Goal: Transaction & Acquisition: Subscribe to service/newsletter

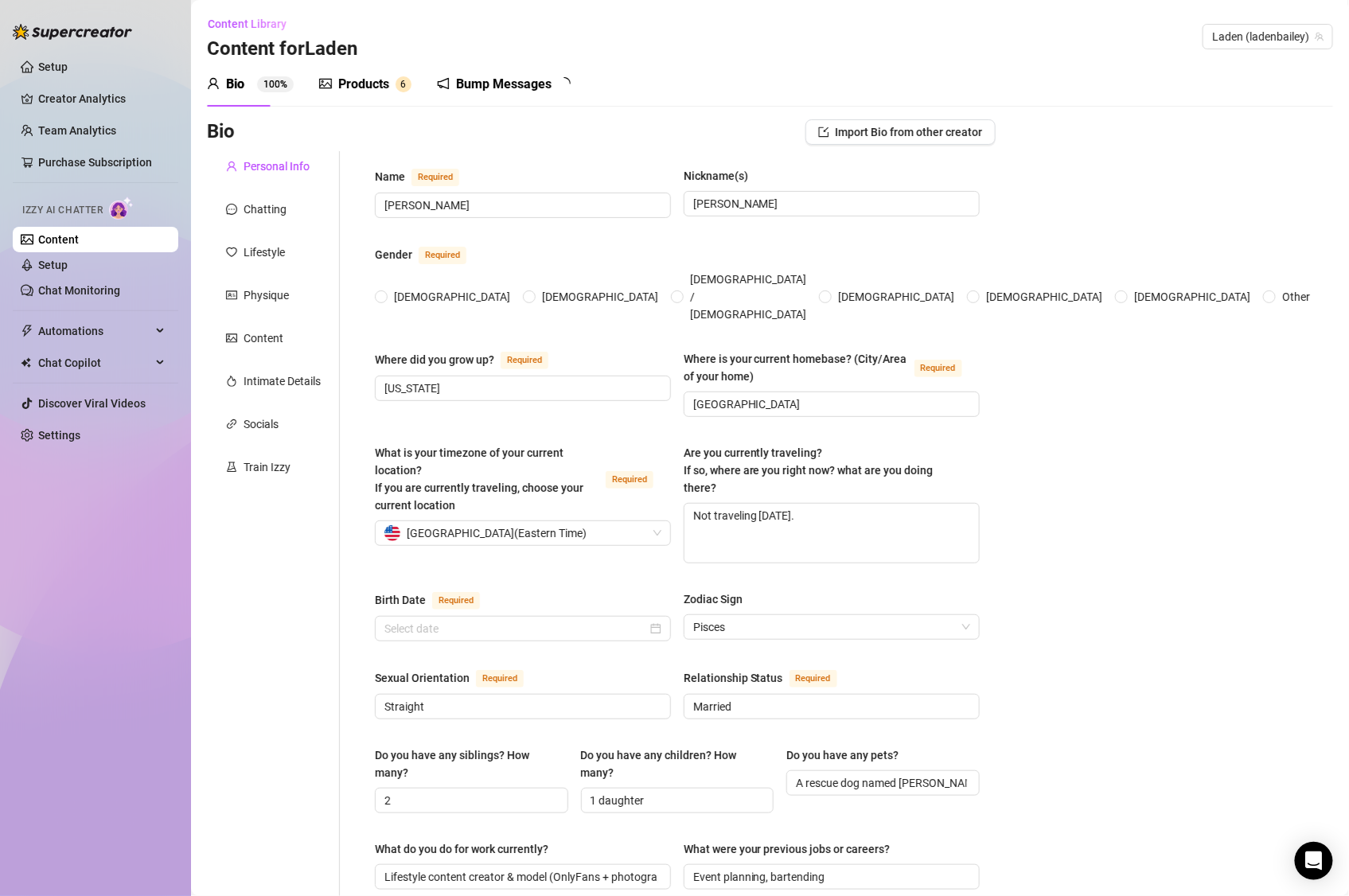
radio input "true"
type input "[DATE]"
click at [67, 73] on link "Setup" at bounding box center [53, 67] width 30 height 13
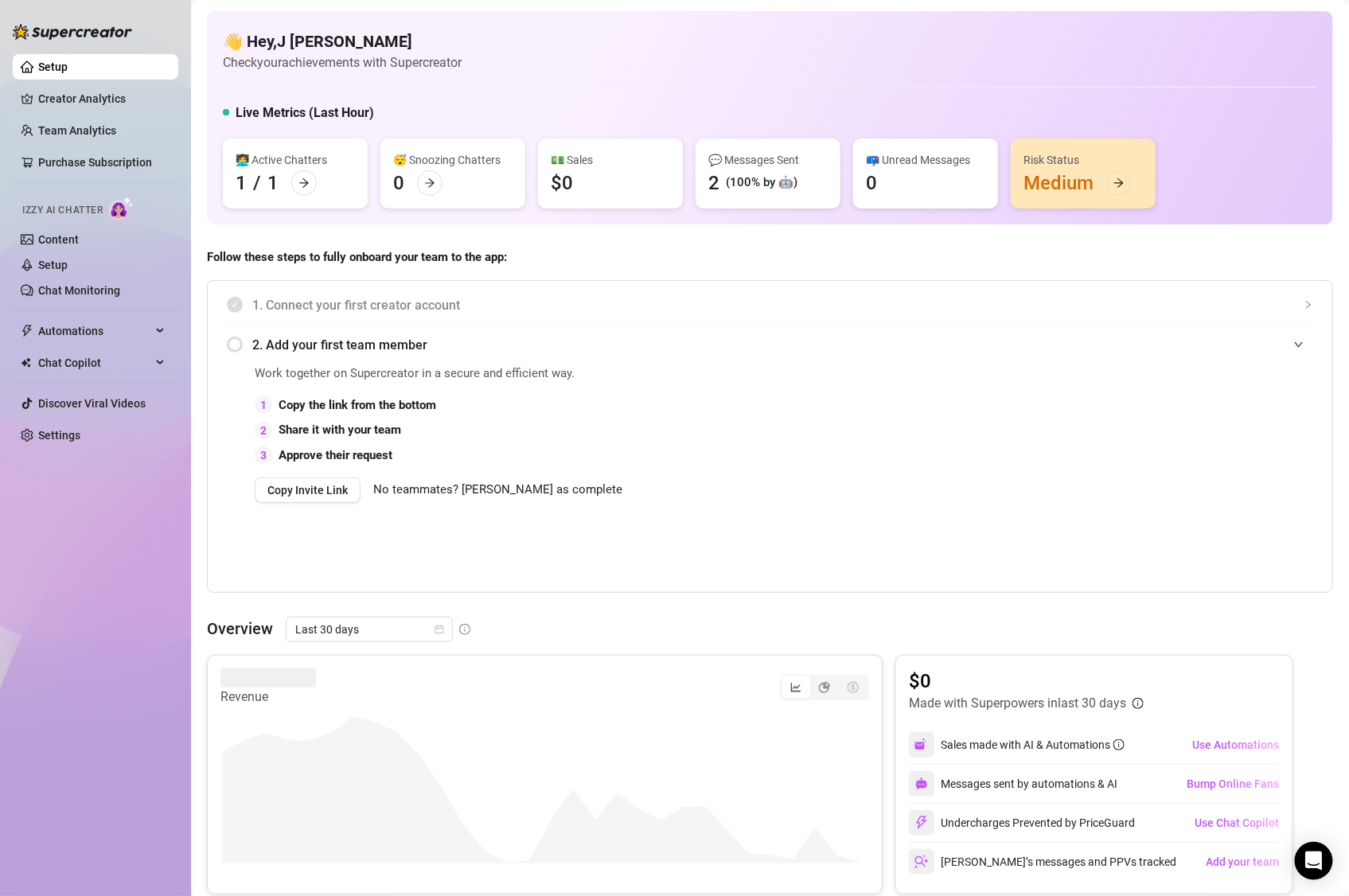
click at [773, 176] on div "(100% by 🤖)" at bounding box center [762, 183] width 72 height 19
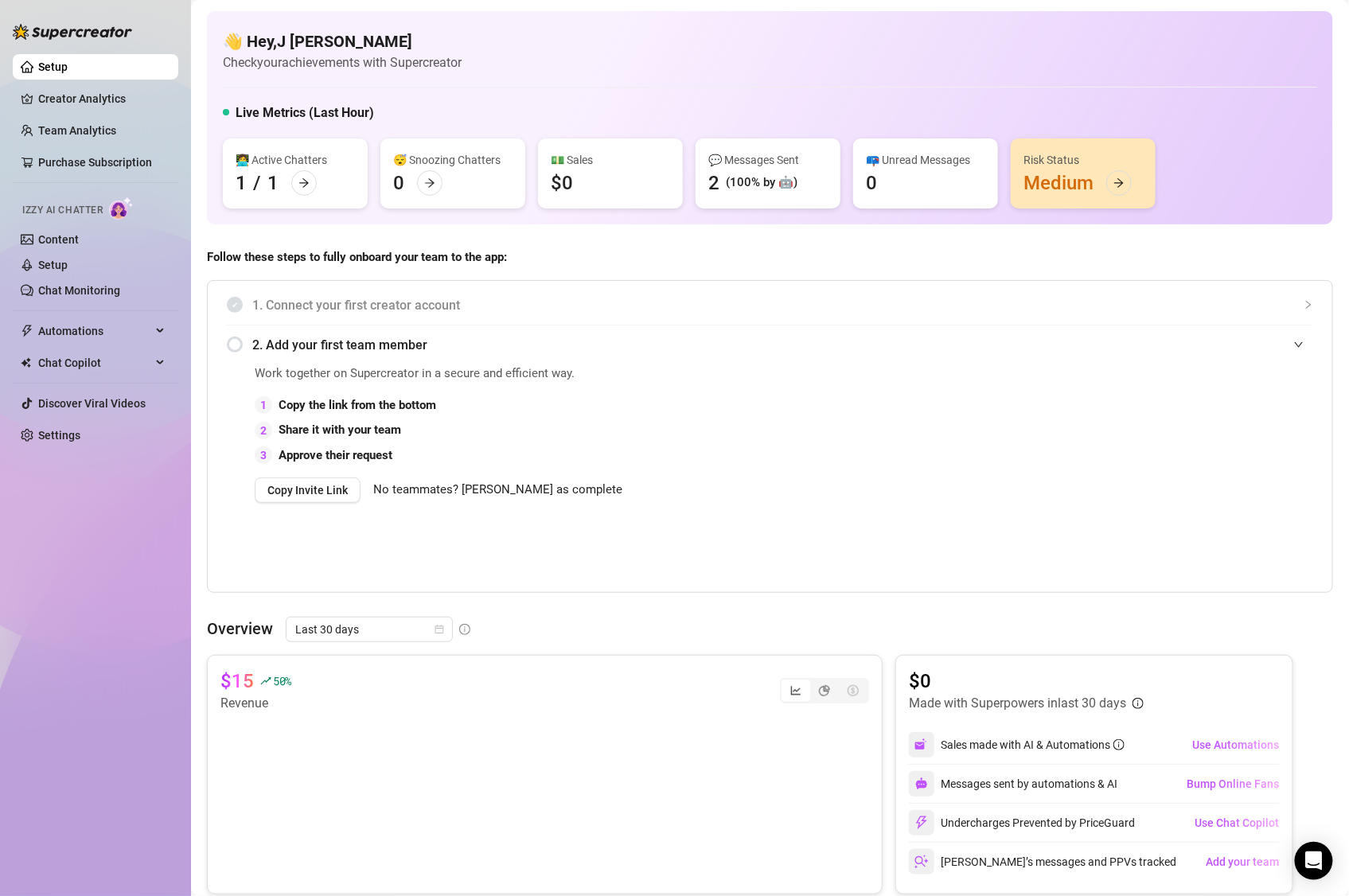
scroll to position [11, 0]
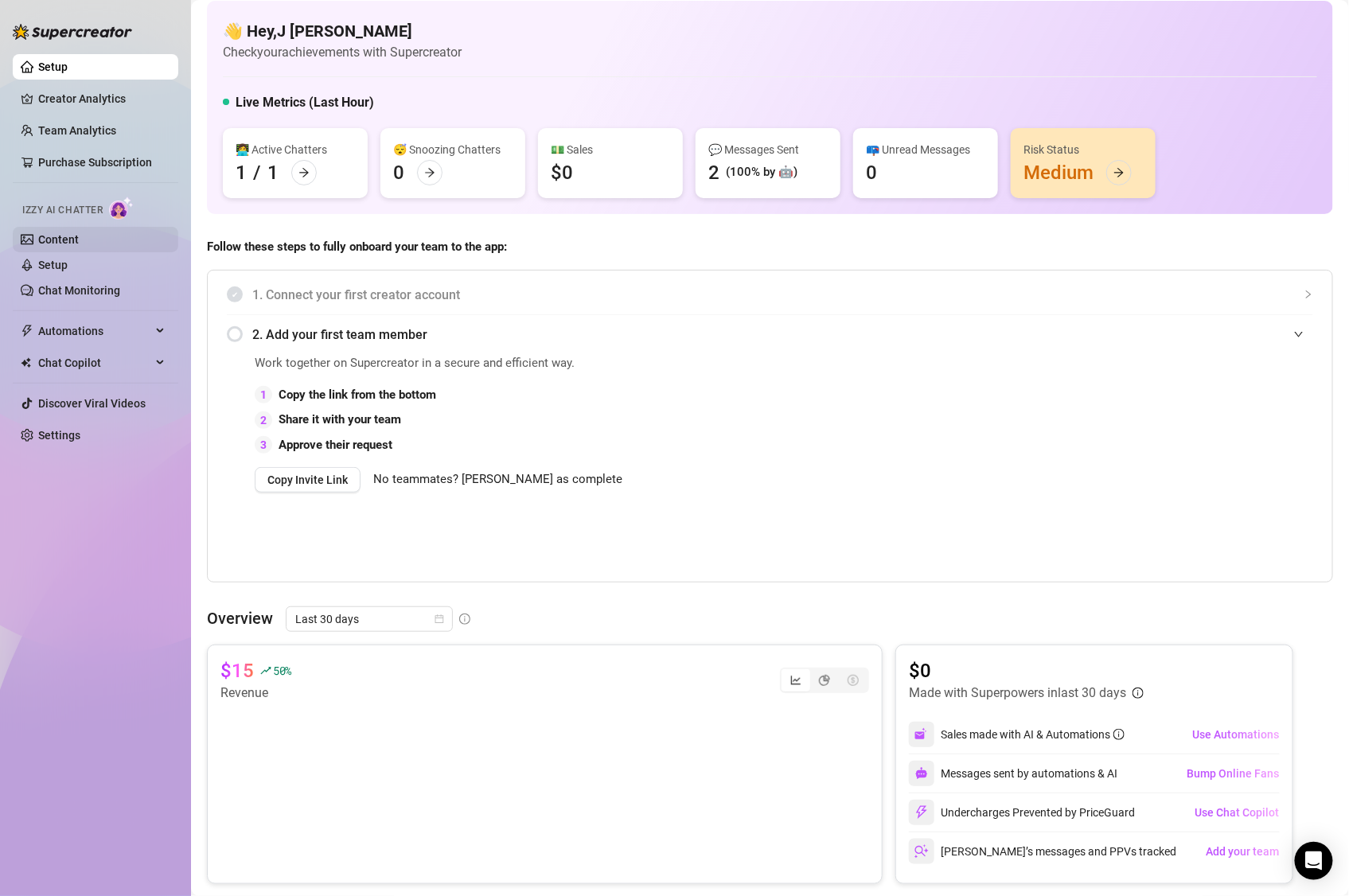
click at [67, 238] on link "Content" at bounding box center [58, 239] width 40 height 13
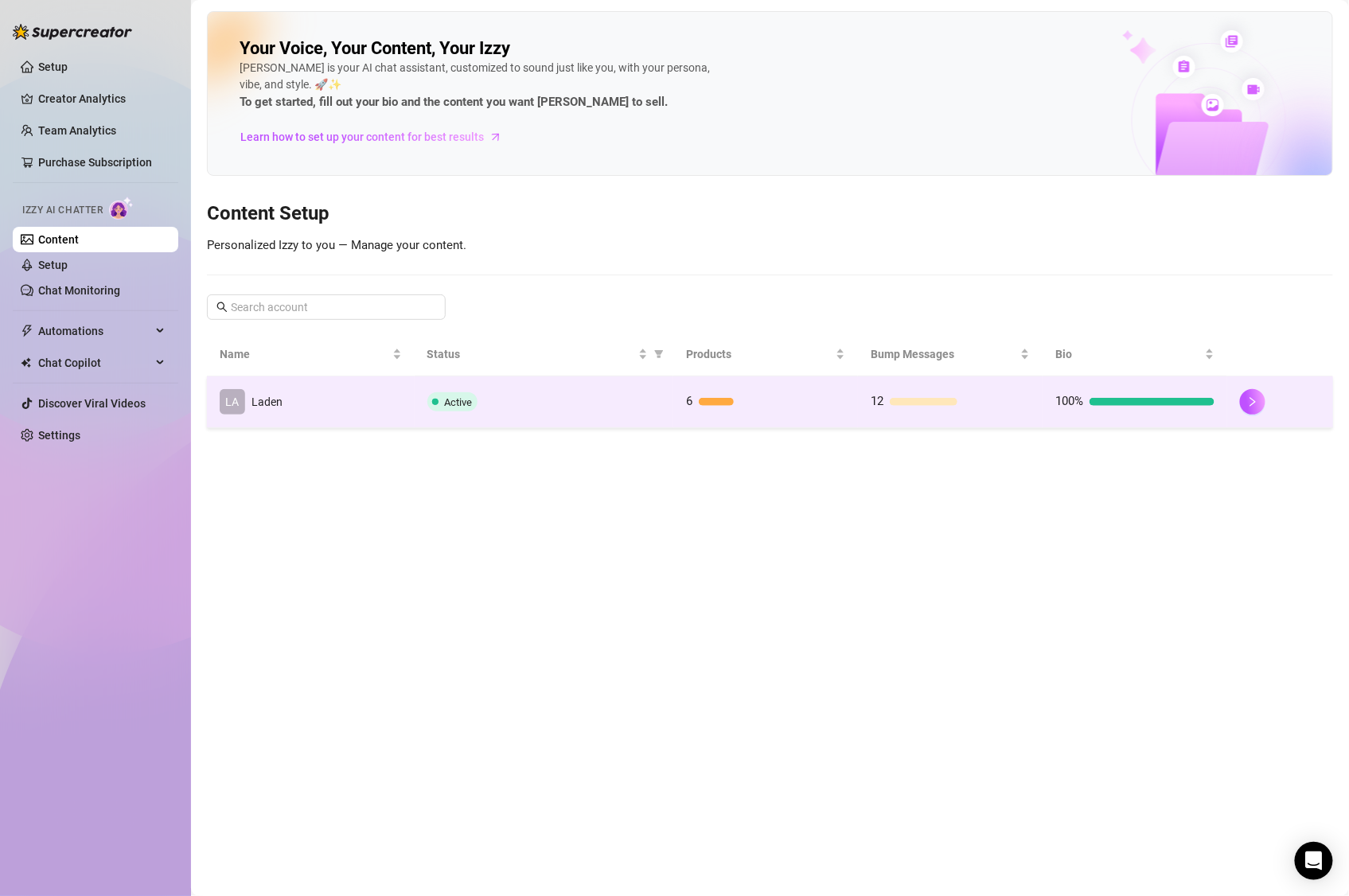
click at [659, 395] on div "Active" at bounding box center [544, 401] width 234 height 19
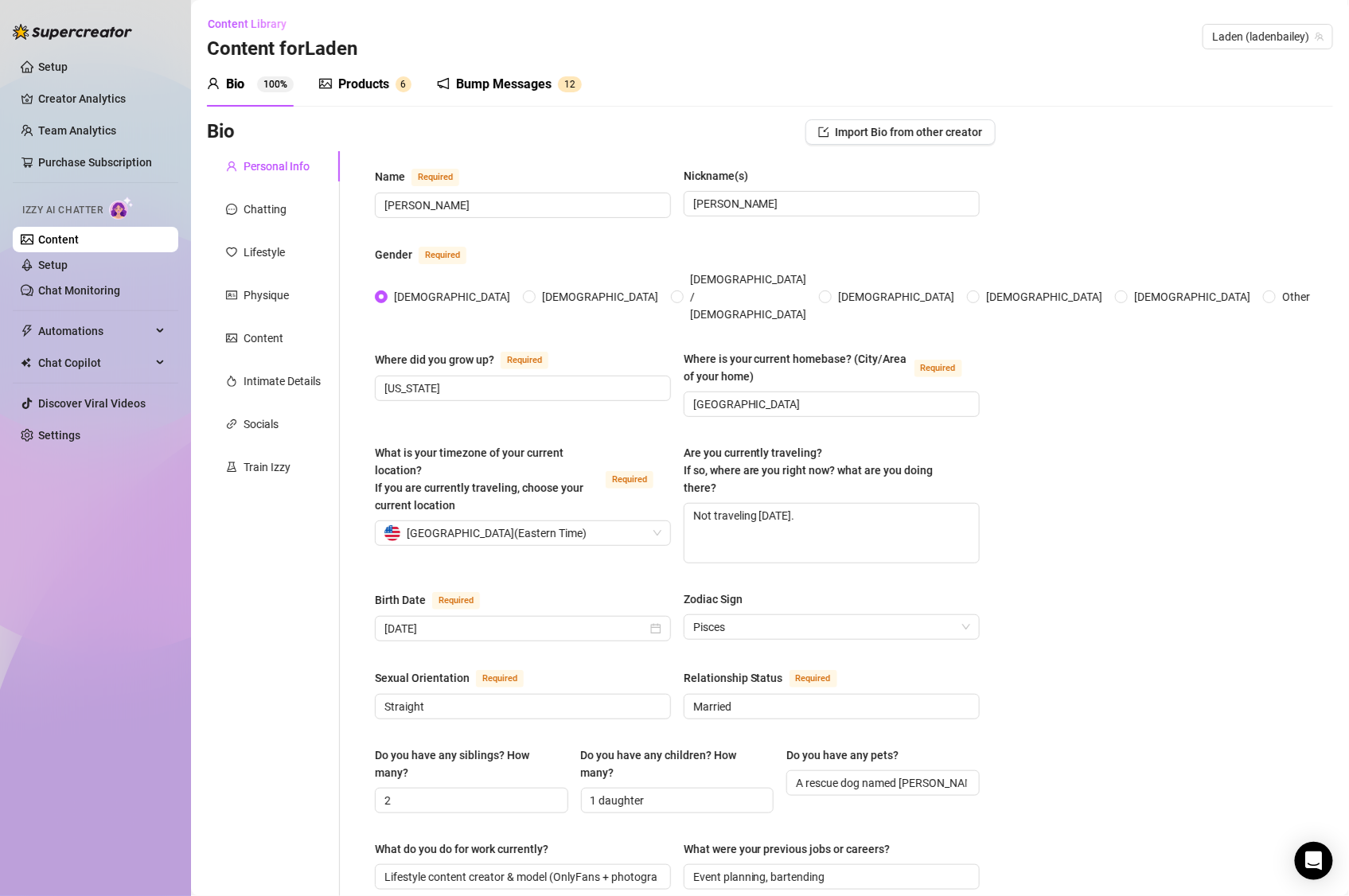
click at [352, 82] on div "Products" at bounding box center [363, 83] width 51 height 19
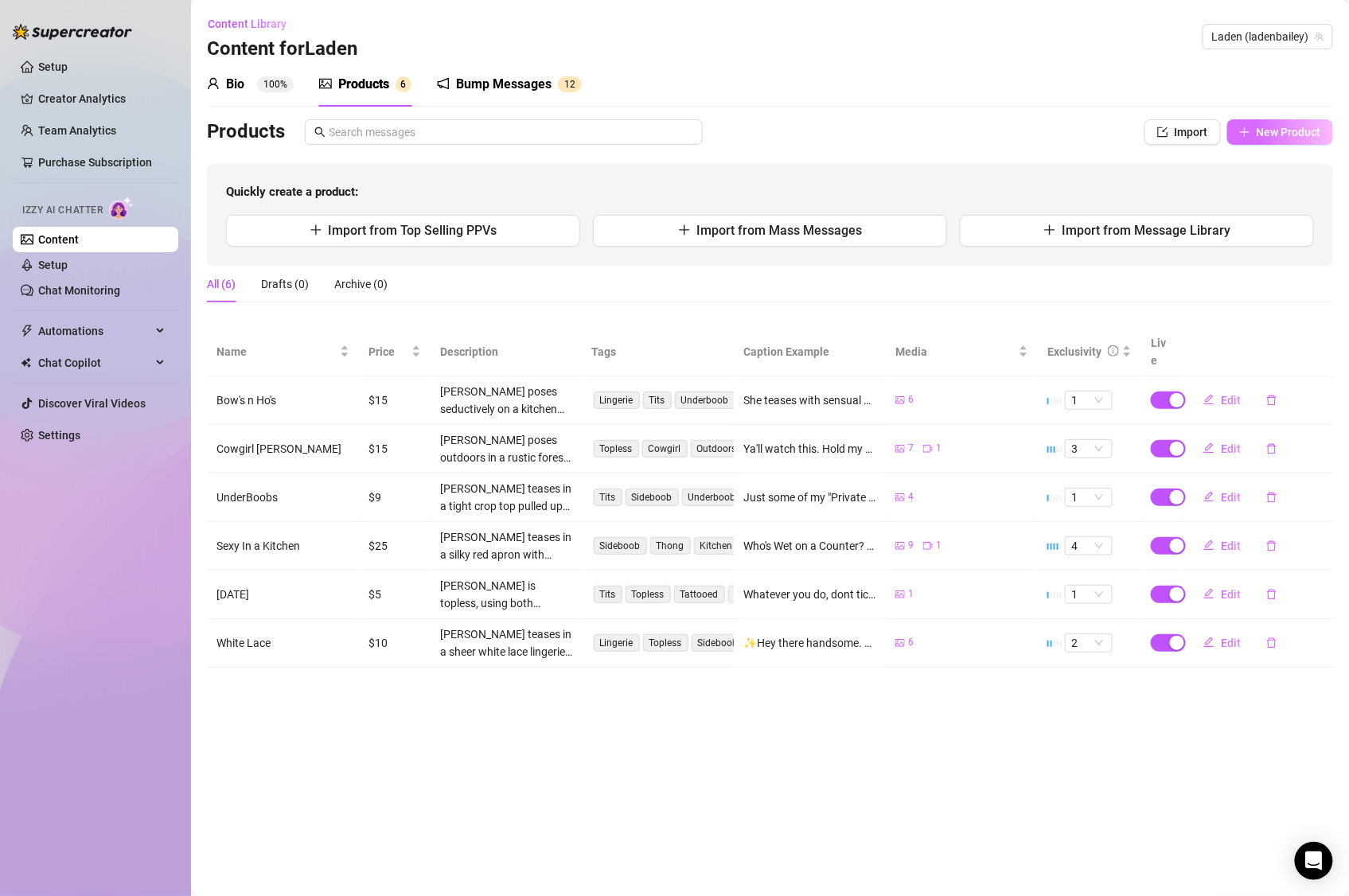
click at [1257, 122] on button "New Product" at bounding box center [1281, 132] width 106 height 25
type textarea "Type your message here..."
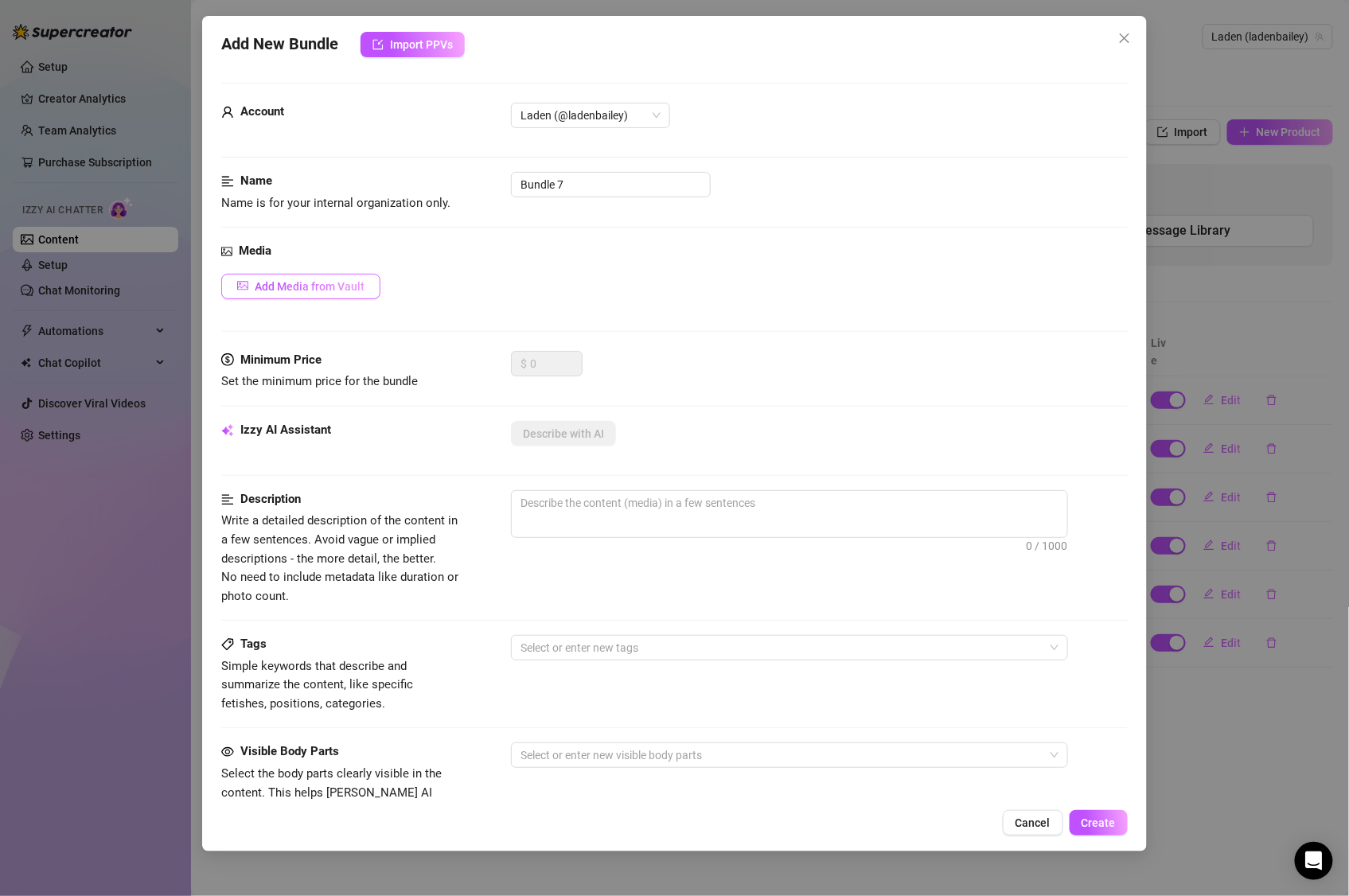
click at [304, 291] on span "Add Media from Vault" at bounding box center [309, 287] width 110 height 13
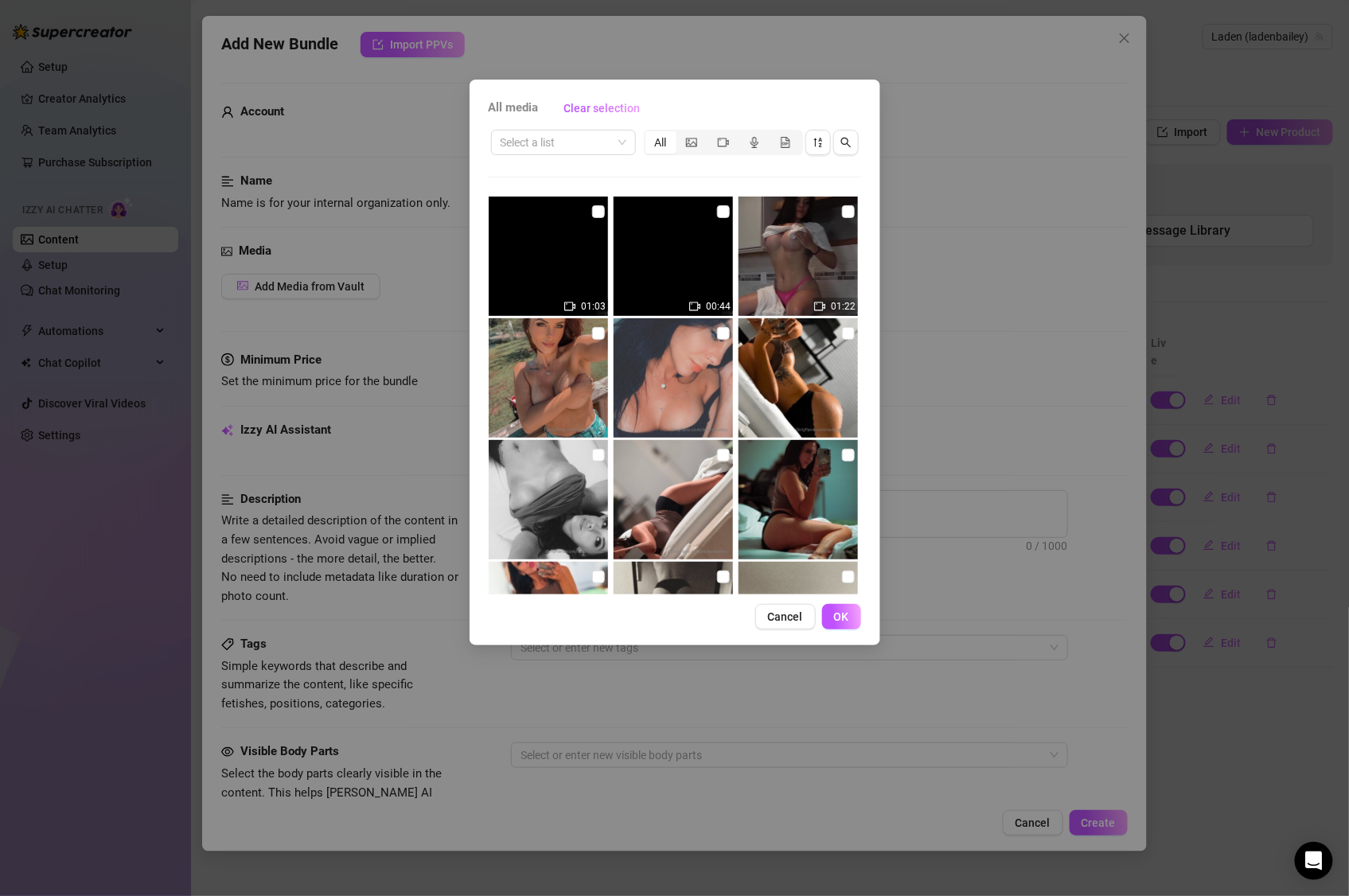
click at [687, 226] on img at bounding box center [673, 255] width 119 height 119
click at [722, 209] on input "checkbox" at bounding box center [723, 211] width 13 height 13
checkbox input "true"
click at [687, 247] on img at bounding box center [673, 255] width 119 height 119
click at [831, 611] on button "OK" at bounding box center [843, 616] width 39 height 25
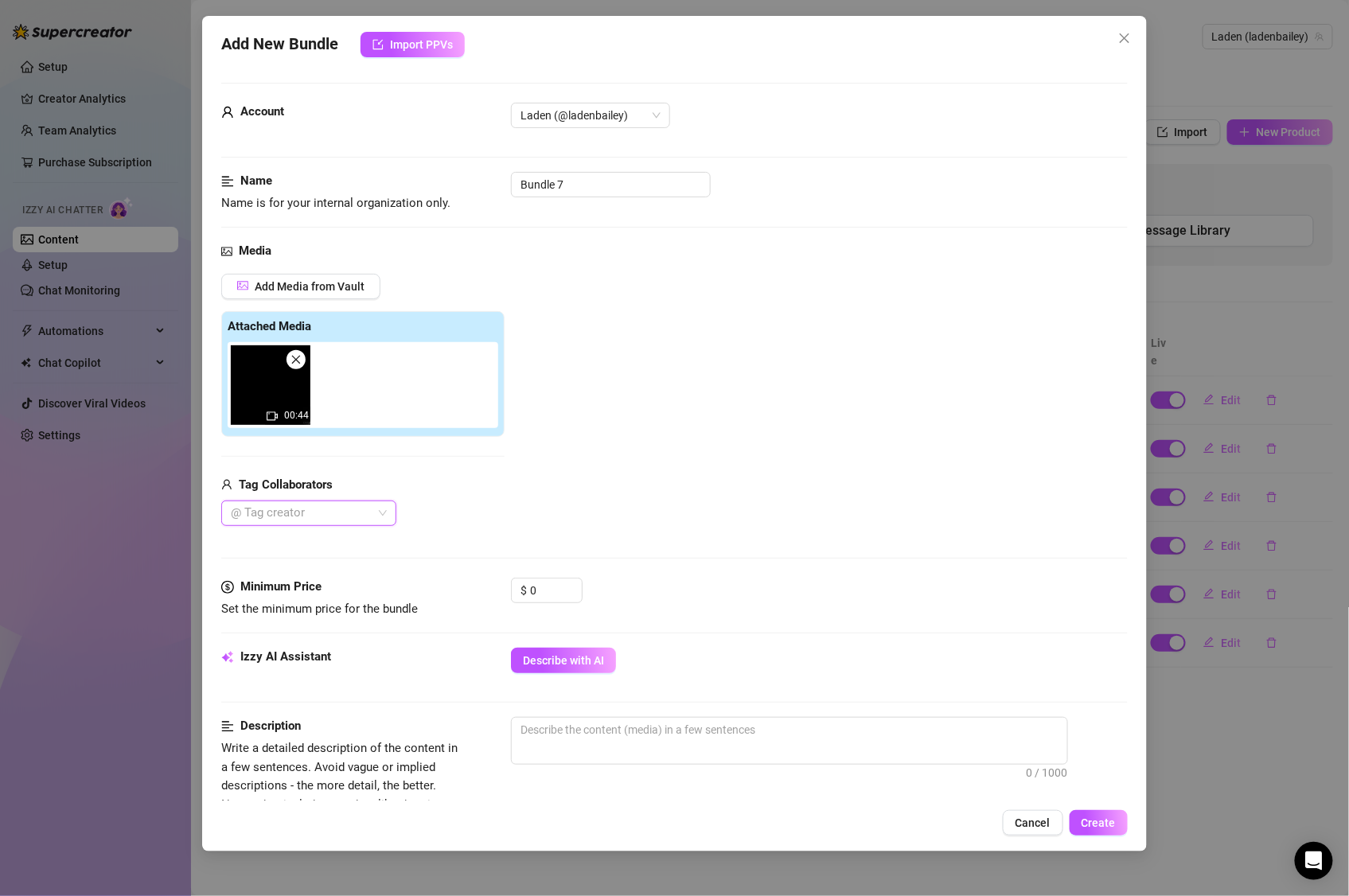
click at [272, 388] on img at bounding box center [271, 384] width 80 height 80
click at [293, 421] on span "00:44" at bounding box center [297, 415] width 25 height 11
click at [285, 395] on img at bounding box center [271, 384] width 80 height 80
click at [282, 395] on img at bounding box center [271, 384] width 80 height 80
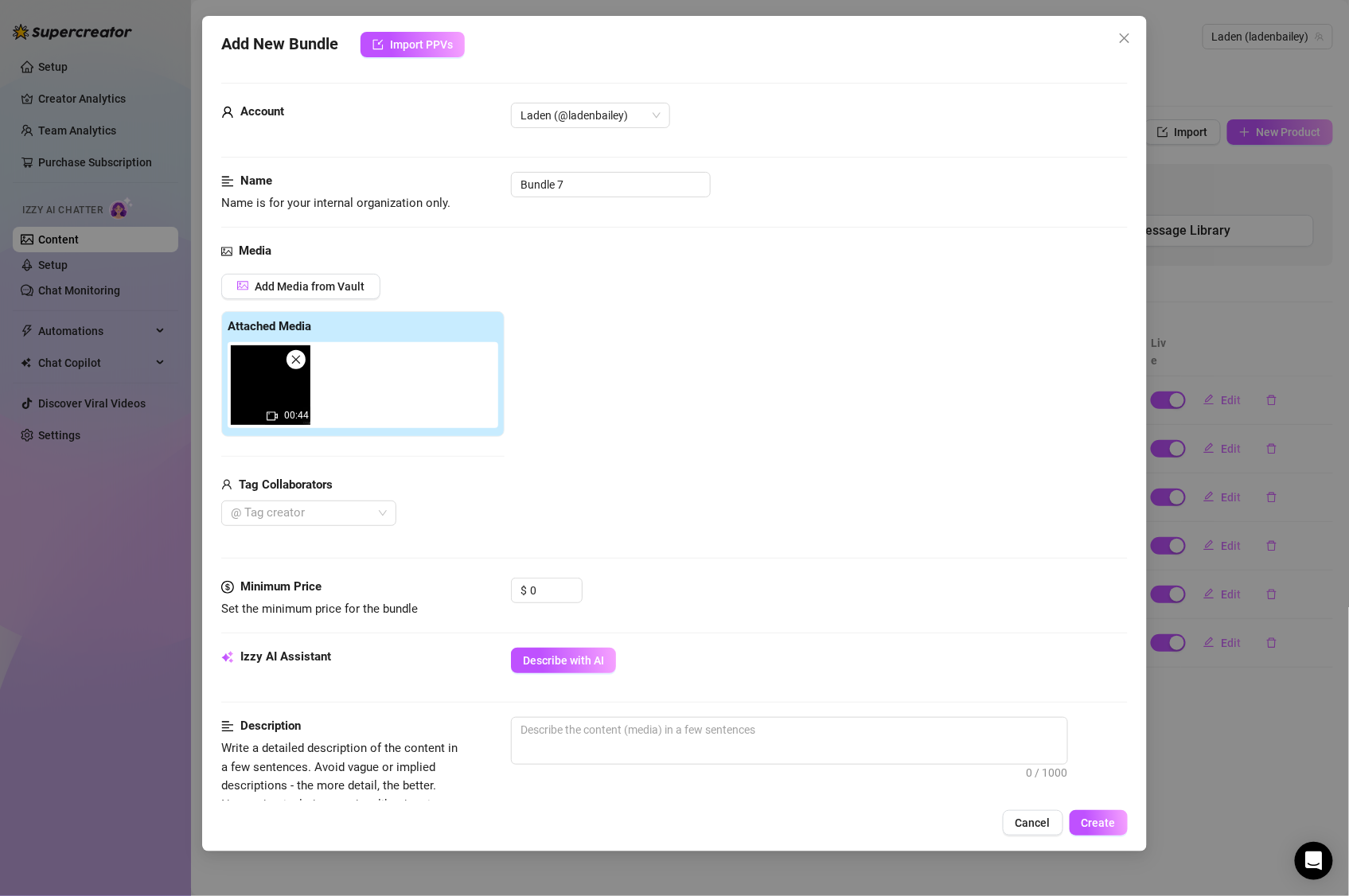
click at [298, 366] on span at bounding box center [296, 359] width 19 height 19
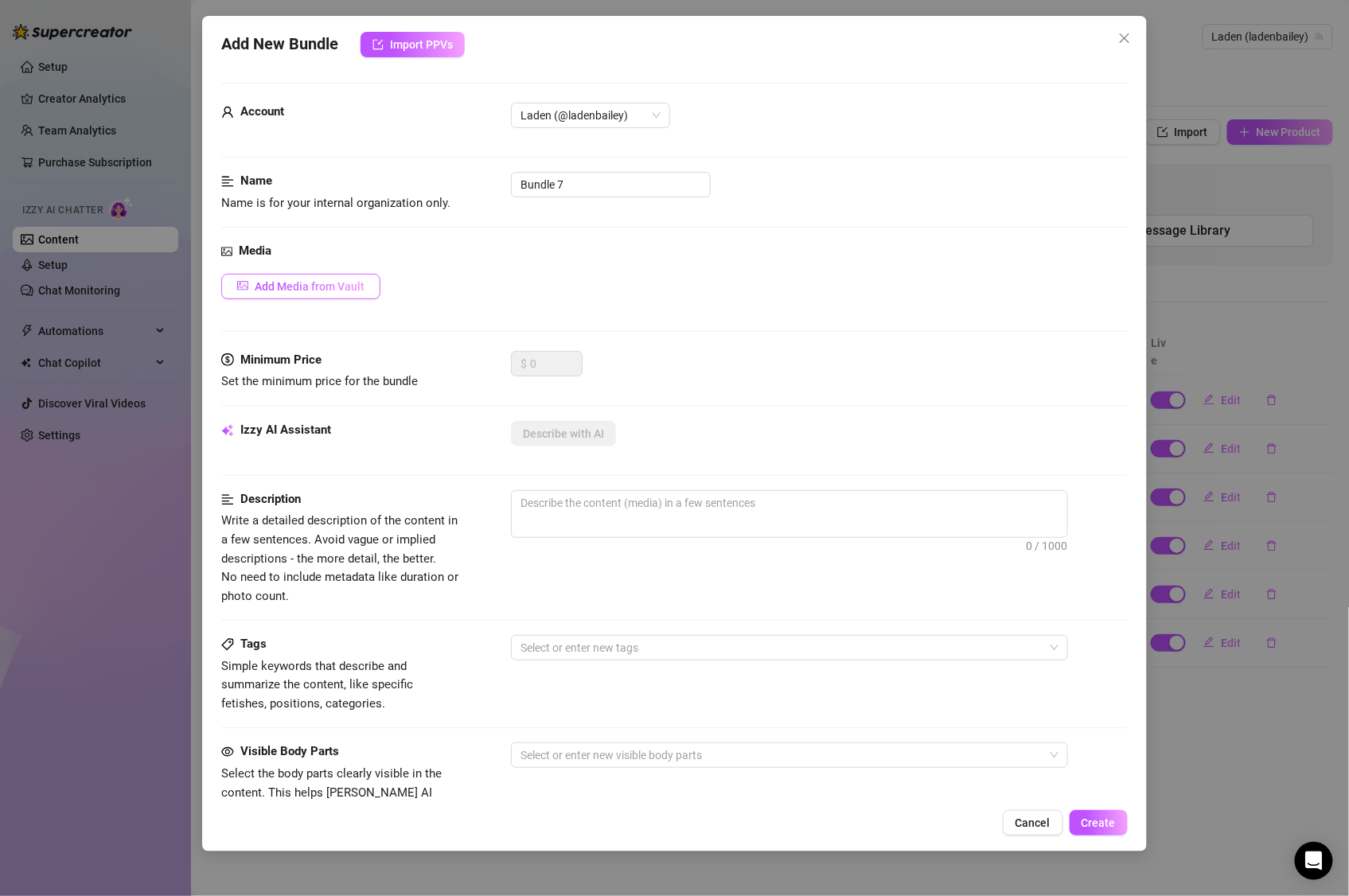
click at [367, 286] on button "Add Media from Vault" at bounding box center [301, 287] width 160 height 25
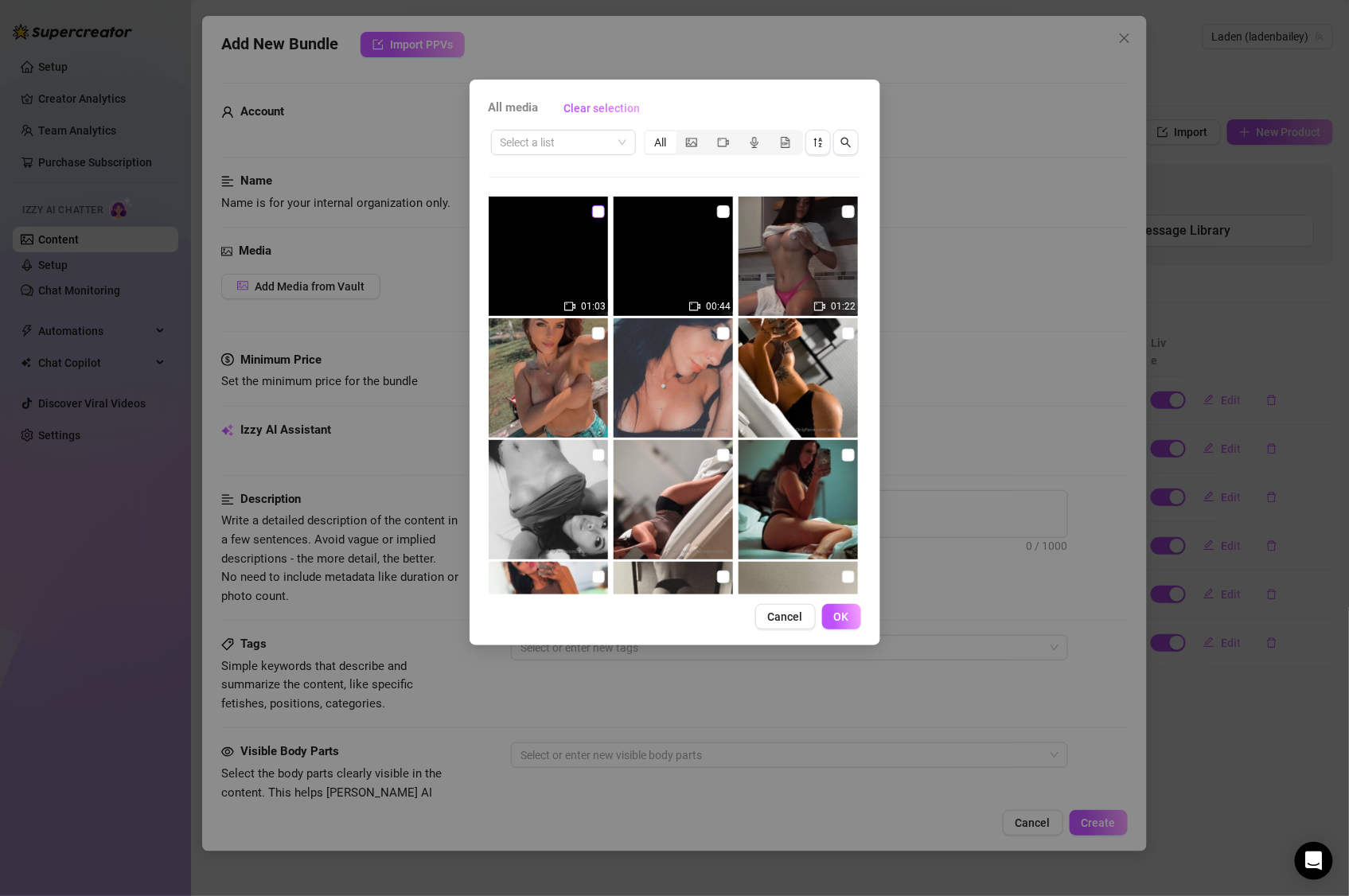
click at [597, 210] on input "checkbox" at bounding box center [599, 211] width 13 height 13
checkbox input "true"
click at [700, 142] on div "segmented control" at bounding box center [692, 142] width 31 height 22
click at [680, 134] on input "segmented control" at bounding box center [680, 134] width 0 height 0
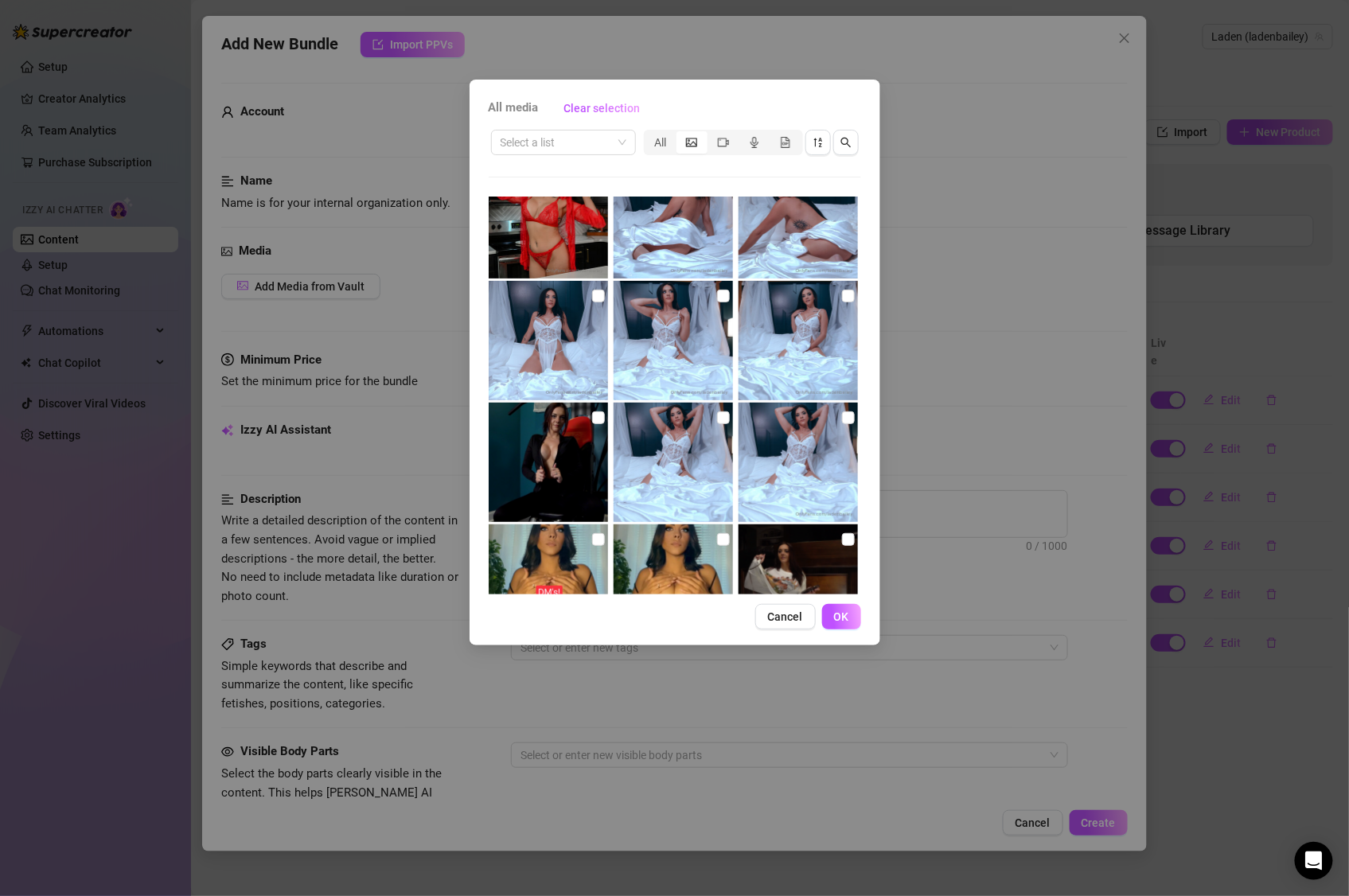
scroll to position [2940, 0]
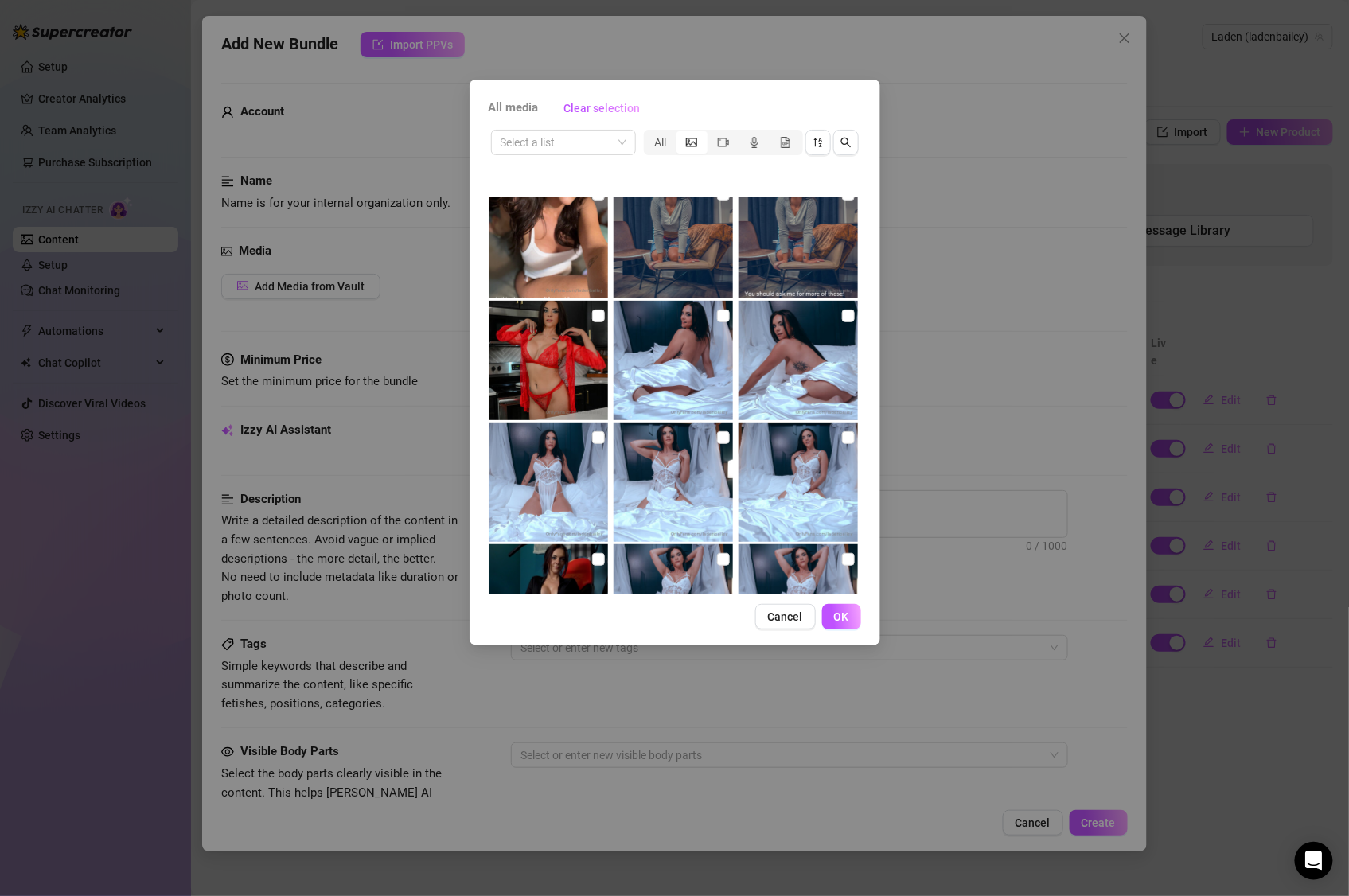
click at [704, 315] on img at bounding box center [673, 360] width 119 height 119
click at [843, 315] on input "checkbox" at bounding box center [849, 316] width 13 height 13
checkbox input "true"
click at [724, 317] on img at bounding box center [673, 360] width 119 height 119
click at [717, 317] on input "checkbox" at bounding box center [723, 316] width 13 height 13
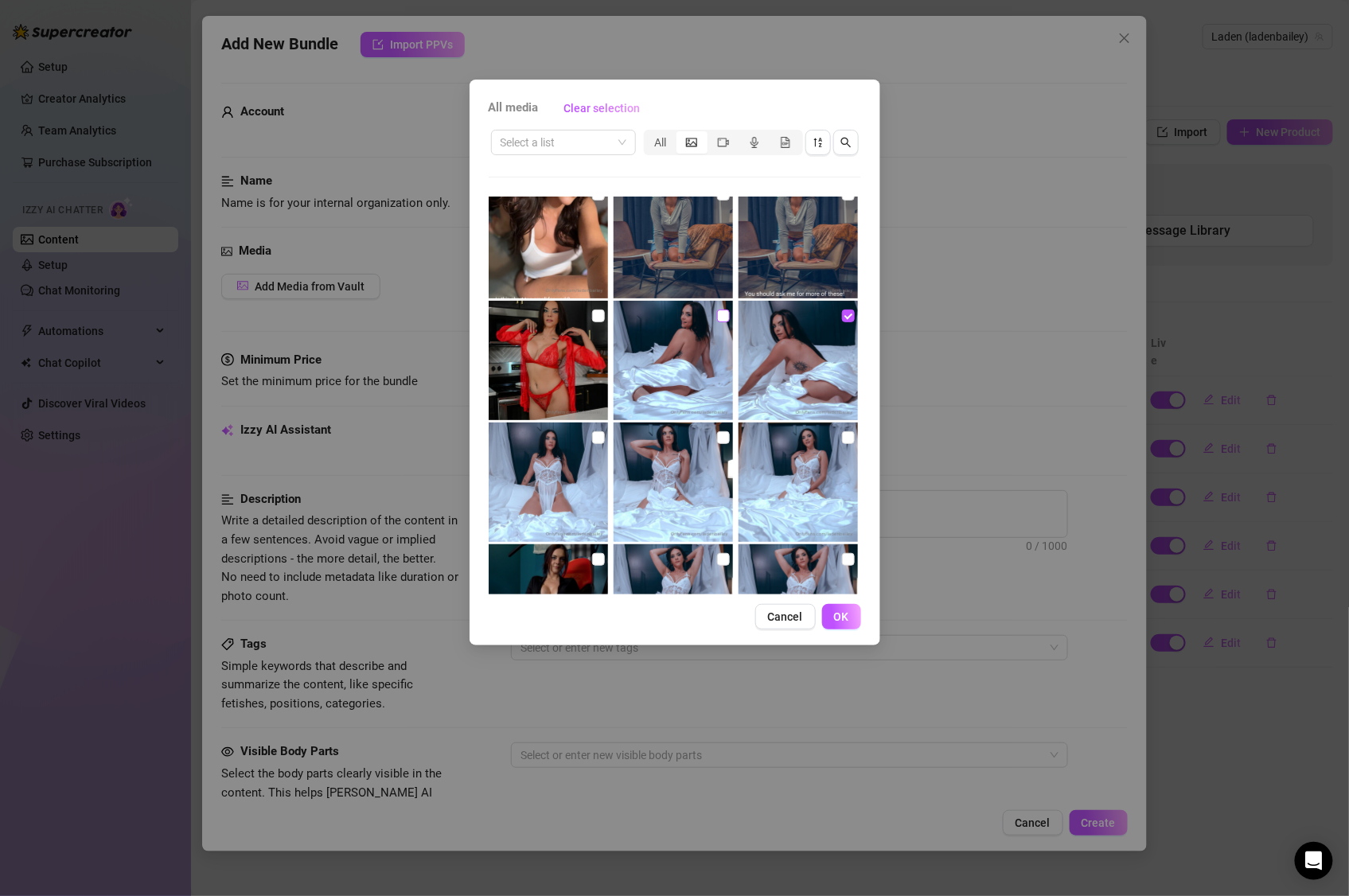
checkbox input "true"
click at [597, 435] on input "checkbox" at bounding box center [599, 437] width 13 height 13
checkbox input "true"
click at [717, 437] on input "checkbox" at bounding box center [723, 437] width 13 height 13
checkbox input "true"
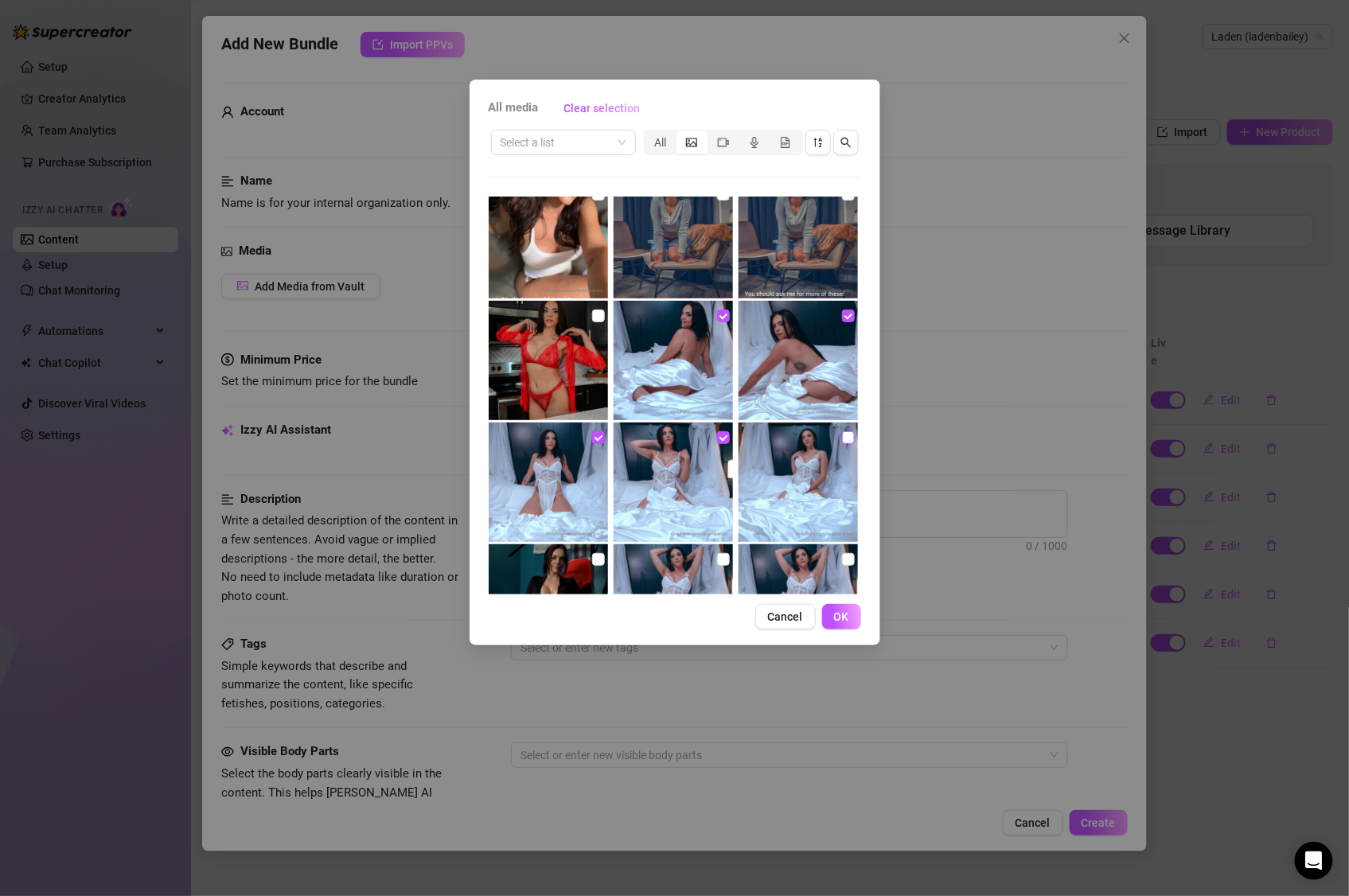
click at [843, 438] on input "checkbox" at bounding box center [849, 437] width 13 height 13
checkbox input "true"
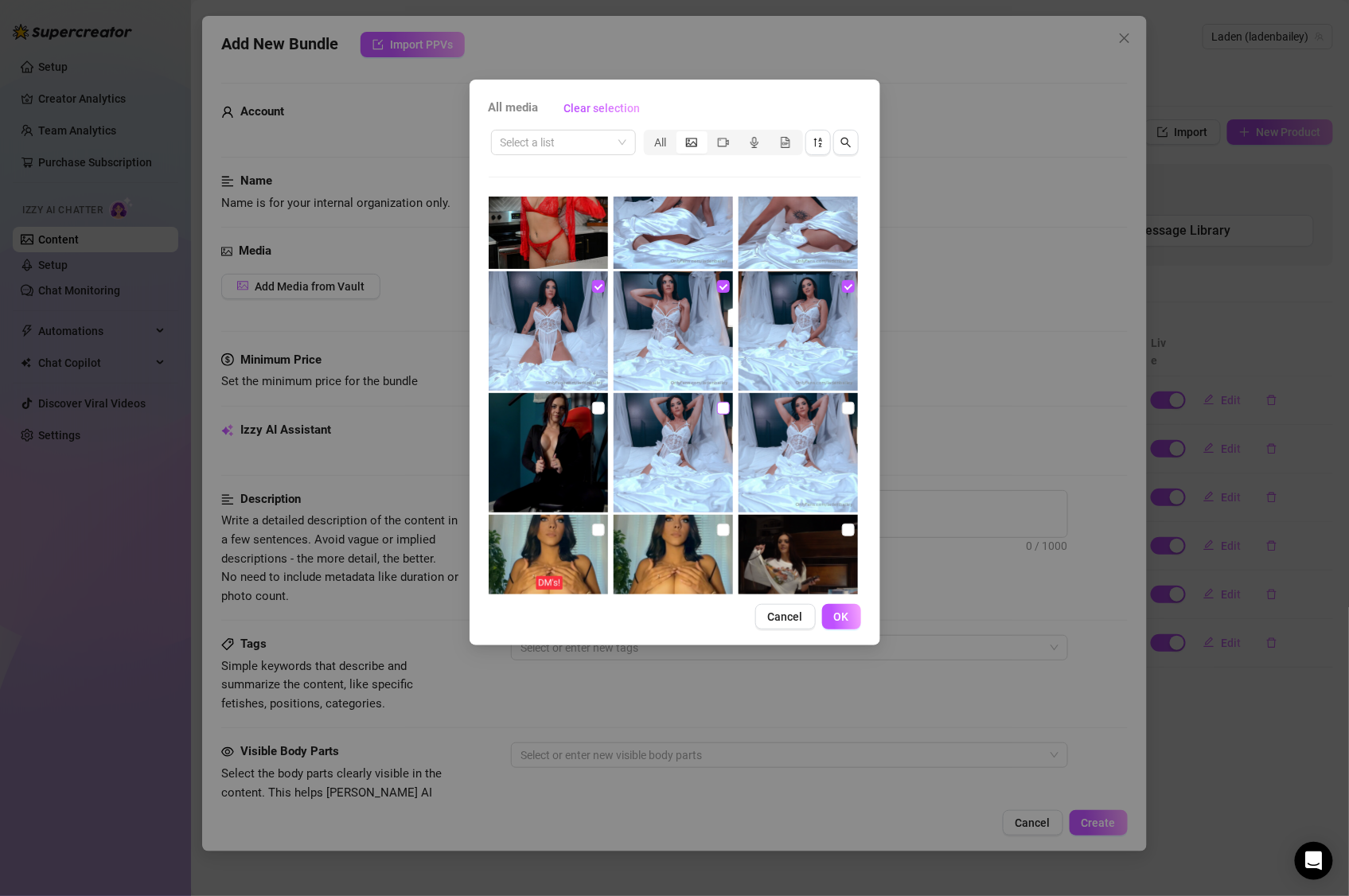
click at [717, 409] on input "checkbox" at bounding box center [723, 409] width 13 height 13
checkbox input "true"
click at [843, 408] on input "checkbox" at bounding box center [849, 409] width 13 height 13
checkbox input "true"
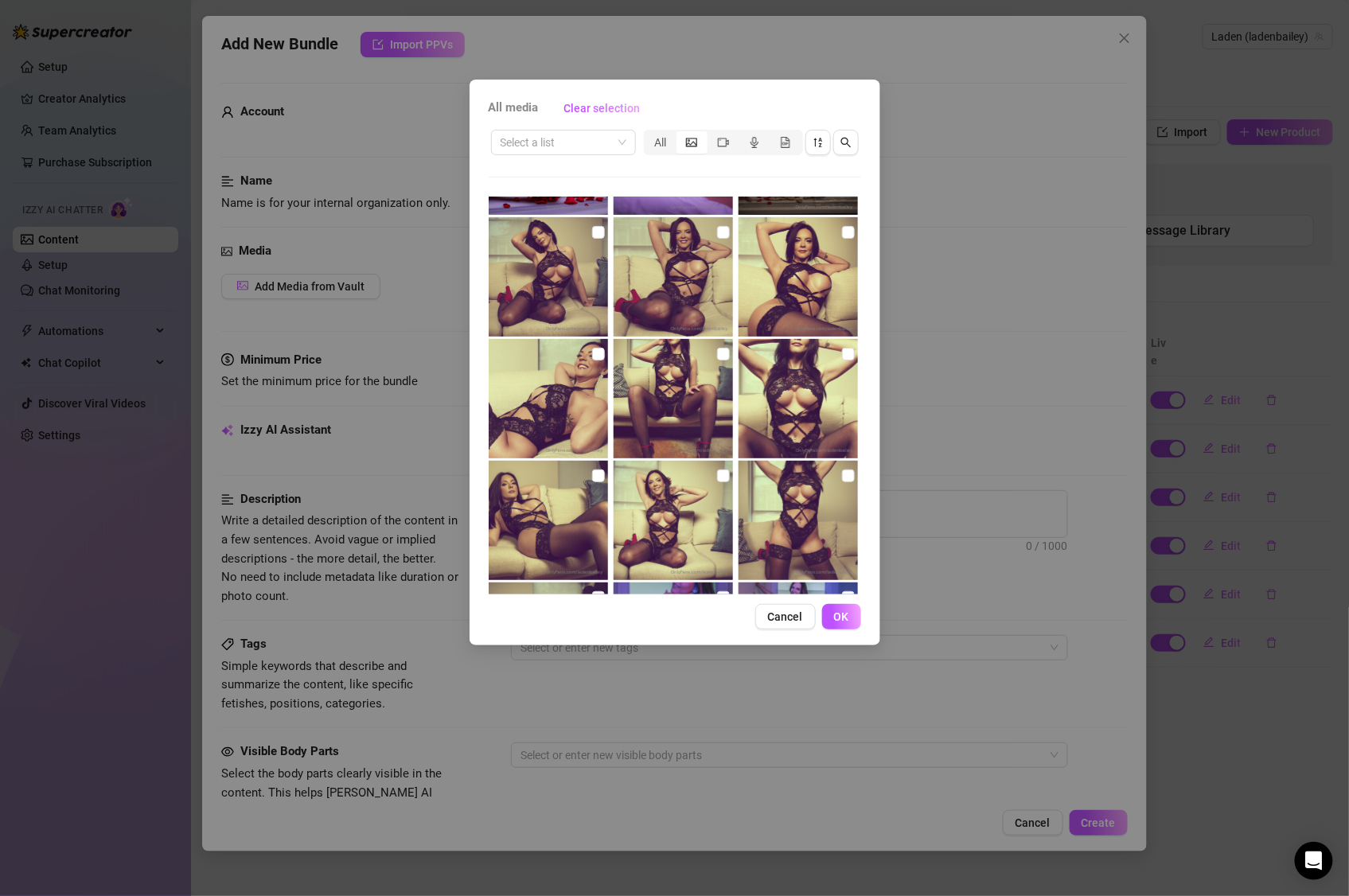
scroll to position [5957, 0]
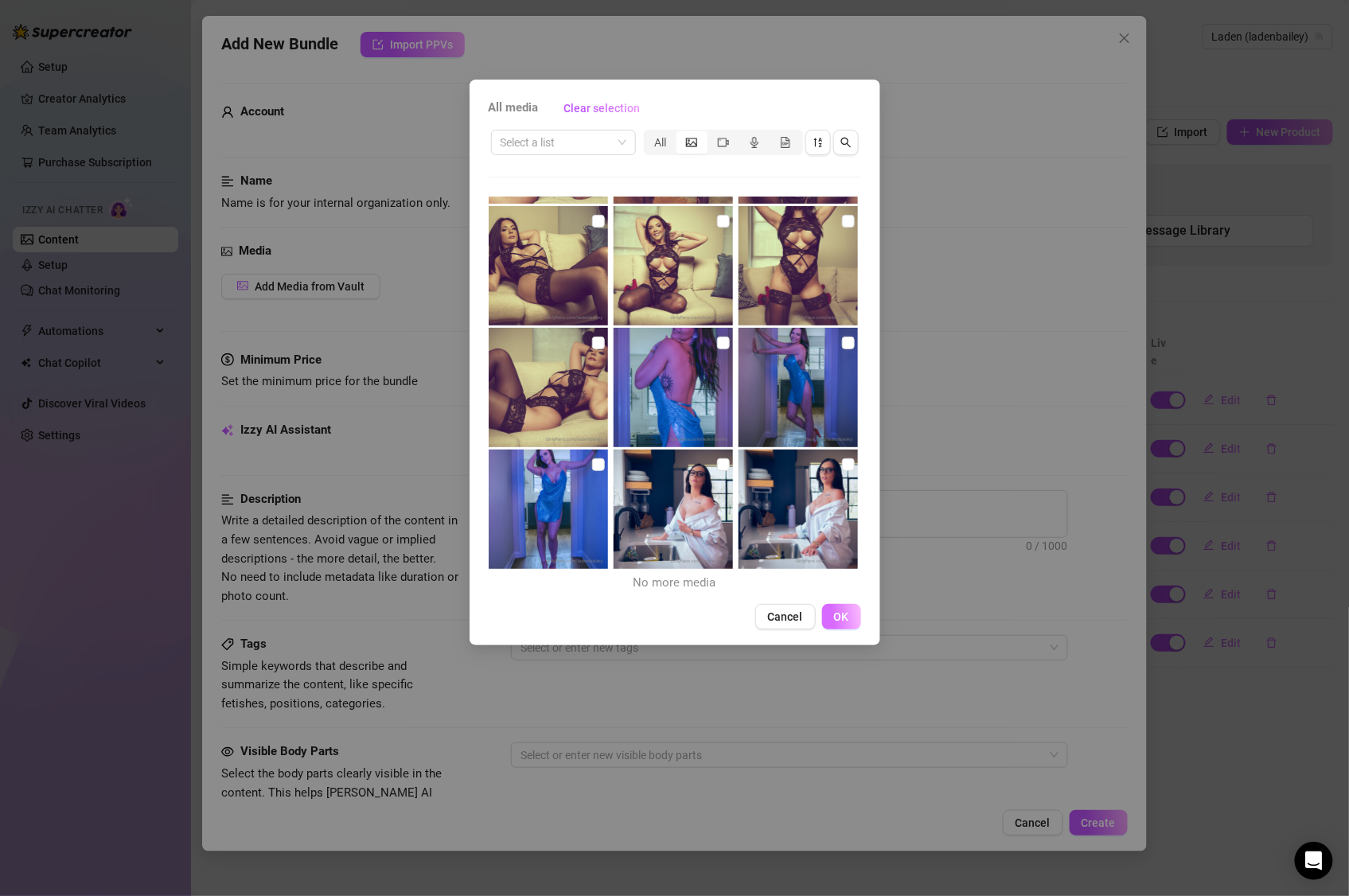
click at [838, 607] on button "OK" at bounding box center [843, 616] width 39 height 25
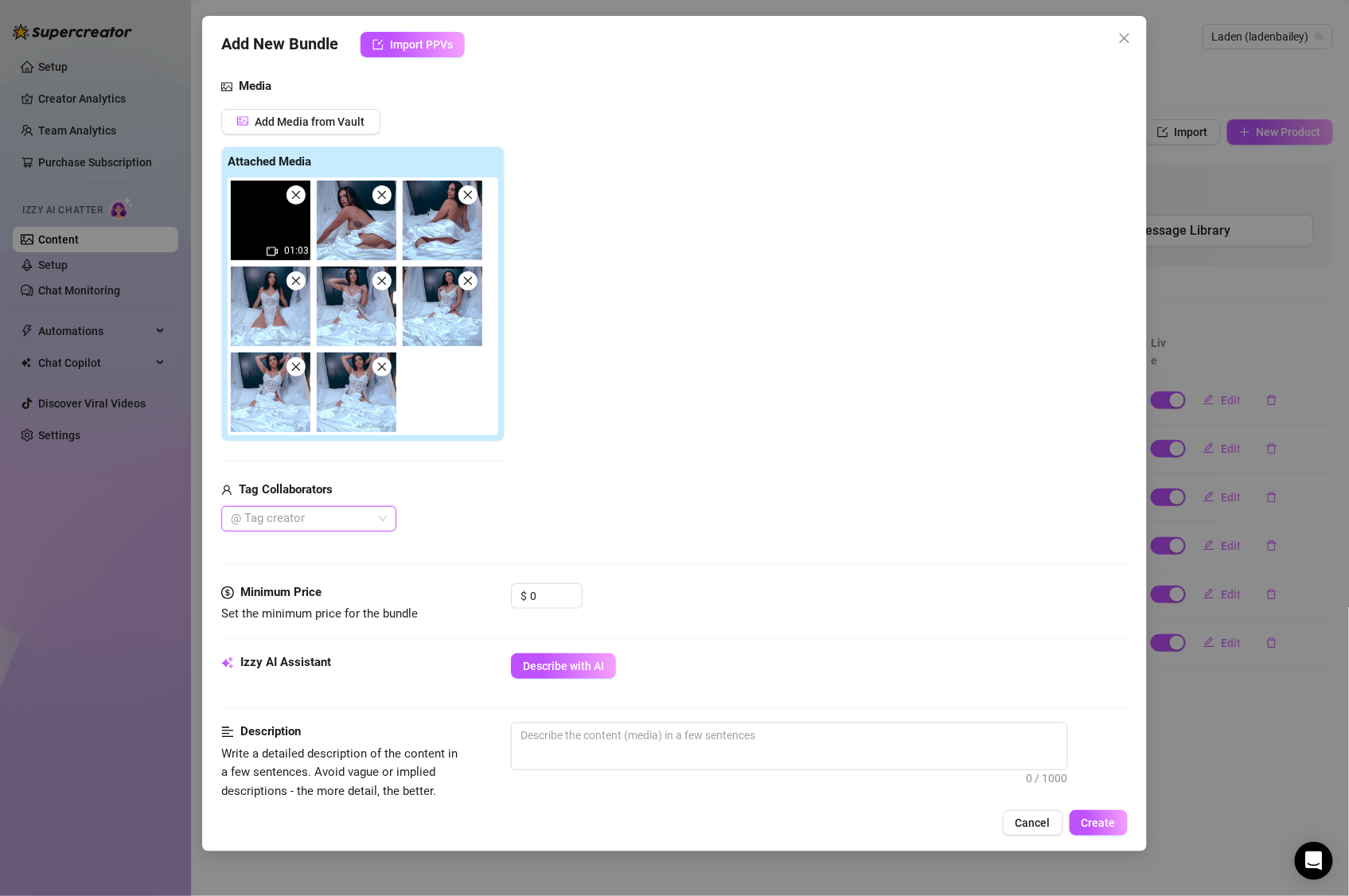
scroll to position [211, 0]
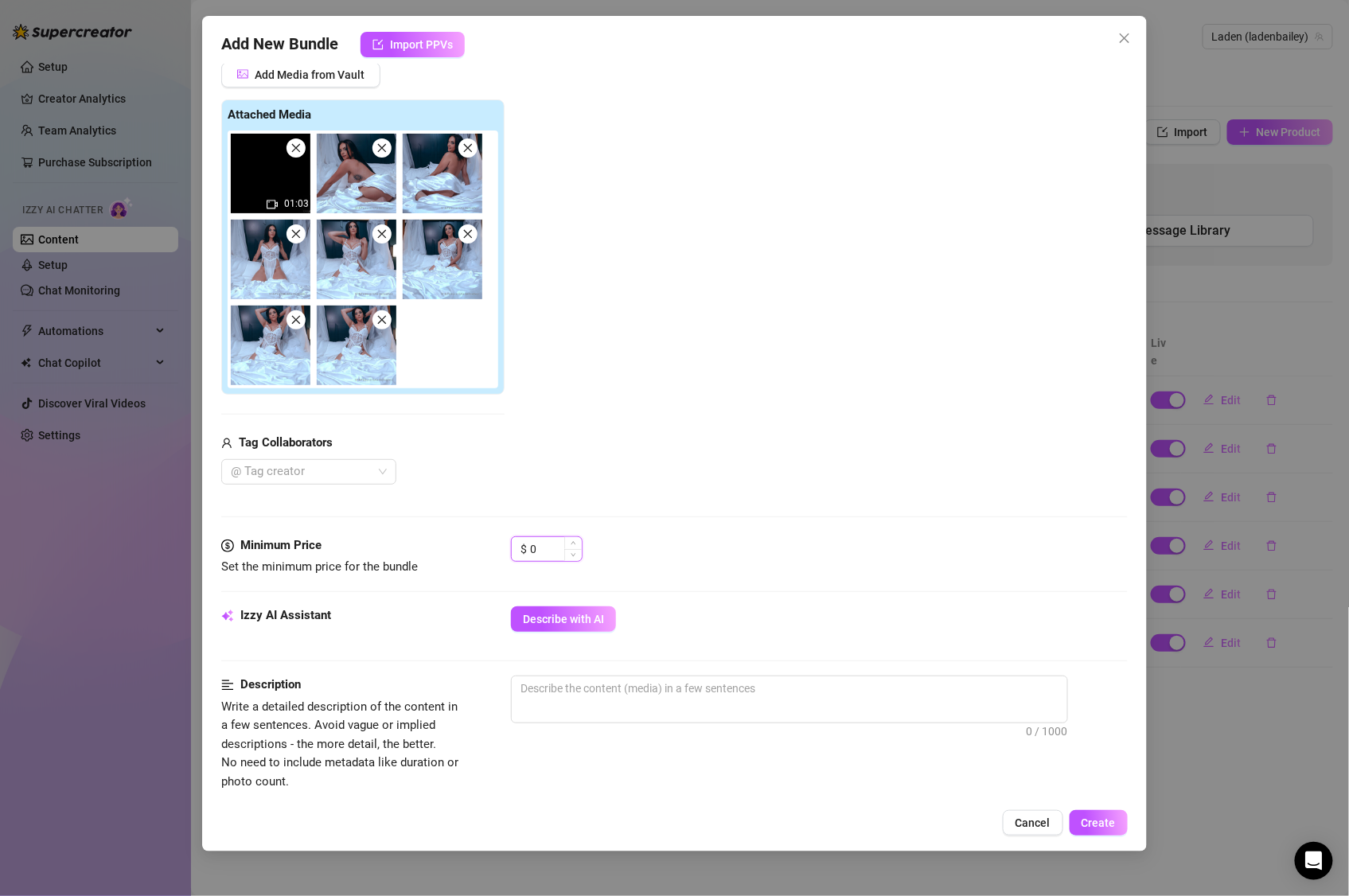
drag, startPoint x: 546, startPoint y: 545, endPoint x: 526, endPoint y: 542, distance: 20.2
click at [524, 544] on div "$ 0" at bounding box center [547, 549] width 72 height 25
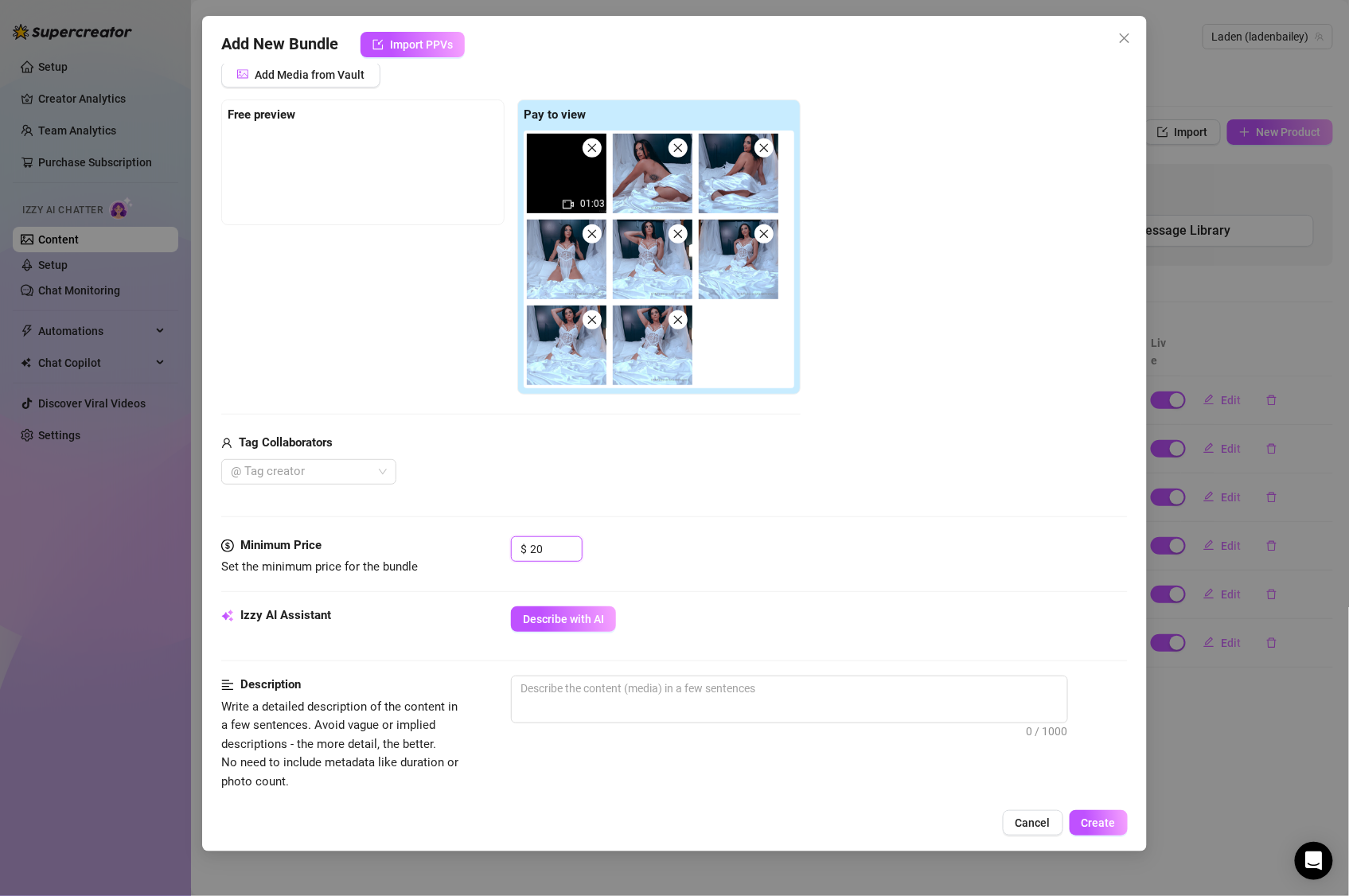
type input "20"
click at [1007, 782] on div "Description Write a detailed description of the content in a few sentences. Avo…" at bounding box center [675, 733] width 907 height 116
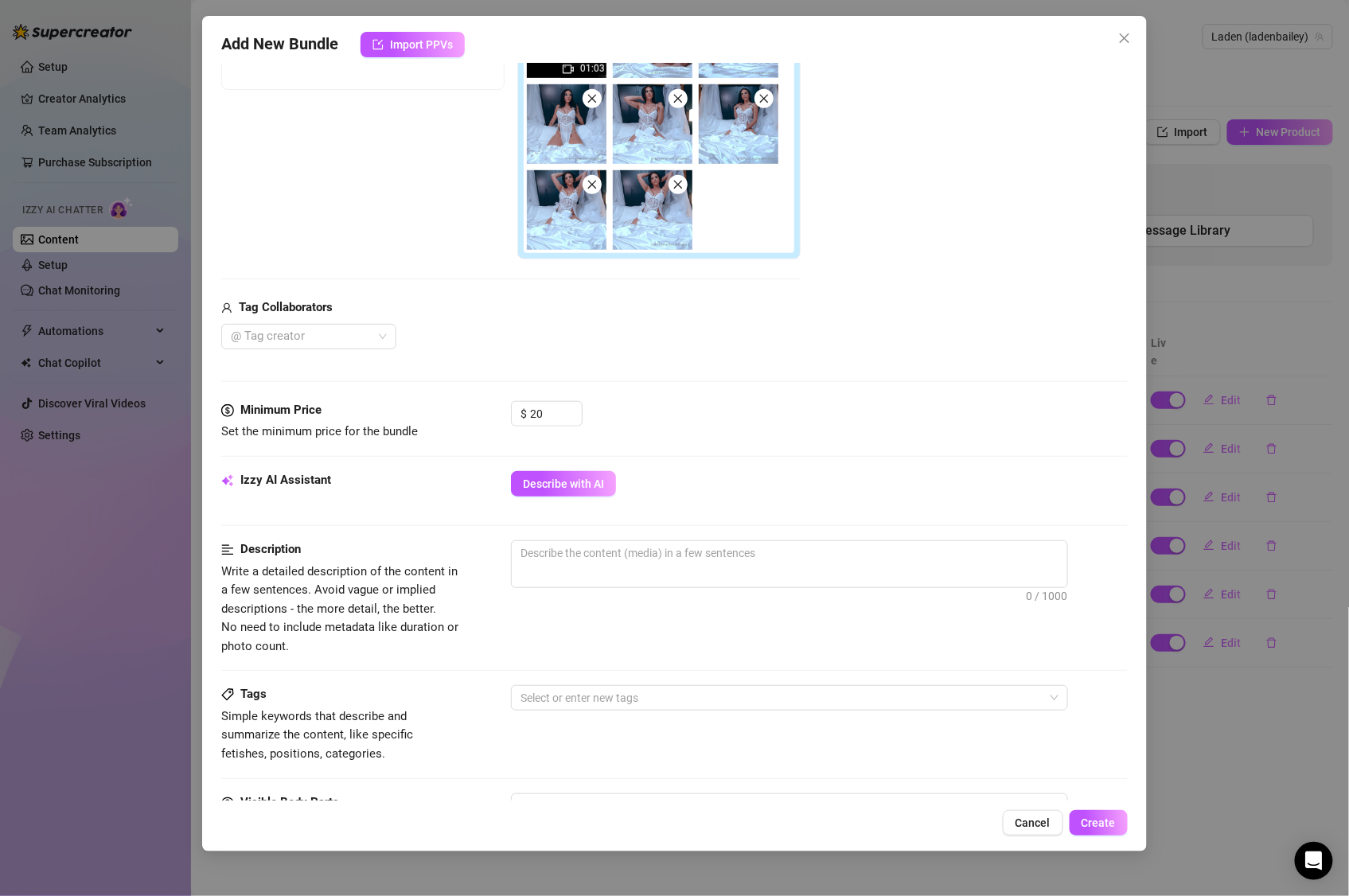
scroll to position [584, 0]
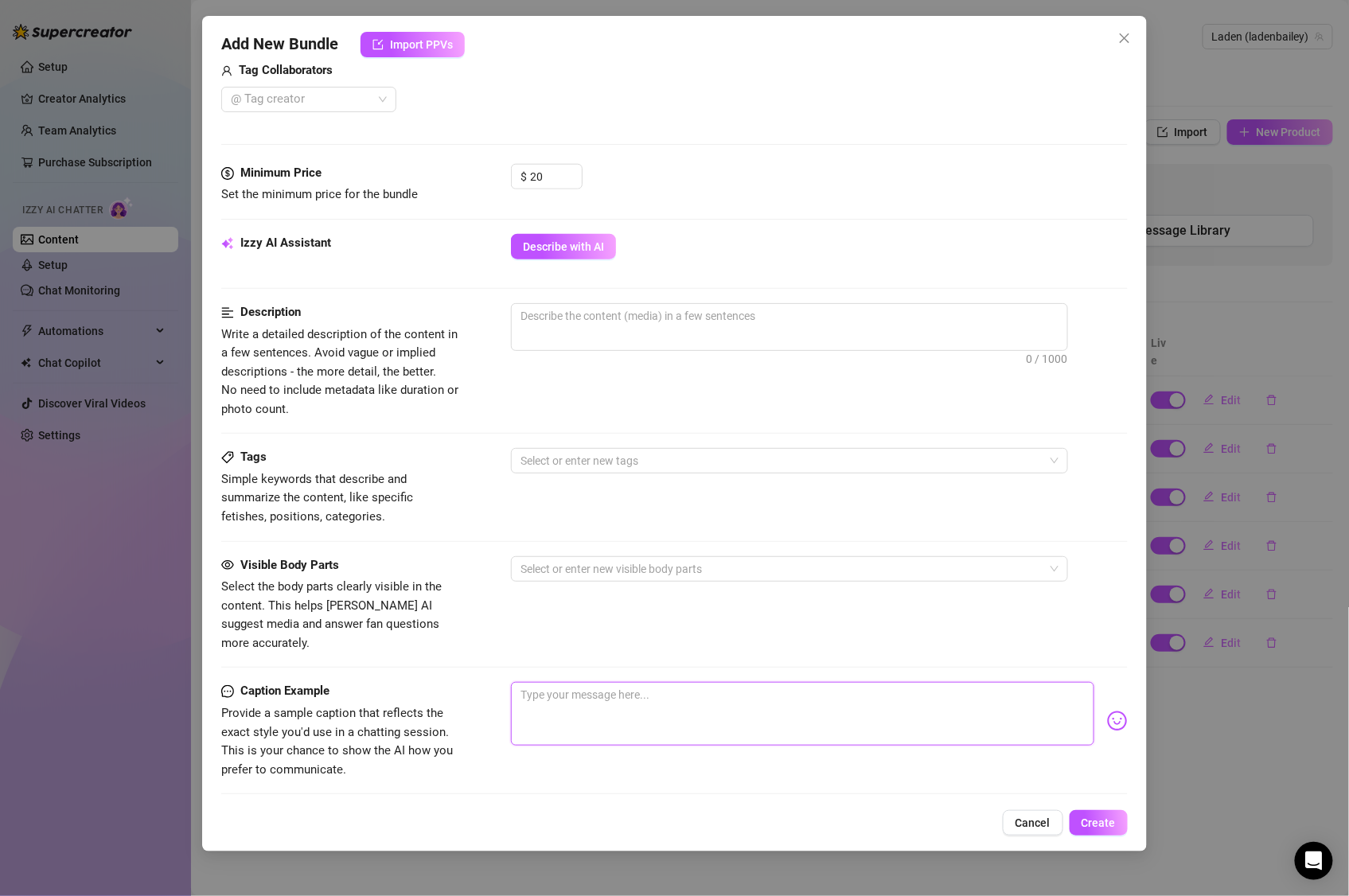
click at [787, 692] on textarea at bounding box center [802, 713] width 584 height 64
click at [536, 232] on div "Minimum Price Set the minimum price for the bundle $ 20" at bounding box center [675, 199] width 907 height 70
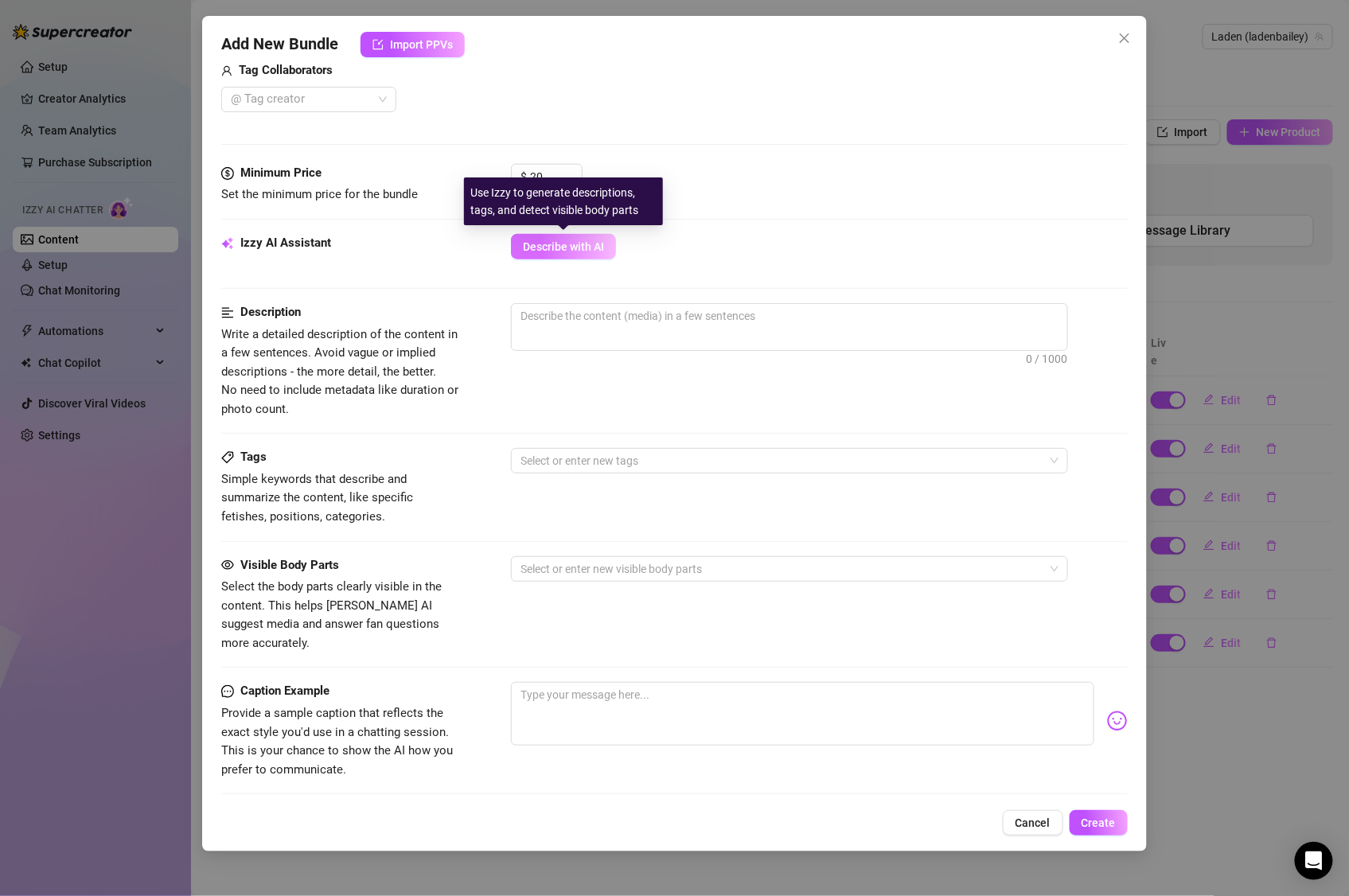
click at [543, 247] on span "Describe with AI" at bounding box center [564, 246] width 82 height 13
type textarea "[PERSON_NAME]"
type textarea "Layden poses"
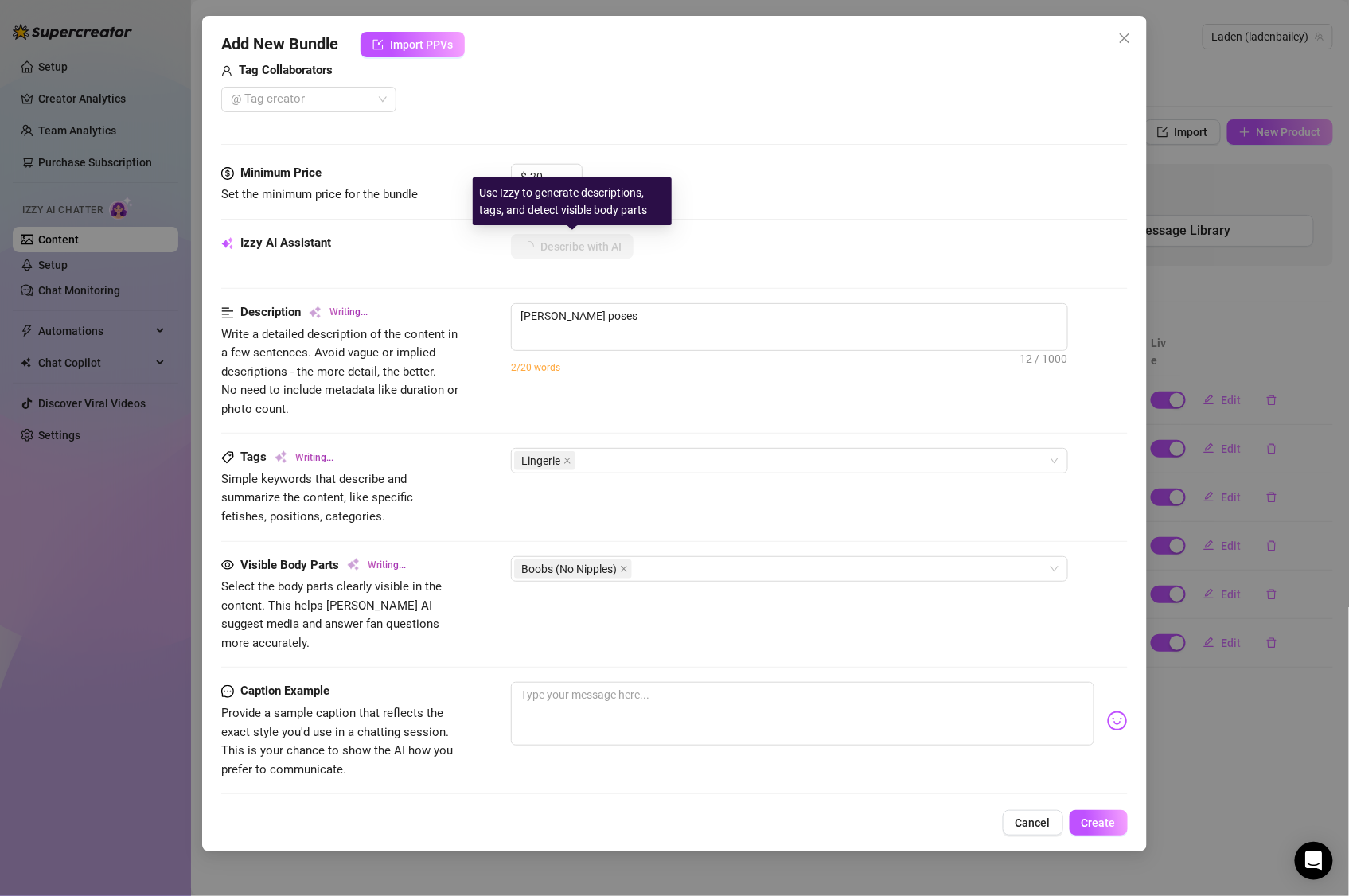
type textarea "Layden poses on"
type textarea "Layden poses on a"
type textarea "Layden poses on a bed"
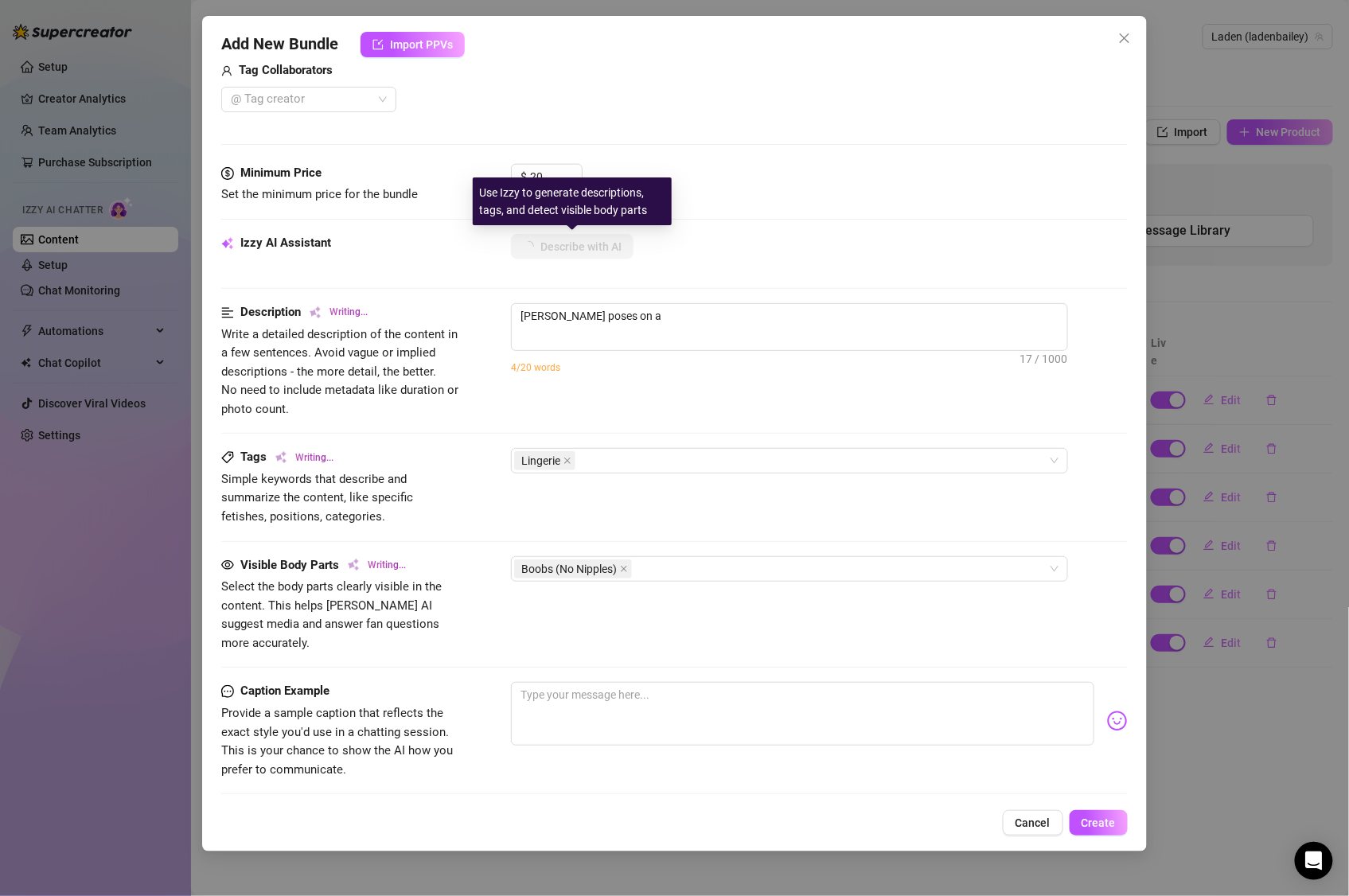
type textarea "Layden poses on a bed"
type textarea "Layden poses on a bed draped"
type textarea "Layden poses on a bed draped in"
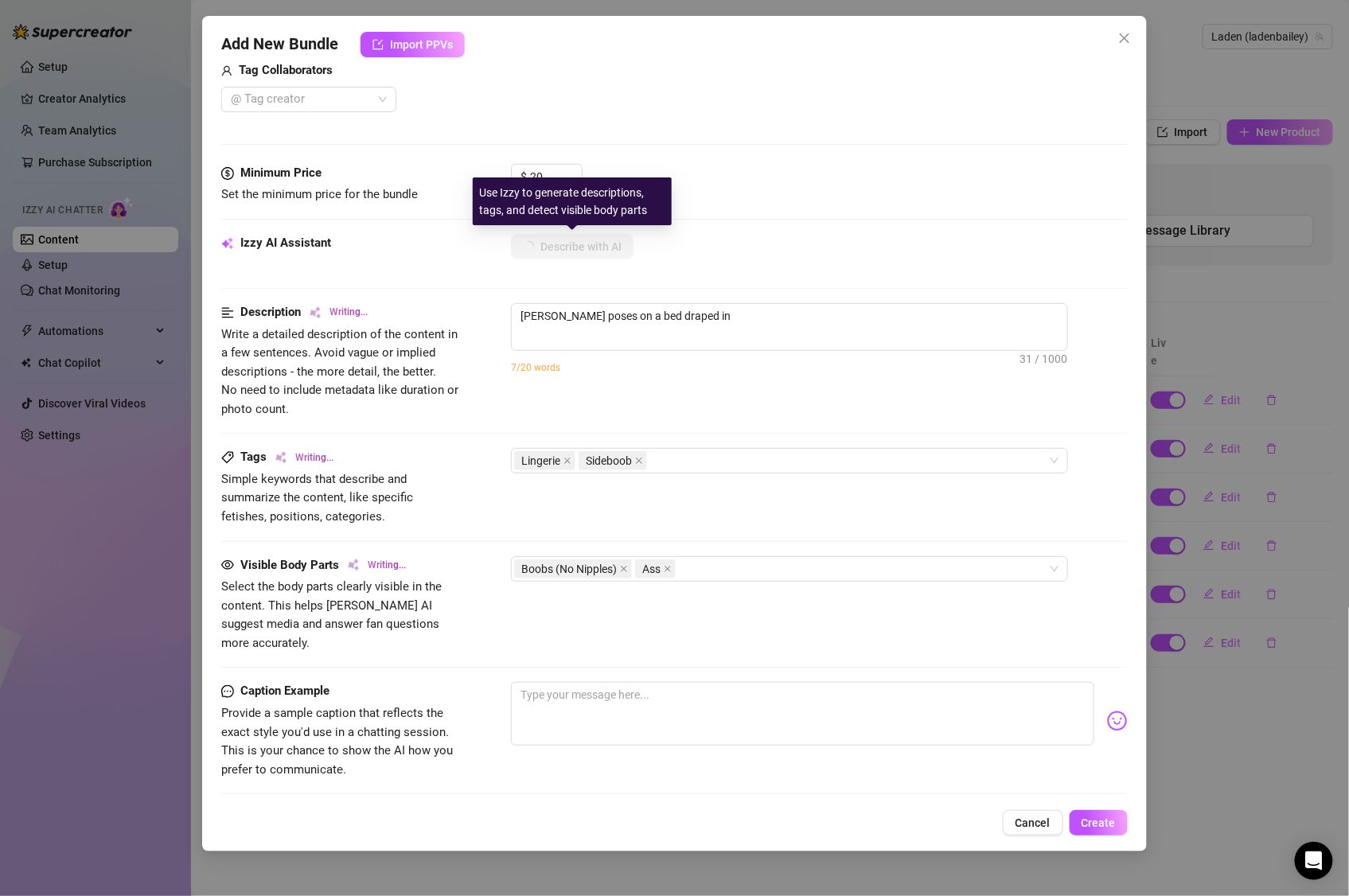
type textarea "Layden poses on a bed draped in silky"
type textarea "Layden poses on a bed draped in silky white"
type textarea "Layden poses on a bed draped in silky white sheets,"
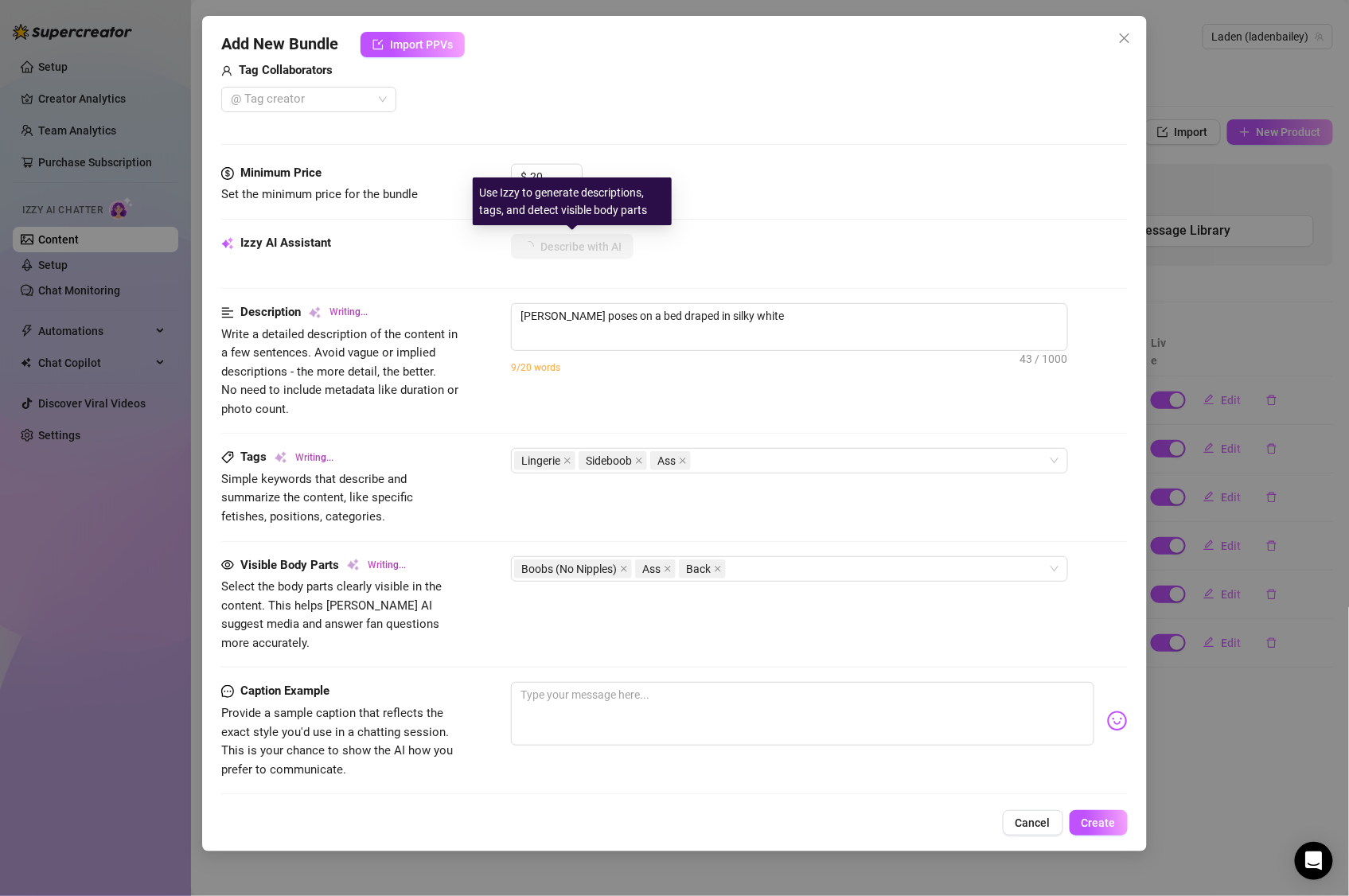
type textarea "Layden poses on a bed draped in silky white sheets,"
type textarea "Layden poses on a bed draped in silky white sheets, wearing"
type textarea "Layden poses on a bed draped in silky white sheets, wearing a"
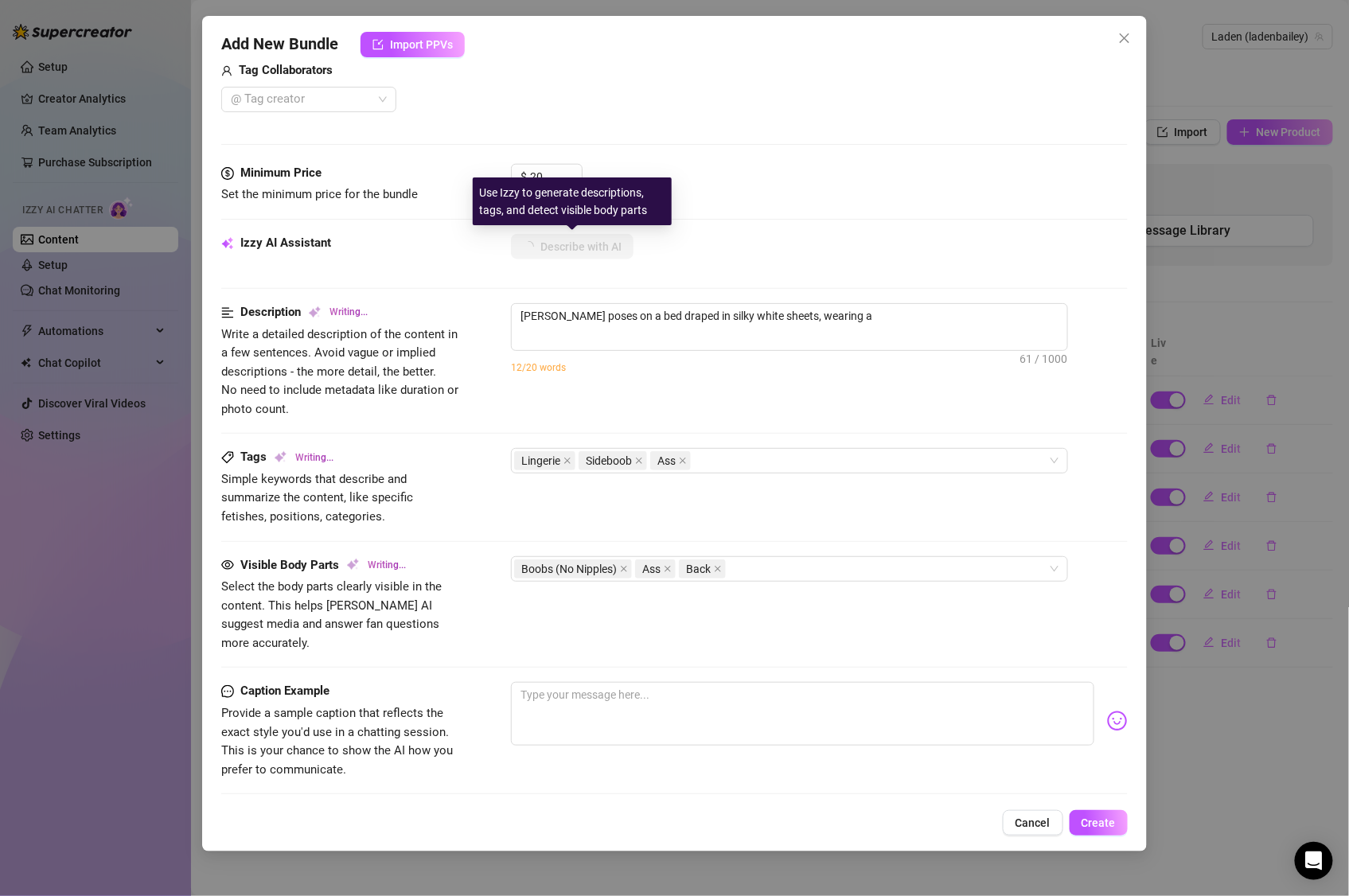
type textarea "Layden poses on a bed draped in silky white sheets, wearing a sheer"
type textarea "Layden poses on a bed draped in silky white sheets, wearing a sheer white"
type textarea "Layden poses on a bed draped in silky white sheets, wearing a sheer white lace"
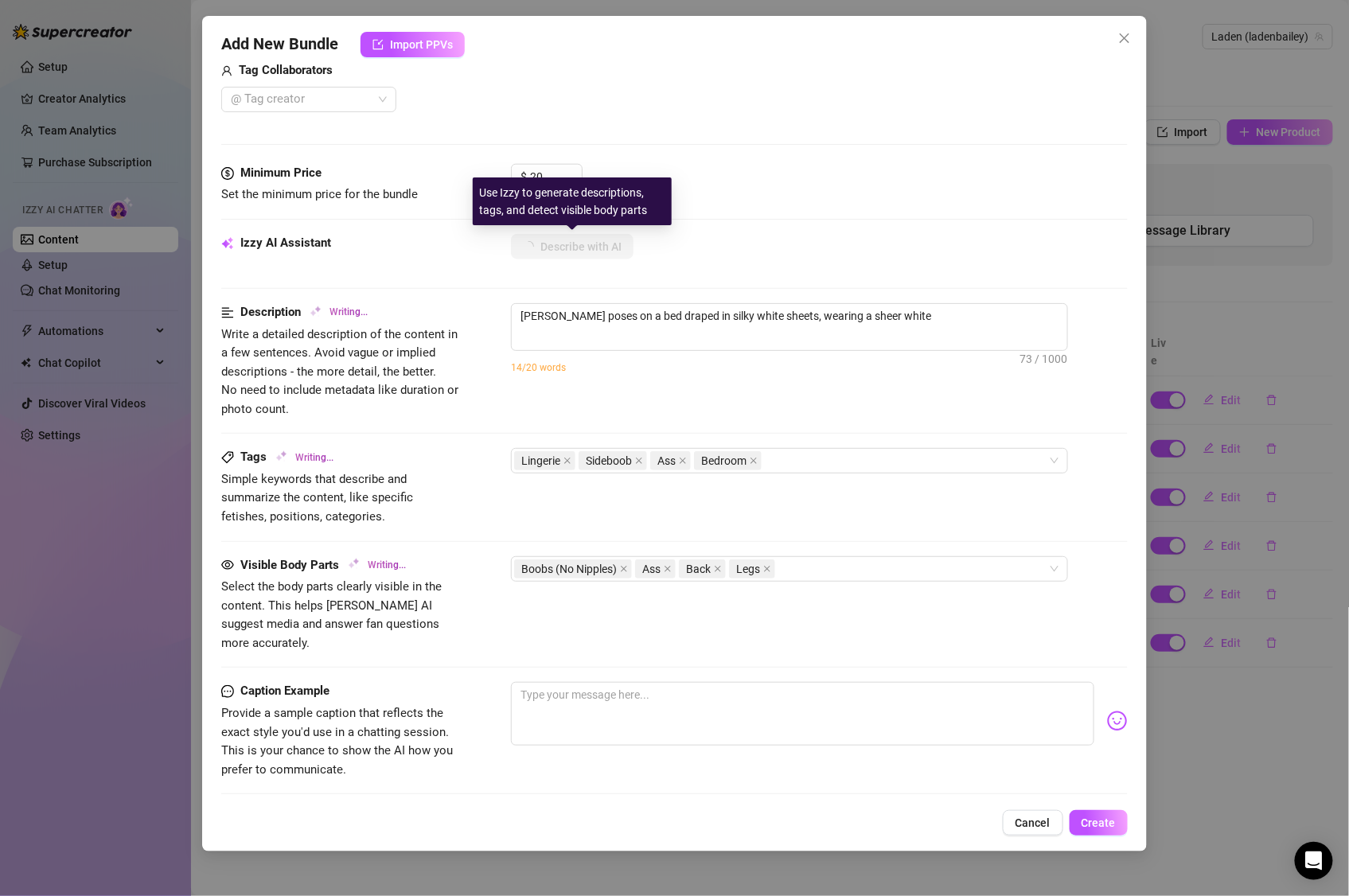
type textarea "Layden poses on a bed draped in silky white sheets, wearing a sheer white lace"
type textarea "Layden poses on a bed draped in silky white sheets, wearing a sheer white lace …"
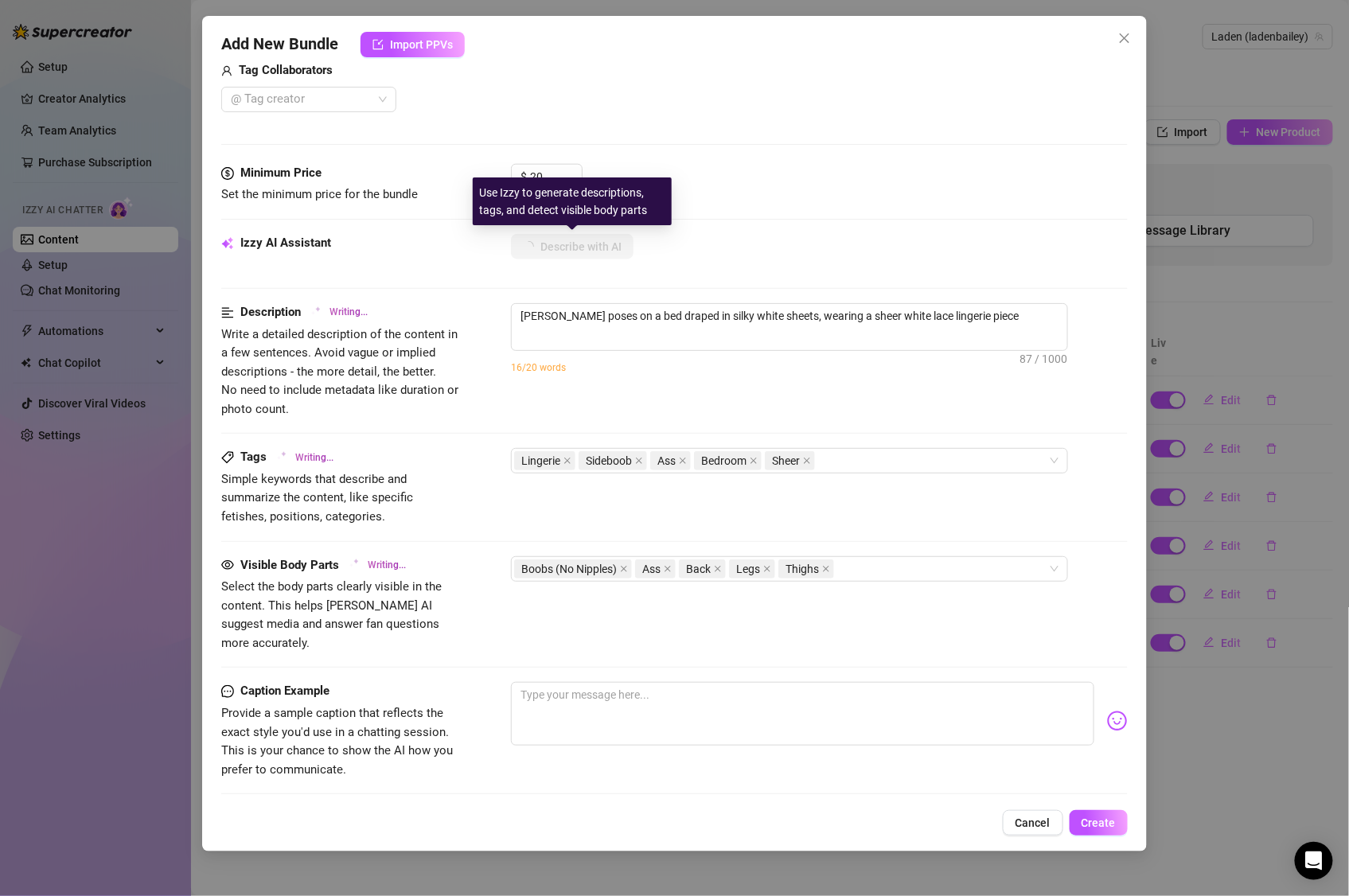
type textarea "Layden poses on a bed draped in silky white sheets, wearing a sheer white lace …"
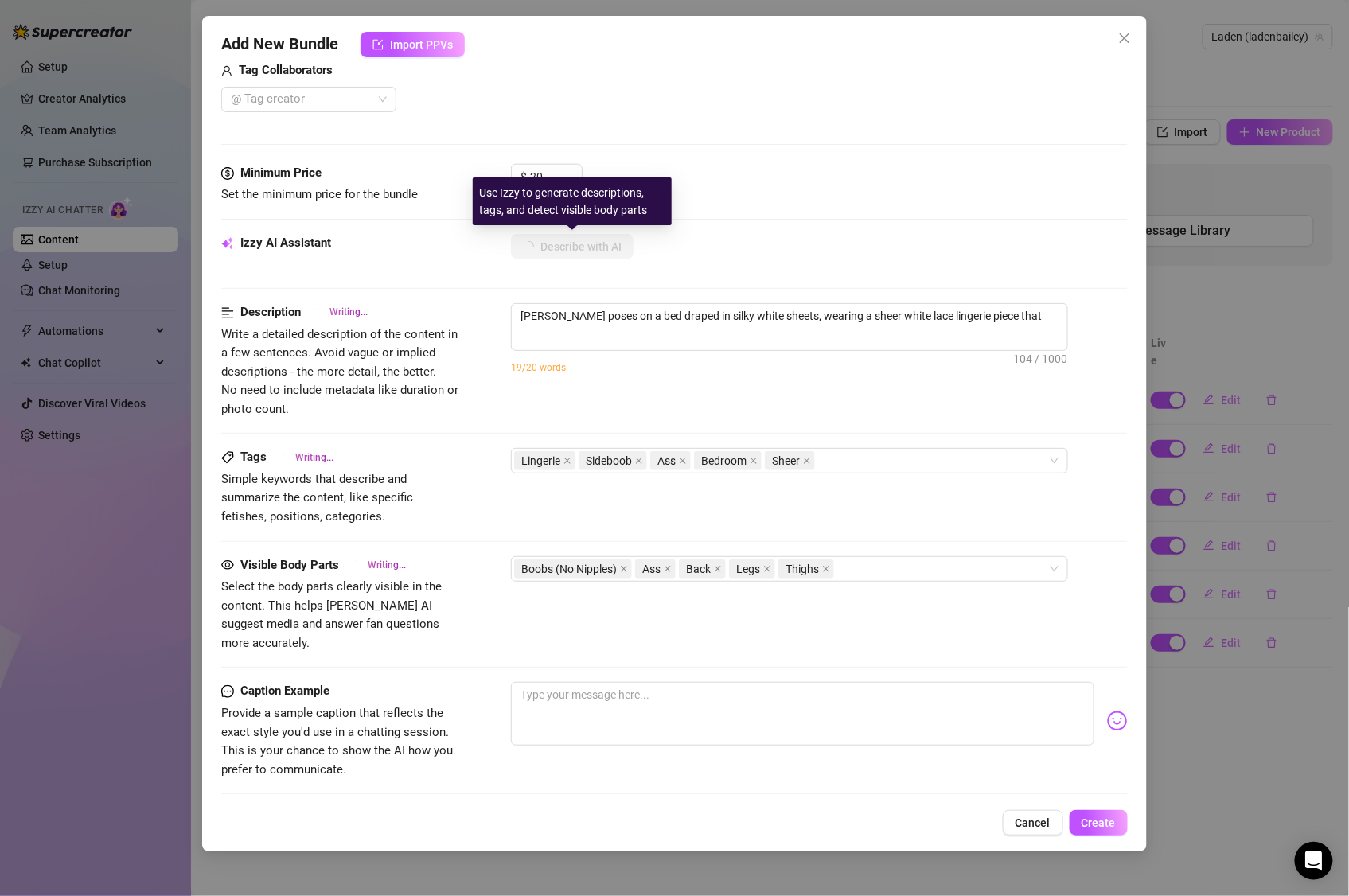
type textarea "Layden poses on a bed draped in silky white sheets, wearing a sheer white lace …"
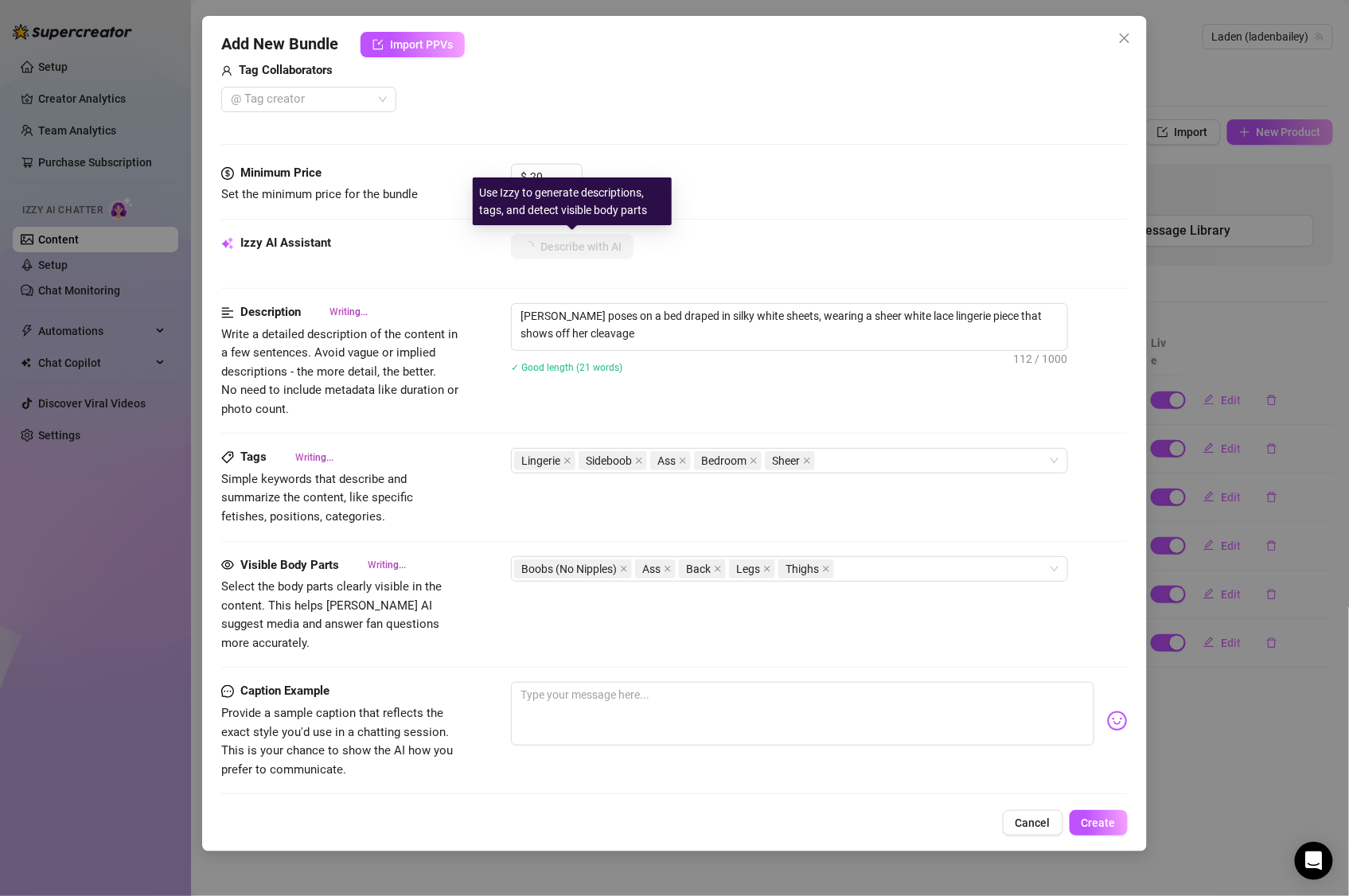
type textarea "Layden poses on a bed draped in silky white sheets, wearing a sheer white lace …"
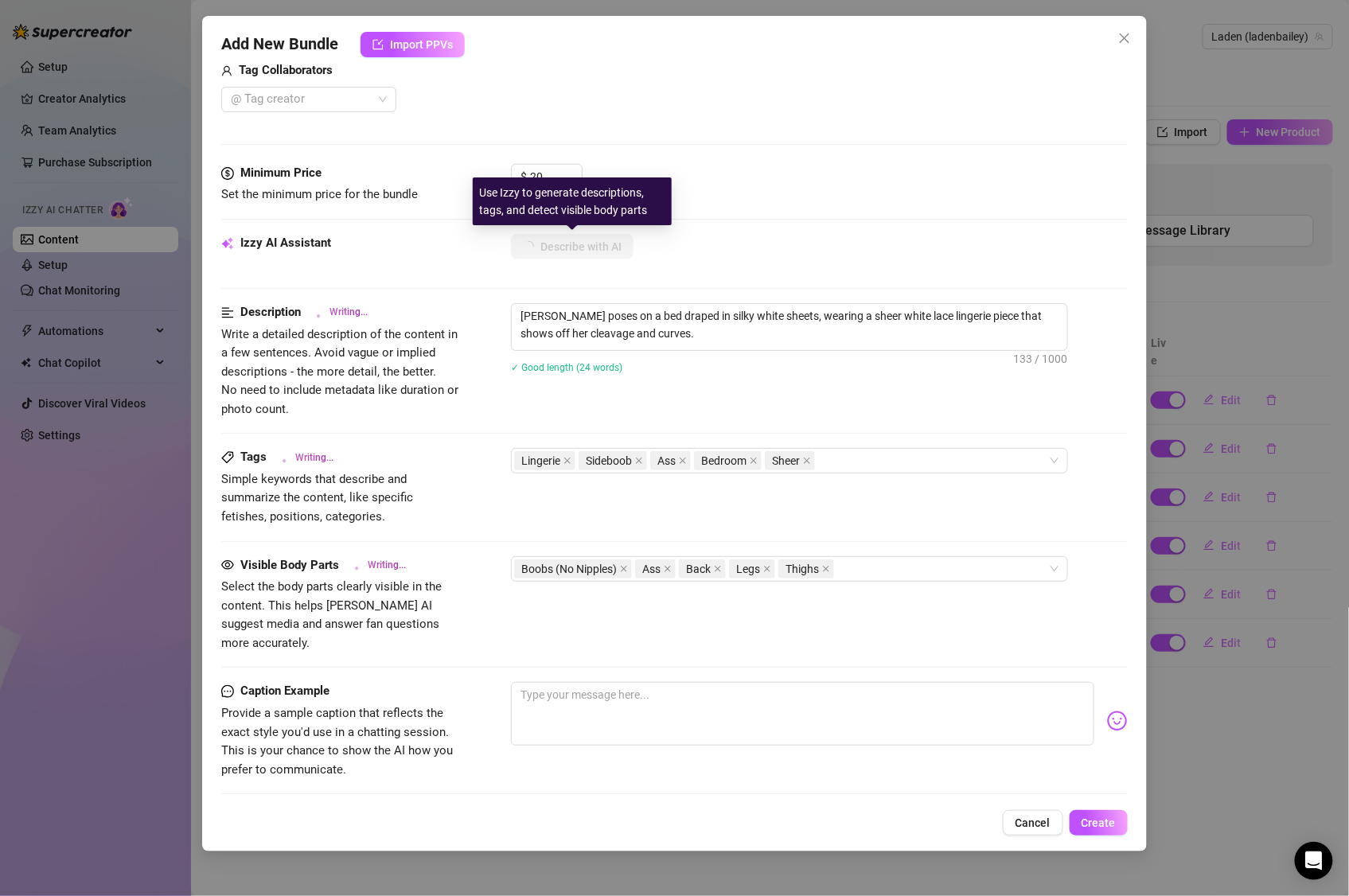
type textarea "Layden poses on a bed draped in silky white sheets, wearing a sheer white lace …"
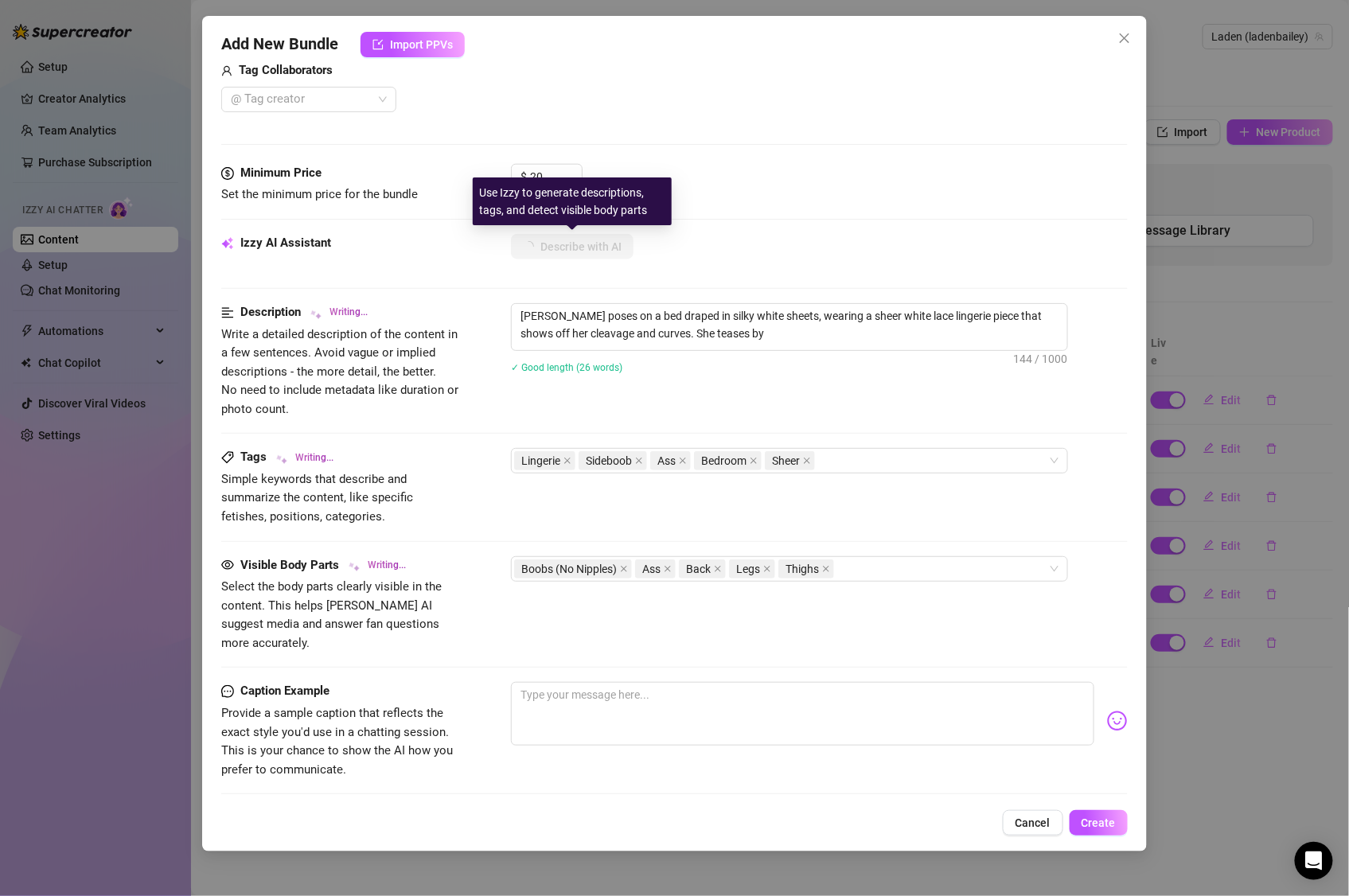
type textarea "Layden poses on a bed draped in silky white sheets, wearing a sheer white lace …"
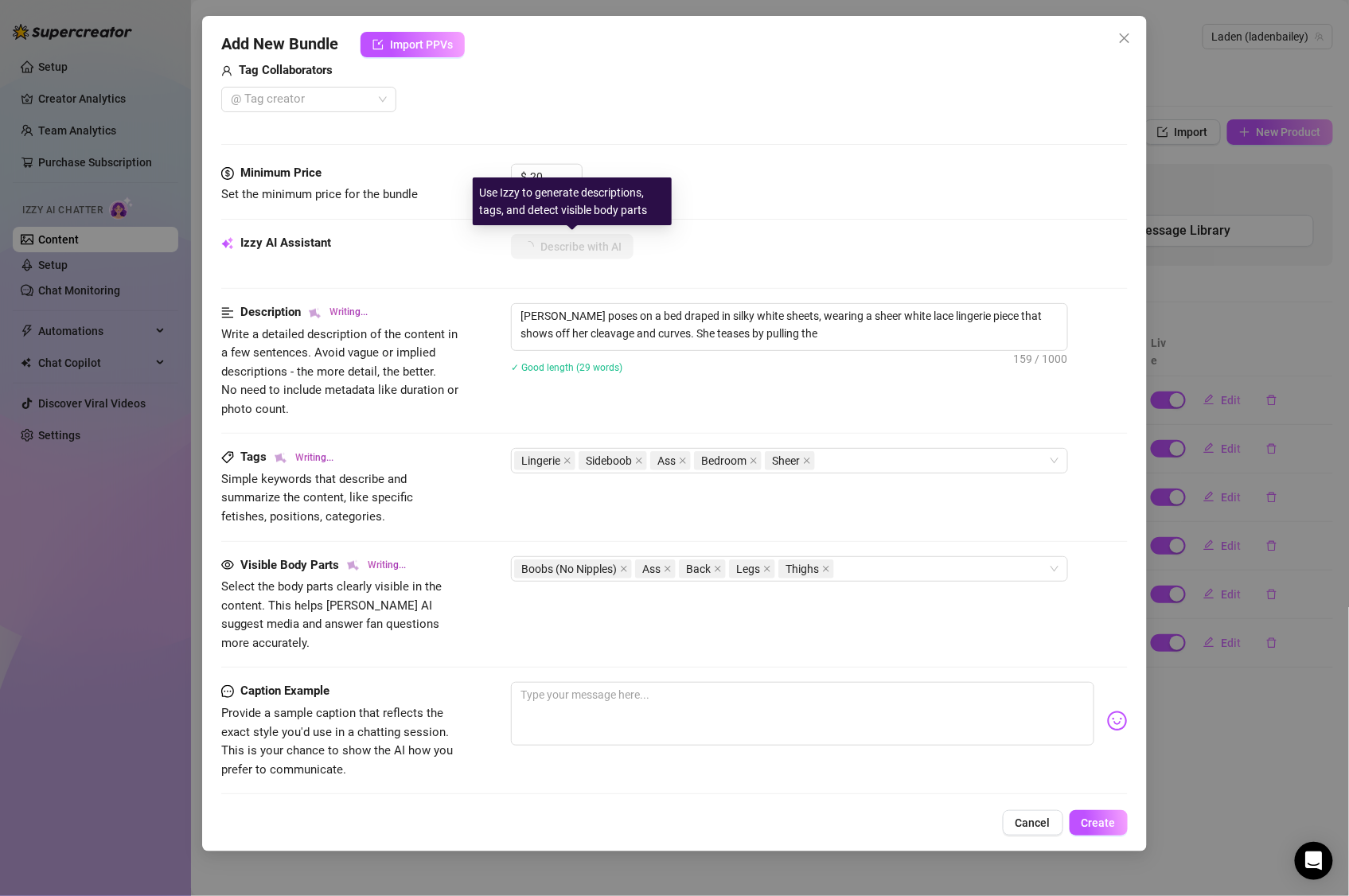
type textarea "Layden poses on a bed draped in silky white sheets, wearing a sheer white lace …"
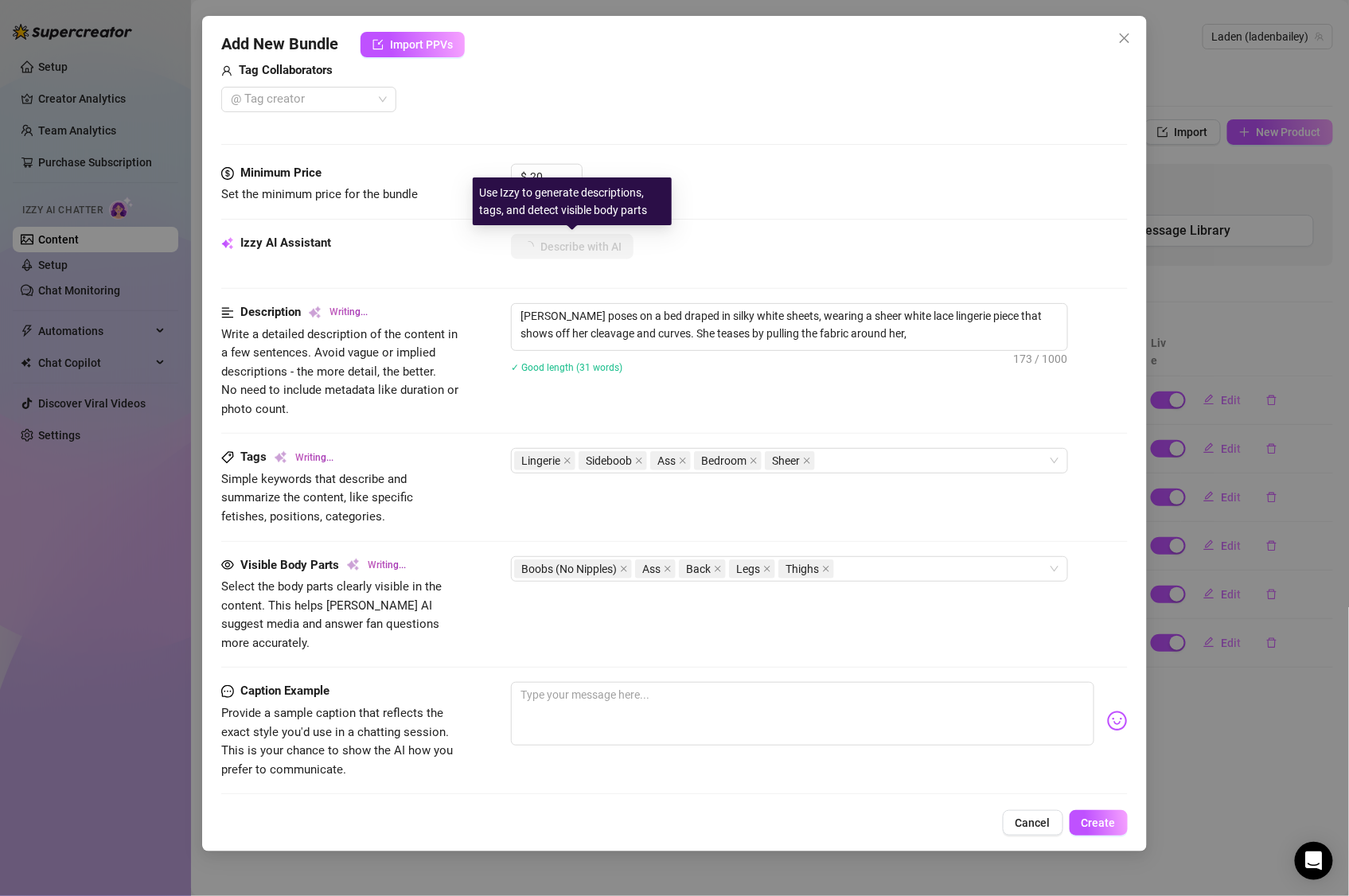
type textarea "Layden poses on a bed draped in silky white sheets, wearing a sheer white lace …"
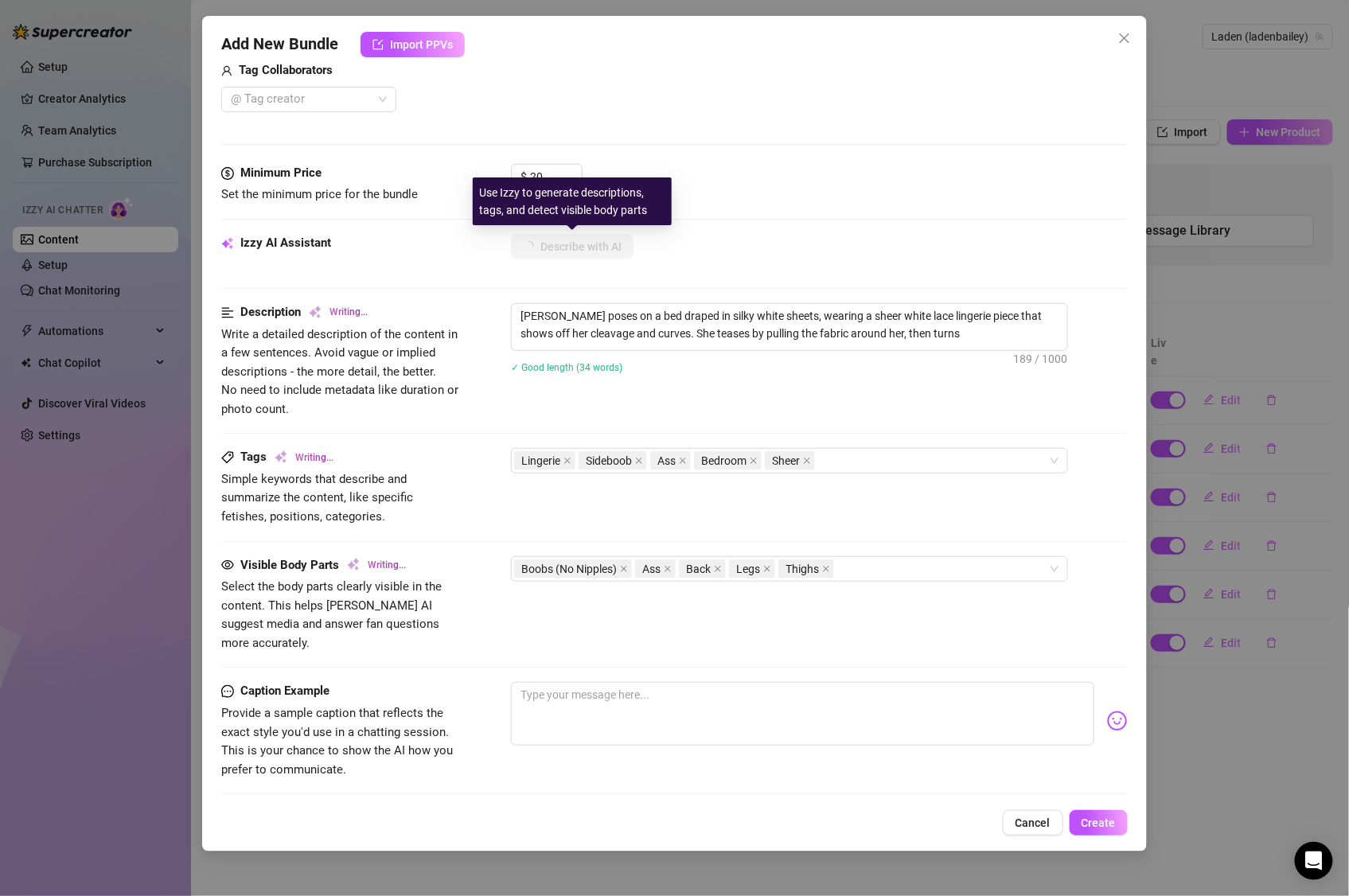
type textarea "Layden poses on a bed draped in silky white sheets, wearing a sheer white lace …"
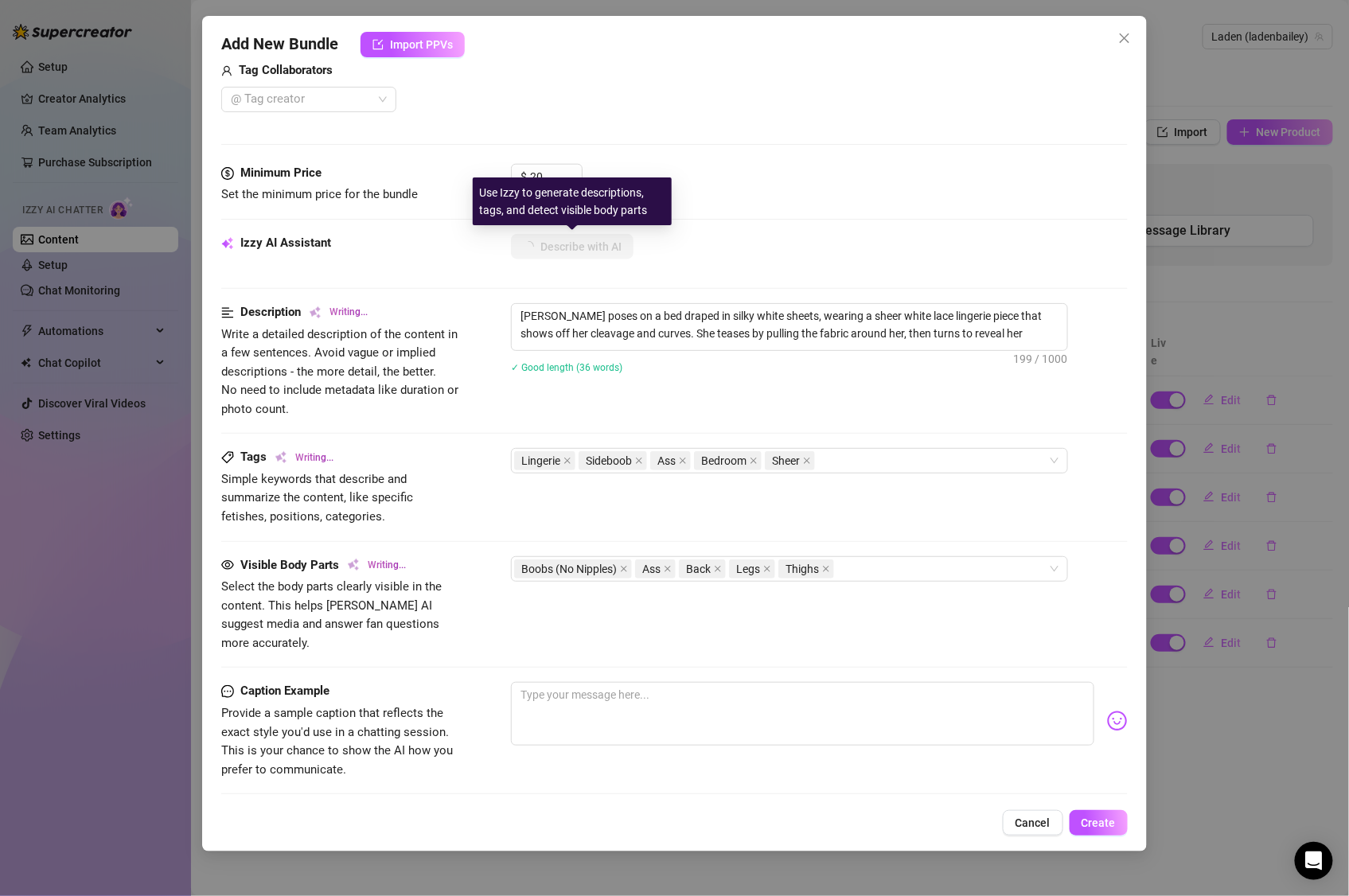
type textarea "Layden poses on a bed draped in silky white sheets, wearing a sheer white lace …"
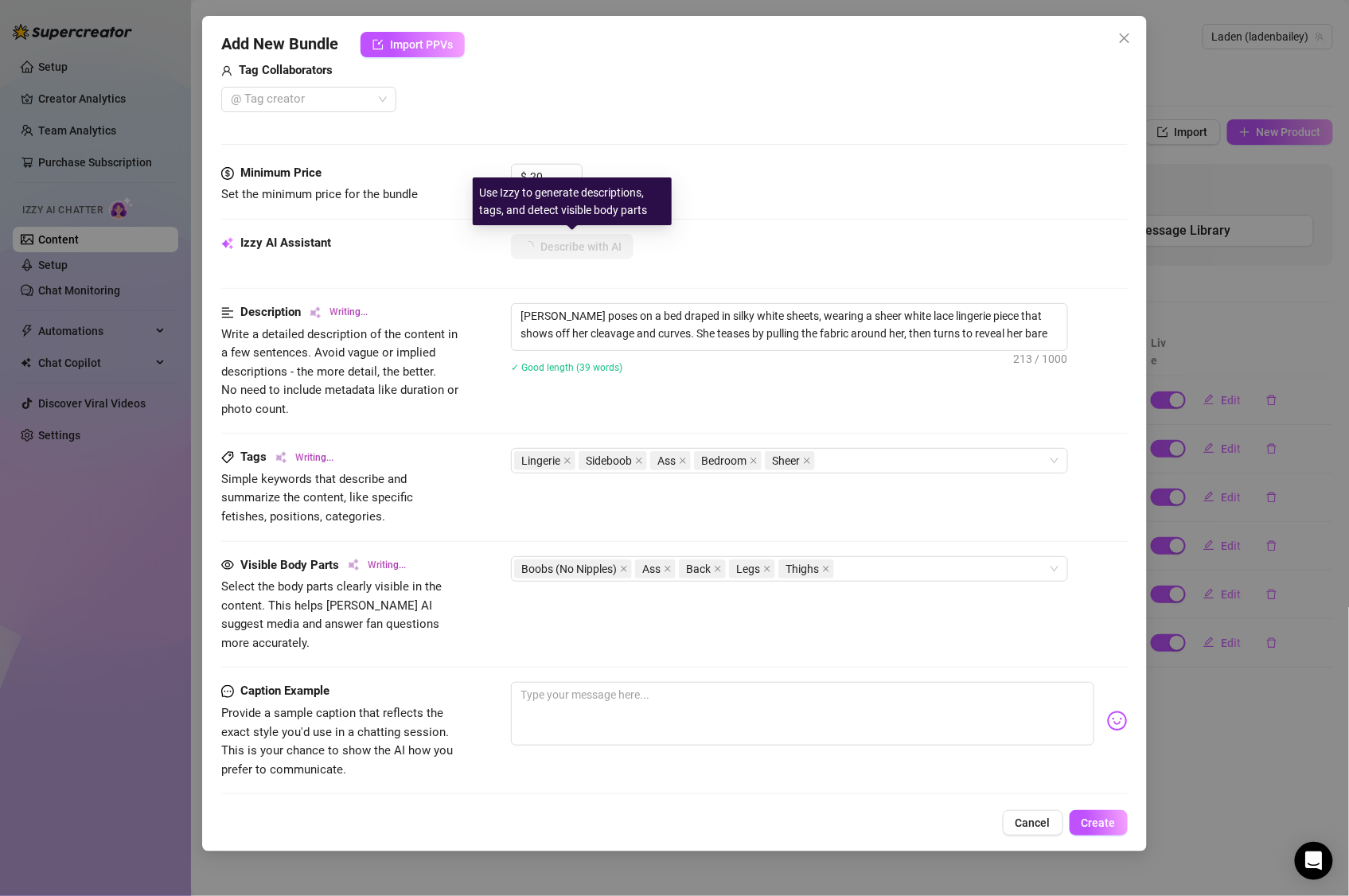
type textarea "Layden poses on a bed draped in silky white sheets, wearing a sheer white lace …"
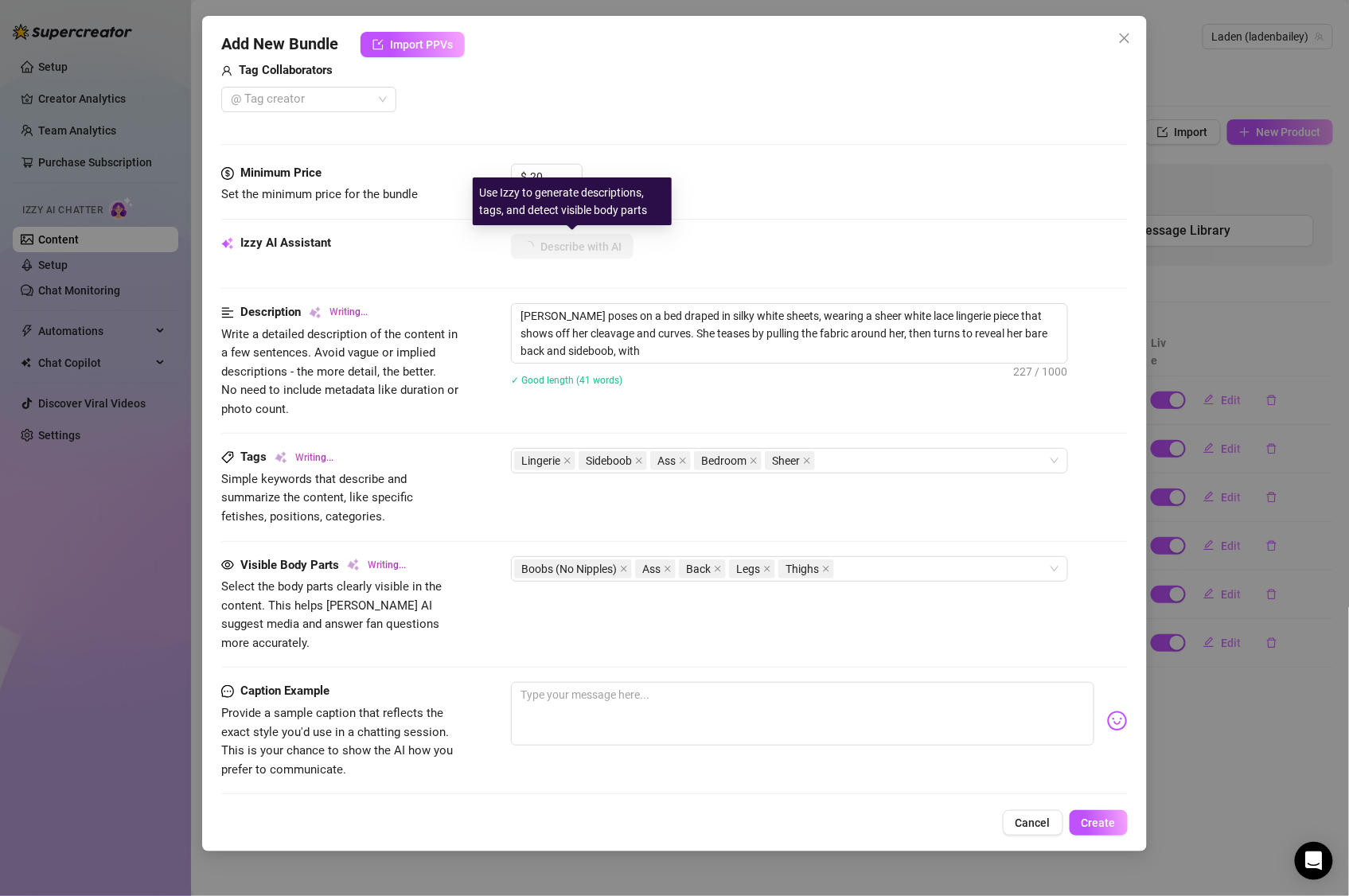
type textarea "Layden poses on a bed draped in silky white sheets, wearing a sheer white lace …"
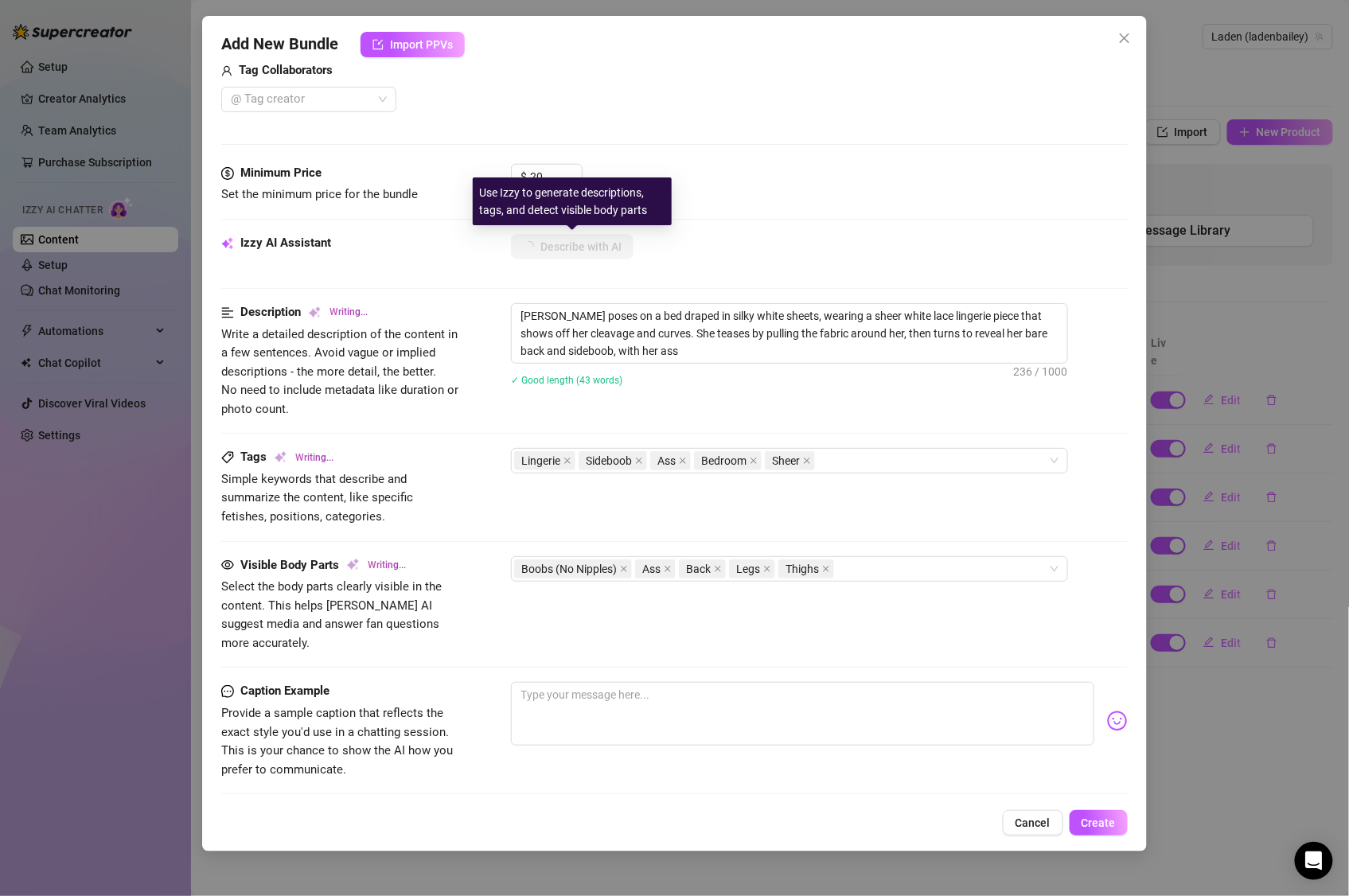
type textarea "Layden poses on a bed draped in silky white sheets, wearing a sheer white lace …"
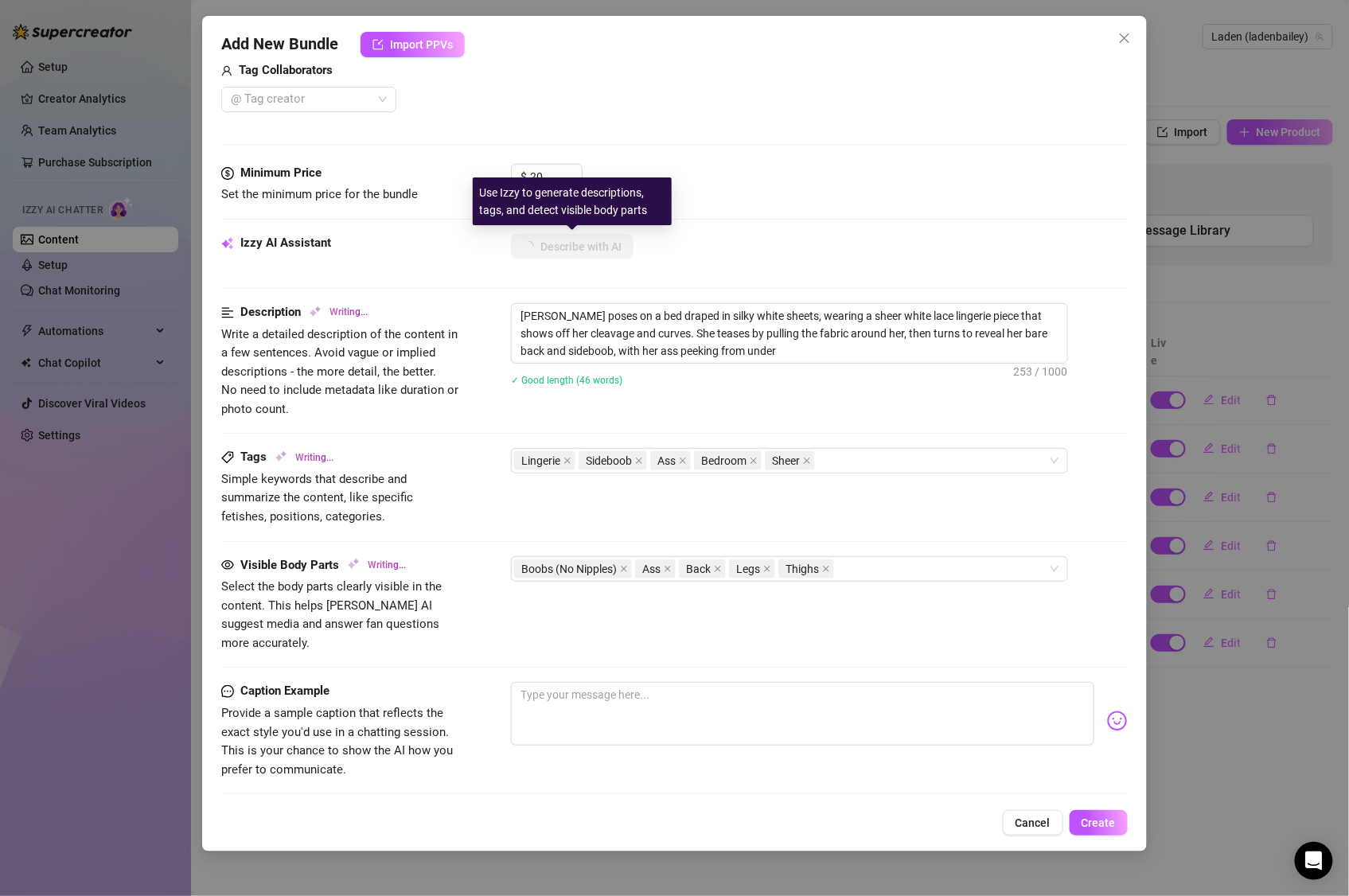
type textarea "Layden poses on a bed draped in silky white sheets, wearing a sheer white lace …"
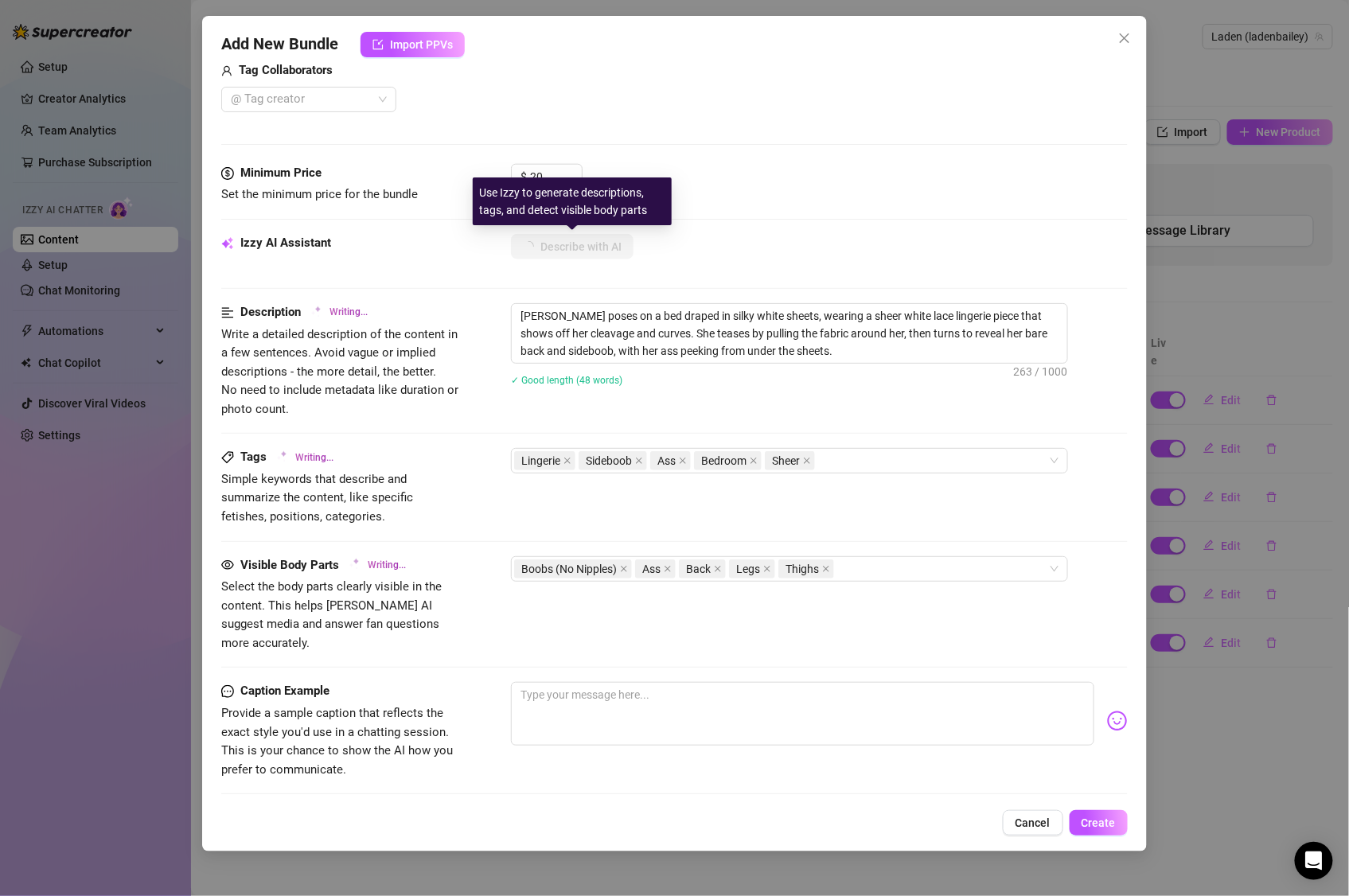
type textarea "Layden poses on a bed draped in silky white sheets, wearing a sheer white lace …"
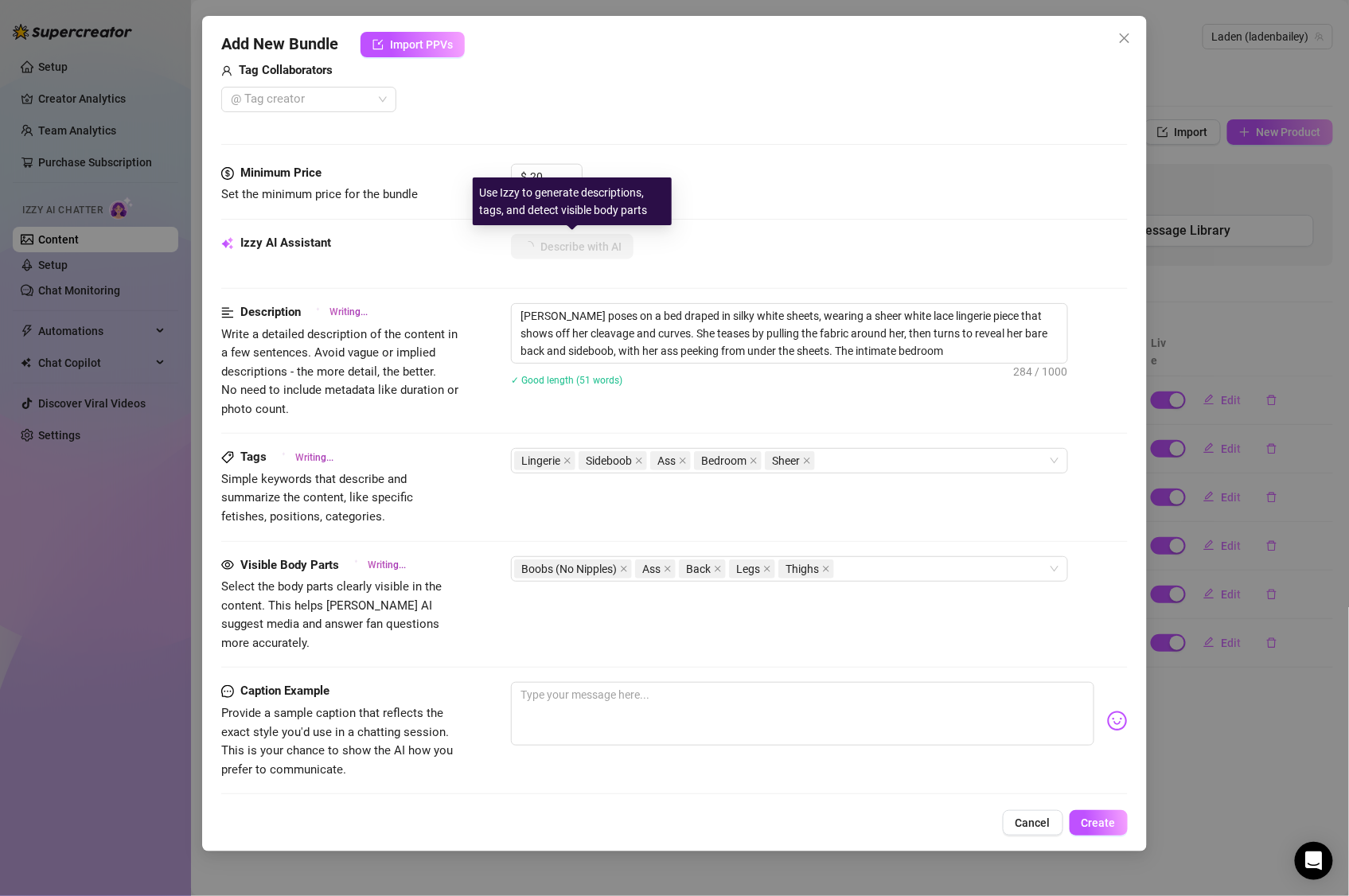
type textarea "Layden poses on a bed draped in silky white sheets, wearing a sheer white lace …"
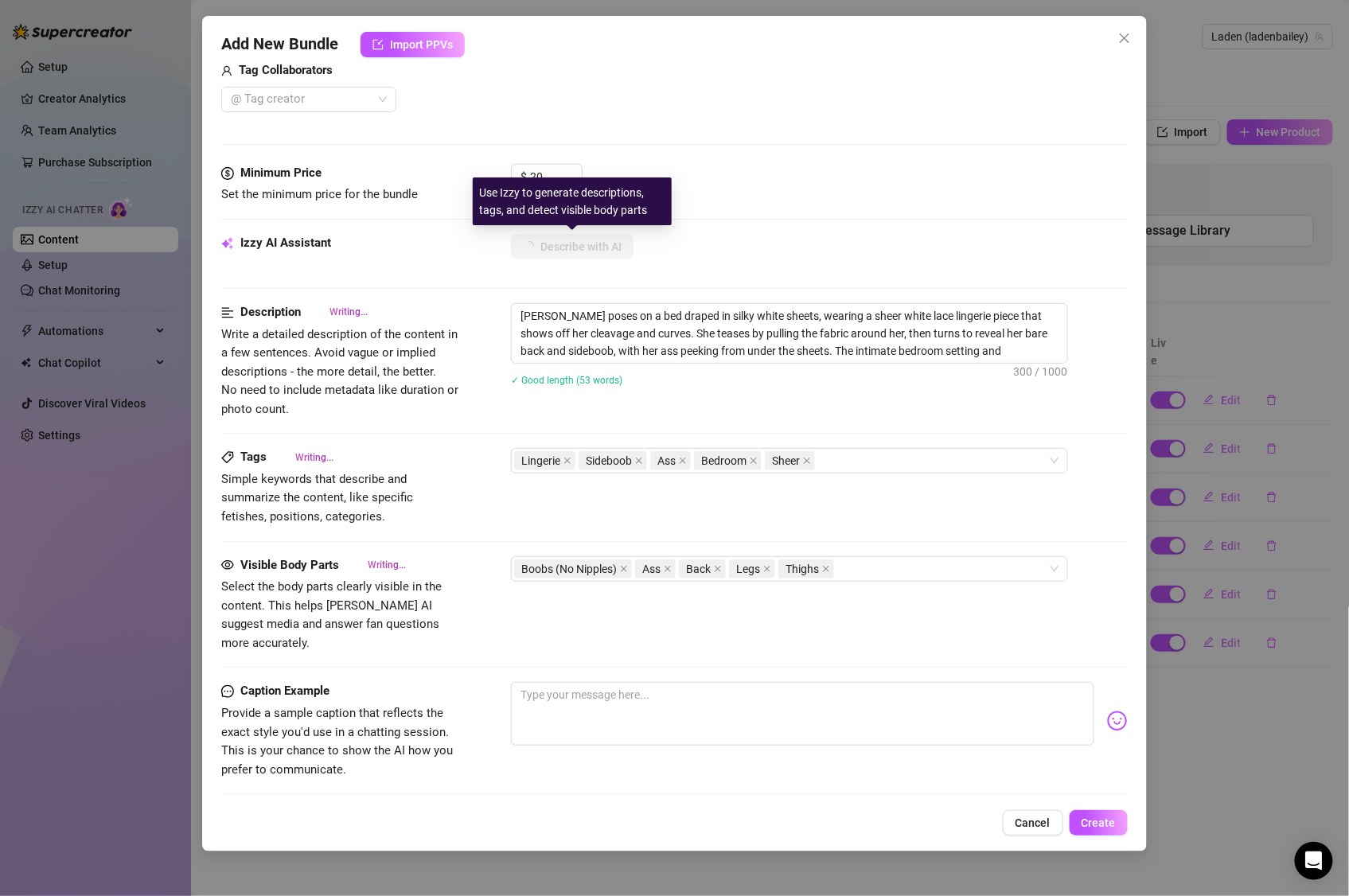
type textarea "Layden poses on a bed draped in silky white sheets, wearing a sheer white lace …"
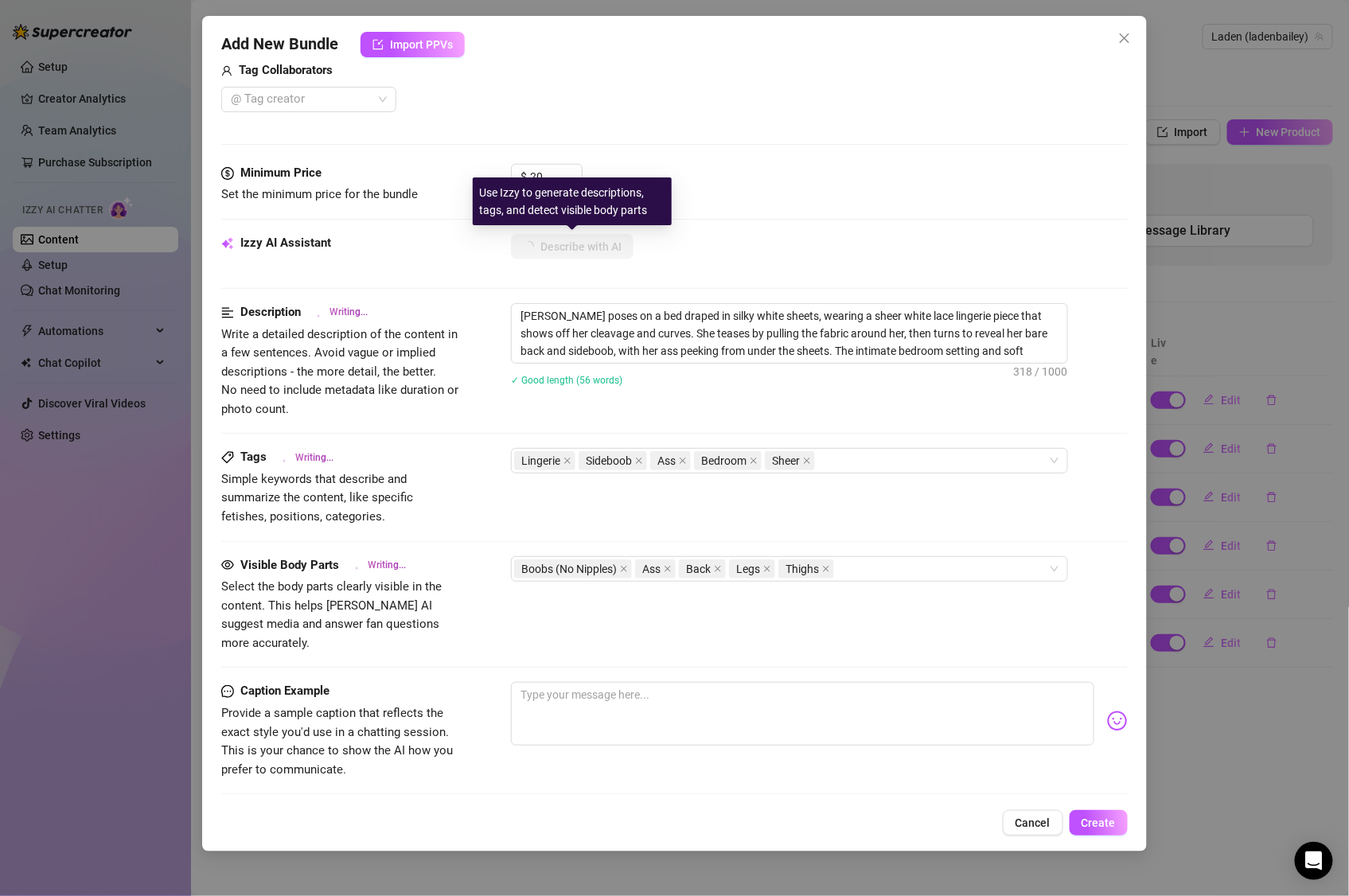
type textarea "Layden poses on a bed draped in silky white sheets, wearing a sheer white lace …"
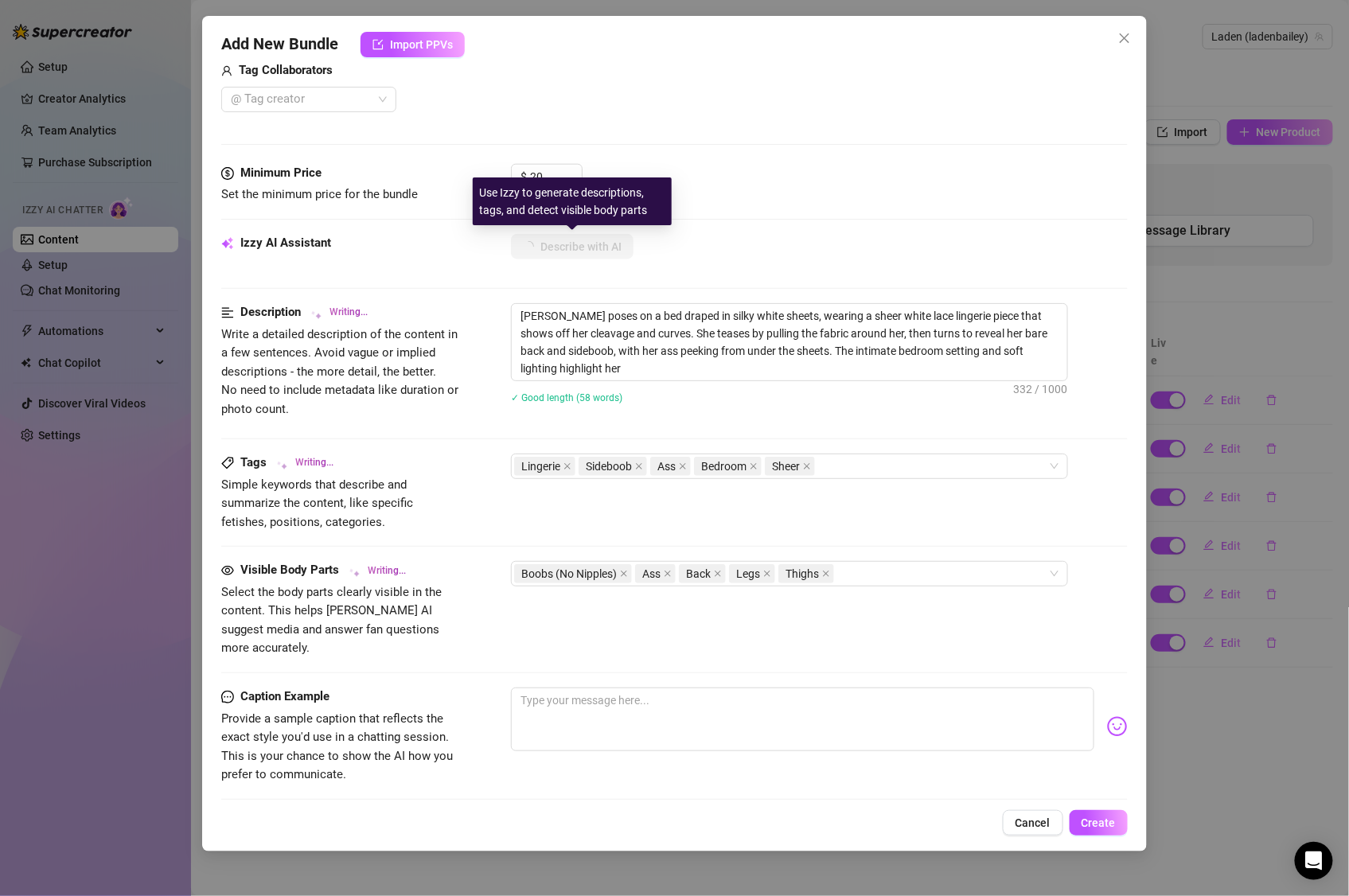
type textarea "Layden poses on a bed draped in silky white sheets, wearing a sheer white lace …"
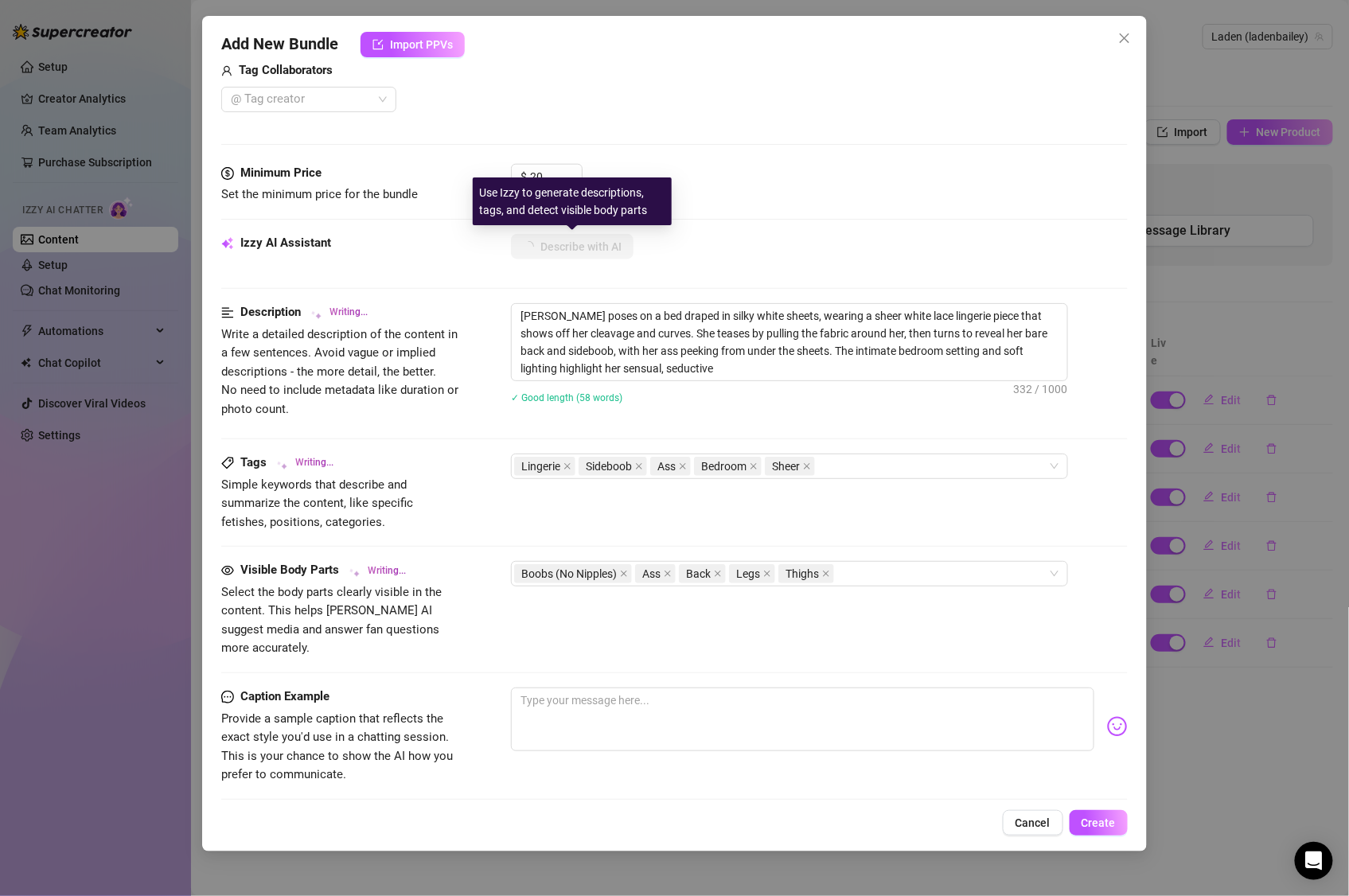
type textarea "Layden poses on a bed draped in silky white sheets, wearing a sheer white lace …"
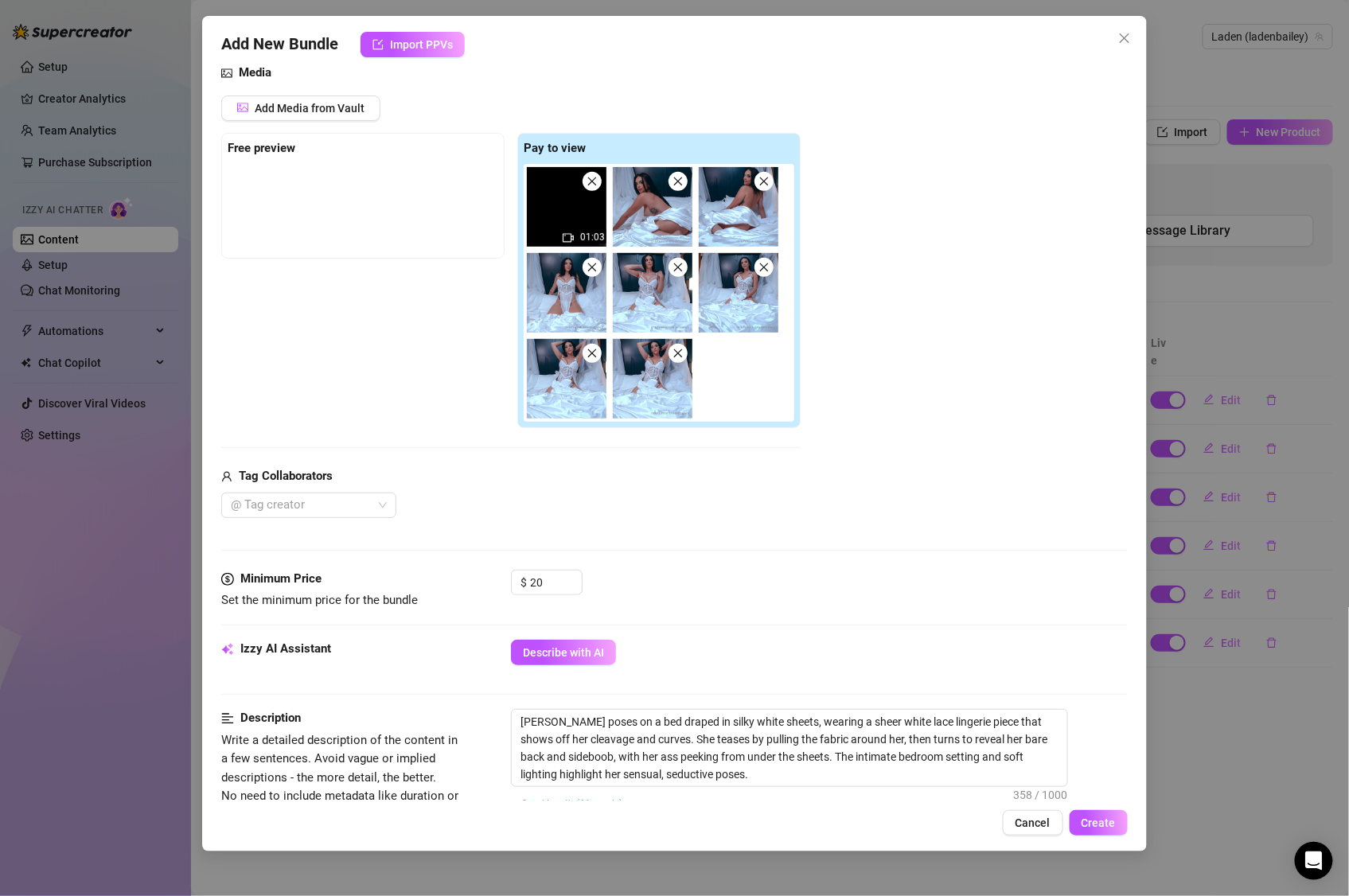
scroll to position [0, 0]
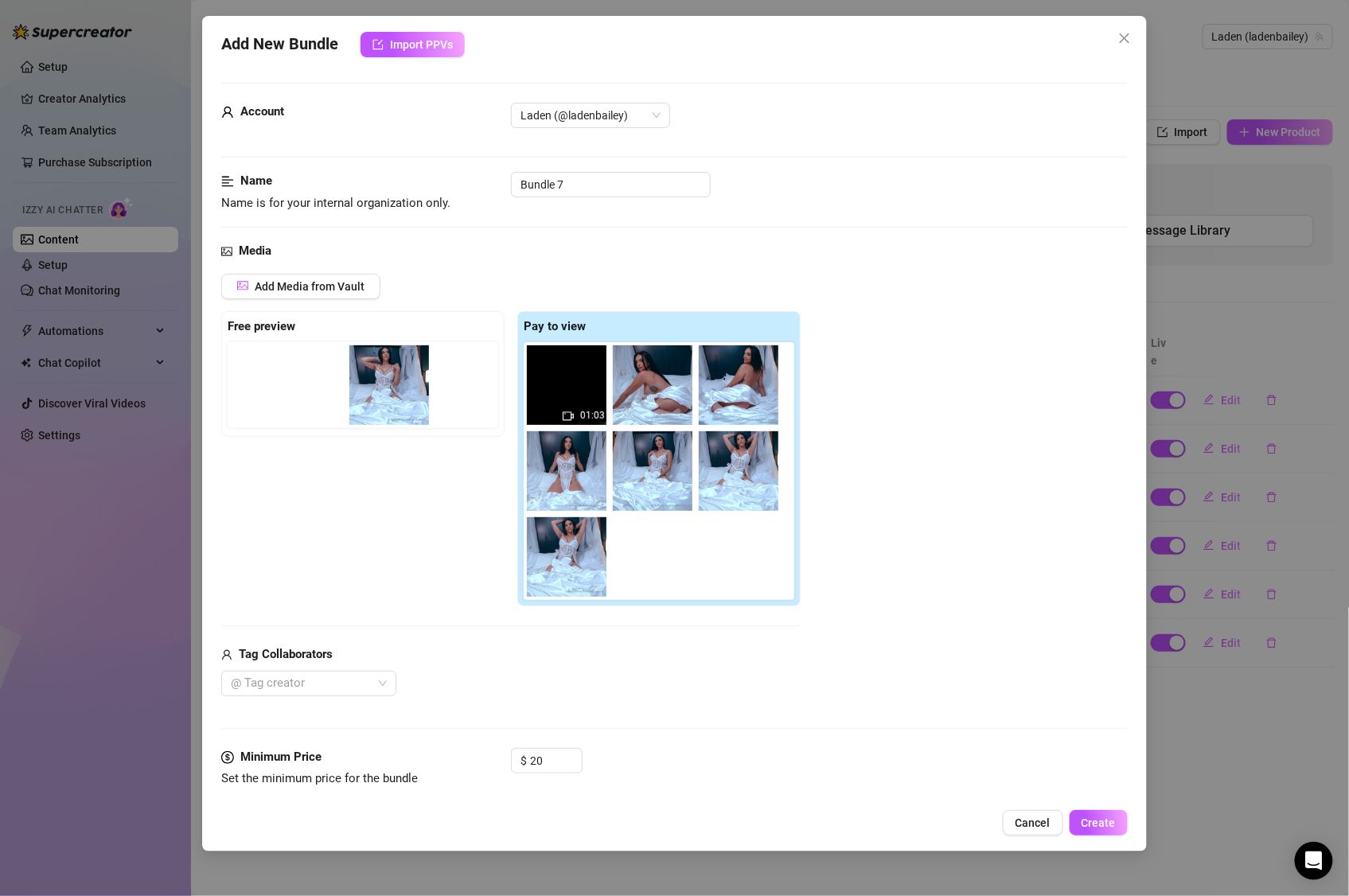
drag, startPoint x: 653, startPoint y: 480, endPoint x: 369, endPoint y: 387, distance: 298.8
click at [369, 387] on div "Free preview Pay to view 01:03" at bounding box center [511, 459] width 580 height 296
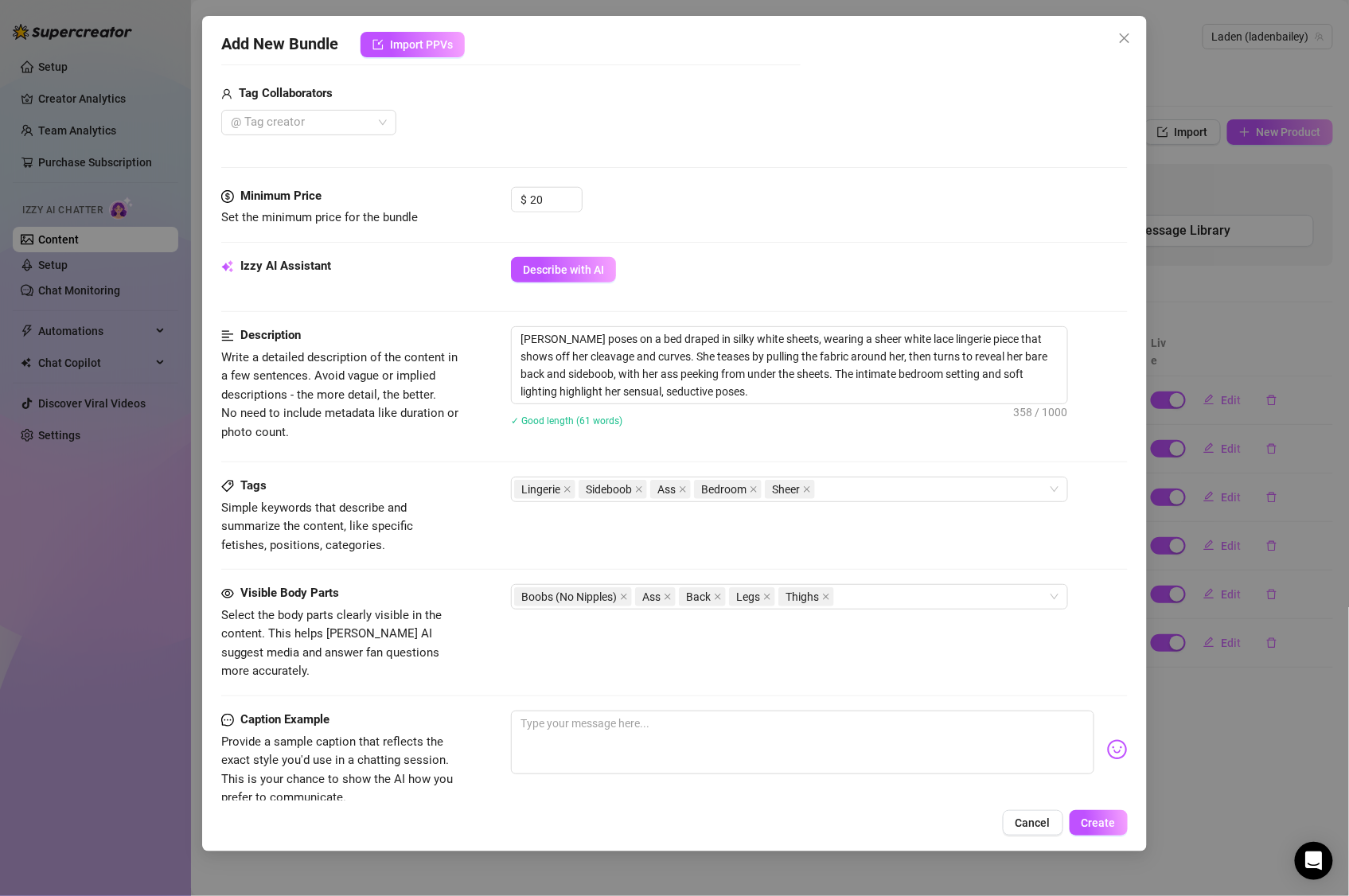
scroll to position [777, 0]
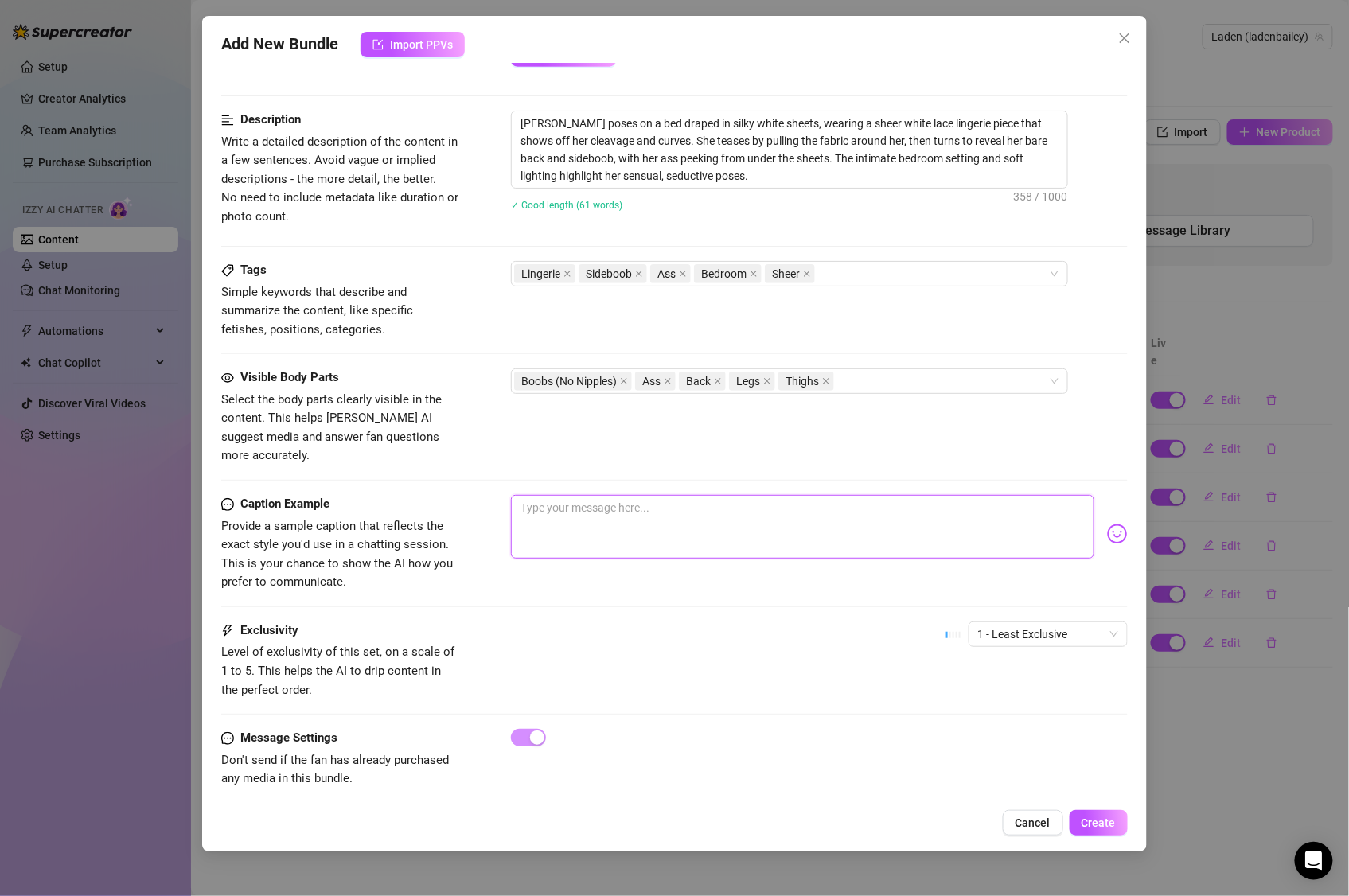
click at [684, 495] on textarea at bounding box center [802, 526] width 584 height 64
click at [1054, 623] on span "1 - Least Exclusive" at bounding box center [1049, 634] width 140 height 24
click at [1021, 717] on div "4" at bounding box center [1033, 726] width 134 height 18
click at [1107, 523] on img at bounding box center [1117, 533] width 21 height 21
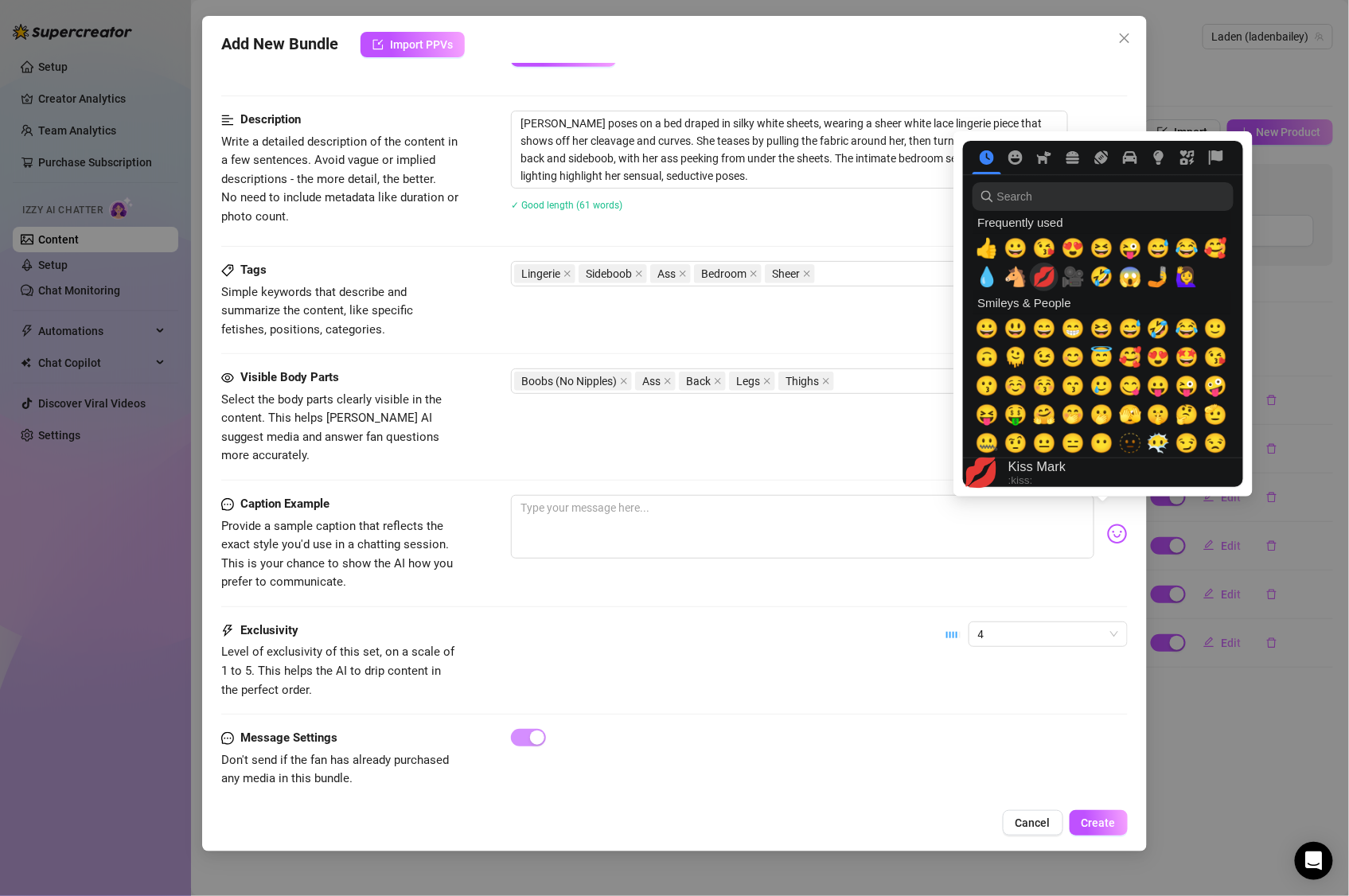
click at [1051, 276] on span "💋" at bounding box center [1044, 277] width 24 height 22
type textarea "💋"
click at [1044, 282] on span "💋" at bounding box center [1044, 277] width 24 height 22
type textarea "💋💋"
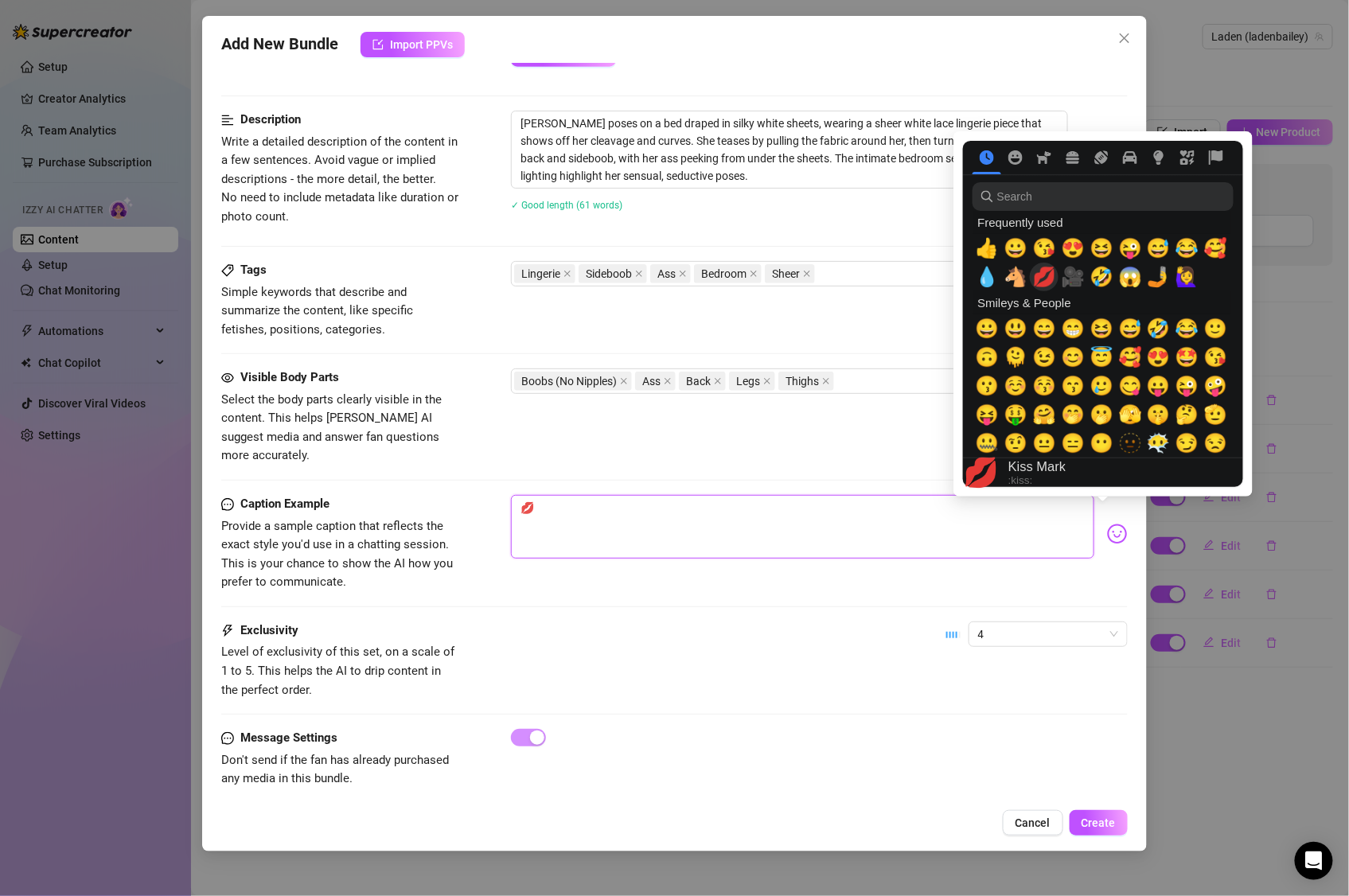
type textarea "💋💋"
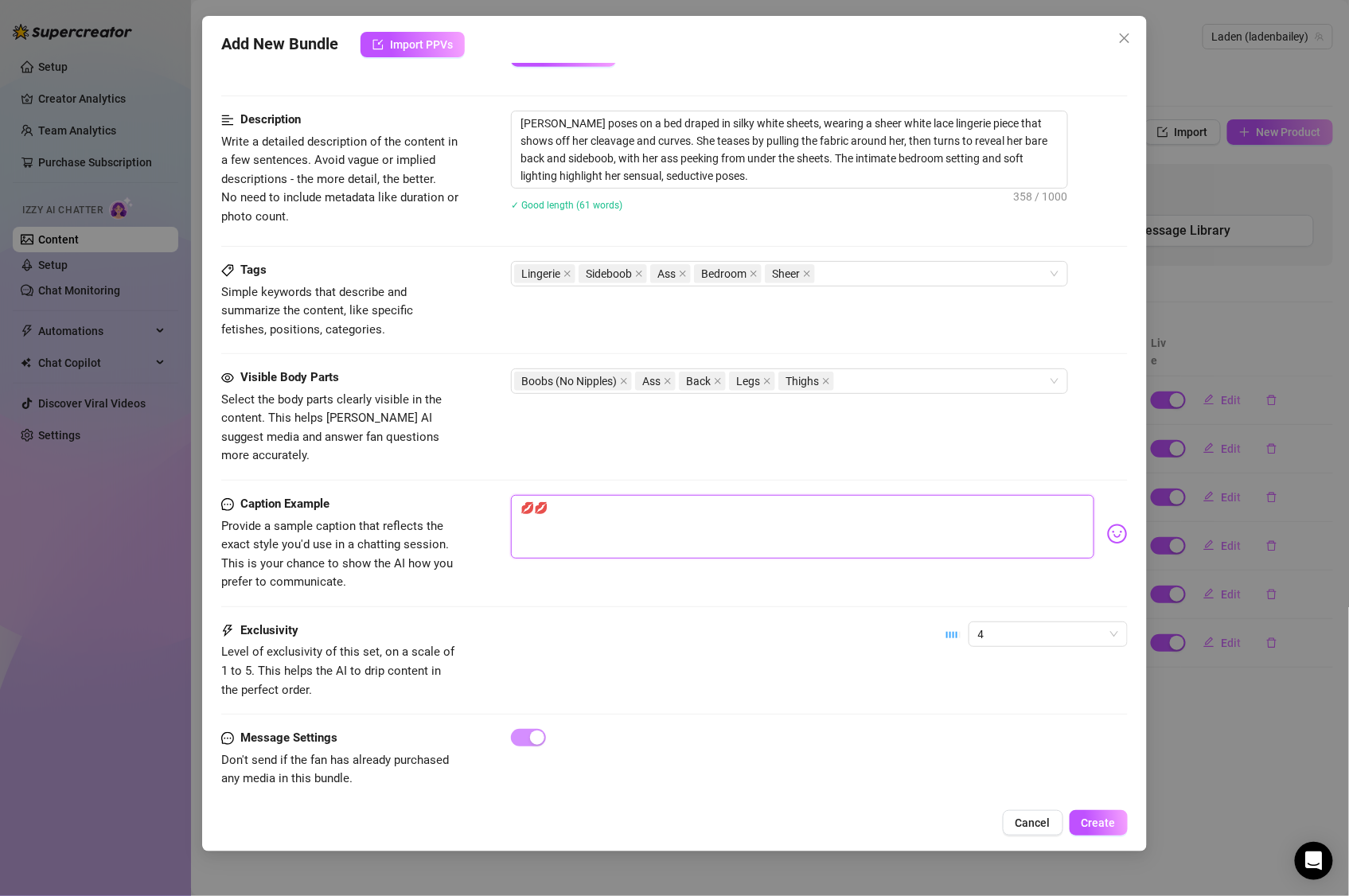
type textarea "💋💋"
type textarea "💋💋 Y"
type textarea "💋💋 Yo"
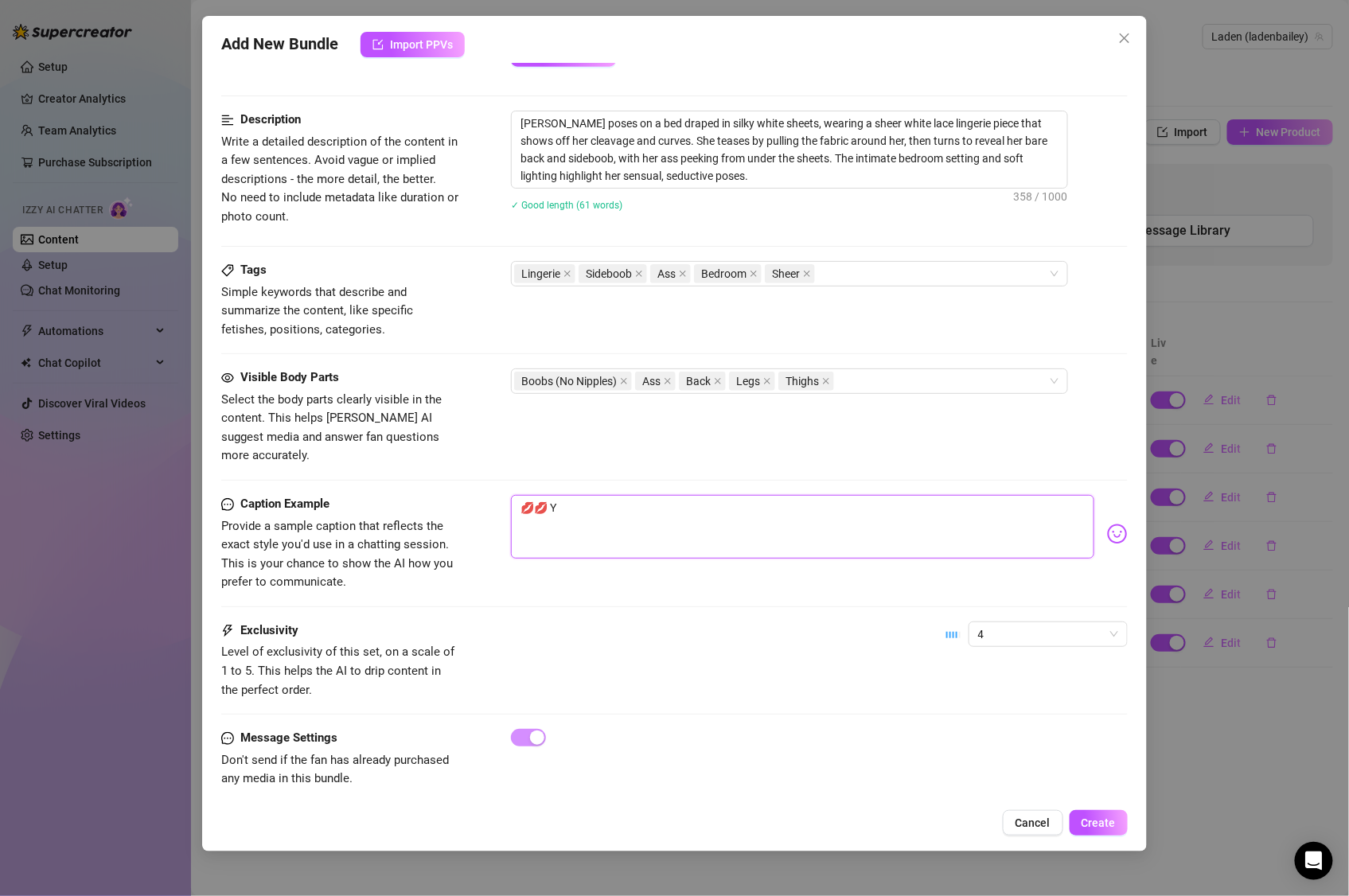
type textarea "💋💋 Yo"
type textarea "💋💋 You"
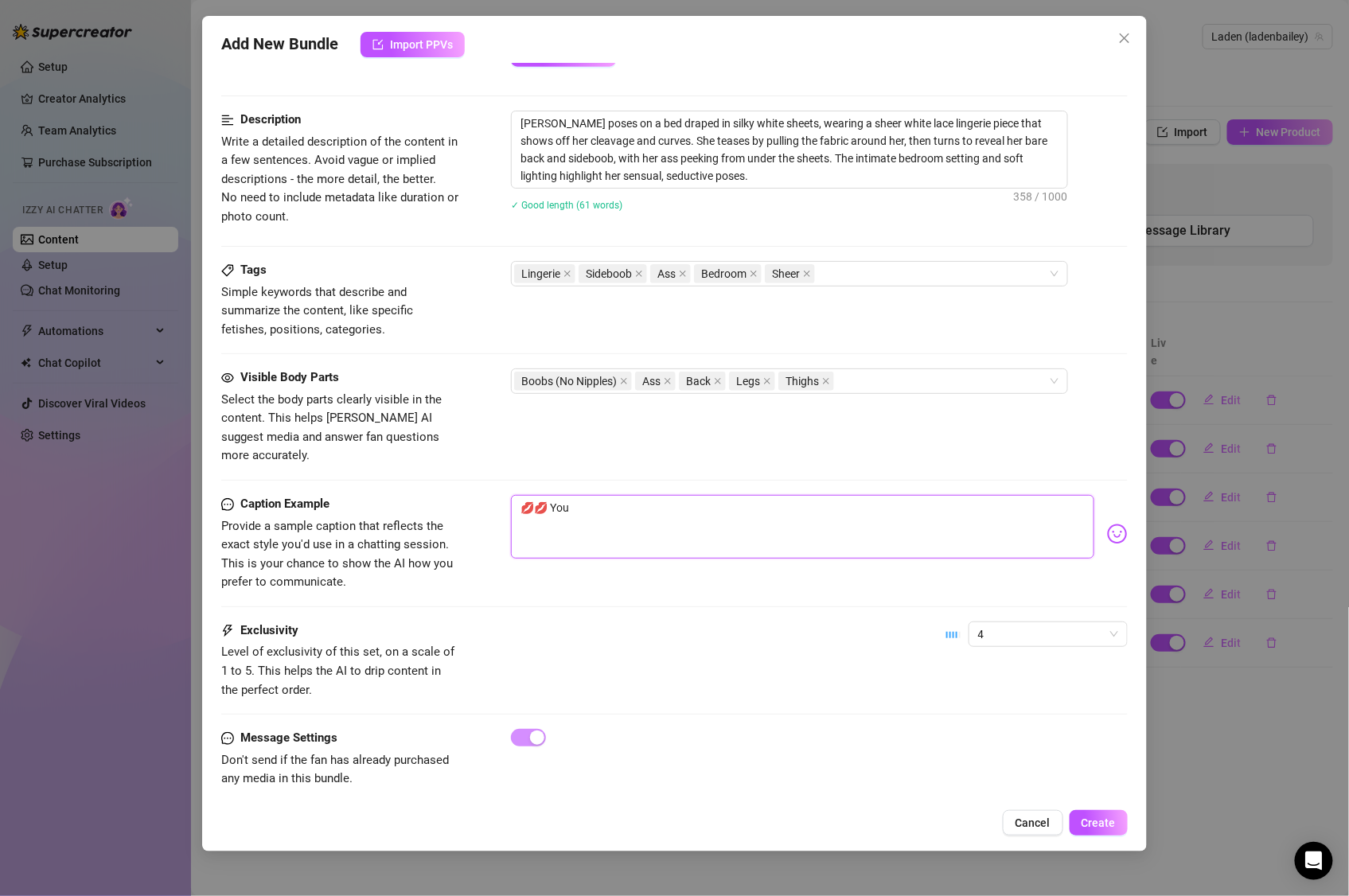
type textarea "💋💋 You U"
type textarea "💋💋 You Up"
type textarea "💋💋 You Up?"
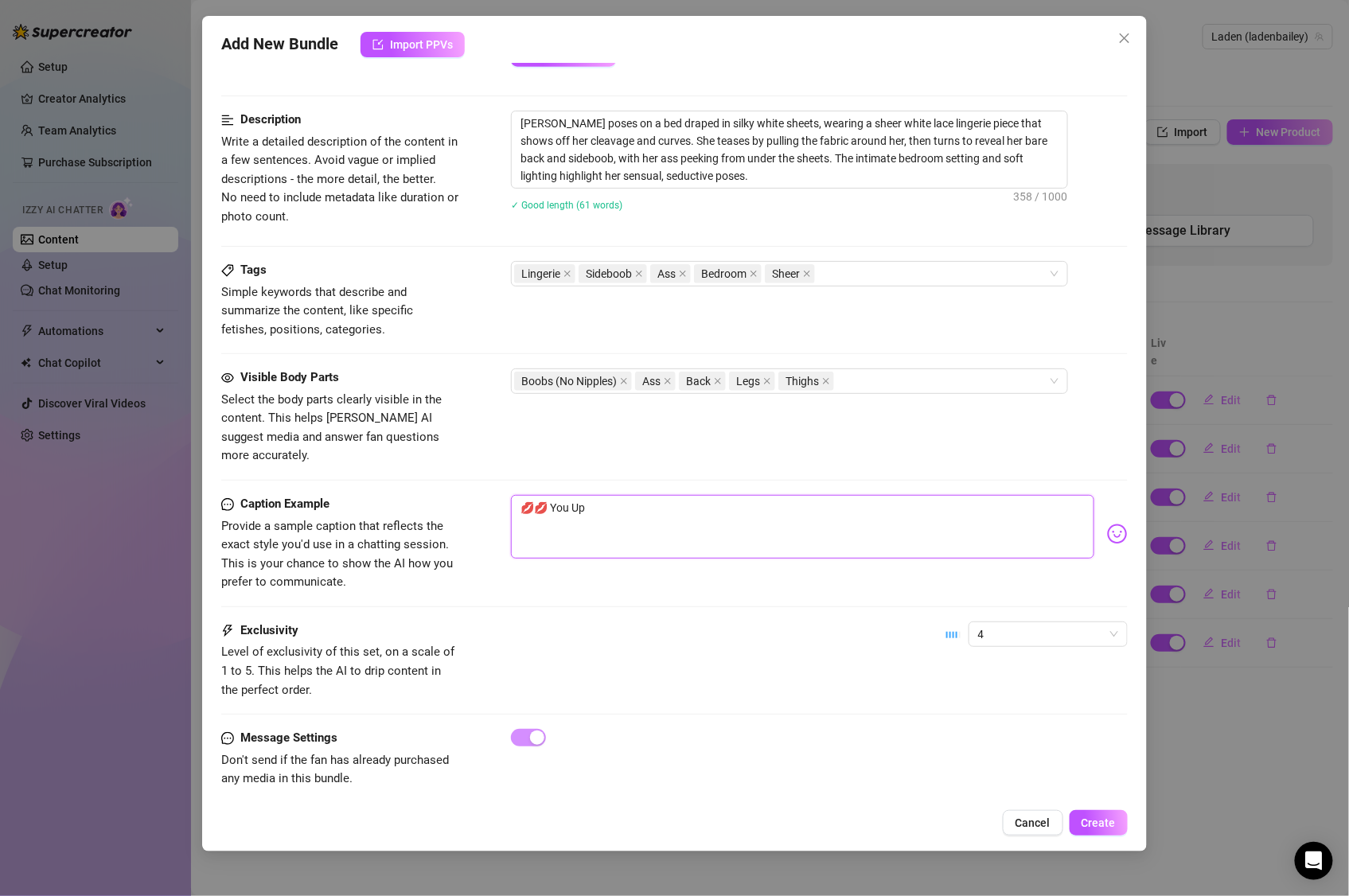
type textarea "💋💋 You Up?"
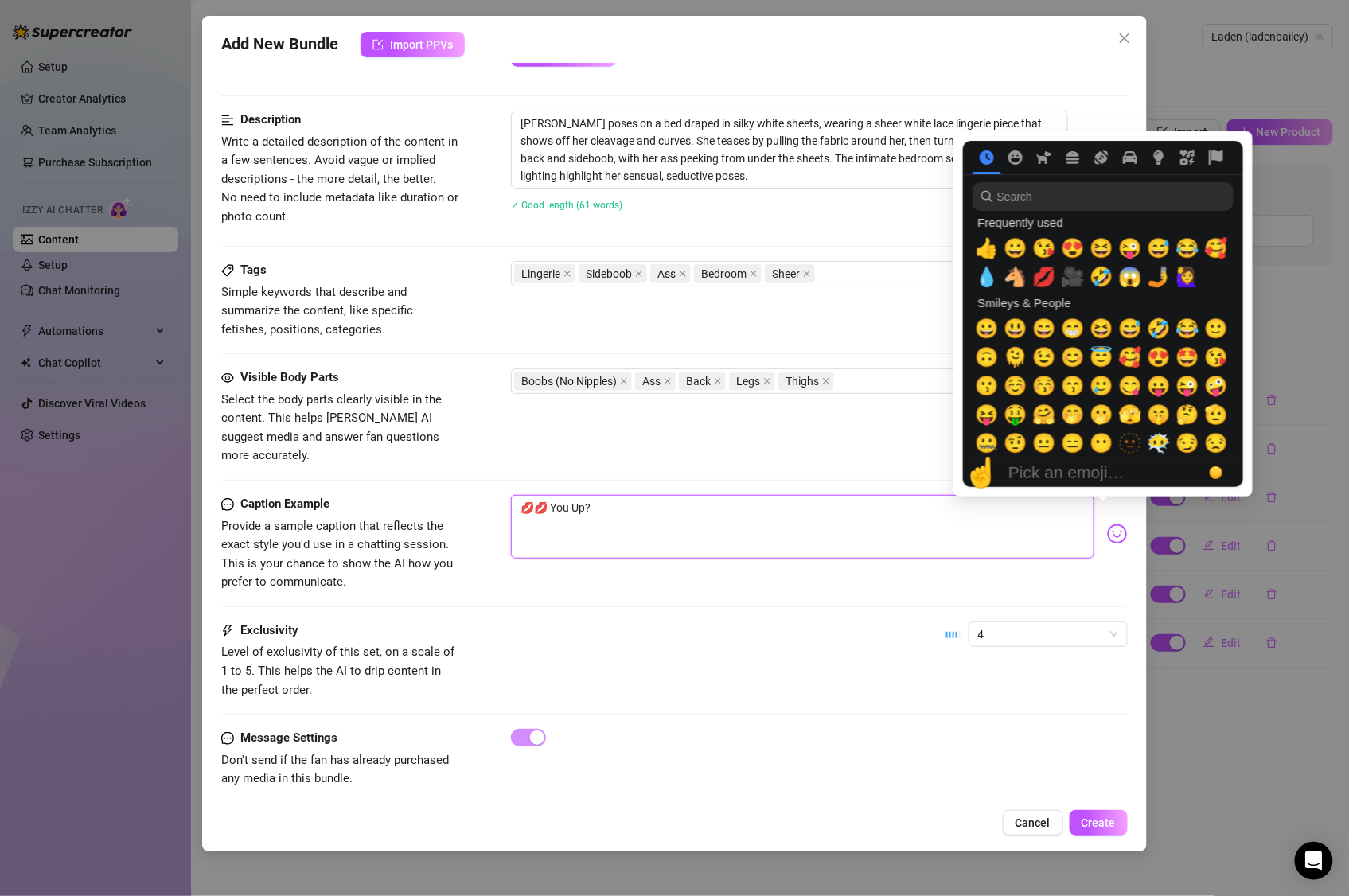
type textarea "💋💋 You Up?"
click at [1107, 523] on img at bounding box center [1117, 533] width 21 height 21
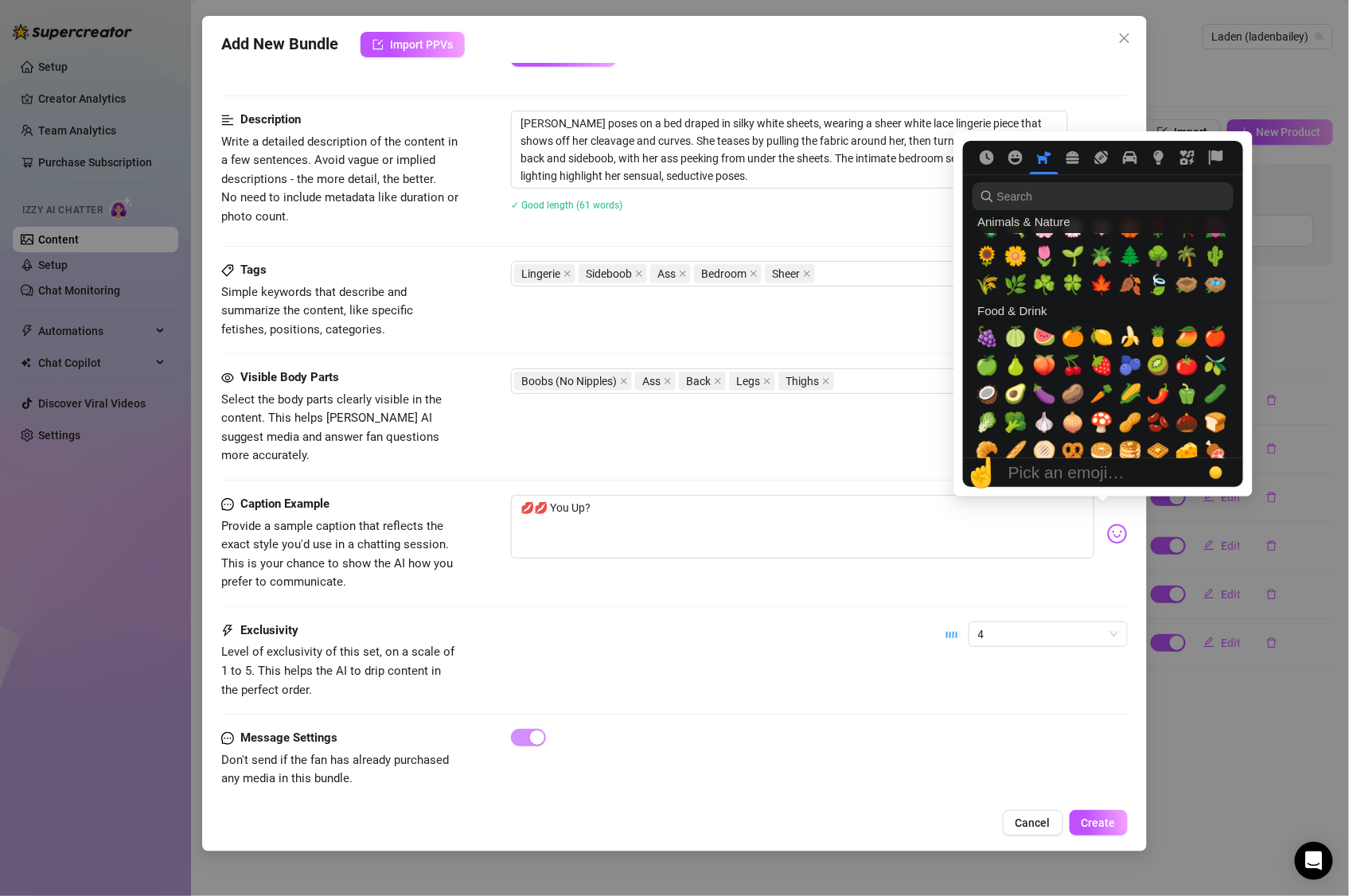
scroll to position [2330, 0]
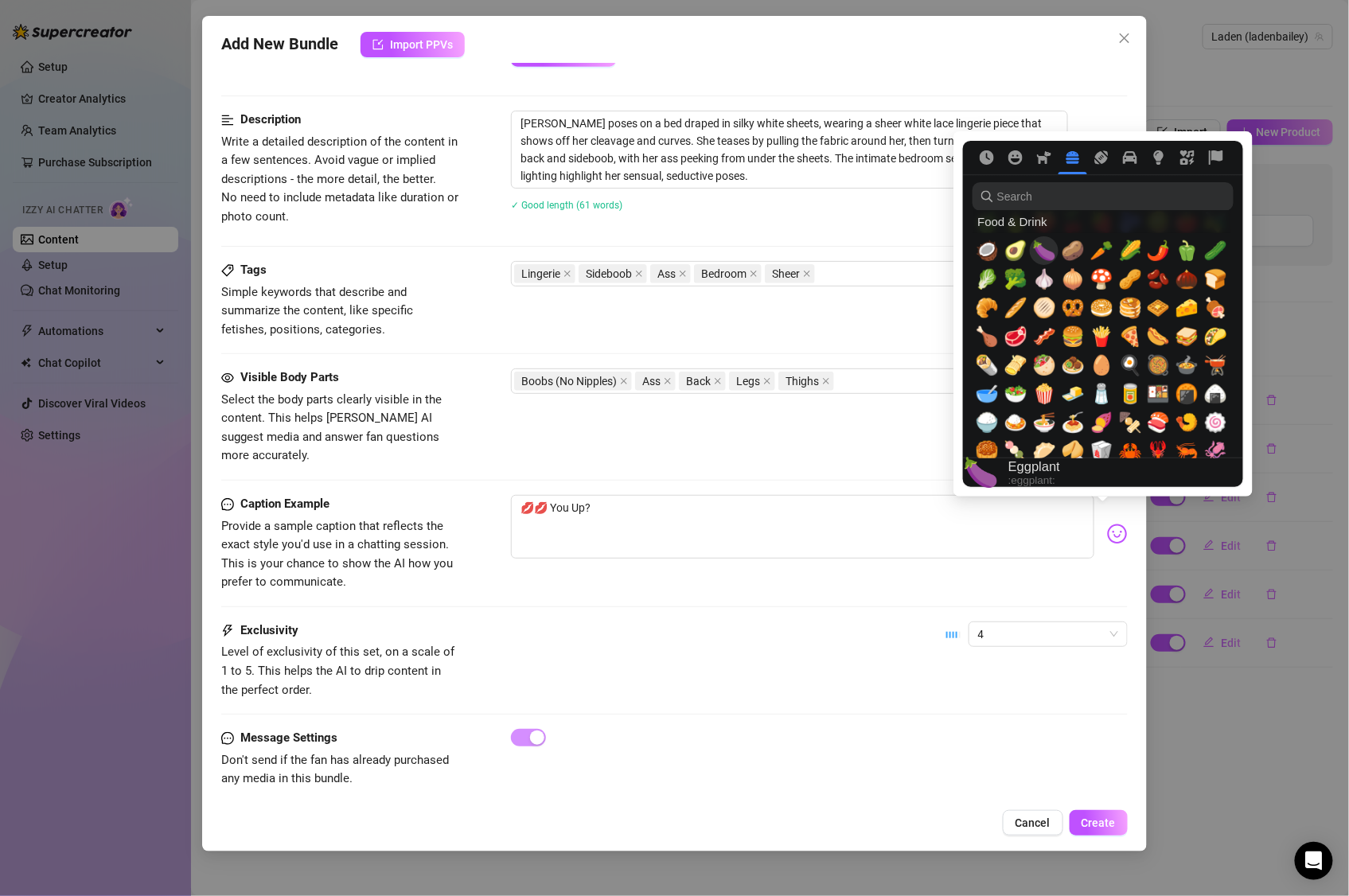
click at [1049, 256] on span "🍆" at bounding box center [1044, 250] width 24 height 22
type textarea "💋💋 You Up? 🍆"
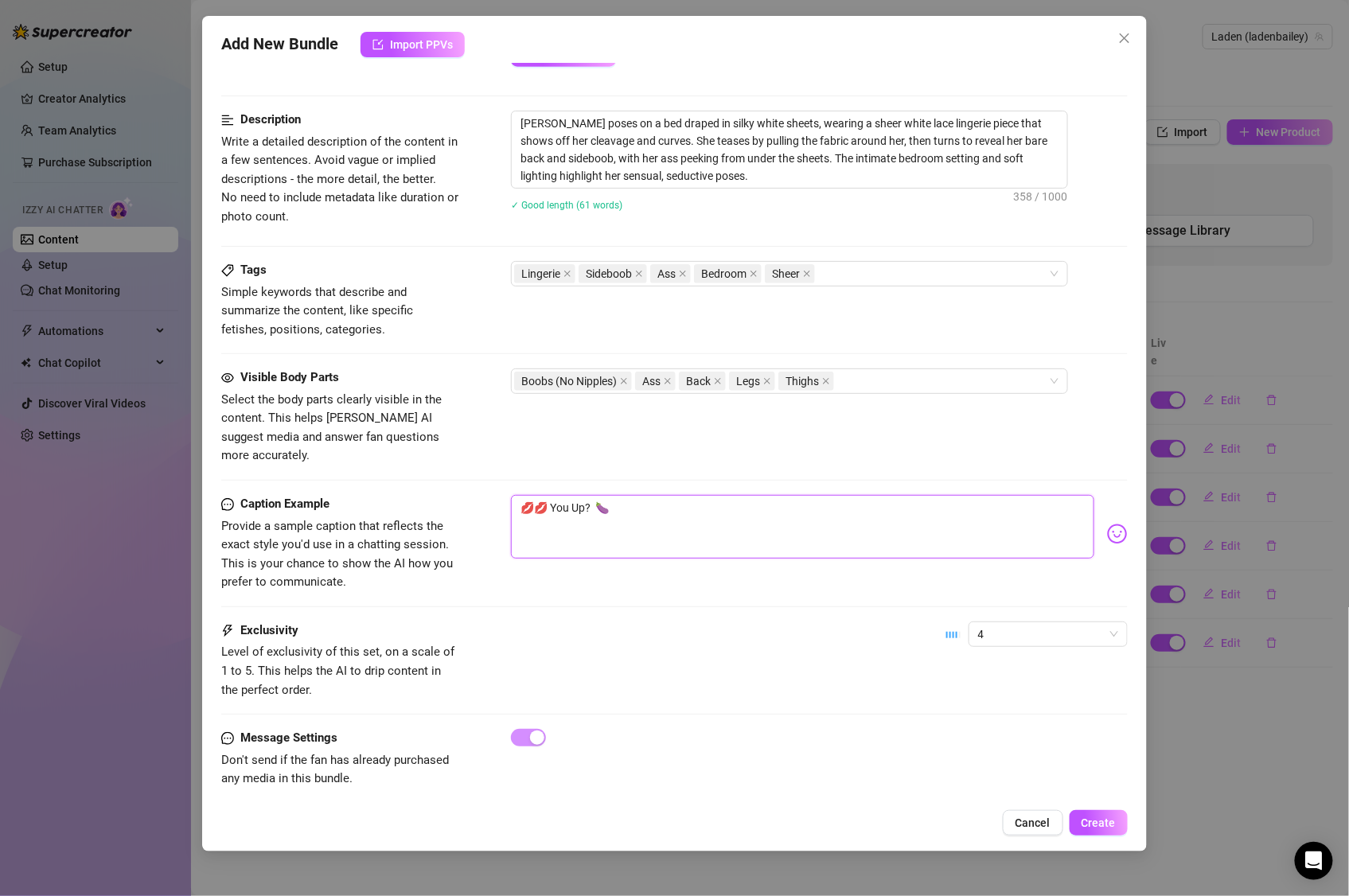
type textarea "💋💋 You Up? 🍆"
click at [843, 660] on div "Exclusivity Level of exclusivity of this set, on a scale of 1 to 5. This helps …" at bounding box center [675, 660] width 907 height 78
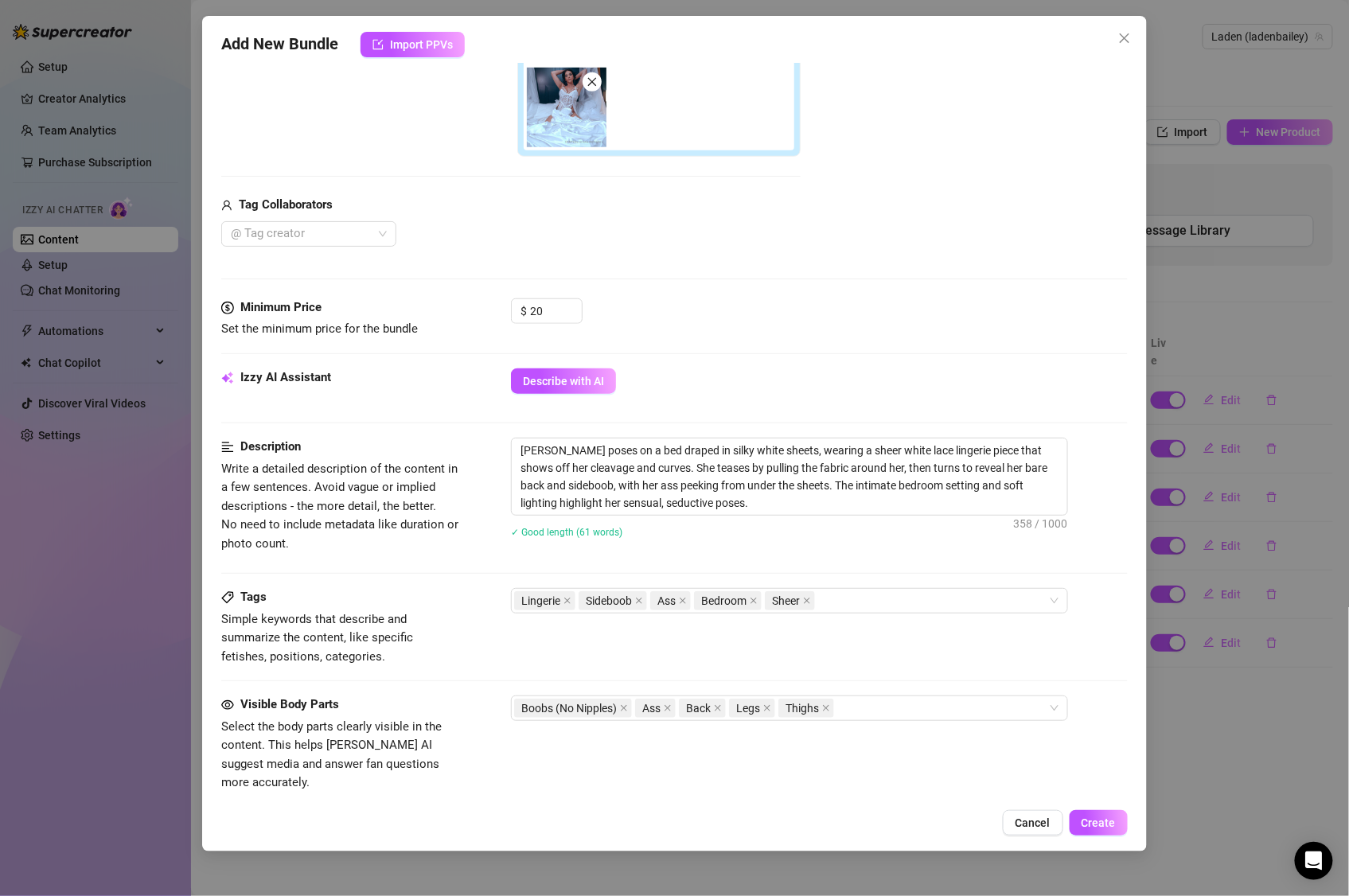
scroll to position [26, 0]
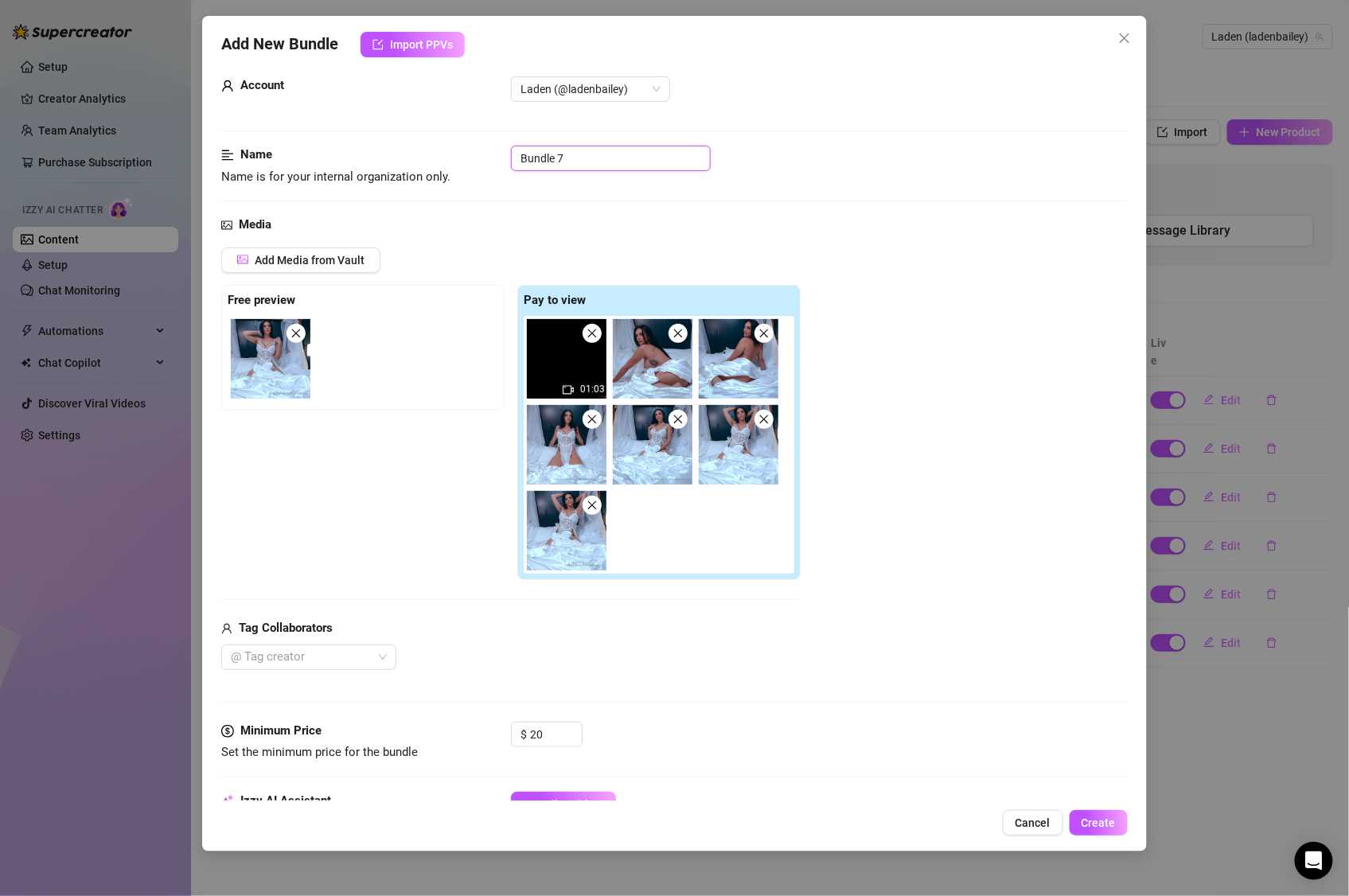
click at [593, 153] on input "Bundle 7" at bounding box center [610, 159] width 200 height 25
drag, startPoint x: 594, startPoint y: 155, endPoint x: 480, endPoint y: 166, distance: 114.5
click at [480, 166] on div "Name Name is for your internal organization only. Bundle 7" at bounding box center [675, 166] width 907 height 40
type input "Satin Kisses"
click at [887, 202] on div "Name Name is for your internal organization only. Satin Kisses" at bounding box center [675, 181] width 907 height 70
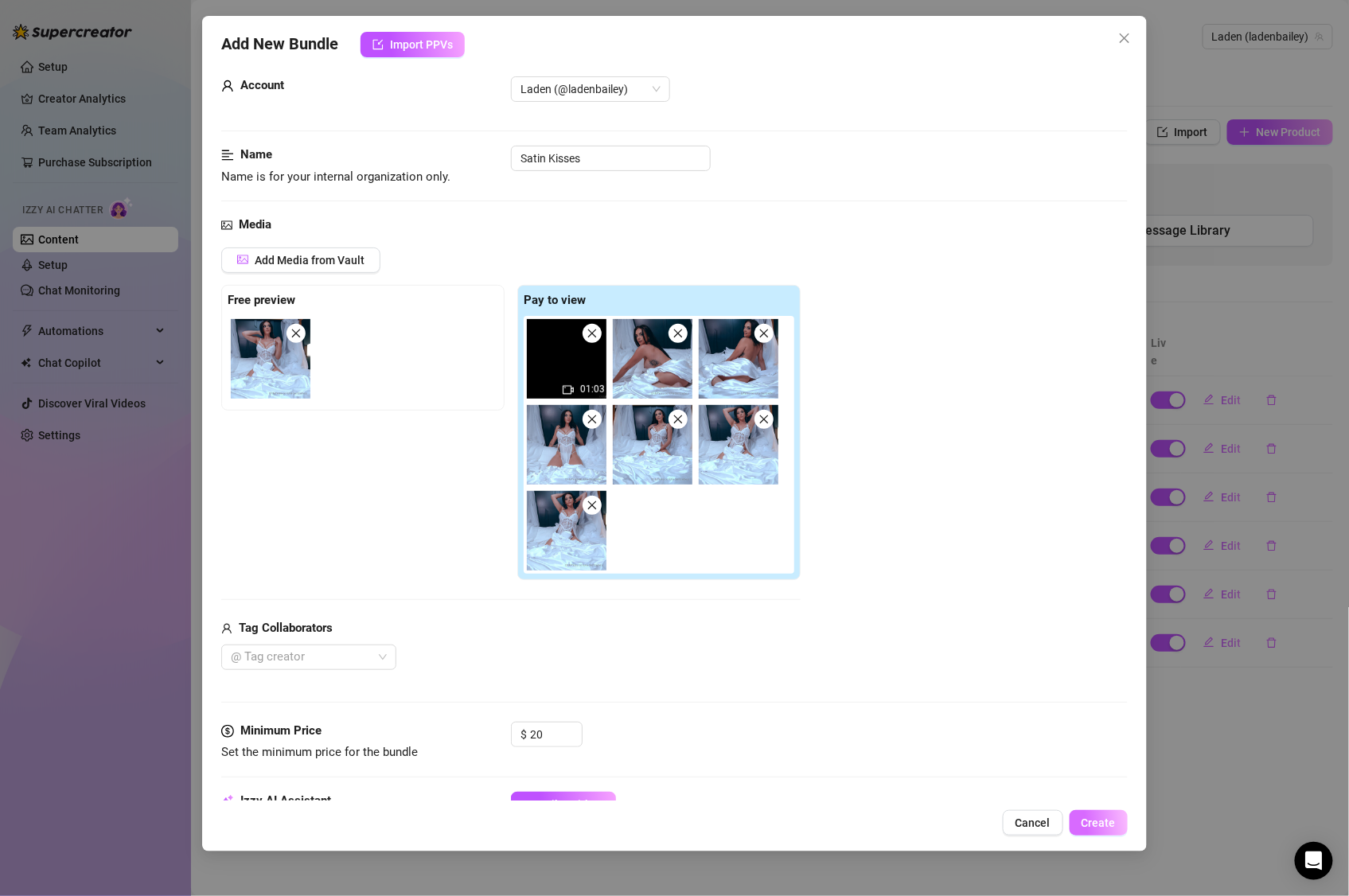
click at [1100, 823] on span "Create" at bounding box center [1099, 823] width 34 height 13
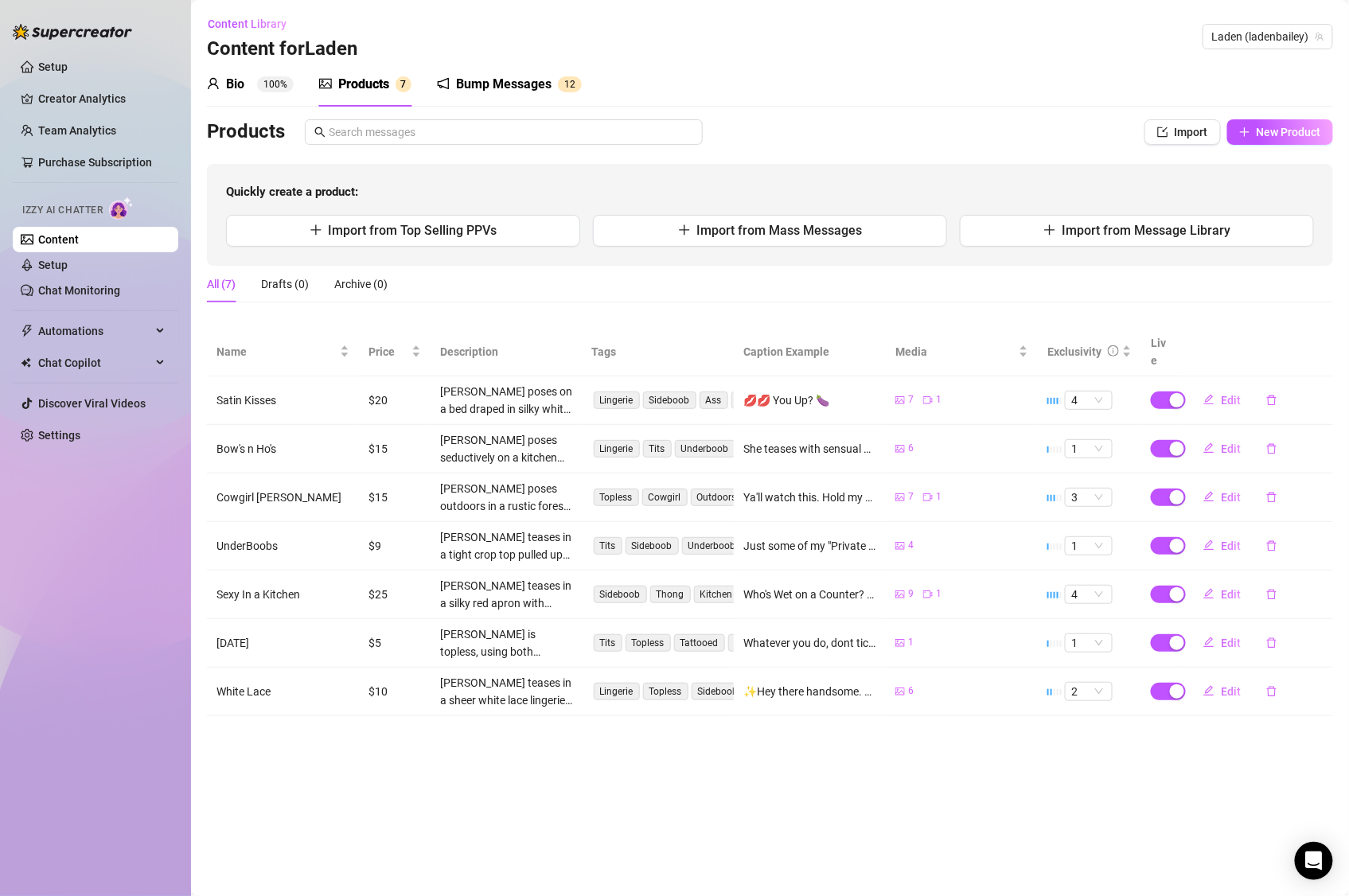
click at [373, 82] on div "Products" at bounding box center [363, 83] width 51 height 19
click at [1190, 134] on span "Import" at bounding box center [1191, 132] width 33 height 13
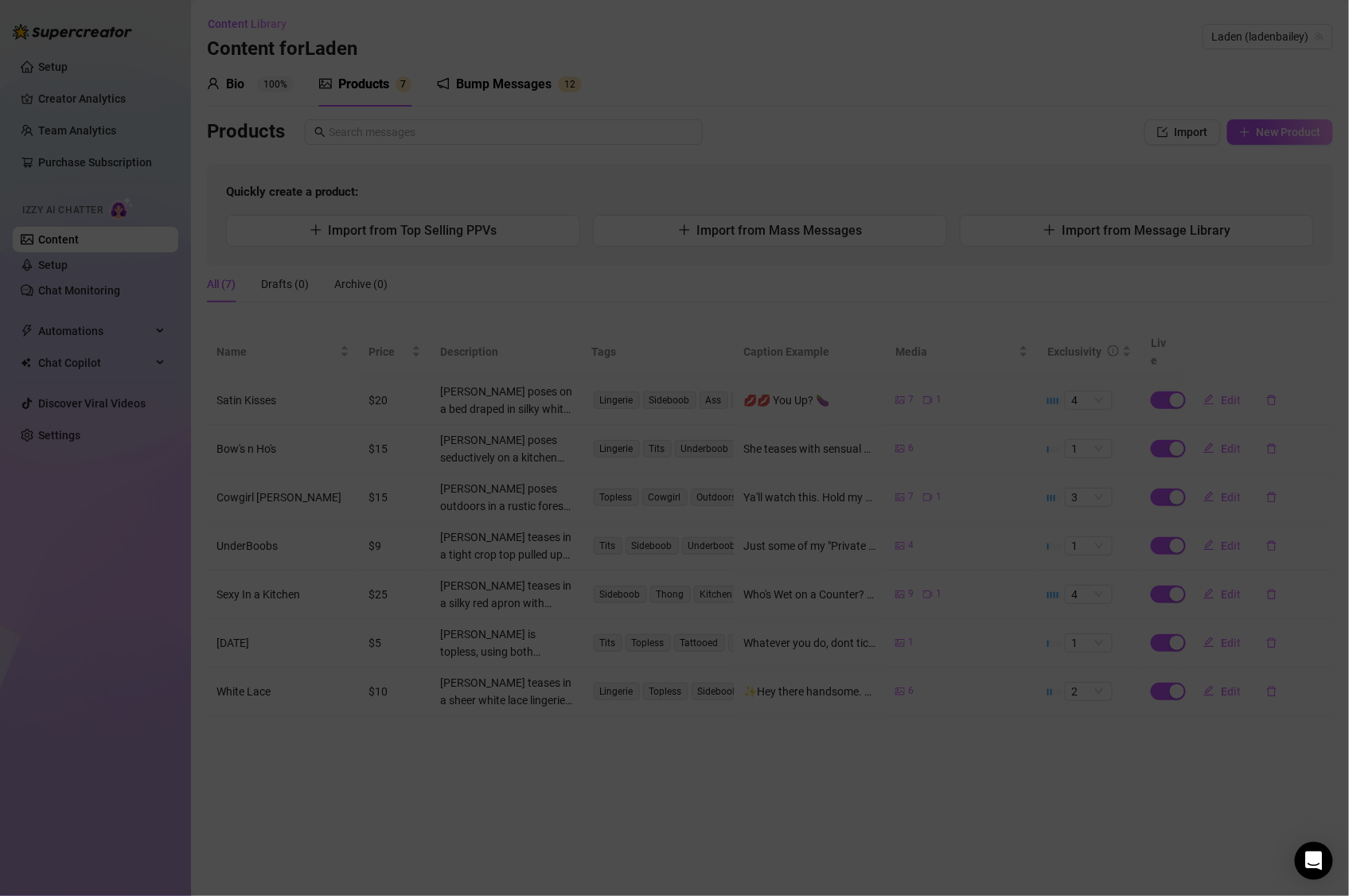
type textarea "Type your message here..."
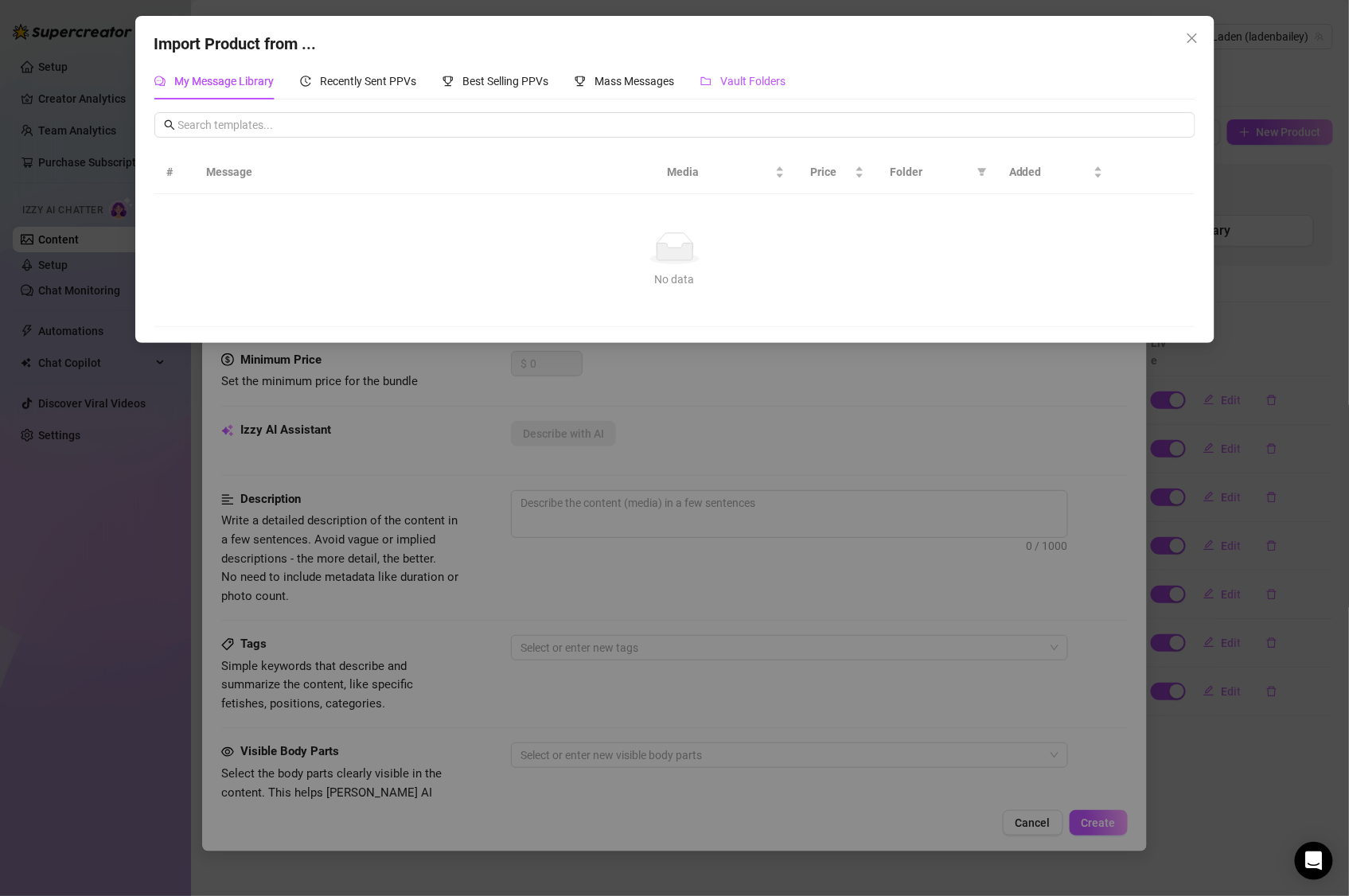
click at [755, 79] on span "Vault Folders" at bounding box center [754, 81] width 65 height 13
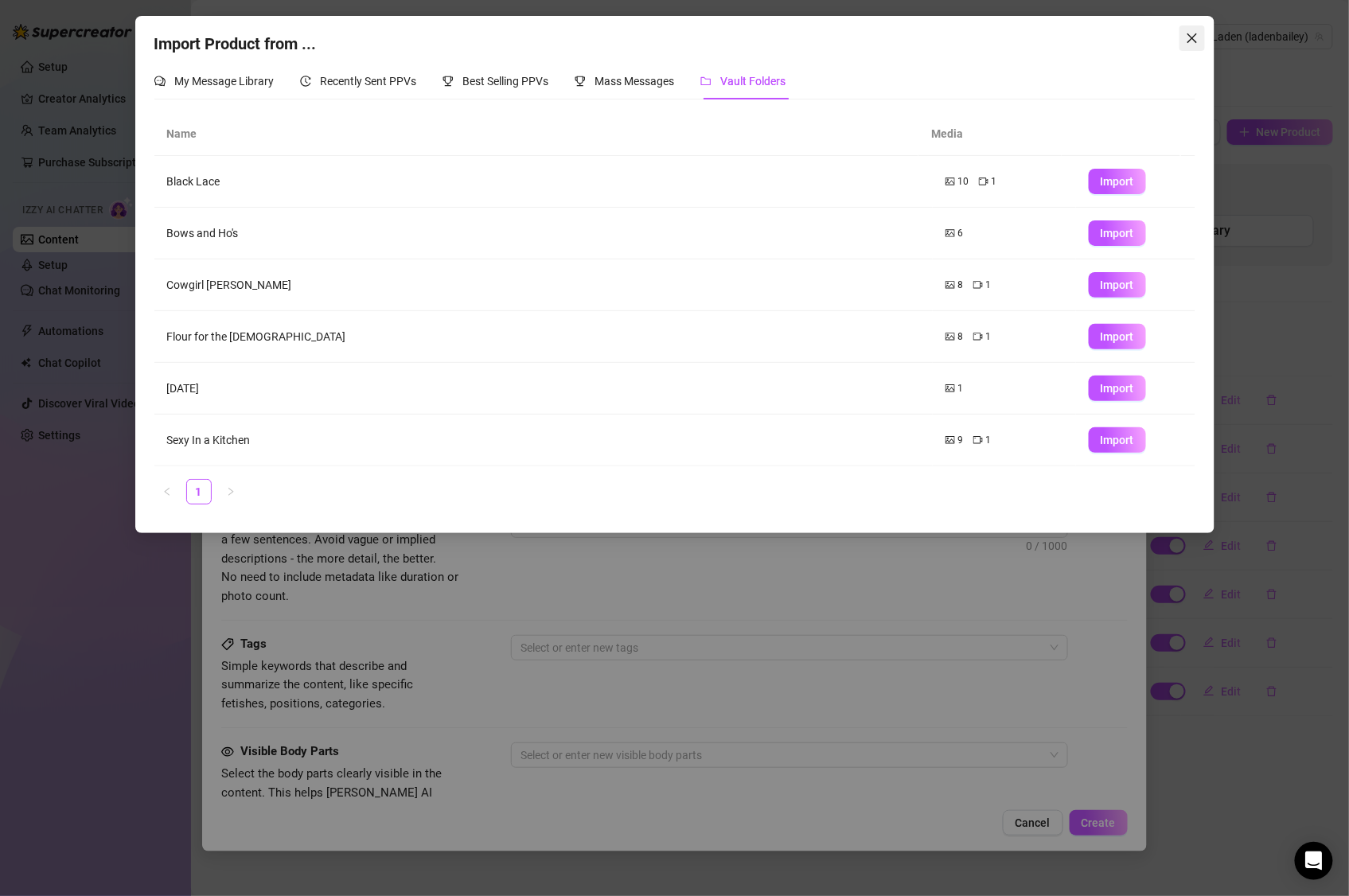
click at [1188, 39] on span "Close" at bounding box center [1192, 39] width 25 height 13
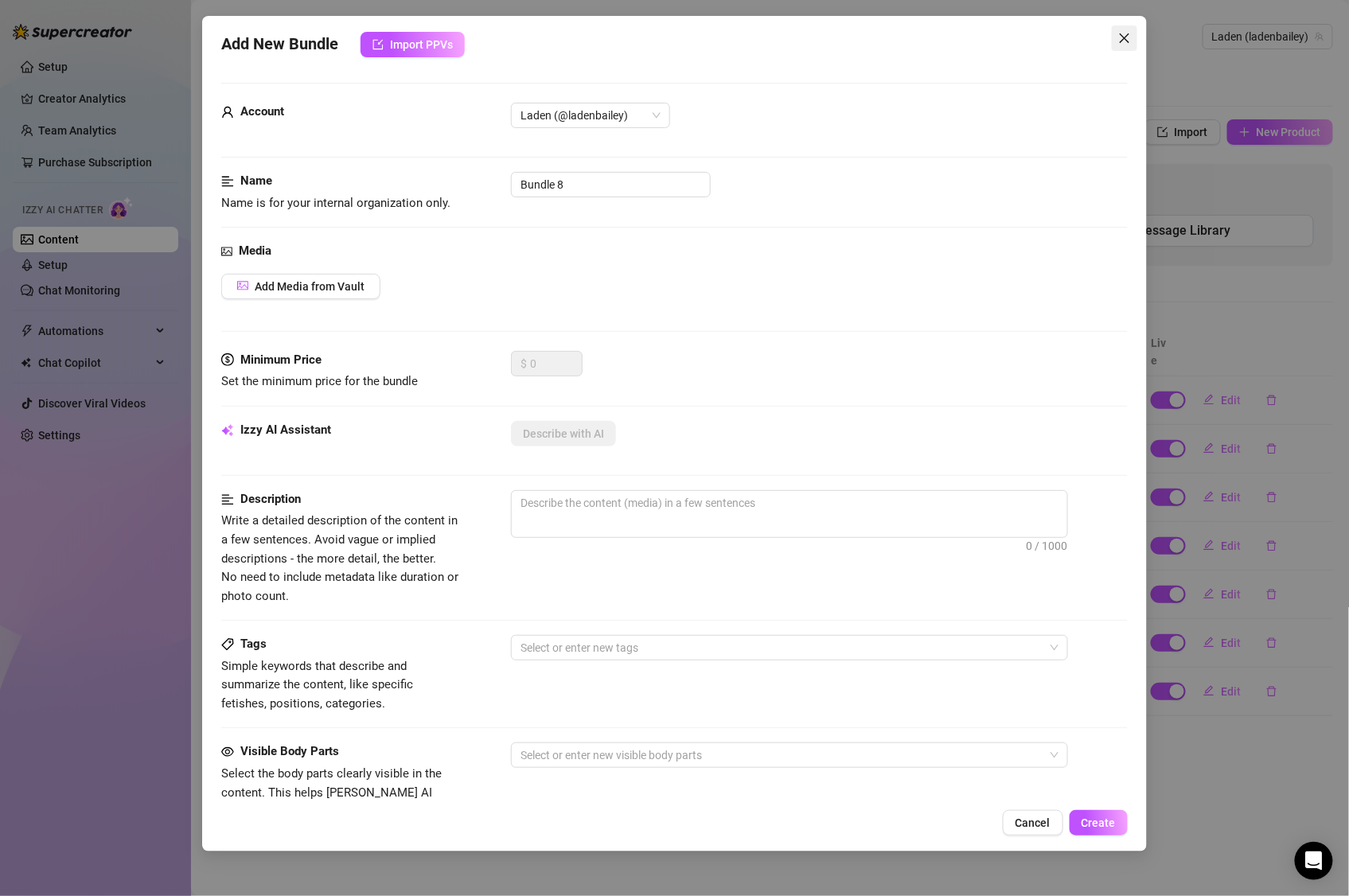
click at [1131, 37] on span "Close" at bounding box center [1125, 39] width 25 height 13
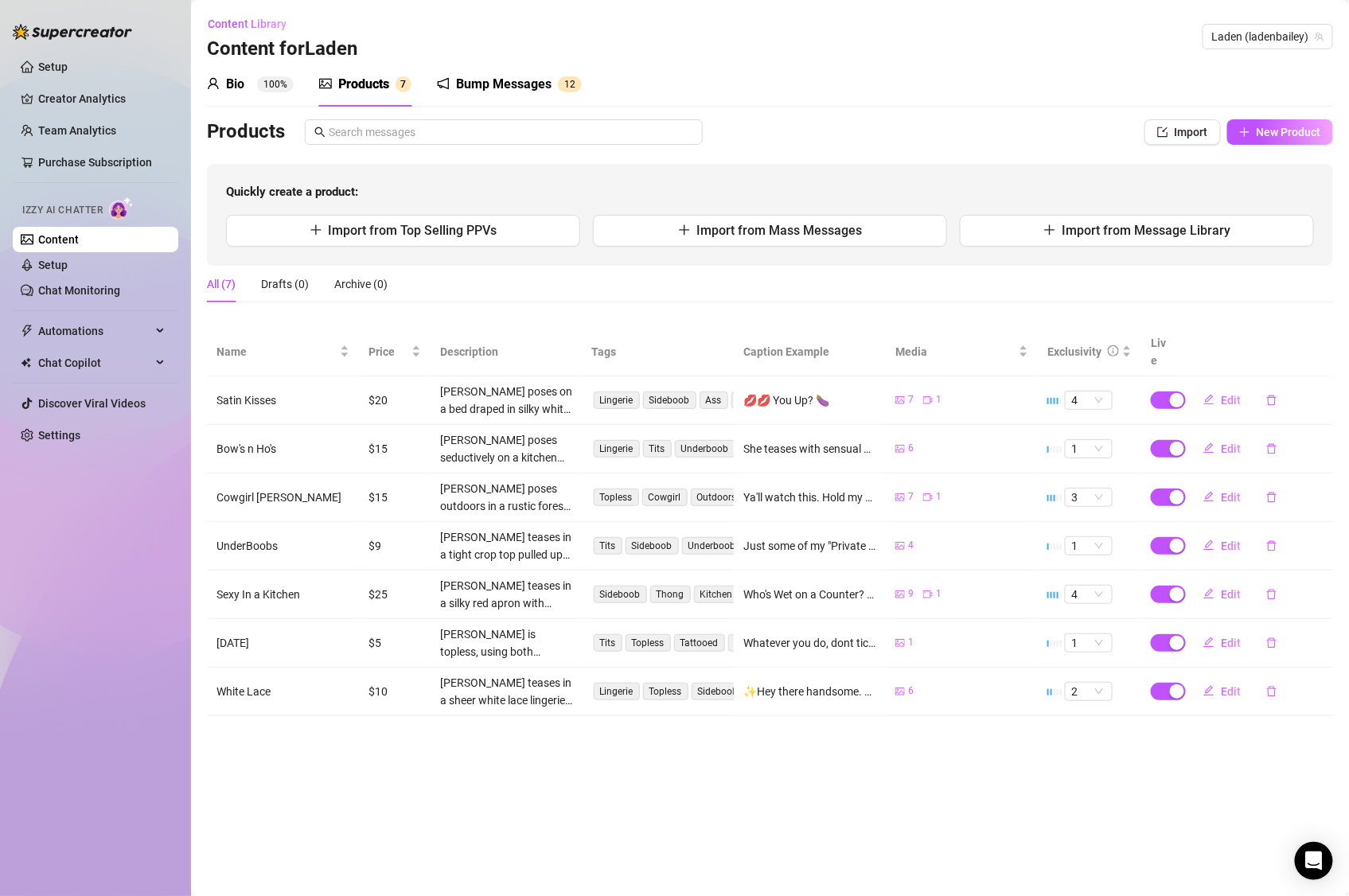
click at [1164, 54] on div "Content Library Content for Laden Laden (ladenbailey)" at bounding box center [770, 36] width 1127 height 51
click at [97, 65] on ul "Setup Creator Analytics Team Analytics Purchase Subscription Izzy AI Chatter Co…" at bounding box center [95, 251] width 166 height 407
click at [67, 64] on link "Setup" at bounding box center [53, 67] width 30 height 13
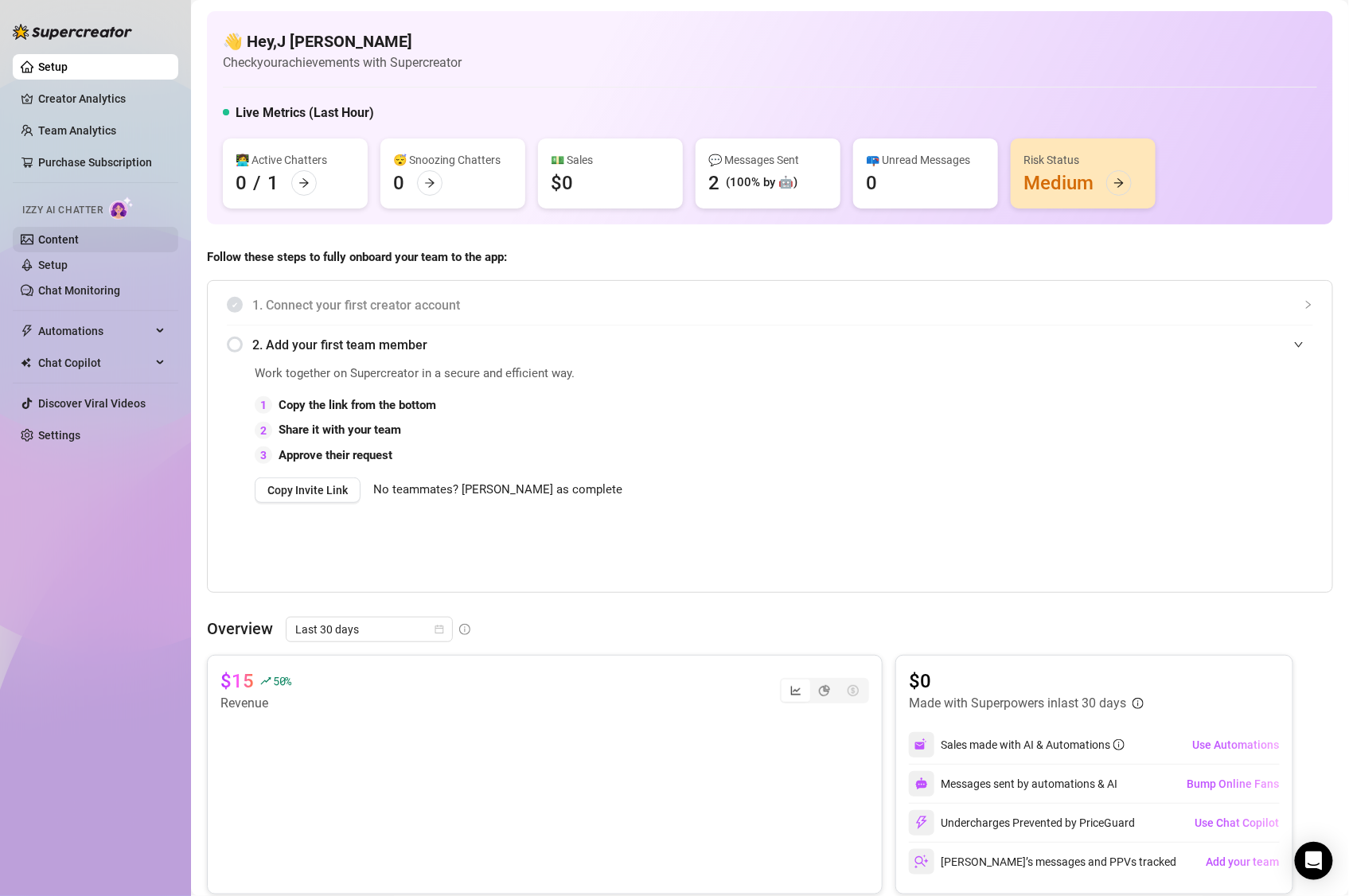
click at [67, 243] on link "Content" at bounding box center [58, 239] width 40 height 13
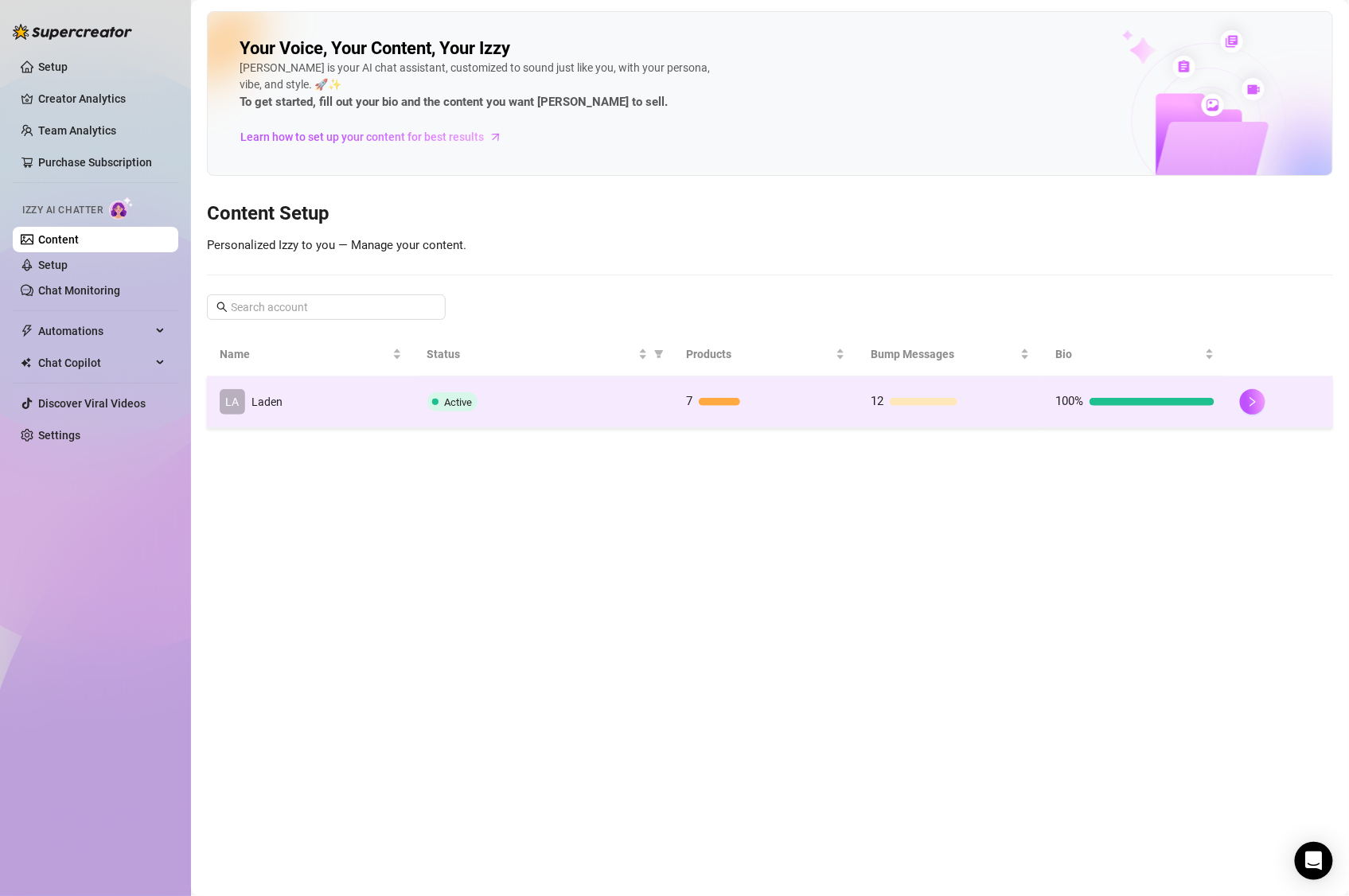
click at [528, 388] on td "Active" at bounding box center [545, 402] width 260 height 52
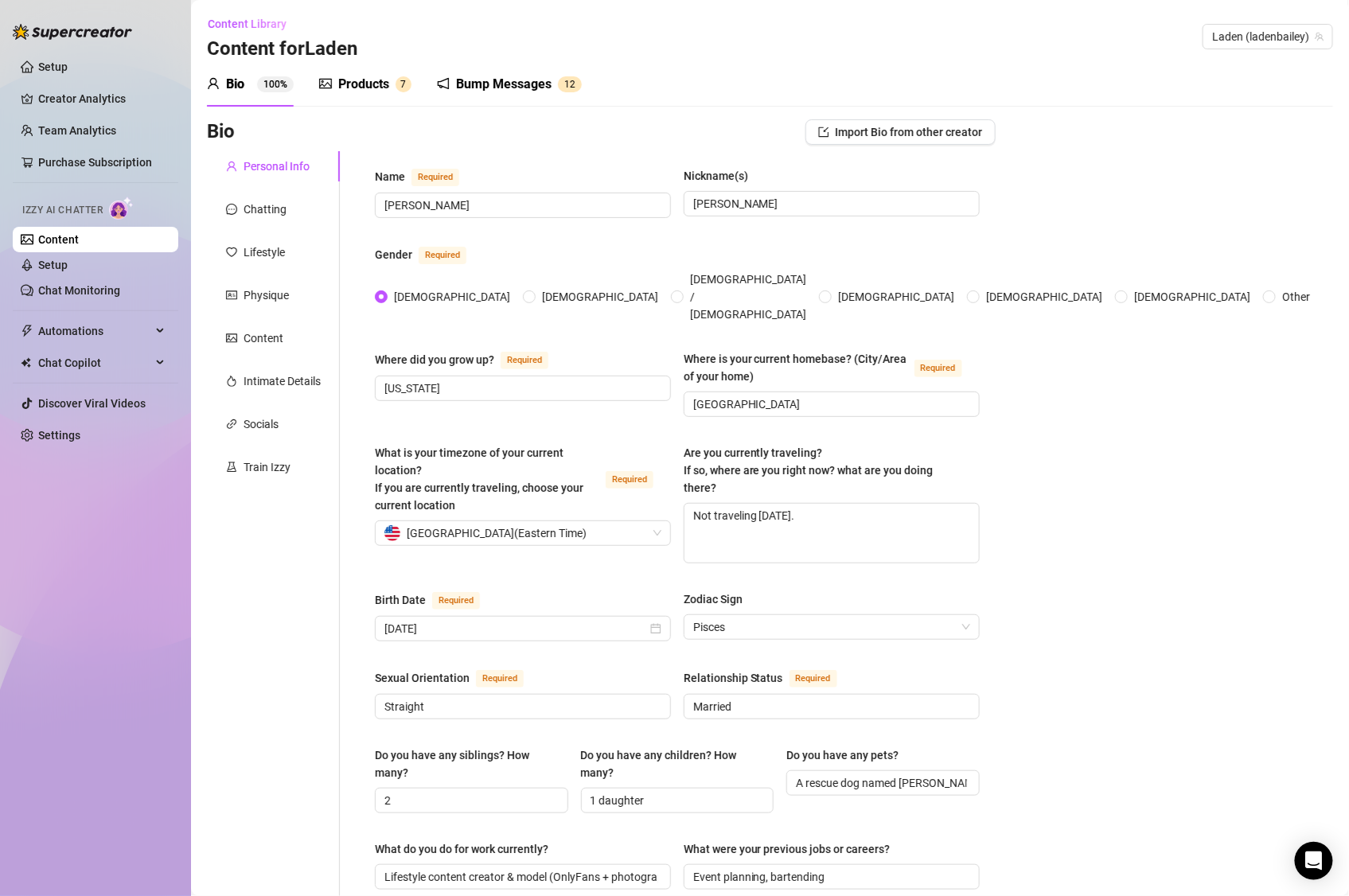
click at [356, 90] on div "Products" at bounding box center [363, 83] width 51 height 19
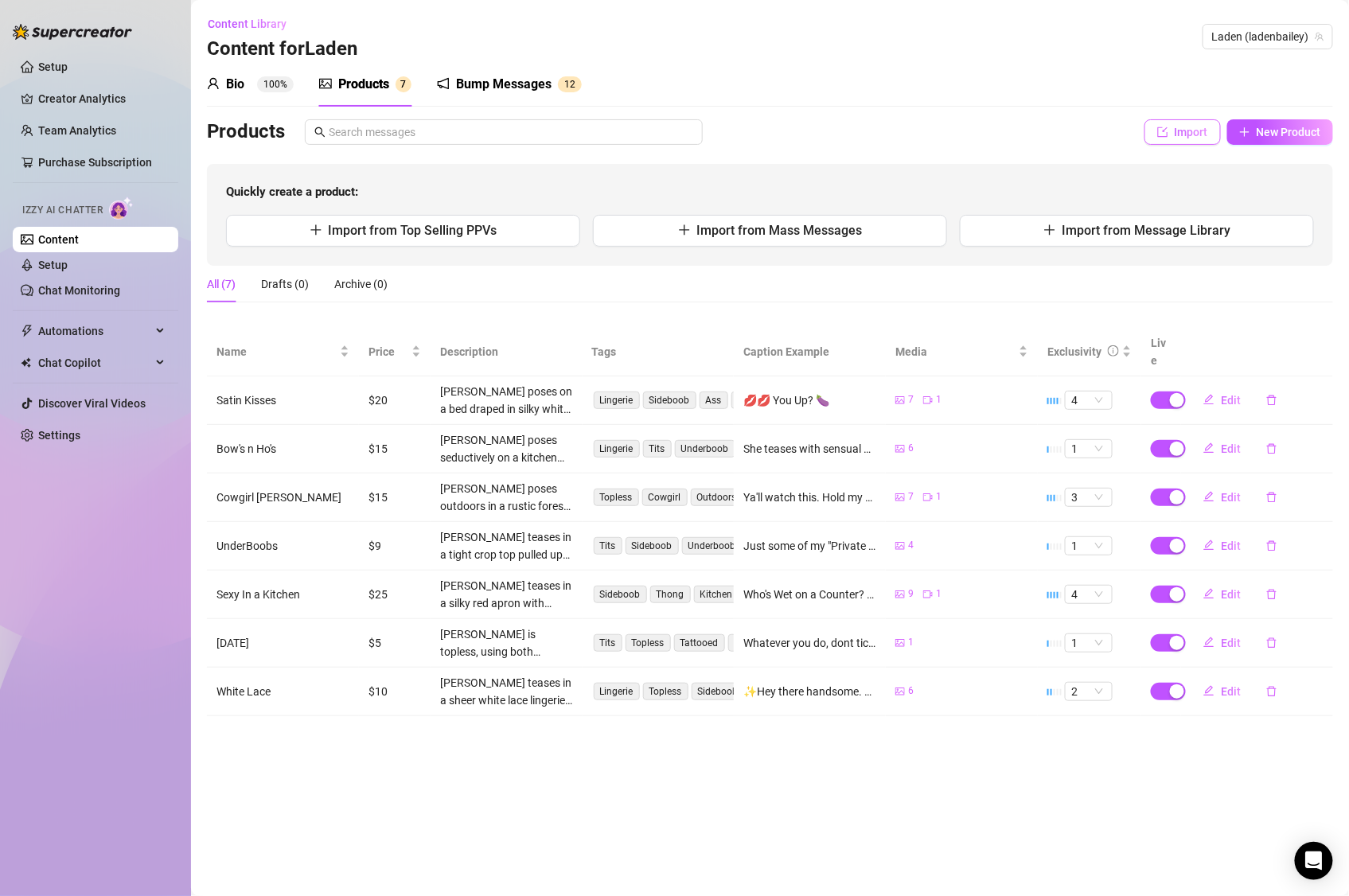
click at [1166, 130] on icon "import" at bounding box center [1163, 132] width 11 height 11
type textarea "Type your message here..."
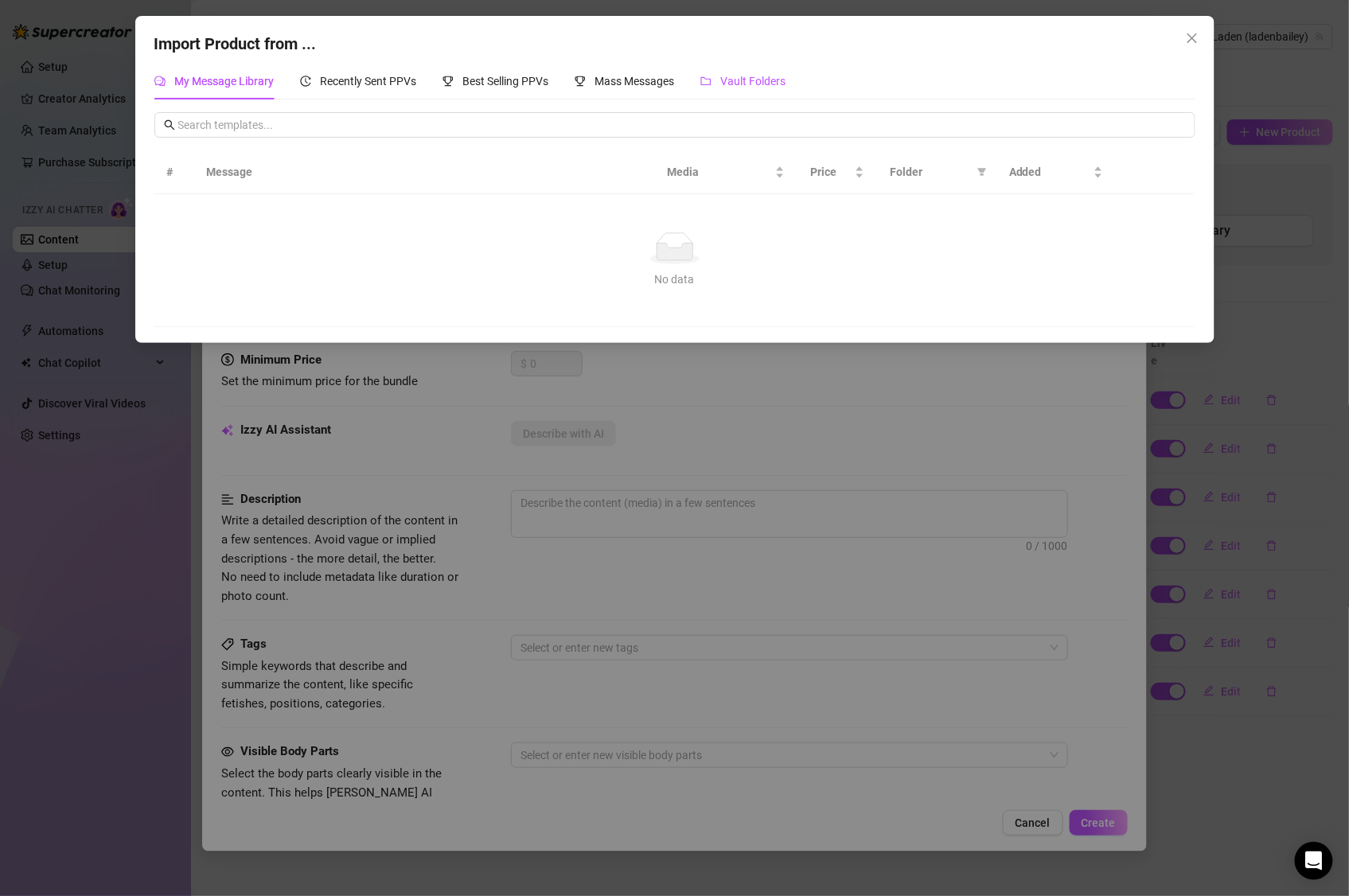
click at [762, 84] on span "Vault Folders" at bounding box center [754, 81] width 65 height 13
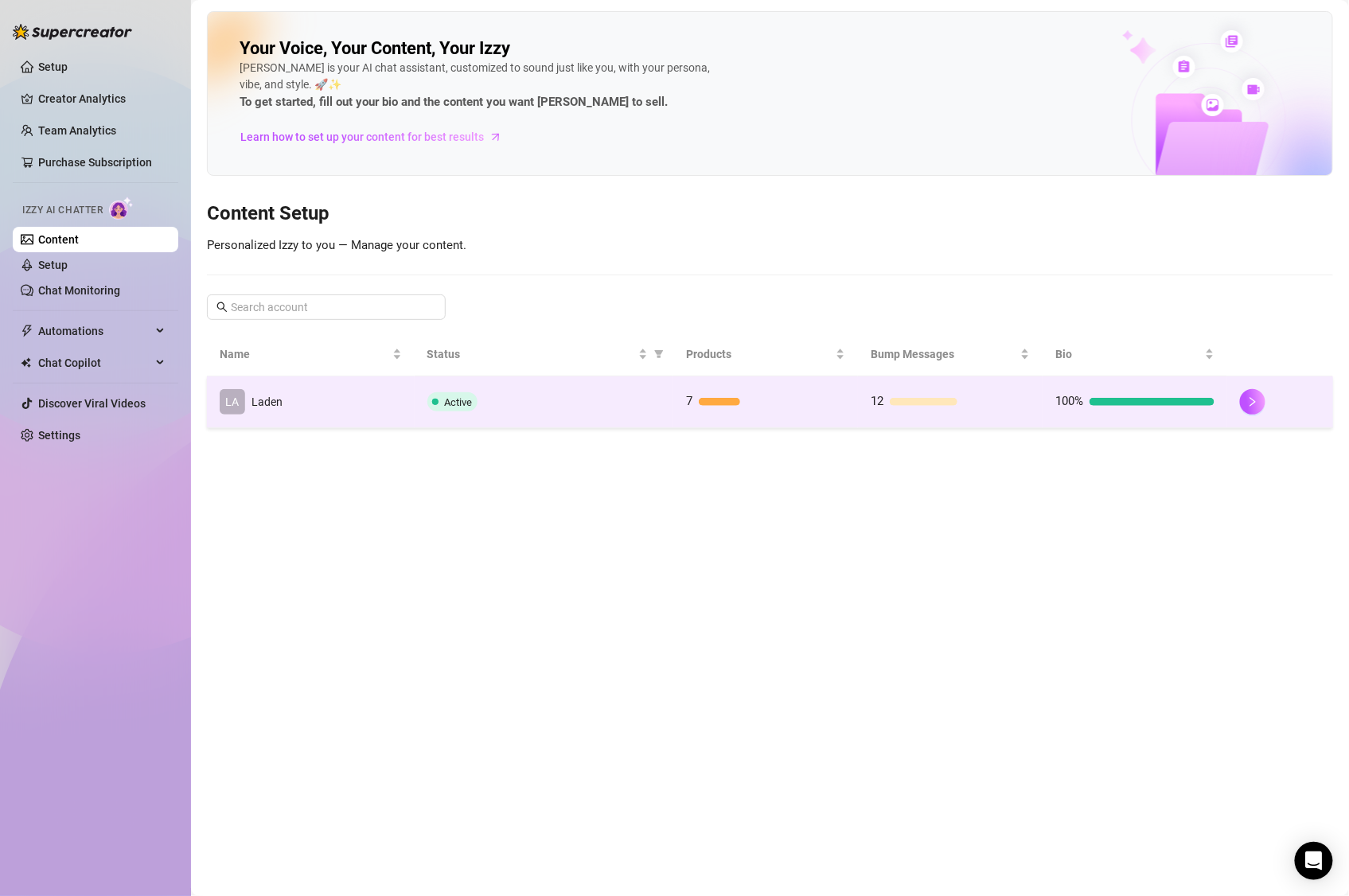
click at [559, 399] on div "Active" at bounding box center [544, 401] width 234 height 19
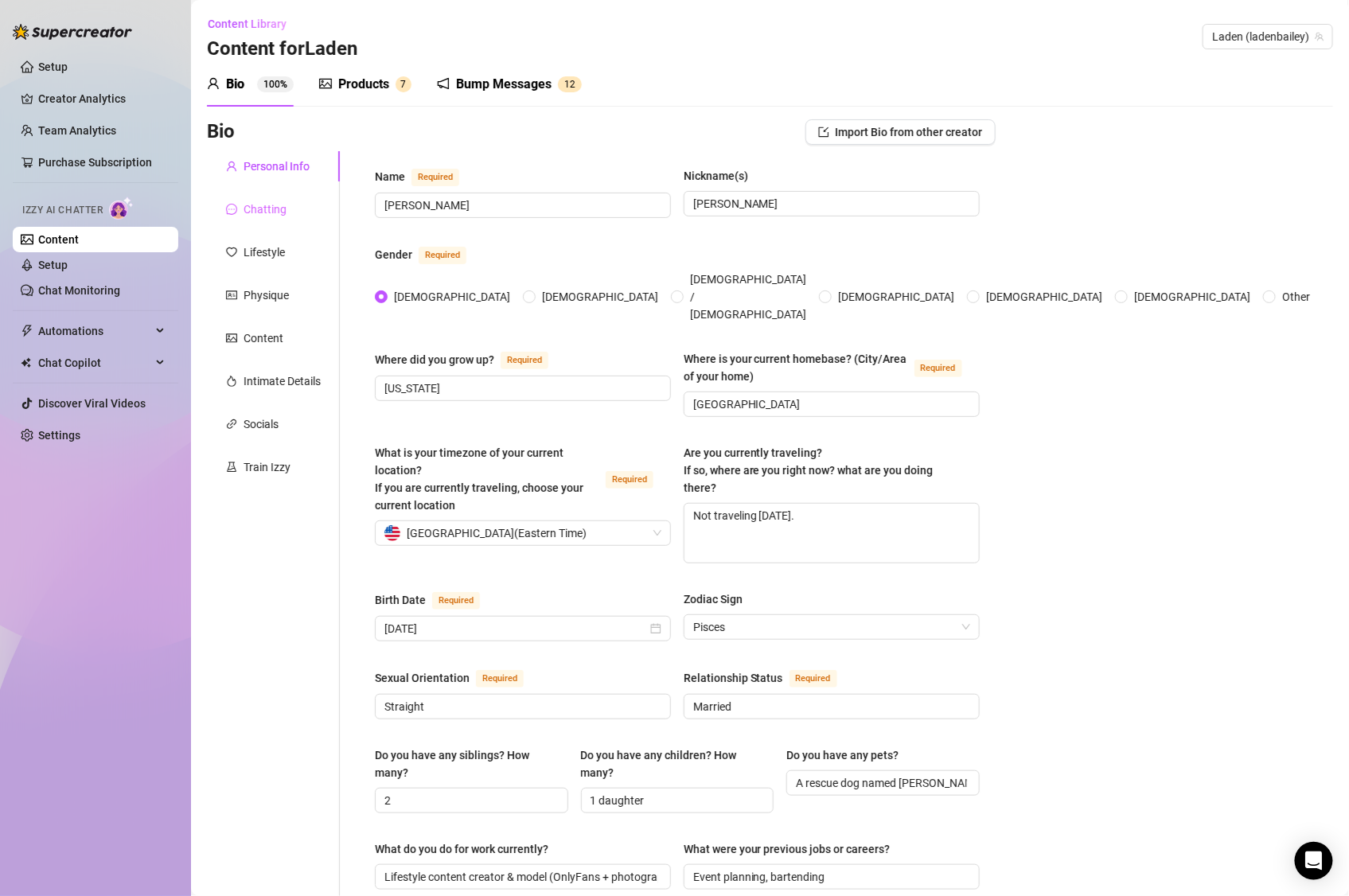
click at [264, 218] on div "Chatting" at bounding box center [273, 210] width 133 height 30
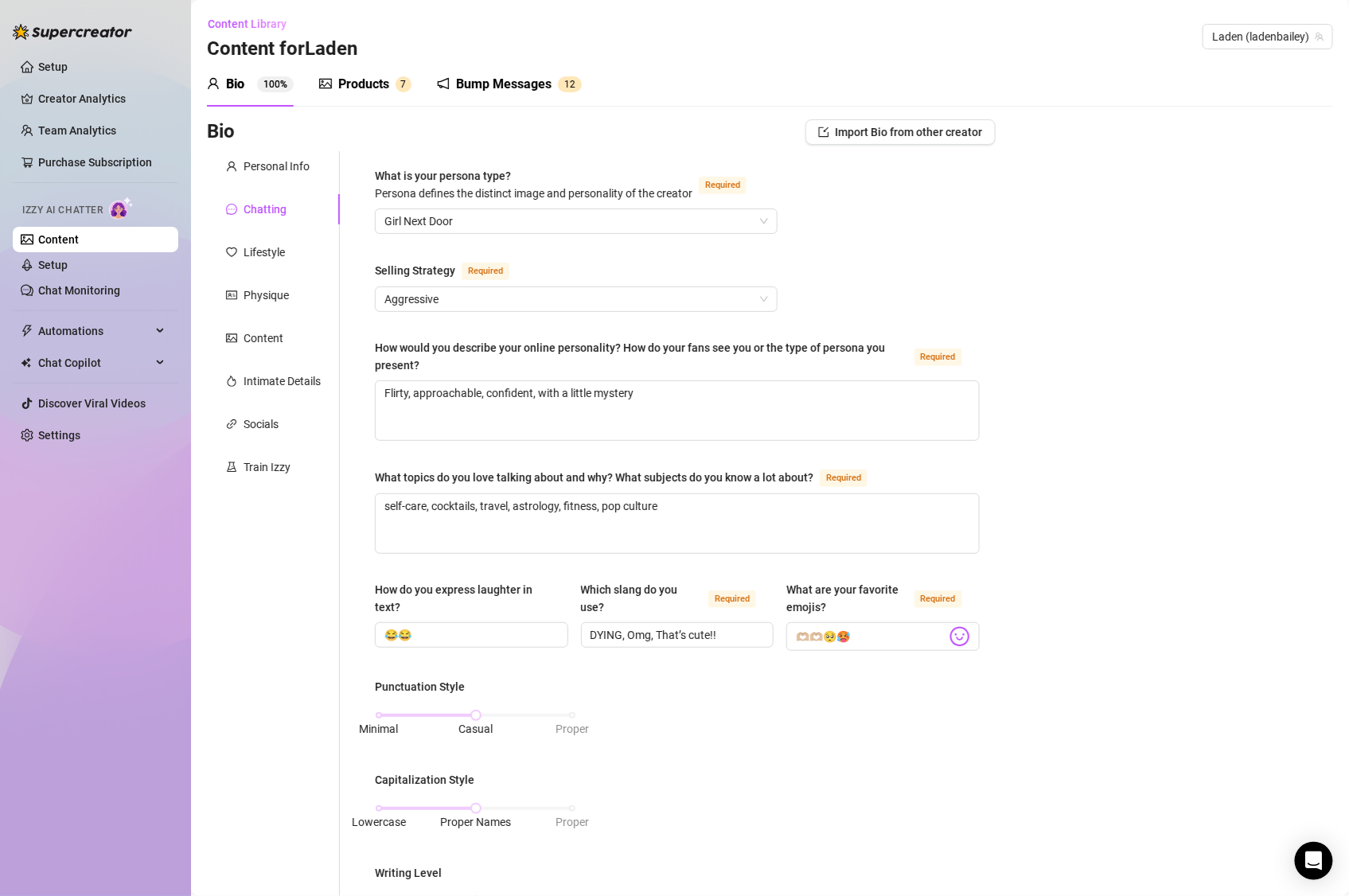
click at [358, 90] on div "Products" at bounding box center [363, 83] width 51 height 19
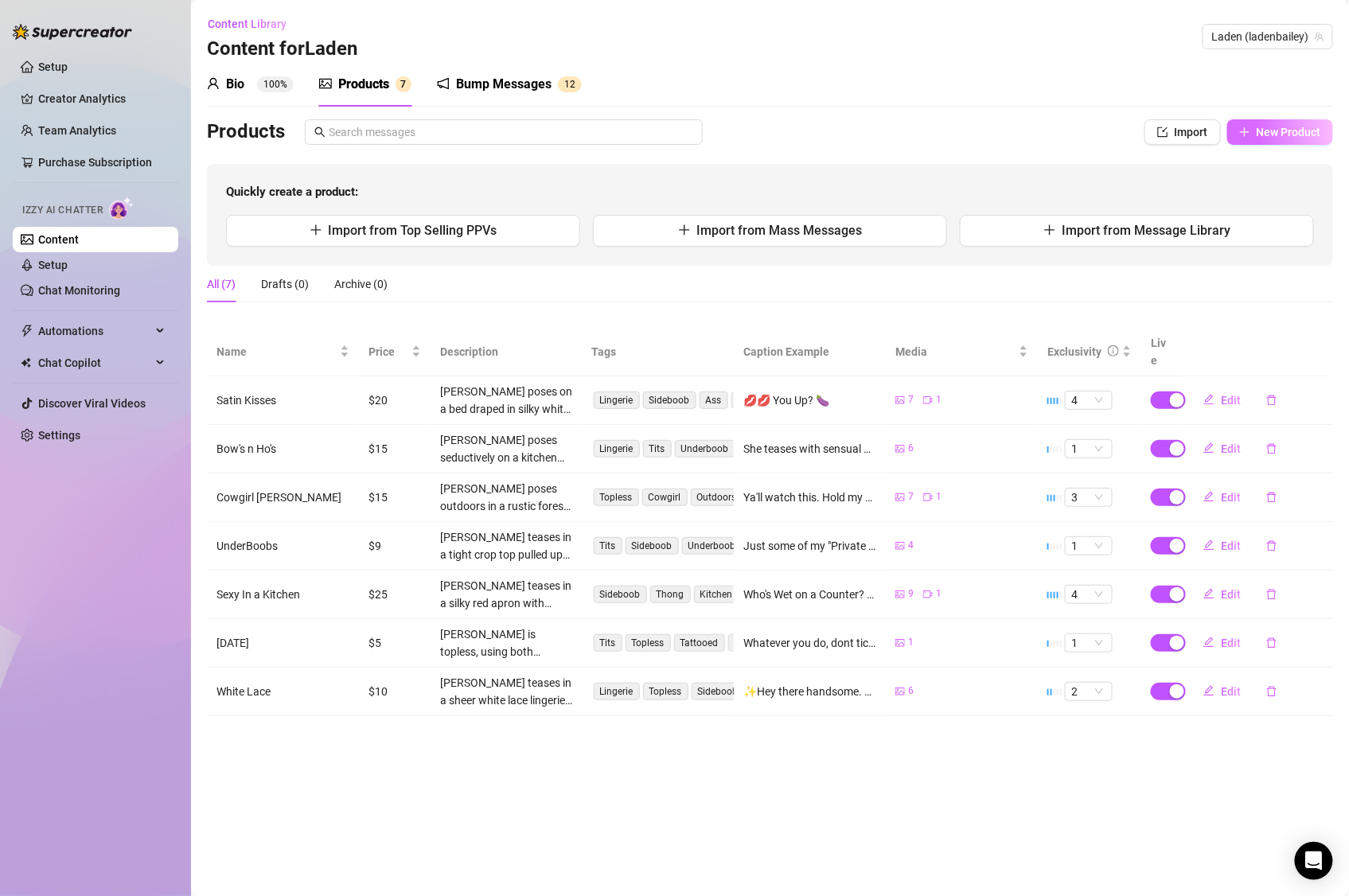
click at [1256, 136] on button "New Product" at bounding box center [1281, 132] width 106 height 25
type textarea "Type your message here..."
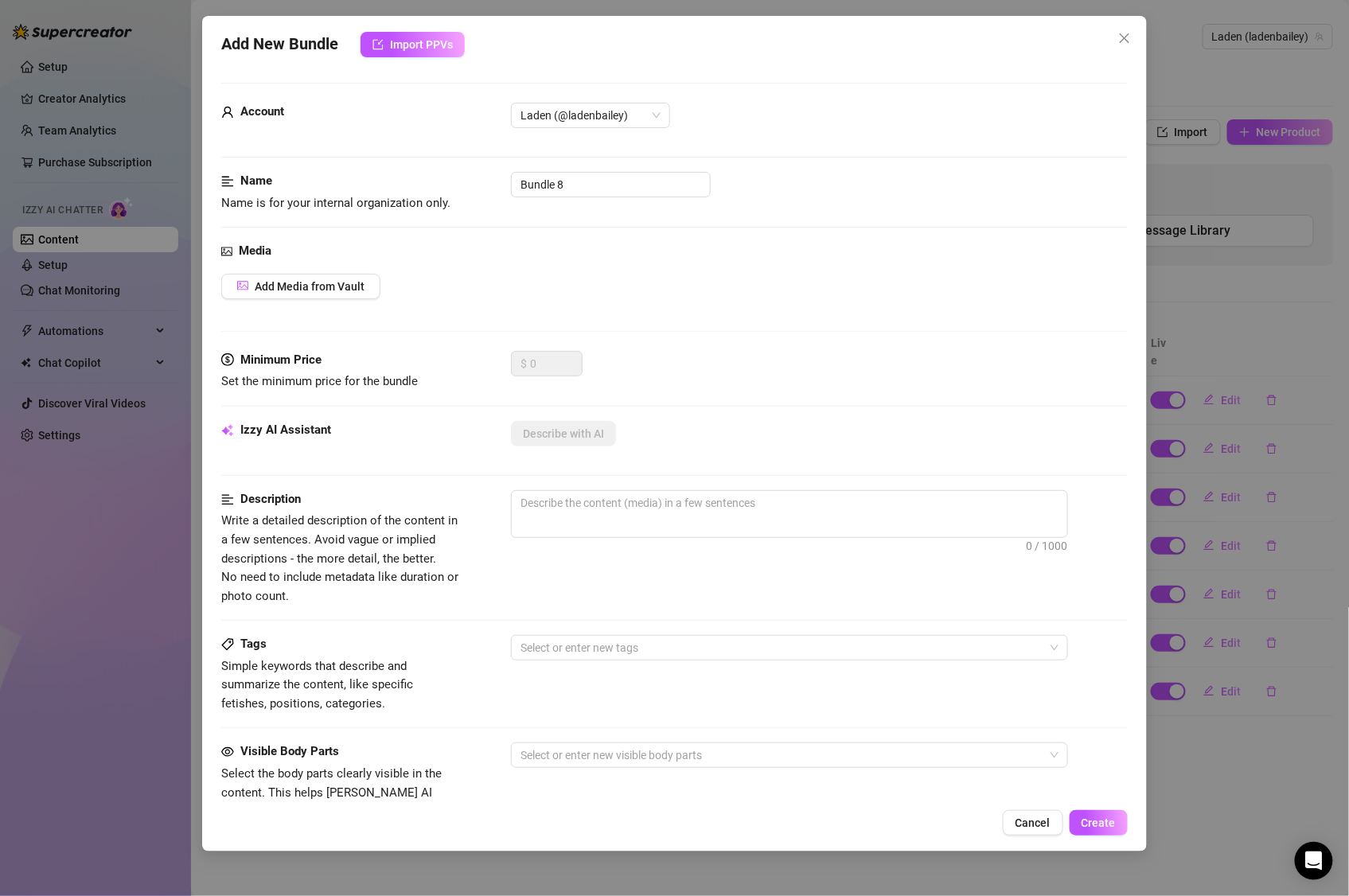
click at [286, 300] on div "Media Add Media from Vault" at bounding box center [675, 297] width 907 height 109
click at [290, 295] on button "Add Media from Vault" at bounding box center [301, 287] width 160 height 25
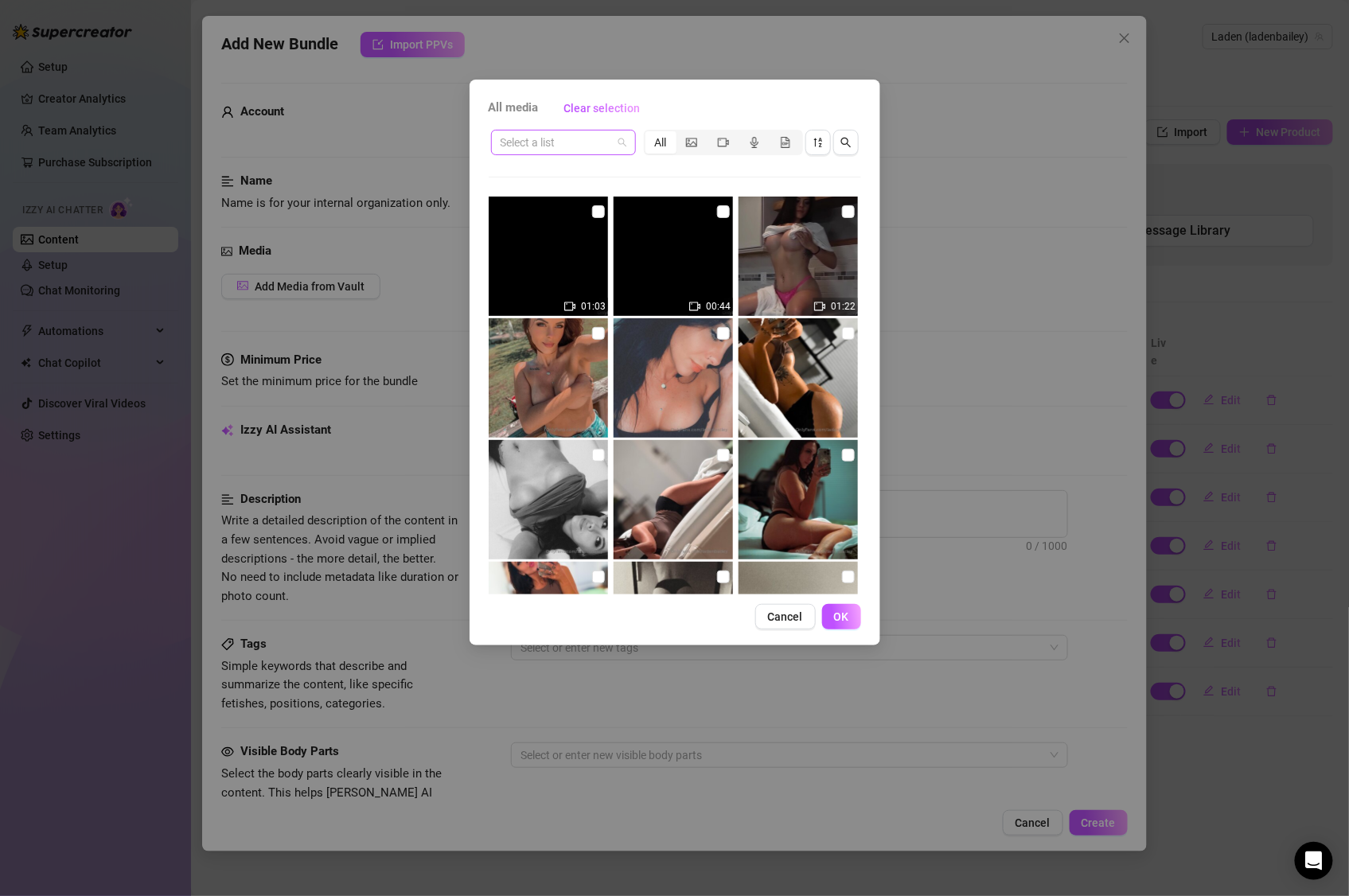
click at [604, 145] on input "search" at bounding box center [557, 142] width 111 height 24
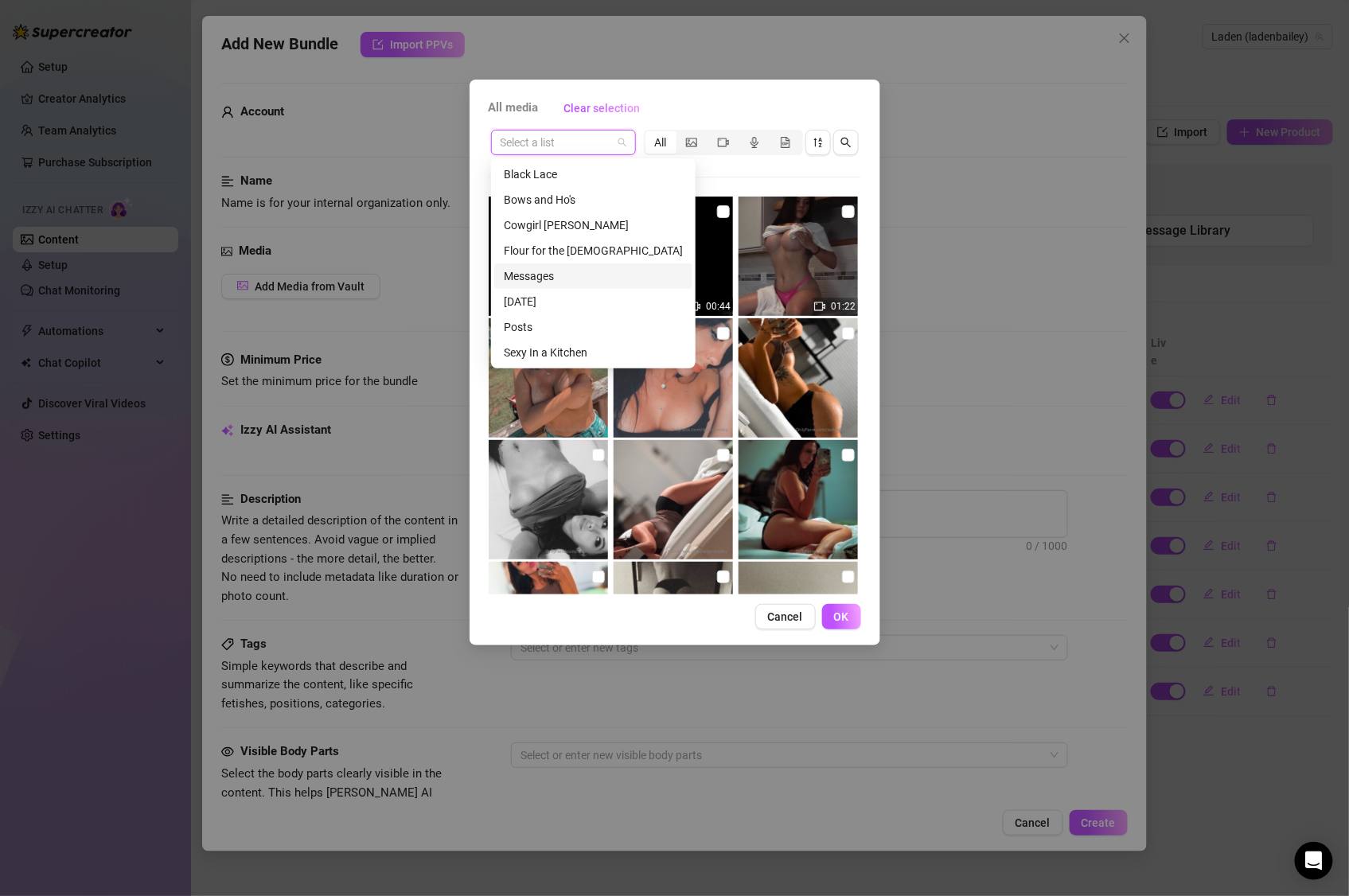
click at [1042, 238] on div "All media Clear selection Select a list All 01:03 00:44 01:22 Cancel OK" at bounding box center [674, 448] width 1349 height 896
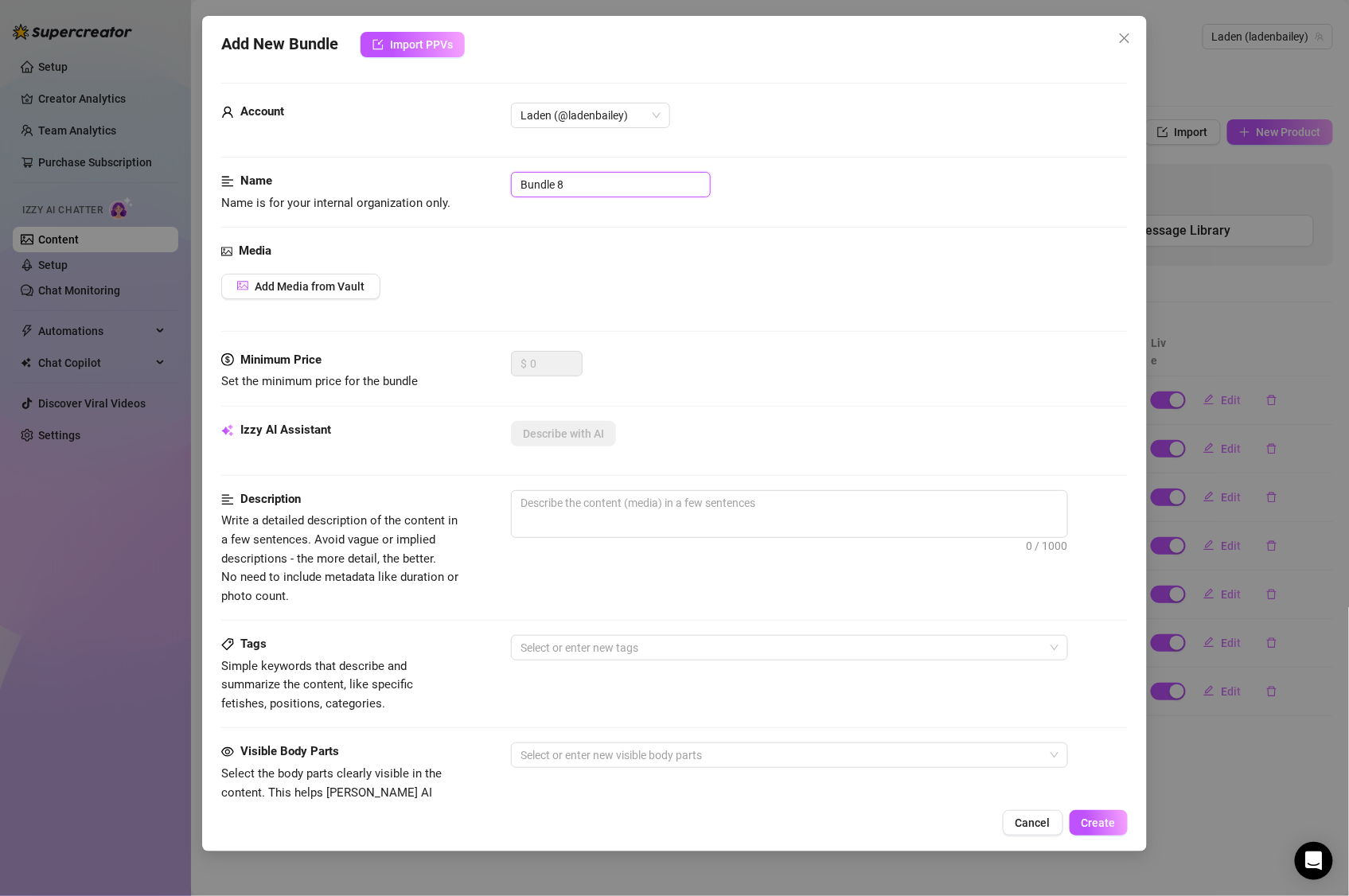
drag, startPoint x: 623, startPoint y: 188, endPoint x: 474, endPoint y: 188, distance: 149.0
click at [474, 188] on div "Name Name is for your internal organization only. Bundle 8" at bounding box center [675, 192] width 907 height 40
type input "Lady In Red"
click at [788, 306] on div "Media Add Media from Vault" at bounding box center [675, 297] width 907 height 109
click at [523, 267] on div "Media Add Media from Vault" at bounding box center [675, 297] width 907 height 109
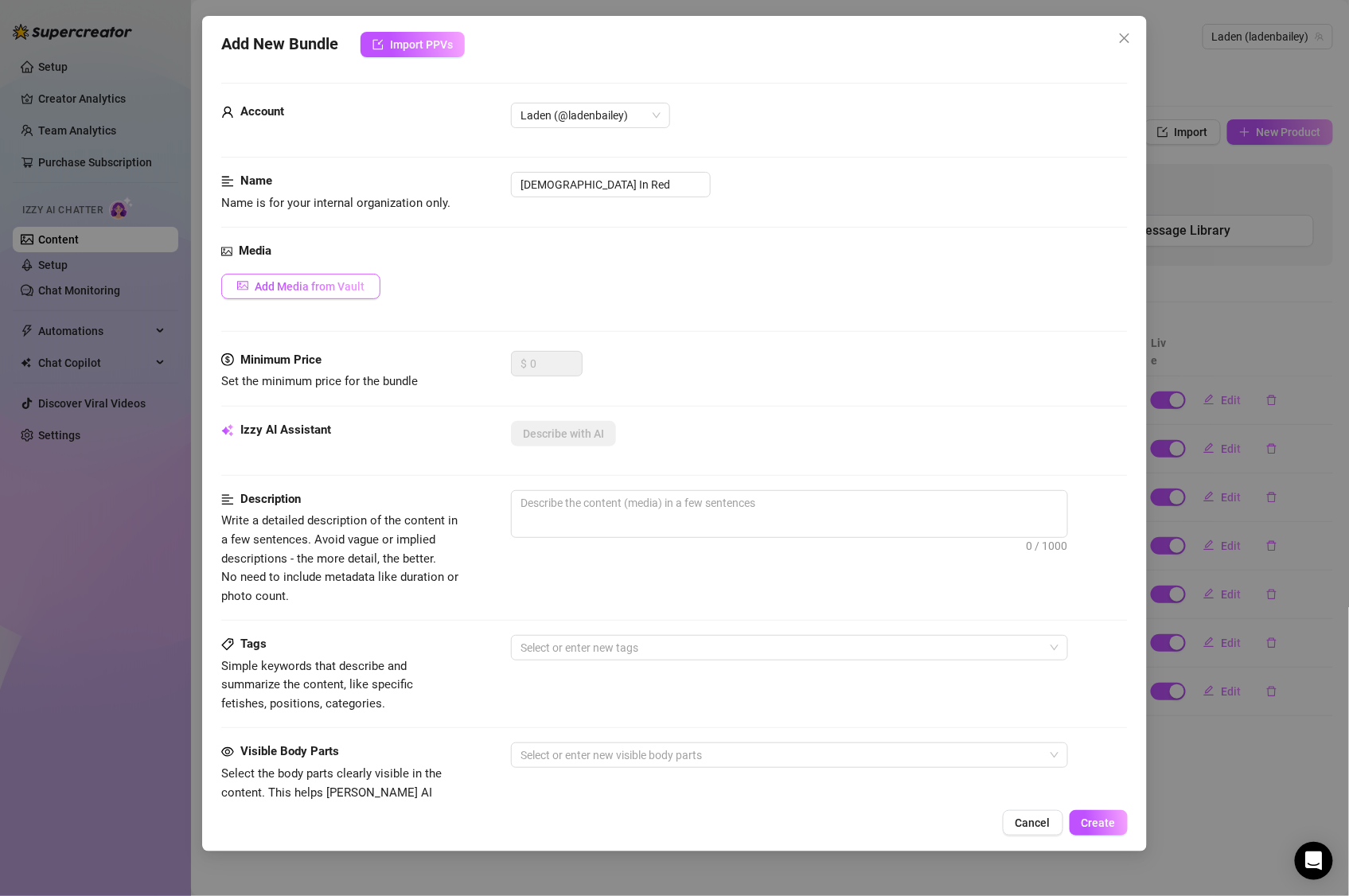
click at [322, 281] on span "Add Media from Vault" at bounding box center [309, 287] width 110 height 13
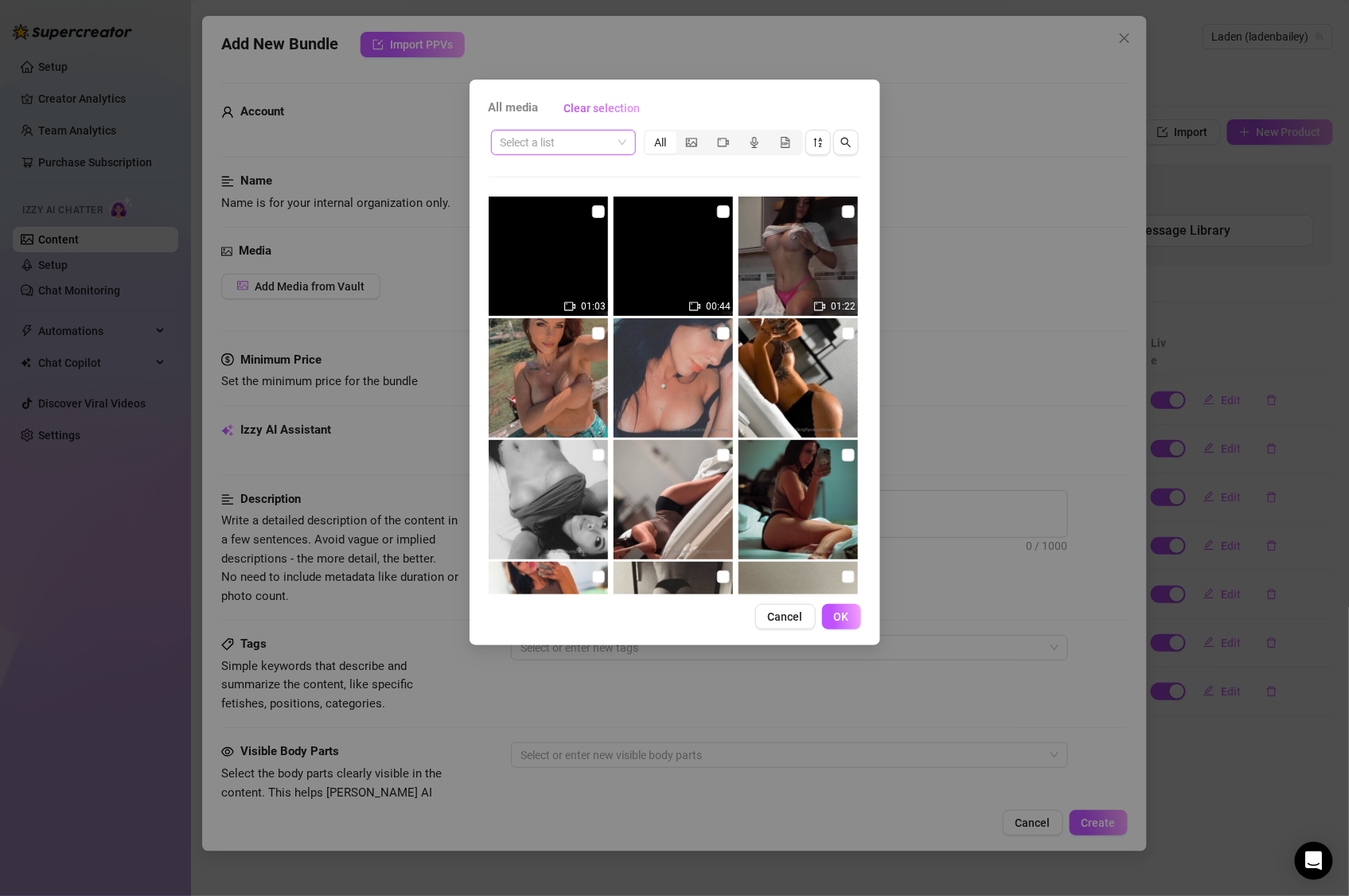
click at [601, 142] on input "search" at bounding box center [557, 142] width 111 height 24
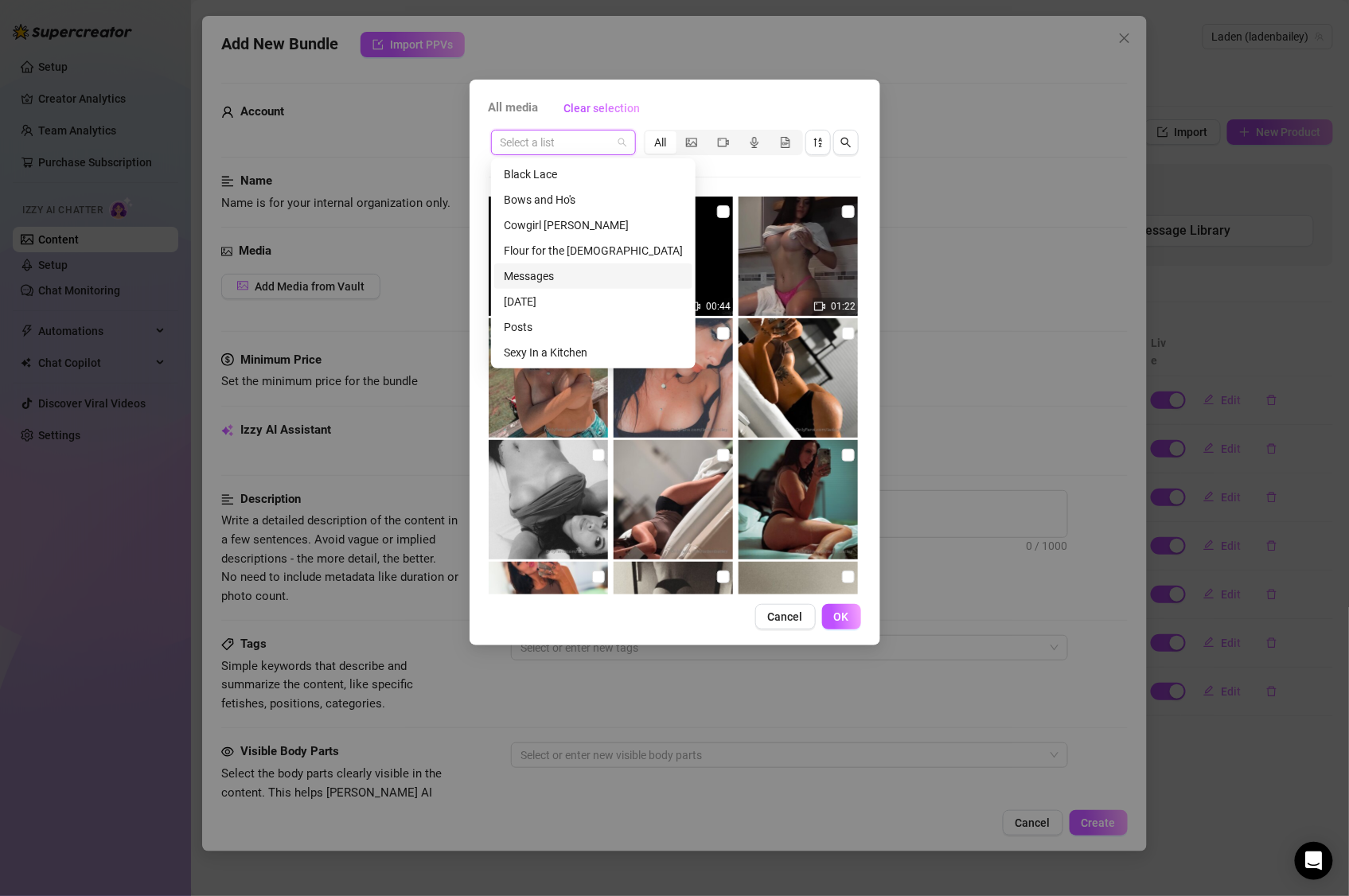
click at [965, 246] on div "All media Clear selection Select a list All 01:03 00:44 01:22 Cancel OK" at bounding box center [674, 448] width 1349 height 896
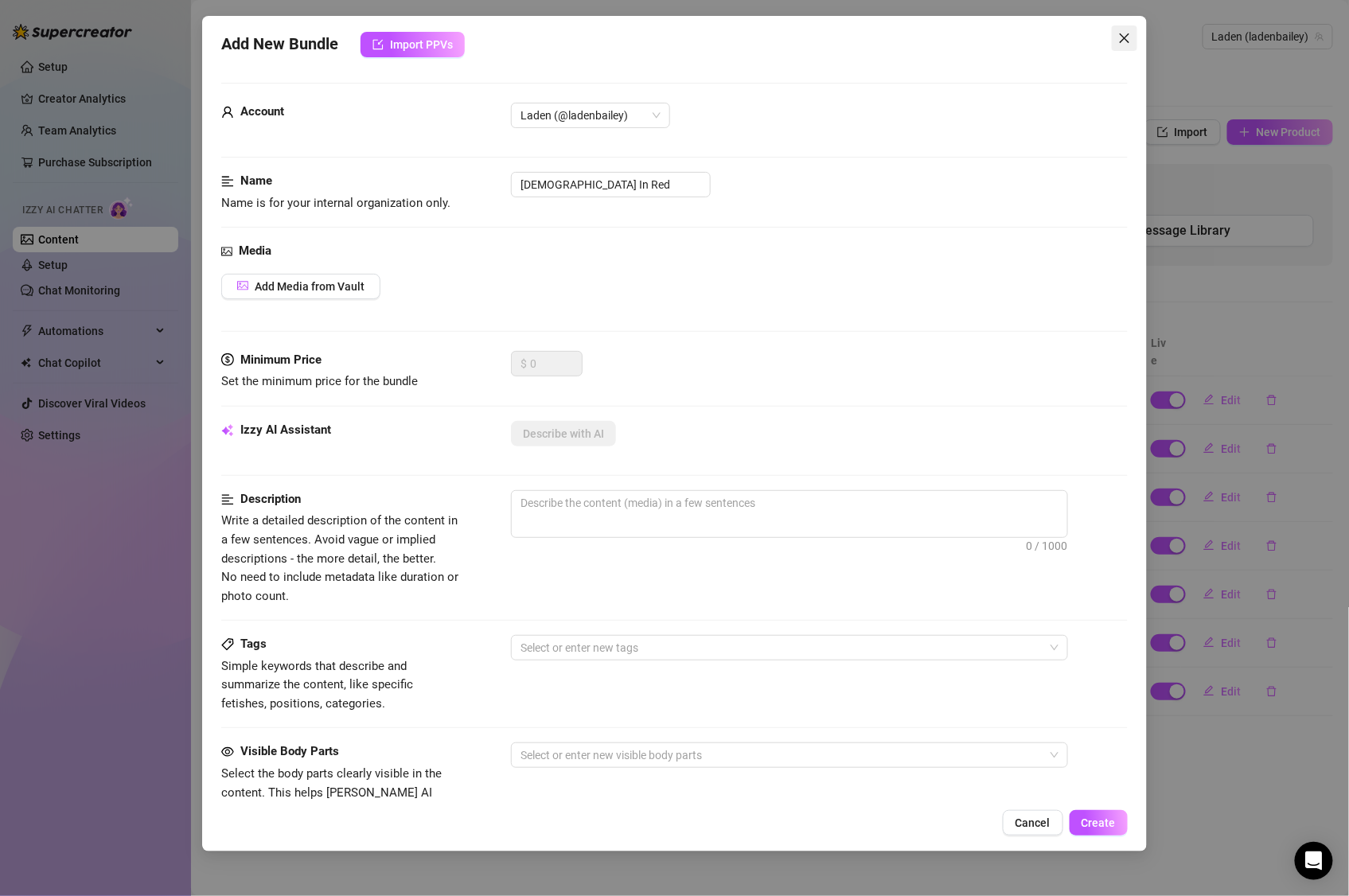
click at [1134, 35] on span "Close" at bounding box center [1125, 39] width 25 height 13
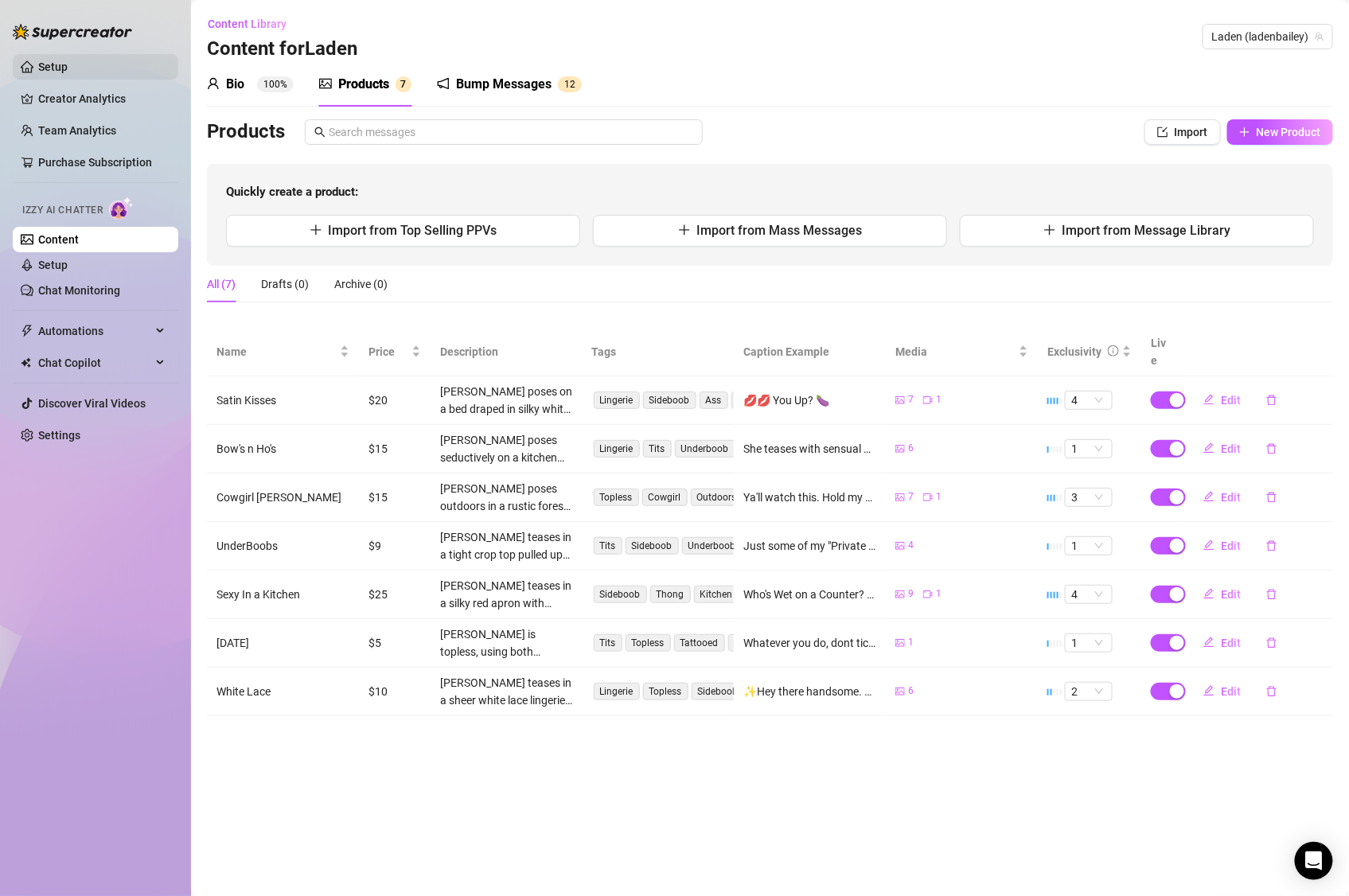
click at [39, 61] on link "Setup" at bounding box center [53, 67] width 30 height 13
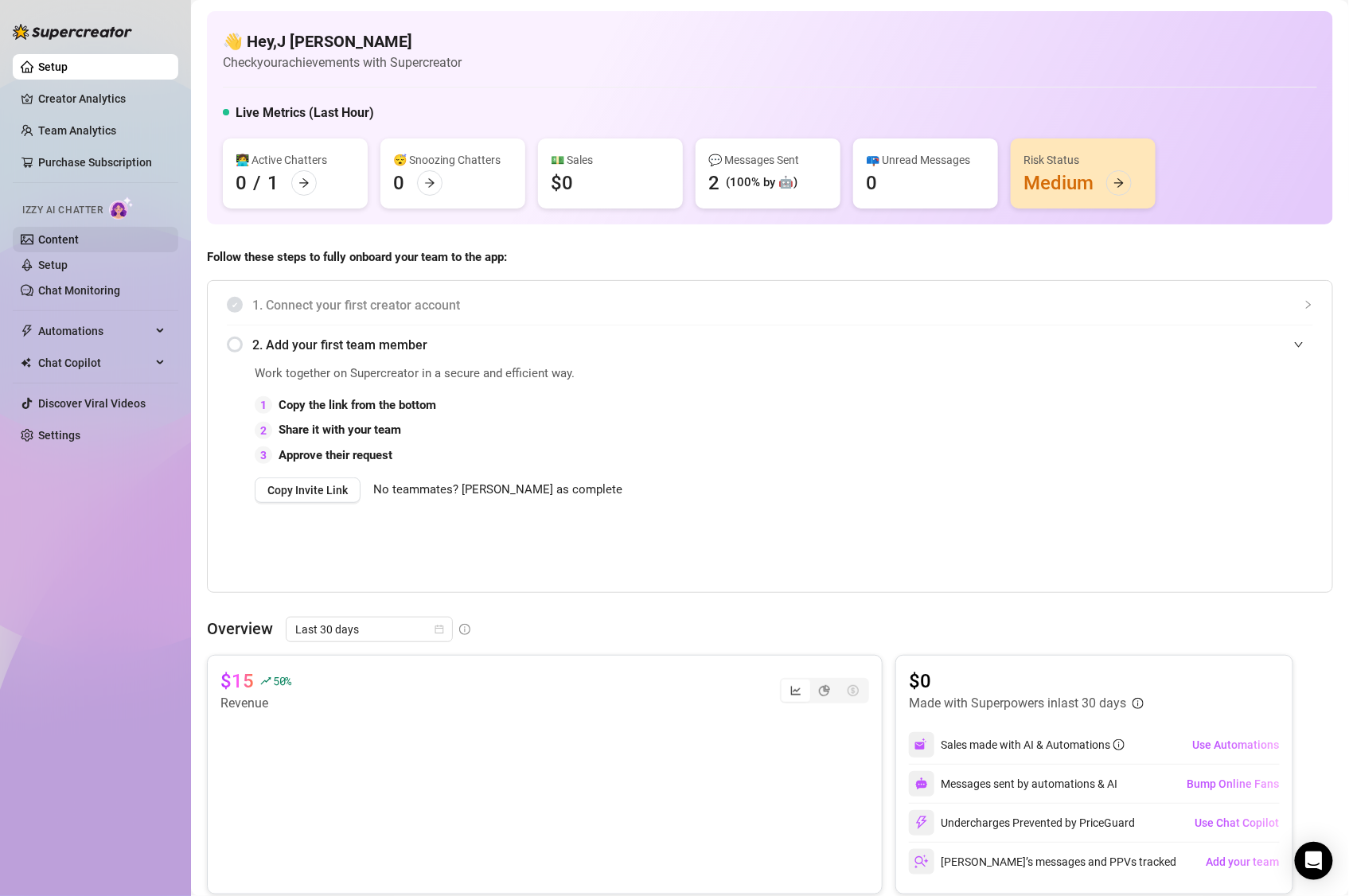
click at [64, 239] on link "Content" at bounding box center [58, 239] width 40 height 13
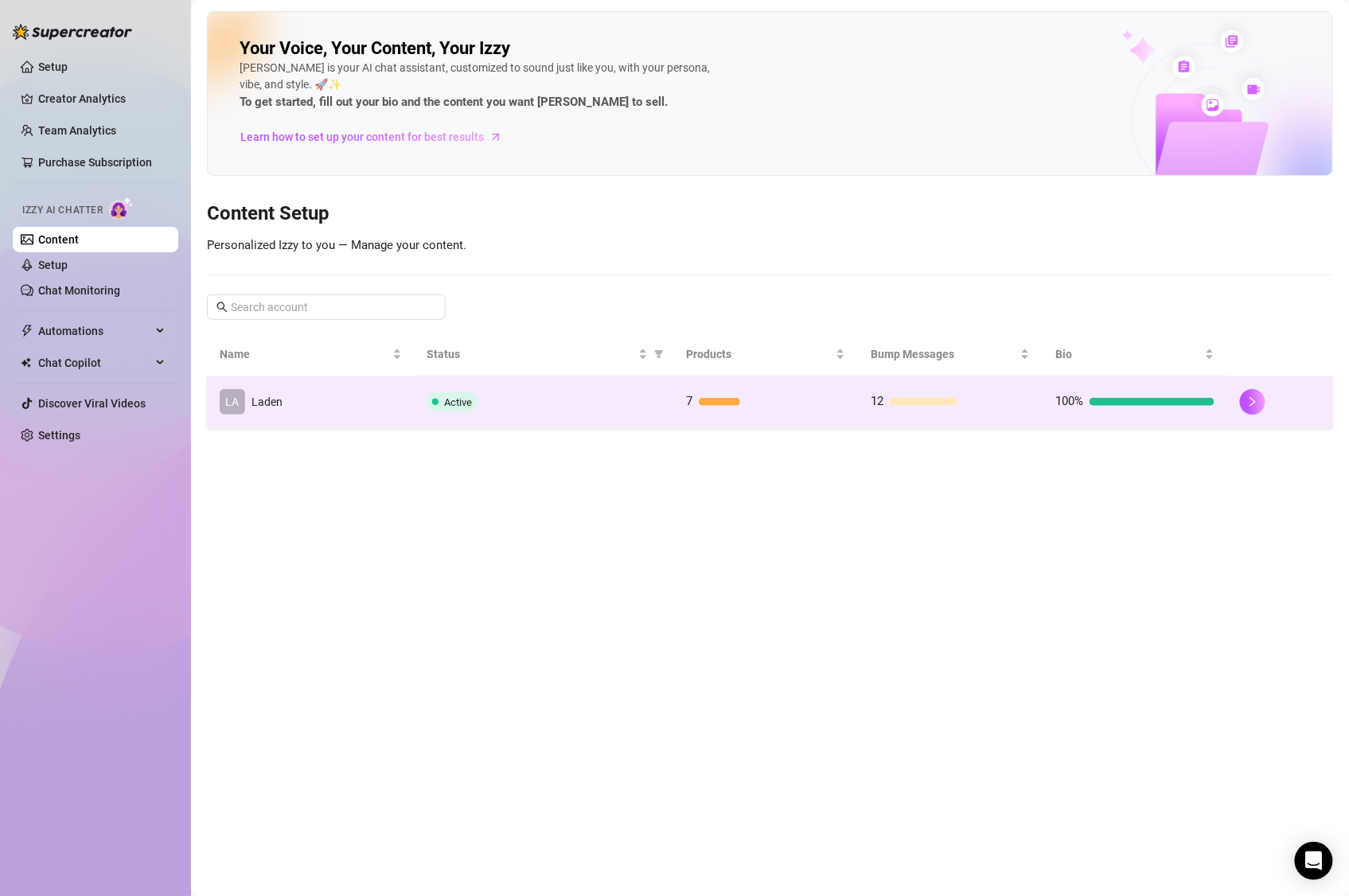
click at [370, 388] on td "LA Laden" at bounding box center [311, 402] width 208 height 52
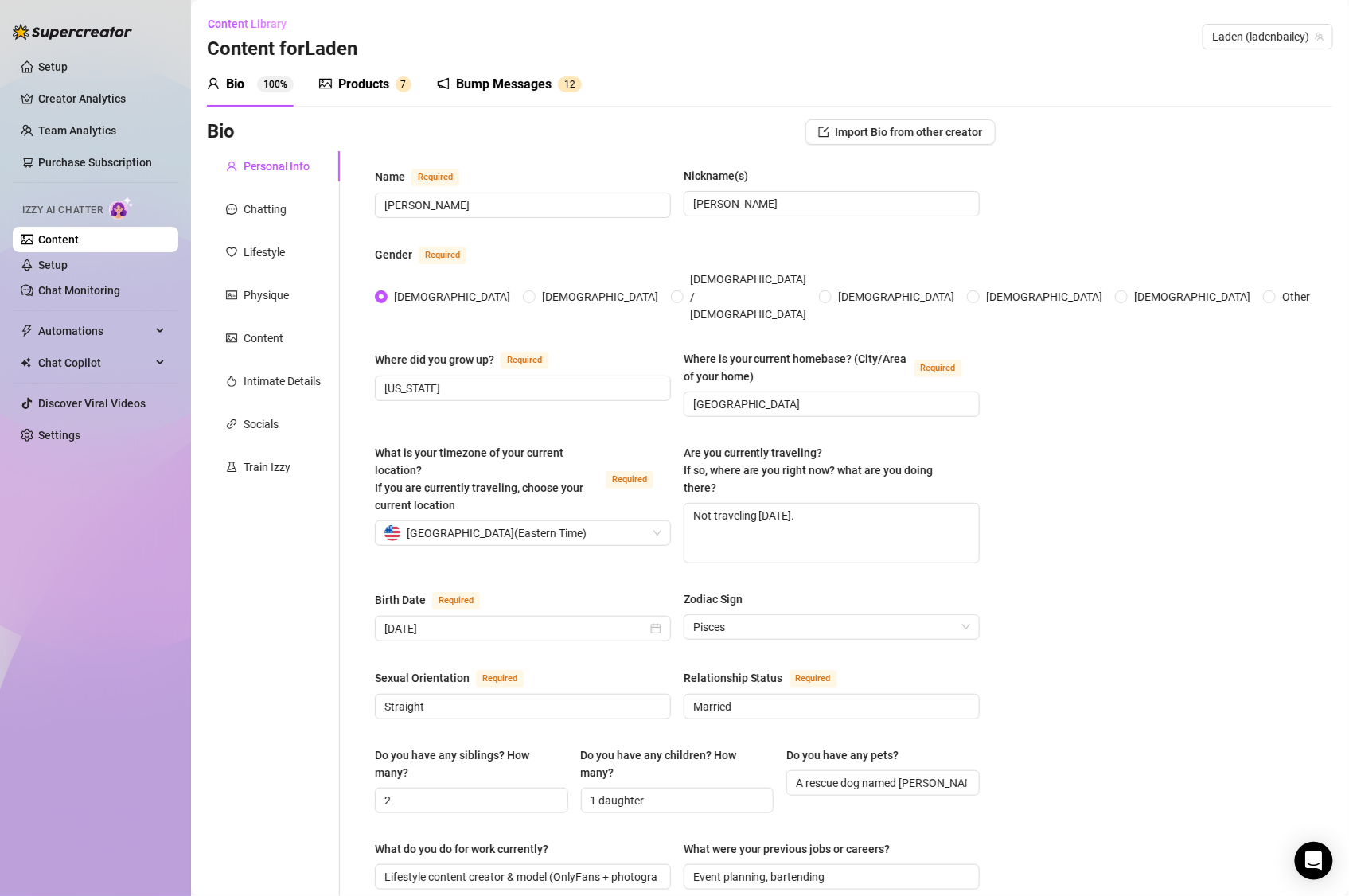
click at [345, 86] on div "Products" at bounding box center [363, 83] width 51 height 19
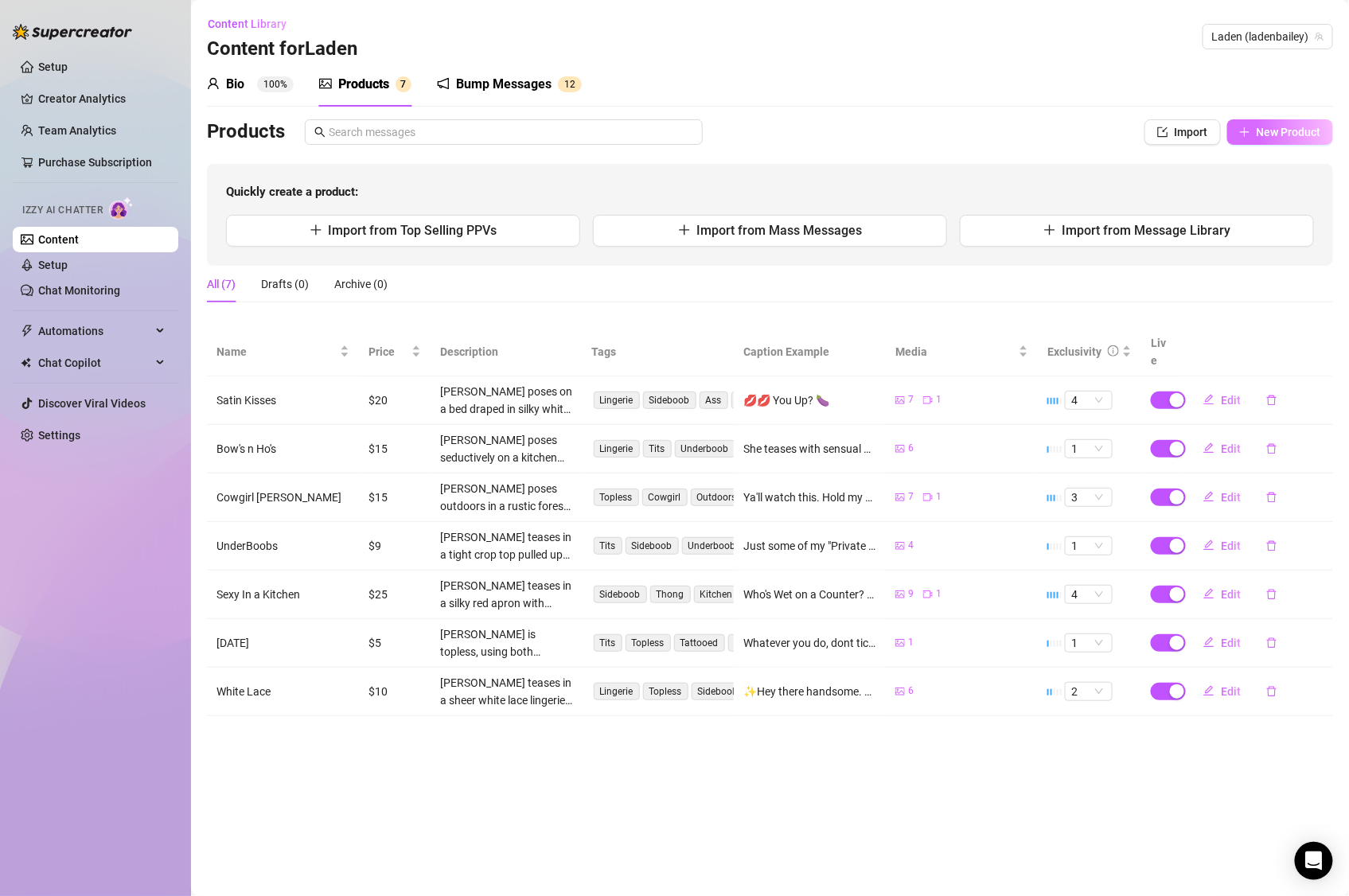
click at [1261, 138] on span "New Product" at bounding box center [1289, 132] width 65 height 13
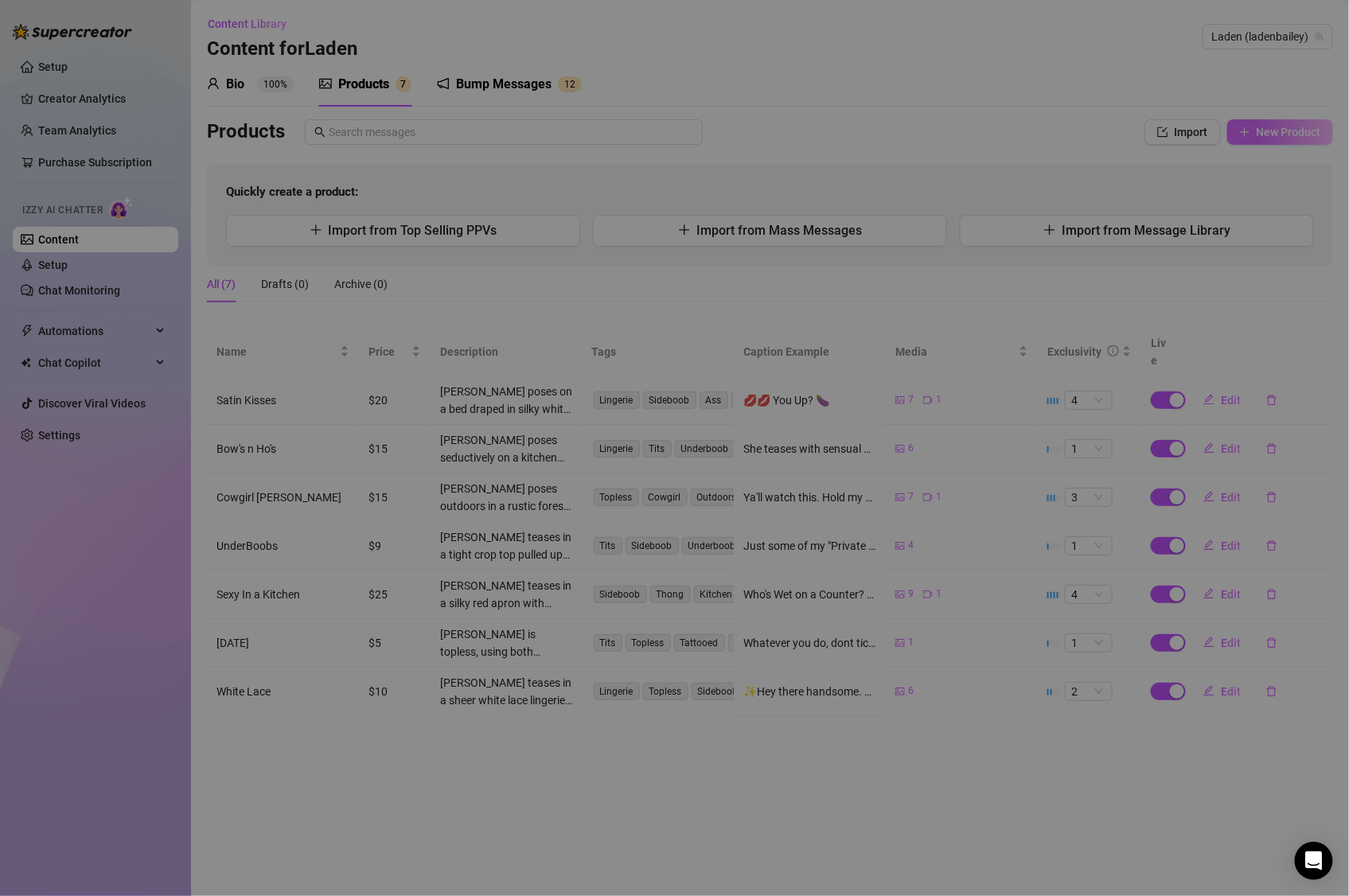
type textarea "Type your message here..."
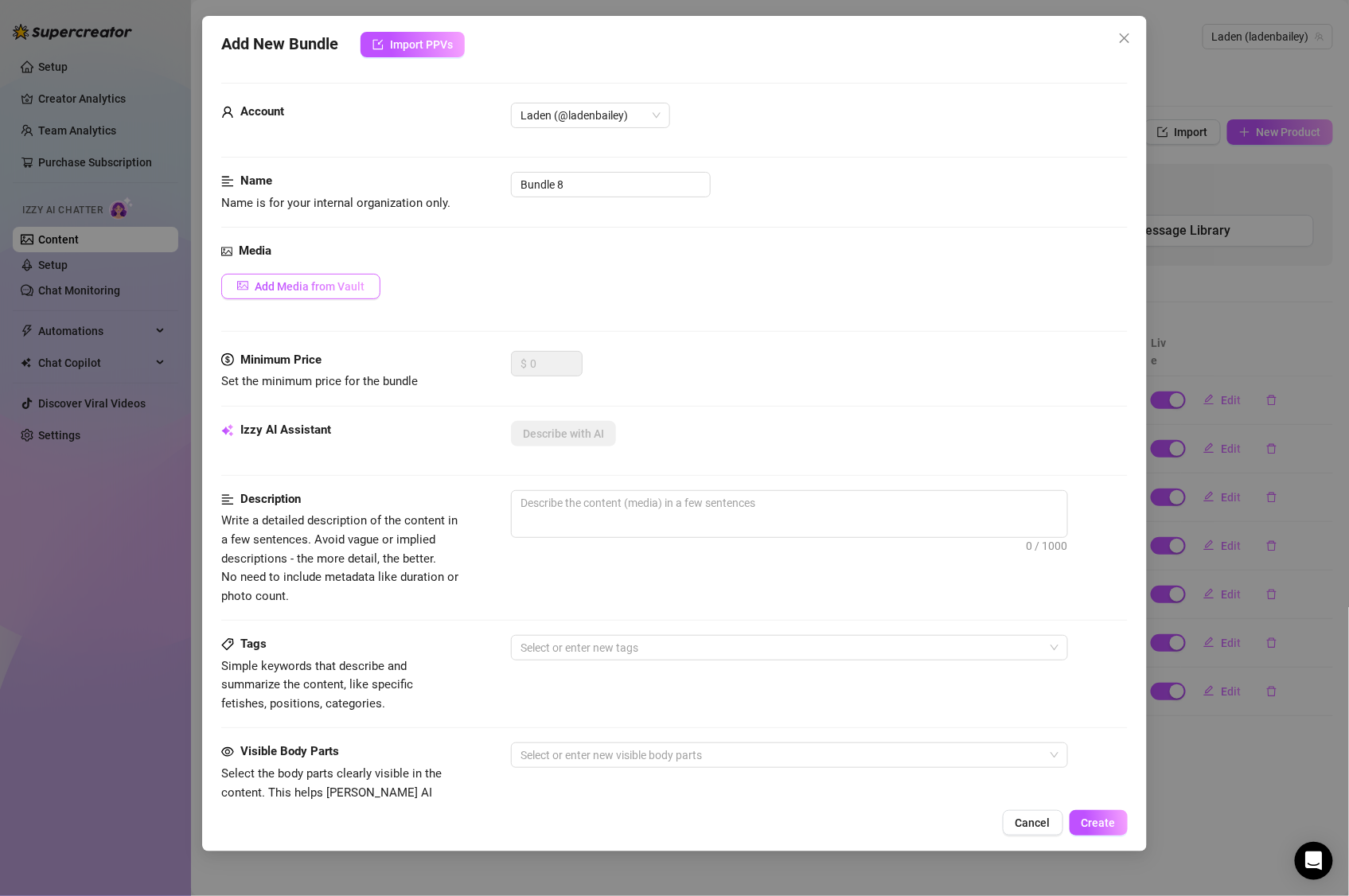
click at [348, 278] on button "Add Media from Vault" at bounding box center [301, 287] width 160 height 25
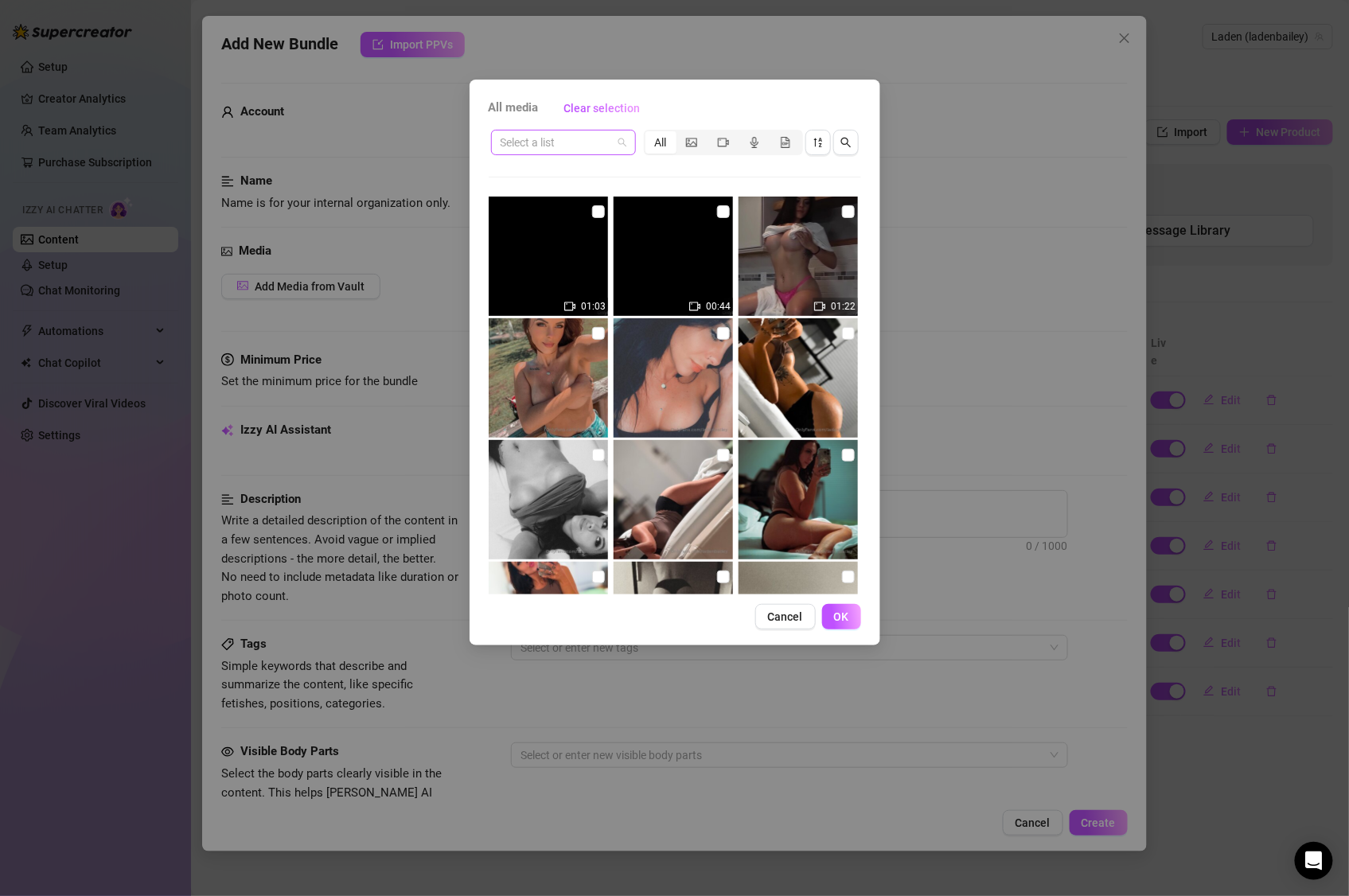
click at [588, 140] on input "search" at bounding box center [557, 142] width 111 height 24
click at [1065, 237] on div "All media Clear selection Select a list All 01:03 00:44 01:22 Cancel OK" at bounding box center [674, 448] width 1349 height 896
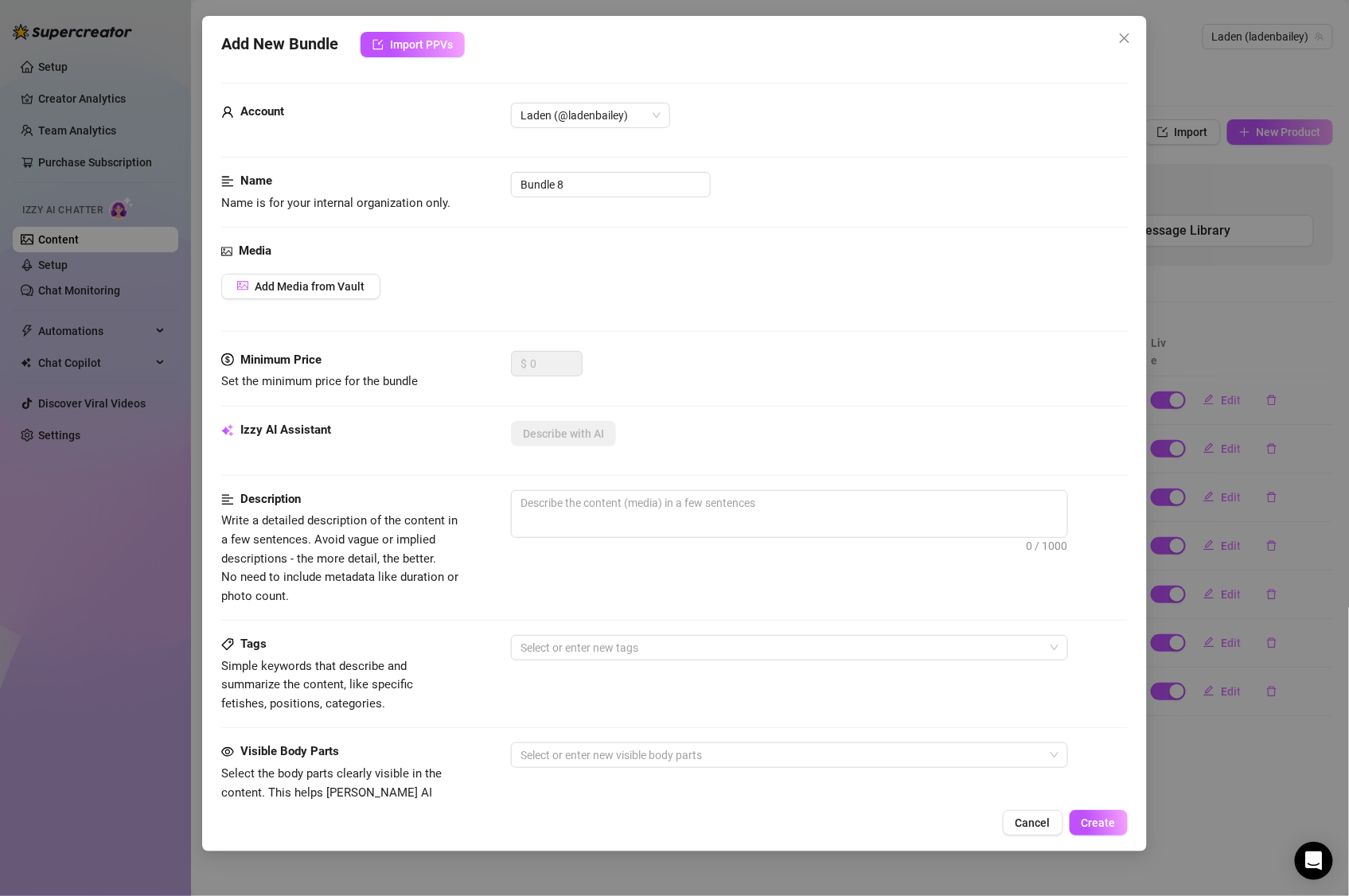
click at [264, 306] on div "Media Add Media from Vault" at bounding box center [675, 297] width 907 height 109
click at [303, 285] on span "Add Media from Vault" at bounding box center [309, 287] width 110 height 13
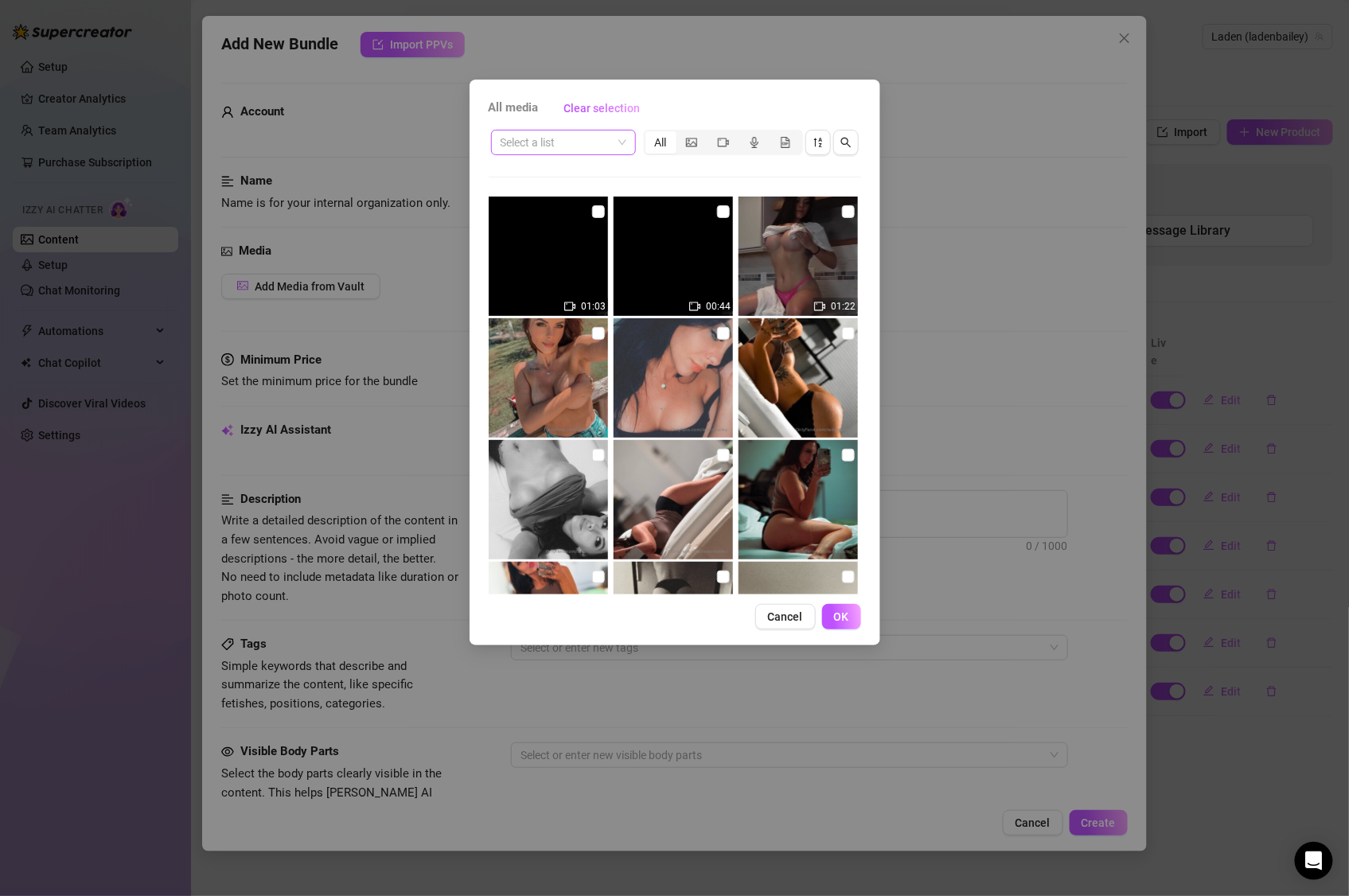
click at [590, 141] on input "search" at bounding box center [557, 142] width 111 height 24
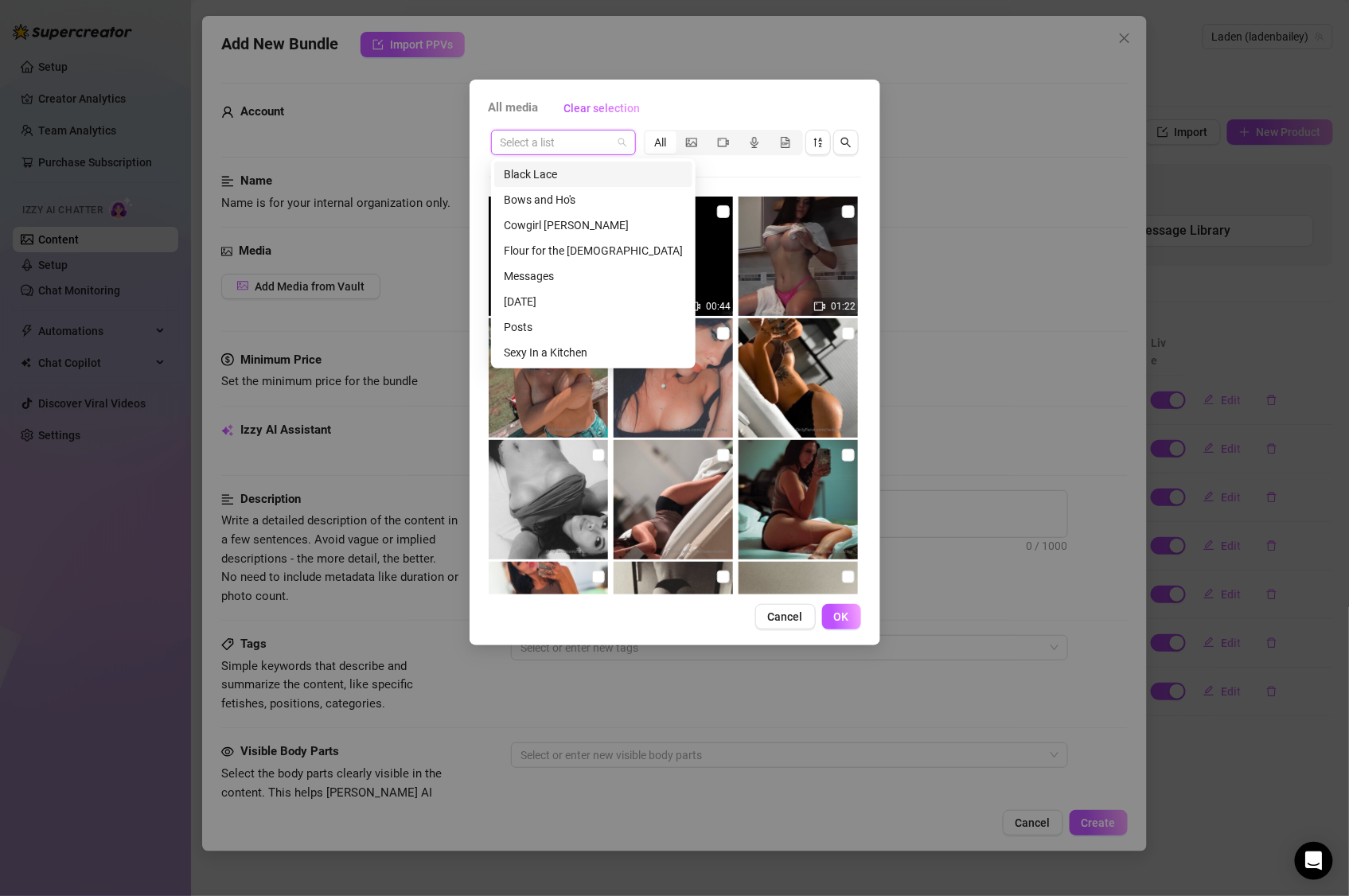
click at [958, 173] on div "All media Clear selection Select a list All 01:03 00:44 01:22 Cancel OK" at bounding box center [674, 448] width 1349 height 896
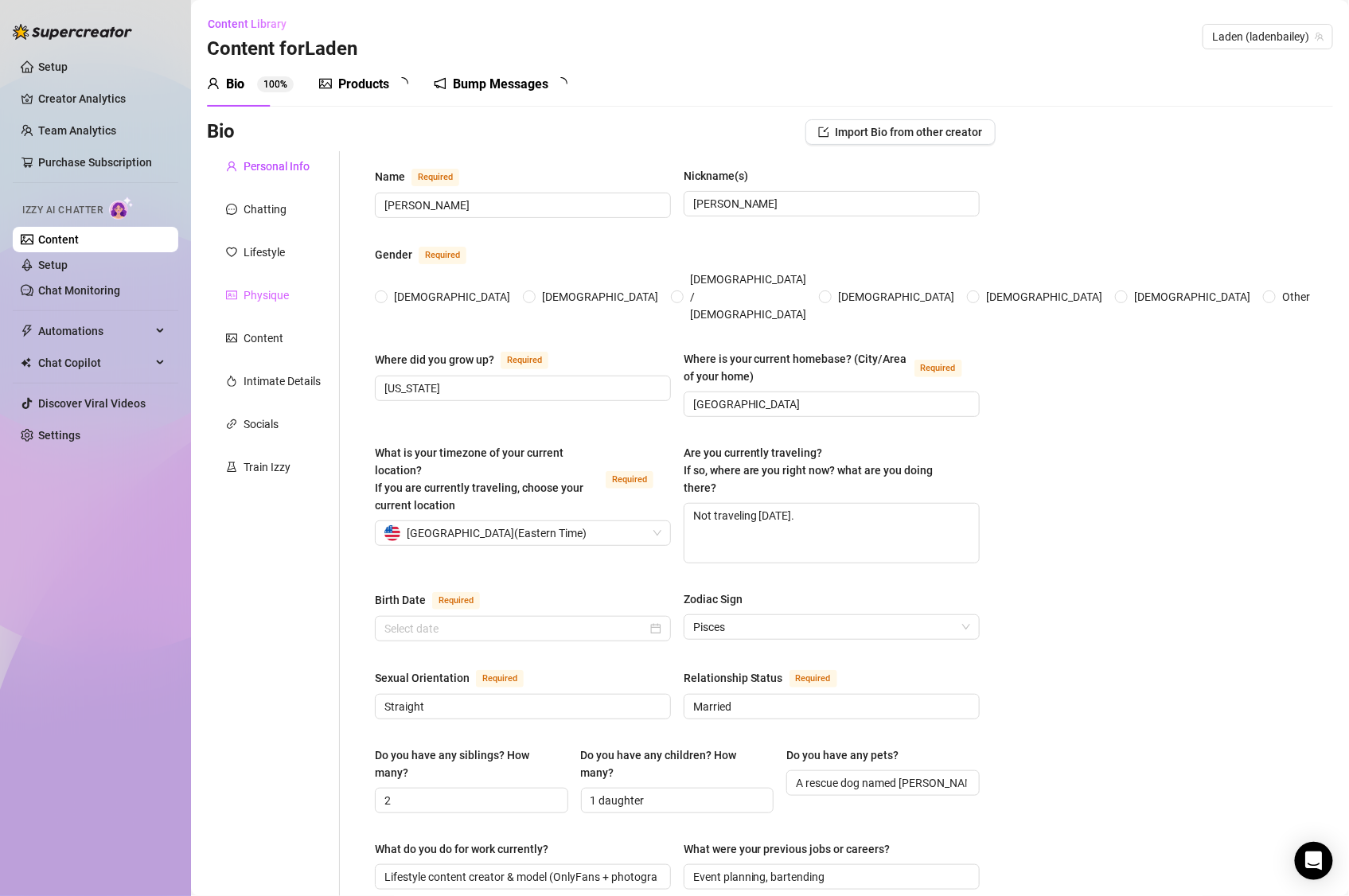
radio input "true"
type input "[DATE]"
click at [359, 77] on div "Products" at bounding box center [363, 83] width 51 height 19
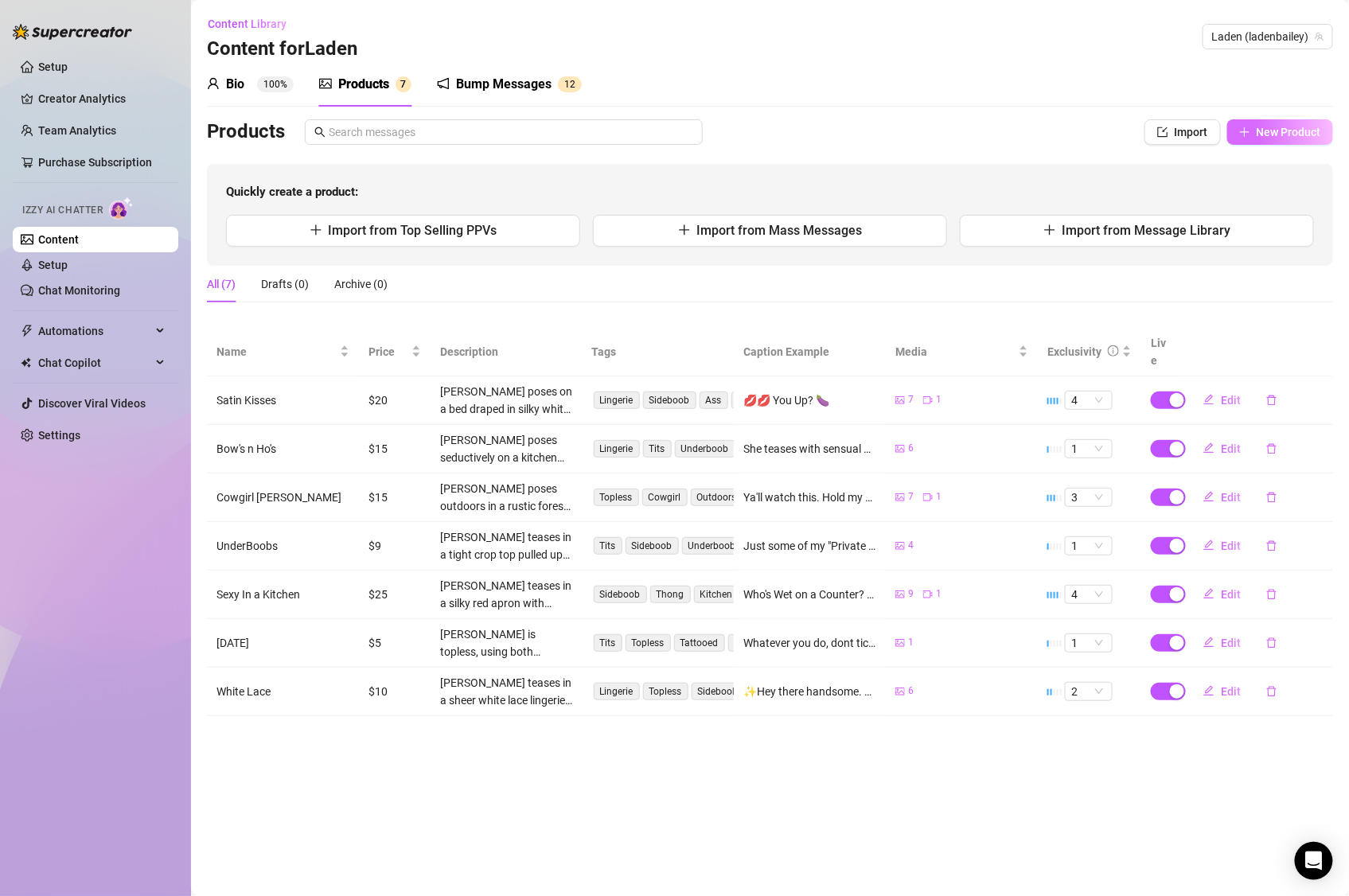
click at [1275, 126] on span "New Product" at bounding box center [1289, 132] width 65 height 13
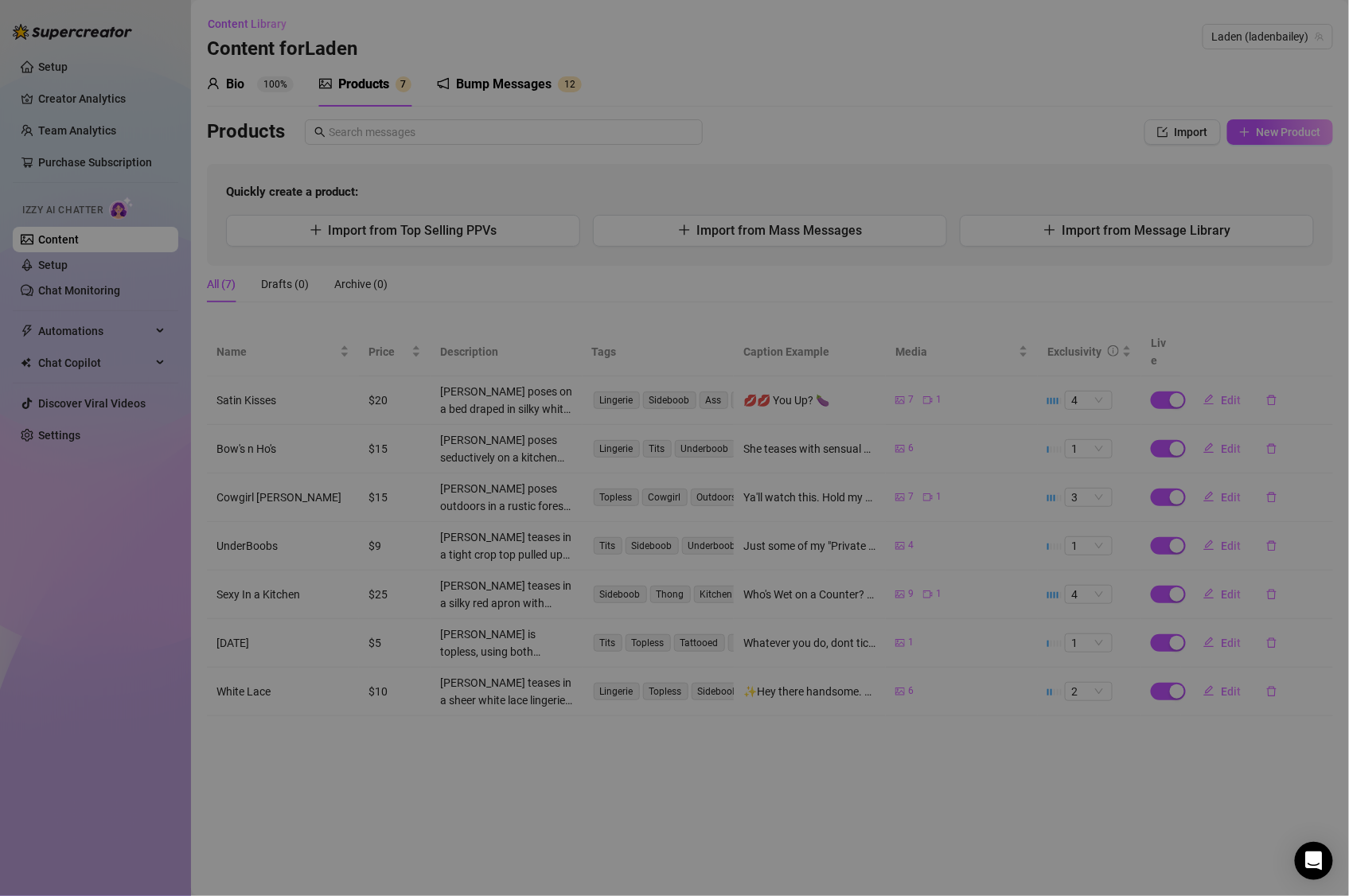
type textarea "Type your message here..."
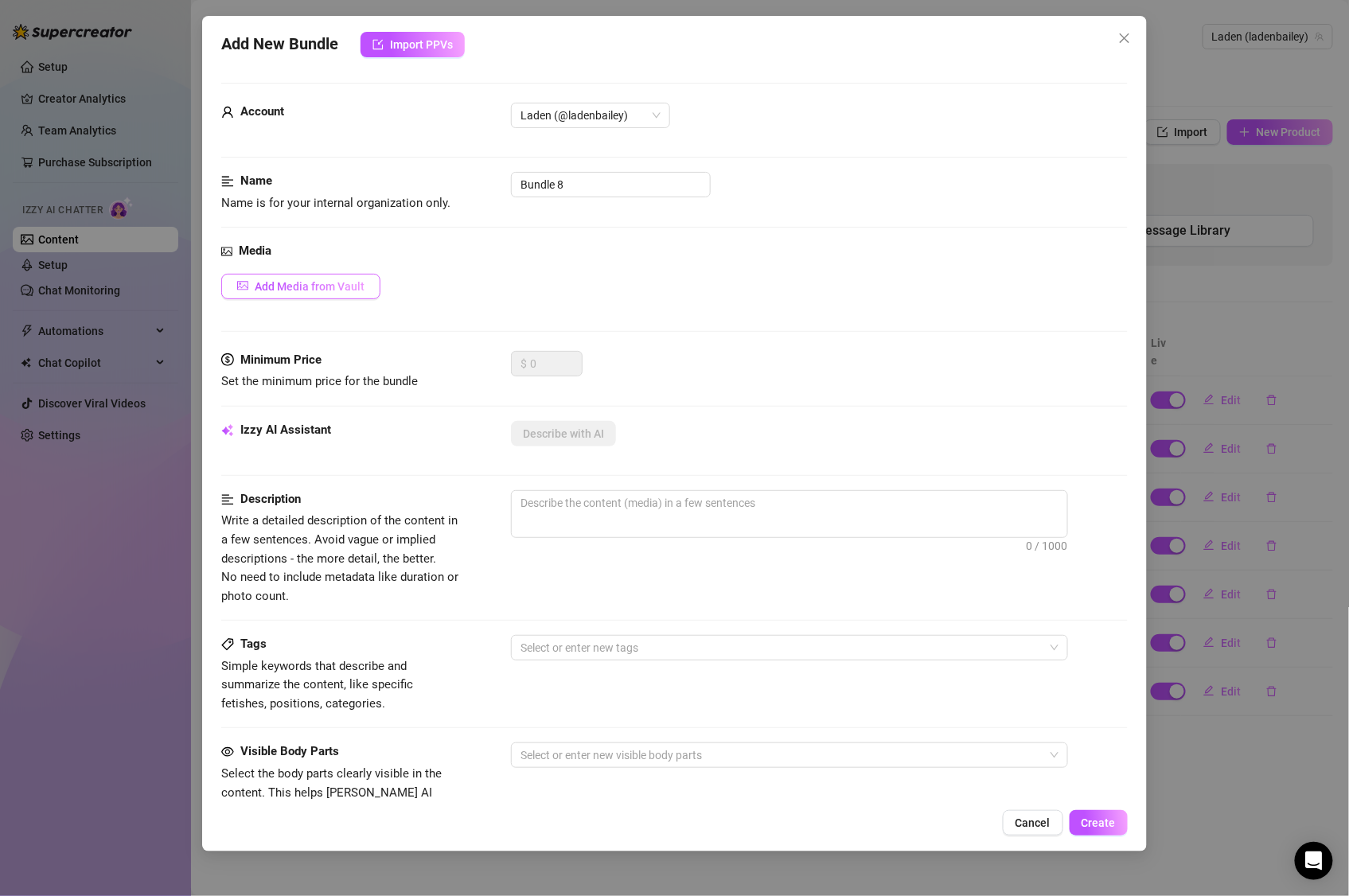
click at [339, 279] on button "Add Media from Vault" at bounding box center [301, 287] width 160 height 25
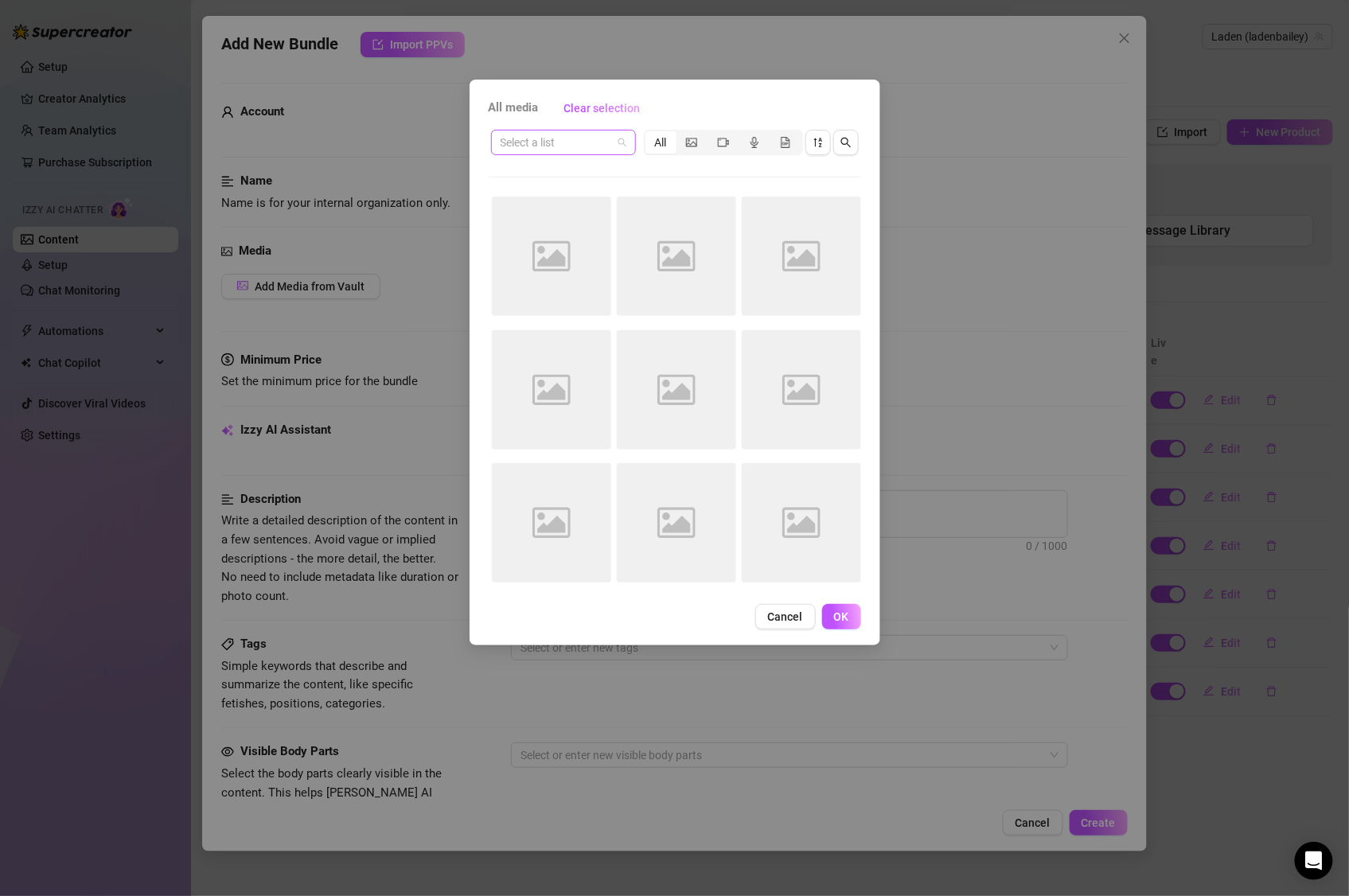
click at [558, 136] on input "search" at bounding box center [557, 142] width 111 height 24
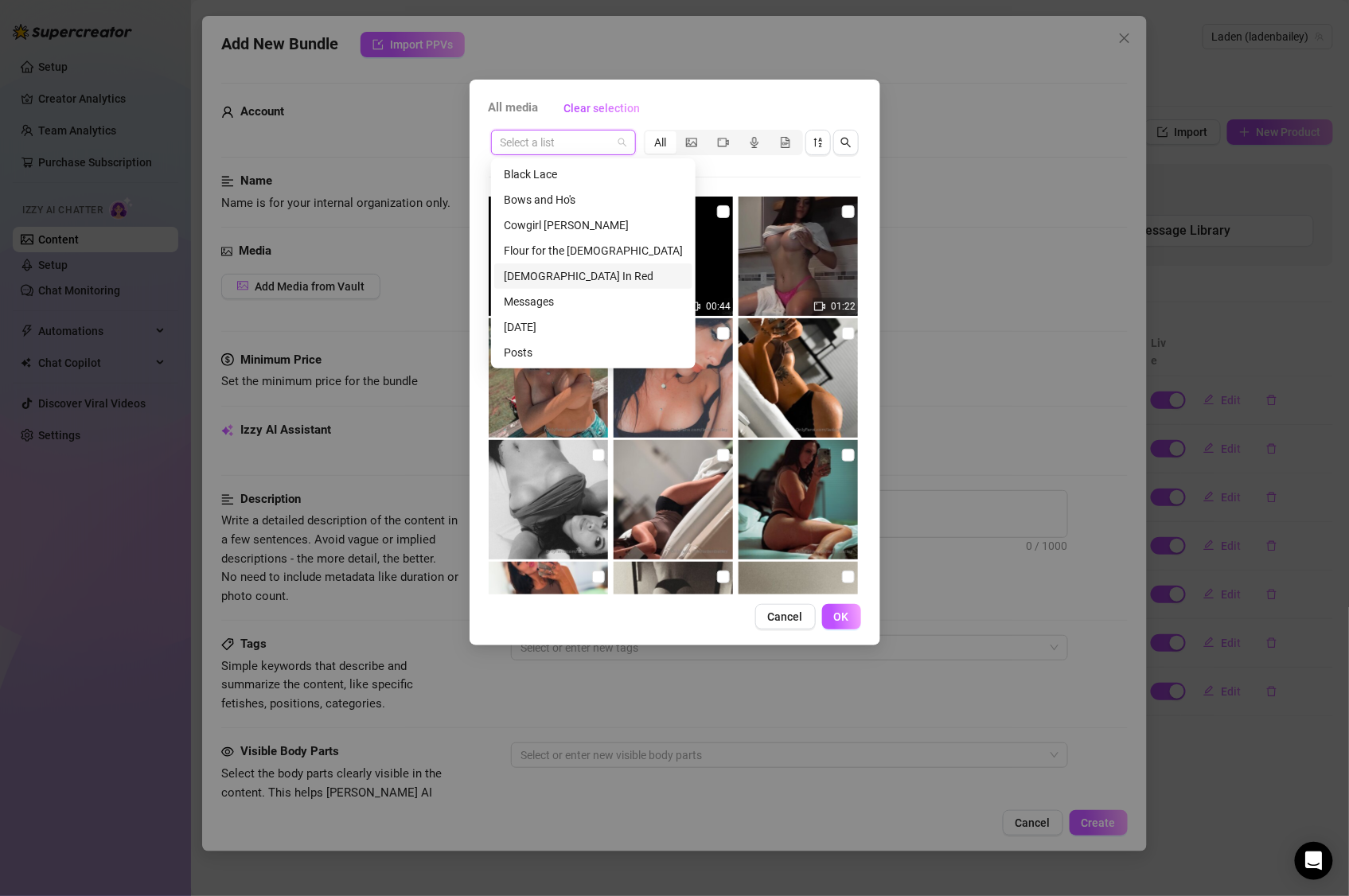
click at [570, 269] on div "Lady In Red" at bounding box center [593, 276] width 179 height 18
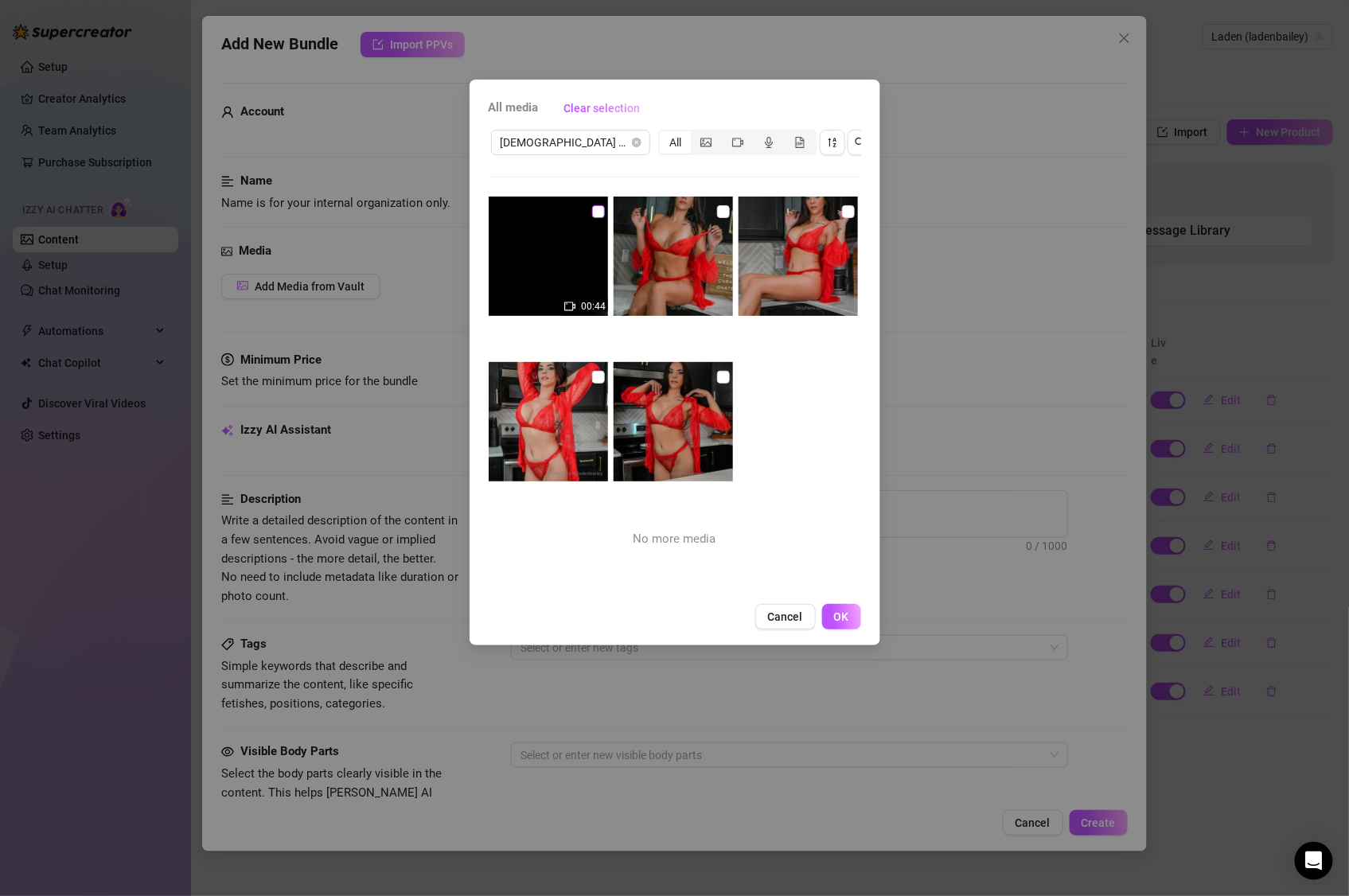
click at [600, 213] on input "checkbox" at bounding box center [599, 211] width 13 height 13
checkbox input "true"
click at [723, 212] on img at bounding box center [673, 255] width 119 height 119
click at [843, 210] on input "checkbox" at bounding box center [849, 211] width 13 height 13
checkbox input "true"
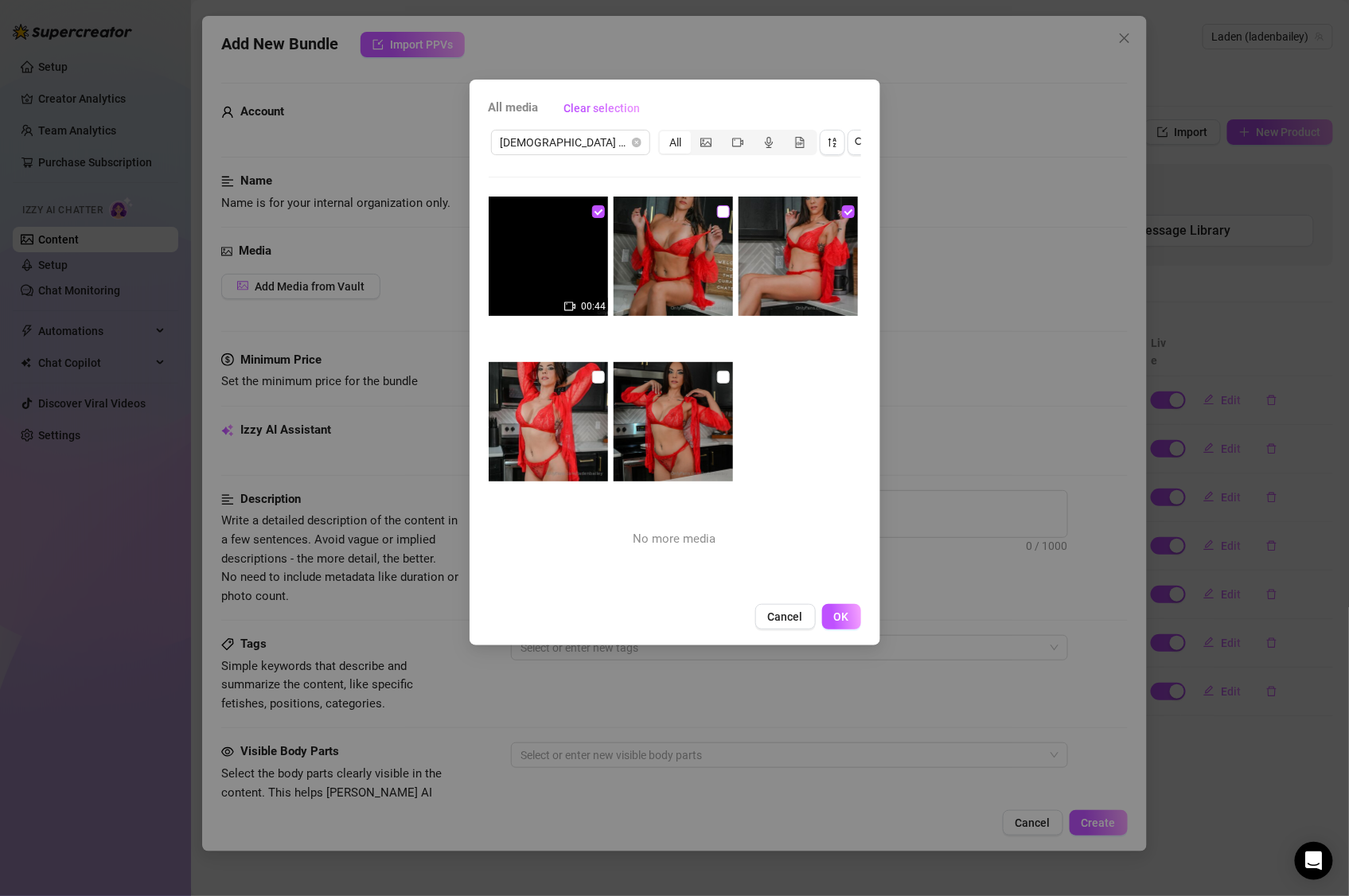
click at [717, 211] on input "checkbox" at bounding box center [723, 211] width 13 height 13
checkbox input "true"
click at [717, 374] on input "checkbox" at bounding box center [723, 377] width 13 height 13
checkbox input "true"
click at [596, 376] on input "checkbox" at bounding box center [599, 377] width 13 height 13
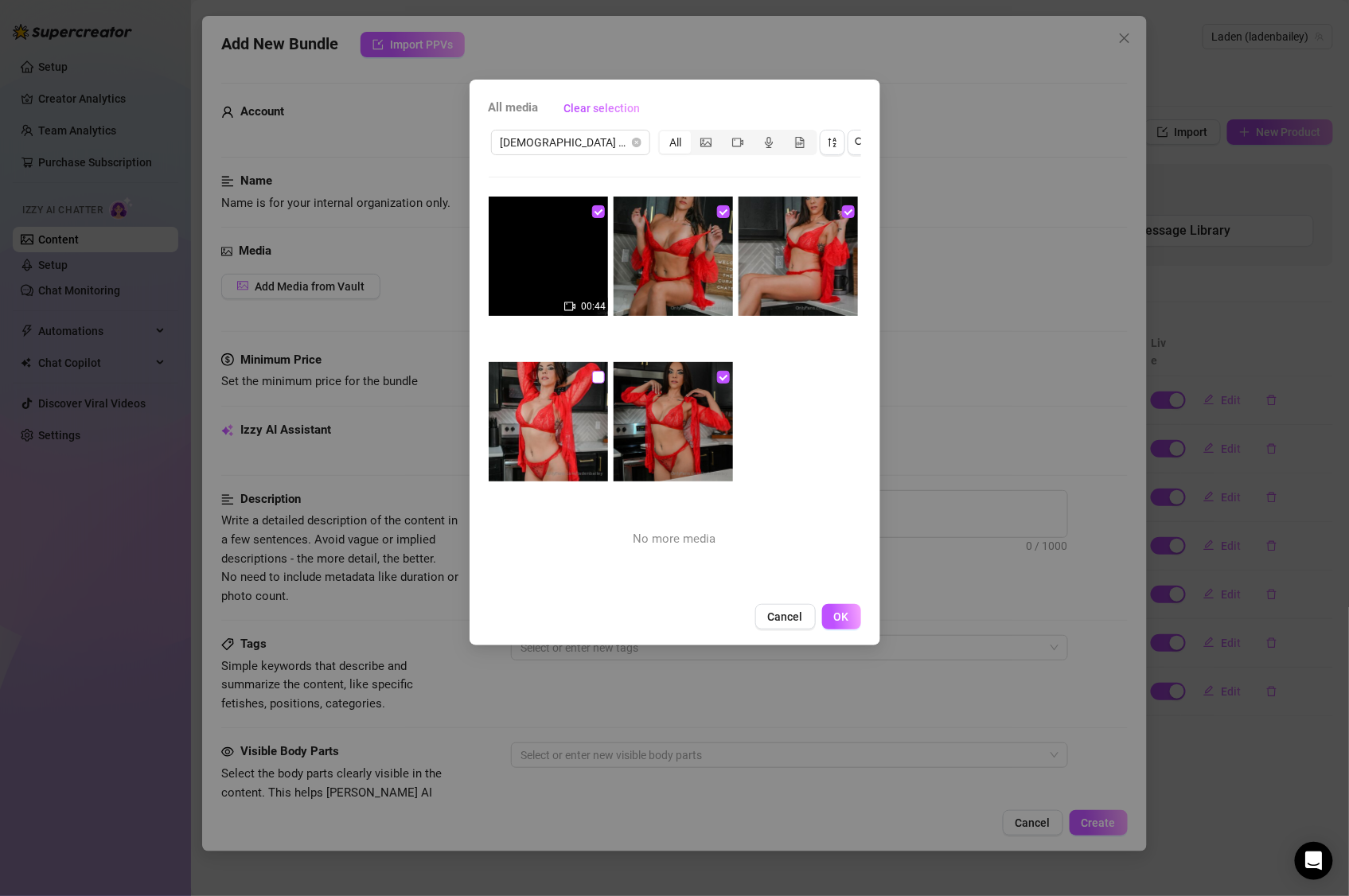
checkbox input "true"
click at [831, 612] on button "OK" at bounding box center [843, 616] width 39 height 25
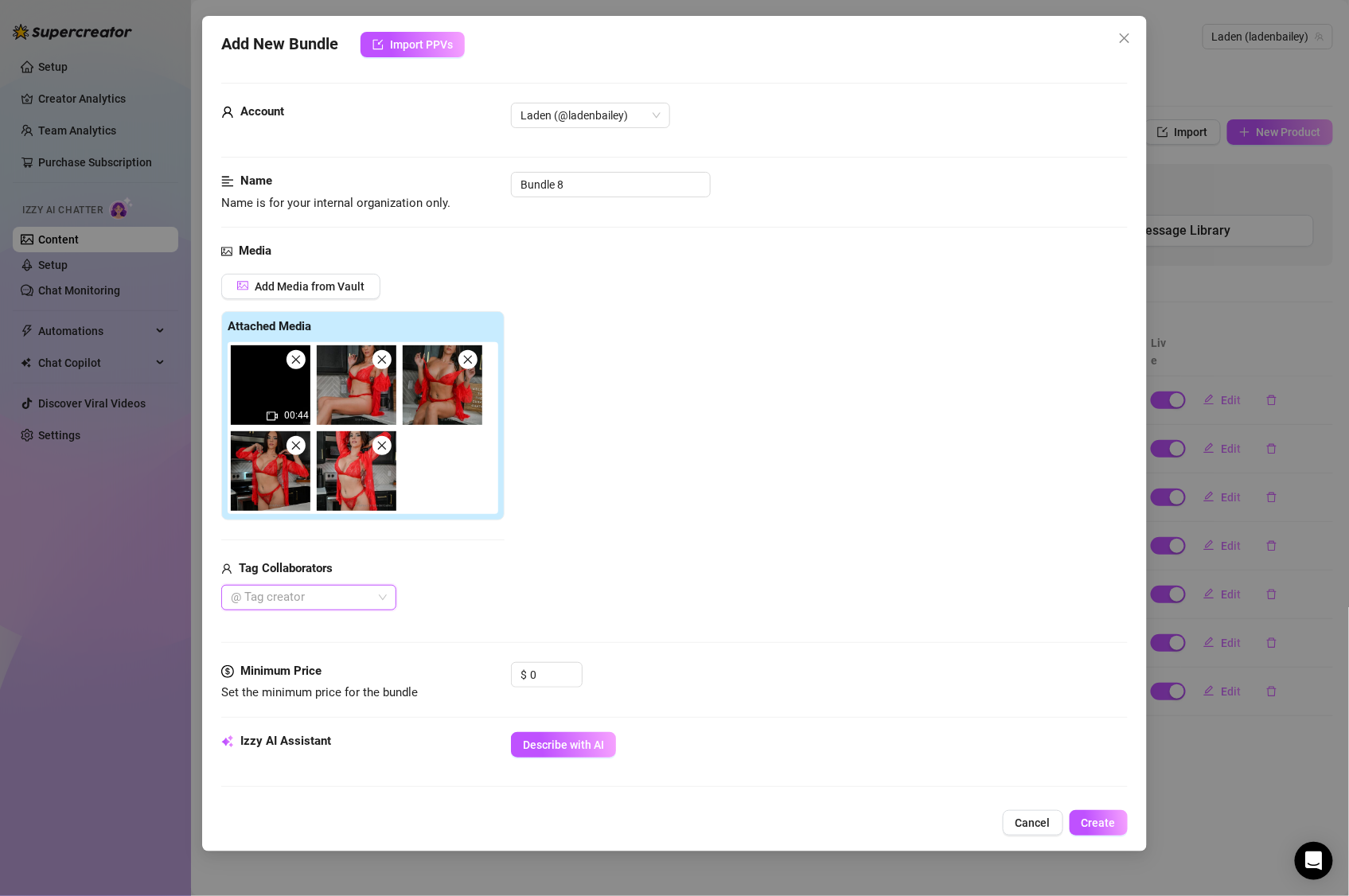
scroll to position [59, 0]
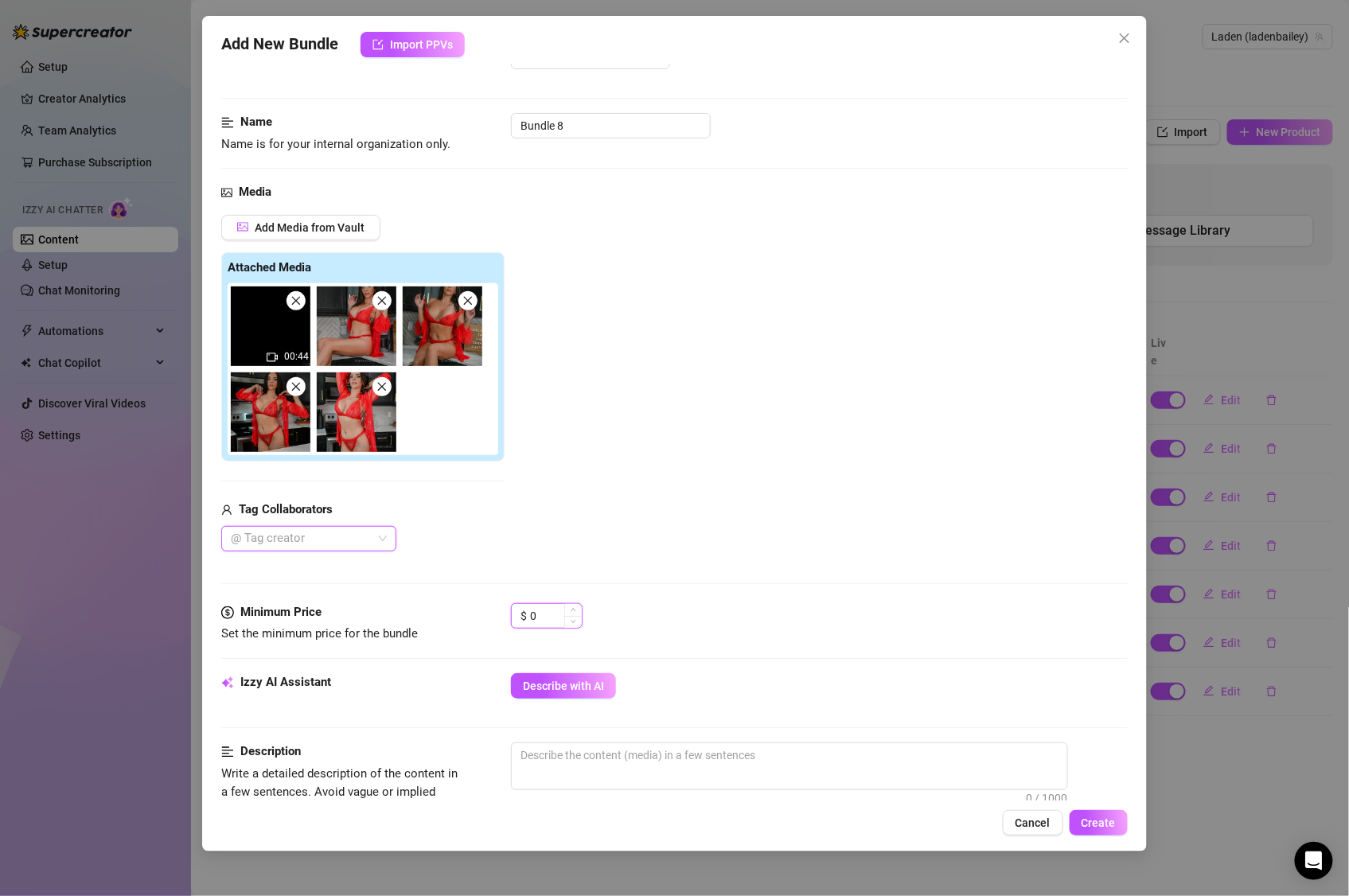
click at [562, 617] on input "0" at bounding box center [557, 616] width 52 height 24
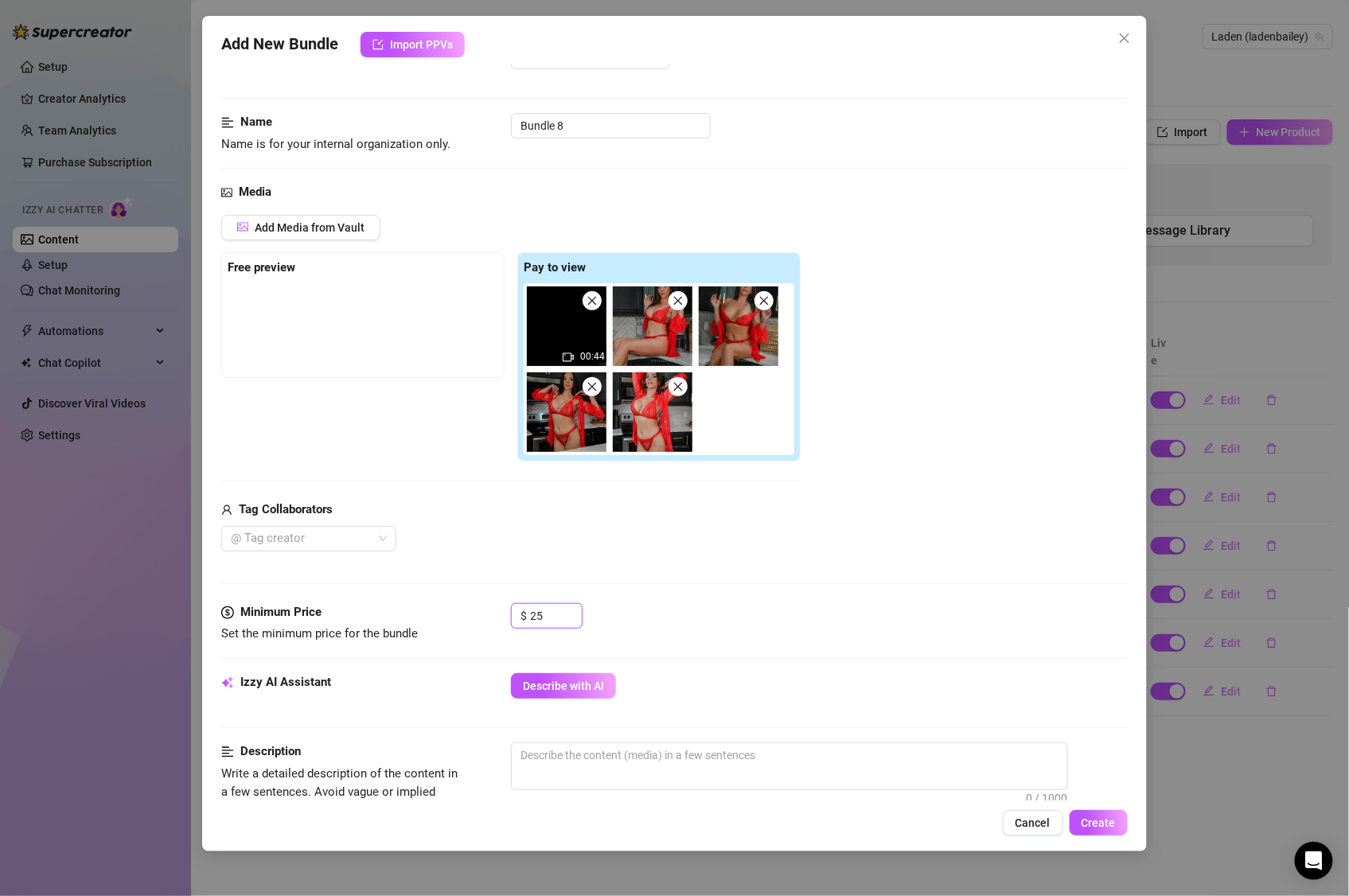
type input "25"
click at [768, 600] on div "Media Add Media from Vault Free preview Pay to view 00:44 Tag Collaborators @ T…" at bounding box center [675, 392] width 907 height 420
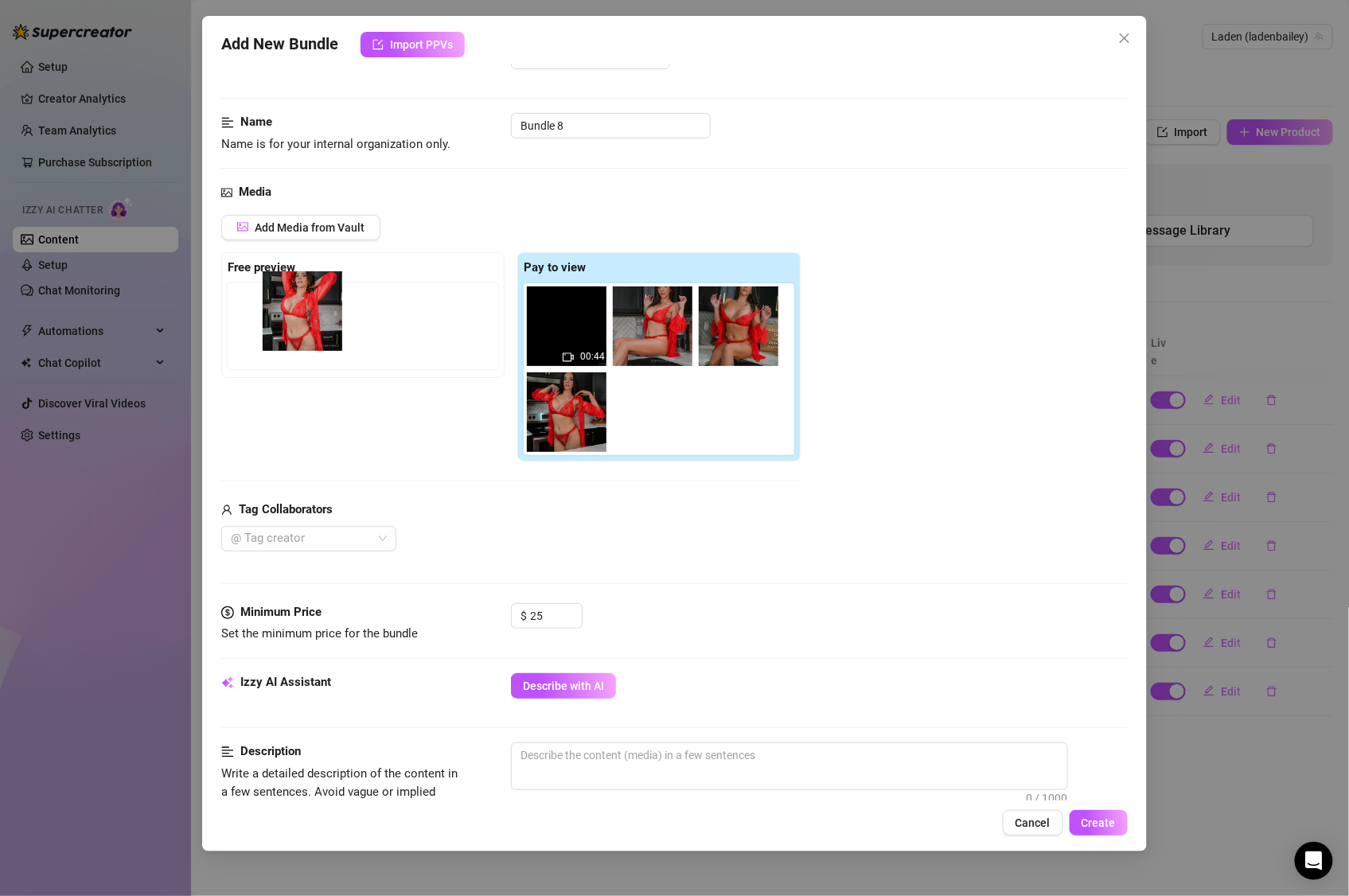
drag, startPoint x: 656, startPoint y: 417, endPoint x: 296, endPoint y: 313, distance: 374.7
click at [296, 313] on div "Free preview Pay to view 00:44" at bounding box center [511, 358] width 580 height 210
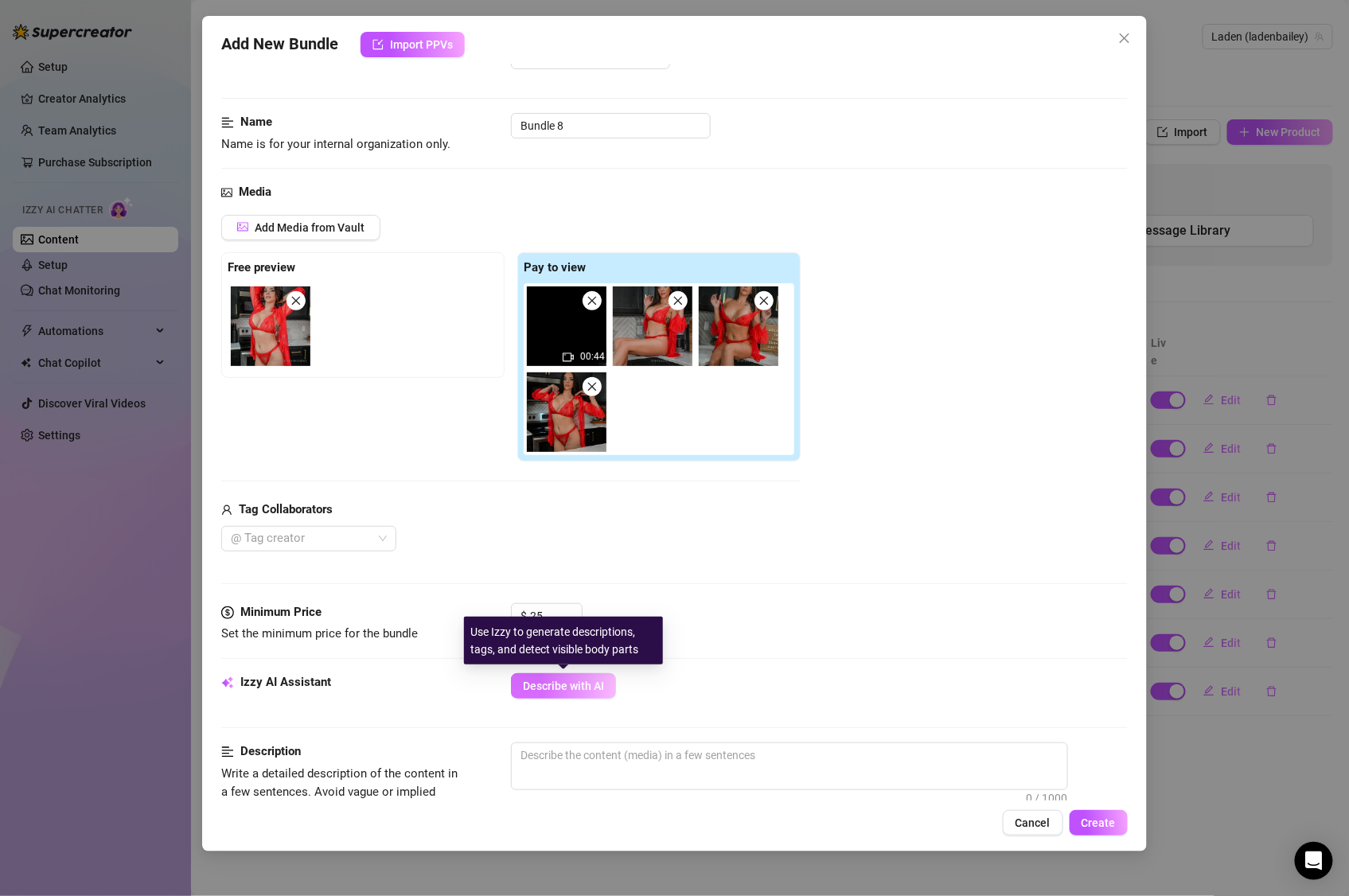
click at [586, 686] on span "Describe with AI" at bounding box center [564, 686] width 82 height 13
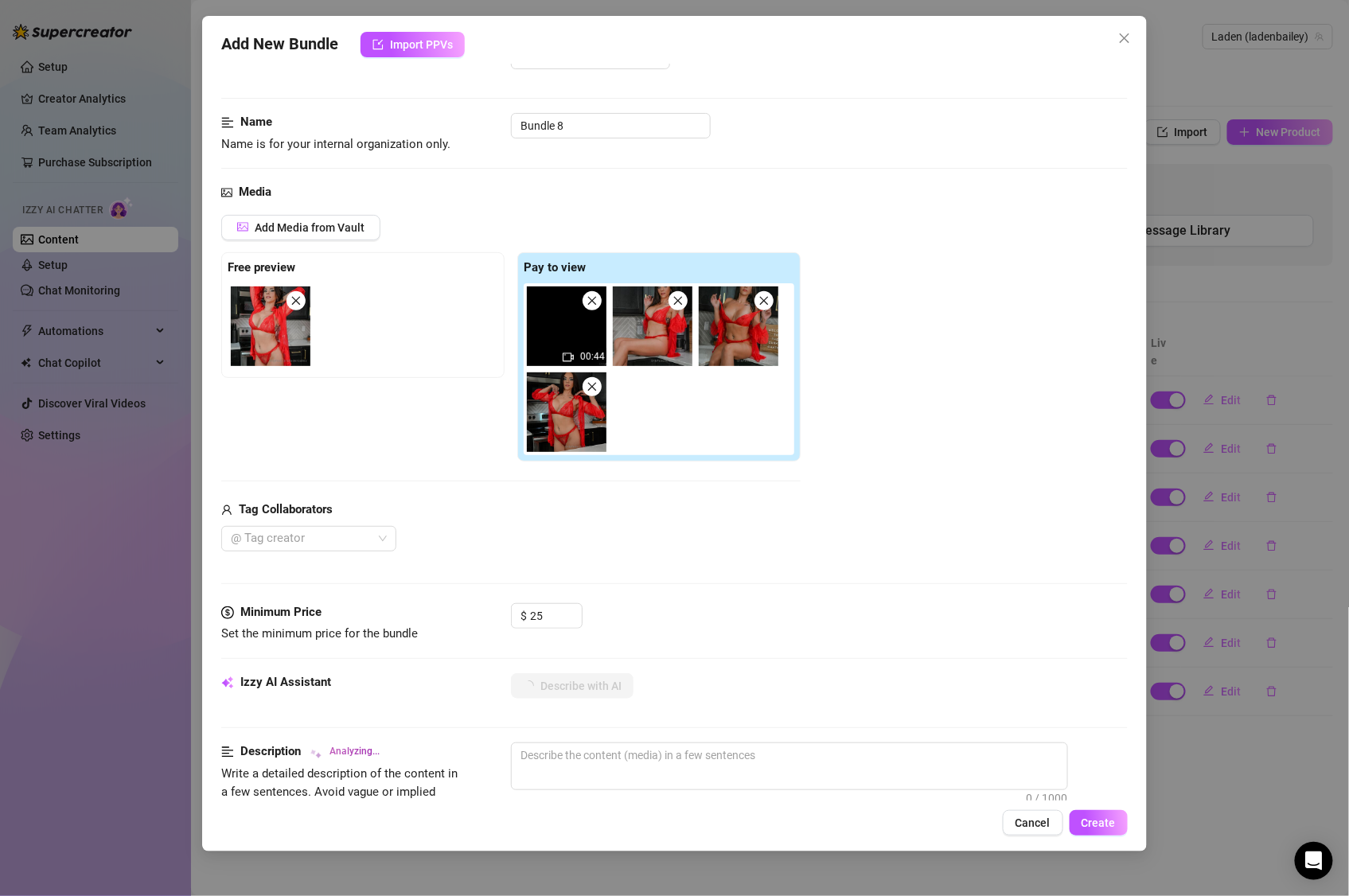
type textarea "[PERSON_NAME]"
type textarea "Layden teases"
type textarea "Layden teases in"
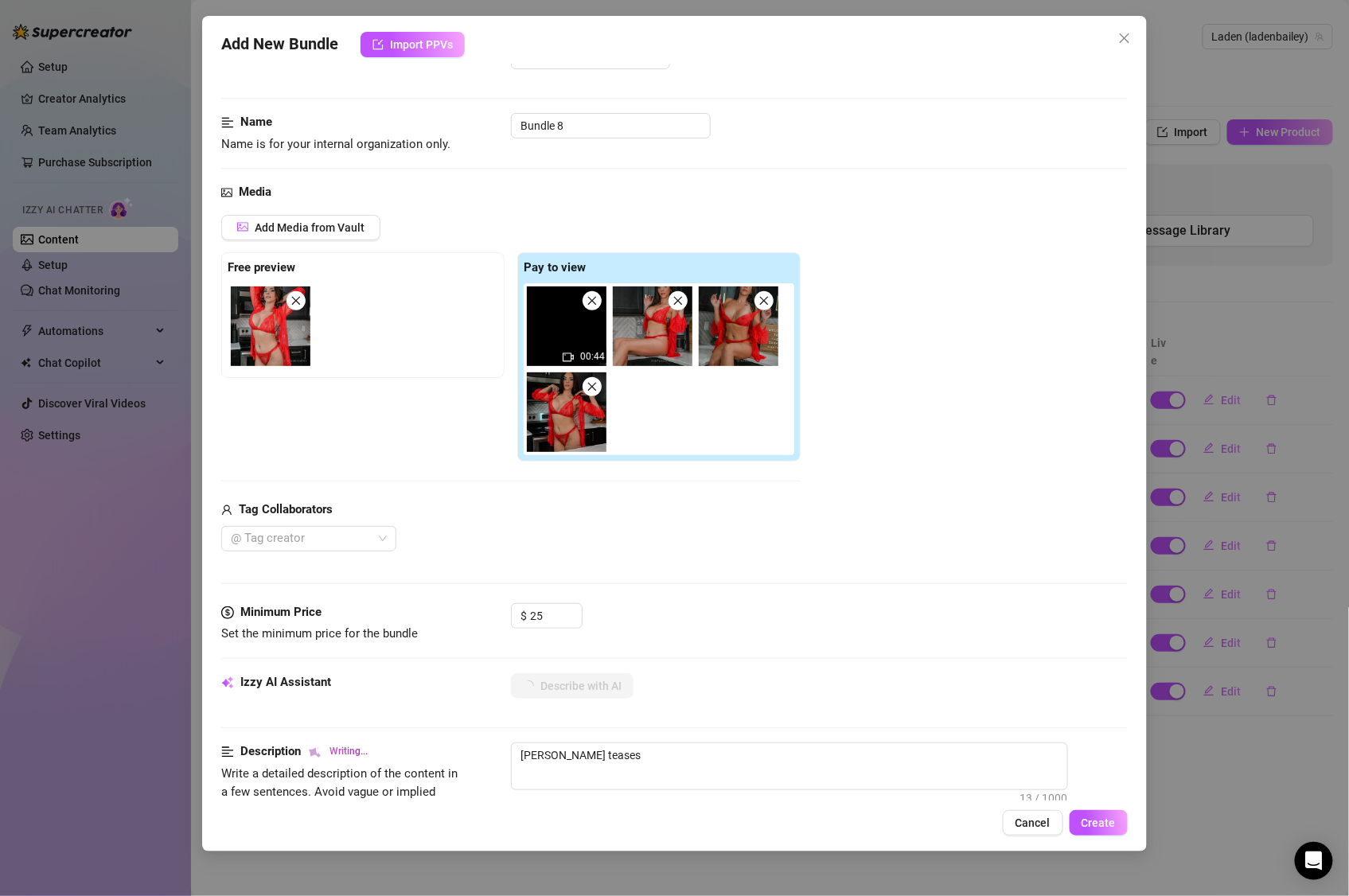
type textarea "Layden teases in"
type textarea "Layden teases in a"
type textarea "Layden teases in a sheer"
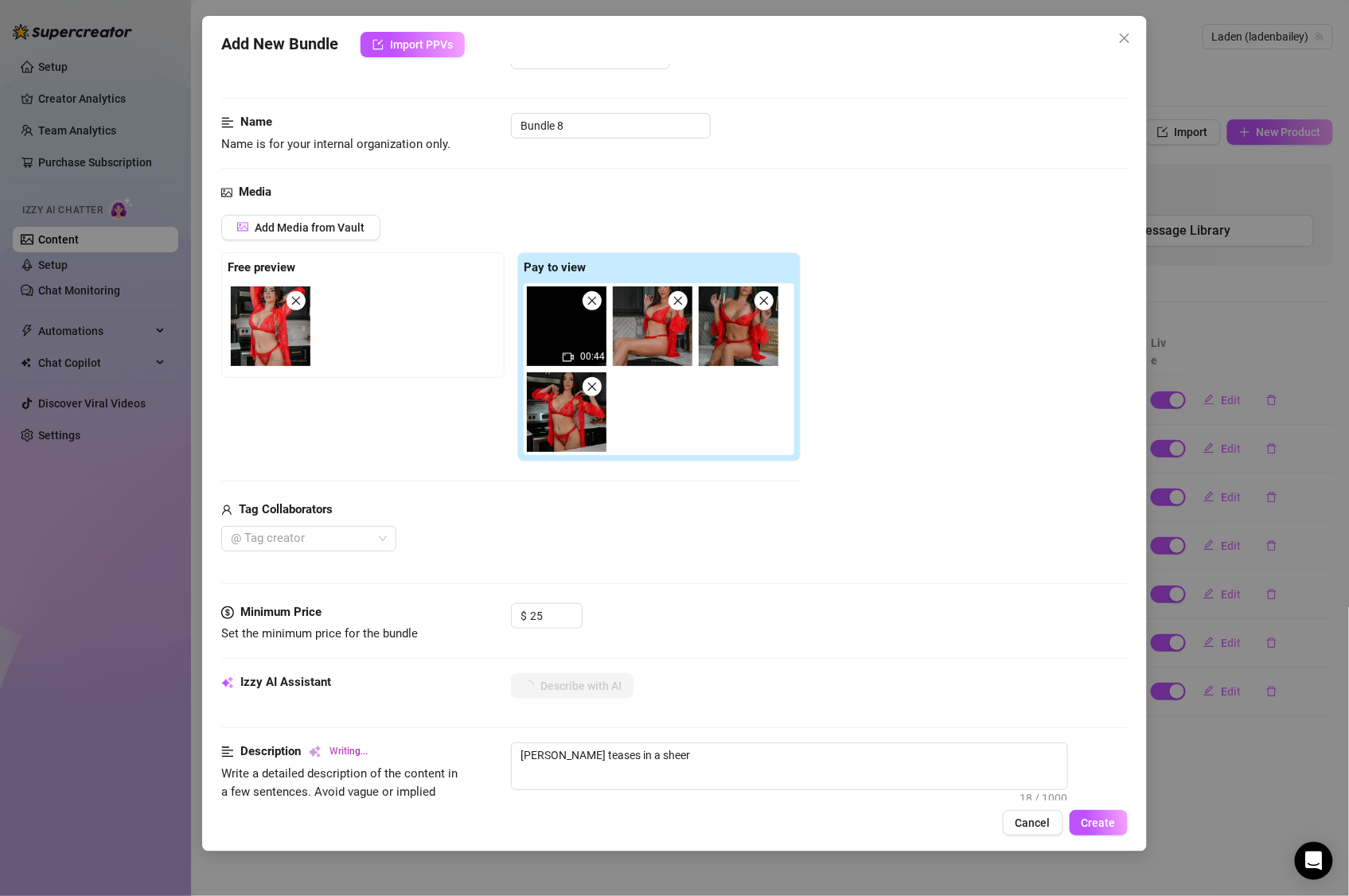
type textarea "Layden teases in a sheer red"
type textarea "Layden teases in a sheer red lace"
type textarea "Layden teases in a sheer red lace bra"
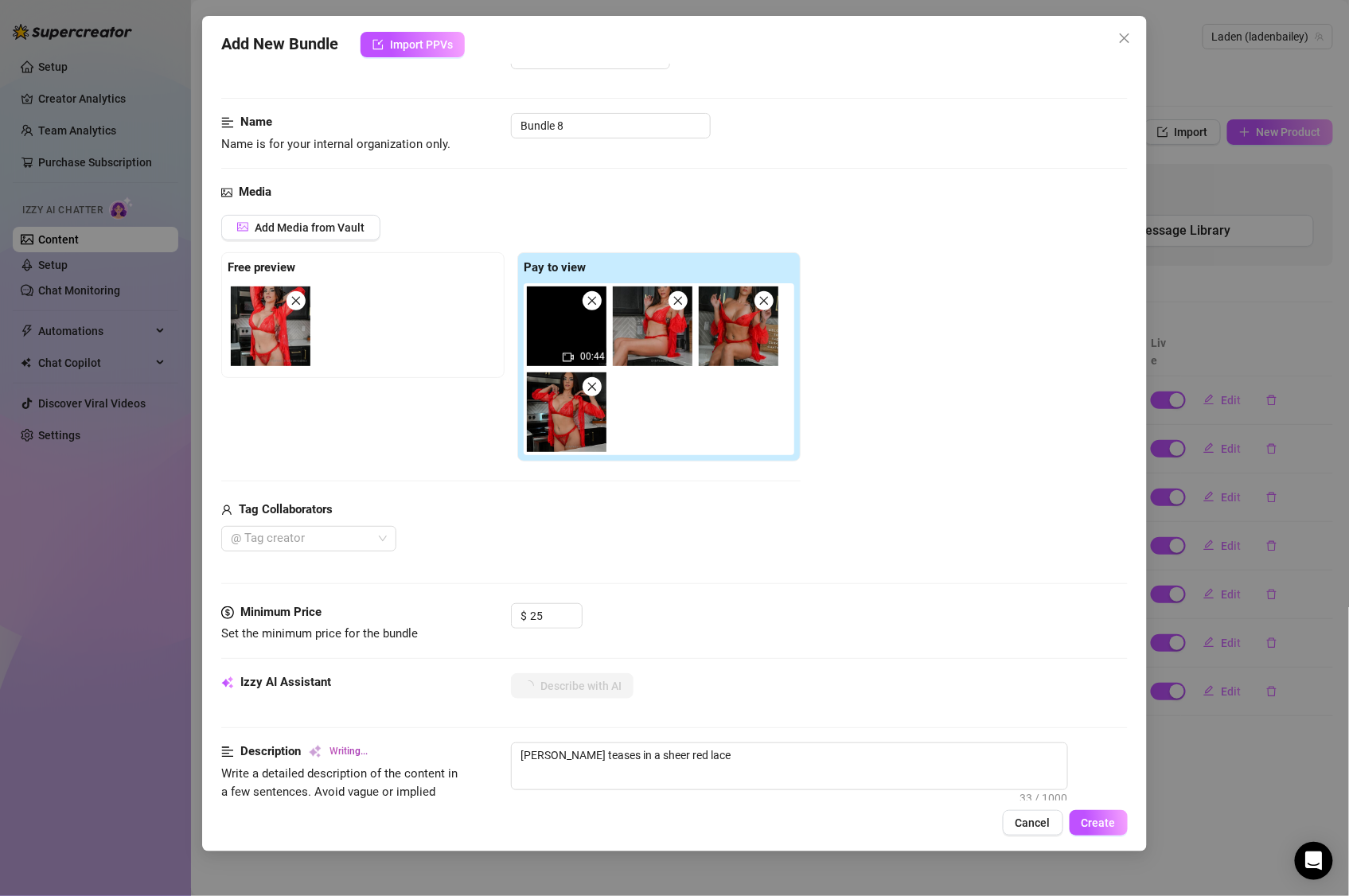
type textarea "Layden teases in a sheer red lace bra"
type textarea "Layden teases in a sheer red lace bra and"
type textarea "Layden teases in a sheer red lace bra and matching"
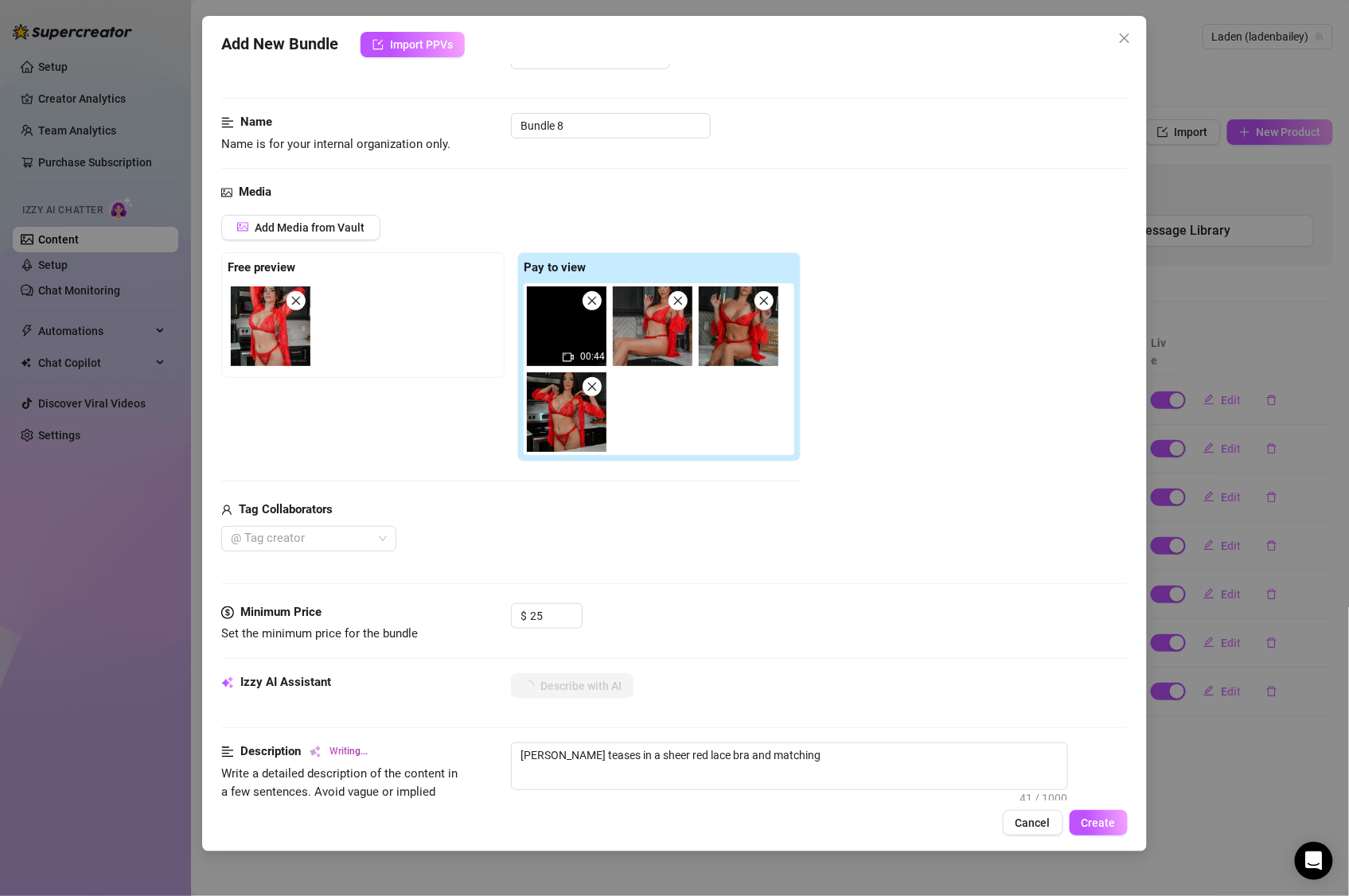
type textarea "Layden teases in a sheer red lace bra and matching panties"
type textarea "Layden teases in a sheer red lace bra and matching panties with"
type textarea "Layden teases in a sheer red lace bra and matching panties with a"
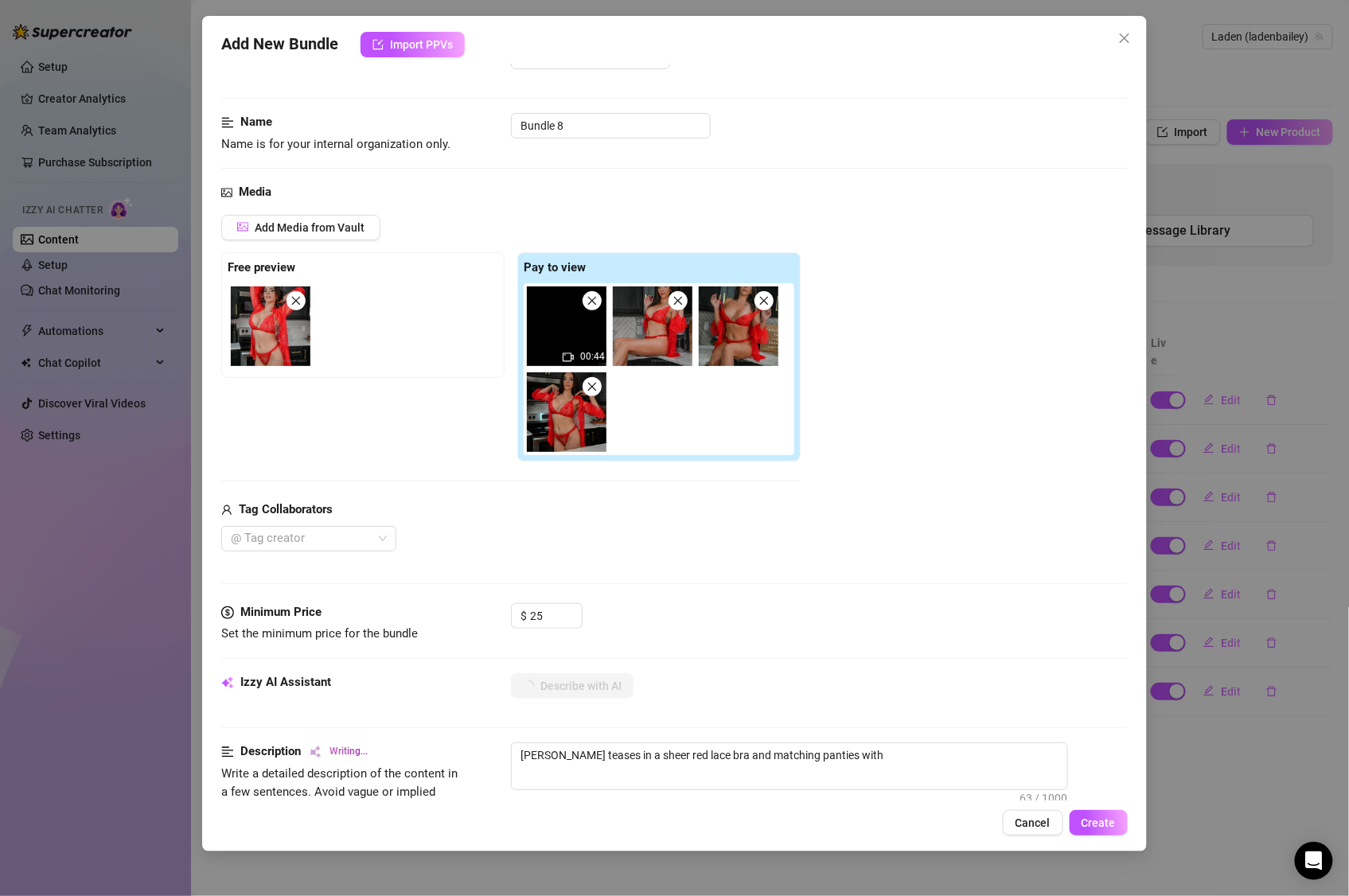
type textarea "Layden teases in a sheer red lace bra and matching panties with a"
type textarea "Layden teases in a sheer red lace bra and matching panties with a loose,"
type textarea "Layden teases in a sheer red lace bra and matching panties with a loose, see-th…"
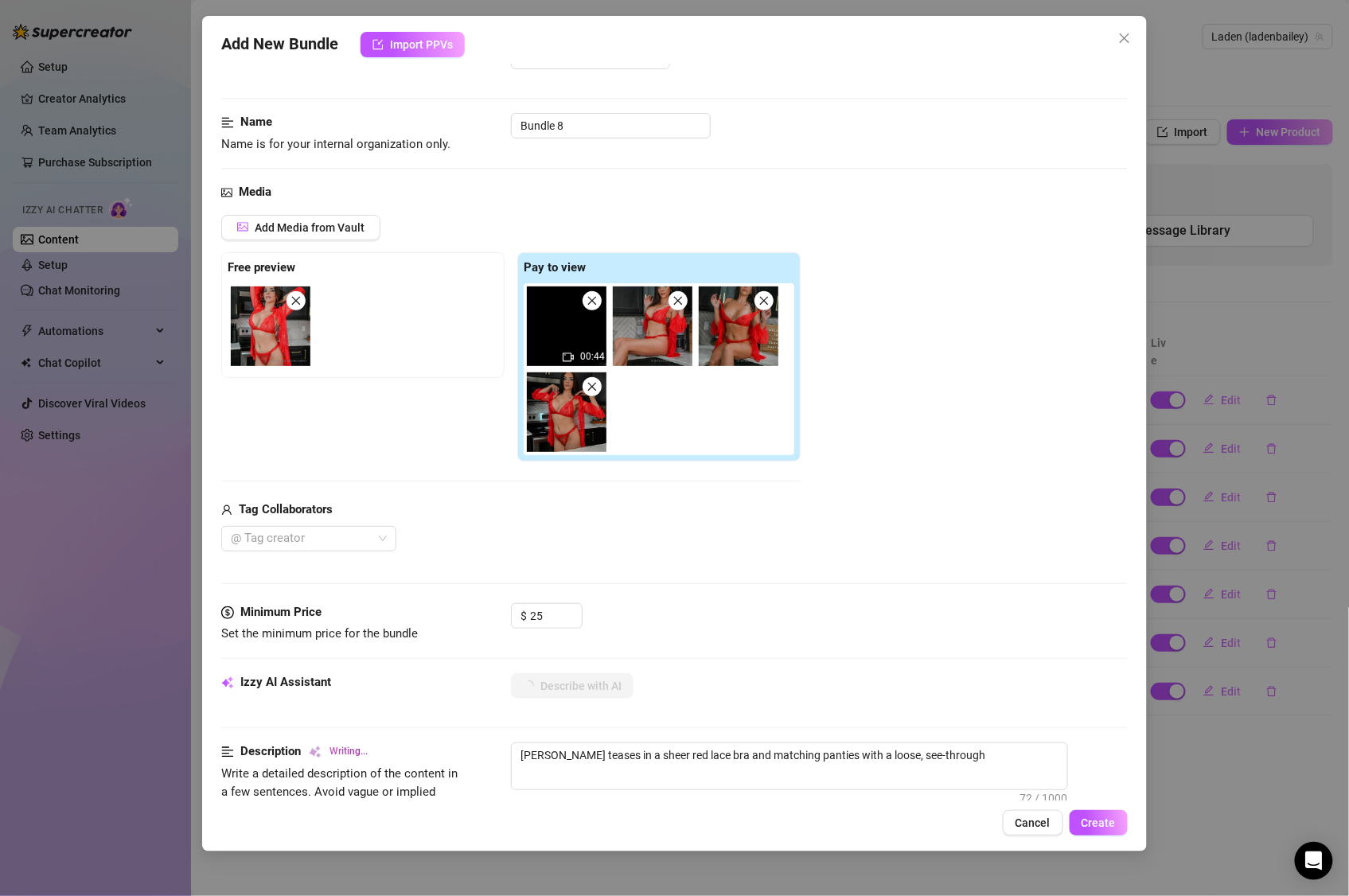
type textarea "Layden teases in a sheer red lace bra and matching panties with a loose, see-th…"
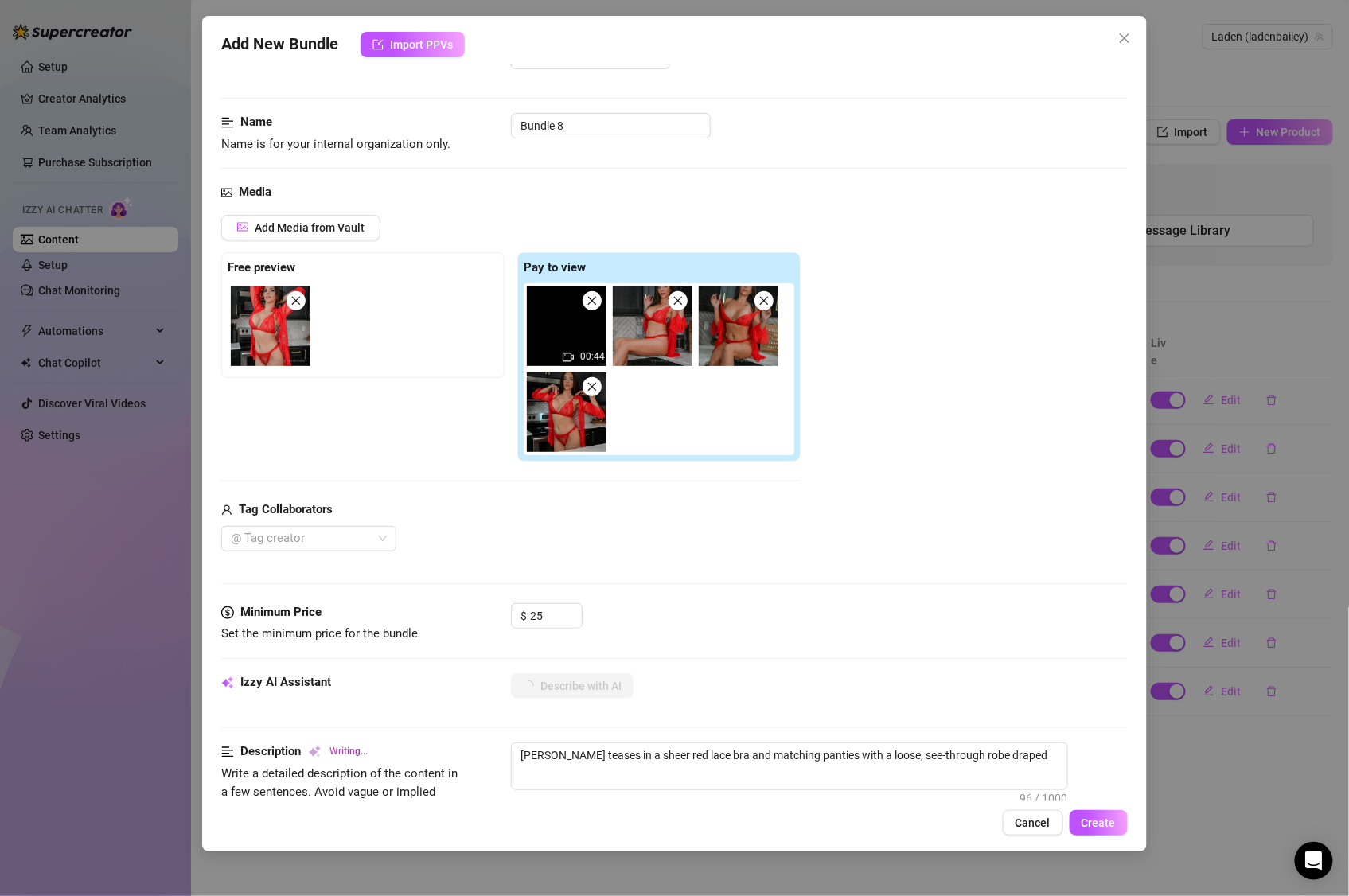
type textarea "Layden teases in a sheer red lace bra and matching panties with a loose, see-th…"
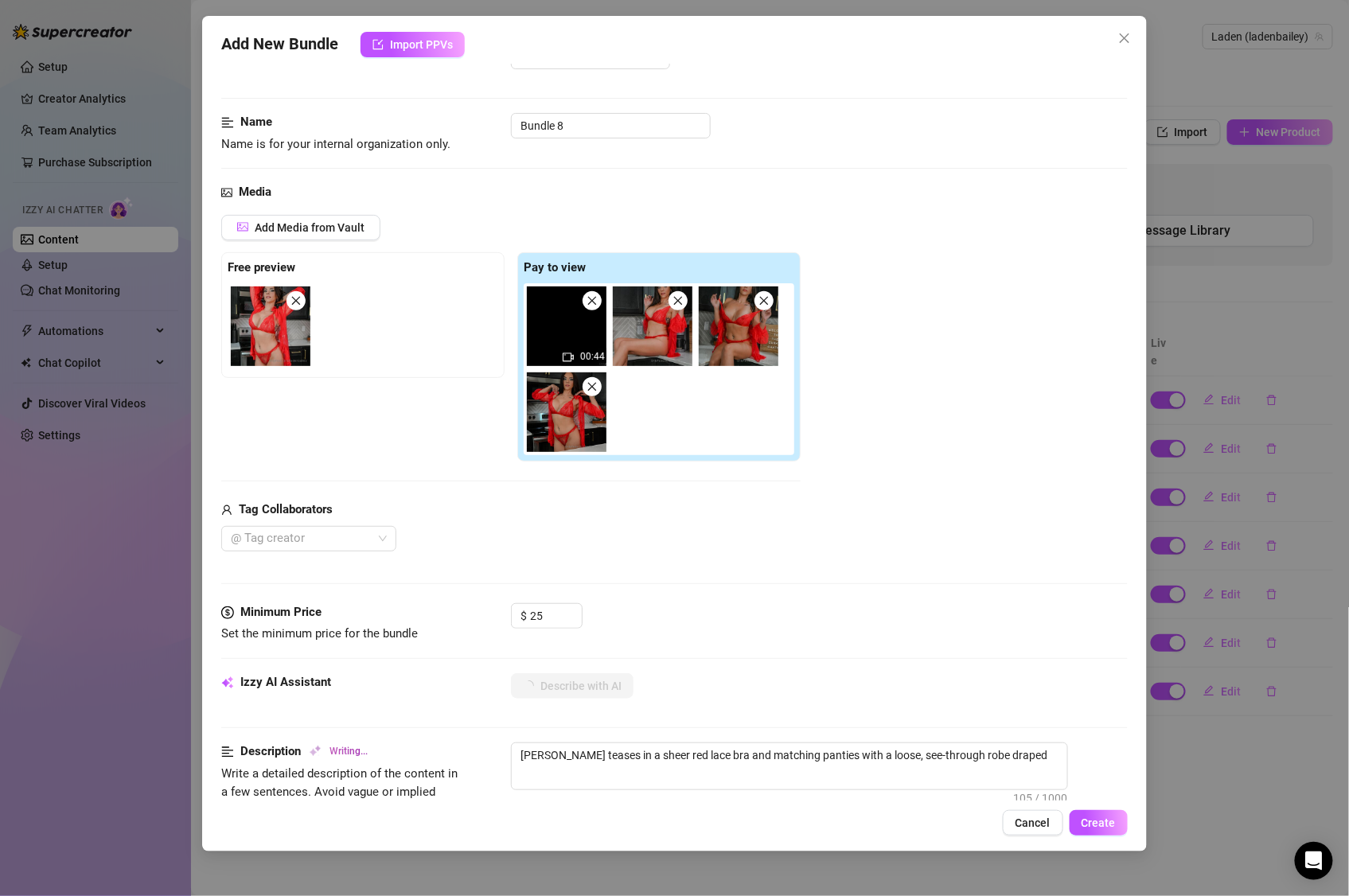
type textarea "Layden teases in a sheer red lace bra and matching panties with a loose, see-th…"
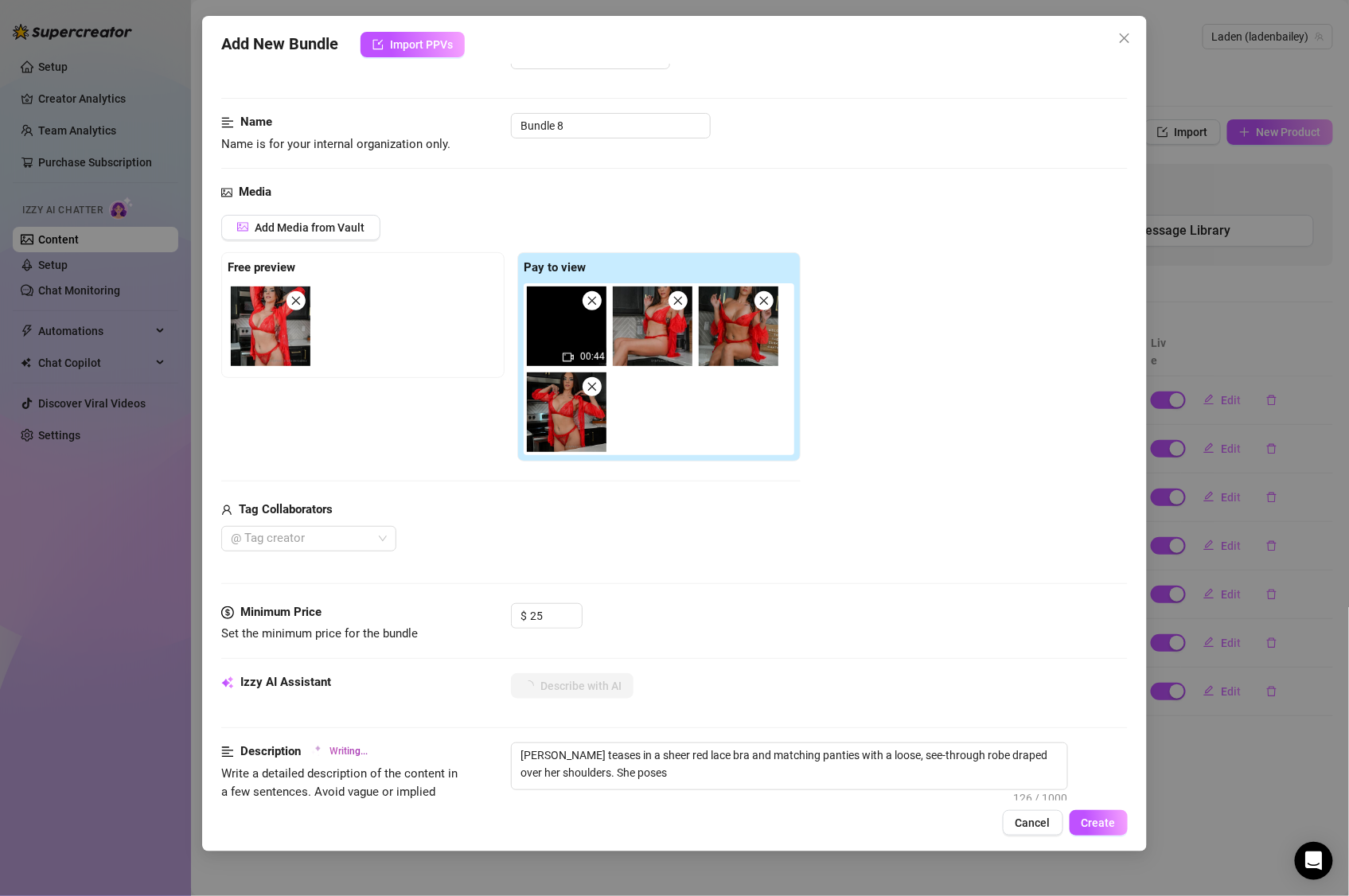
type textarea "Layden teases in a sheer red lace bra and matching panties with a loose, see-th…"
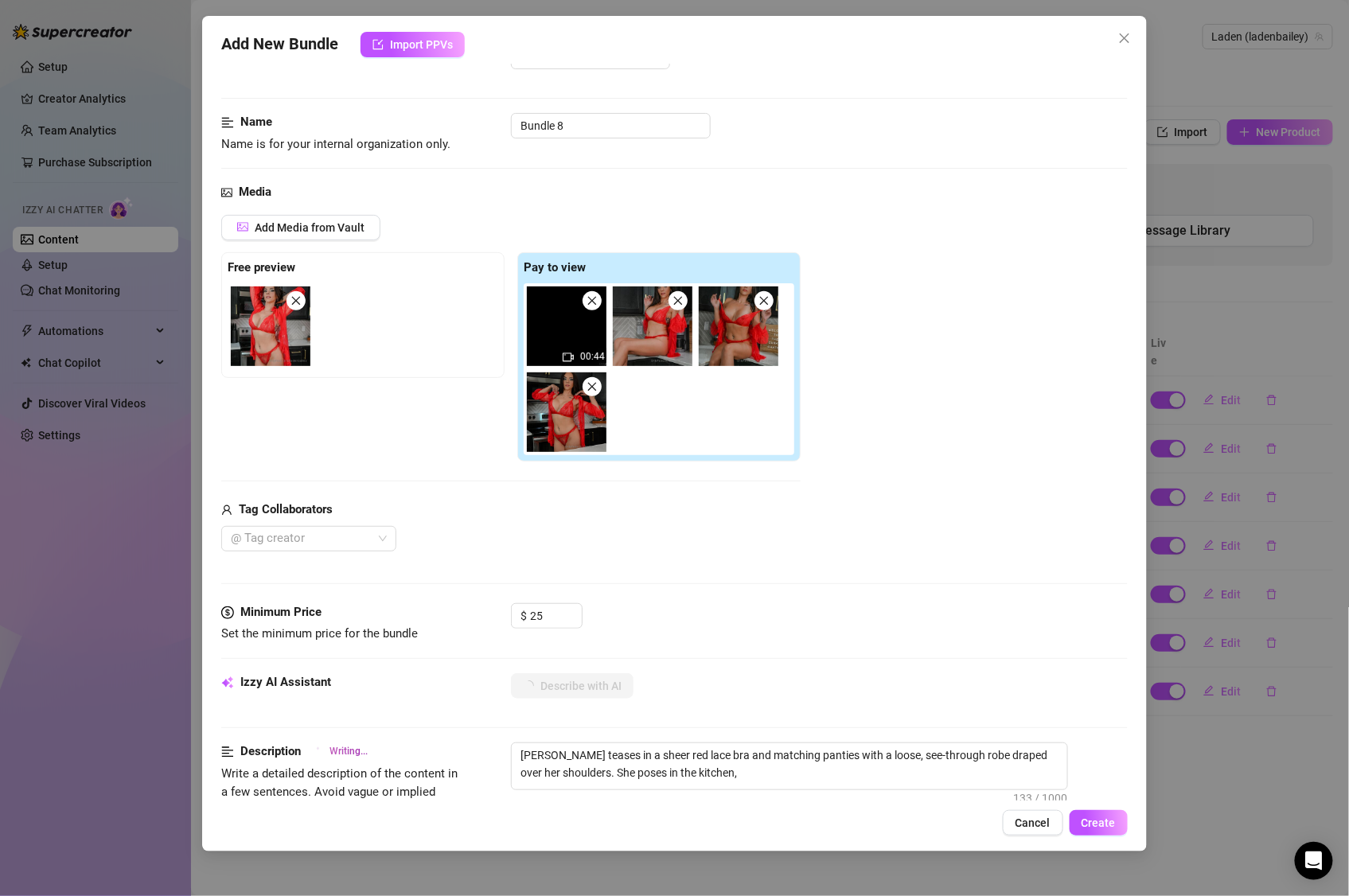
type textarea "Layden teases in a sheer red lace bra and matching panties with a loose, see-th…"
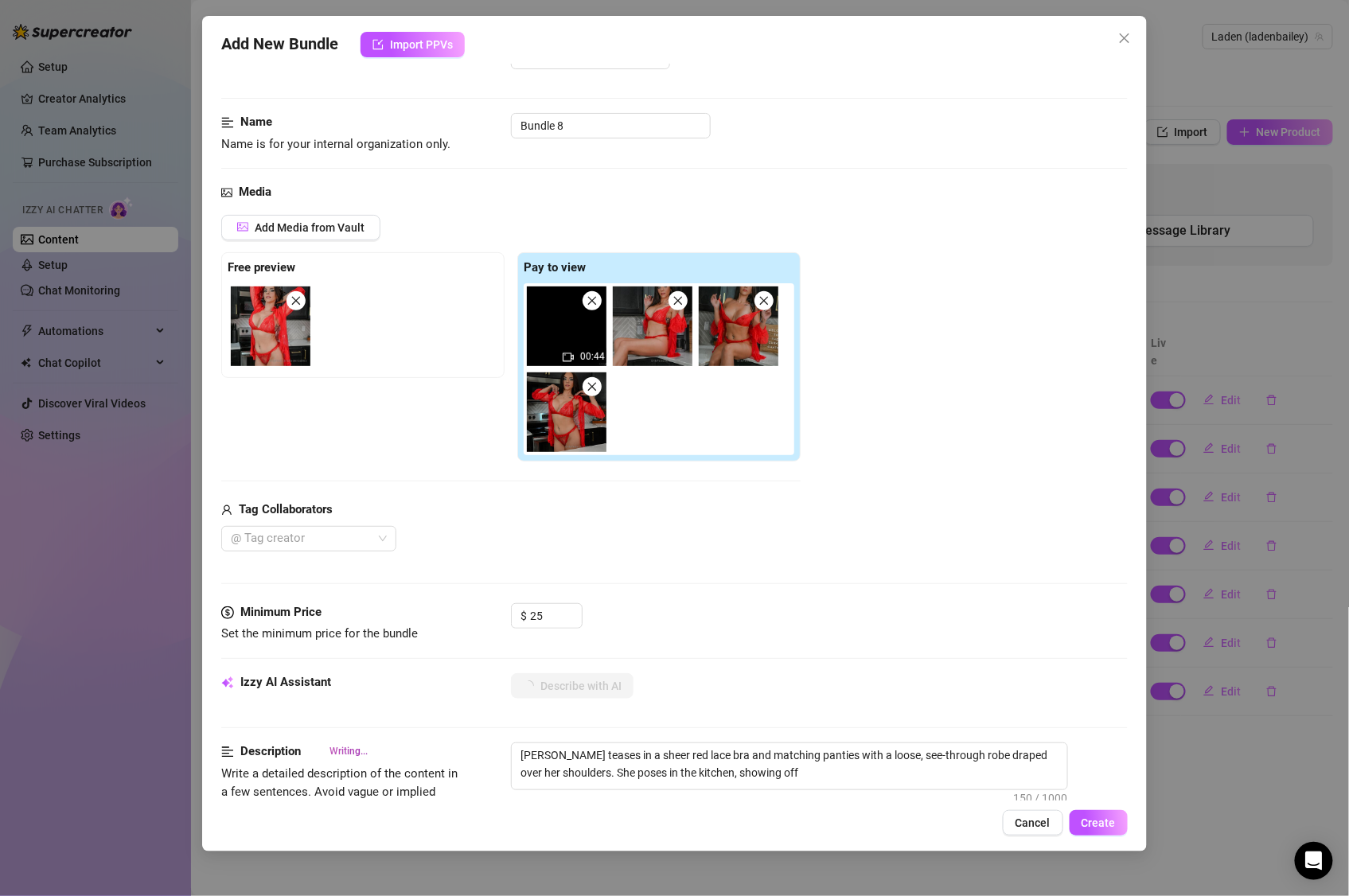
type textarea "Layden teases in a sheer red lace bra and matching panties with a loose, see-th…"
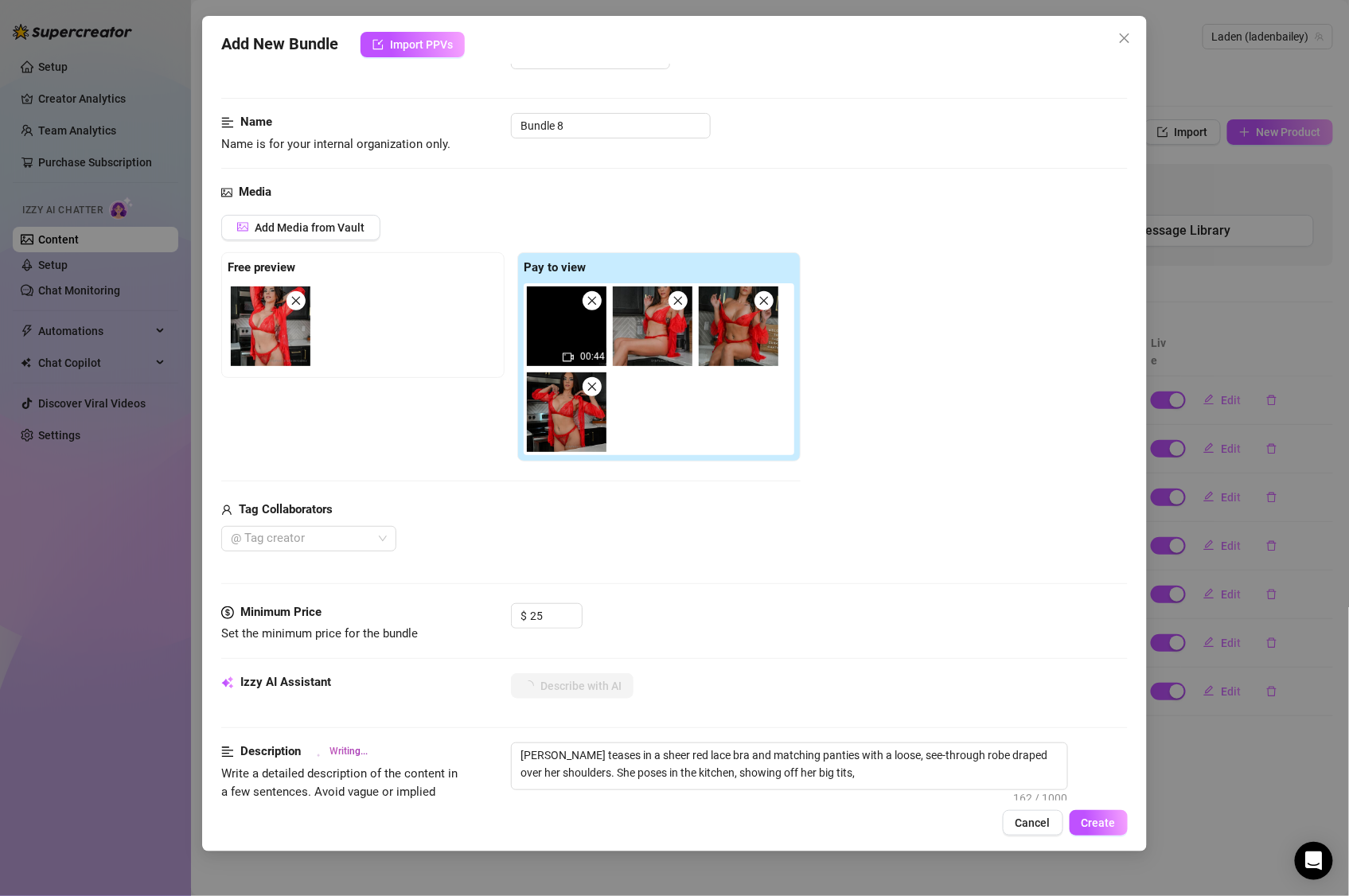
type textarea "Layden teases in a sheer red lace bra and matching panties with a loose, see-th…"
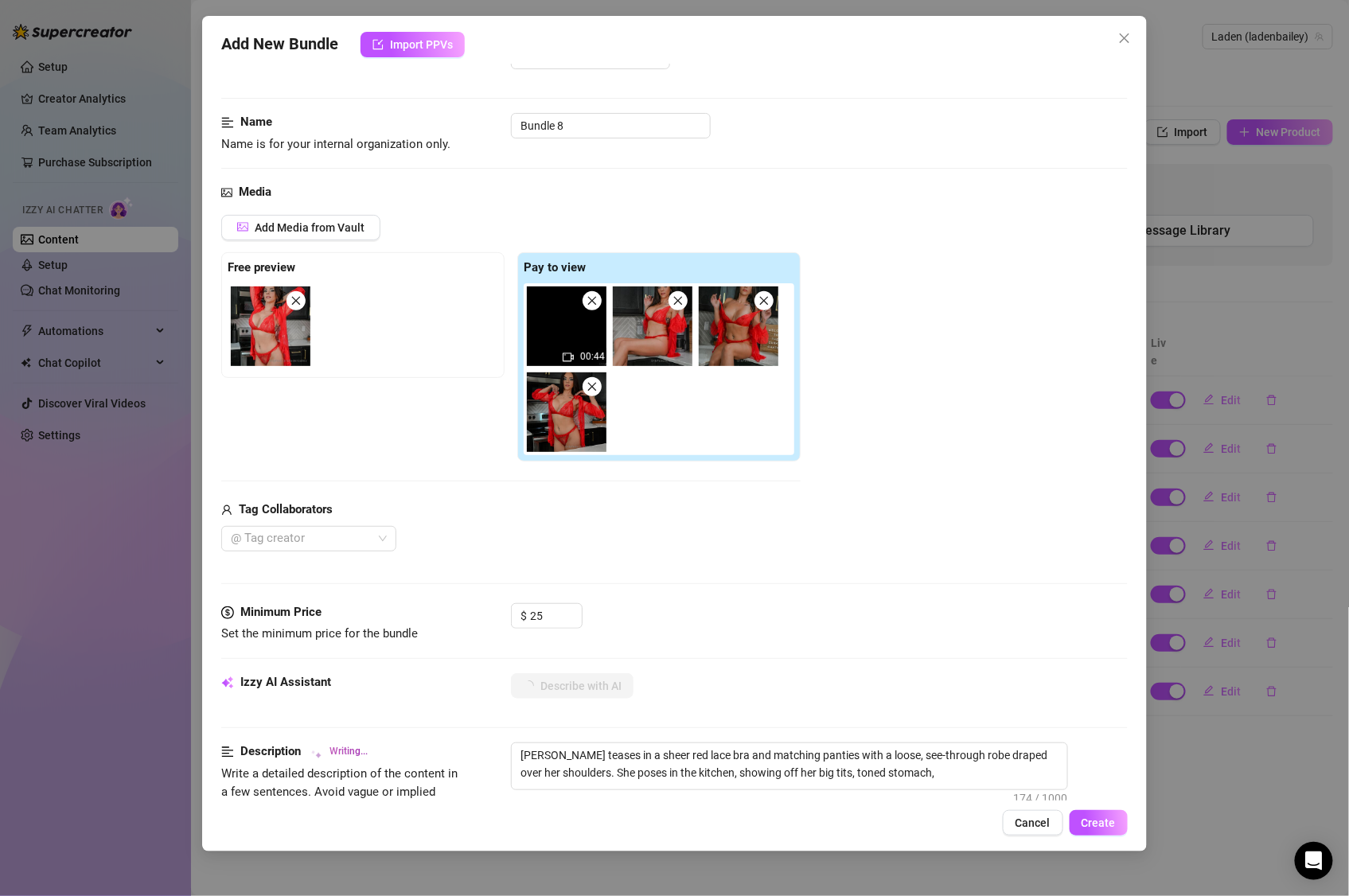
type textarea "Layden teases in a sheer red lace bra and matching panties with a loose, see-th…"
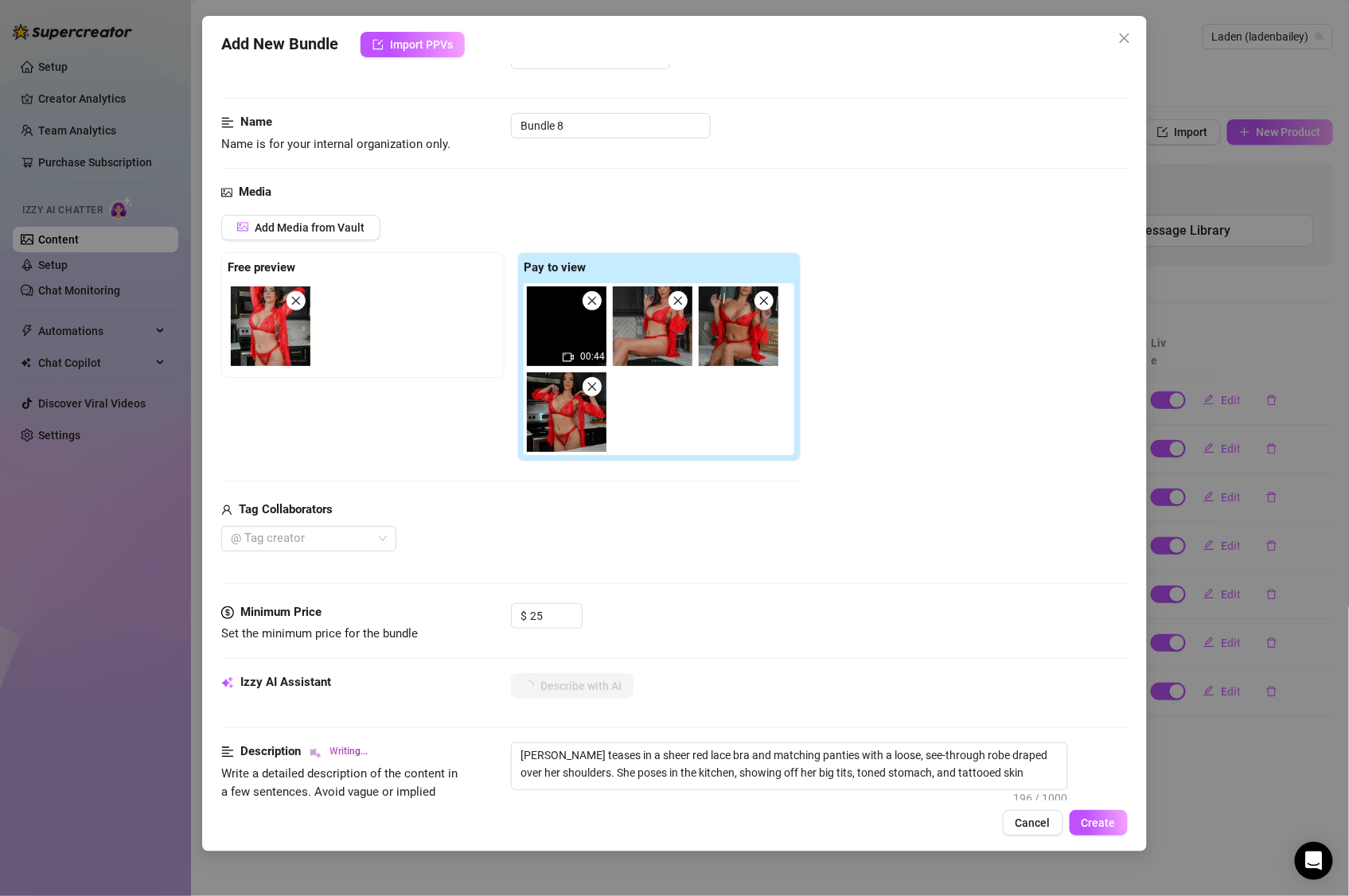
type textarea "Layden teases in a sheer red lace bra and matching panties with a loose, see-th…"
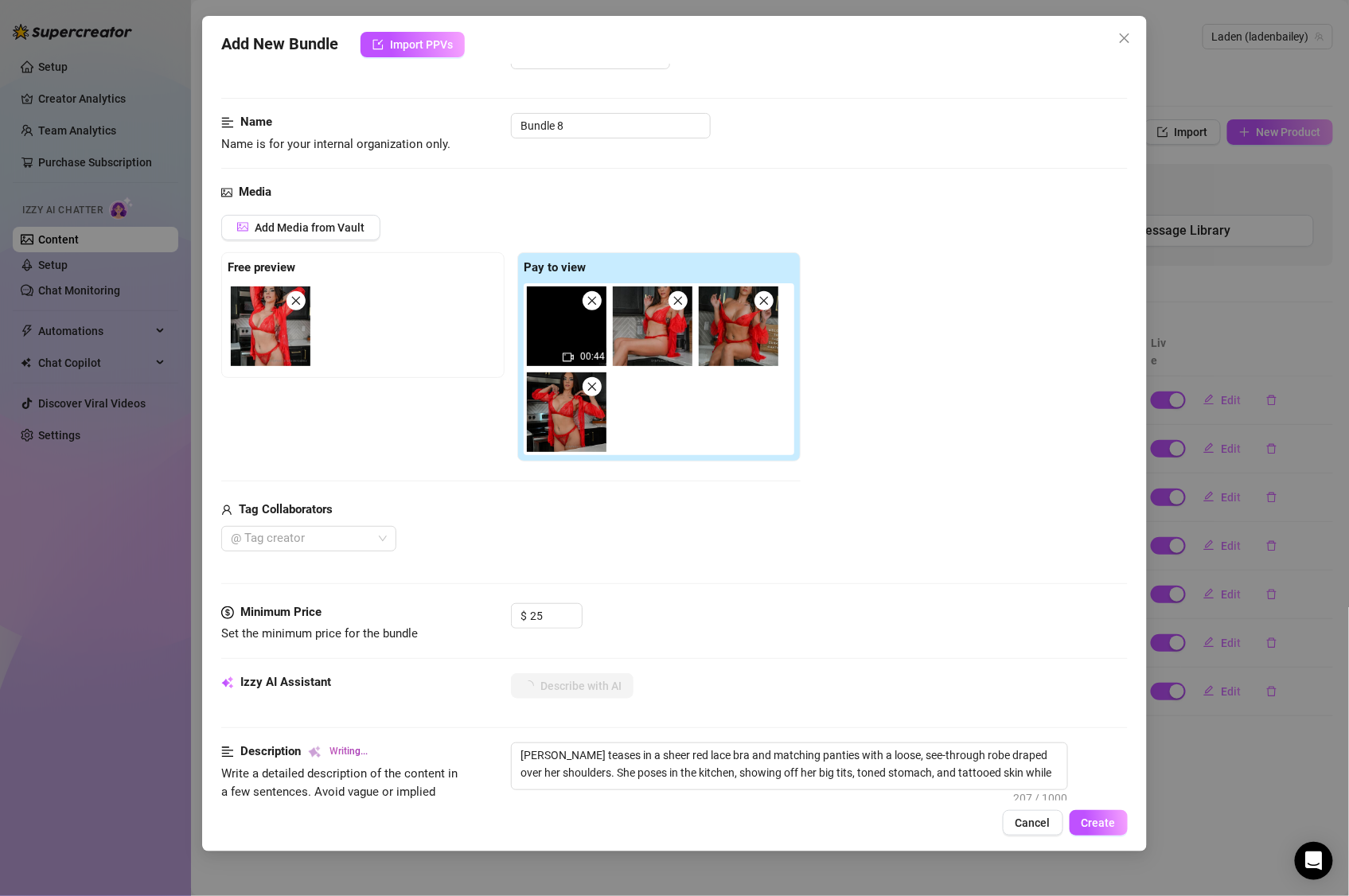
type textarea "Layden teases in a sheer red lace bra and matching panties with a loose, see-th…"
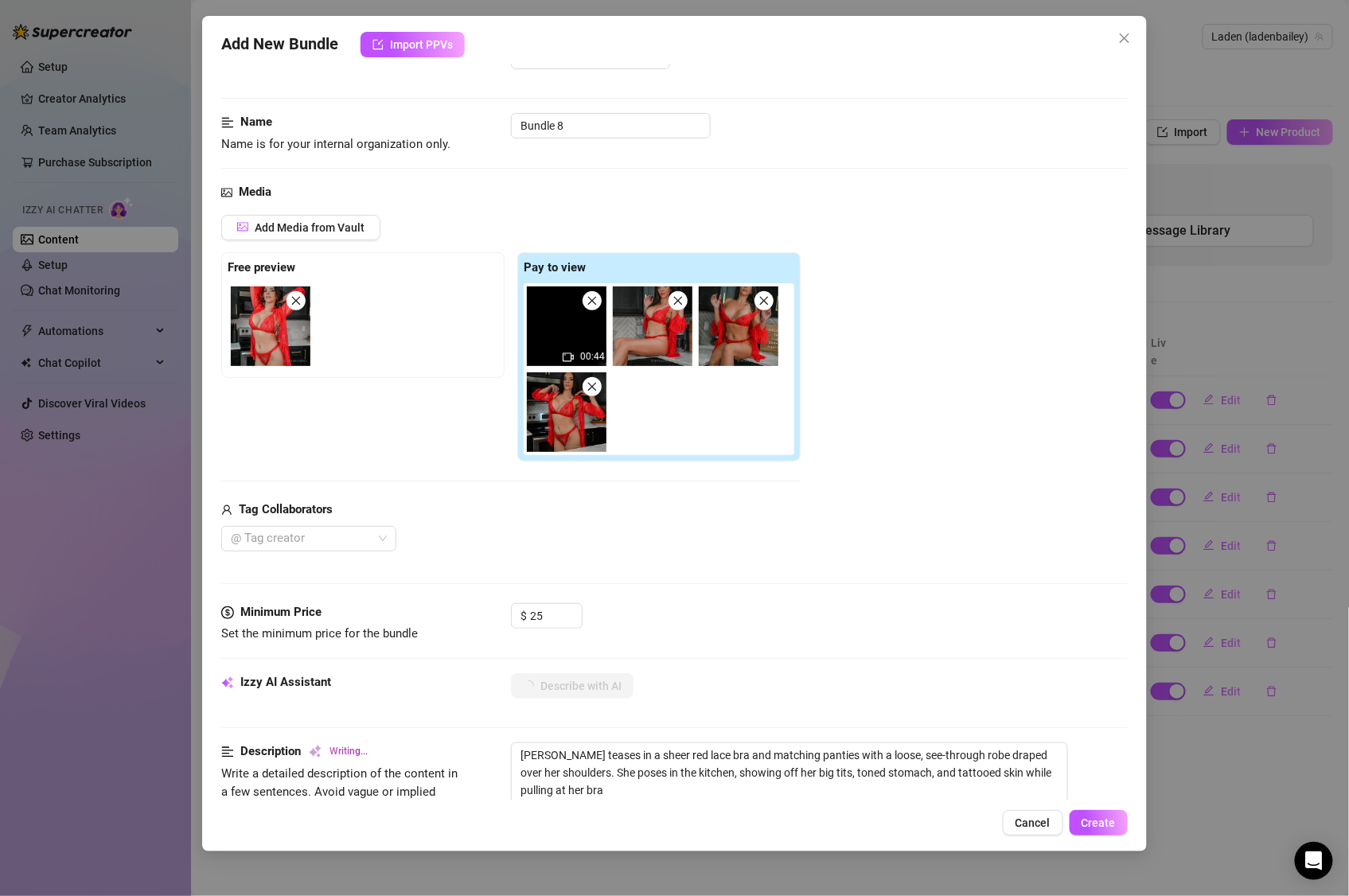
type textarea "Layden teases in a sheer red lace bra and matching panties with a loose, see-th…"
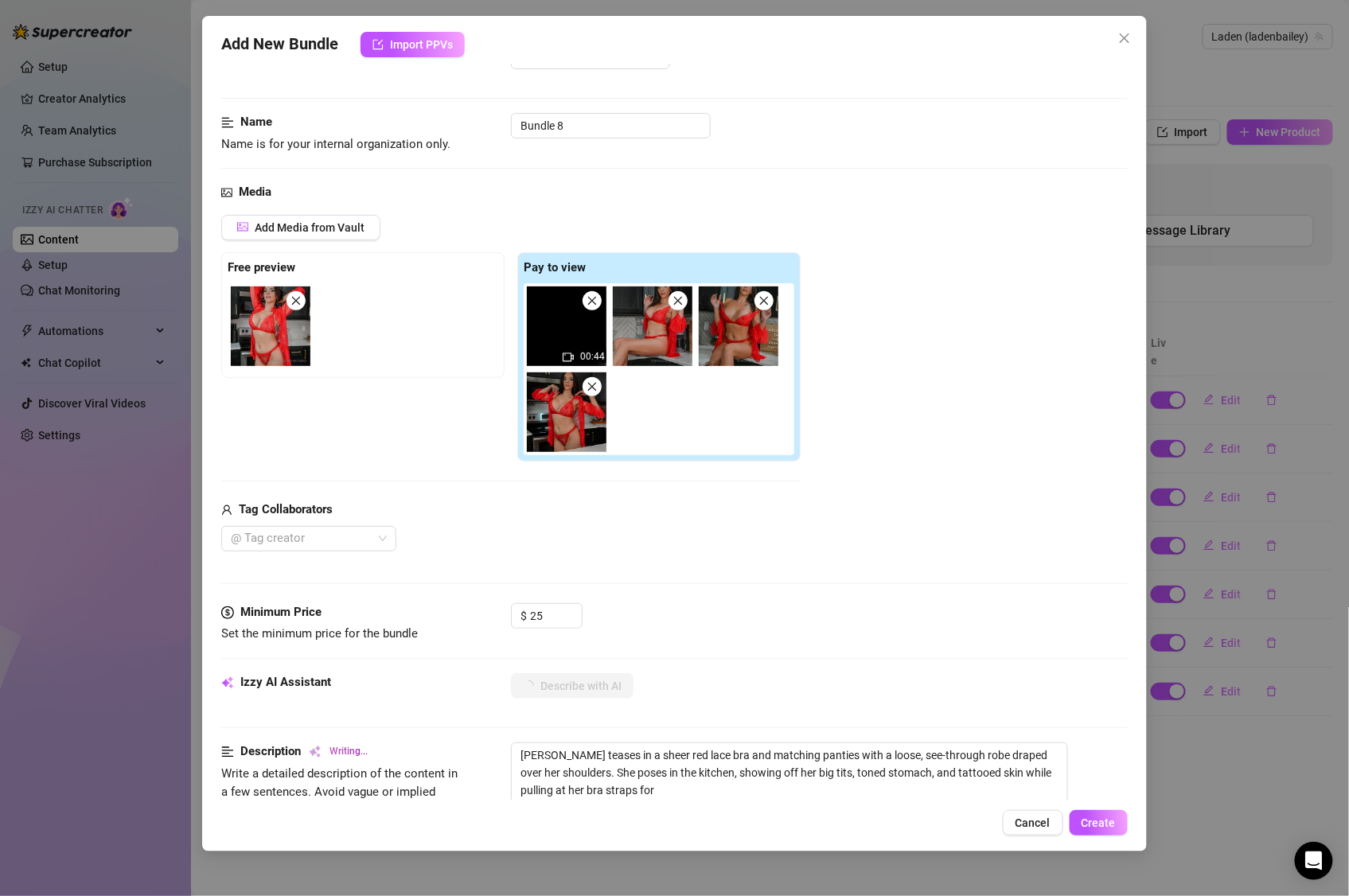
type textarea "Layden teases in a sheer red lace bra and matching panties with a loose, see-th…"
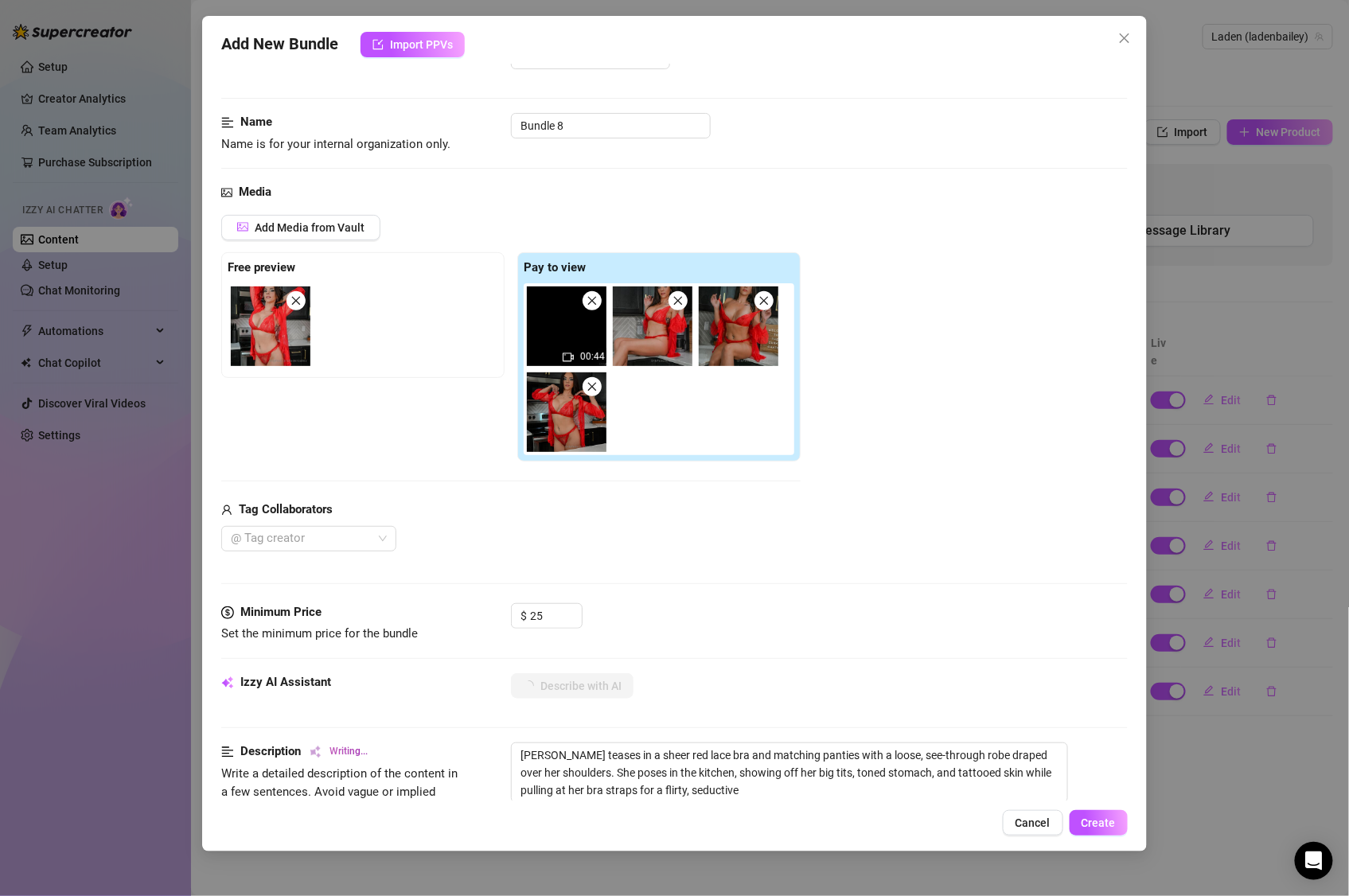
type textarea "Layden teases in a sheer red lace bra and matching panties with a loose, see-th…"
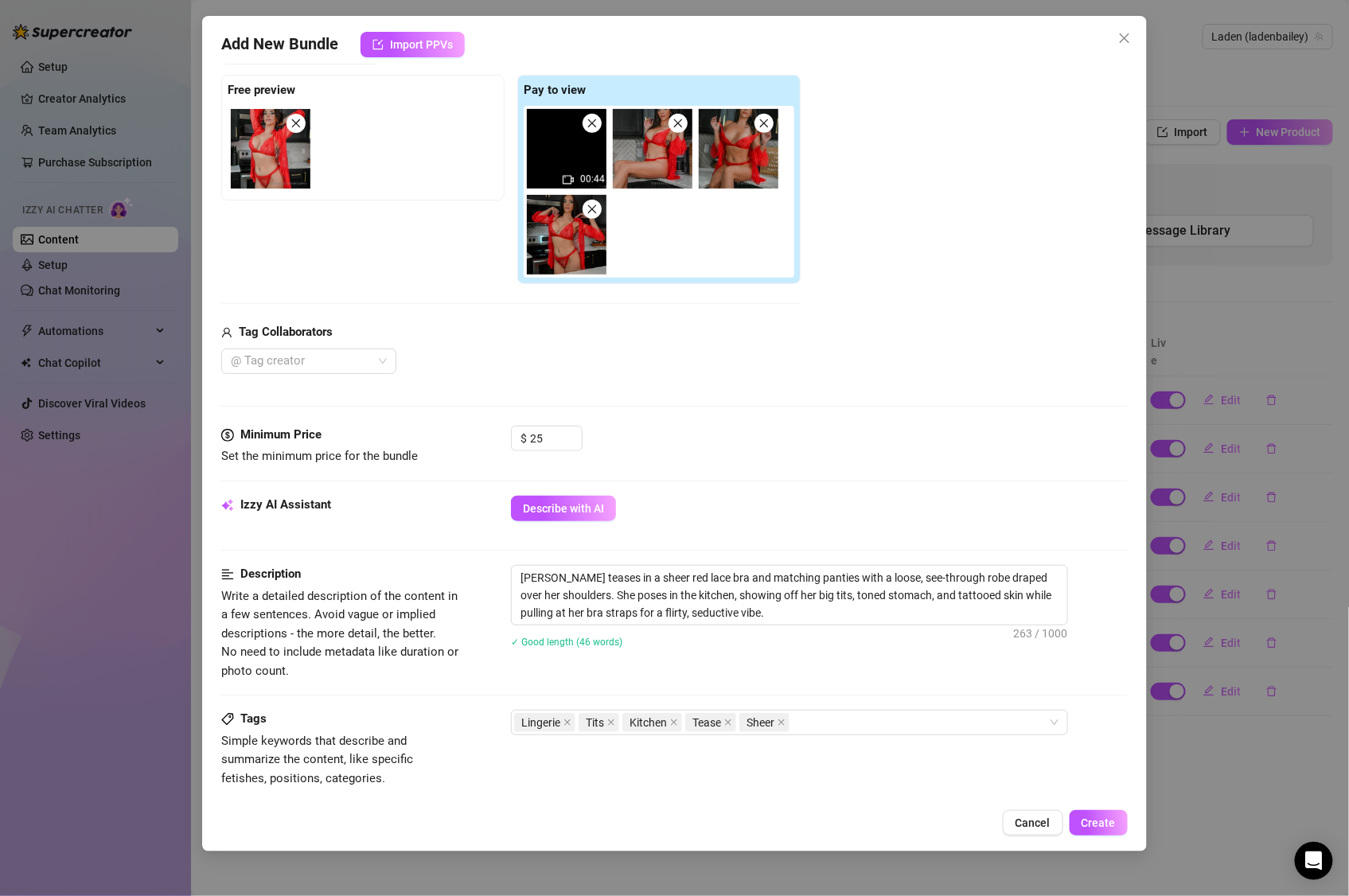
scroll to position [470, 0]
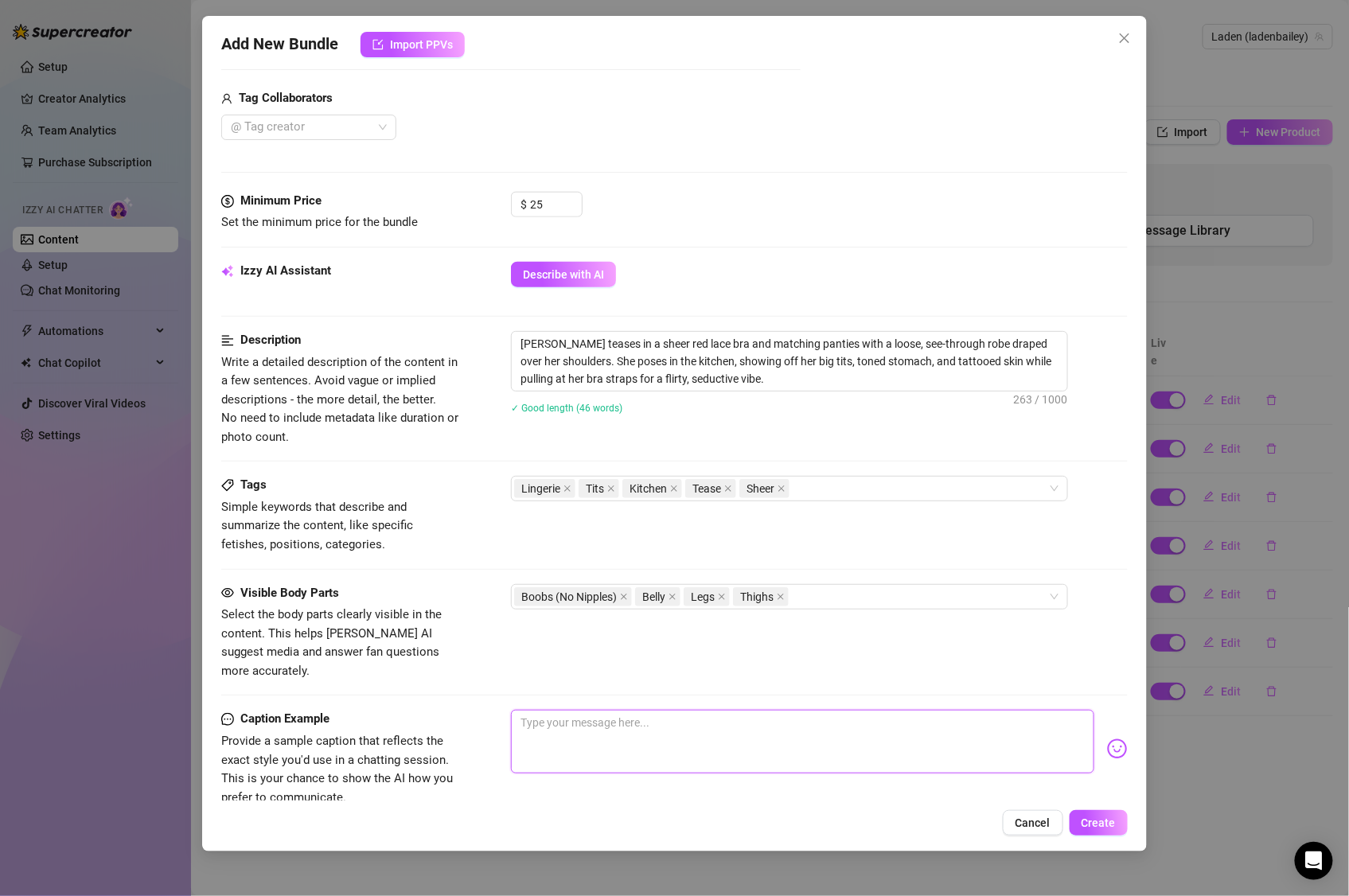
click at [714, 716] on textarea at bounding box center [802, 741] width 584 height 64
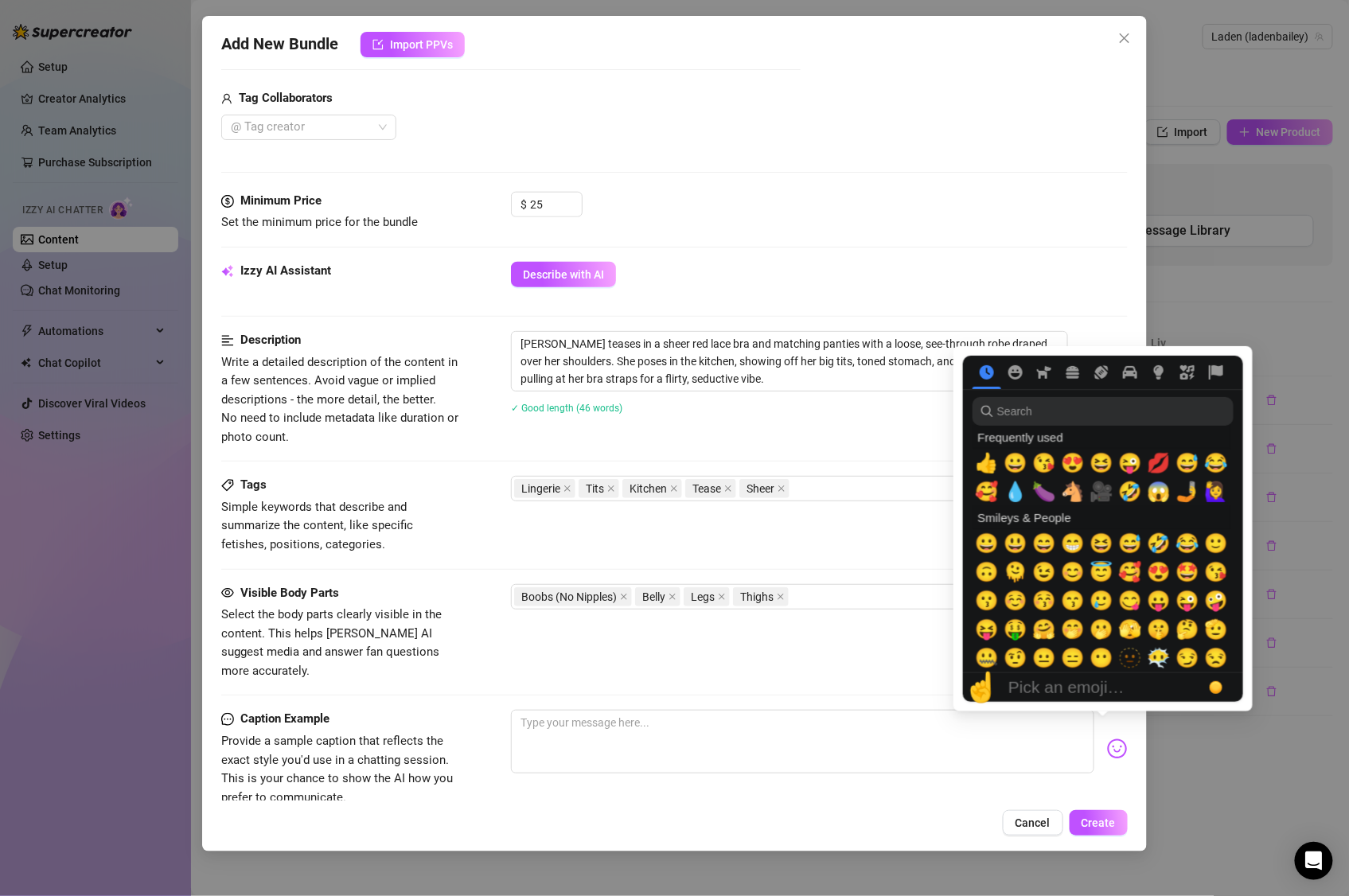
click at [1107, 738] on img at bounding box center [1117, 748] width 21 height 21
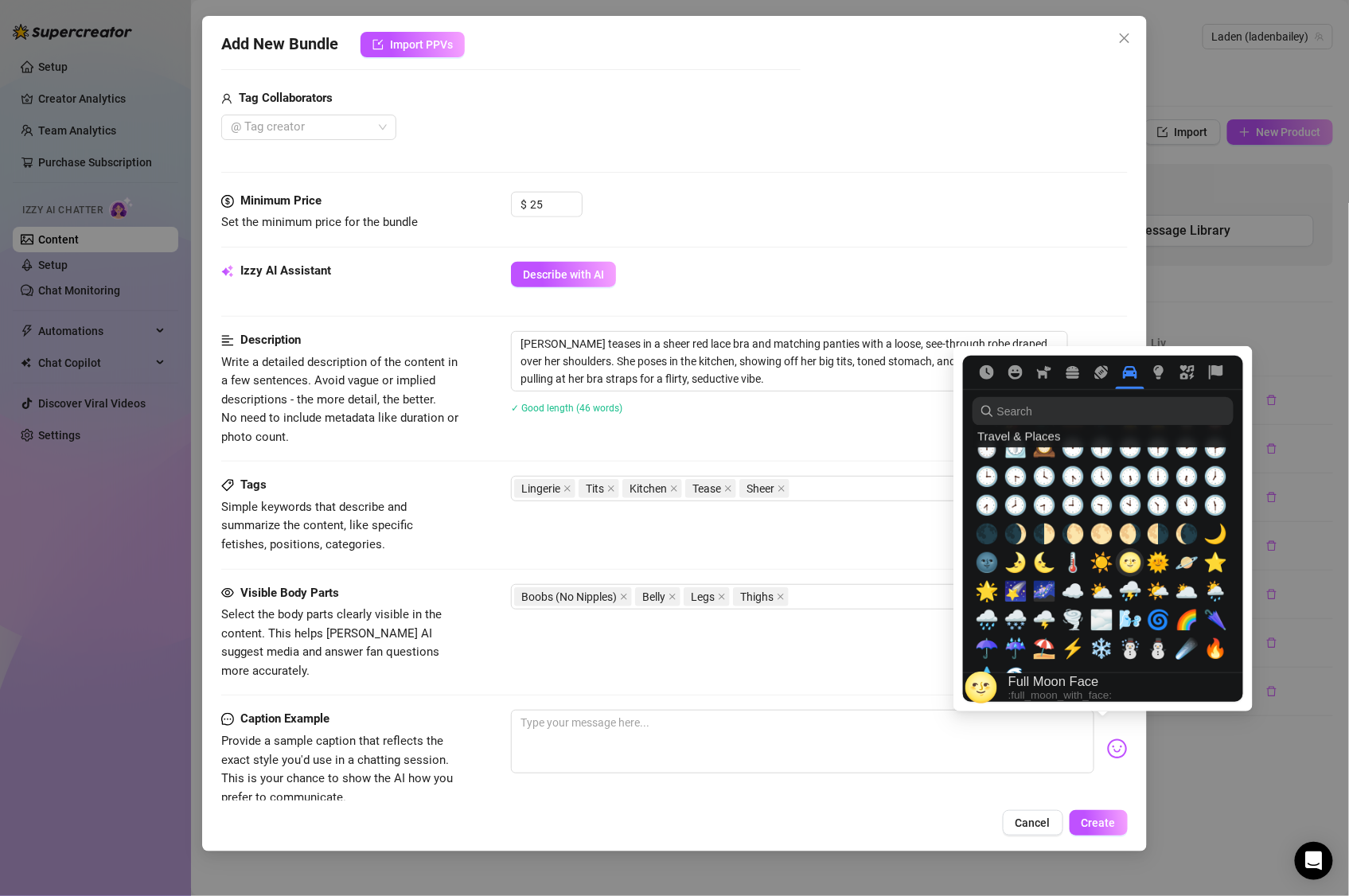
scroll to position [3548, 0]
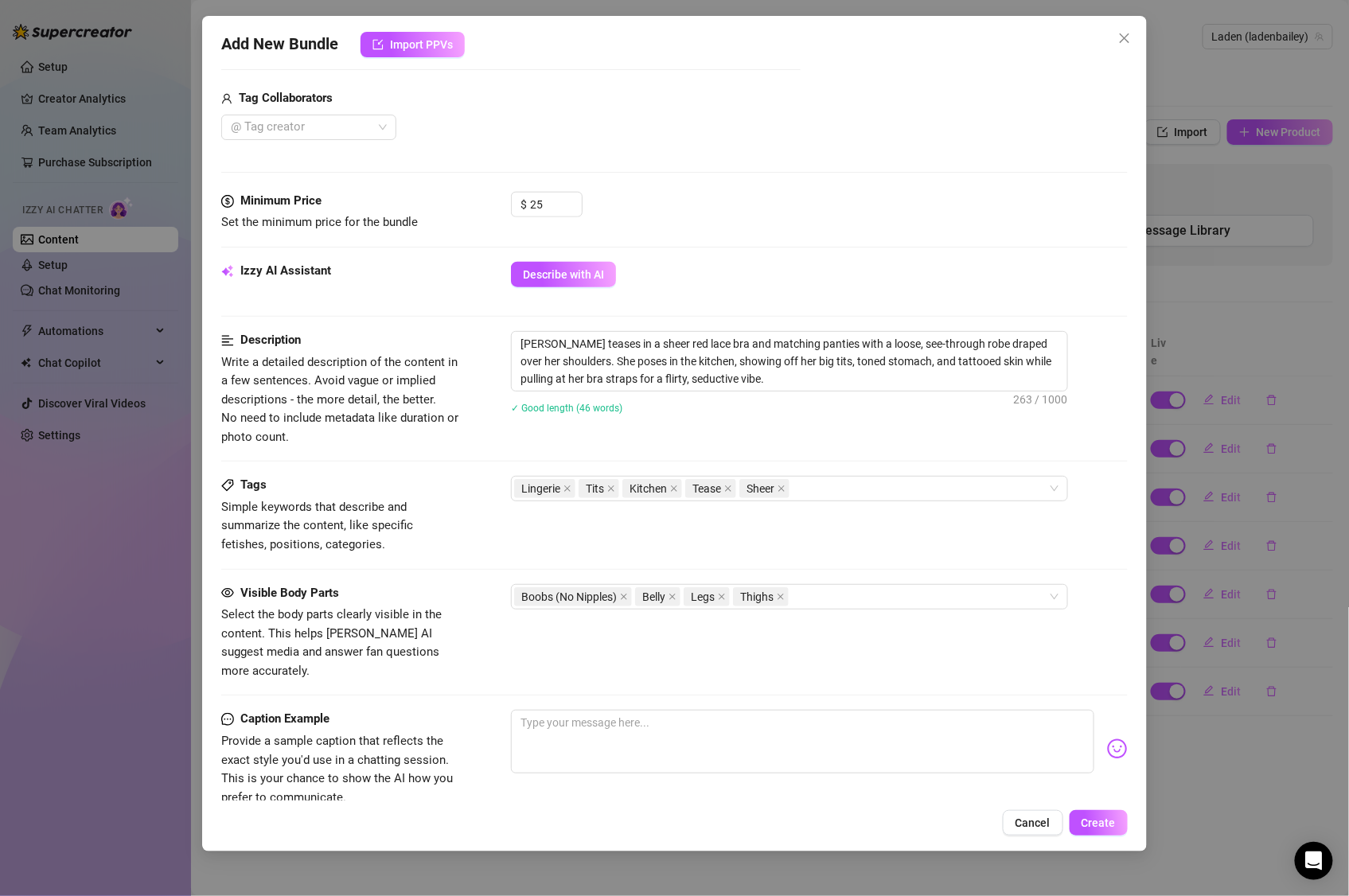
click at [1107, 738] on img at bounding box center [1117, 748] width 21 height 21
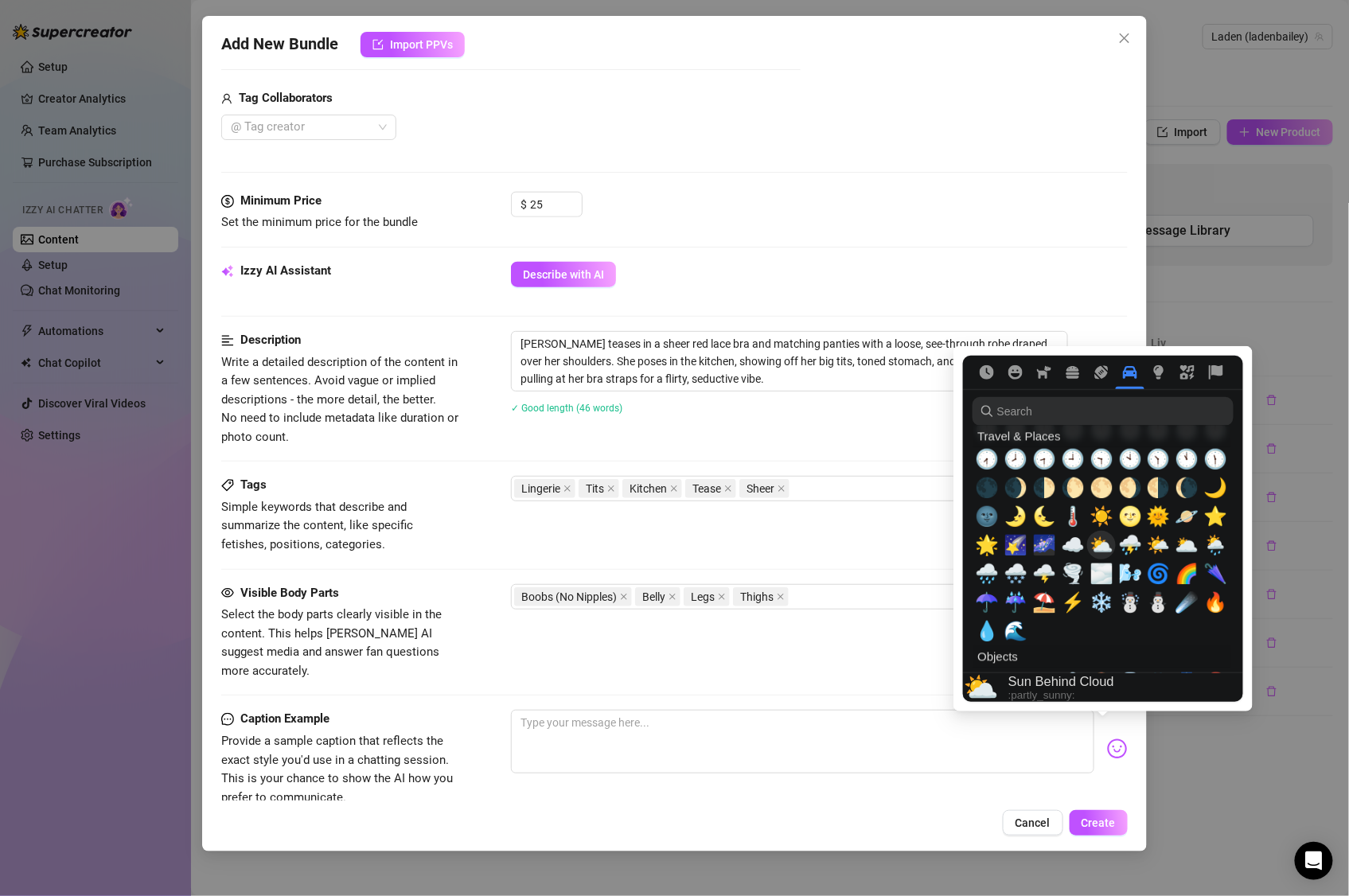
scroll to position [3569, 0]
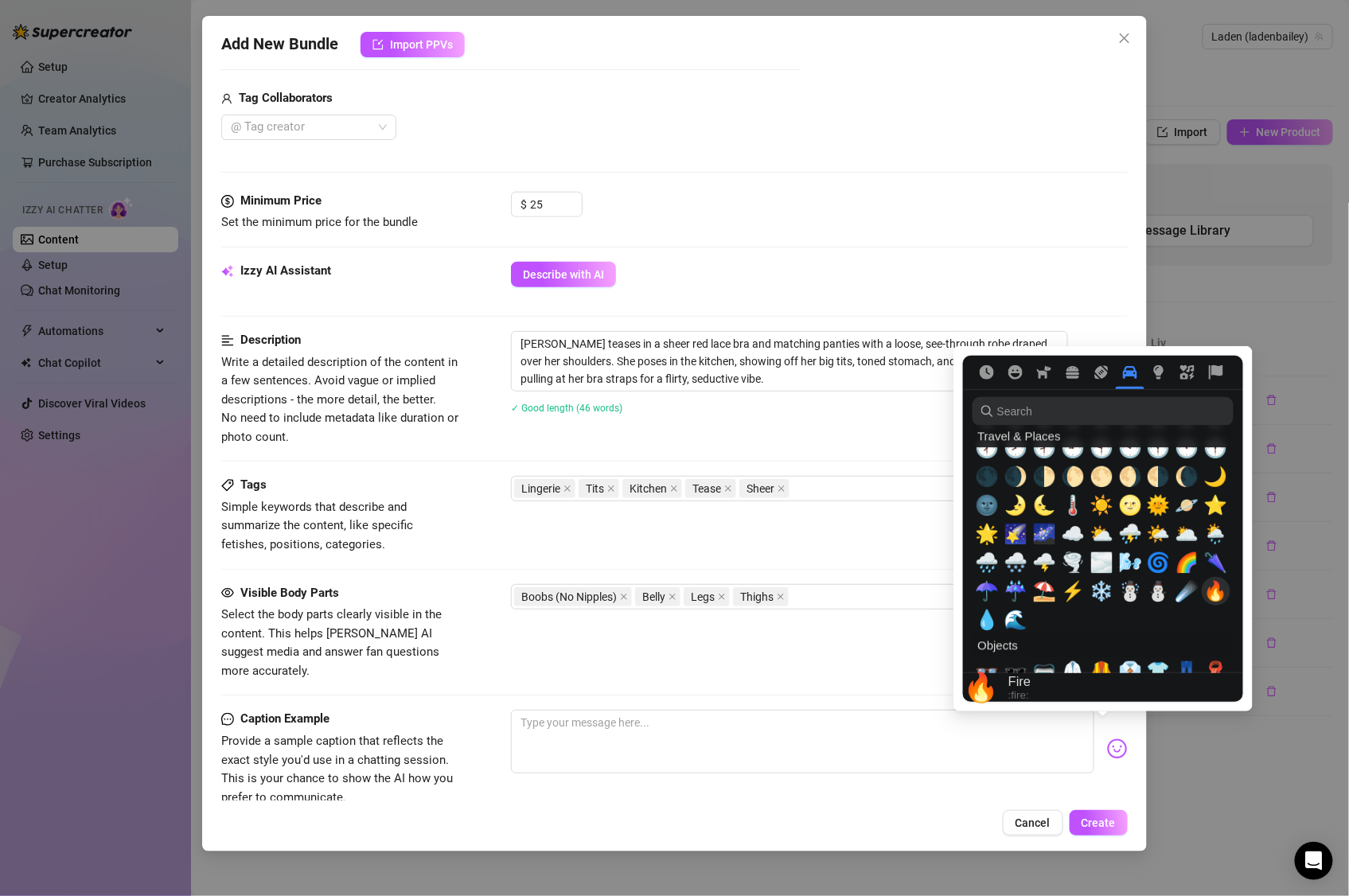
click at [1213, 594] on span "🔥" at bounding box center [1216, 590] width 24 height 22
type textarea "🔥"
click at [1213, 594] on span "🔥" at bounding box center [1216, 590] width 24 height 22
type textarea "🔥🔥"
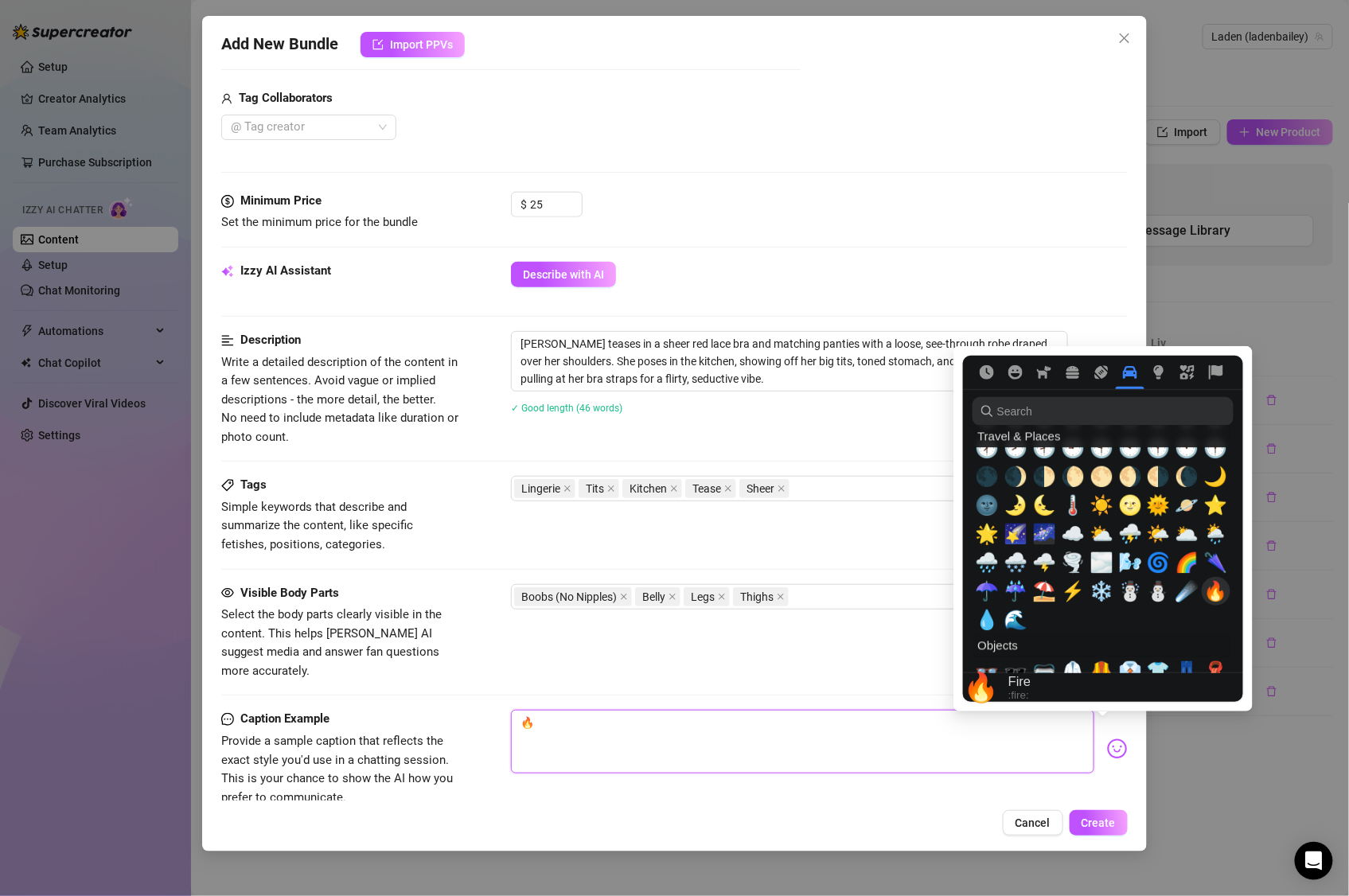
type textarea "🔥🔥"
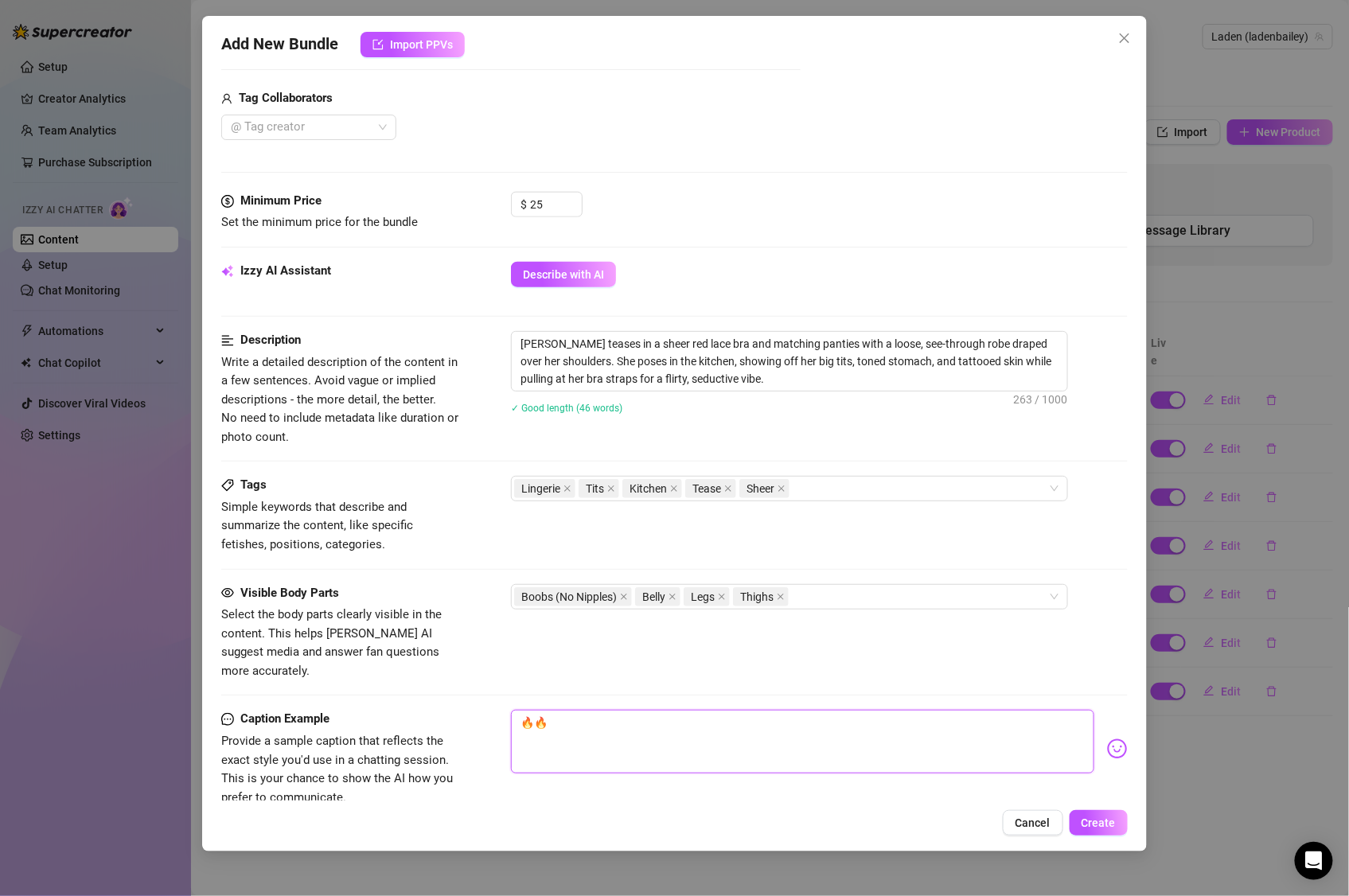
click at [607, 719] on textarea "🔥🔥" at bounding box center [802, 741] width 584 height 64
type textarea "🔥🔥"
type textarea "🔥🔥 W"
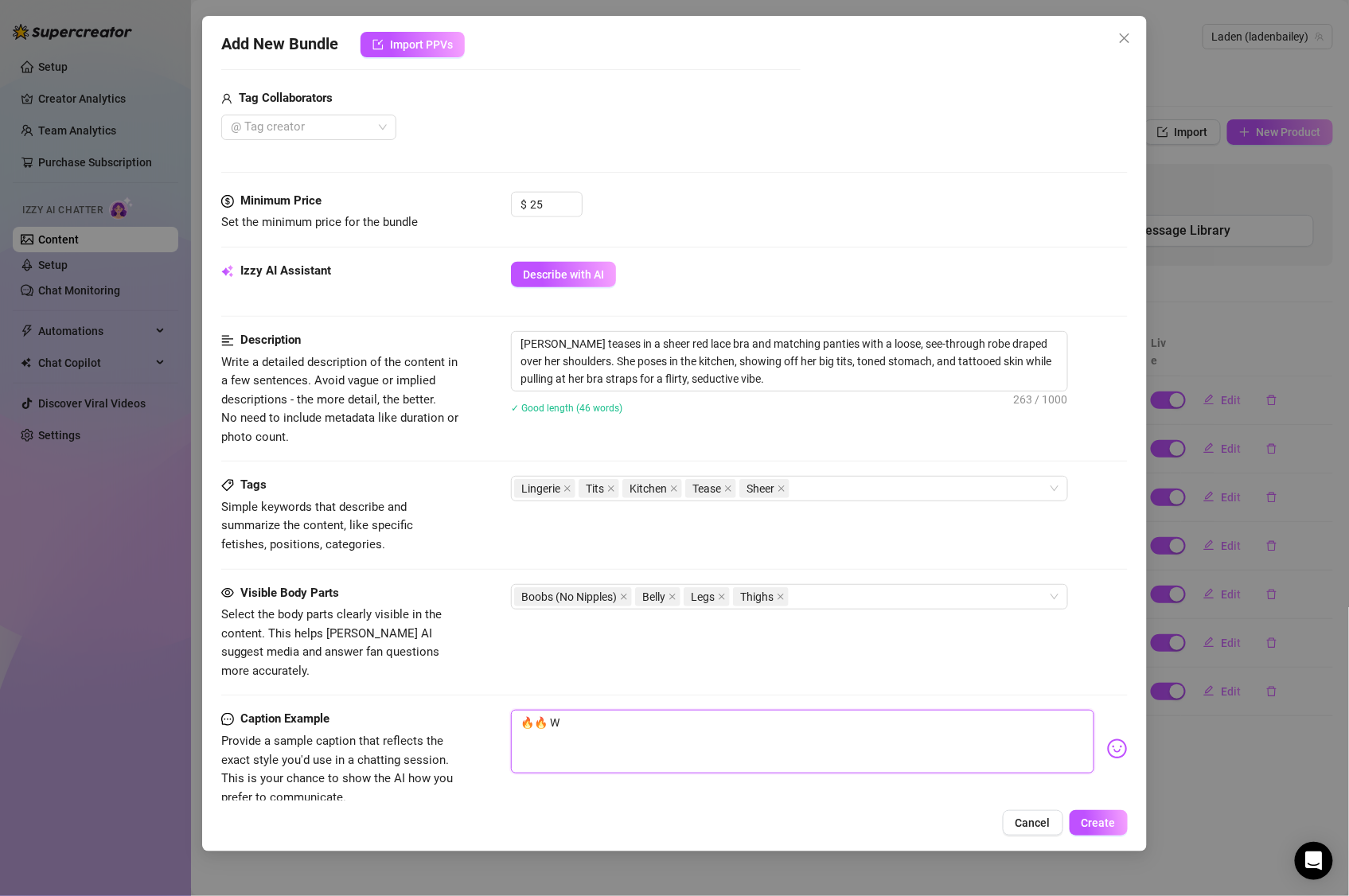
type textarea "🔥🔥 WO"
type textarea "🔥🔥 WOu"
type textarea "🔥🔥 WOul"
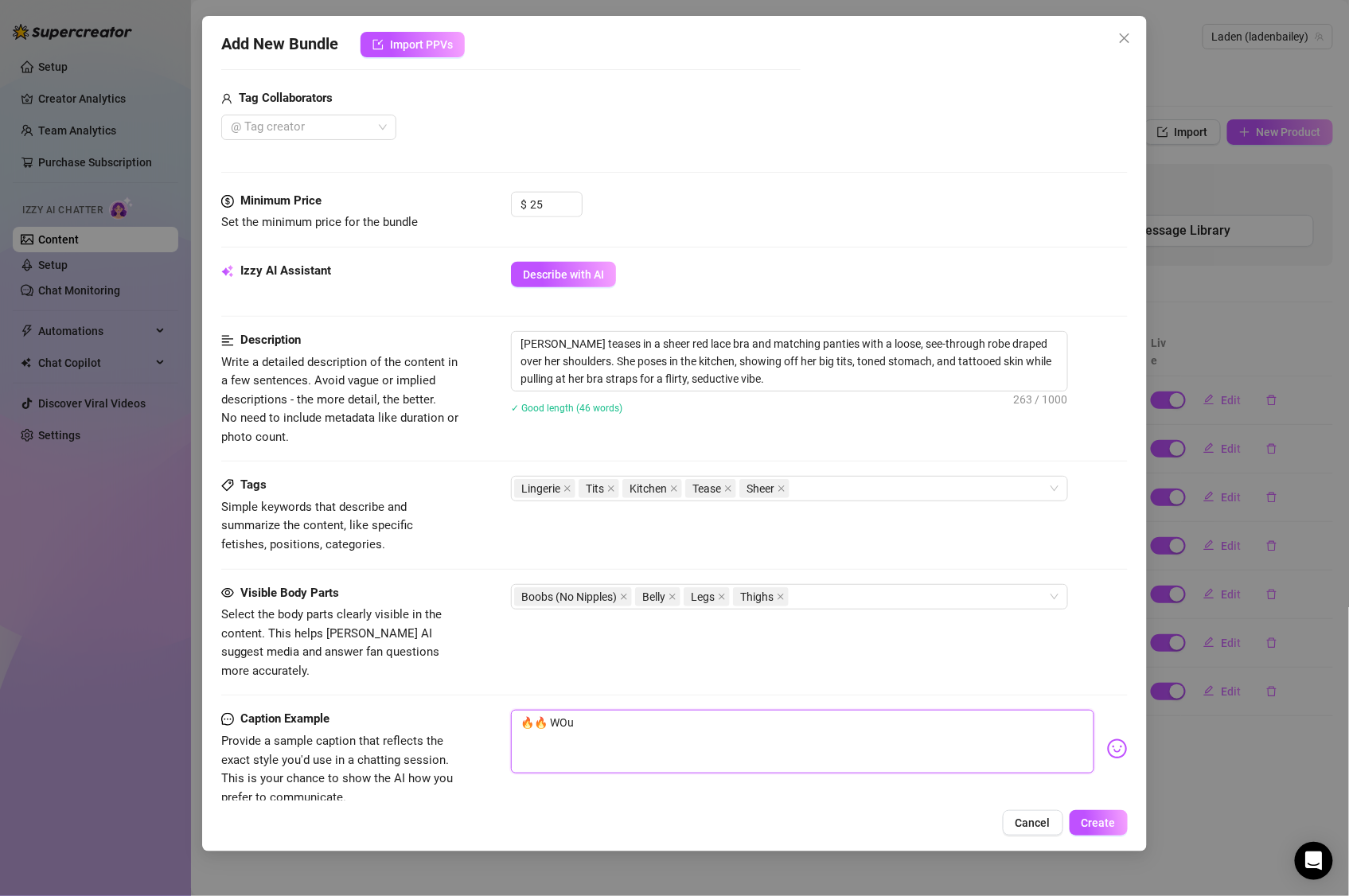
type textarea "🔥🔥 WOul"
type textarea "🔥🔥 WOuld"
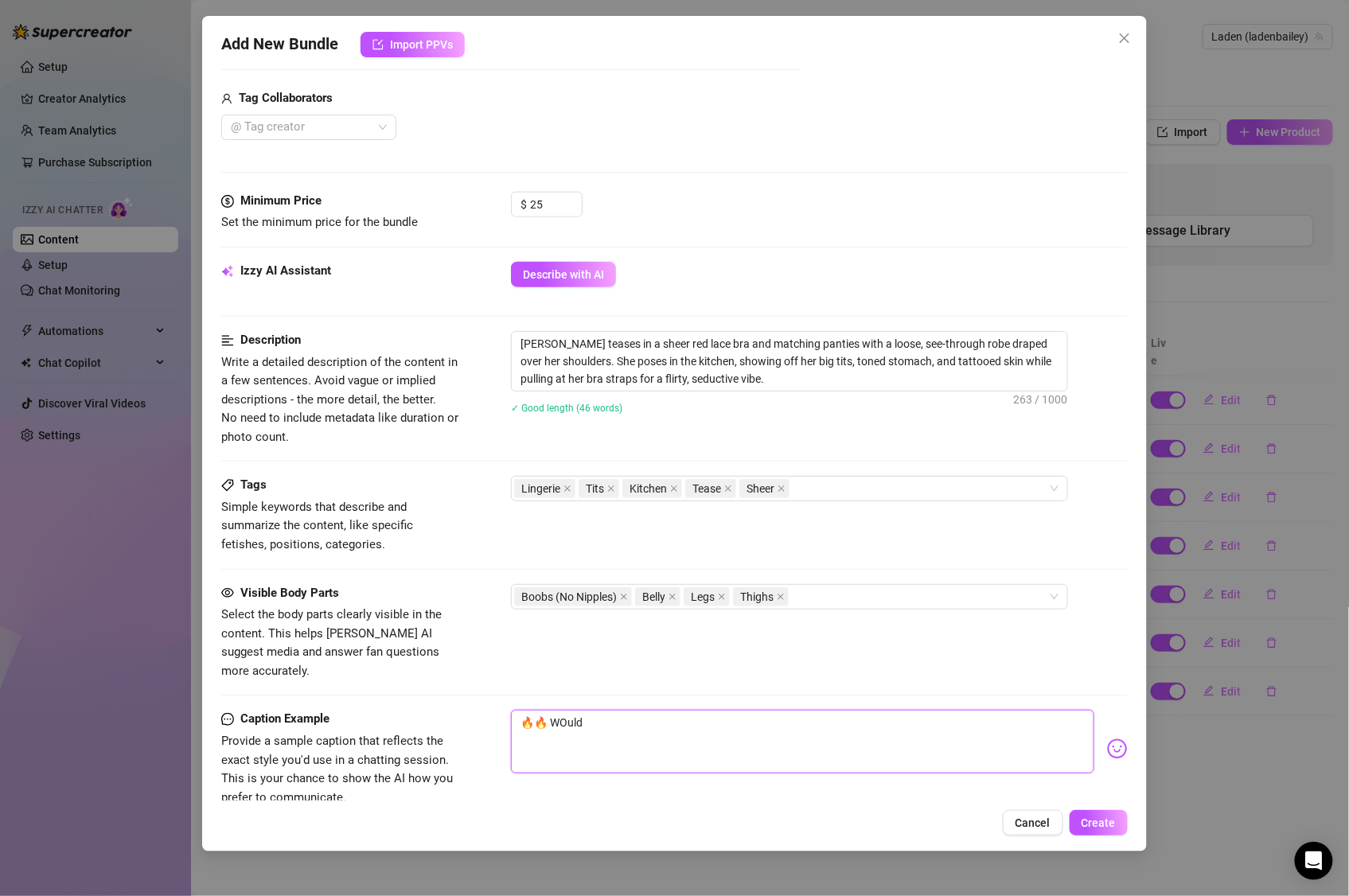
type textarea "🔥🔥 WOuld y"
type textarea "🔥🔥 WOuld yo"
type textarea "🔥🔥 WOuld you"
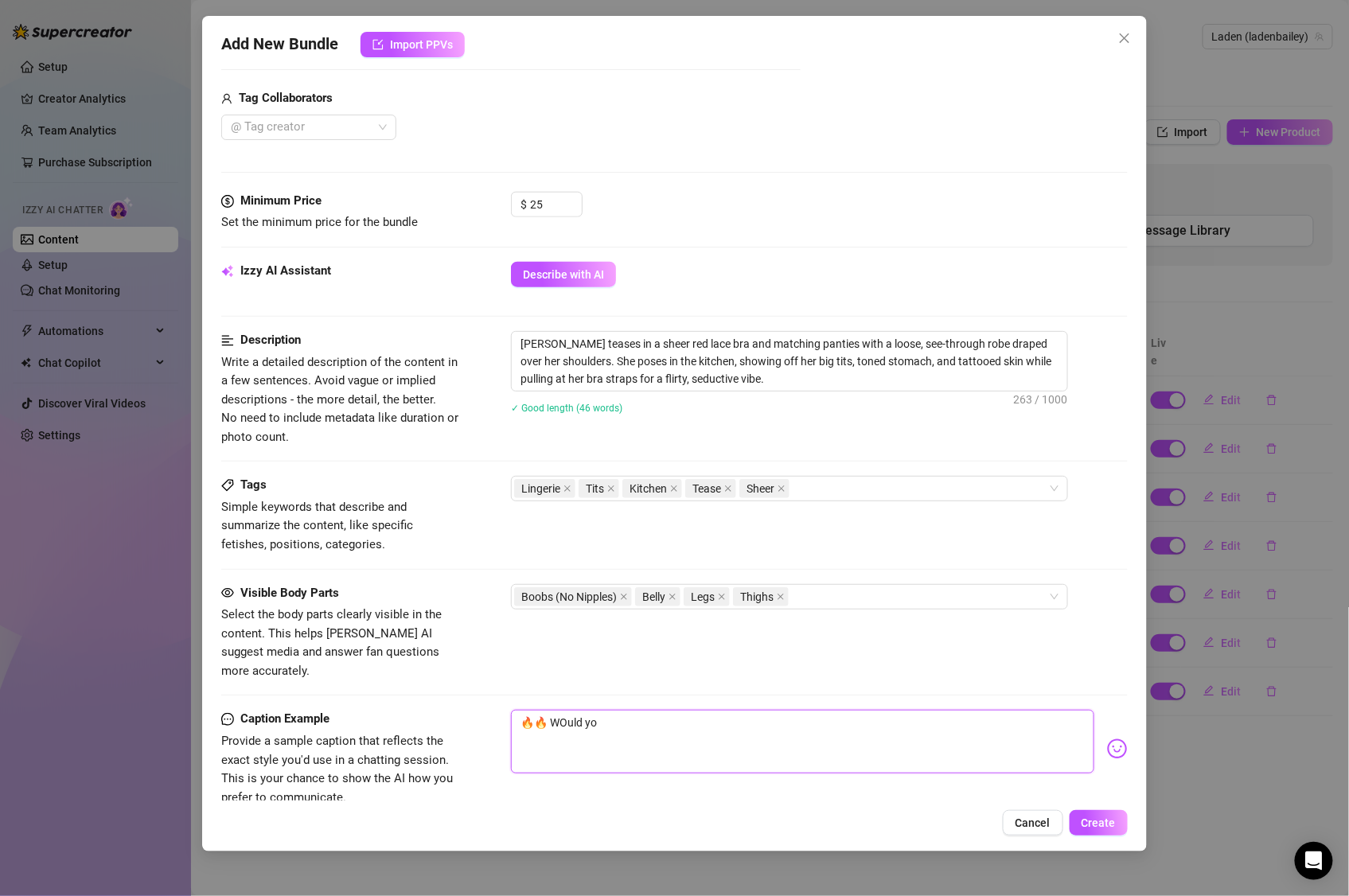
type textarea "🔥🔥 WOuld you"
type textarea "🔥🔥 WOuld you f"
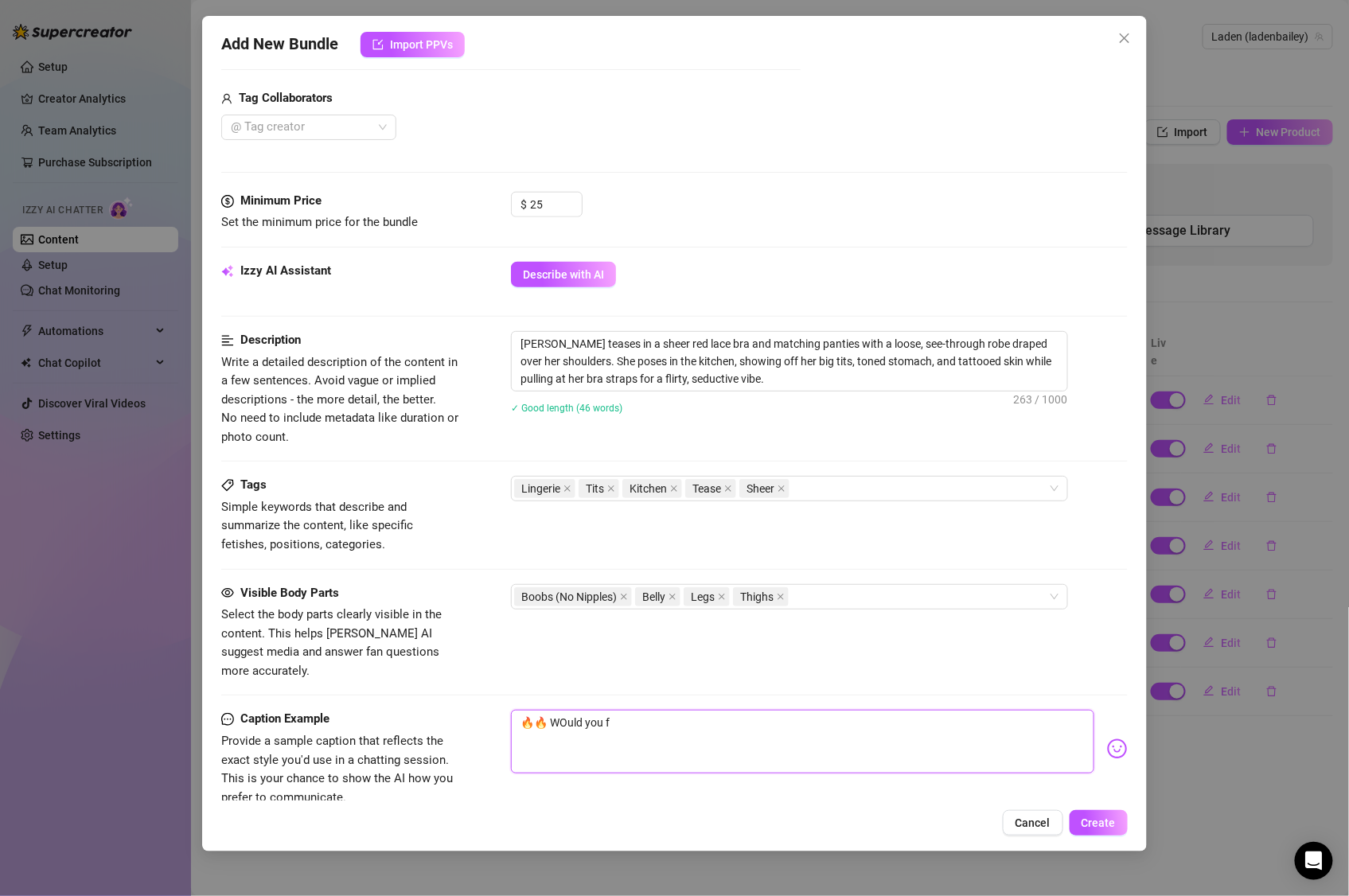
type textarea "🔥🔥 WOuld you fi"
type textarea "🔥🔥 WOuld you fir"
type textarea "🔥🔥 WOuld you fire"
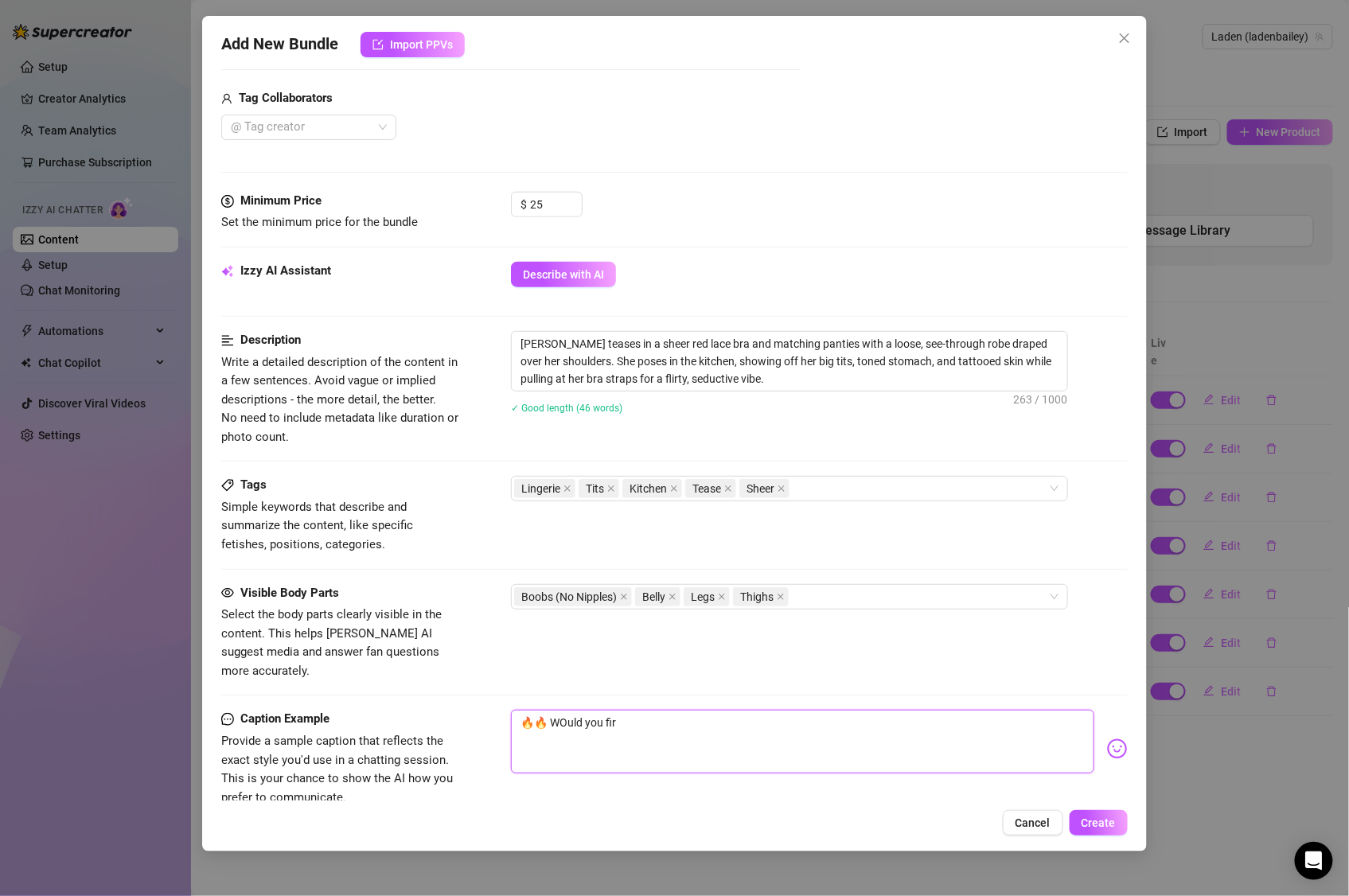
type textarea "🔥🔥 WOuld you fire"
type textarea "🔥🔥 WOuld you fire m"
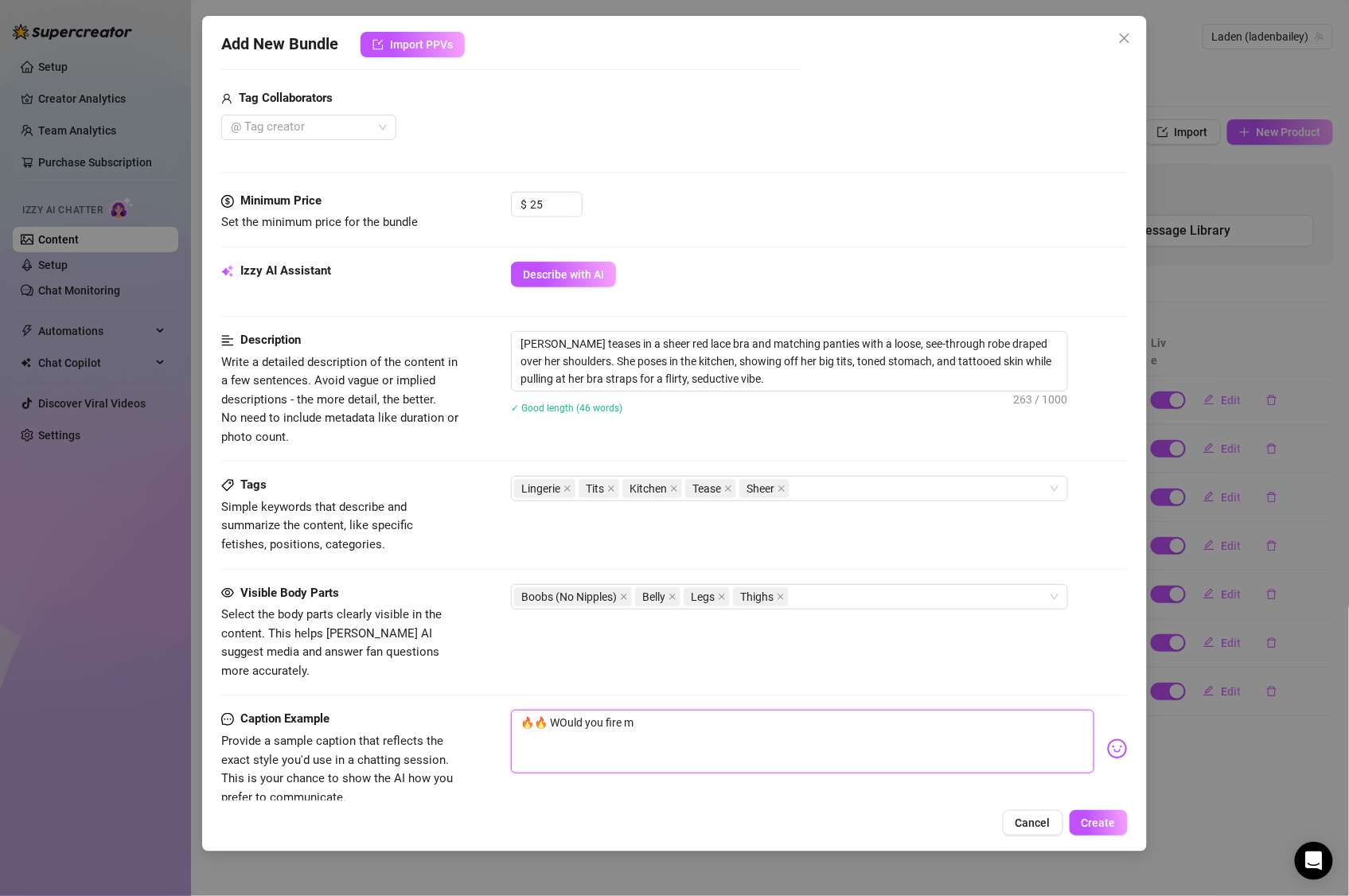
type textarea "🔥🔥 WOuld you fire me"
type textarea "🔥🔥 WOuld you fire me f"
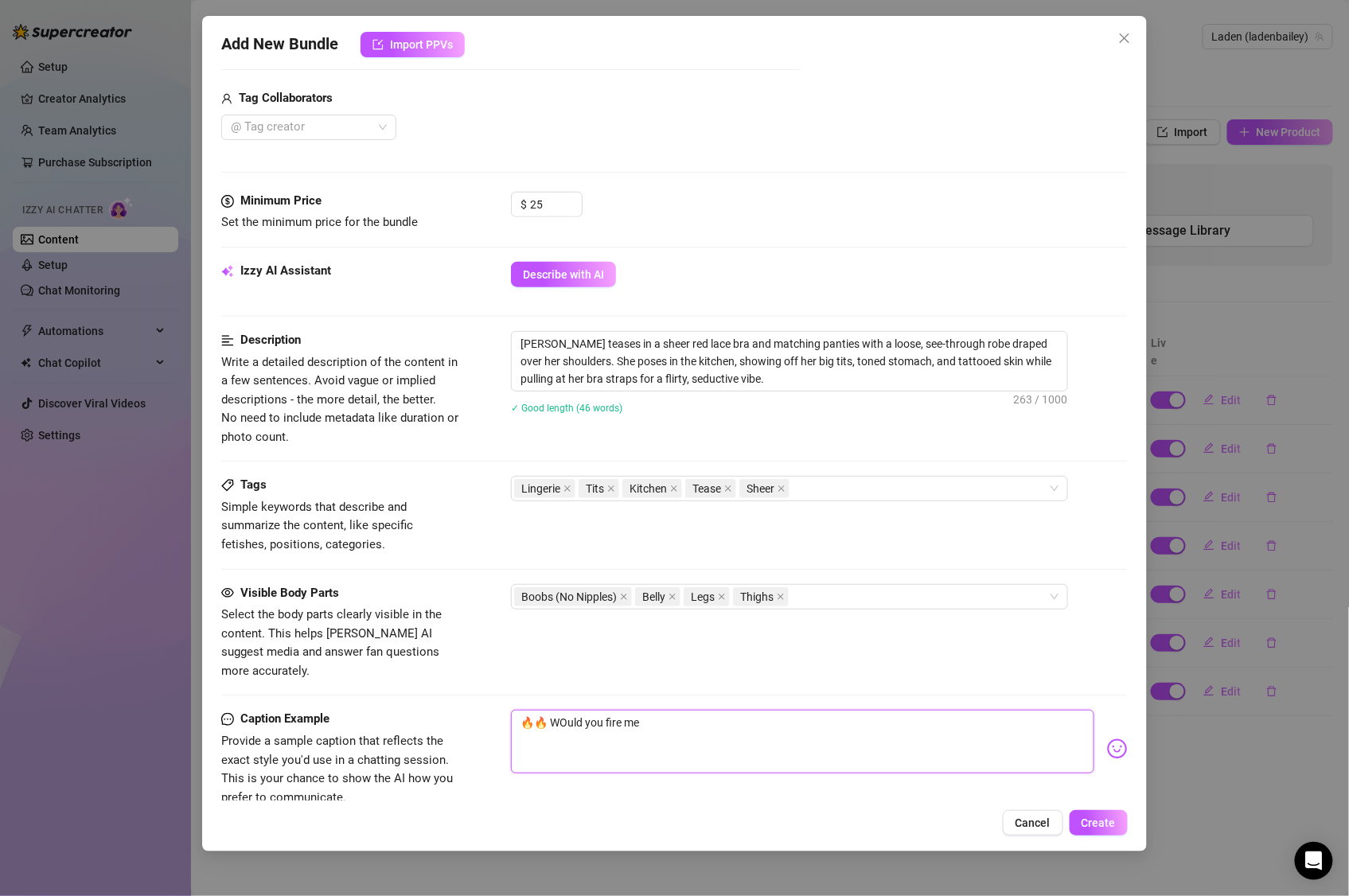
type textarea "🔥🔥 WOuld you fire me f"
type textarea "🔥🔥 WOuld you fire me fo"
type textarea "🔥🔥 WOuld you fire me for"
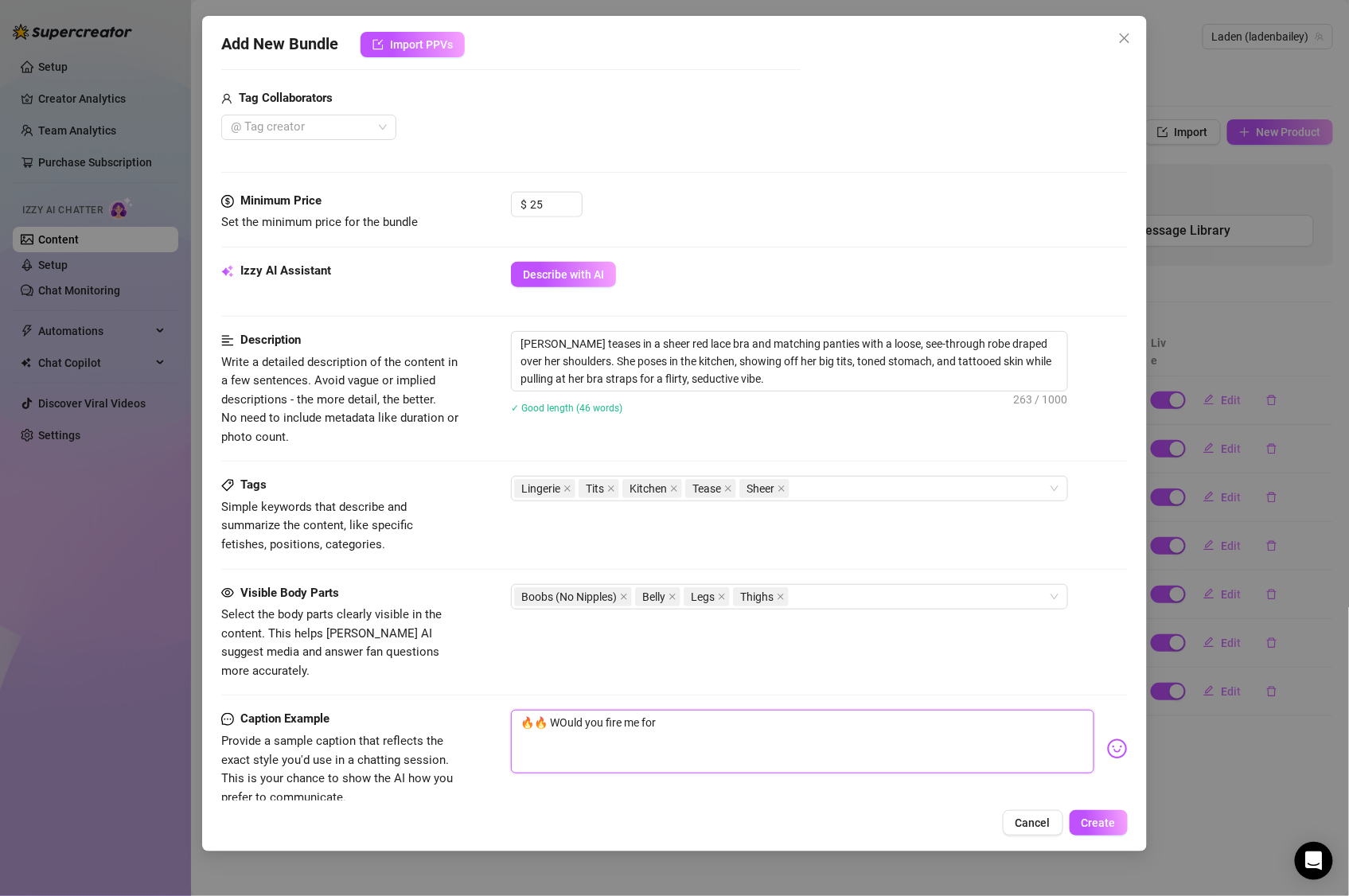
type textarea "🔥🔥 WOuld you fire me for"
type textarea "🔥🔥 WOuld you fire me for b"
type textarea "🔥🔥 WOuld you fire me for bu"
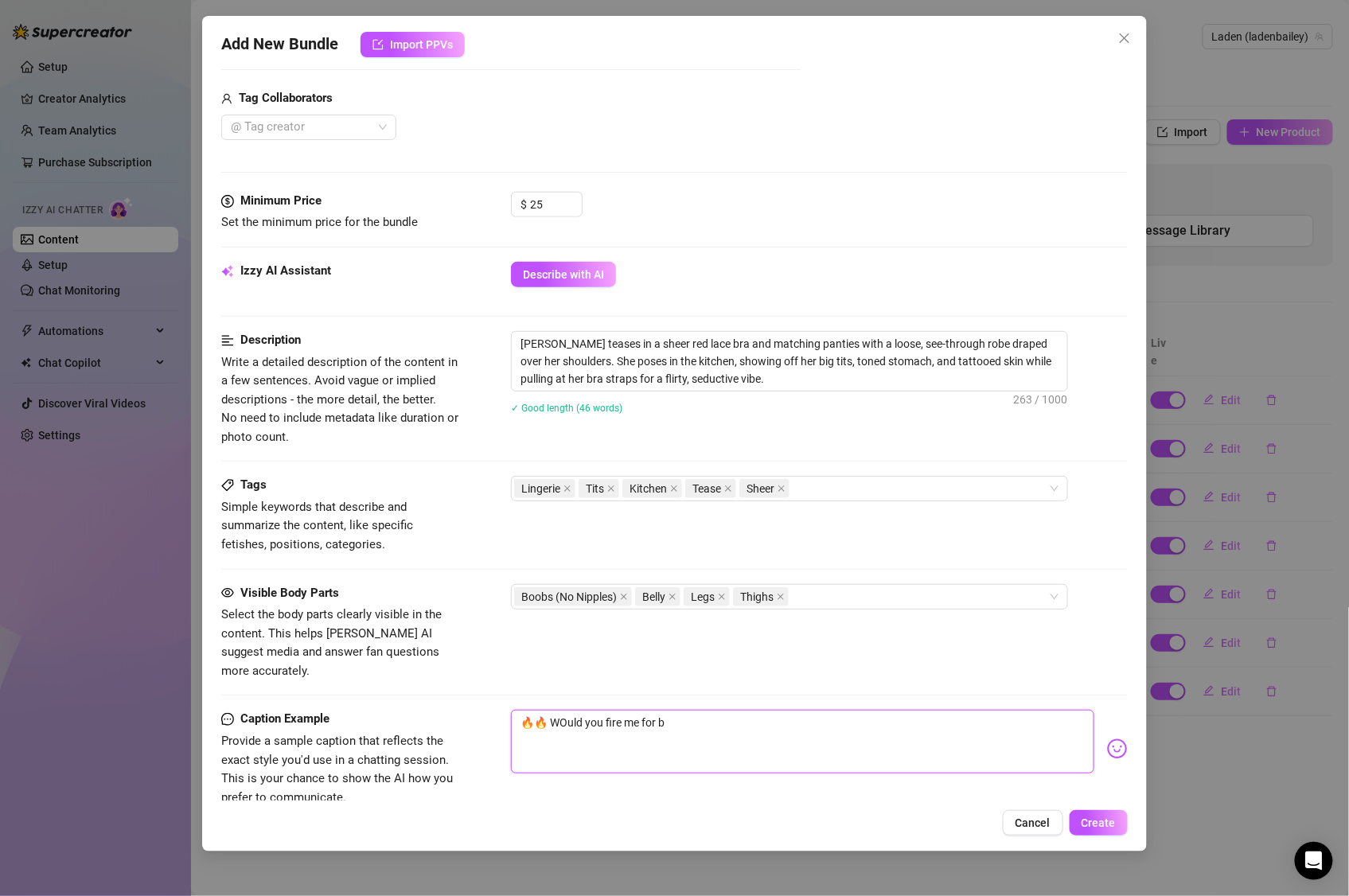
type textarea "🔥🔥 WOuld you fire me for bu"
type textarea "🔥🔥 WOuld you fire me for bur"
type textarea "🔥🔥 WOuld you fire me for burn"
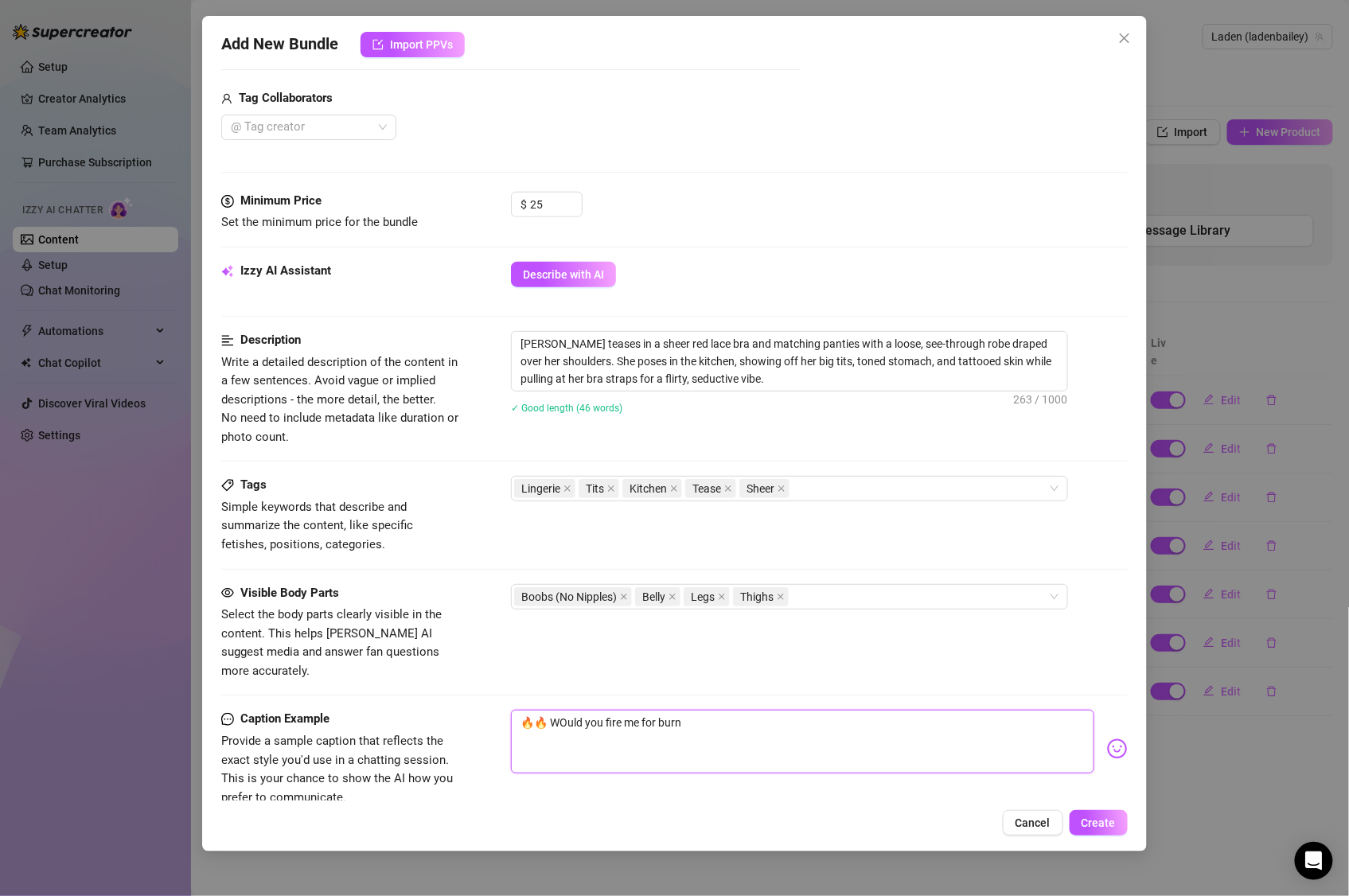
type textarea "🔥🔥 WOuld you fire me for burni"
type textarea "🔥🔥 WOuld you fire me for burnin"
type textarea "🔥🔥 WOuld you fire me for burning"
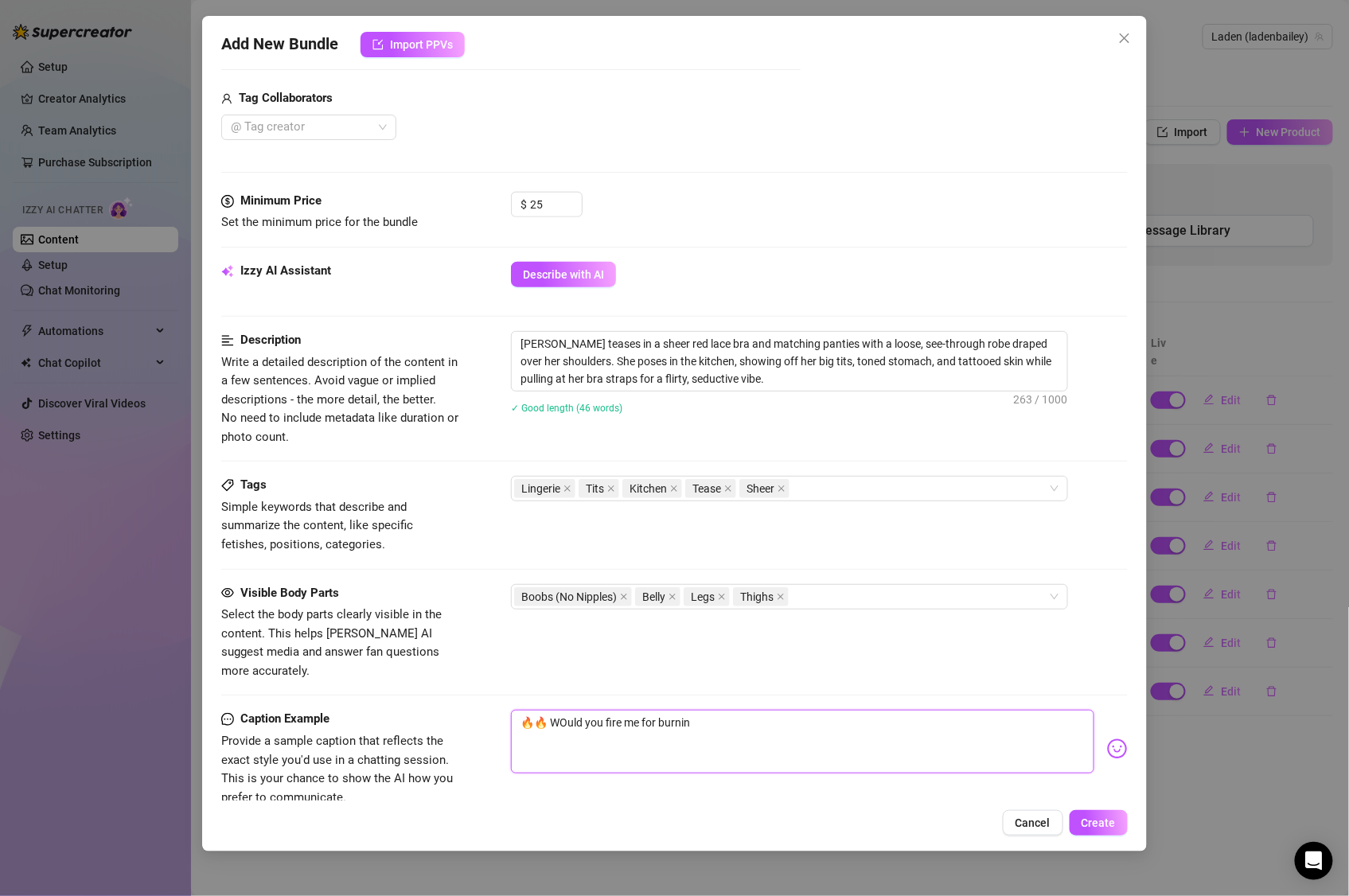
type textarea "🔥🔥 WOuld you fire me for burning"
type textarea "🔥🔥 WOuld you fire me for burning t"
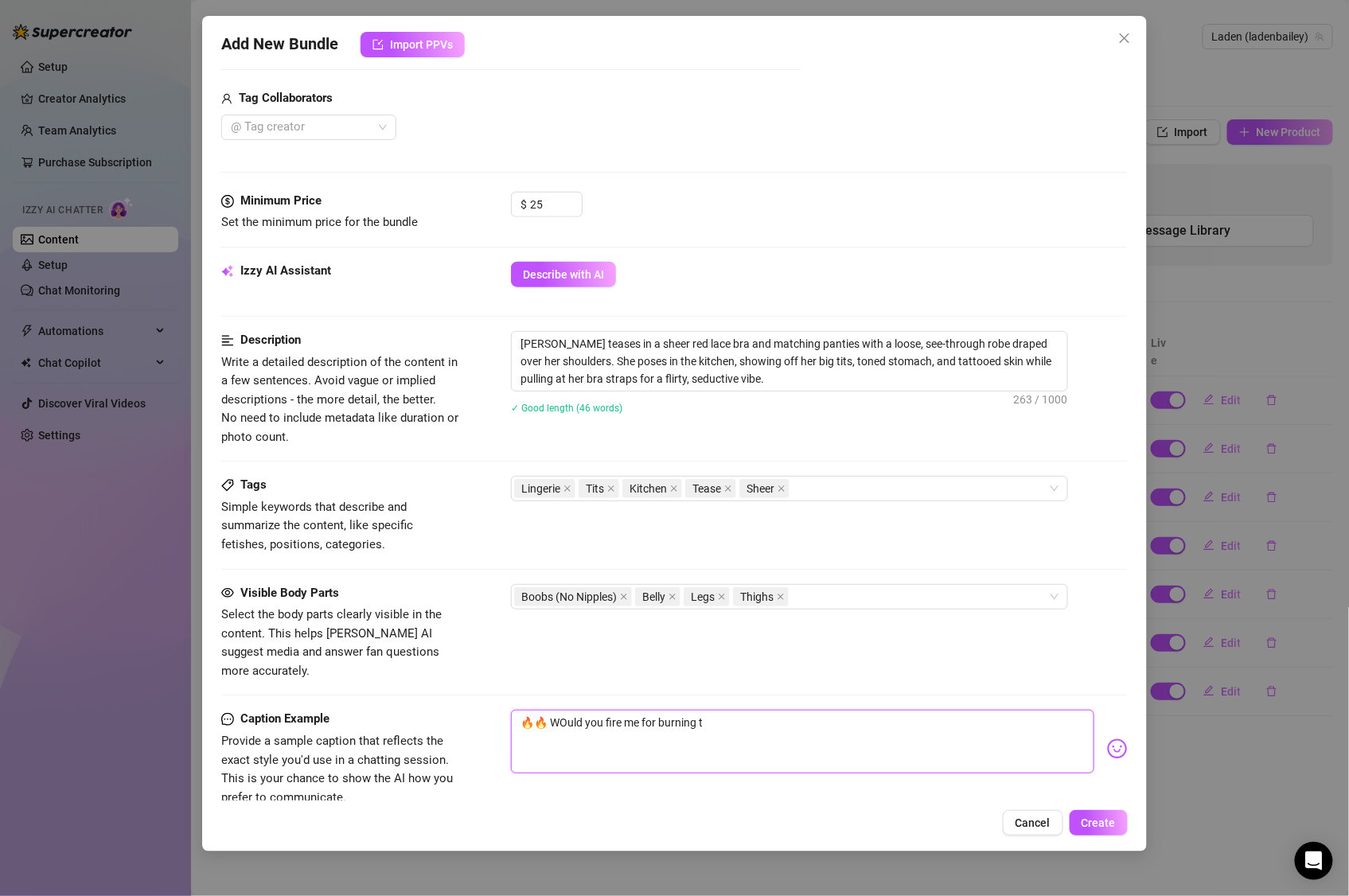
type textarea "🔥🔥 WOuld you fire me for burning th"
type textarea "🔥🔥 WOuld you fire me for burning the"
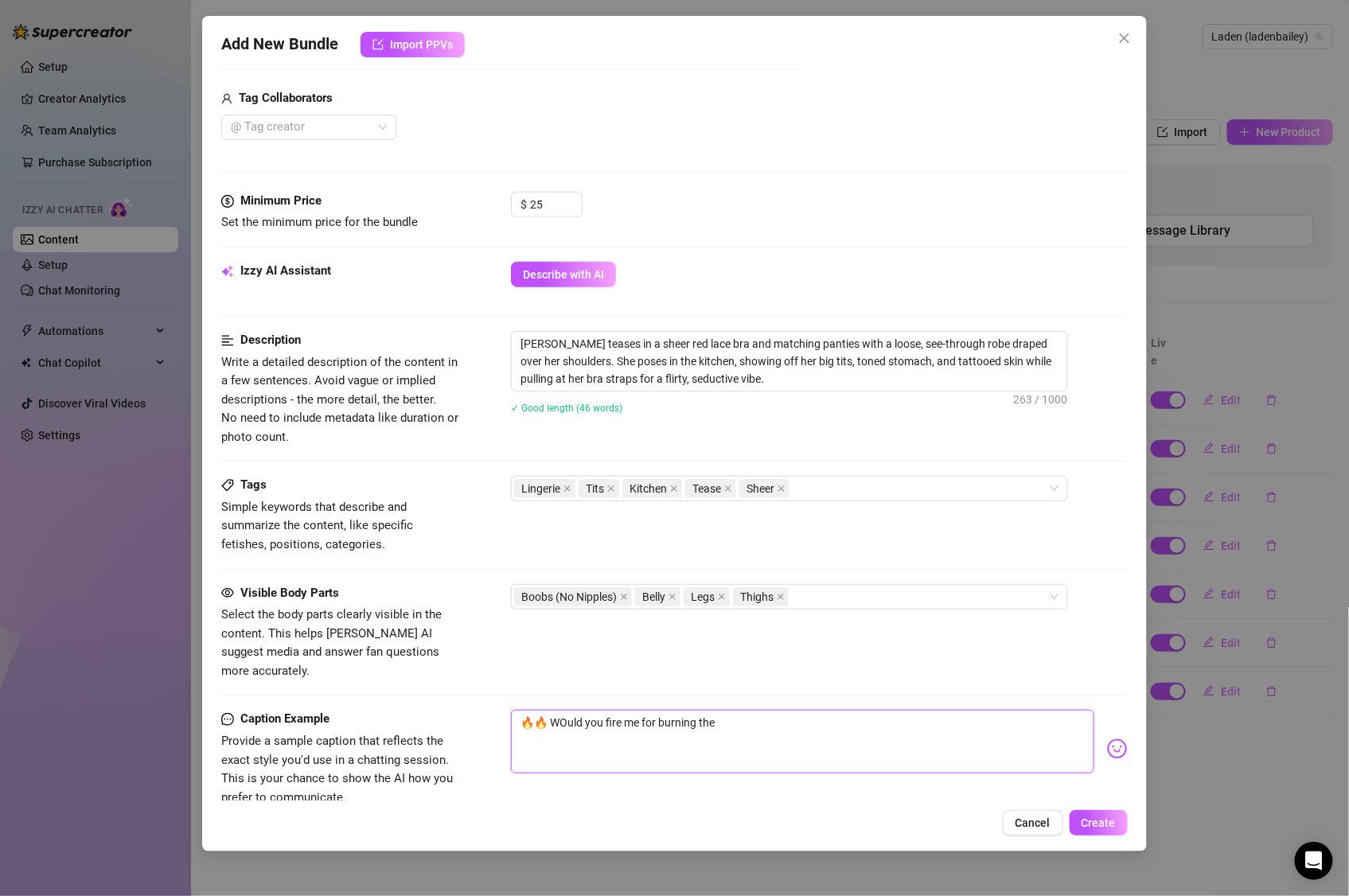
type textarea "🔥🔥 WOuld you fire me for burning the"
type textarea "🔥🔥 WOuld you fire me for burning the t"
type textarea "🔥🔥 WOuld you fire me for burning the to"
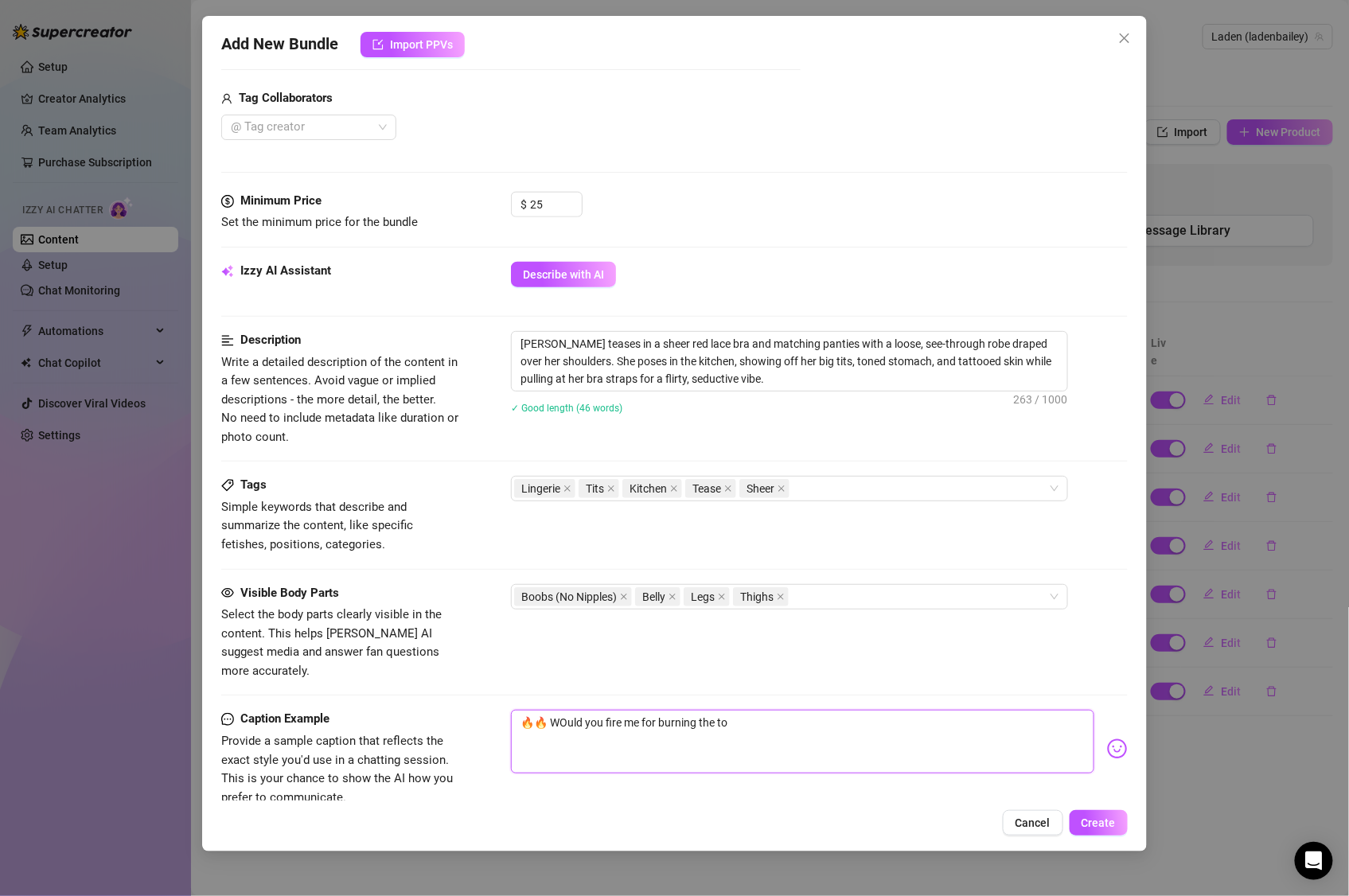
type textarea "🔥🔥 WOuld you fire me for burning the toa"
type textarea "🔥🔥 WOuld you fire me for burning the toas"
type textarea "🔥🔥 WOuld you fire me for burning the toast"
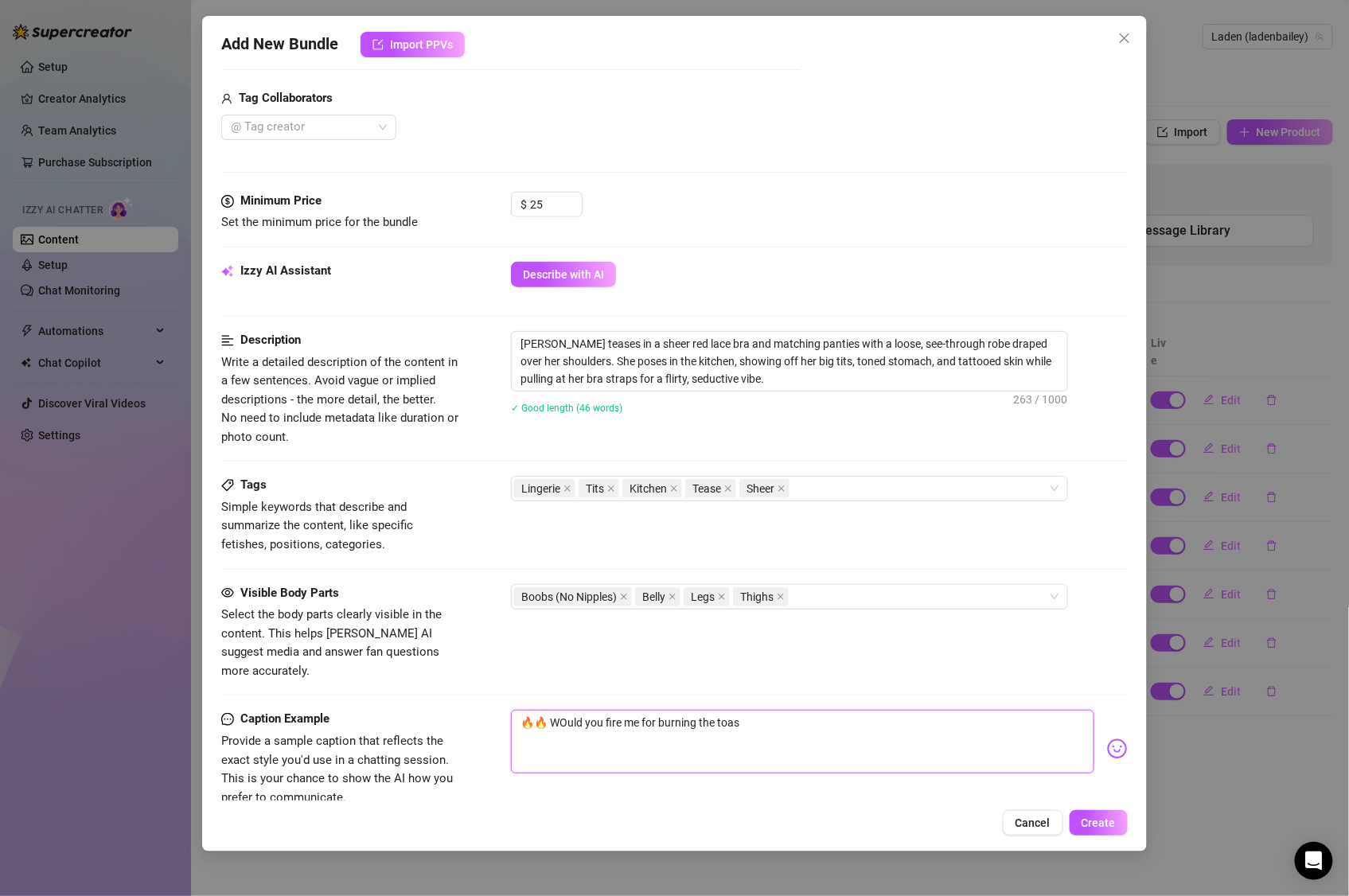
type textarea "🔥🔥 WOuld you fire me for burning the toast"
type textarea "🔥🔥 WOuld you fire me for burning the toast?"
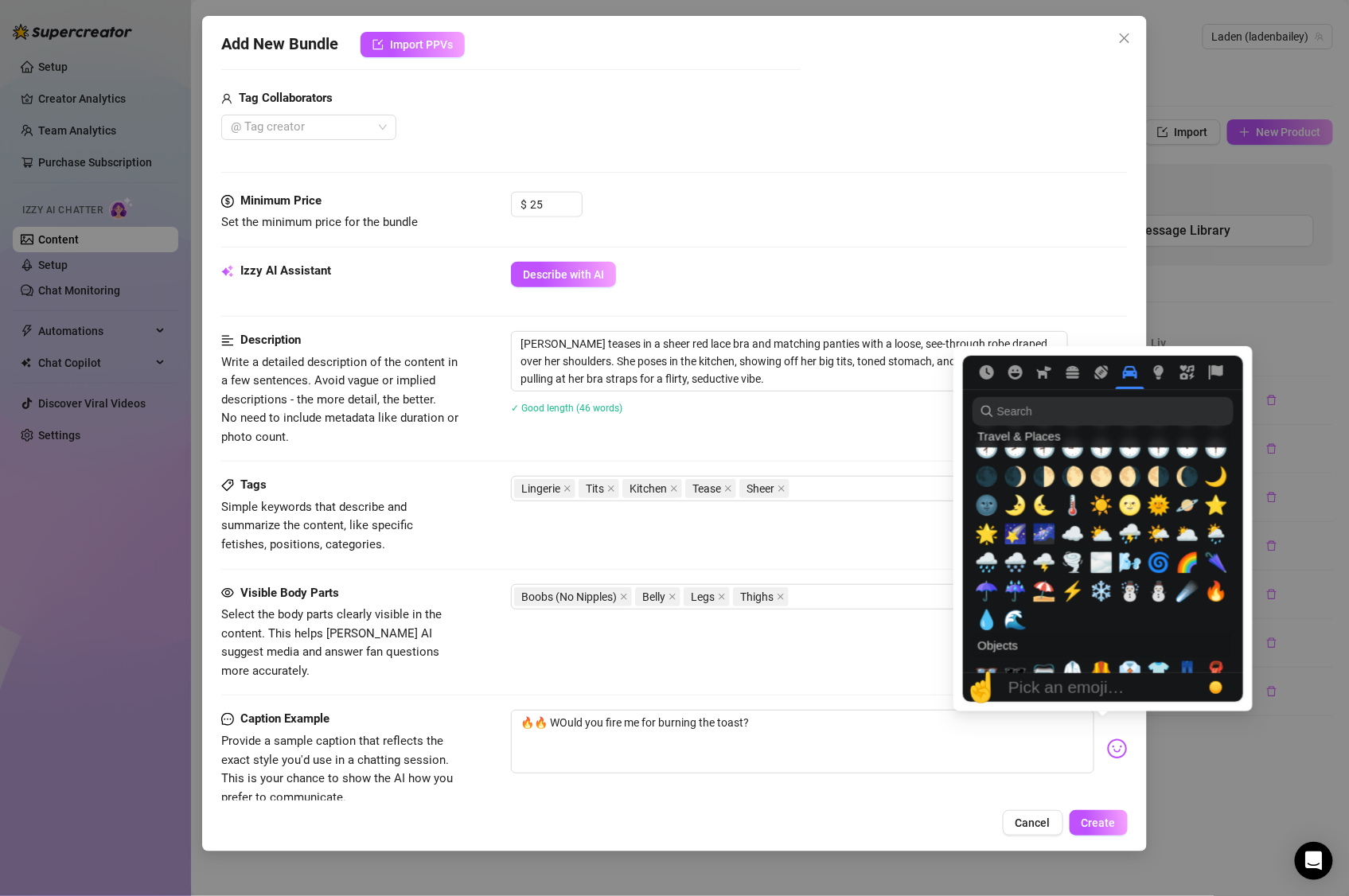
click at [1107, 738] on img at bounding box center [1117, 748] width 21 height 21
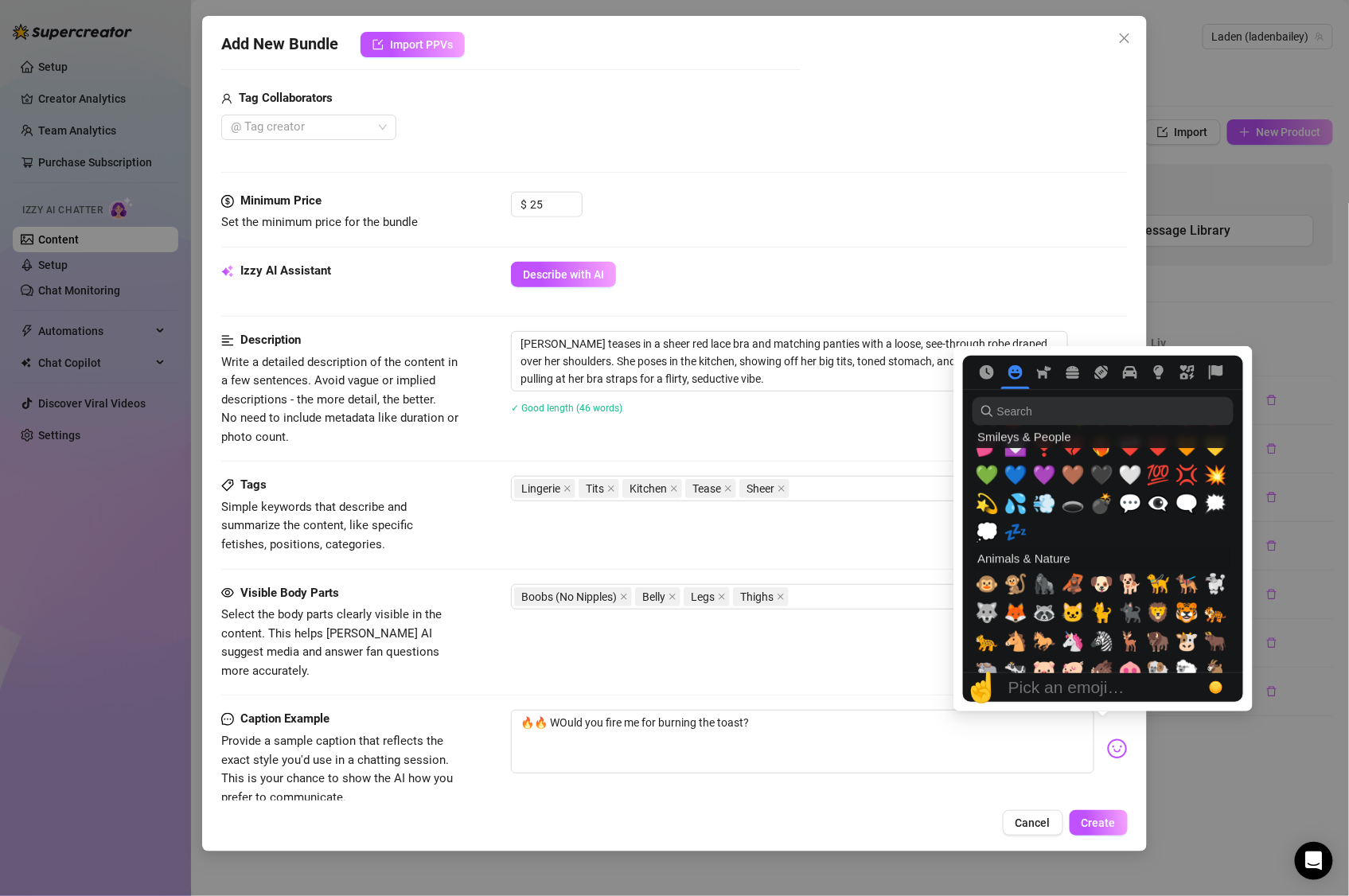
scroll to position [1615, 0]
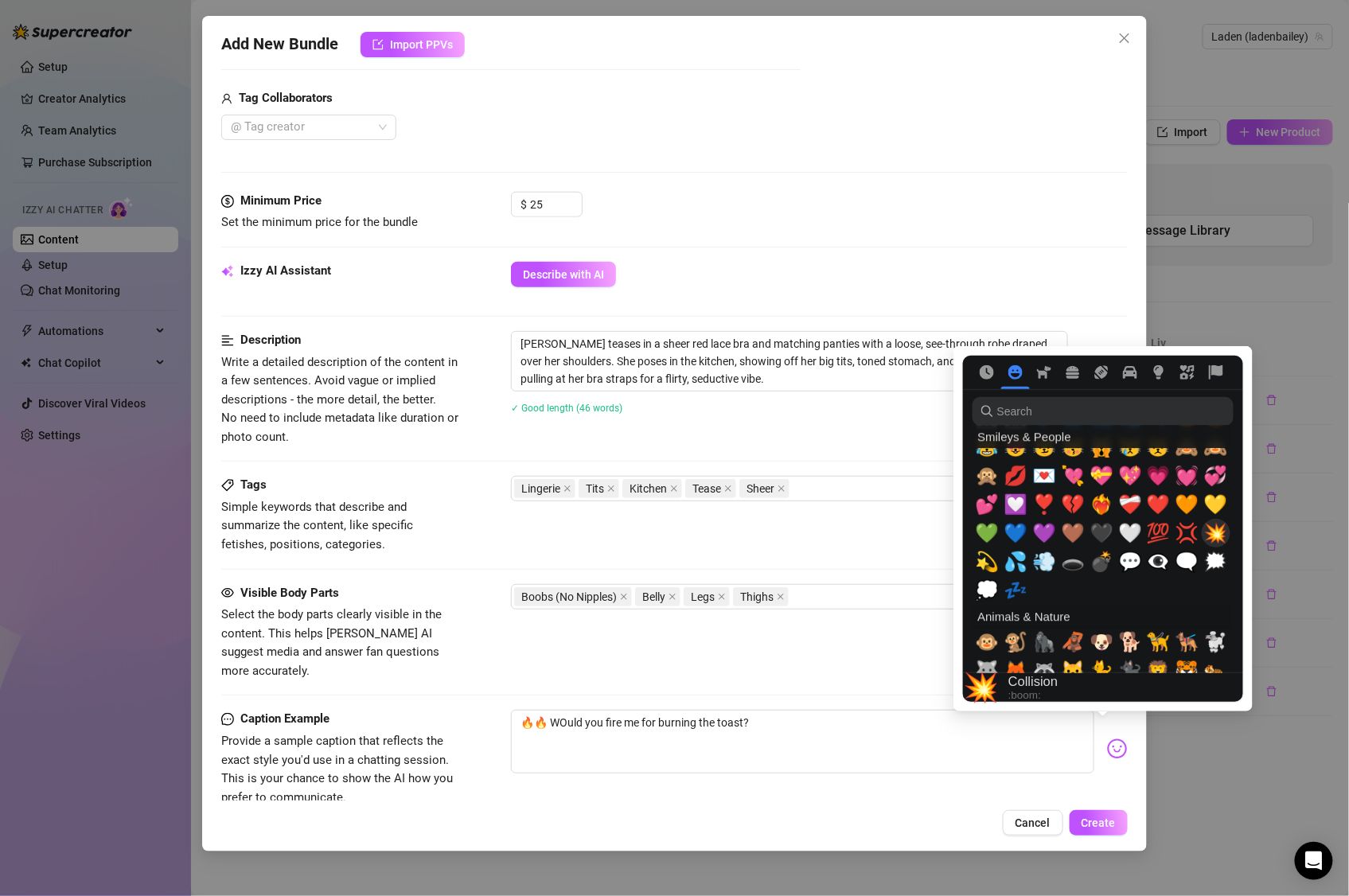
click at [1216, 534] on span "💥" at bounding box center [1216, 533] width 24 height 22
type textarea "🔥🔥 WOuld you fire me for burning the toast? 💥"
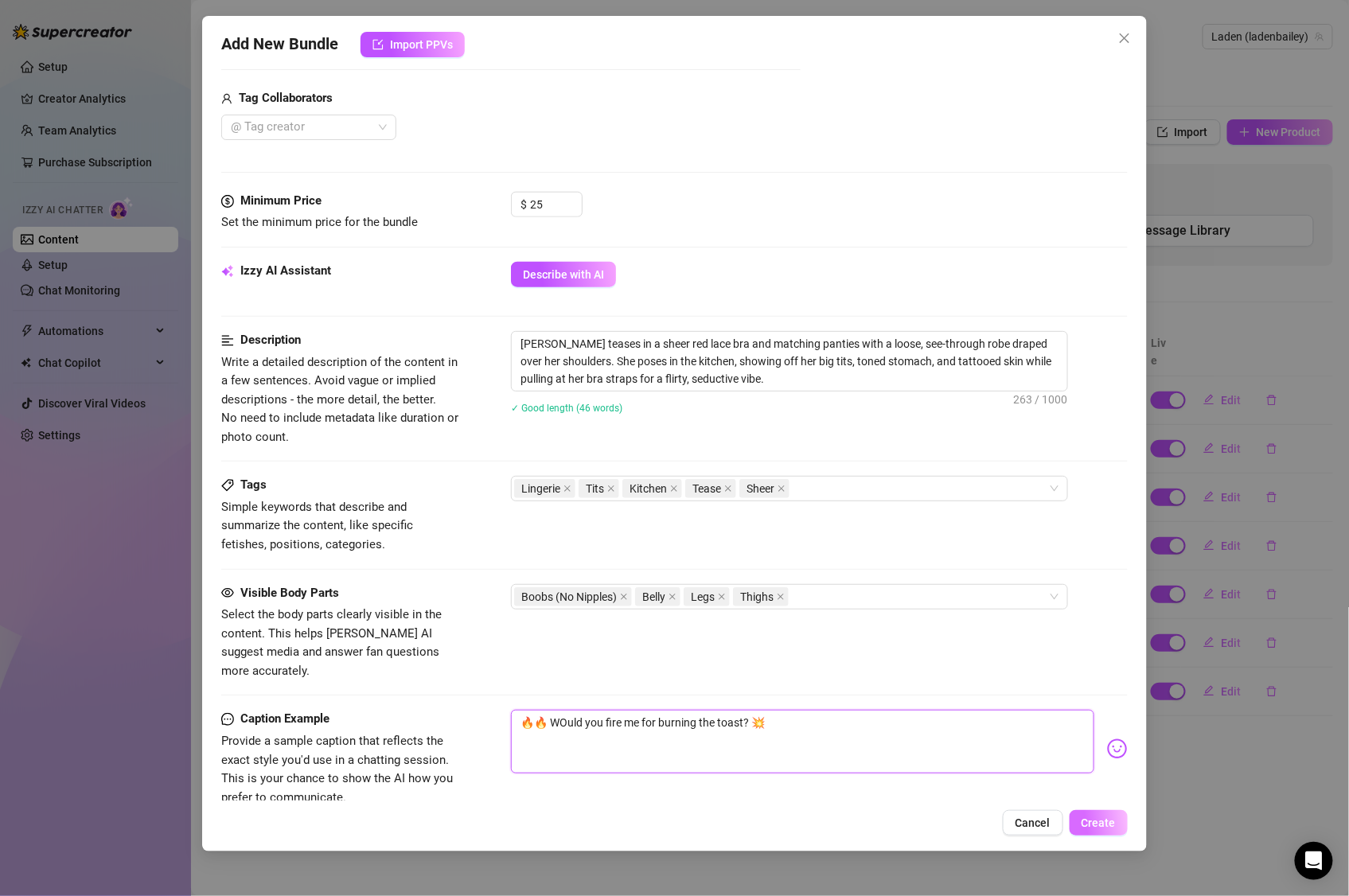
type textarea "🔥🔥 WOuld you fire me for burning the toast? 💥"
click at [1120, 820] on button "Create" at bounding box center [1099, 823] width 58 height 25
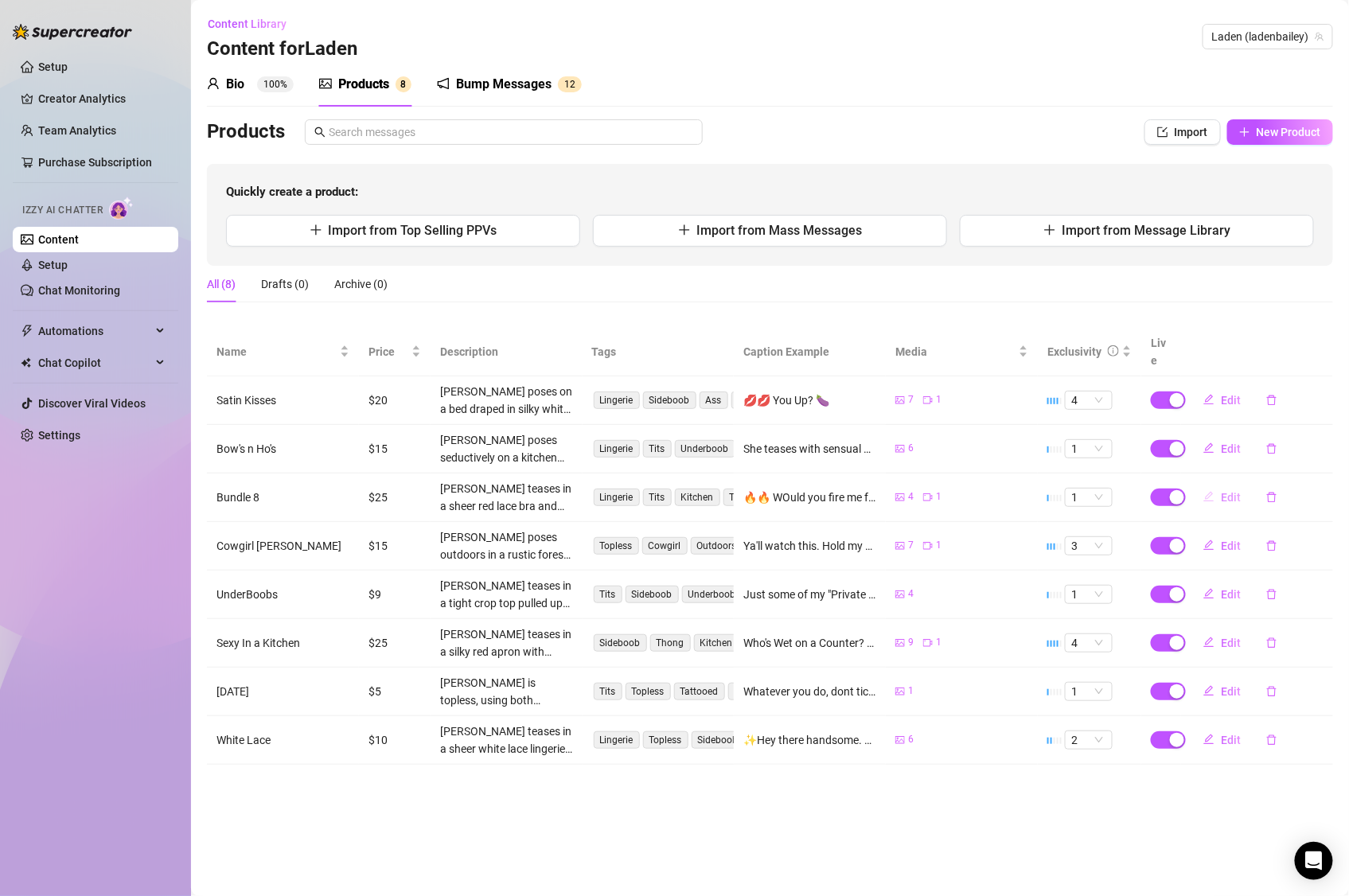
click at [1228, 491] on span "Edit" at bounding box center [1231, 497] width 20 height 13
type textarea "🔥🔥 WOuld you fire me for burning the toast? 💥"
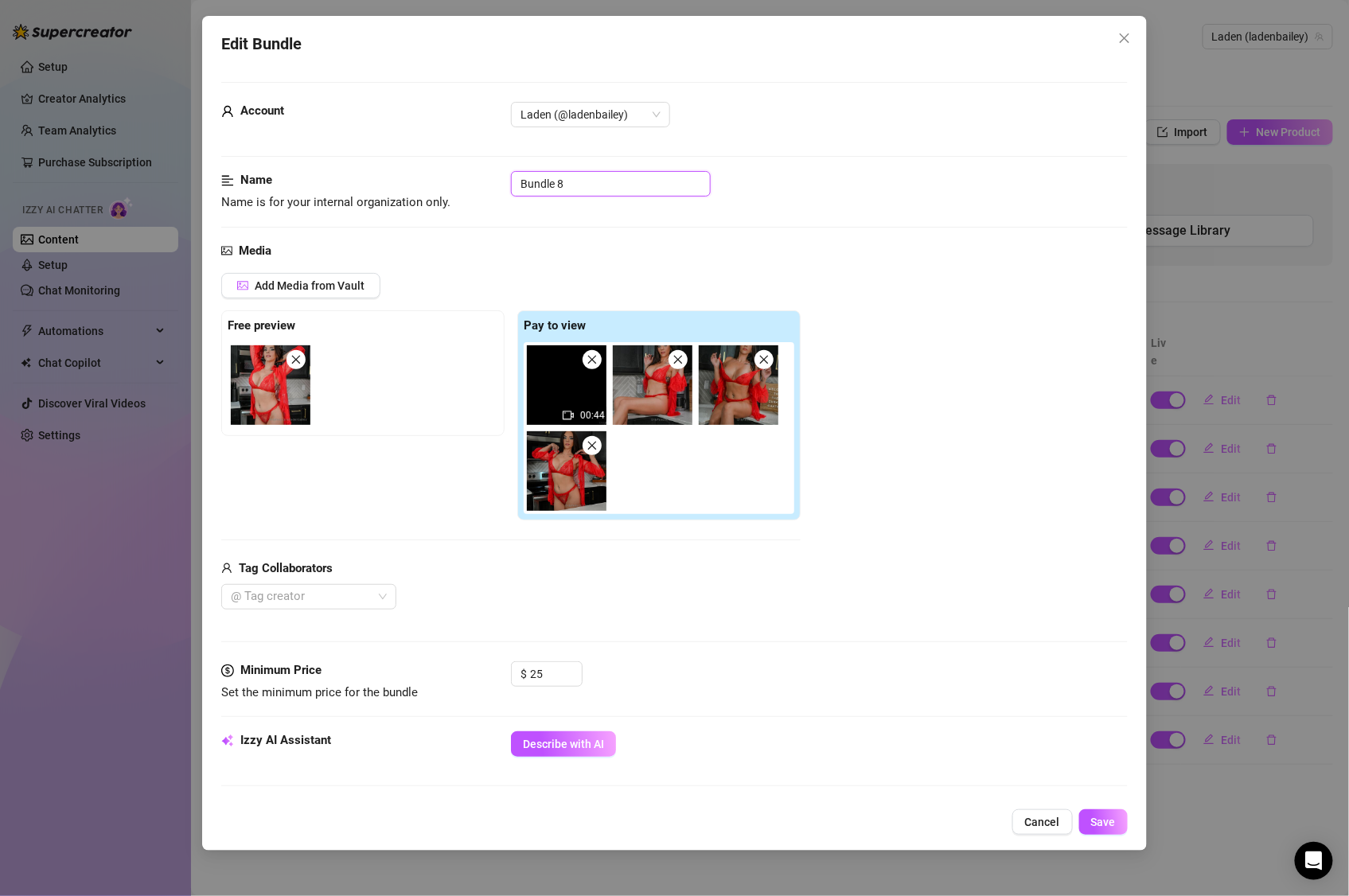
drag, startPoint x: 577, startPoint y: 183, endPoint x: 466, endPoint y: 187, distance: 111.1
click at [466, 187] on div "Name Name is for your internal organization only. Bundle 8" at bounding box center [675, 191] width 907 height 40
type input "Lady In Red"
click at [1104, 823] on span "Save" at bounding box center [1104, 822] width 25 height 13
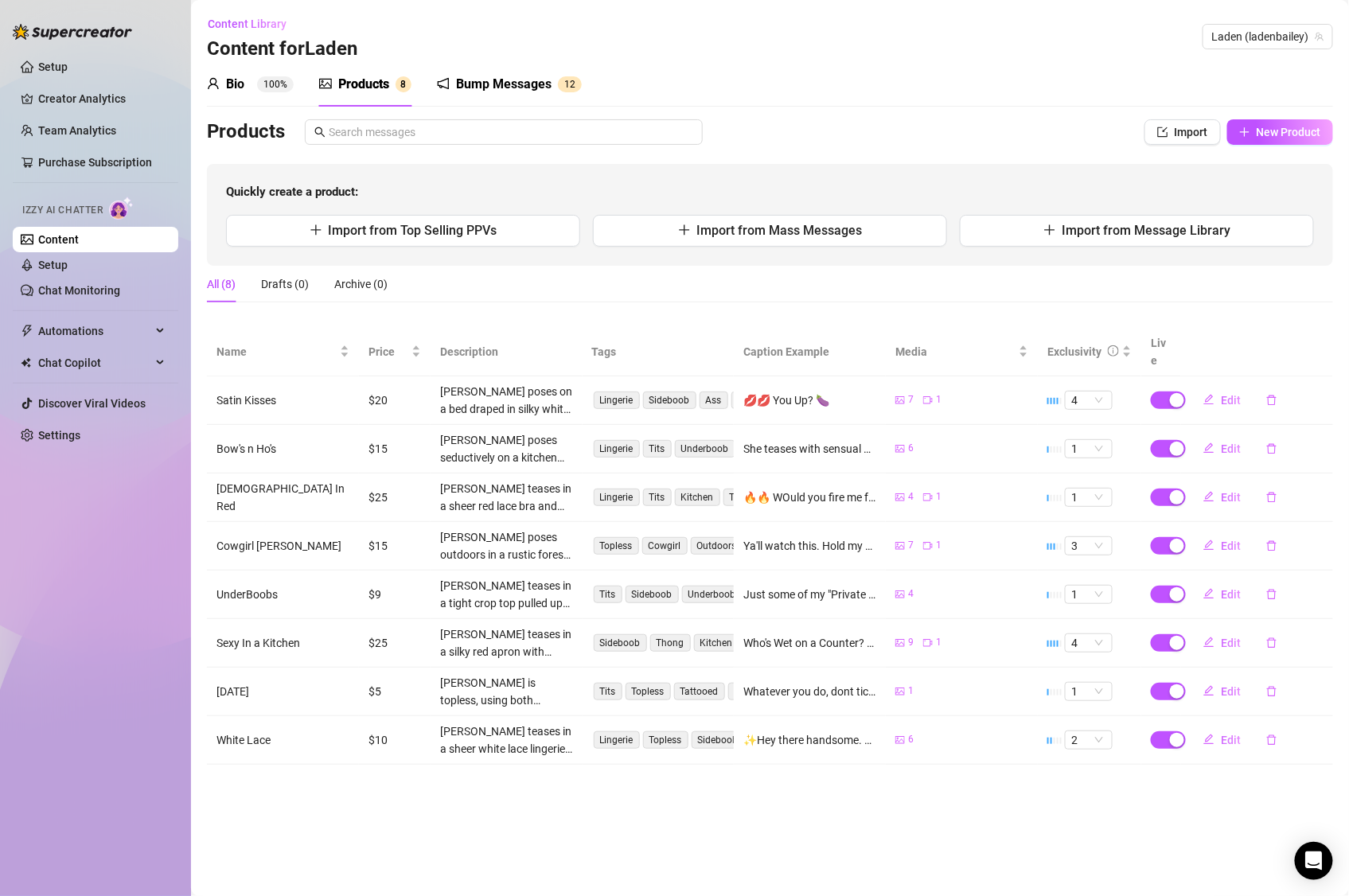
click at [388, 73] on div "Products 8" at bounding box center [365, 84] width 92 height 45
click at [1271, 146] on div "Products Import New Product Quickly create a product: Import from Top Selling P…" at bounding box center [770, 192] width 1127 height 146
click at [1271, 136] on span "New Product" at bounding box center [1289, 132] width 65 height 13
type textarea "Type your message here..."
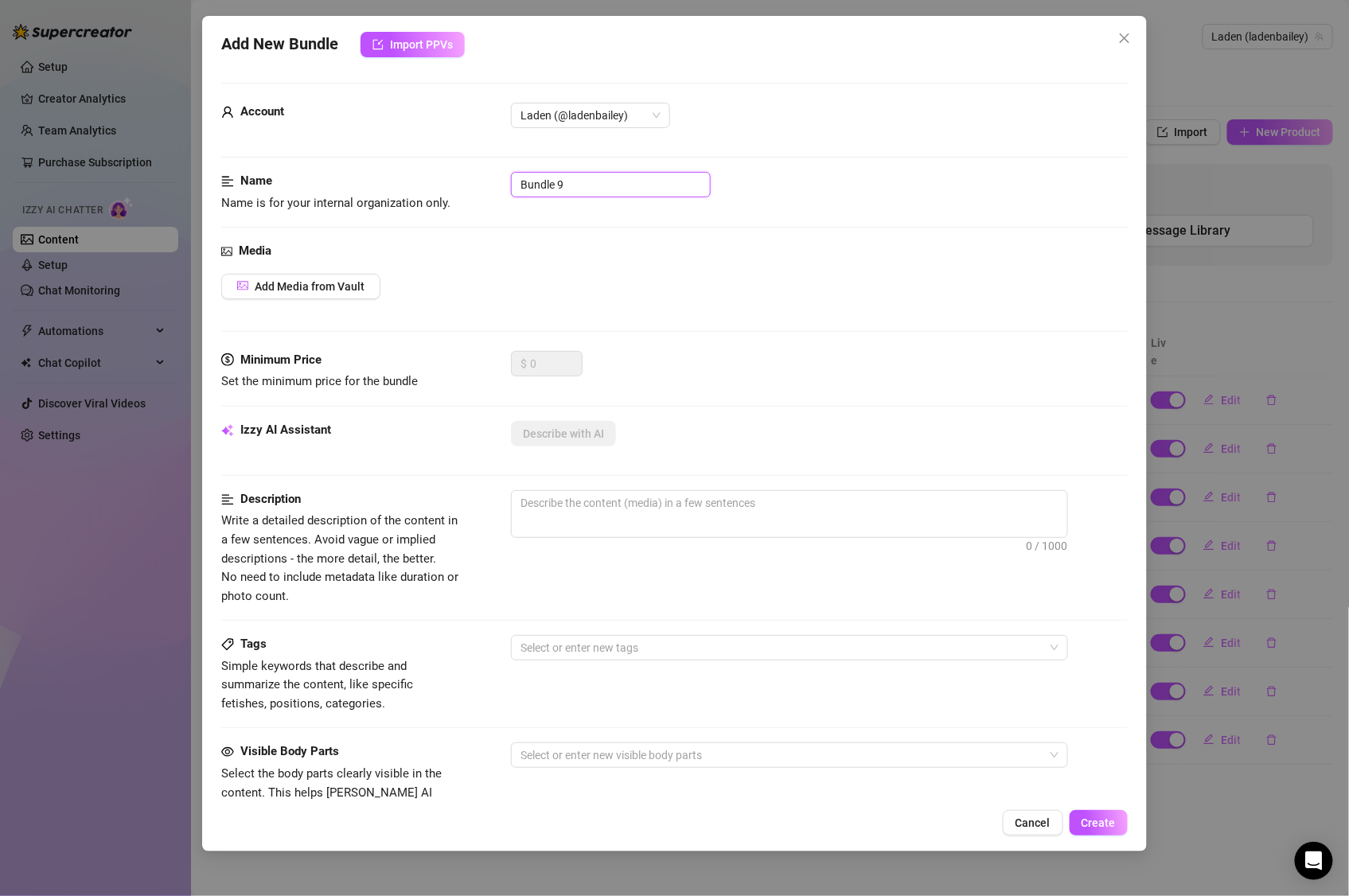
click at [600, 189] on input "Bundle 9" at bounding box center [610, 185] width 200 height 25
drag, startPoint x: 600, startPoint y: 189, endPoint x: 464, endPoint y: 169, distance: 137.5
click at [463, 172] on div "Name Name is for your internal organization only. Bundle 9" at bounding box center [675, 192] width 907 height 40
click at [573, 185] on input "Bootay BOotay" at bounding box center [610, 185] width 200 height 25
type input "Bootay Bootay"
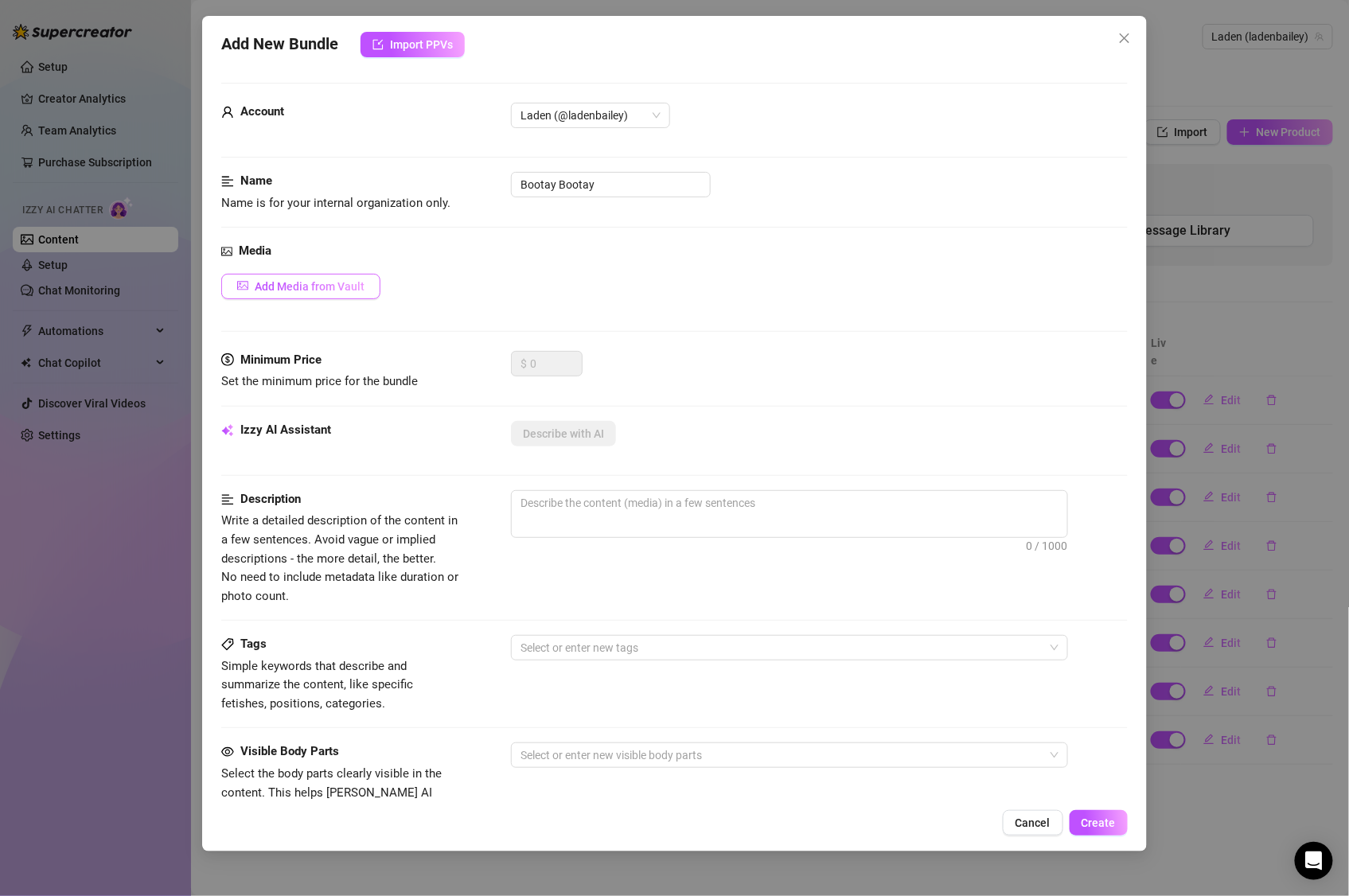
click at [335, 292] on span "Add Media from Vault" at bounding box center [309, 287] width 110 height 13
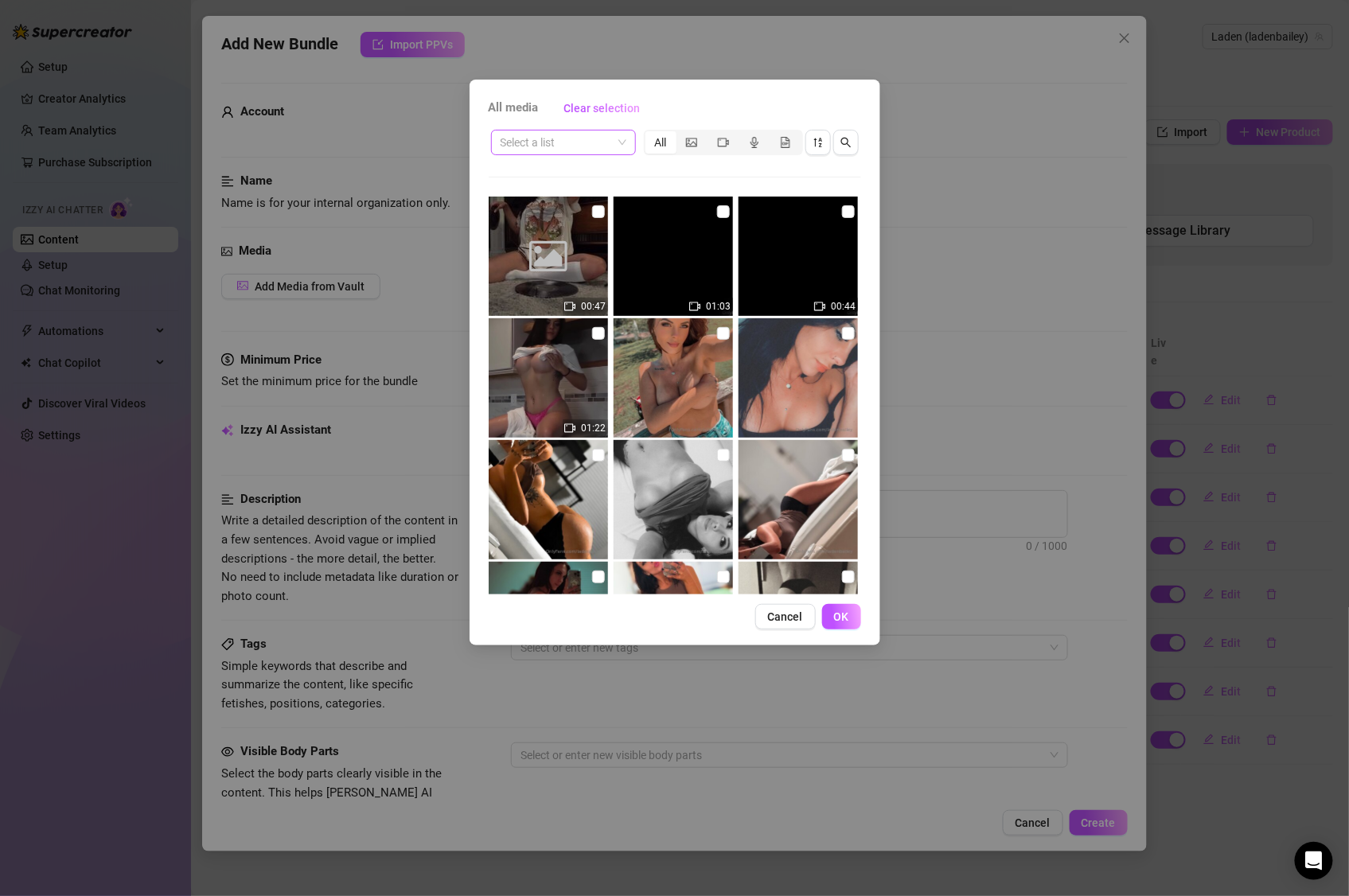
click at [605, 140] on input "search" at bounding box center [557, 142] width 111 height 24
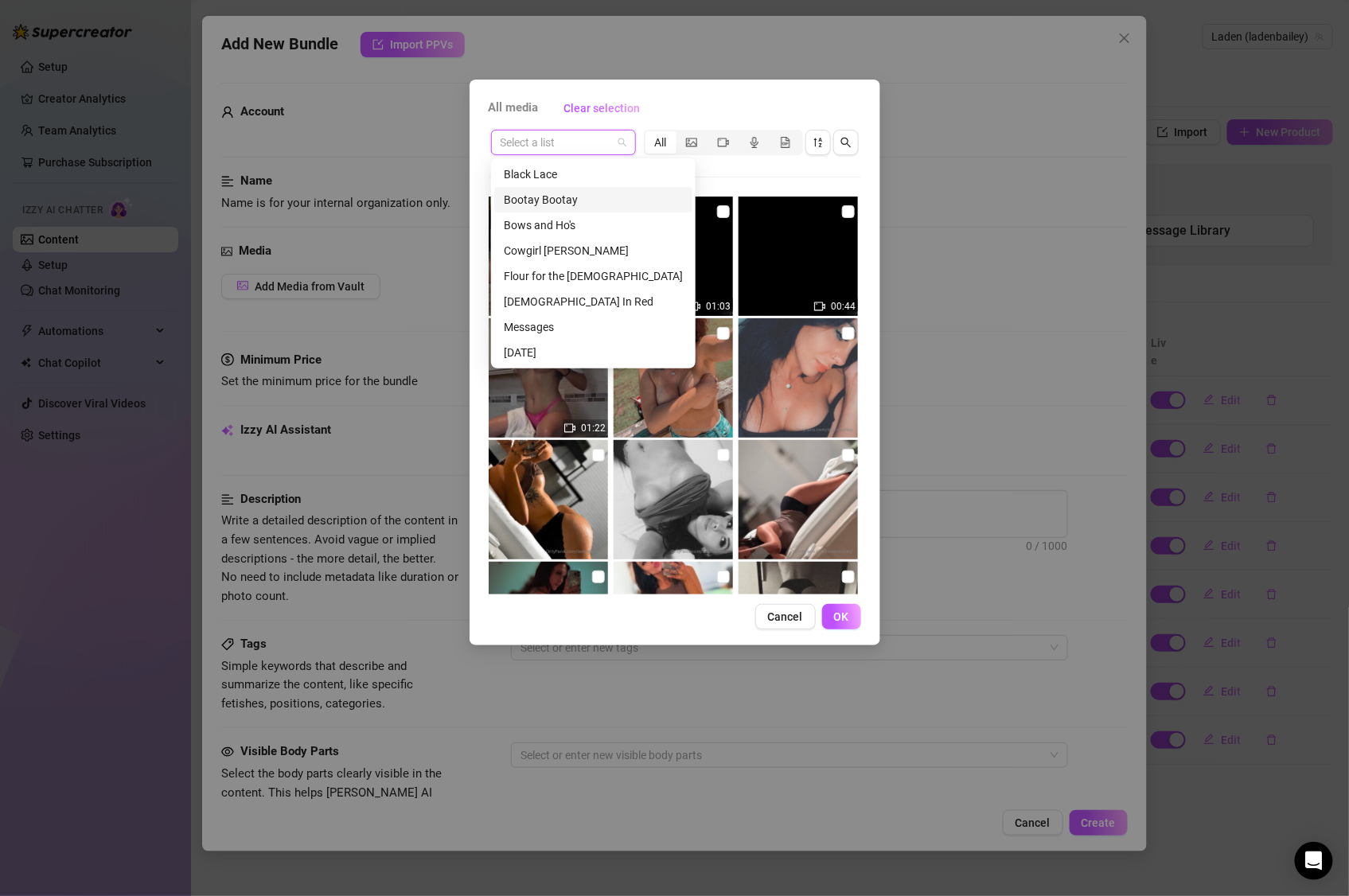
click at [582, 191] on div "Bootay Bootay" at bounding box center [593, 200] width 179 height 18
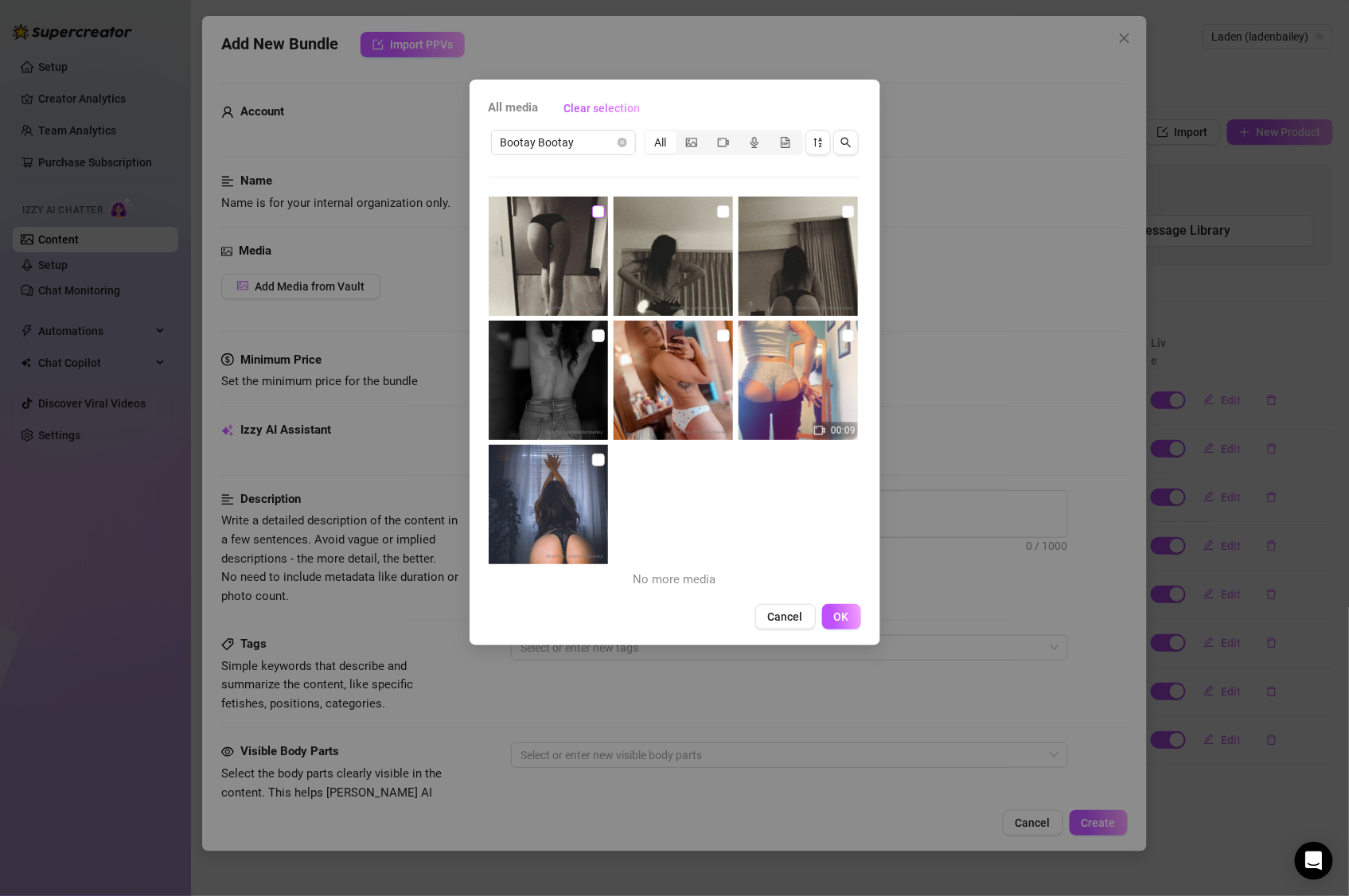
click at [592, 210] on input "checkbox" at bounding box center [599, 211] width 13 height 13
checkbox input "true"
click at [708, 213] on img at bounding box center [673, 255] width 119 height 119
click at [717, 211] on input "checkbox" at bounding box center [723, 211] width 13 height 13
checkbox input "true"
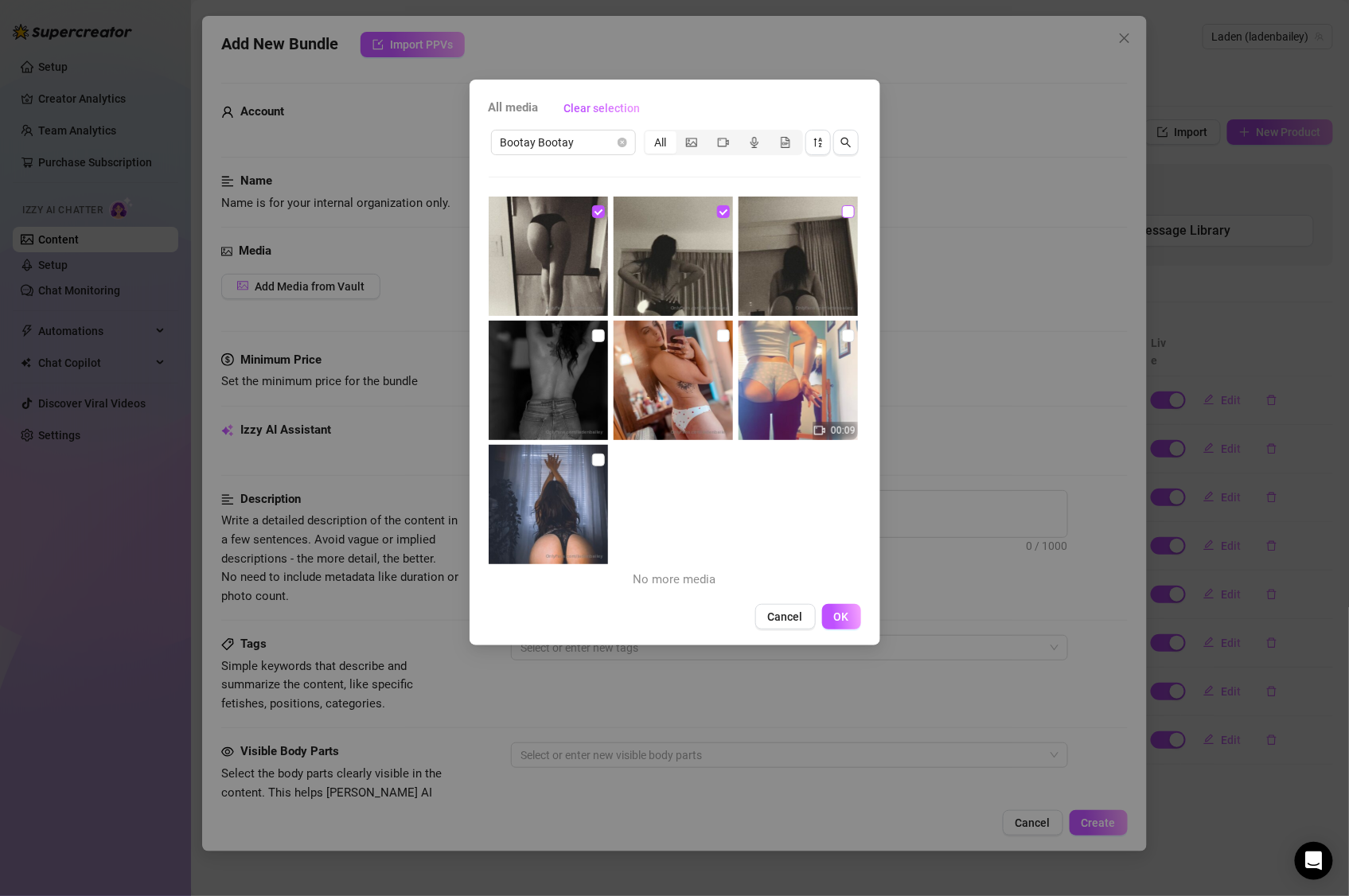
click at [843, 216] on input "checkbox" at bounding box center [849, 211] width 13 height 13
checkbox input "true"
click at [843, 332] on input "checkbox" at bounding box center [849, 336] width 13 height 13
checkbox input "true"
click at [717, 336] on input "checkbox" at bounding box center [723, 336] width 13 height 13
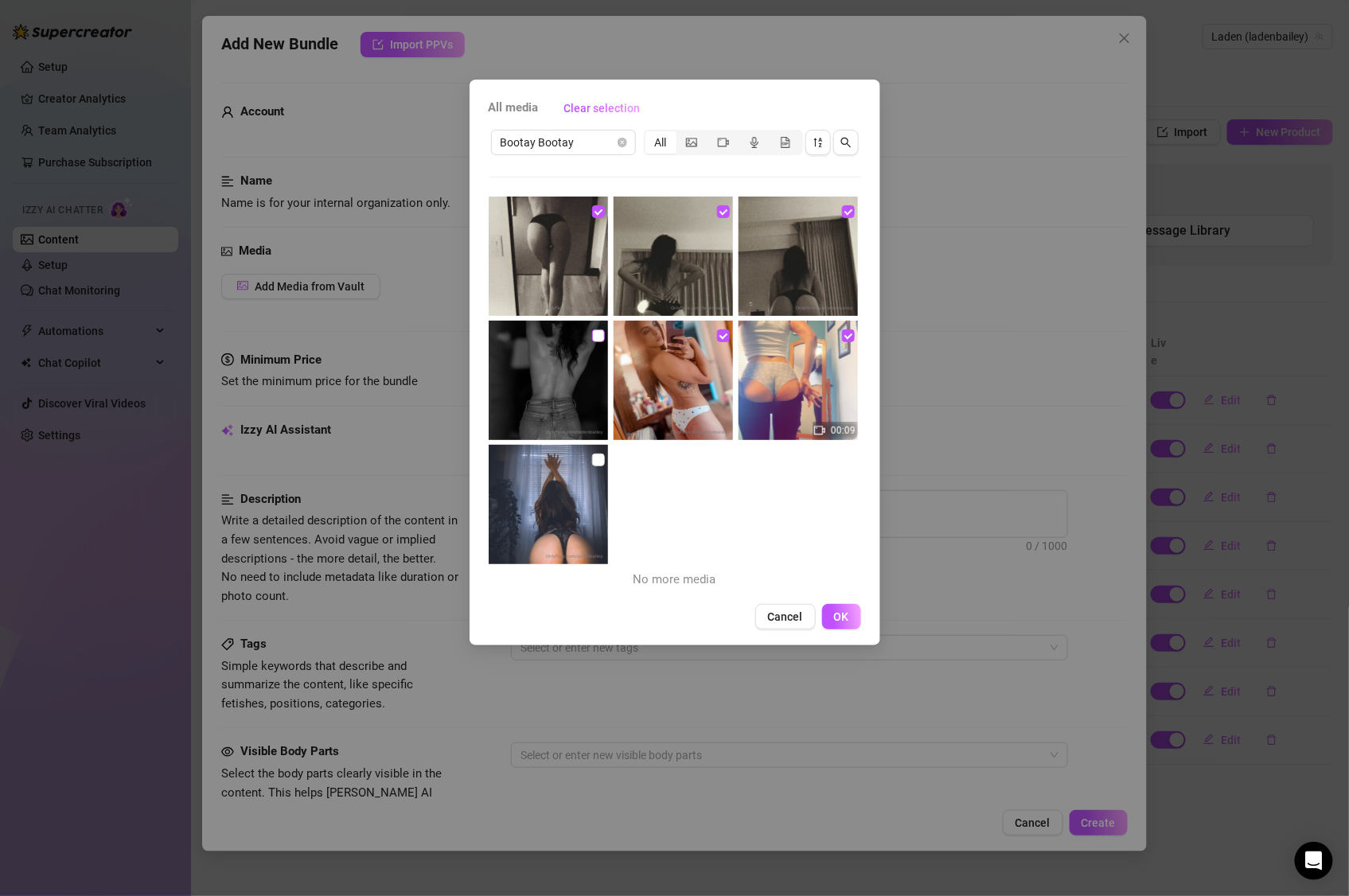
click at [596, 335] on input "checkbox" at bounding box center [599, 336] width 13 height 13
click at [597, 453] on input "checkbox" at bounding box center [599, 460] width 13 height 13
click at [849, 620] on span "OK" at bounding box center [842, 616] width 15 height 13
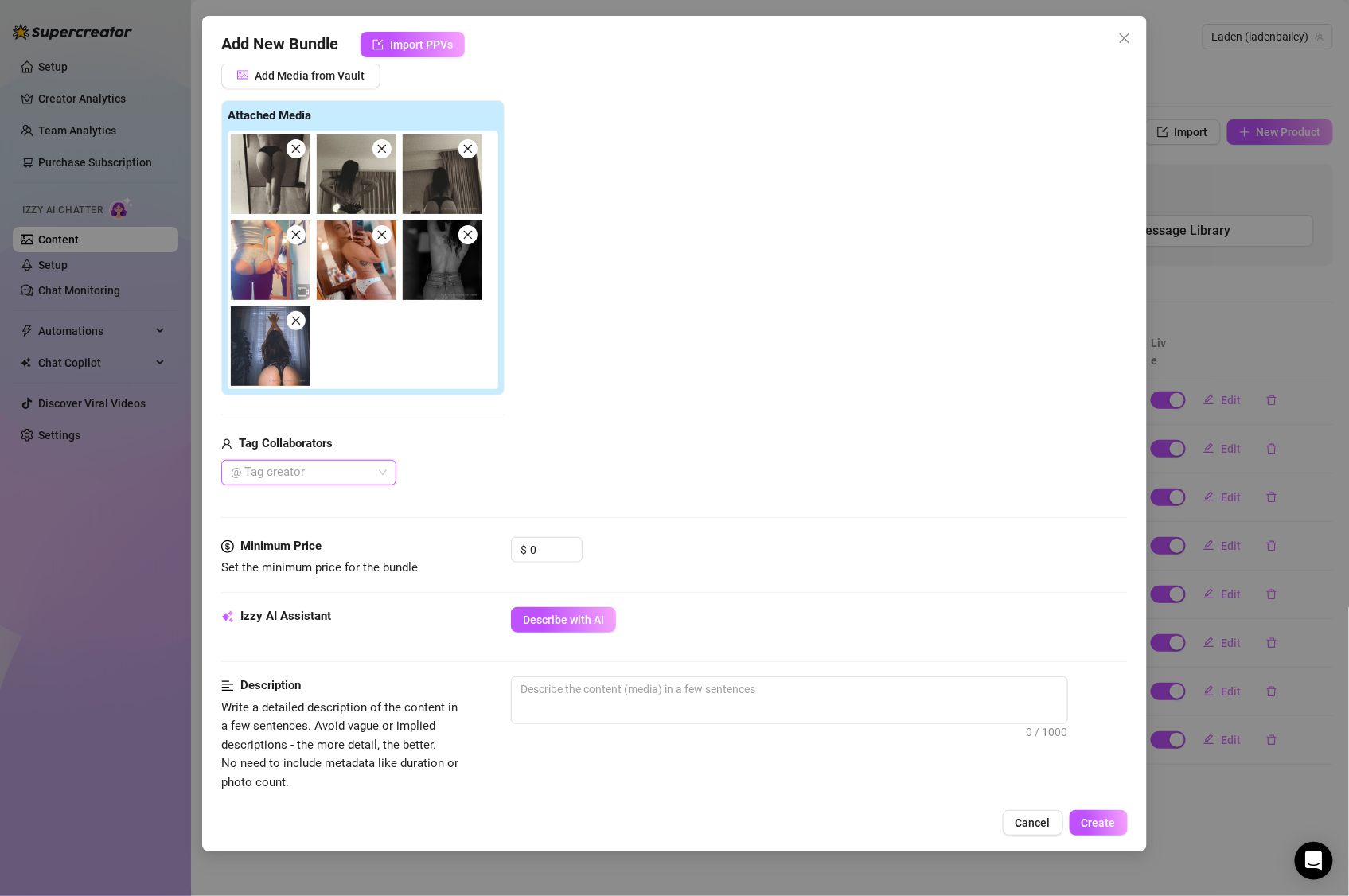
scroll to position [199, 0]
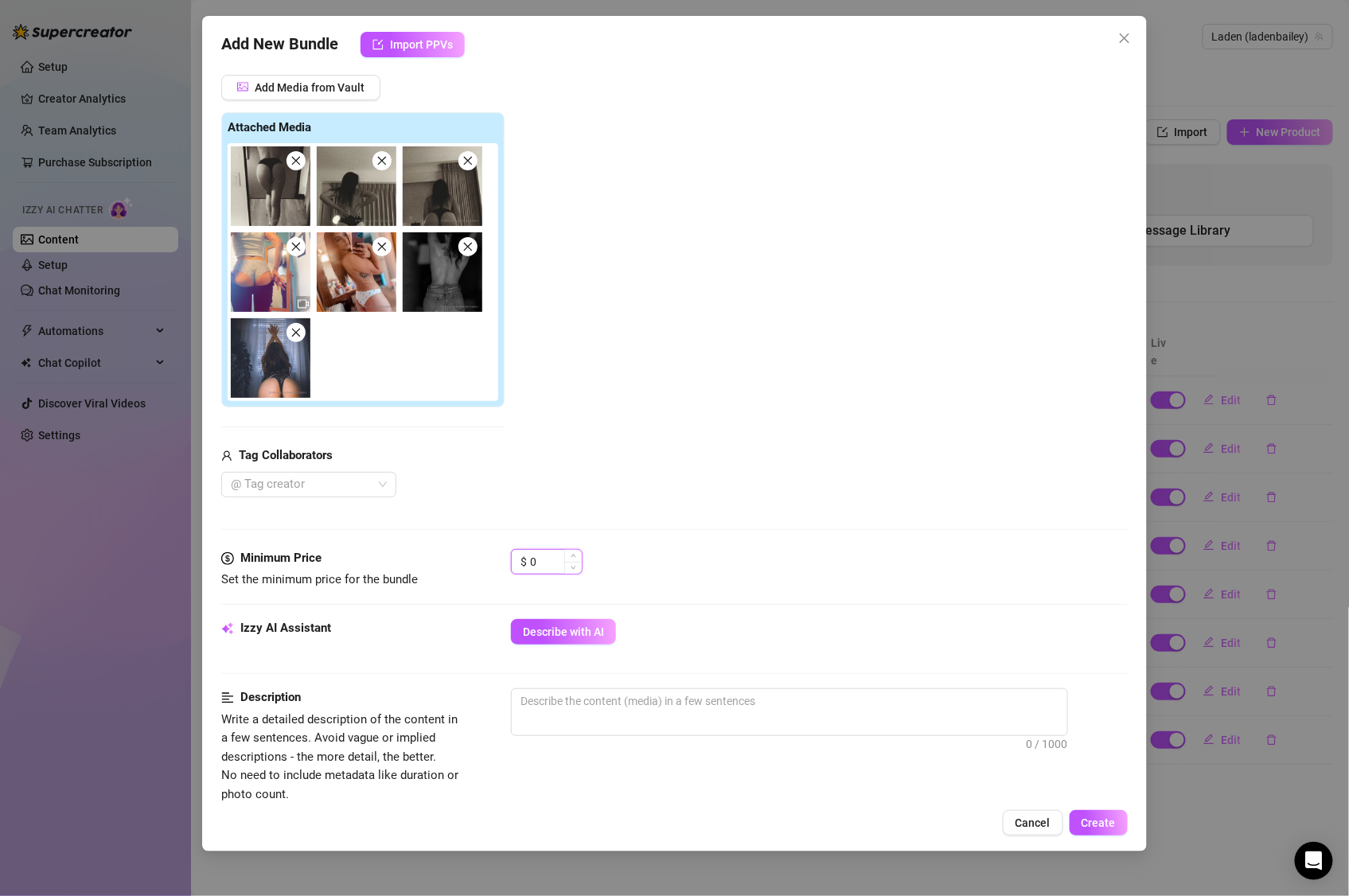
drag, startPoint x: 549, startPoint y: 557, endPoint x: 515, endPoint y: 556, distance: 34.0
click at [515, 556] on div "$ 0" at bounding box center [547, 562] width 72 height 25
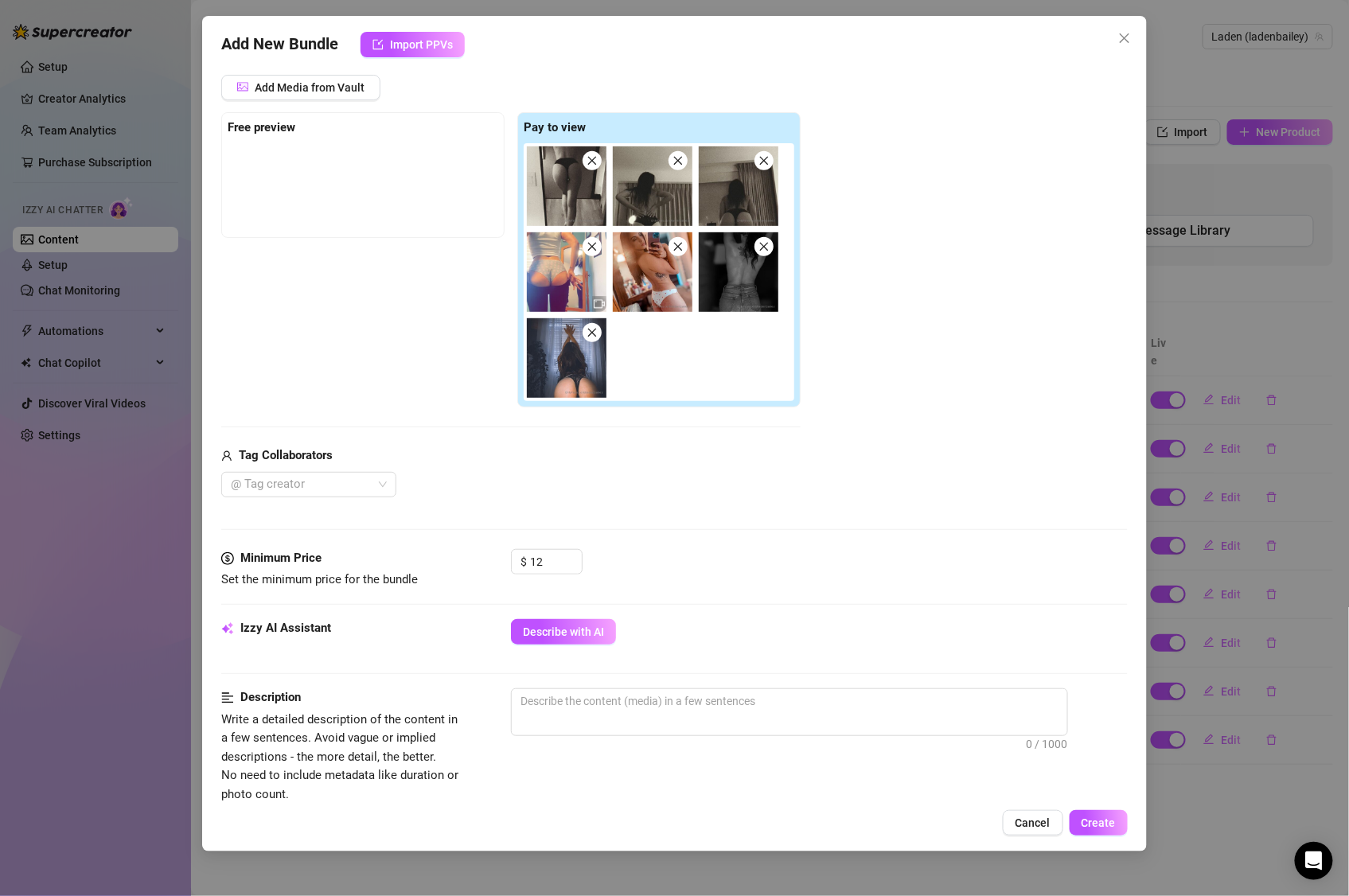
click at [772, 523] on div "Media Add Media from Vault Free preview Pay to view Tag Collaborators @ Tag cre…" at bounding box center [675, 296] width 907 height 506
click at [594, 634] on span "Describe with AI" at bounding box center [564, 632] width 82 height 13
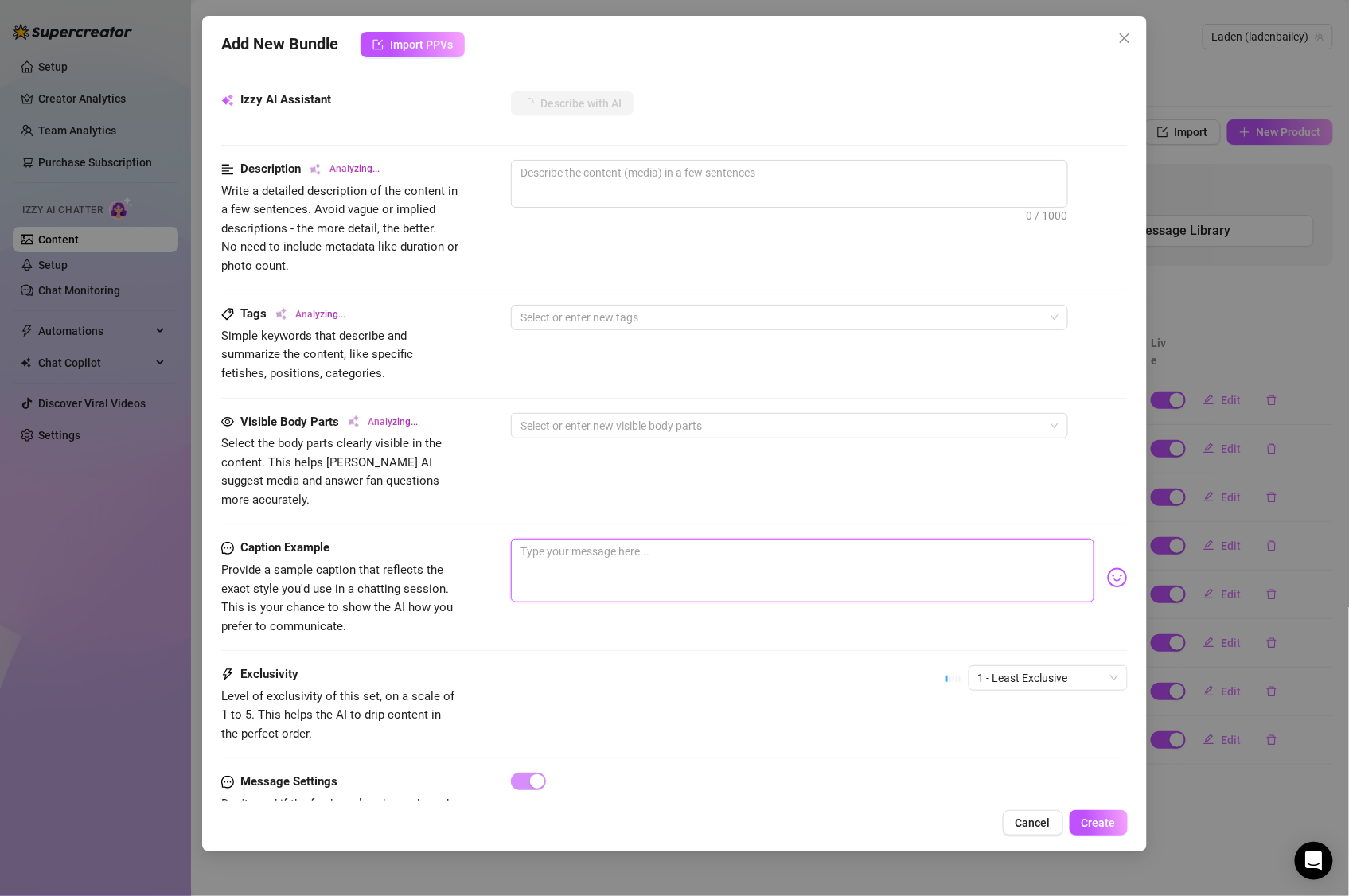
click at [552, 548] on textarea at bounding box center [802, 570] width 584 height 64
click at [1107, 568] on img at bounding box center [1117, 577] width 21 height 21
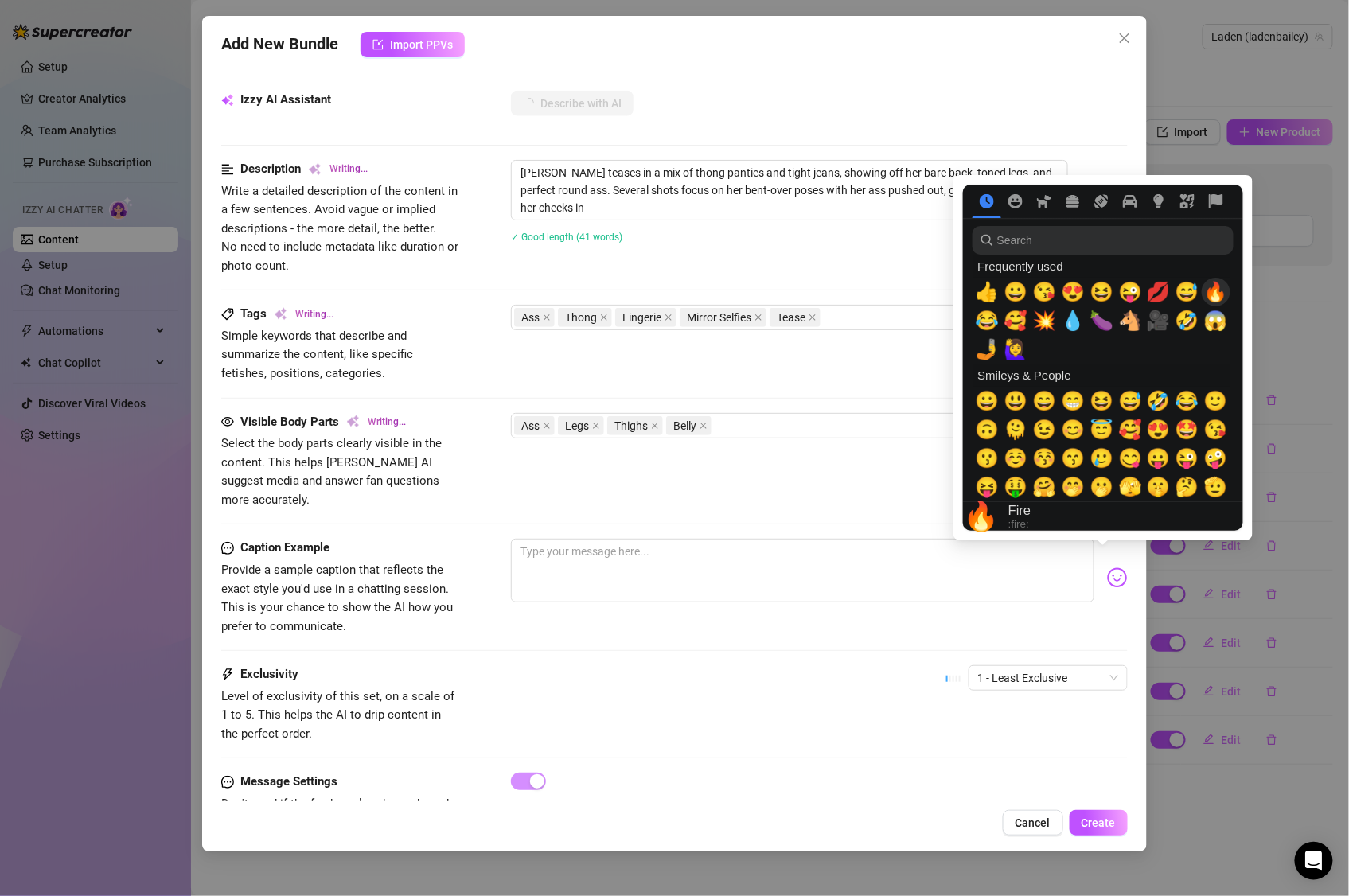
click at [1218, 295] on span "🔥" at bounding box center [1216, 292] width 24 height 22
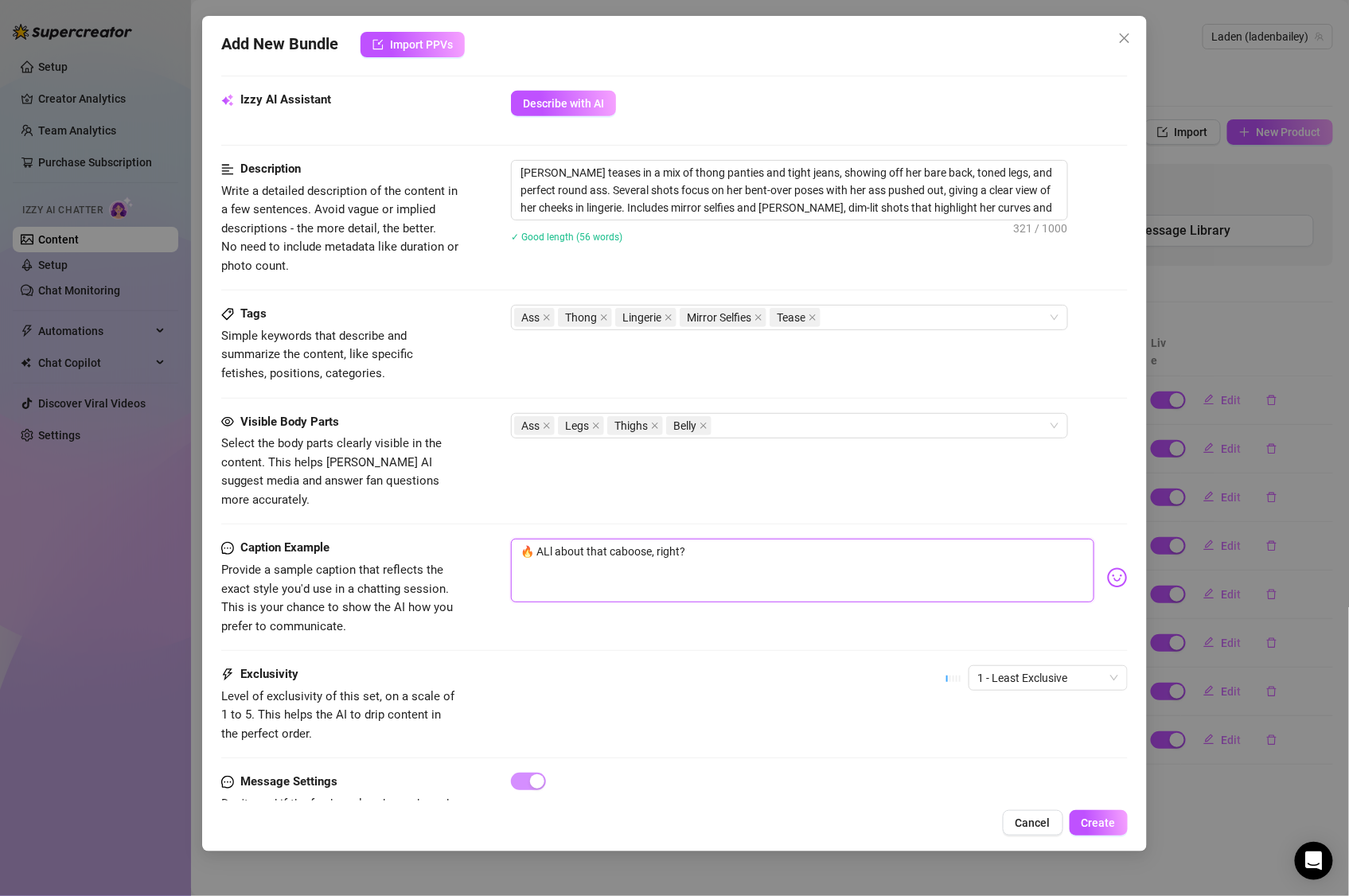
click at [543, 538] on textarea "🔥 ALl about that caboose, right?" at bounding box center [802, 570] width 584 height 64
click at [740, 538] on textarea "🔥 Its all about that caboose, right?" at bounding box center [802, 570] width 584 height 64
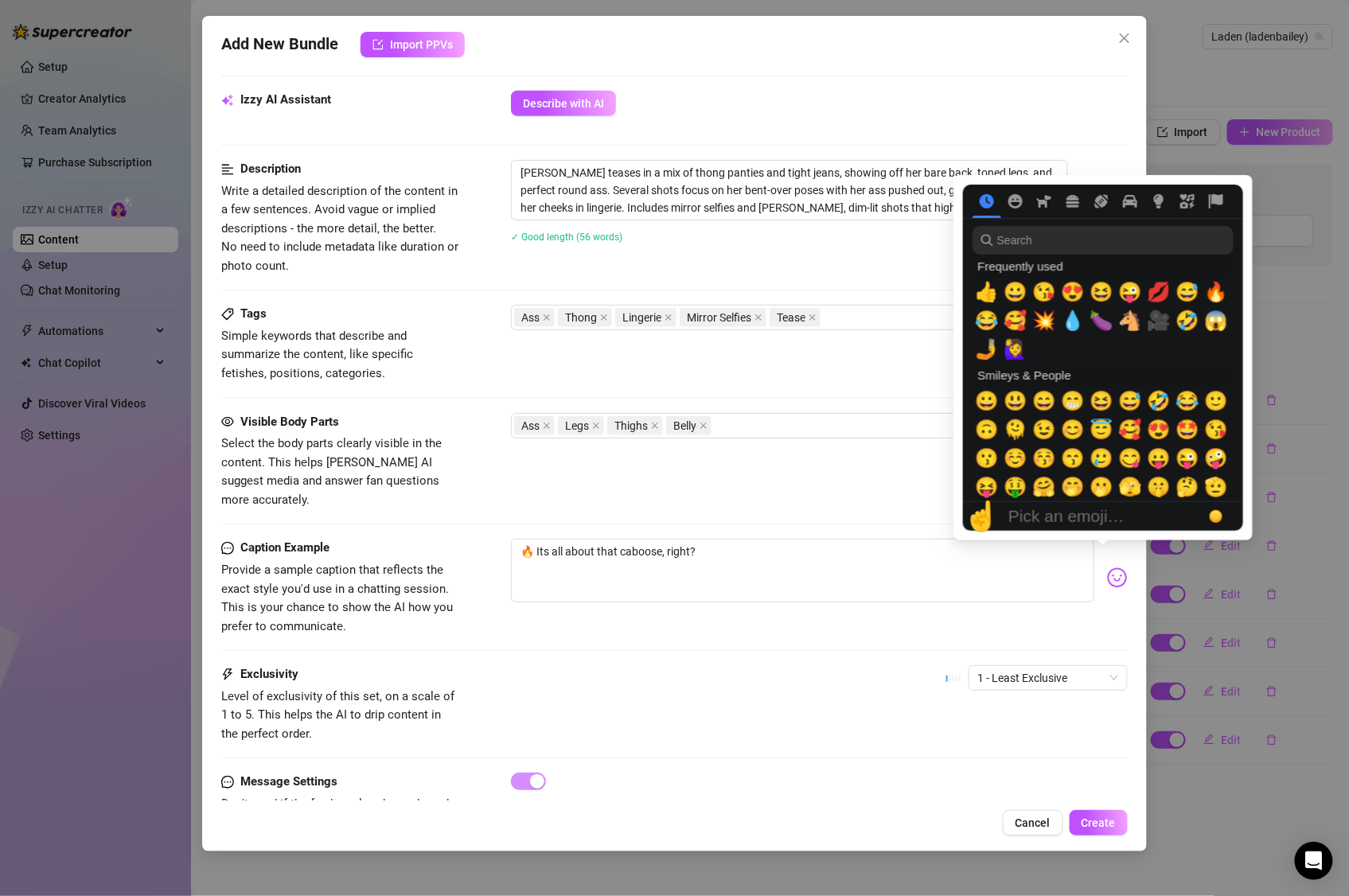
click at [1107, 567] on img at bounding box center [1117, 577] width 21 height 21
click at [1018, 251] on input "search" at bounding box center [1103, 240] width 261 height 29
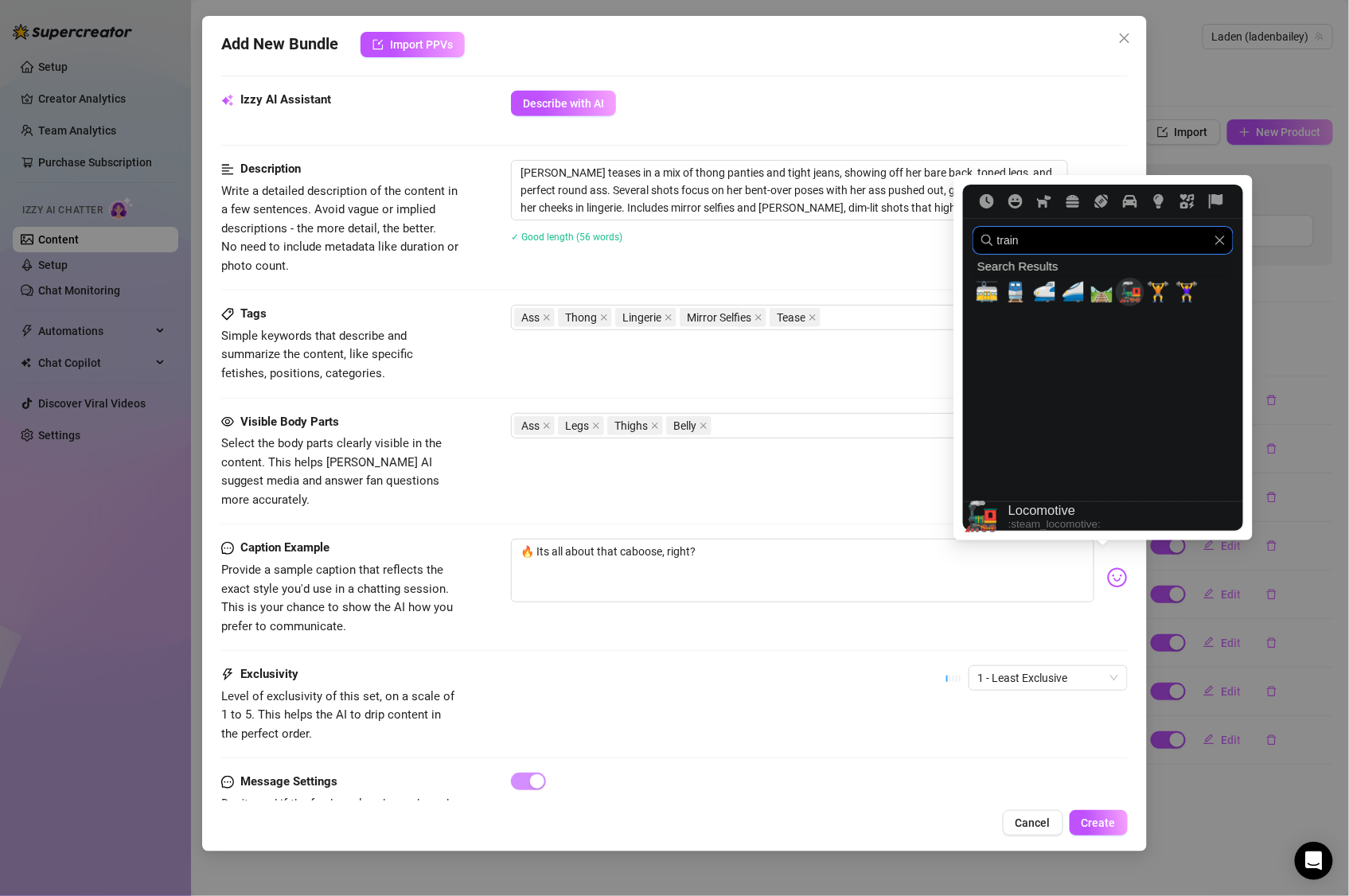
click at [1136, 296] on span "🚂" at bounding box center [1130, 292] width 24 height 22
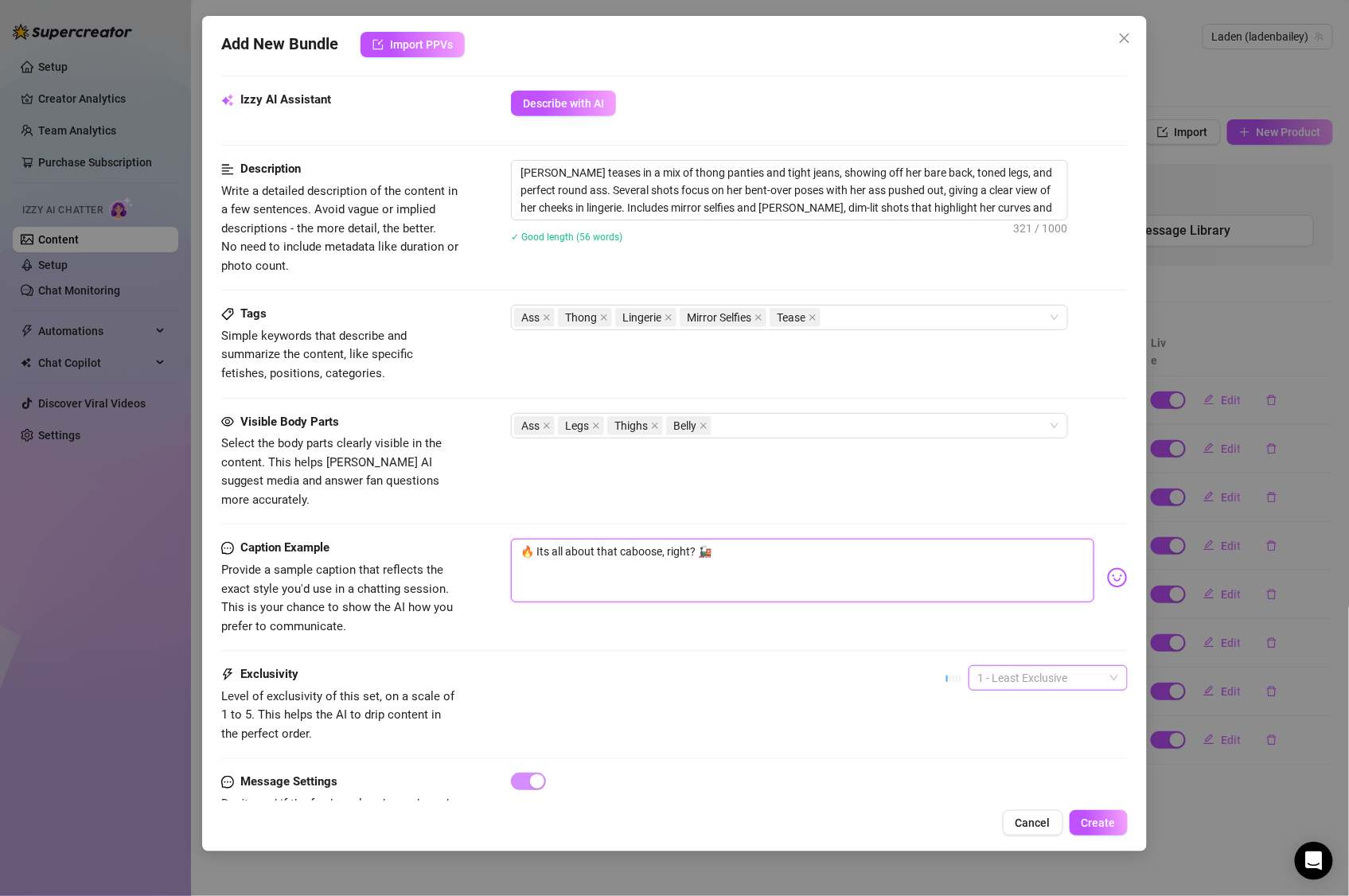
click at [1041, 668] on span "1 - Least Exclusive" at bounding box center [1049, 677] width 140 height 24
click at [1022, 728] on div "2" at bounding box center [1034, 719] width 153 height 25
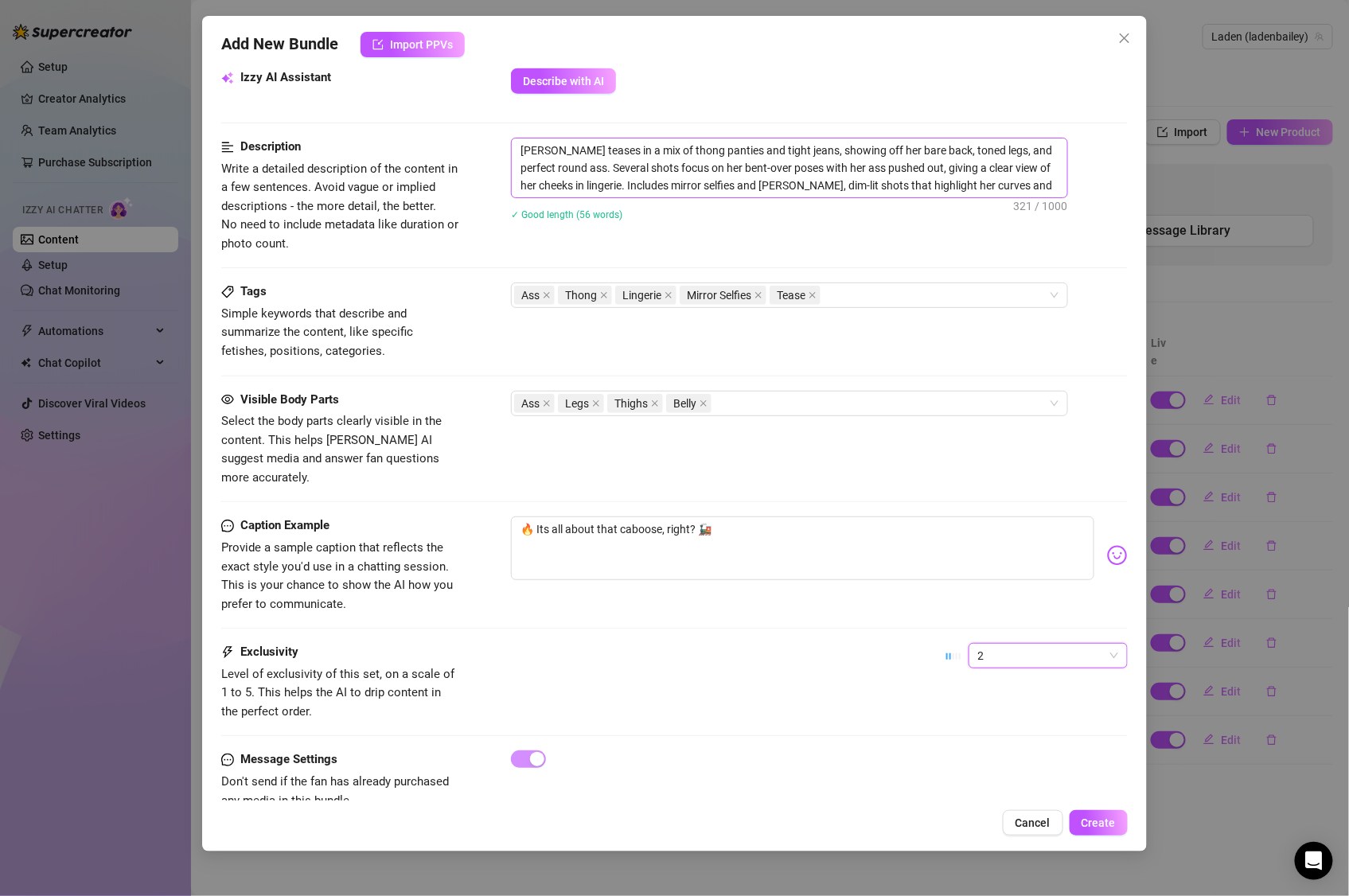
scroll to position [771, 0]
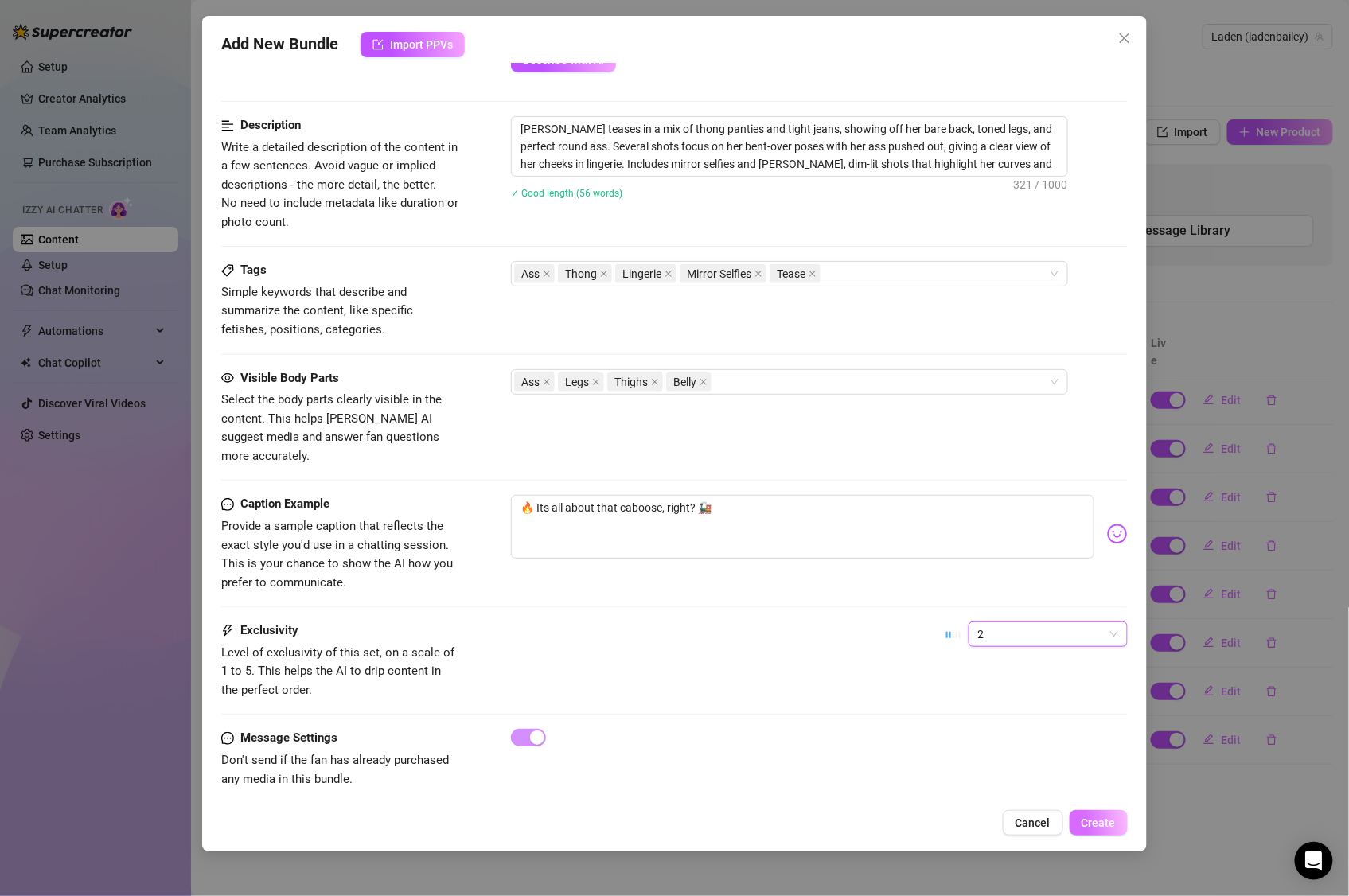
click at [1100, 820] on span "Create" at bounding box center [1099, 823] width 34 height 13
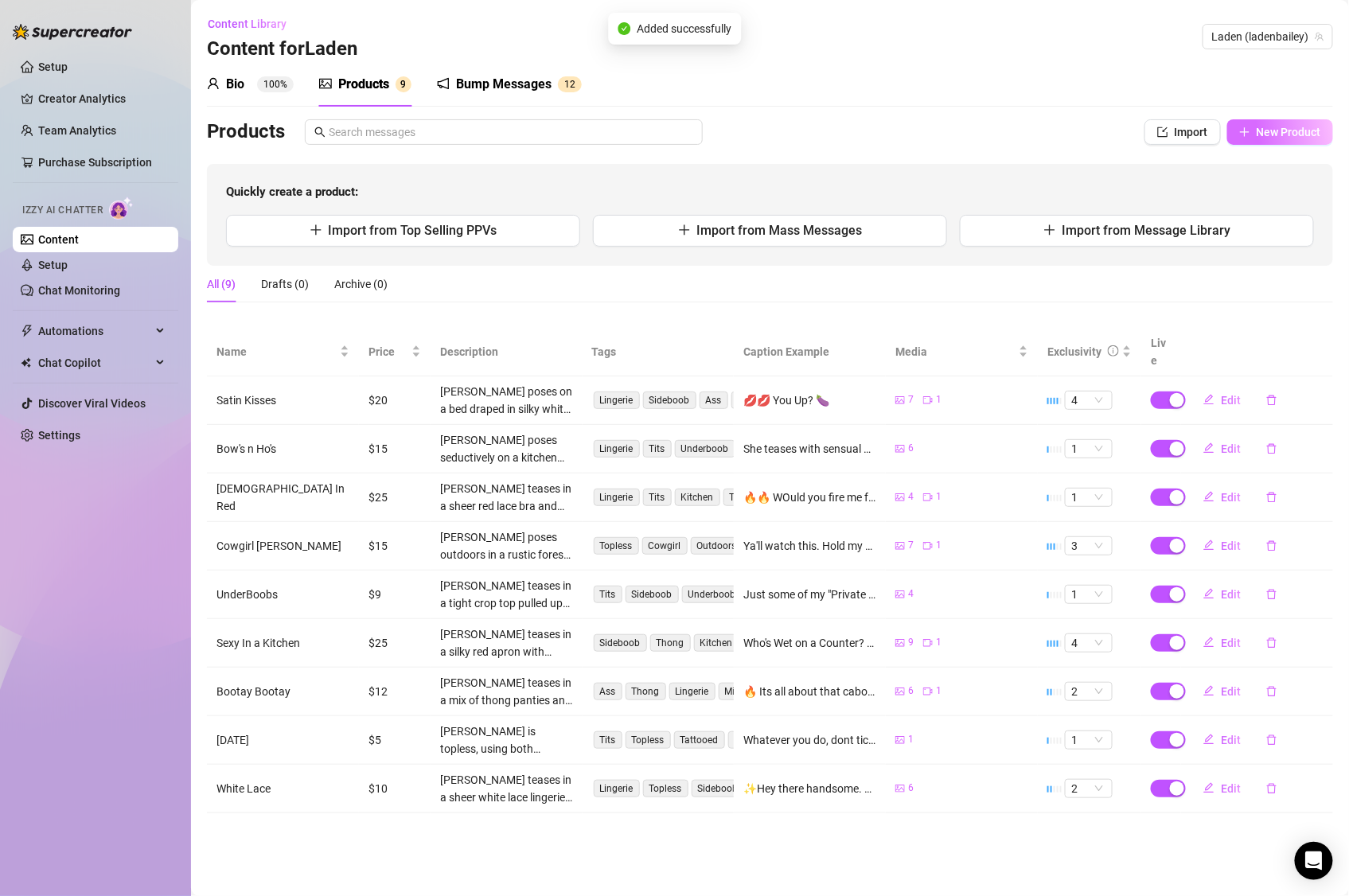
click at [1262, 132] on span "New Product" at bounding box center [1289, 132] width 65 height 13
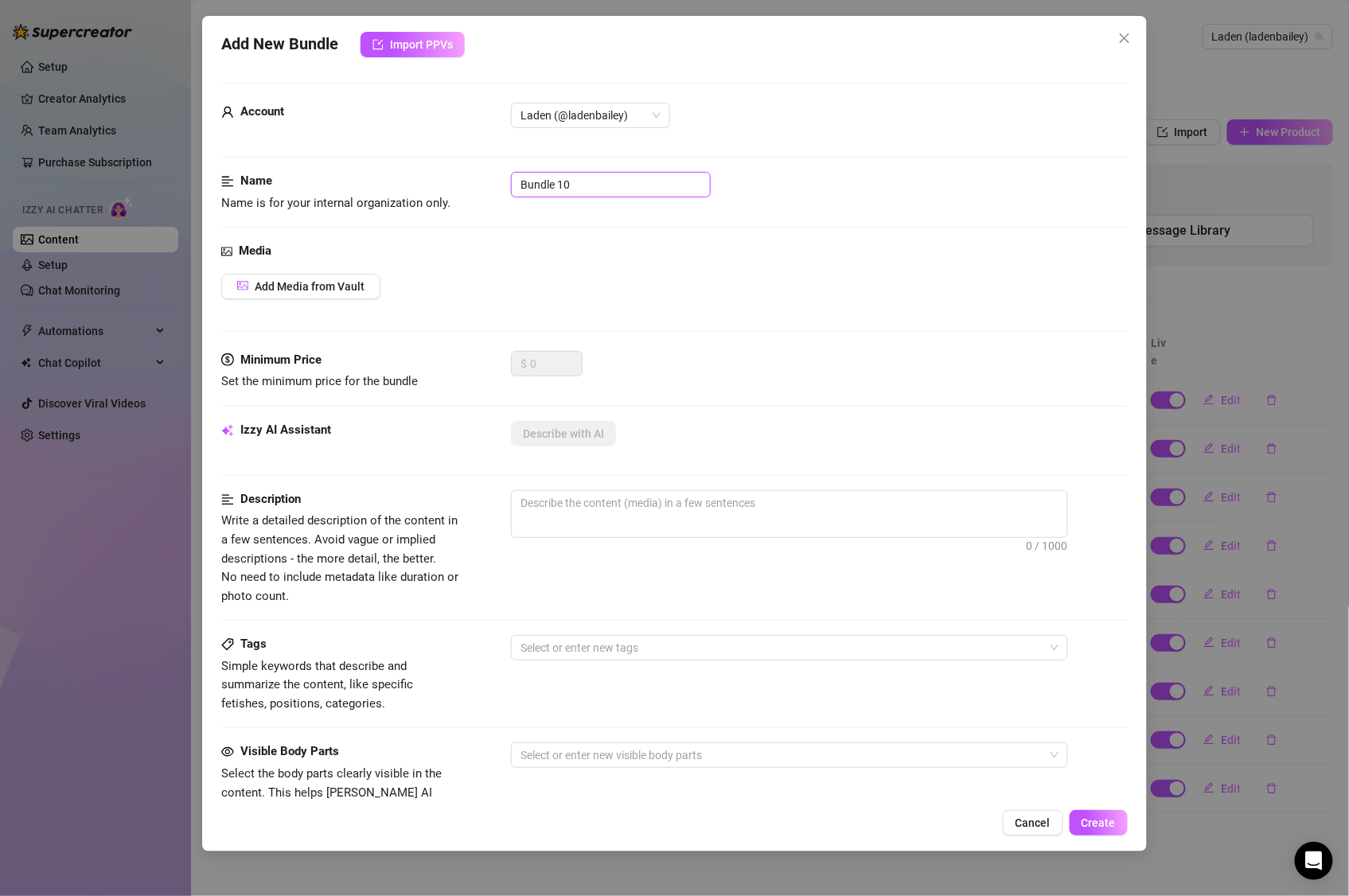
drag, startPoint x: 631, startPoint y: 191, endPoint x: 476, endPoint y: 179, distance: 155.5
click at [476, 179] on div "Name Name is for your internal organization only. Bundle 10" at bounding box center [675, 192] width 907 height 40
click at [322, 286] on span "Add Media from Vault" at bounding box center [309, 287] width 110 height 13
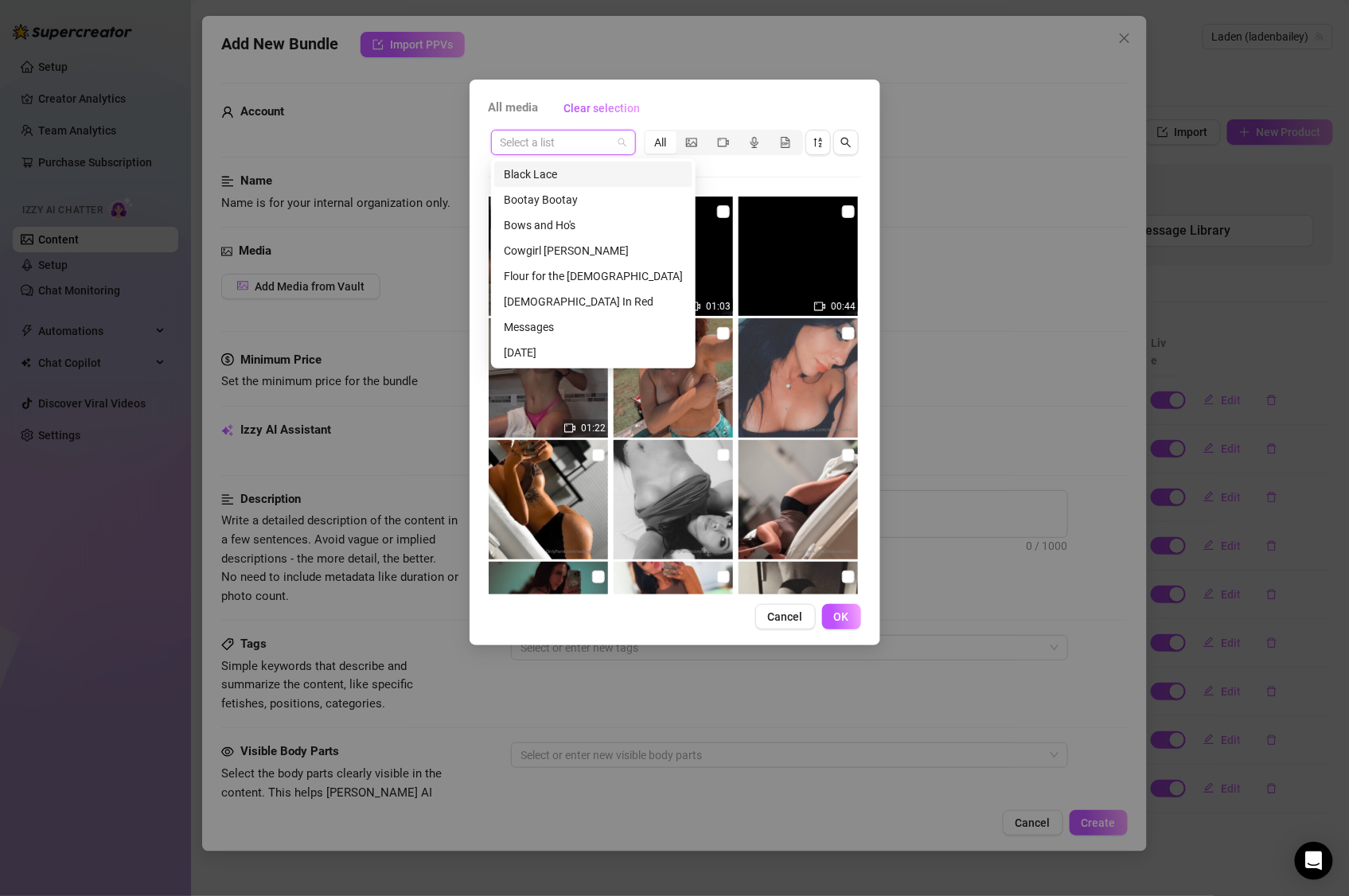
click at [575, 140] on input "search" at bounding box center [557, 142] width 111 height 24
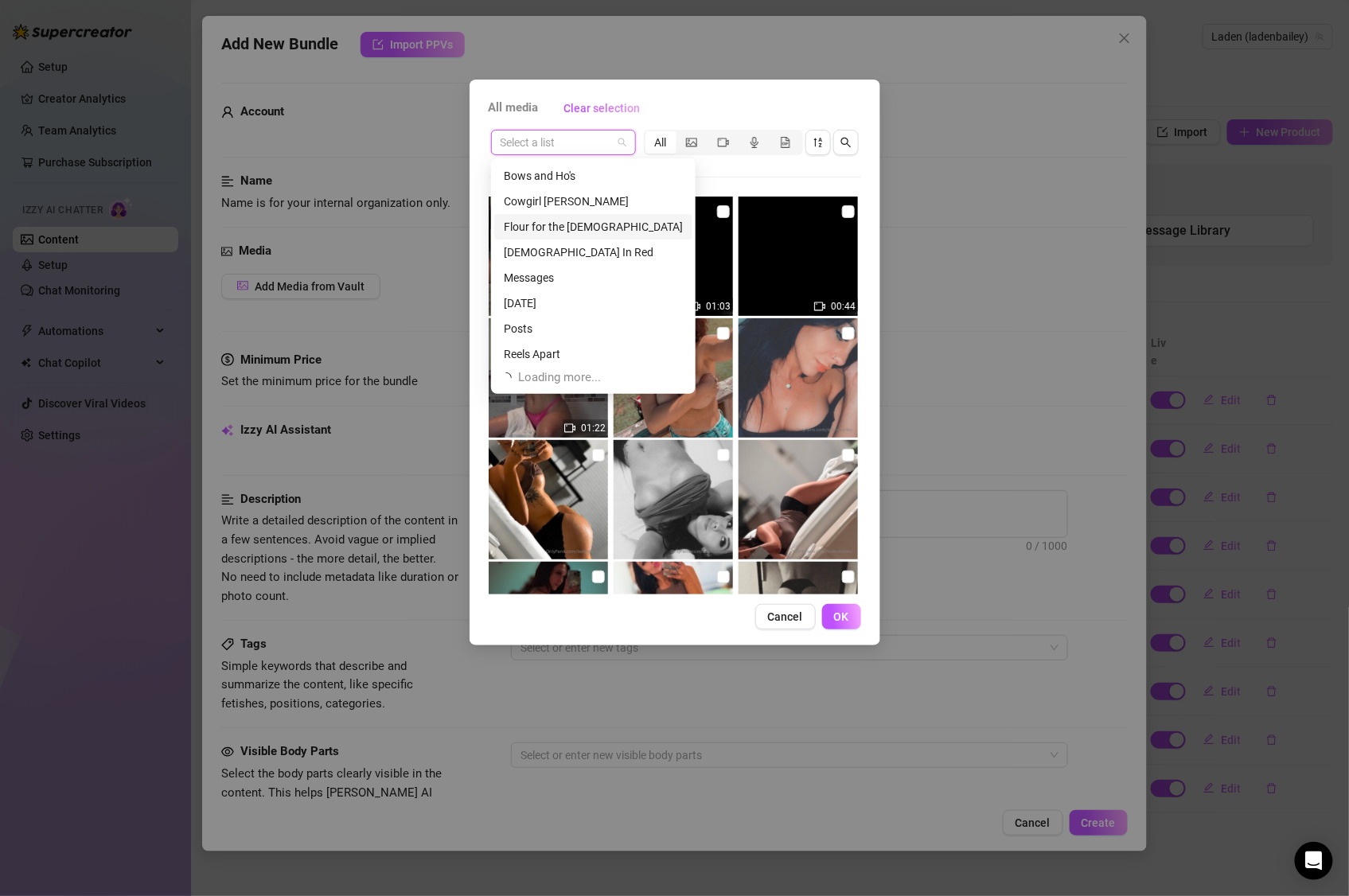
scroll to position [51, 0]
click at [554, 350] on div "Reels Apart" at bounding box center [593, 353] width 179 height 18
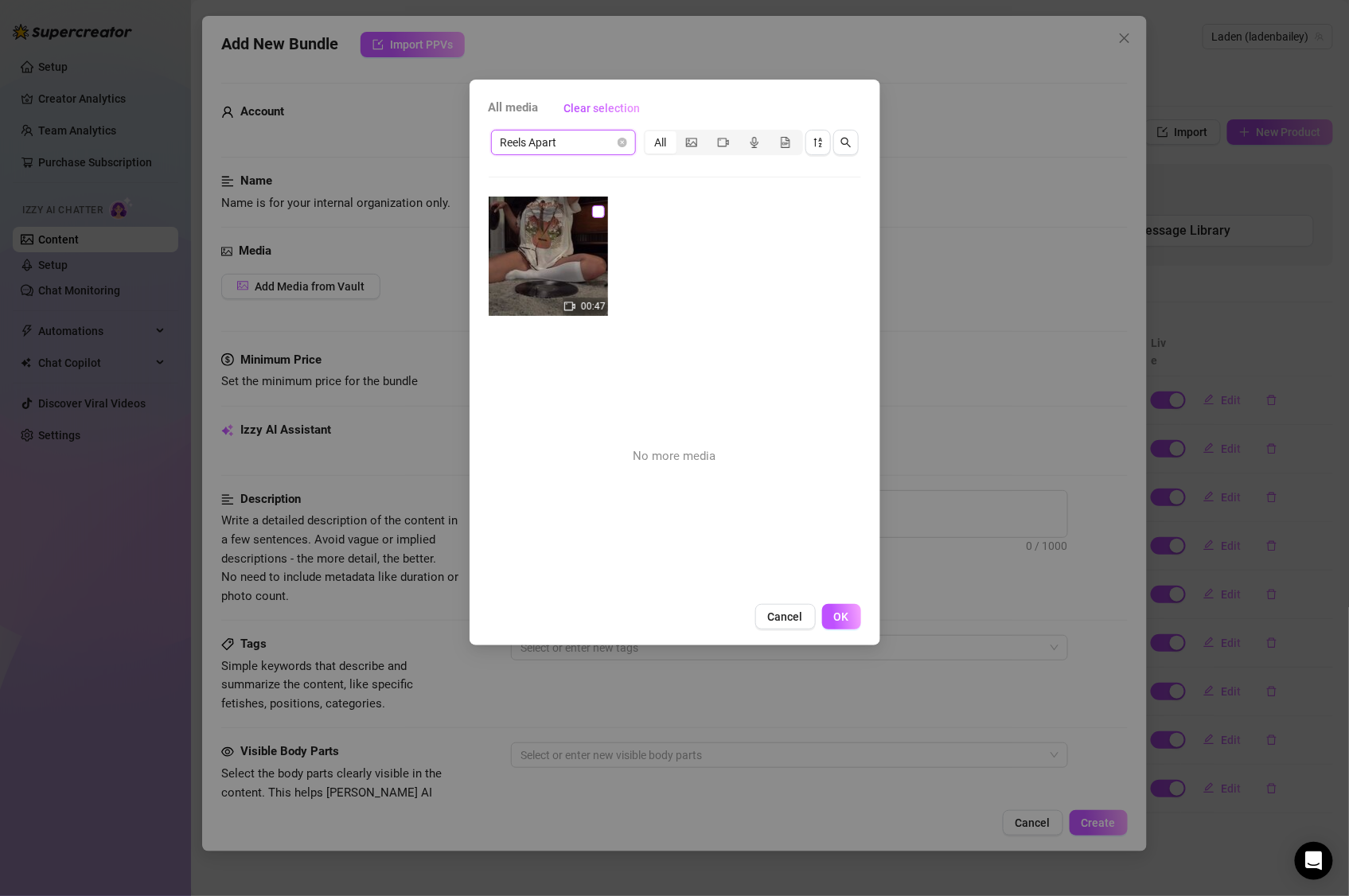
click at [594, 208] on input "checkbox" at bounding box center [599, 211] width 13 height 13
click at [845, 618] on span "OK" at bounding box center [842, 616] width 15 height 13
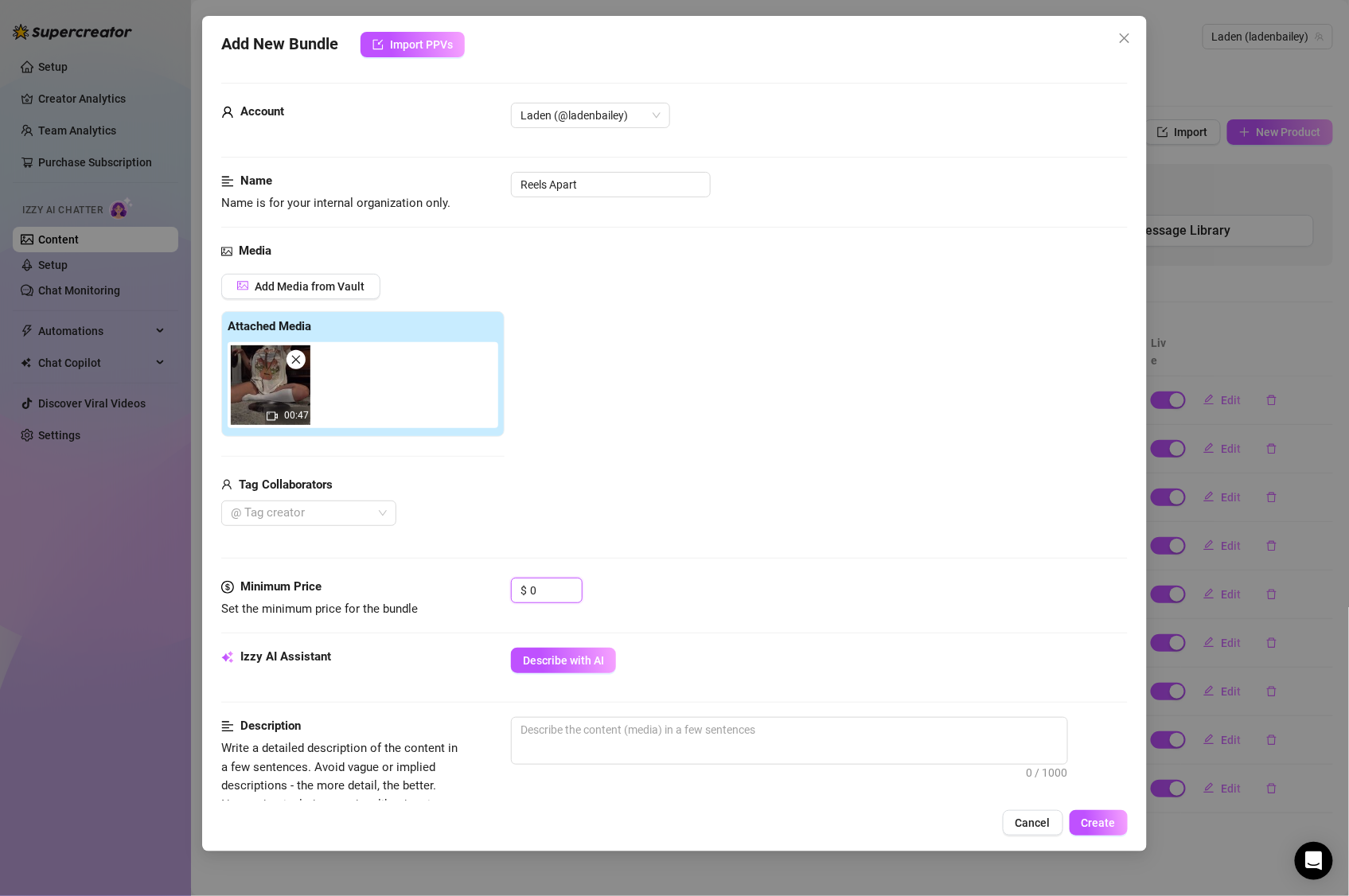
drag, startPoint x: 555, startPoint y: 586, endPoint x: 498, endPoint y: 588, distance: 57.0
click at [498, 588] on div "Minimum Price Set the minimum price for the bundle $ 0" at bounding box center [675, 598] width 907 height 40
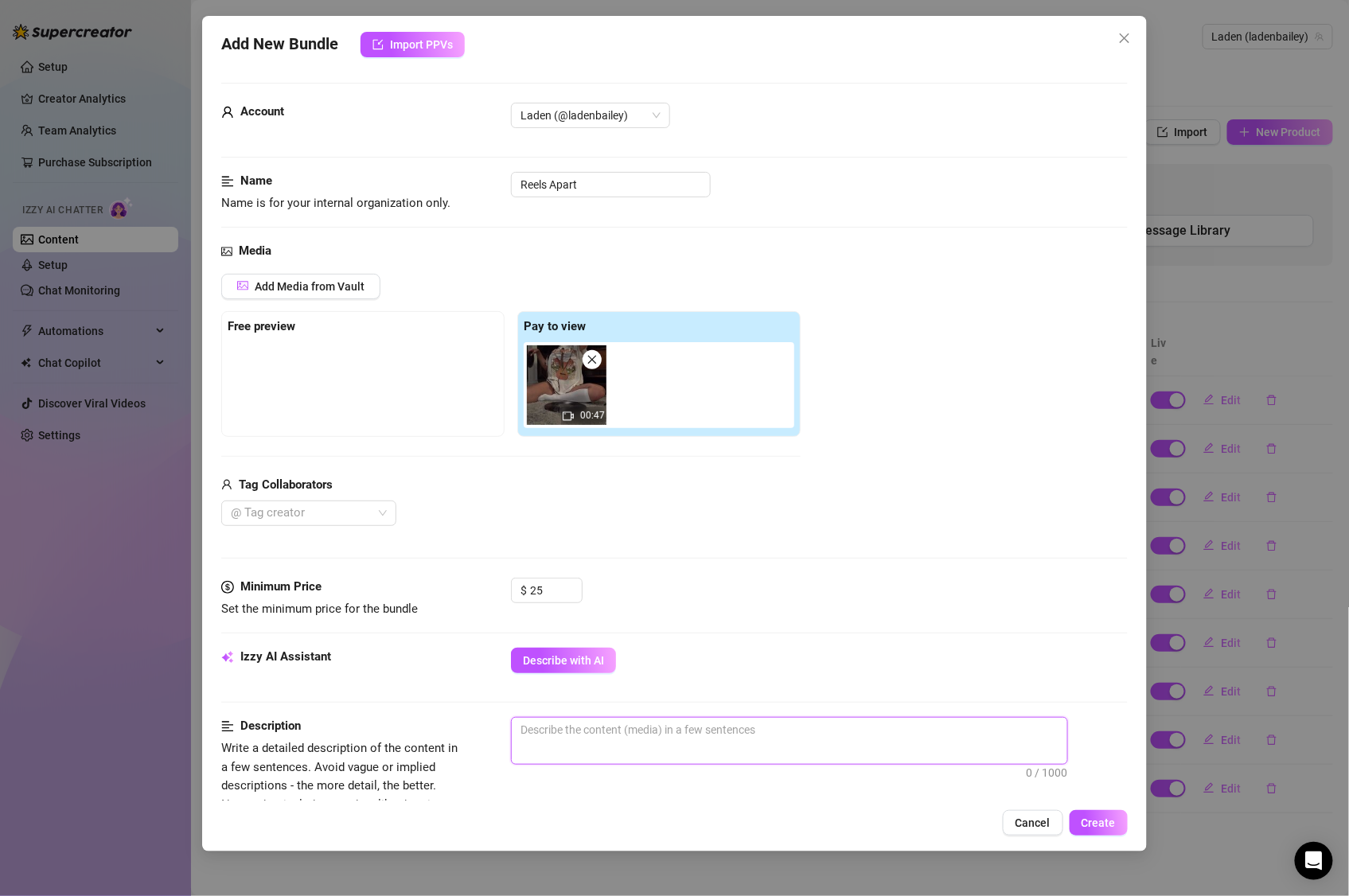
click at [651, 727] on textarea at bounding box center [790, 729] width 556 height 24
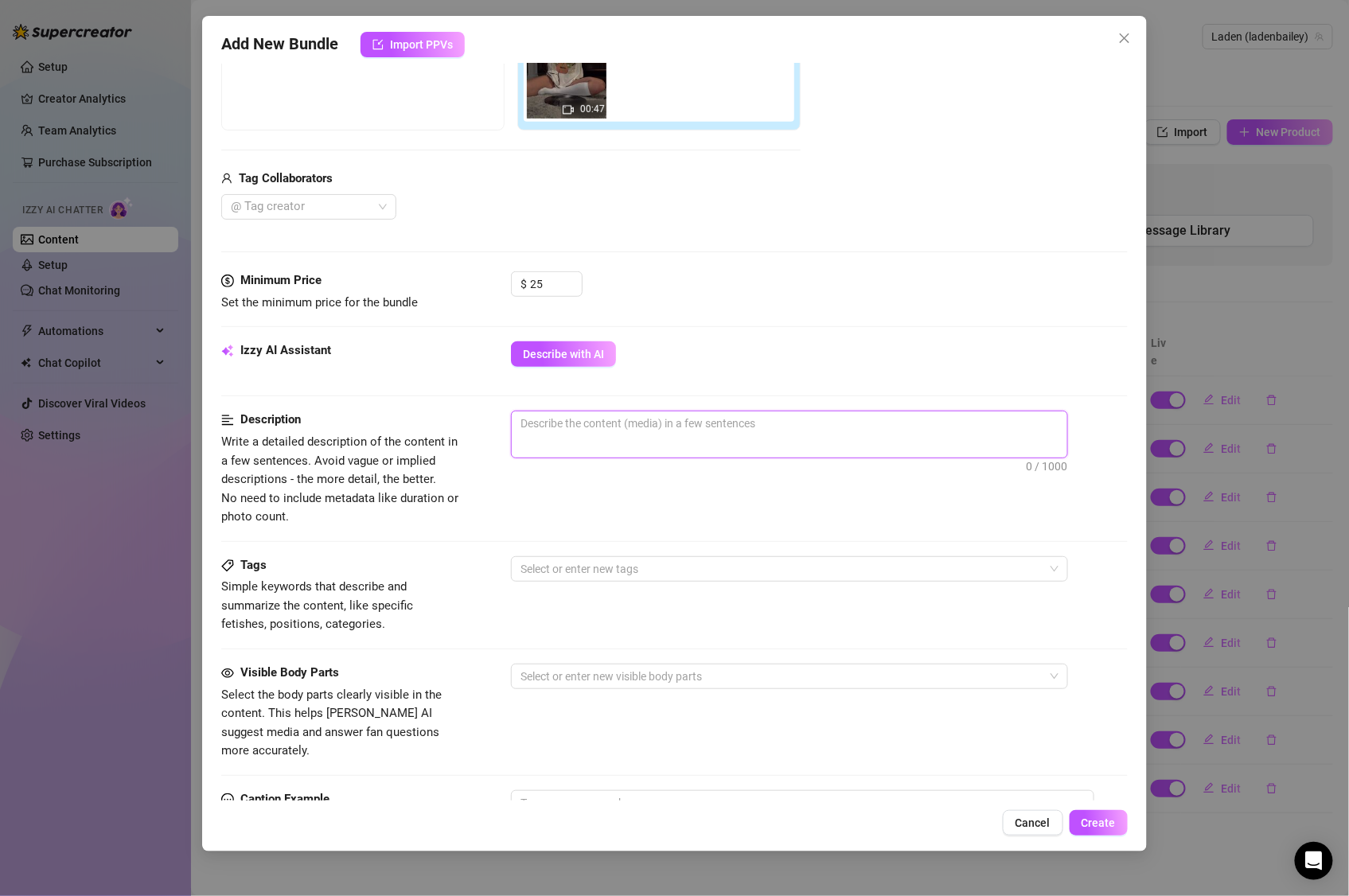
scroll to position [426, 0]
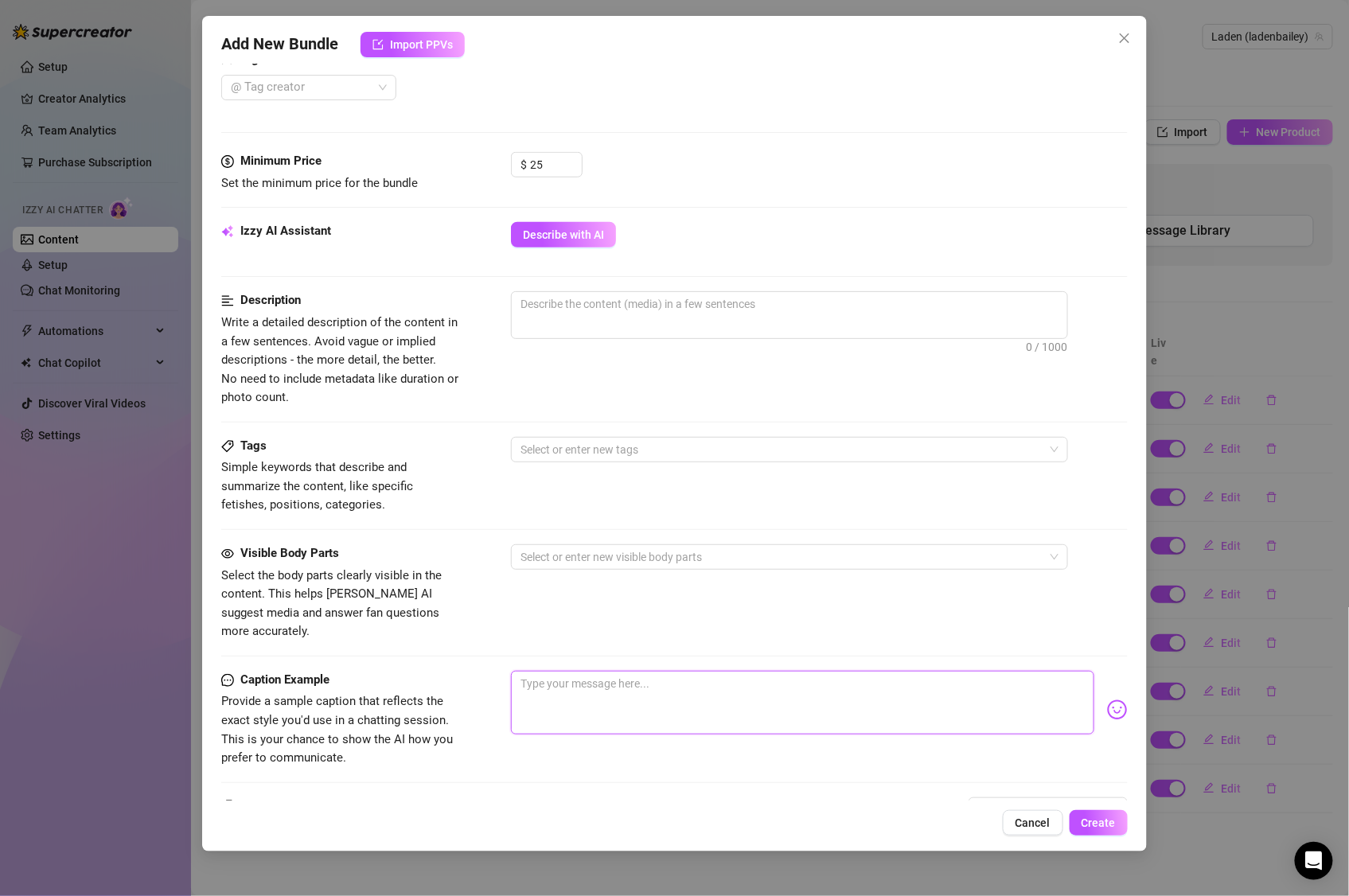
click at [623, 671] on textarea at bounding box center [802, 702] width 584 height 64
click at [1107, 700] on img at bounding box center [1117, 710] width 21 height 21
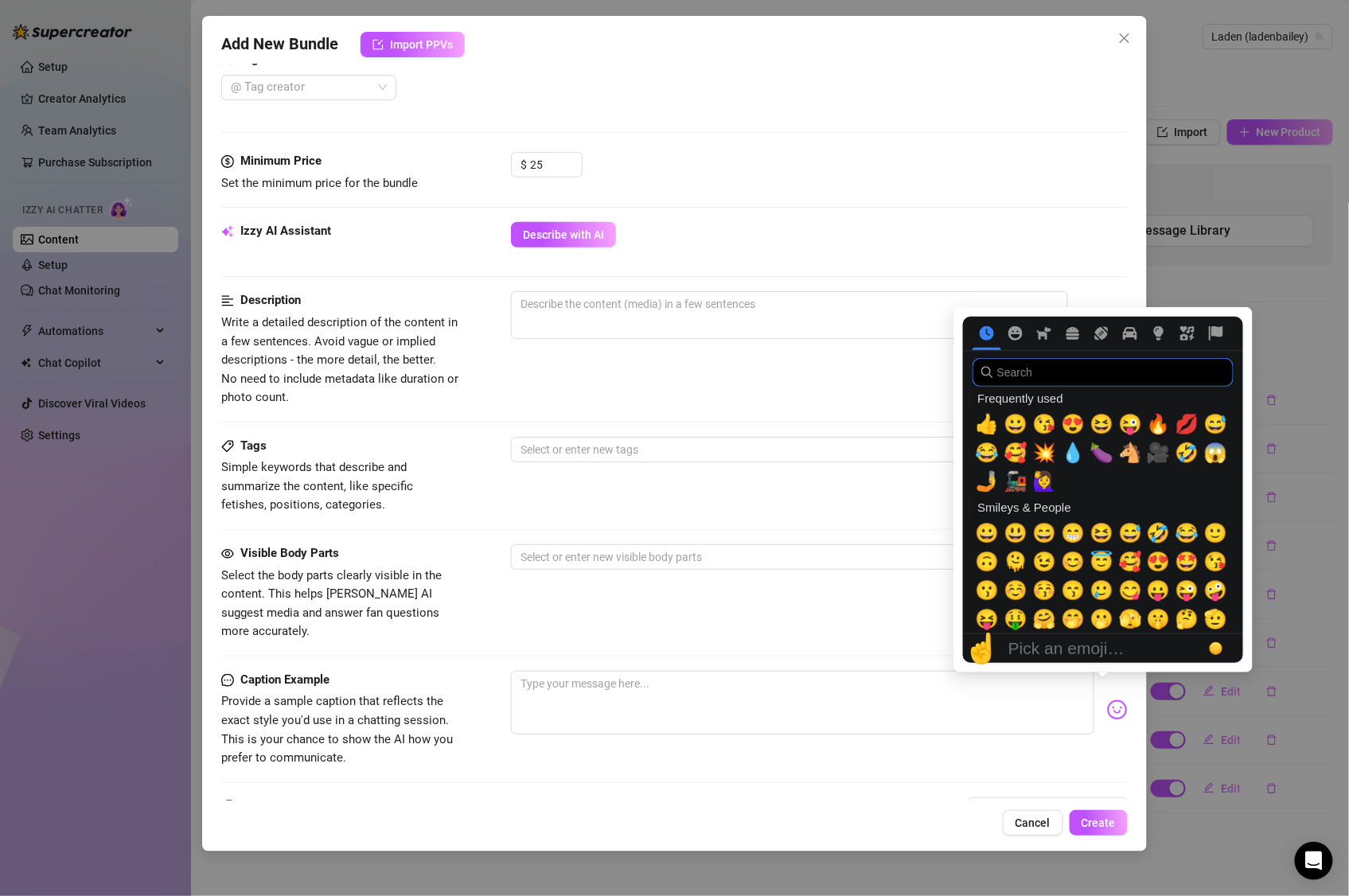
click at [1084, 379] on input "search" at bounding box center [1103, 373] width 261 height 29
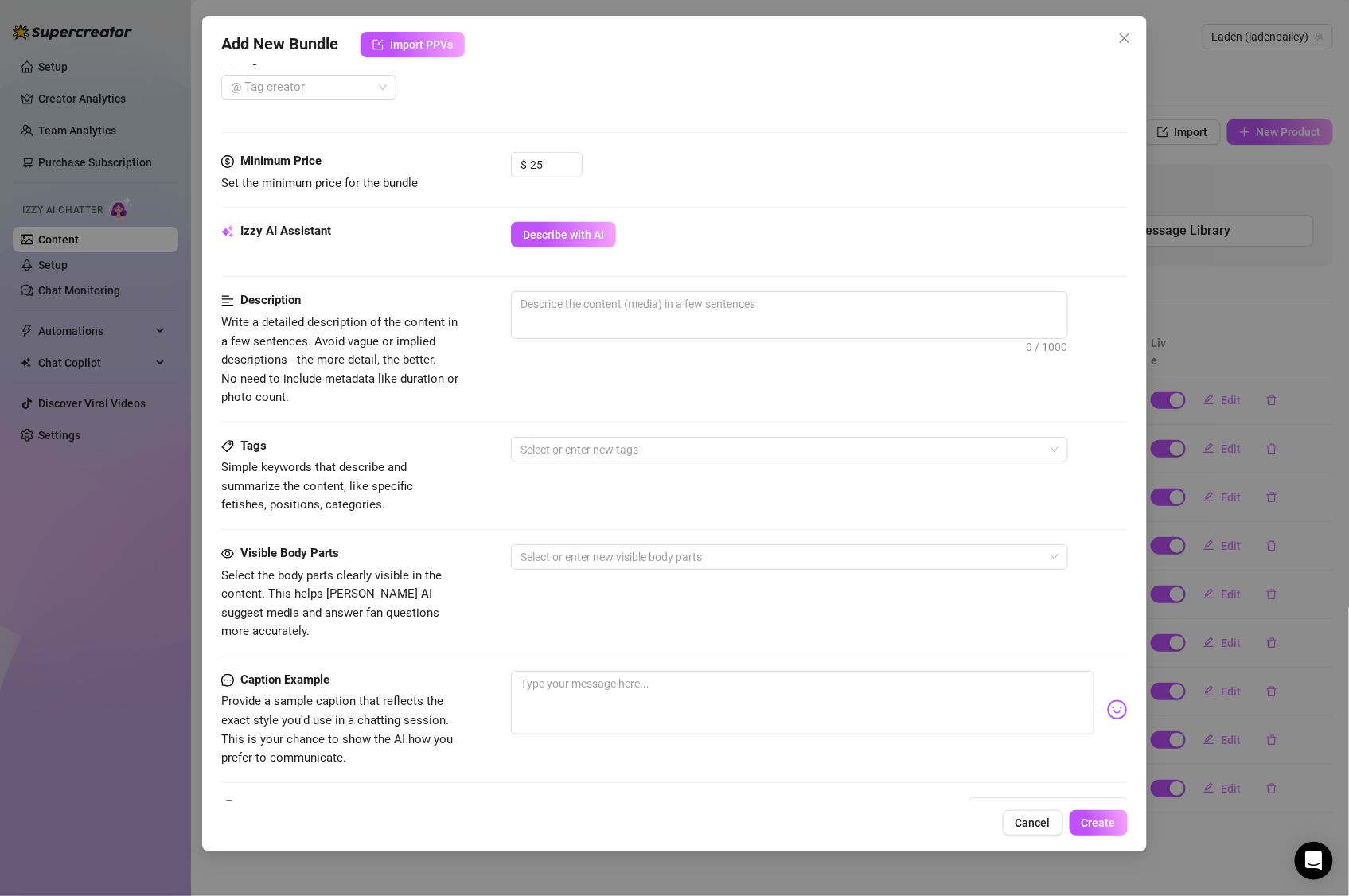
click at [1107, 700] on img at bounding box center [1117, 710] width 21 height 21
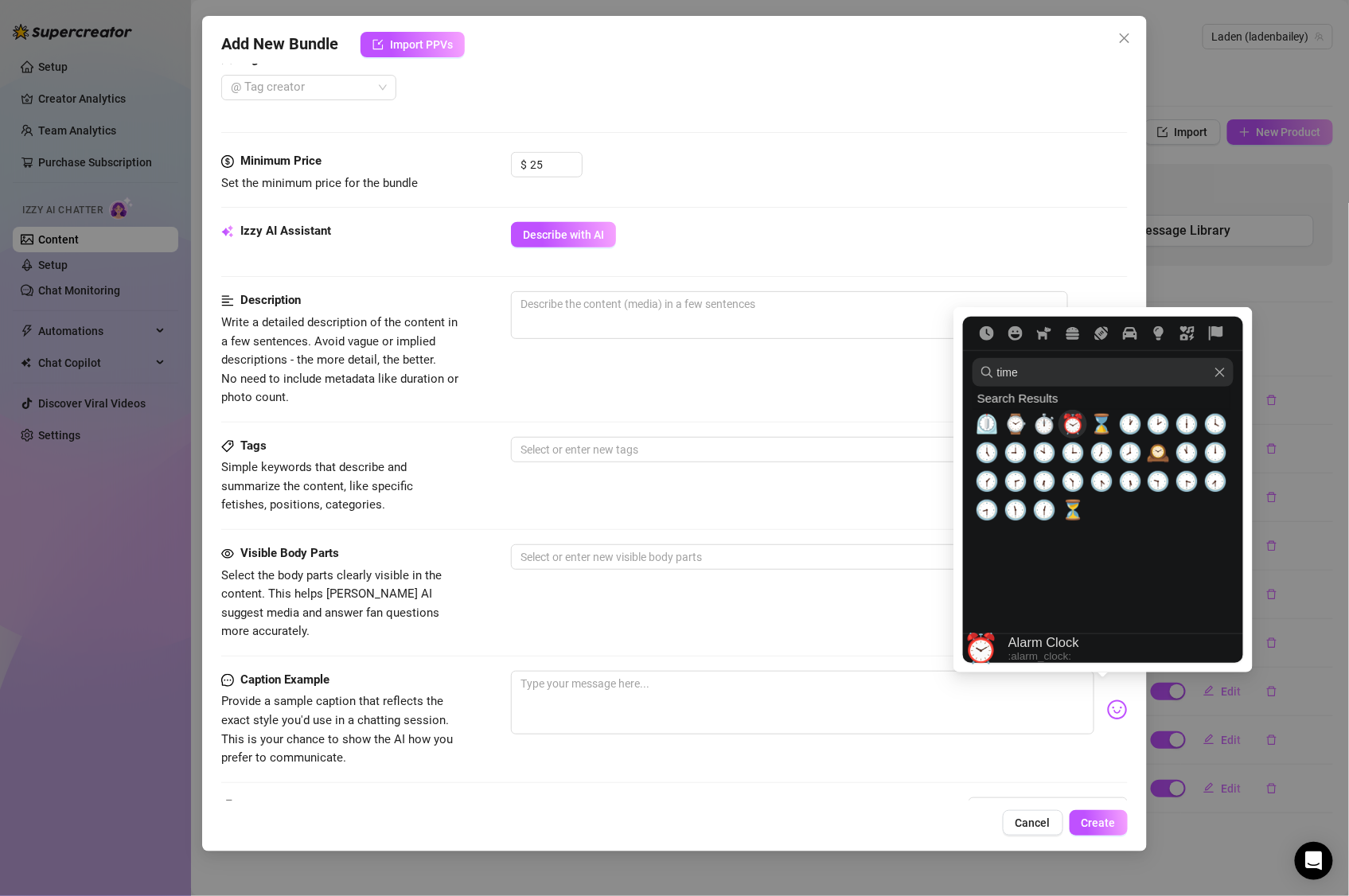
click at [1074, 431] on span "⏰" at bounding box center [1073, 424] width 24 height 22
click at [1107, 700] on img at bounding box center [1117, 710] width 21 height 21
click at [1016, 424] on span "⌚" at bounding box center [1016, 424] width 24 height 22
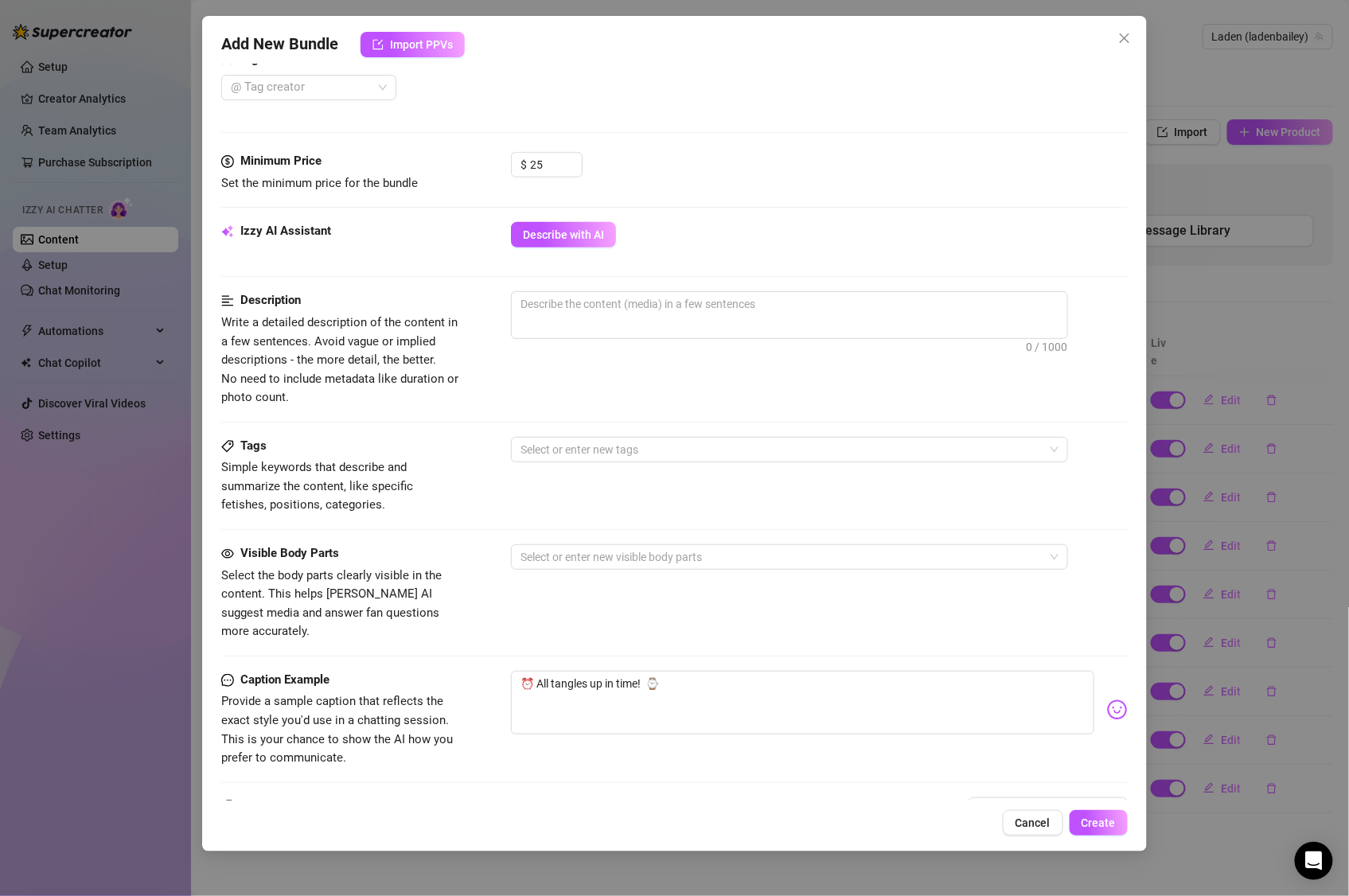
click at [453, 418] on div "Description Write a detailed description of the content in a few sentences. Avo…" at bounding box center [675, 364] width 907 height 145
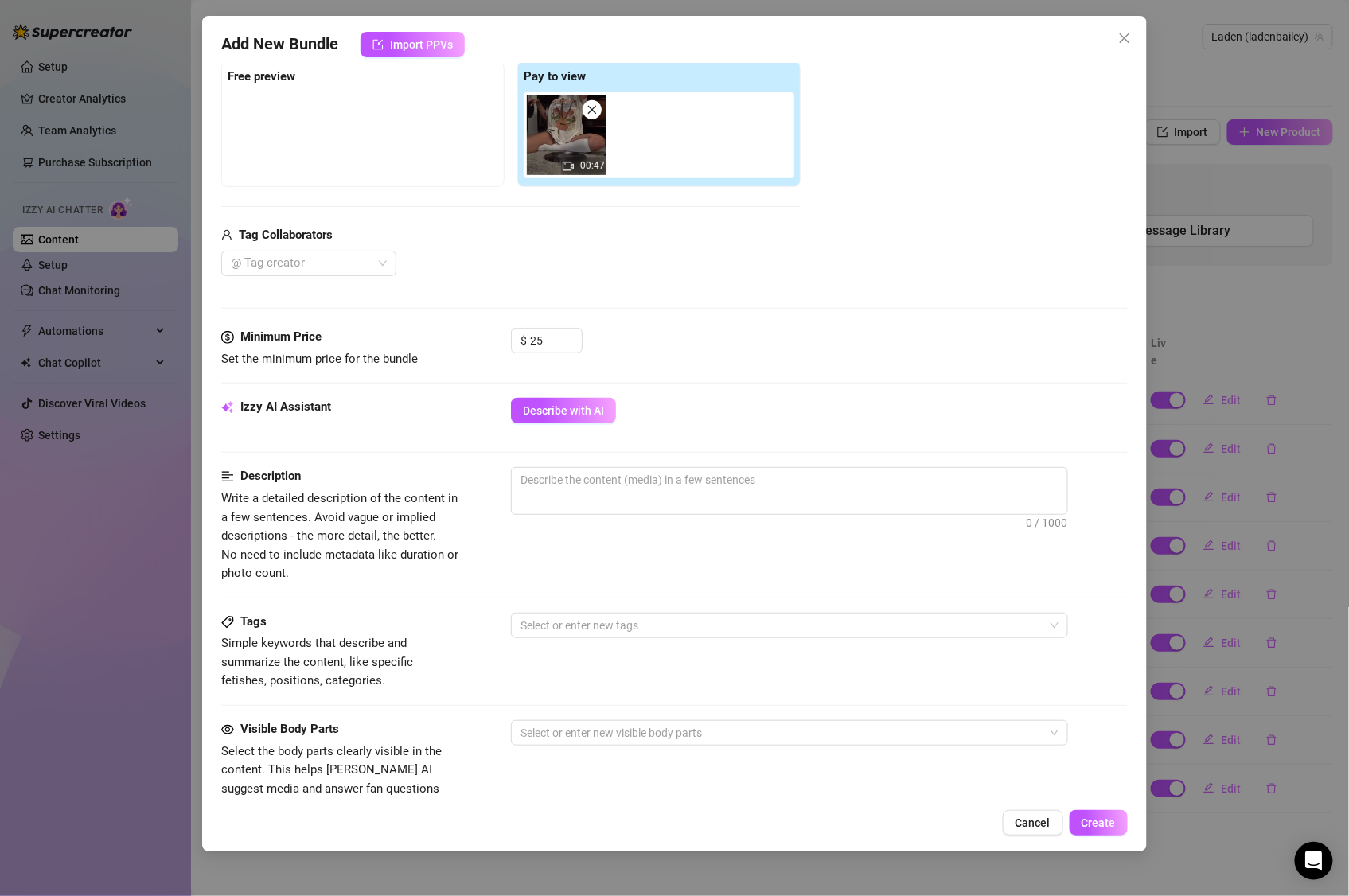
scroll to position [202, 0]
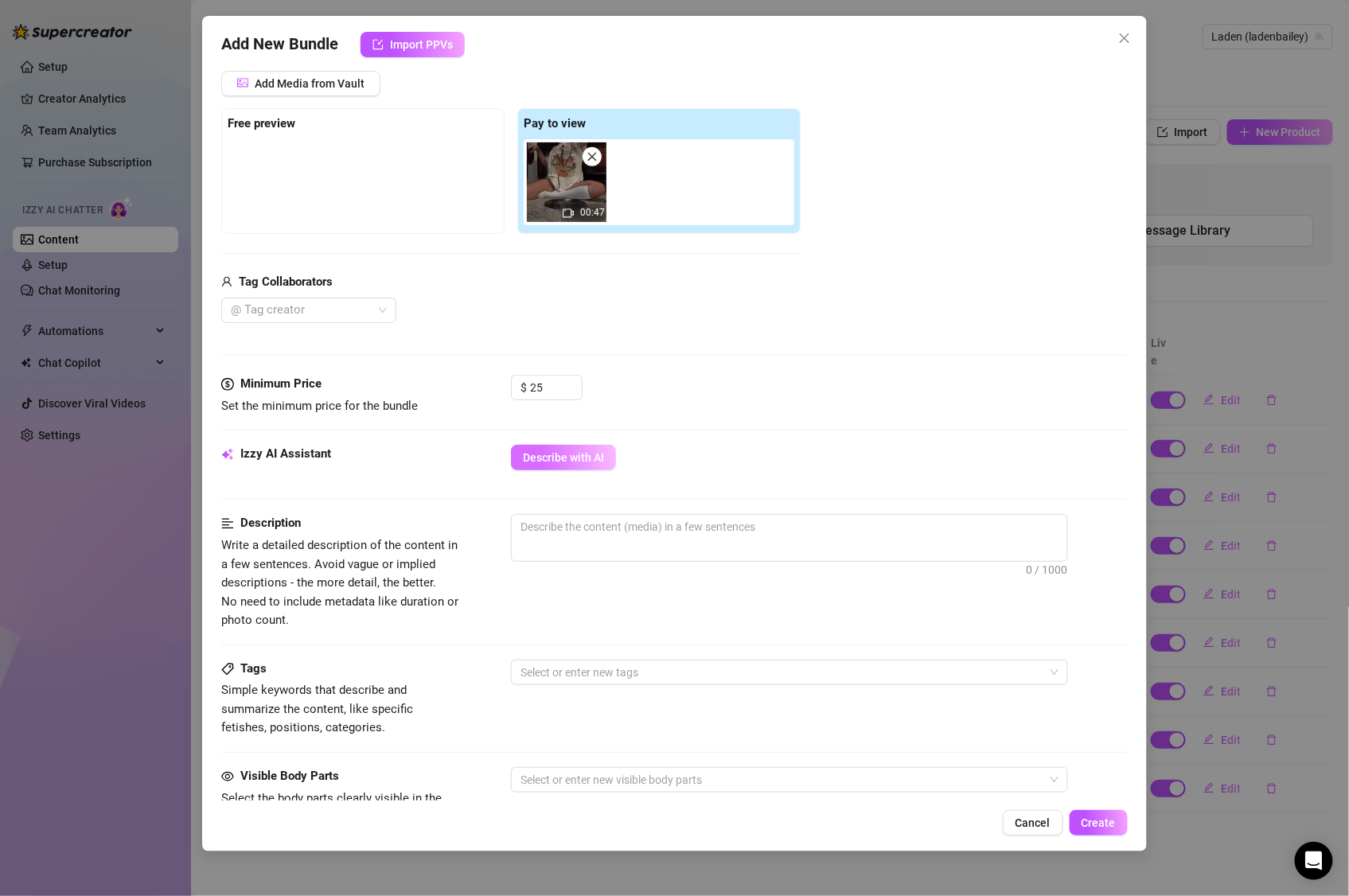
click at [554, 450] on button "Describe with AI" at bounding box center [563, 458] width 105 height 25
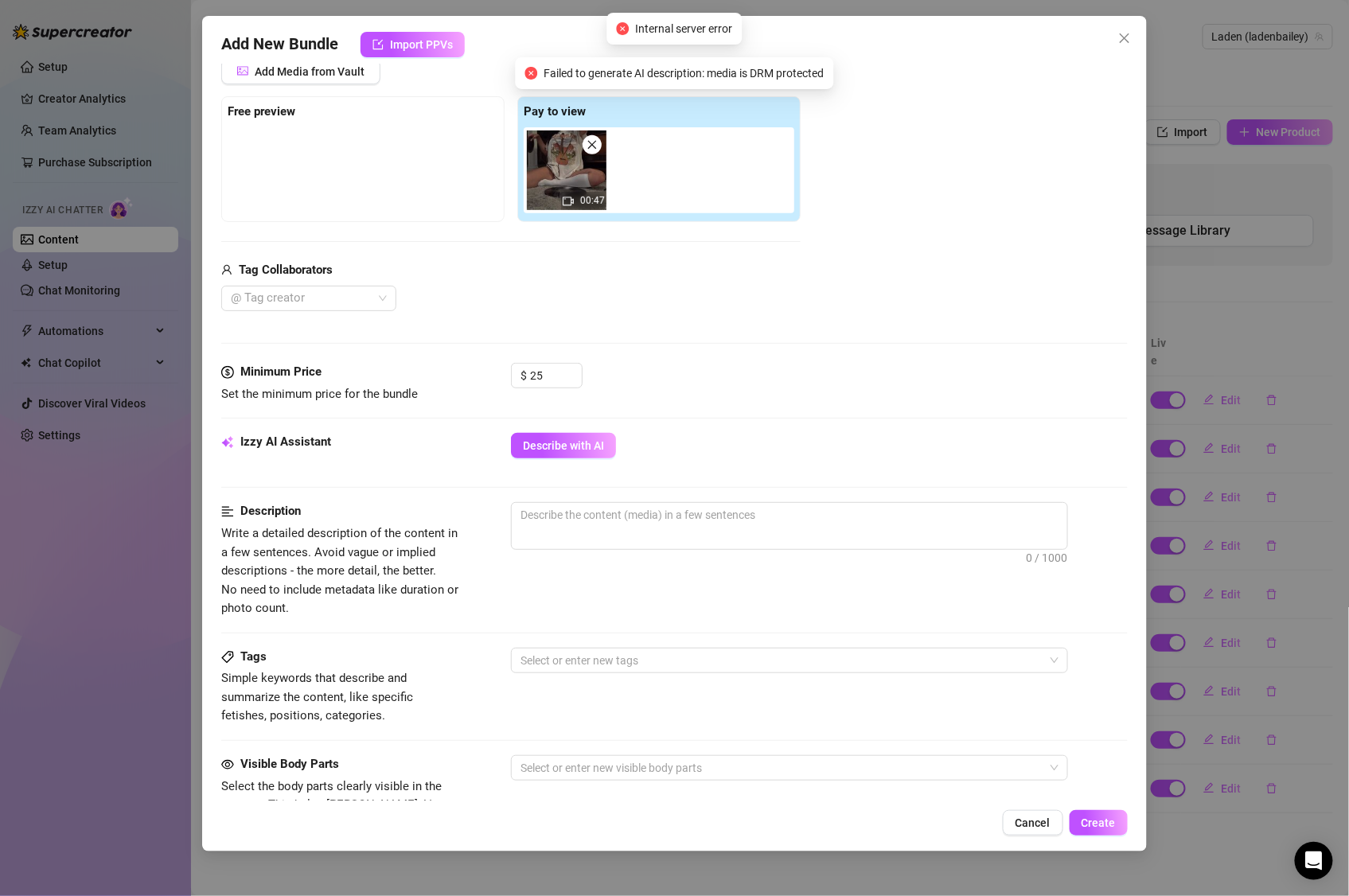
scroll to position [227, 0]
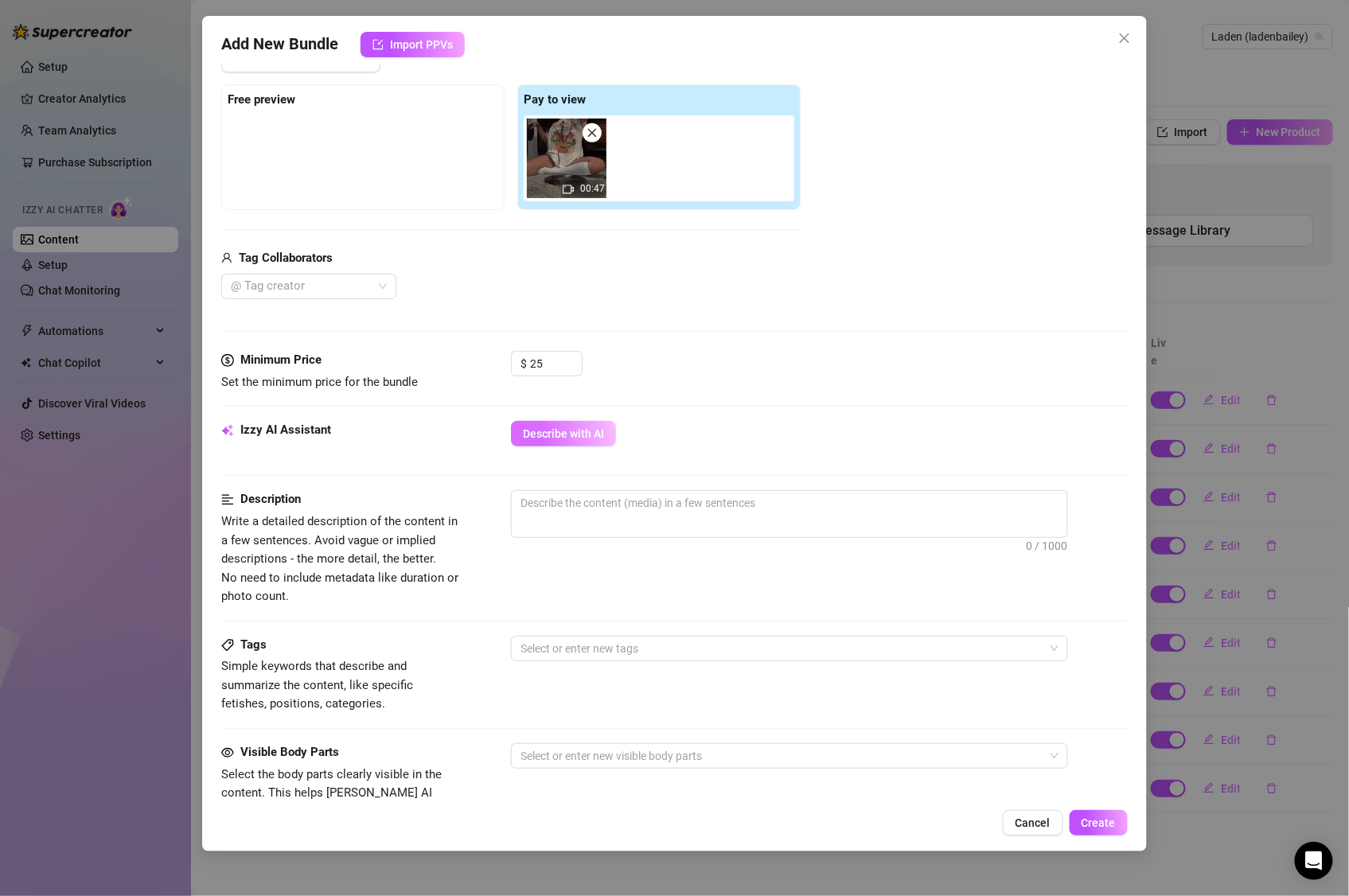
click at [556, 436] on span "Describe with AI" at bounding box center [564, 434] width 82 height 13
click at [468, 452] on div "Izzy AI Assistant Describe with AI" at bounding box center [675, 441] width 907 height 39
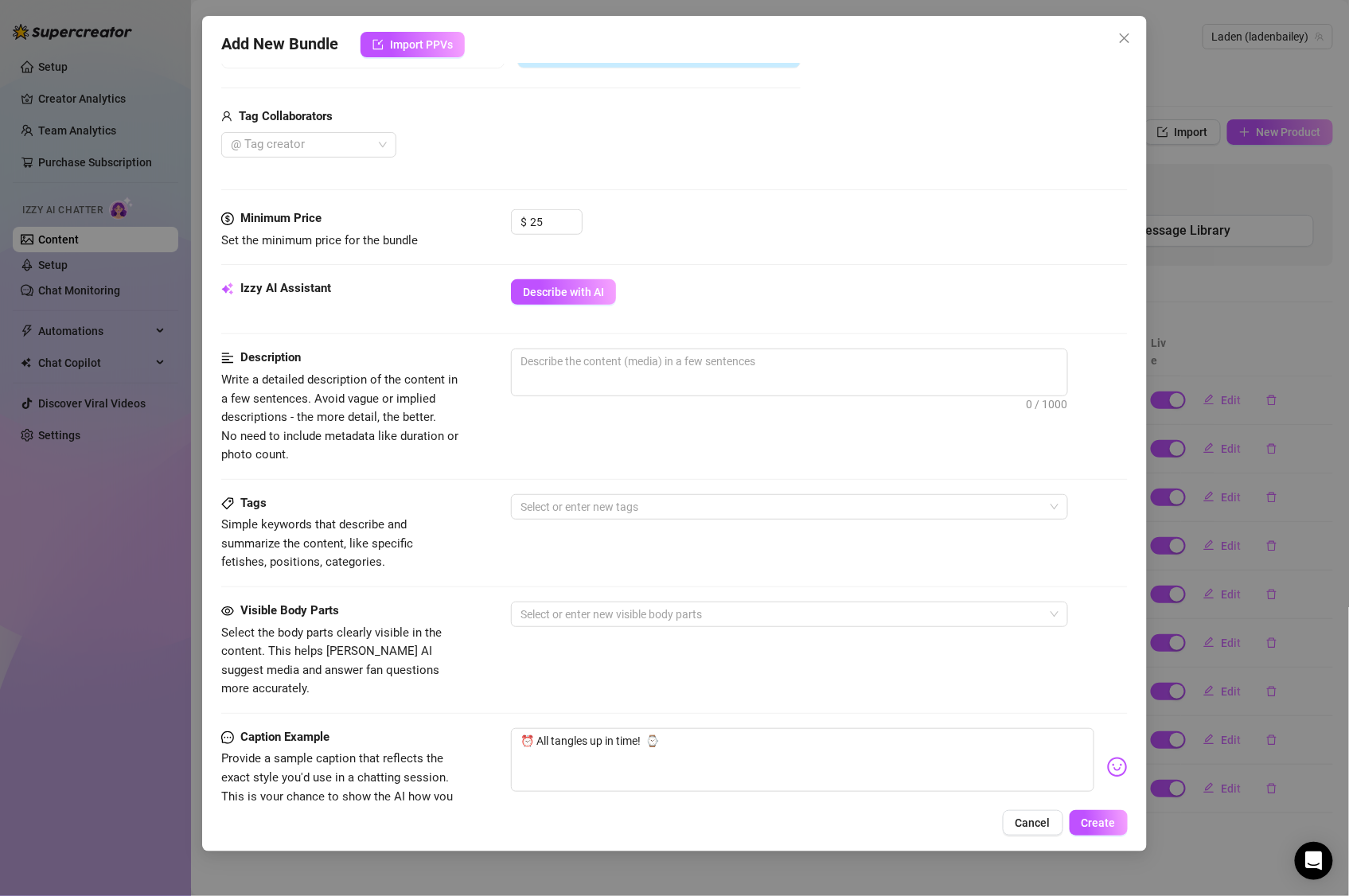
scroll to position [381, 0]
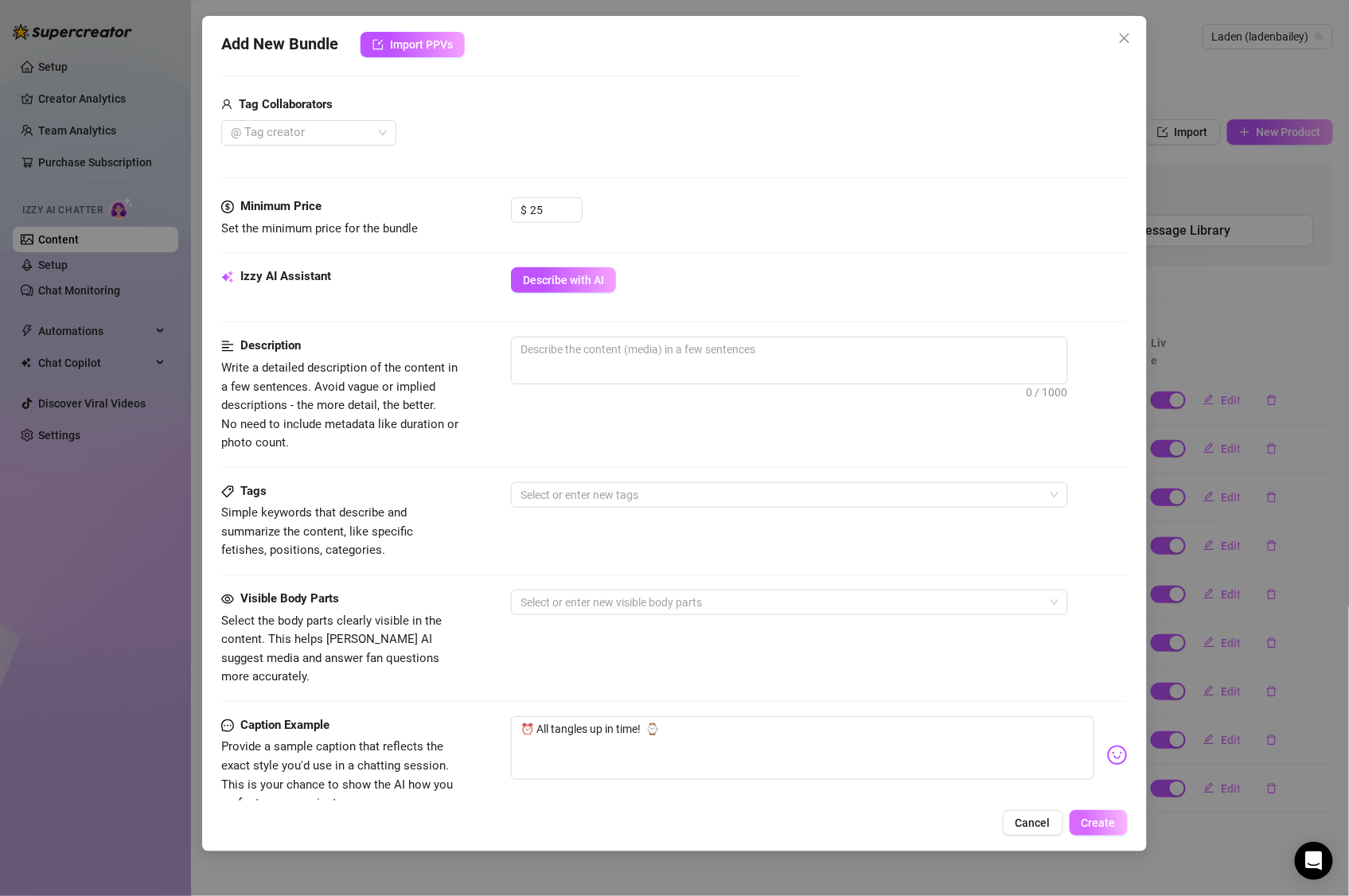
click at [1109, 823] on span "Create" at bounding box center [1099, 823] width 34 height 13
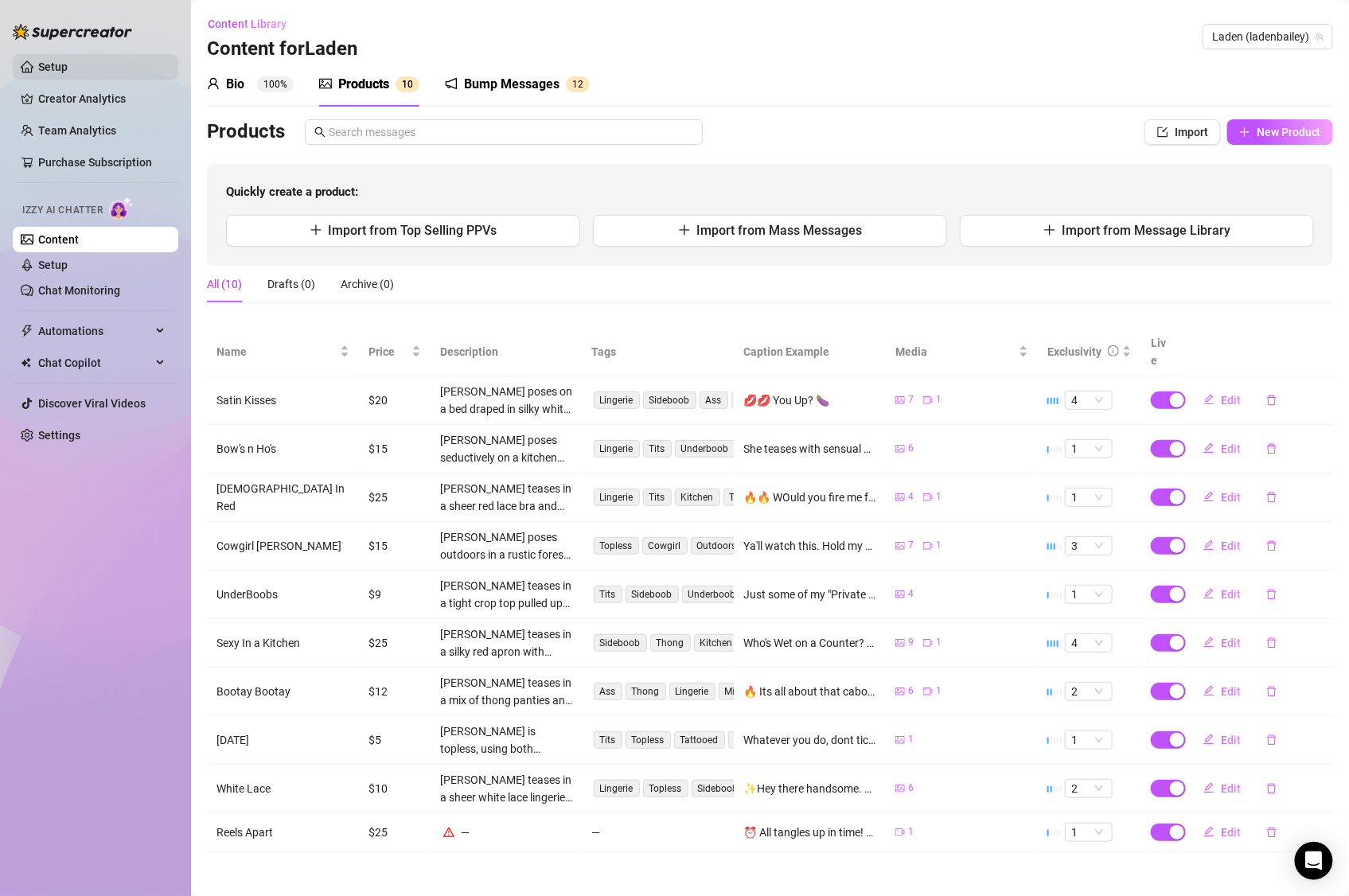
click at [64, 67] on link "Setup" at bounding box center [53, 67] width 30 height 13
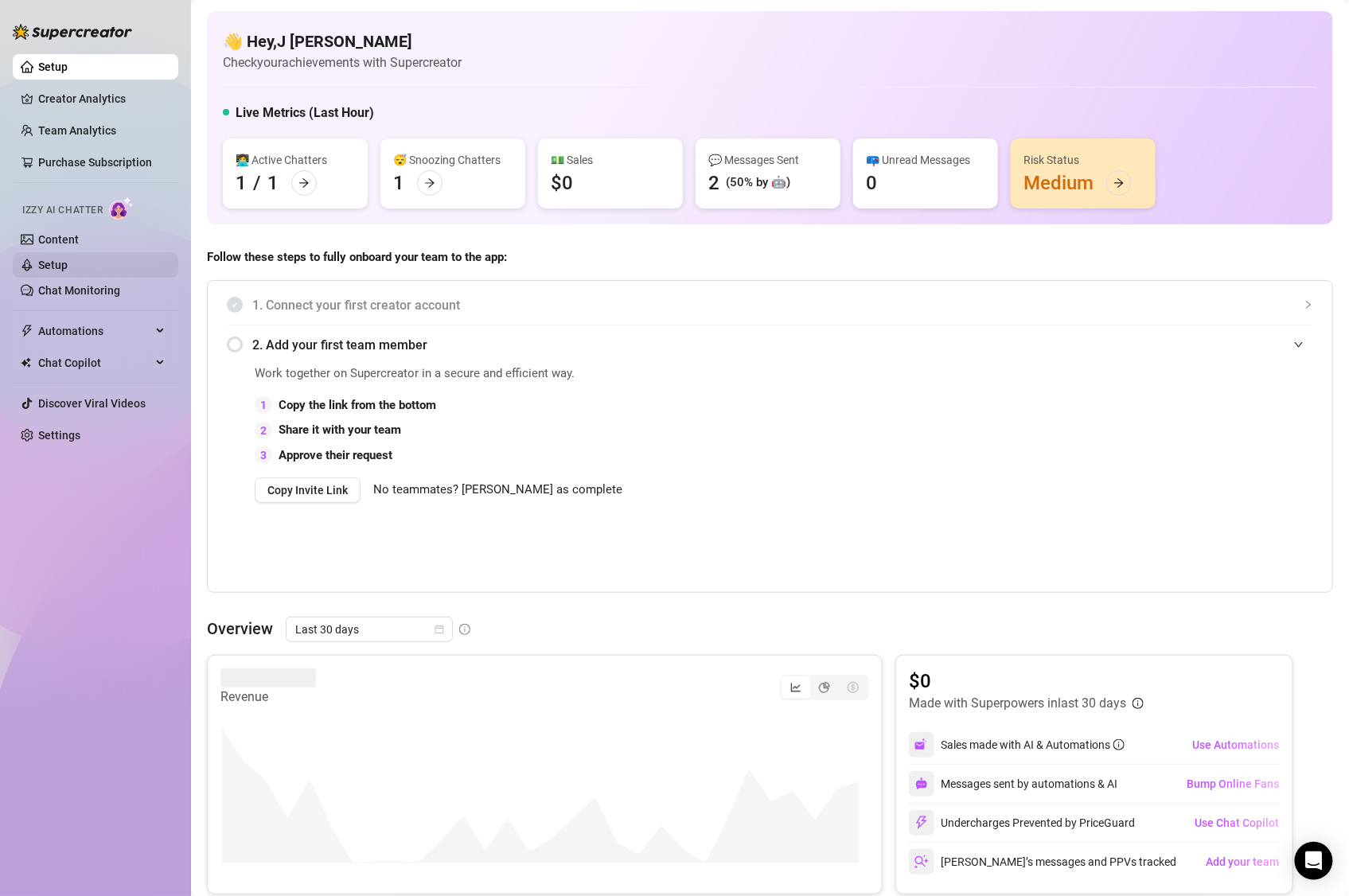
click at [59, 266] on link "Setup" at bounding box center [53, 265] width 30 height 13
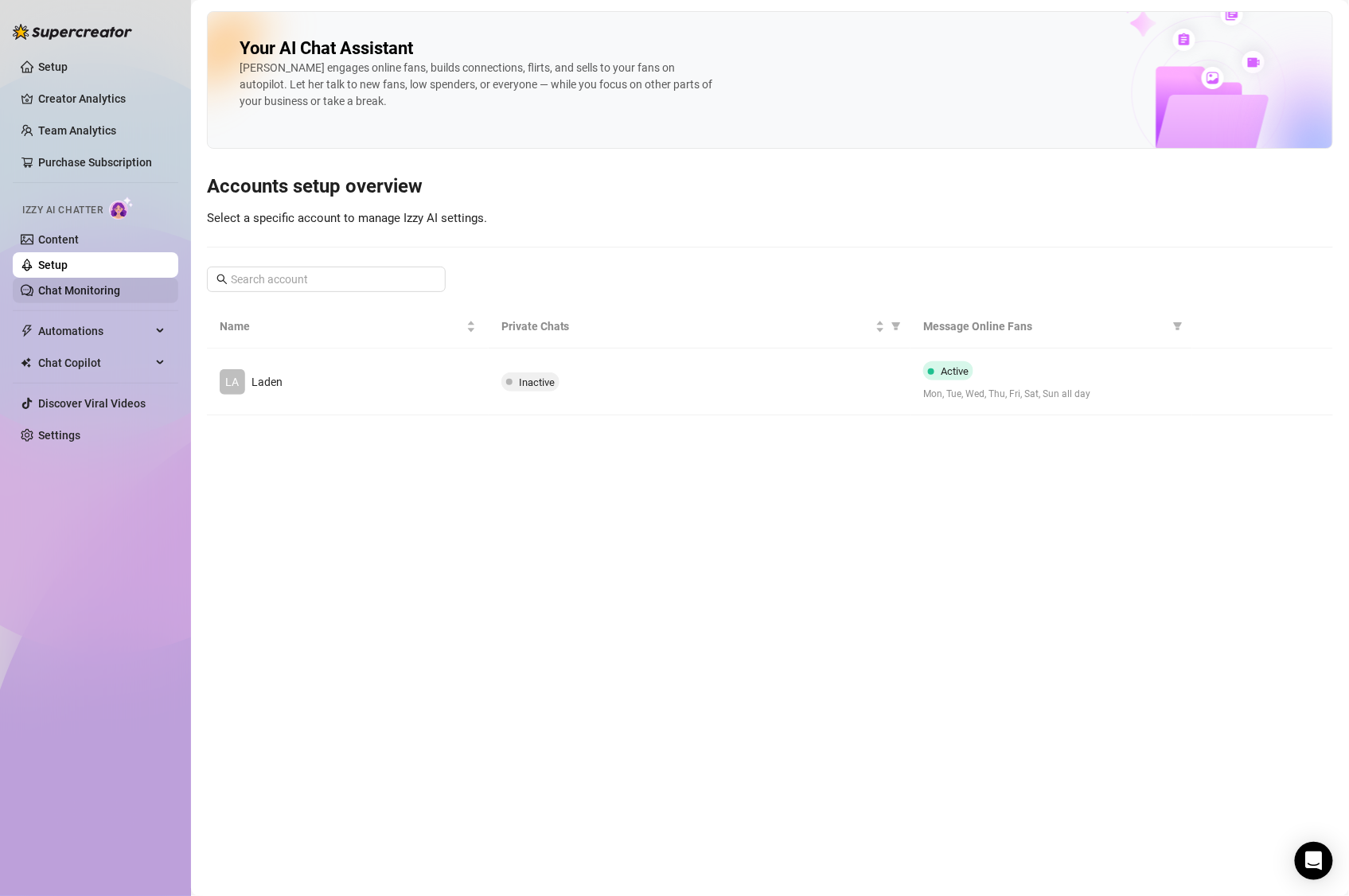
click at [60, 284] on link "Chat Monitoring" at bounding box center [79, 290] width 82 height 13
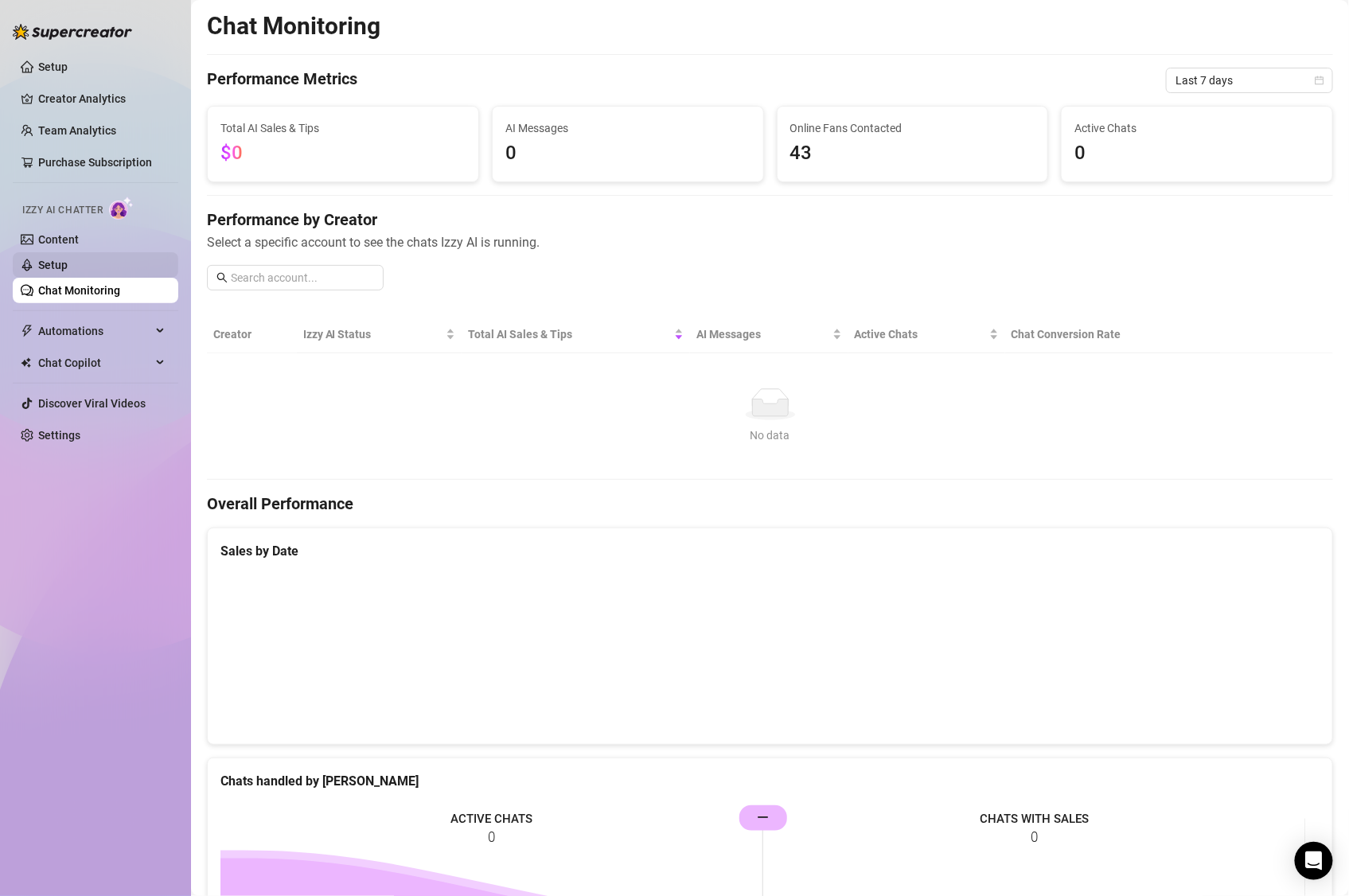
click at [67, 261] on link "Setup" at bounding box center [53, 265] width 30 height 13
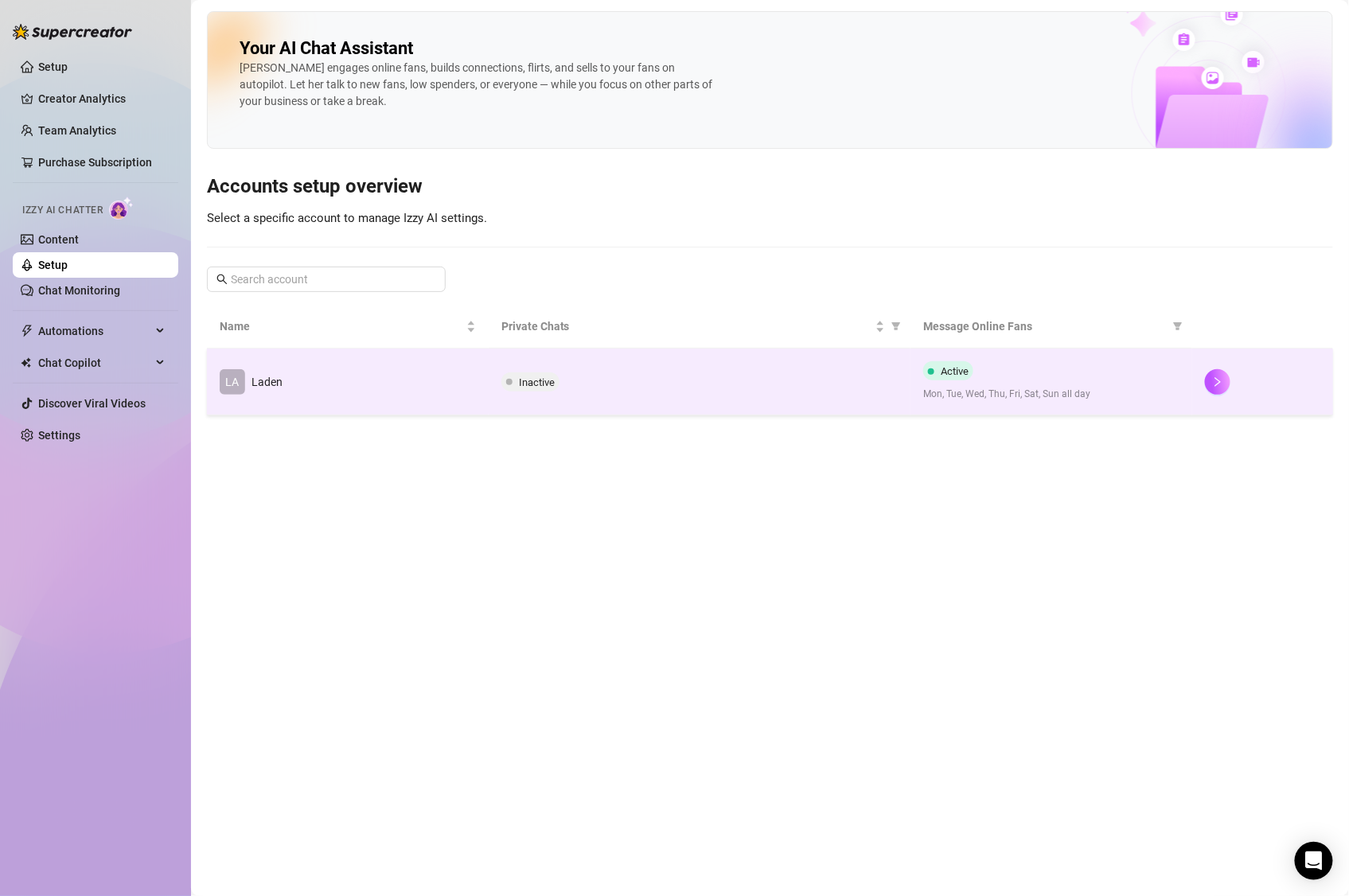
click at [282, 383] on td "LA Laden" at bounding box center [348, 382] width 281 height 67
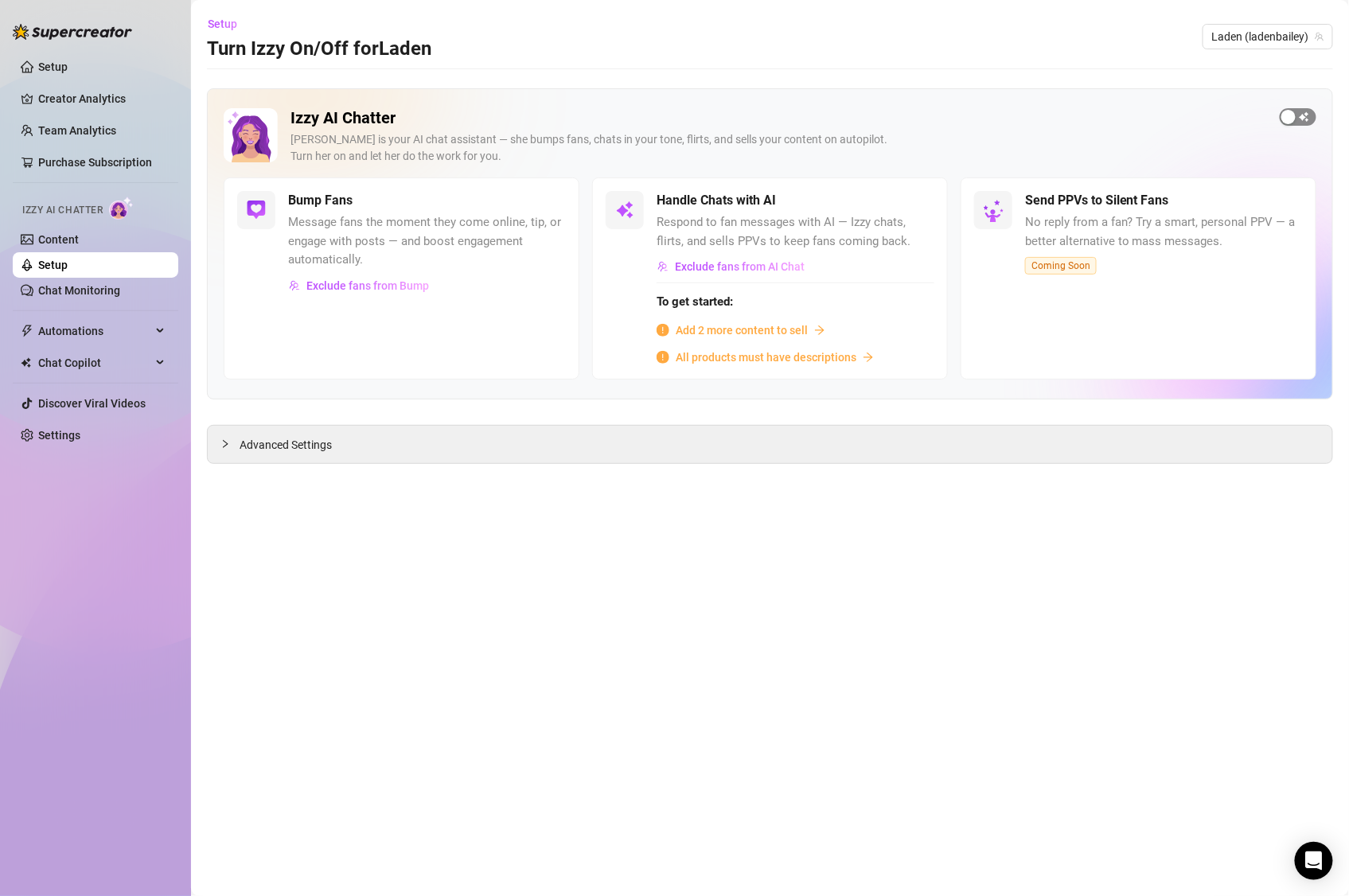
click at [1307, 116] on span "button" at bounding box center [1298, 117] width 37 height 18
click at [921, 199] on span "button" at bounding box center [917, 201] width 35 height 18
click at [74, 241] on link "Content" at bounding box center [58, 239] width 40 height 13
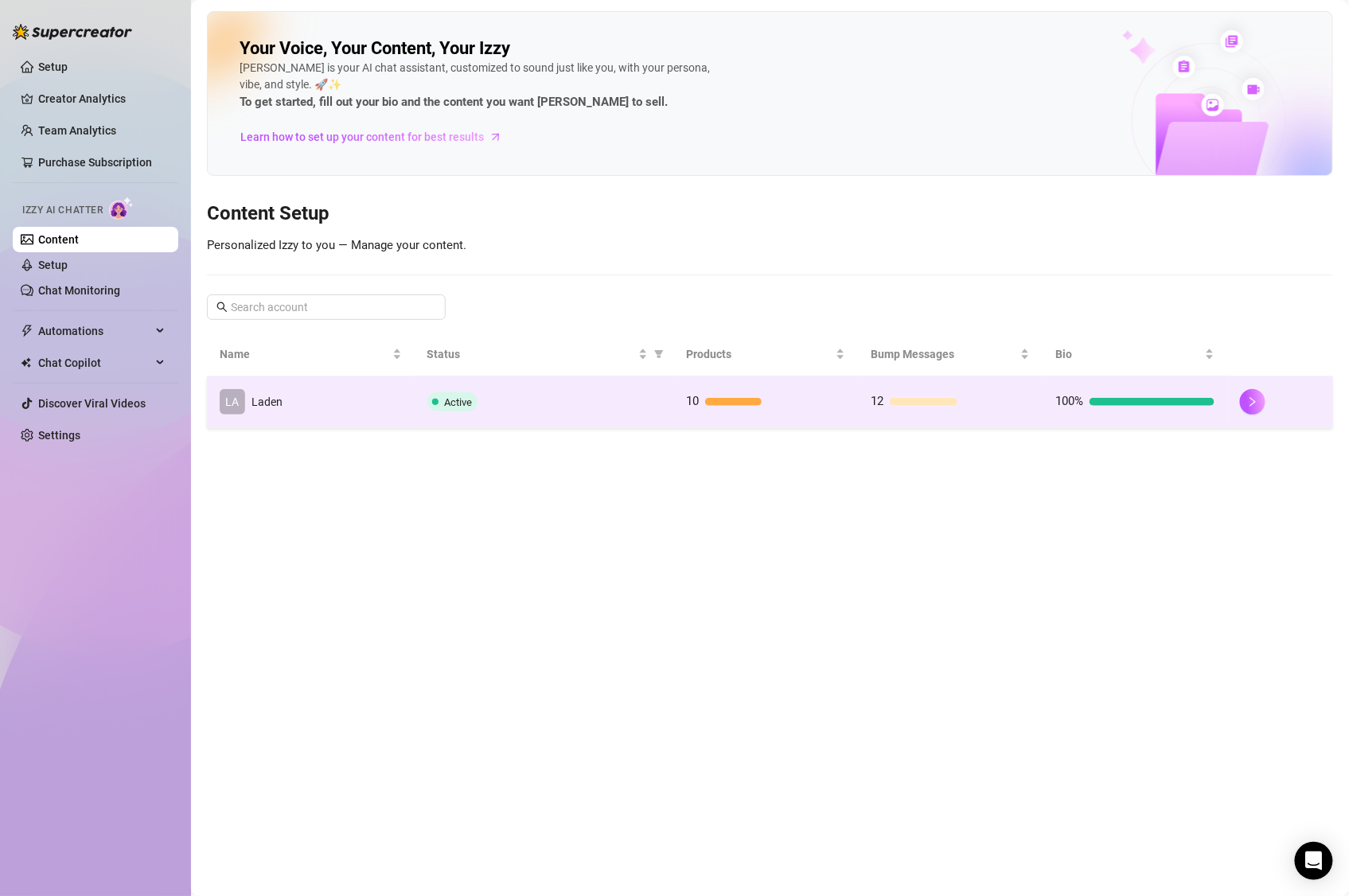
click at [323, 401] on td "LA Laden" at bounding box center [311, 402] width 208 height 52
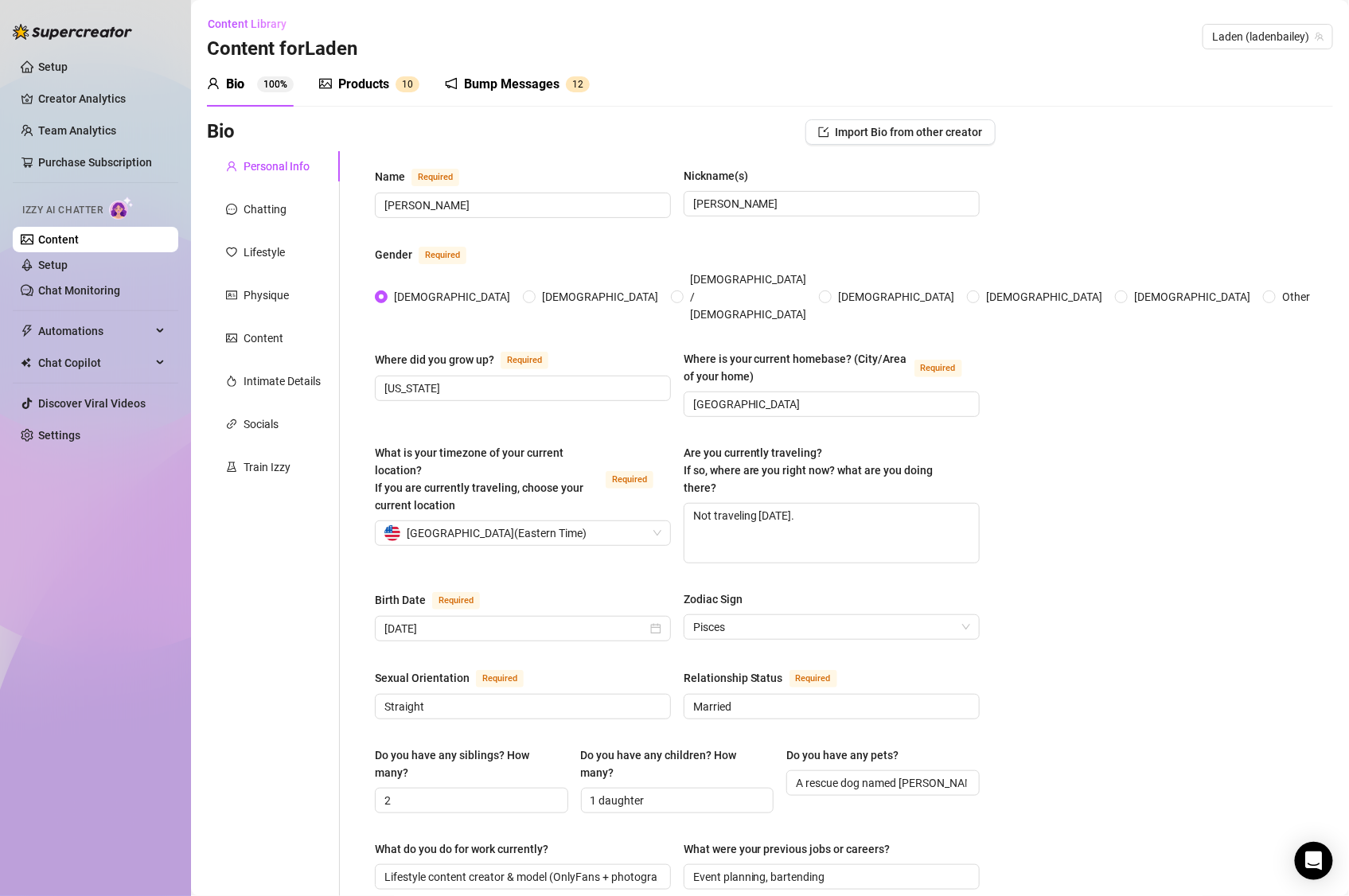
click at [356, 89] on div "Products" at bounding box center [363, 83] width 51 height 19
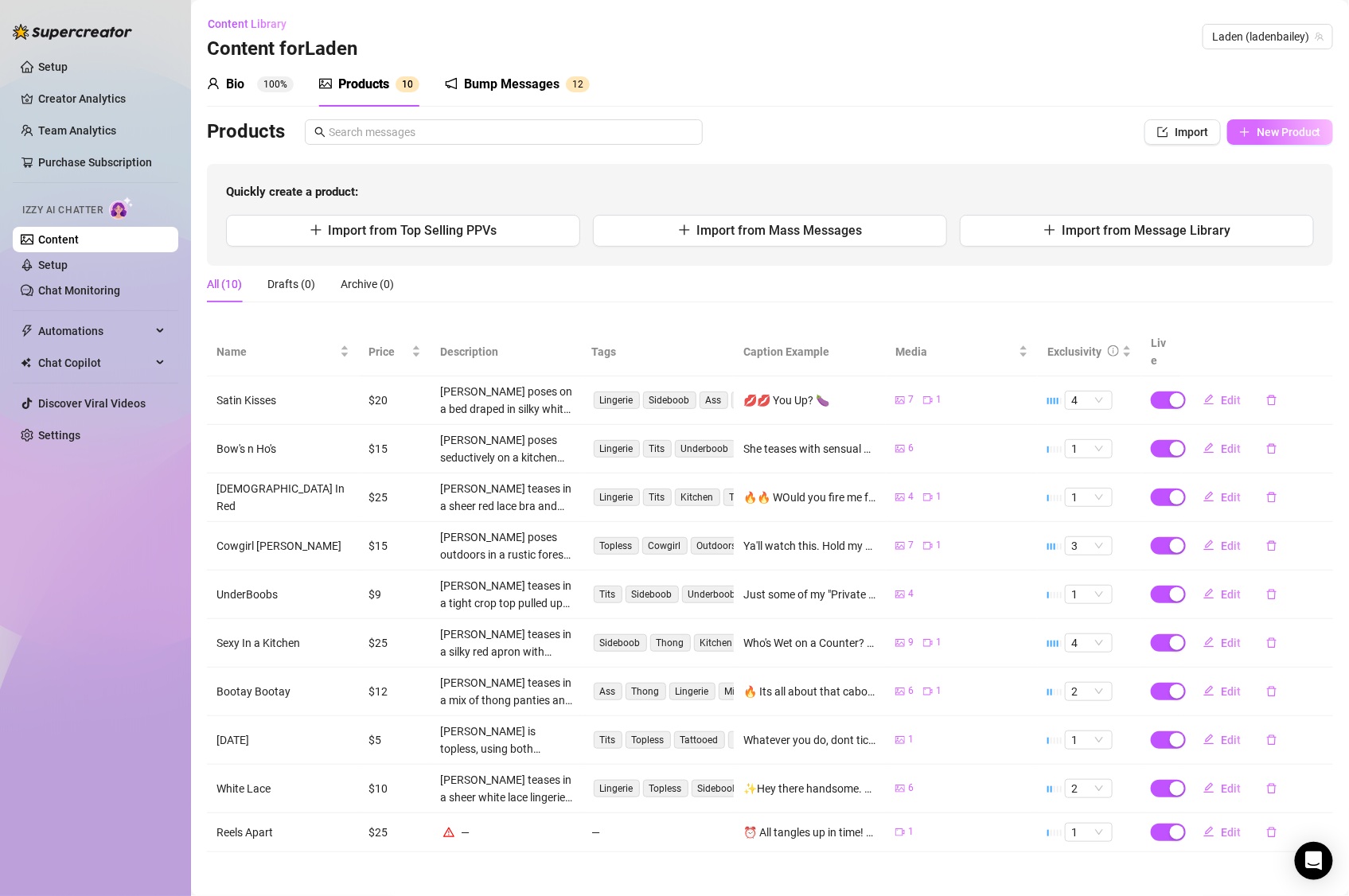
click at [1289, 140] on button "New Product" at bounding box center [1281, 132] width 106 height 25
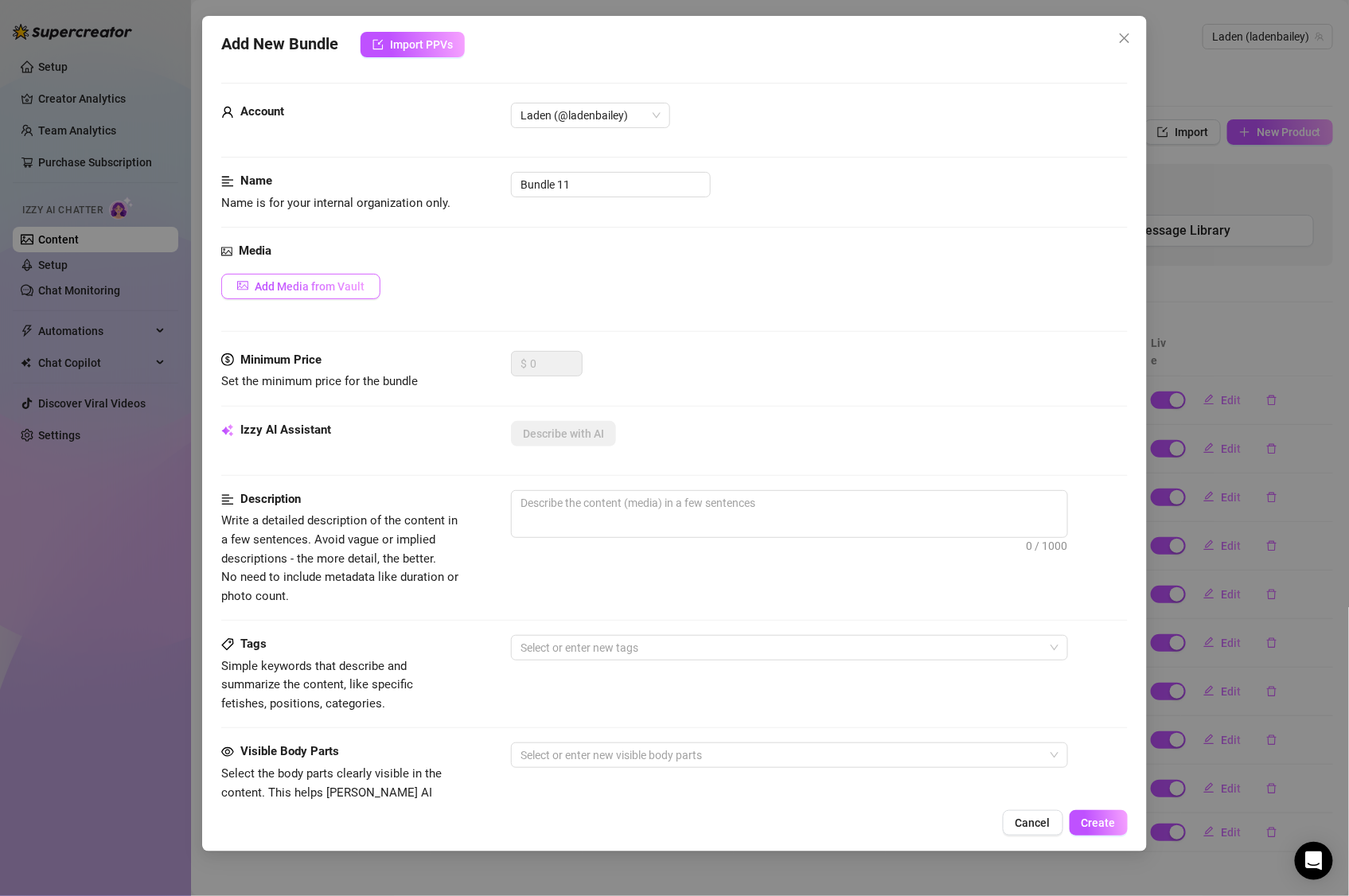
click at [334, 289] on span "Add Media from Vault" at bounding box center [309, 287] width 110 height 13
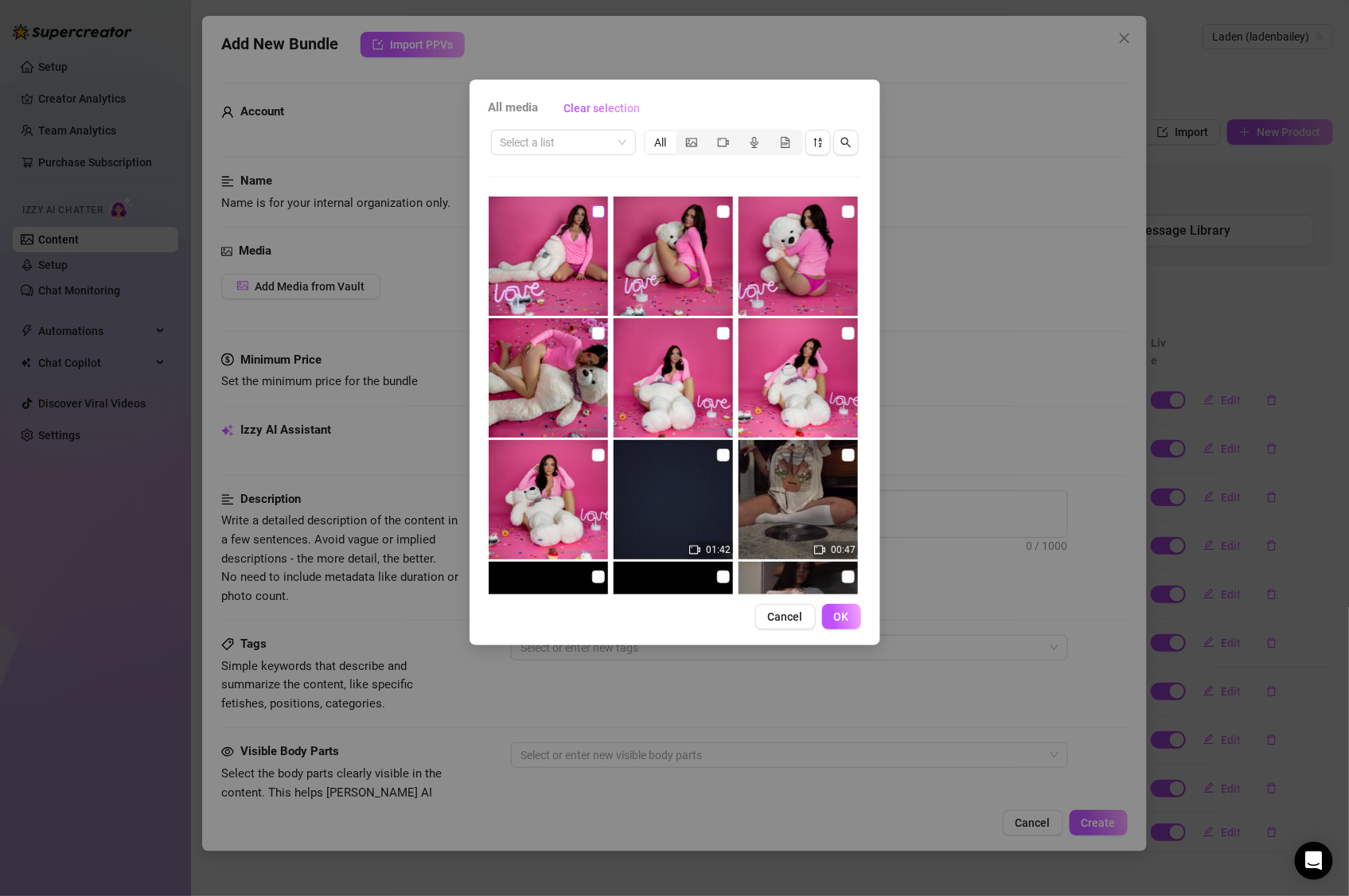
click at [592, 214] on input "checkbox" at bounding box center [599, 211] width 13 height 13
click at [722, 210] on input "checkbox" at bounding box center [723, 211] width 13 height 13
click at [843, 213] on input "checkbox" at bounding box center [849, 211] width 13 height 13
click at [843, 332] on input "checkbox" at bounding box center [849, 333] width 13 height 13
click at [719, 335] on input "checkbox" at bounding box center [723, 333] width 13 height 13
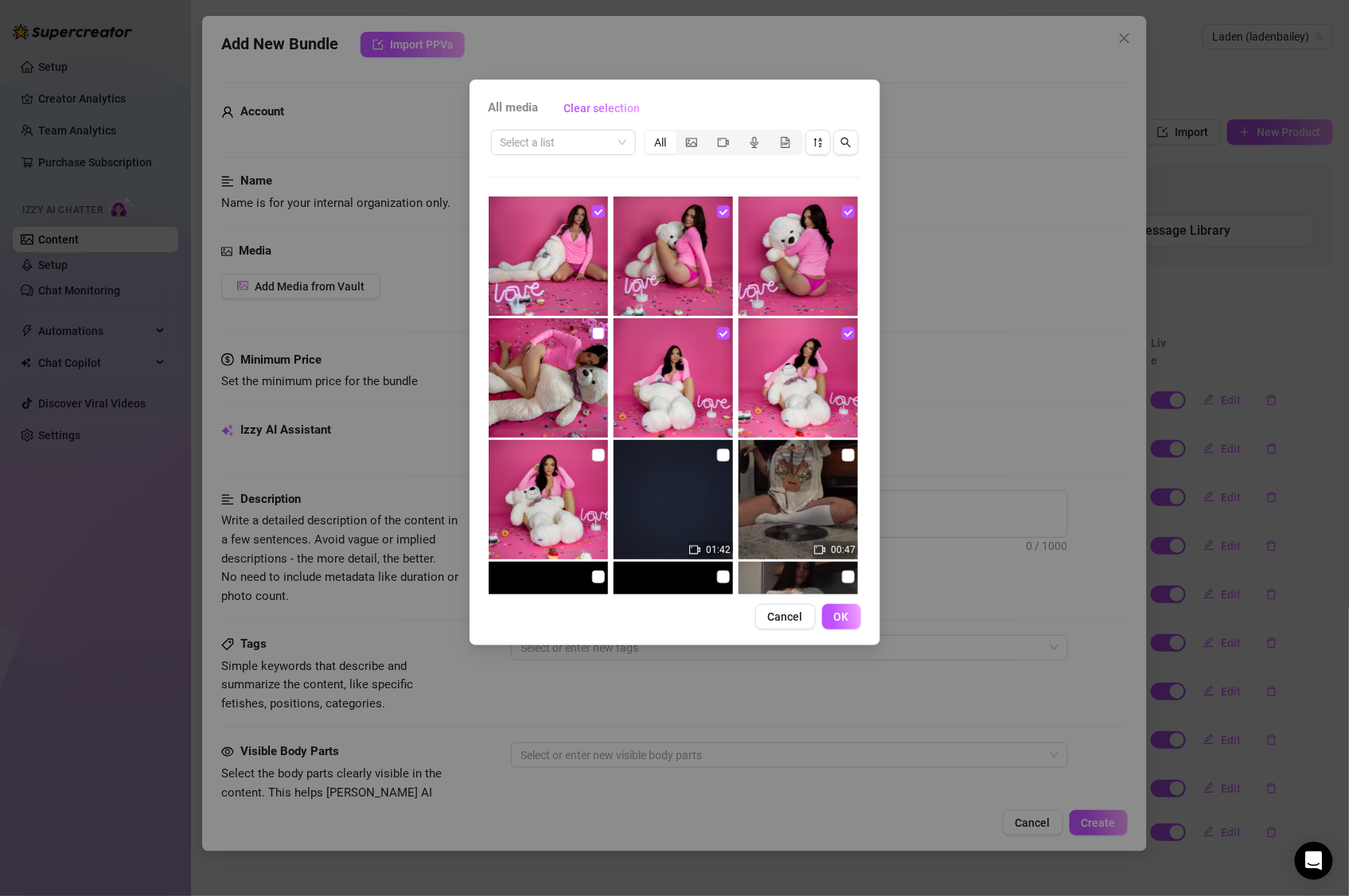
click at [592, 331] on input "checkbox" at bounding box center [599, 333] width 13 height 13
click at [592, 449] on input "checkbox" at bounding box center [599, 455] width 13 height 13
click at [717, 457] on input "checkbox" at bounding box center [723, 455] width 13 height 13
click at [852, 613] on button "OK" at bounding box center [843, 616] width 39 height 25
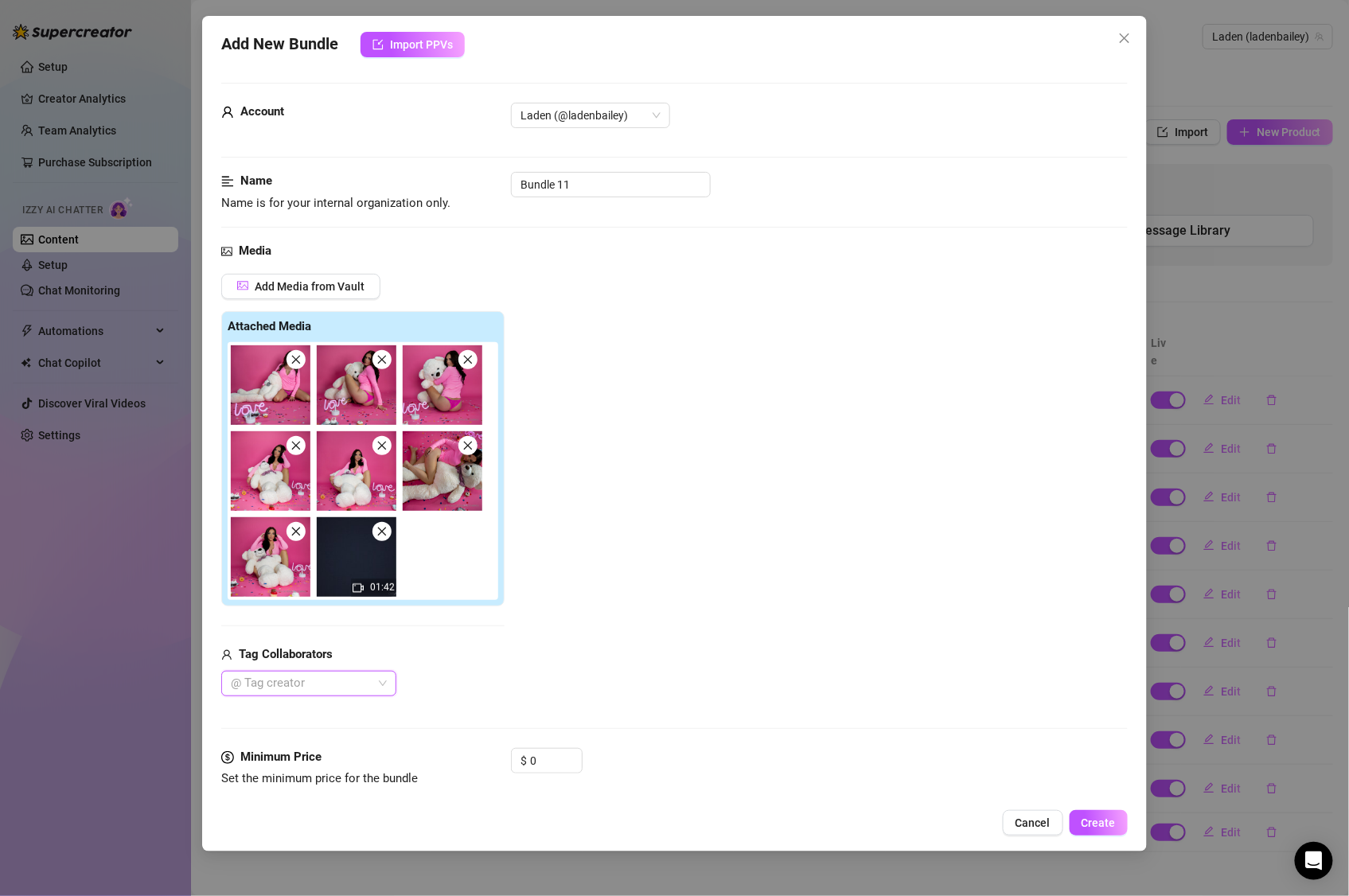
scroll to position [165, 0]
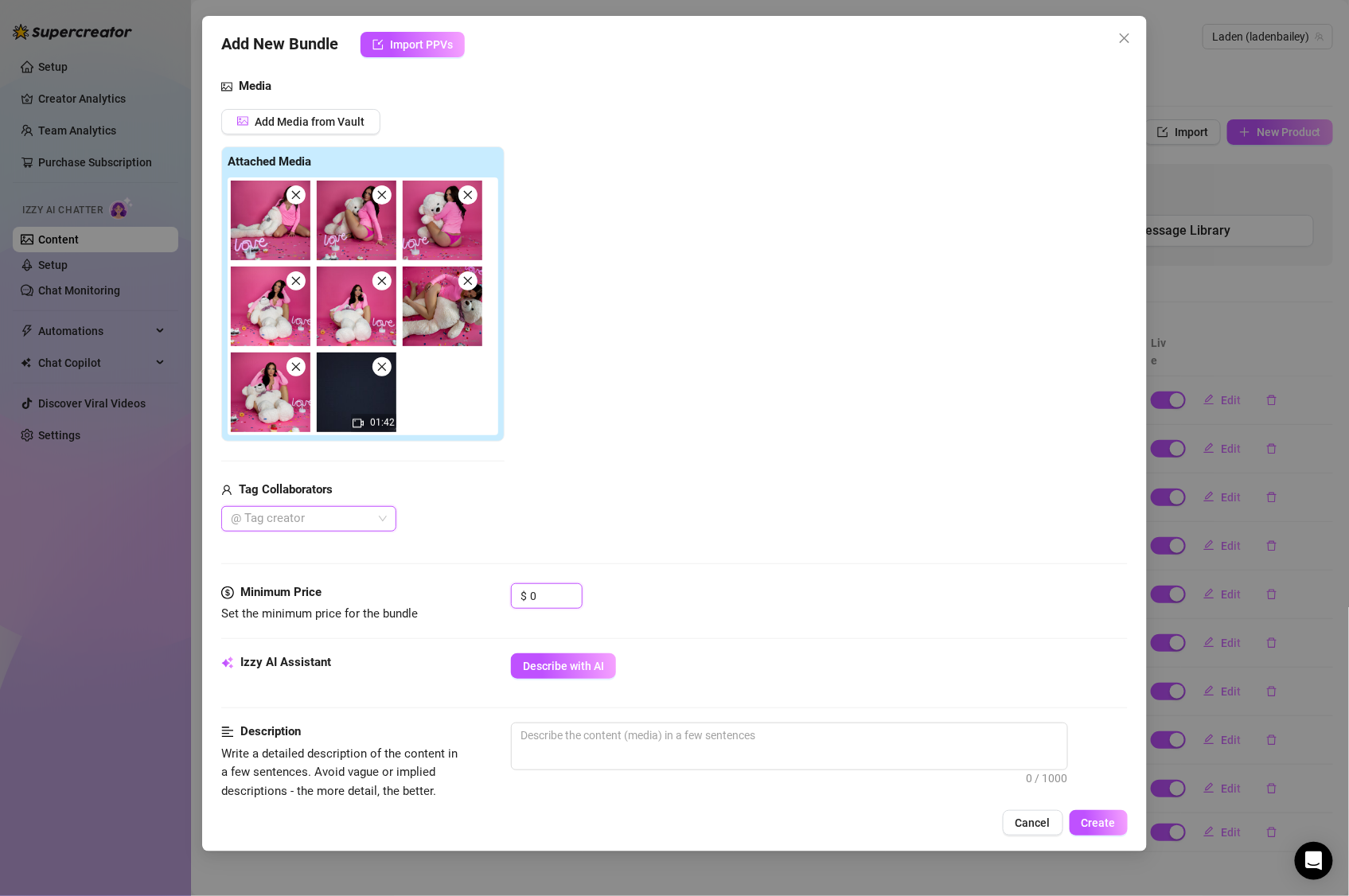
drag, startPoint x: 549, startPoint y: 597, endPoint x: 497, endPoint y: 588, distance: 52.8
click at [497, 588] on div "Minimum Price Set the minimum price for the bundle $ 0" at bounding box center [675, 603] width 907 height 40
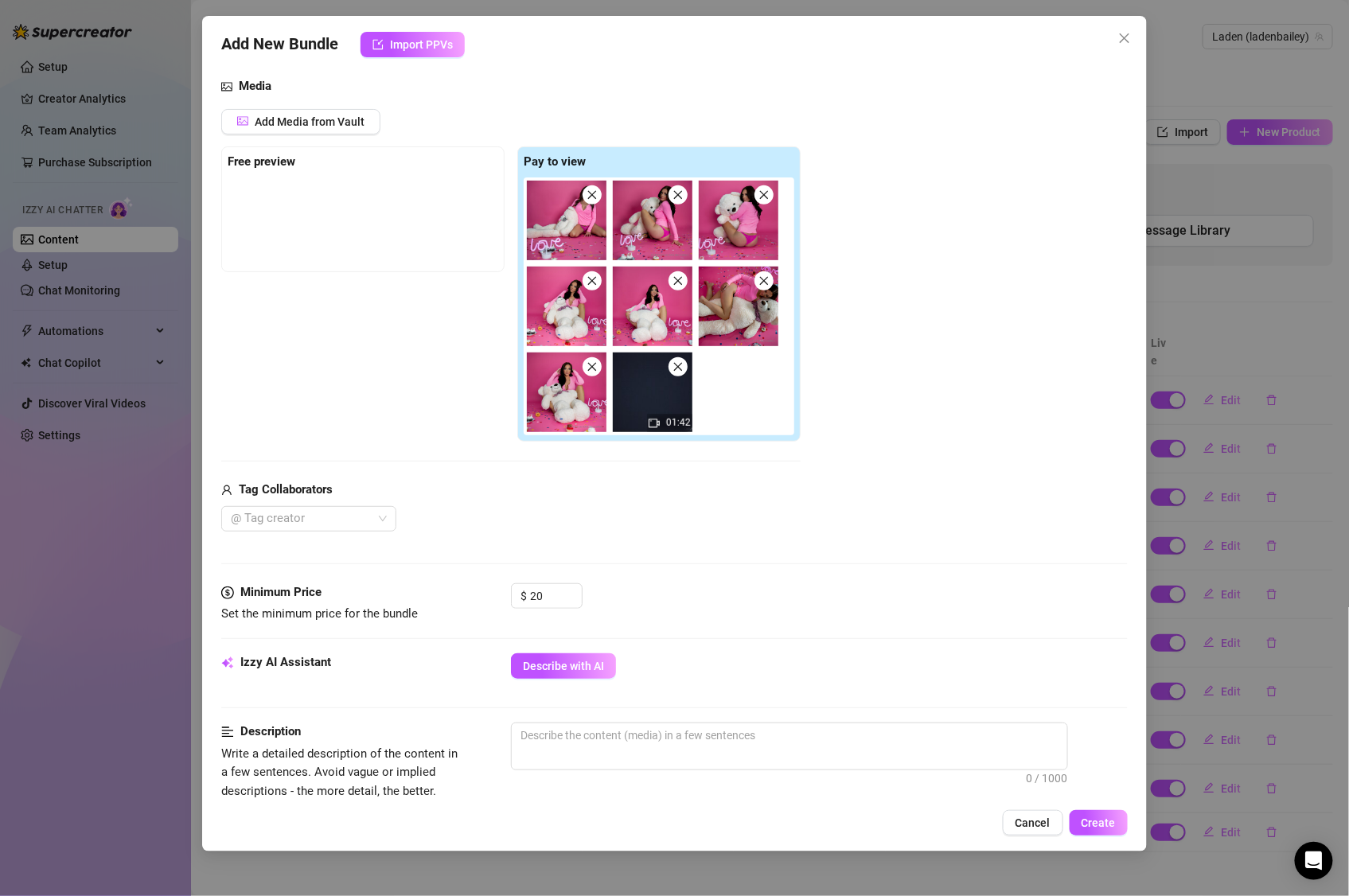
click at [528, 525] on div "@ Tag creator" at bounding box center [511, 519] width 580 height 25
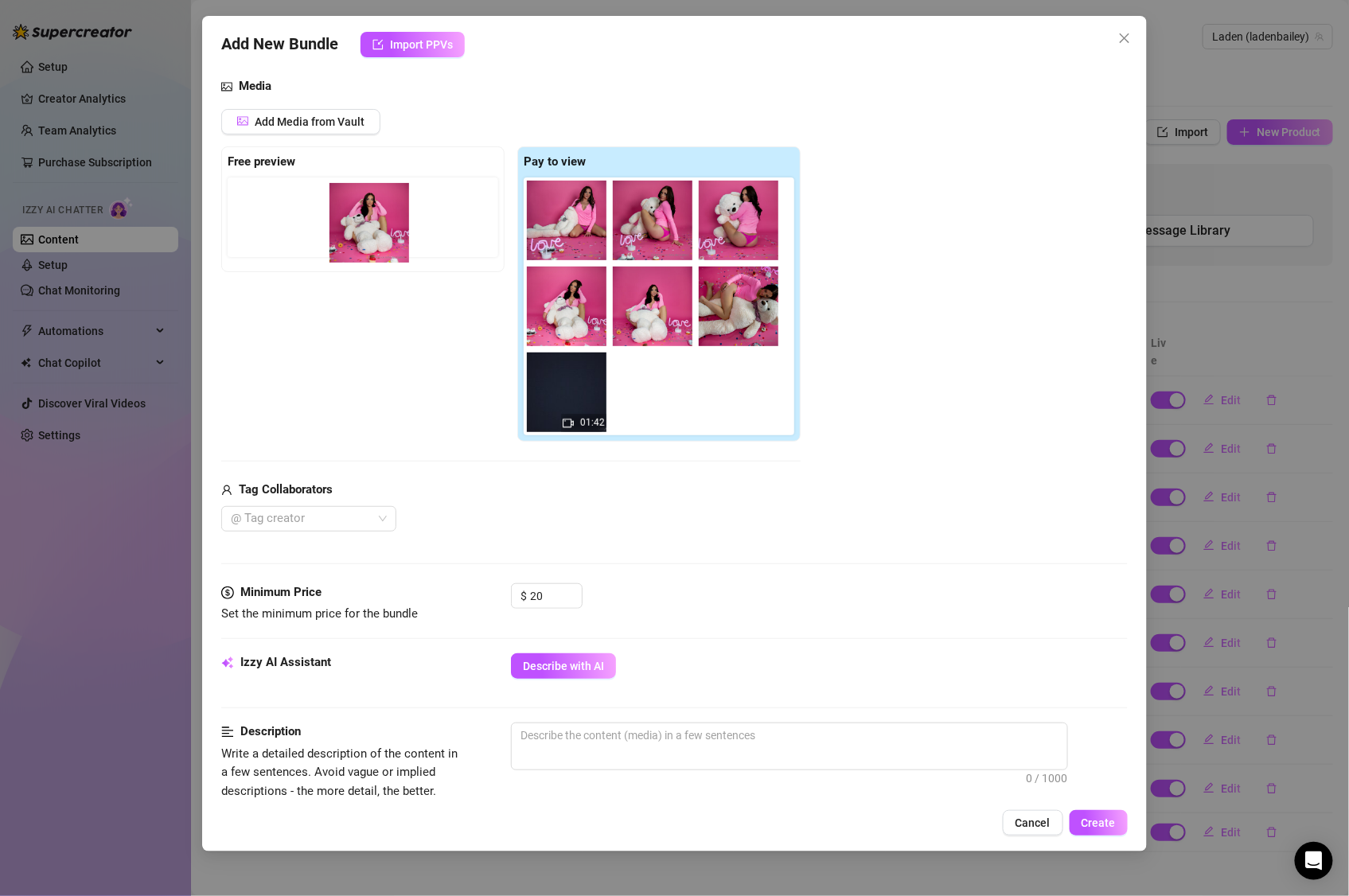
drag, startPoint x: 552, startPoint y: 408, endPoint x: 350, endPoint y: 232, distance: 267.9
click at [350, 232] on div "Free preview Pay to view 01:42" at bounding box center [511, 294] width 580 height 296
drag, startPoint x: 562, startPoint y: 380, endPoint x: 320, endPoint y: 189, distance: 308.3
click at [320, 189] on div "Free preview Pay to view 01:42" at bounding box center [511, 294] width 580 height 296
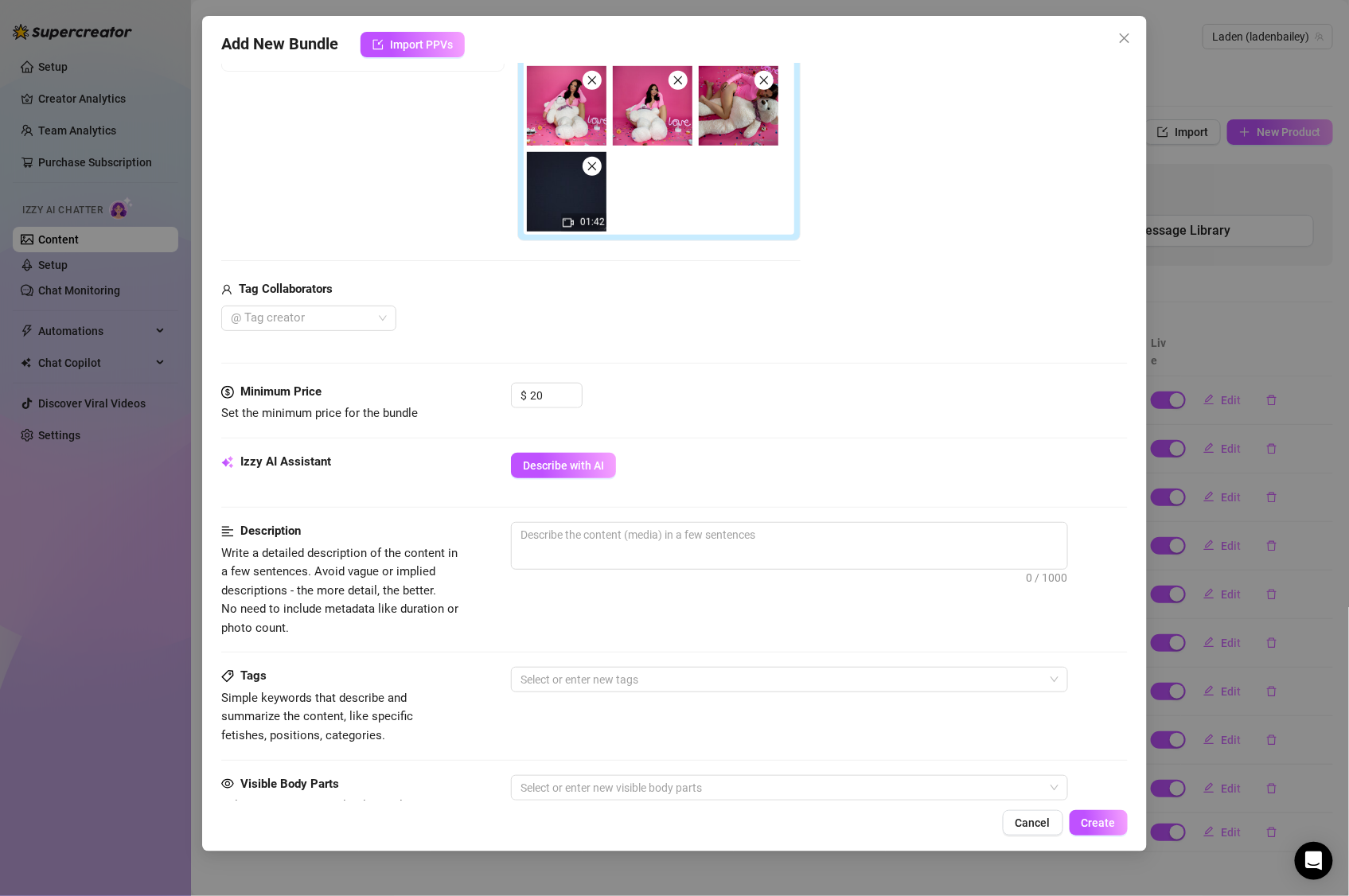
scroll to position [0, 0]
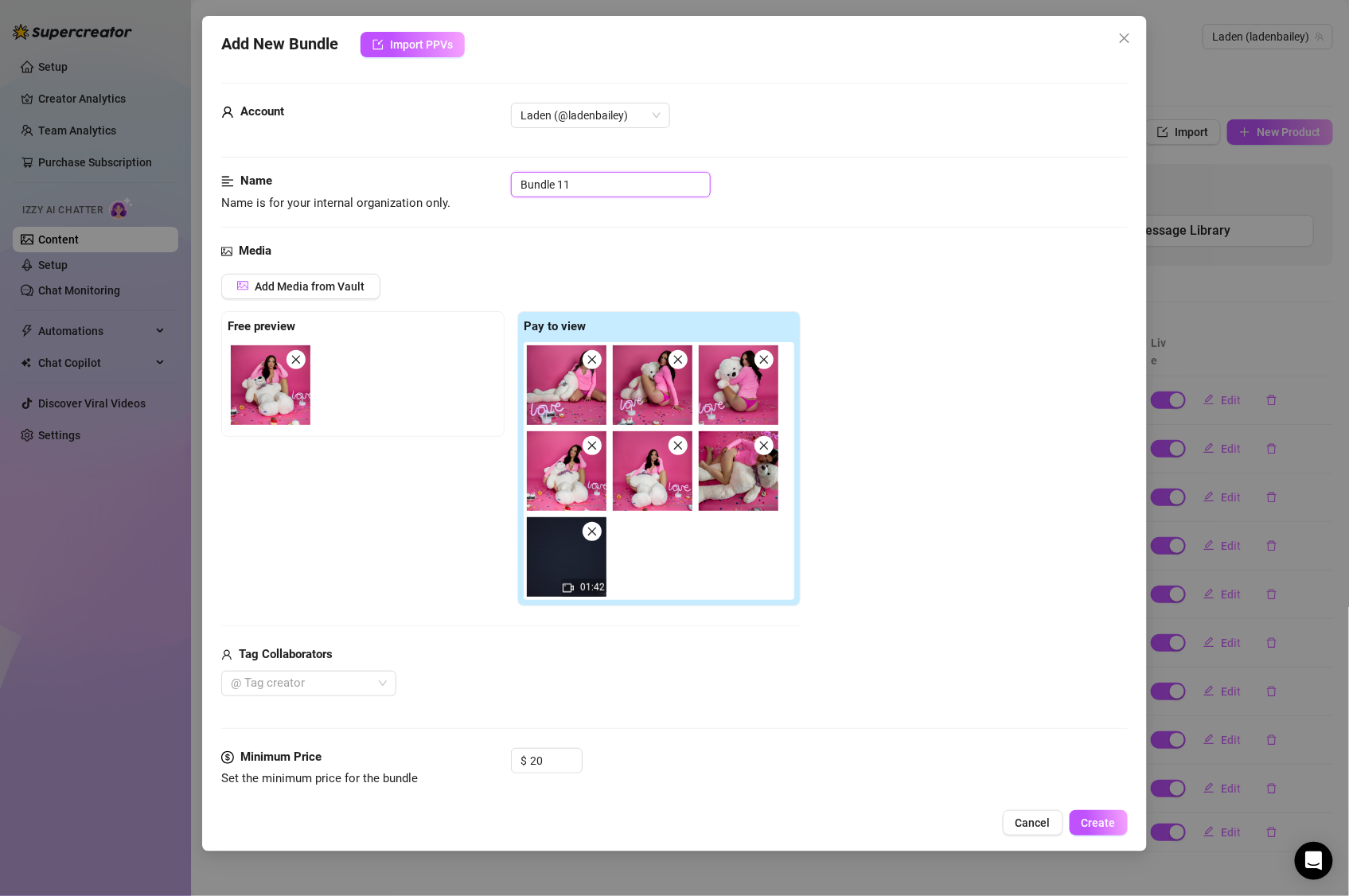
click at [604, 195] on input "Bundle 11" at bounding box center [610, 185] width 200 height 25
drag, startPoint x: 567, startPoint y: 189, endPoint x: 437, endPoint y: 183, distance: 130.1
click at [421, 187] on div "Name Name is for your internal organization only. Bundle 11" at bounding box center [675, 192] width 907 height 40
click at [442, 253] on div "Media" at bounding box center [675, 251] width 907 height 19
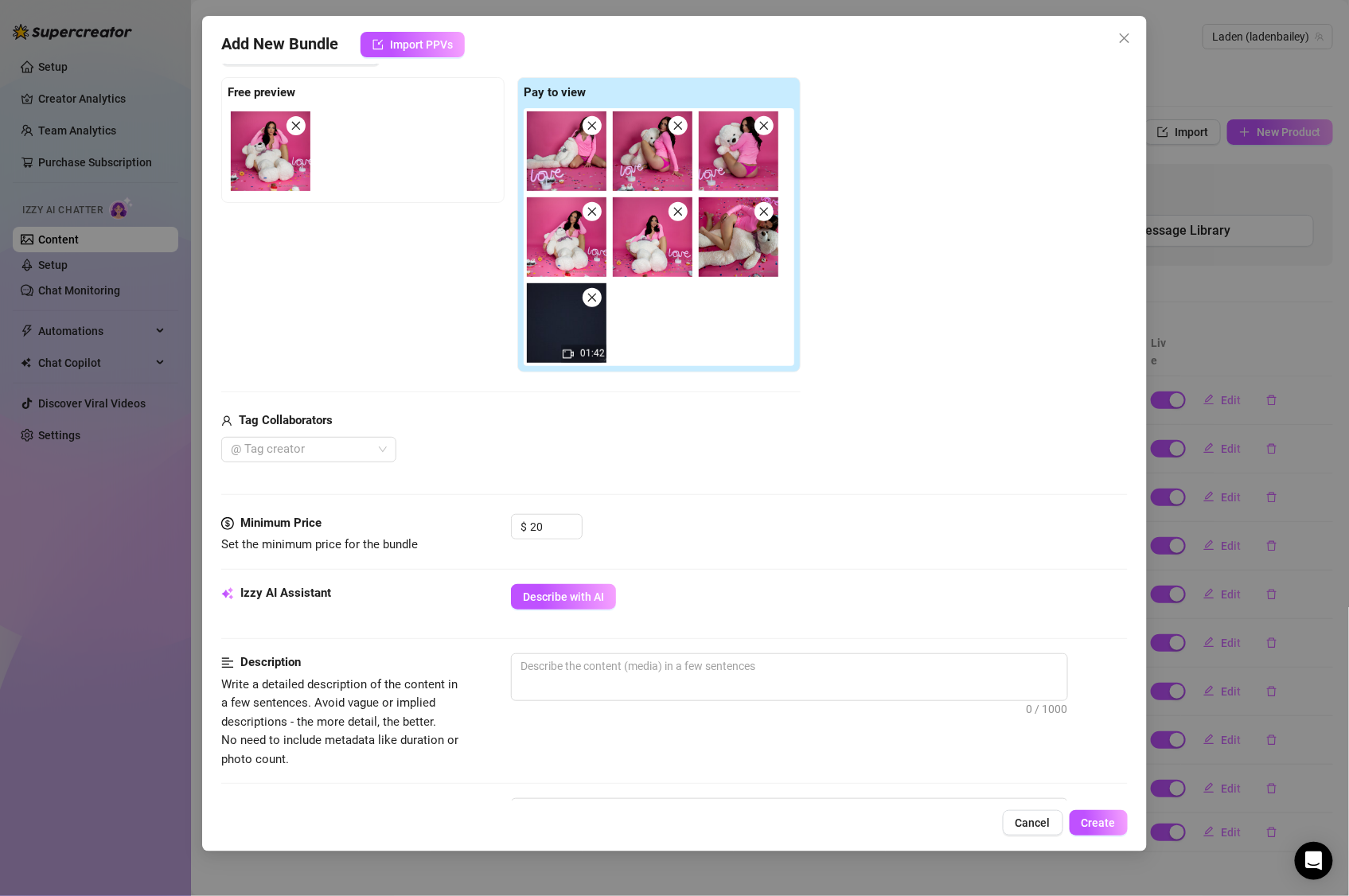
scroll to position [281, 0]
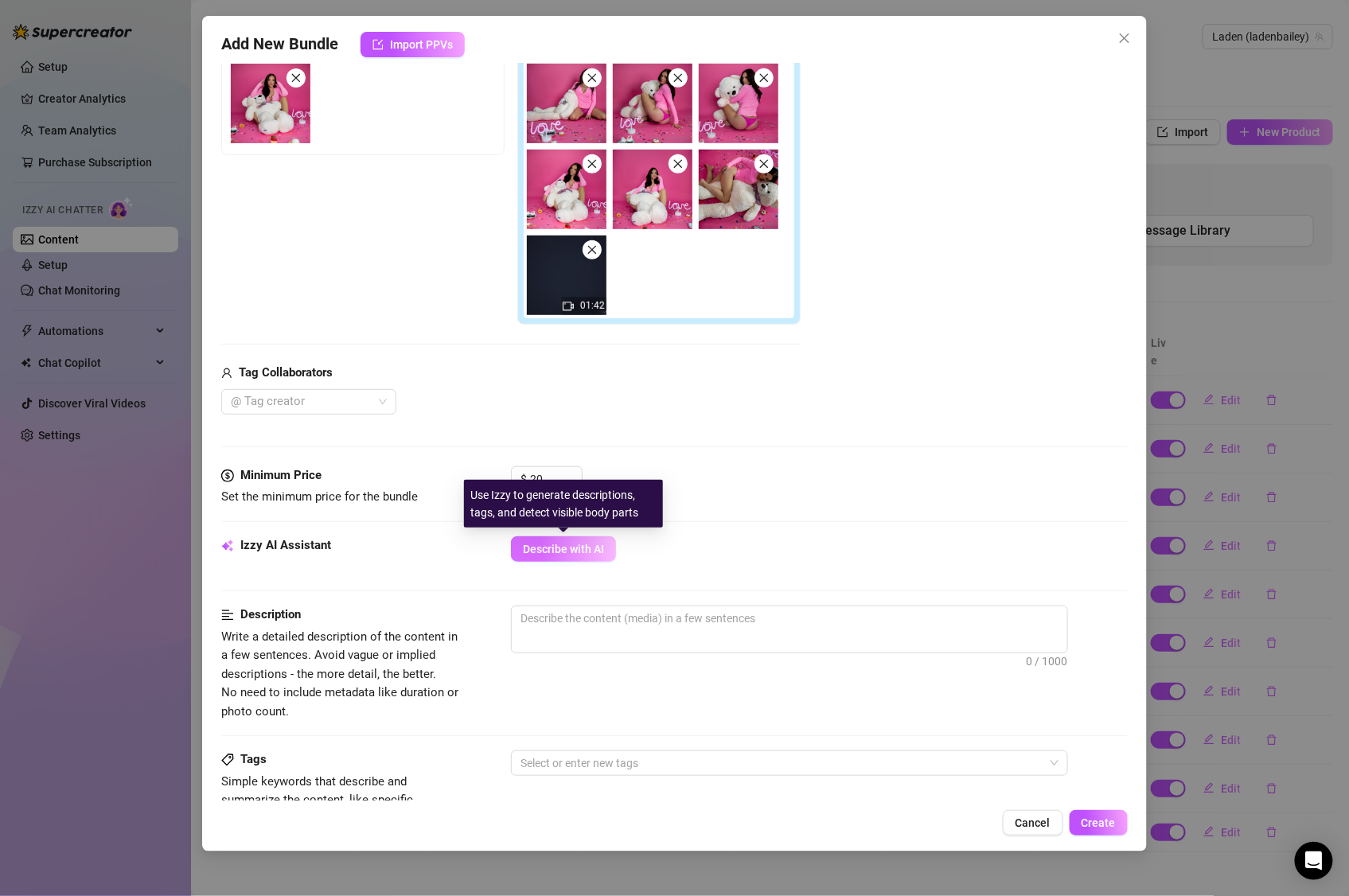
click at [545, 538] on button "Describe with AI" at bounding box center [563, 549] width 105 height 25
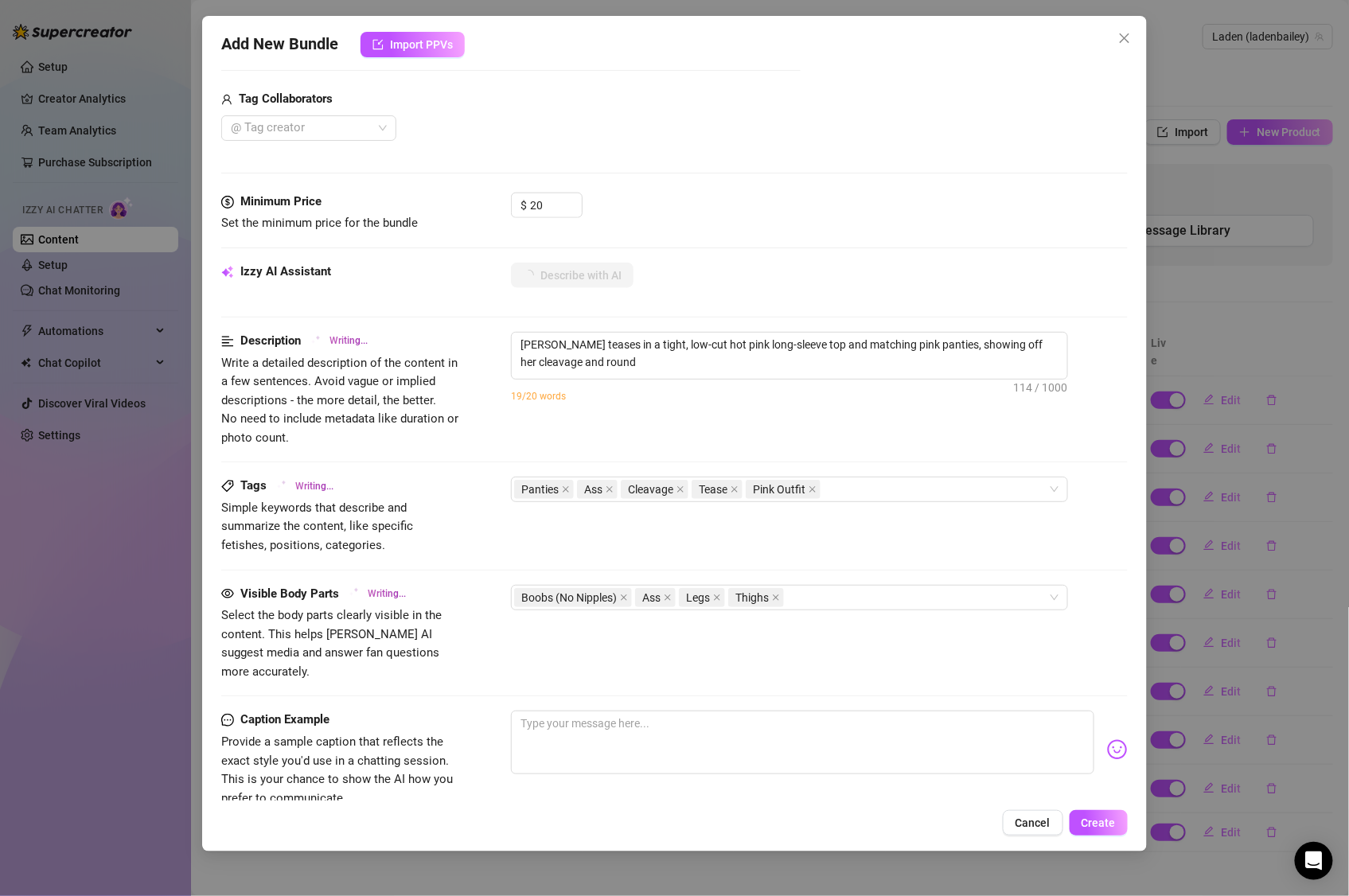
scroll to position [602, 0]
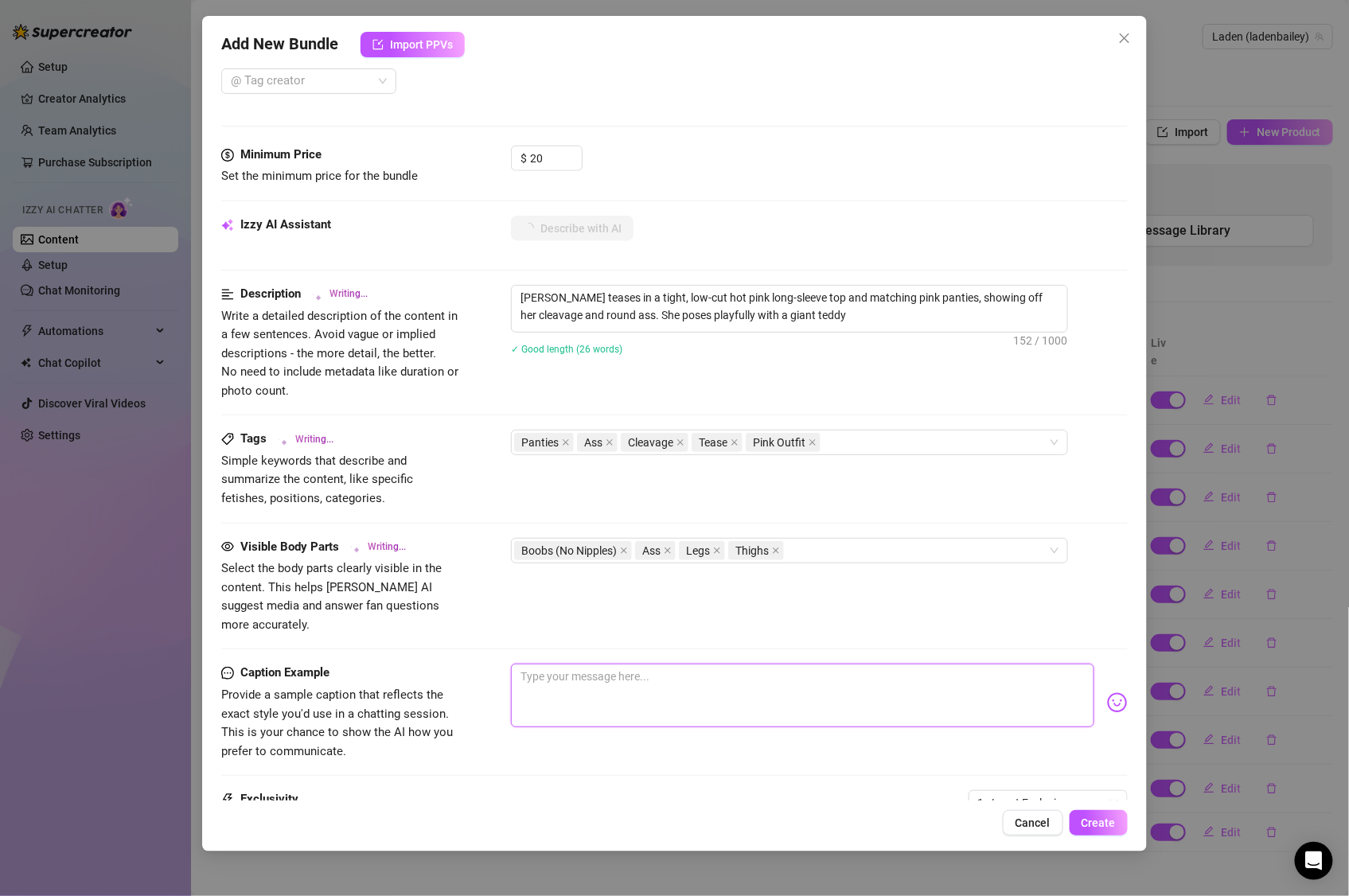
click at [583, 664] on textarea at bounding box center [802, 695] width 584 height 64
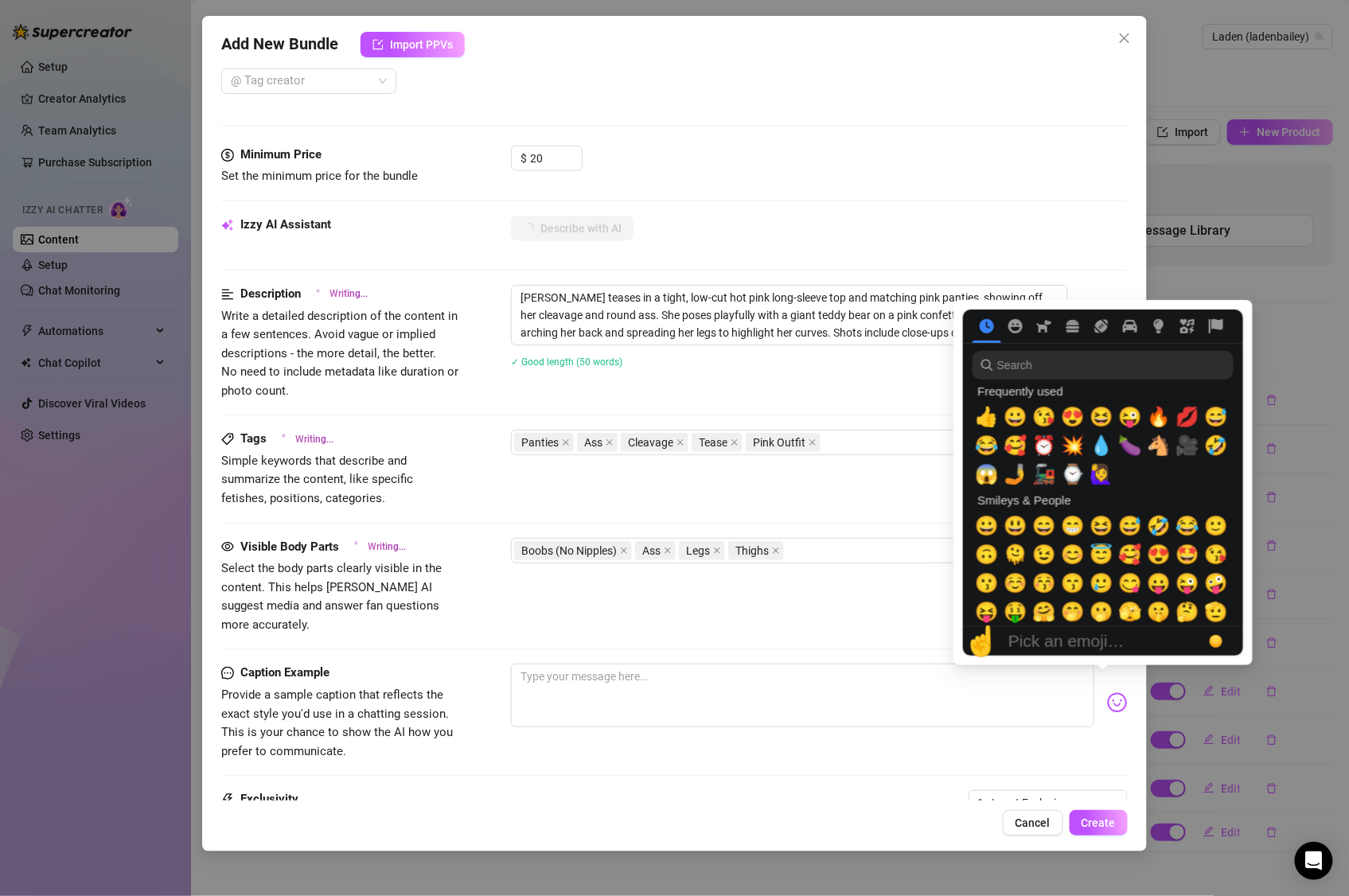
click at [1107, 693] on img at bounding box center [1117, 702] width 21 height 21
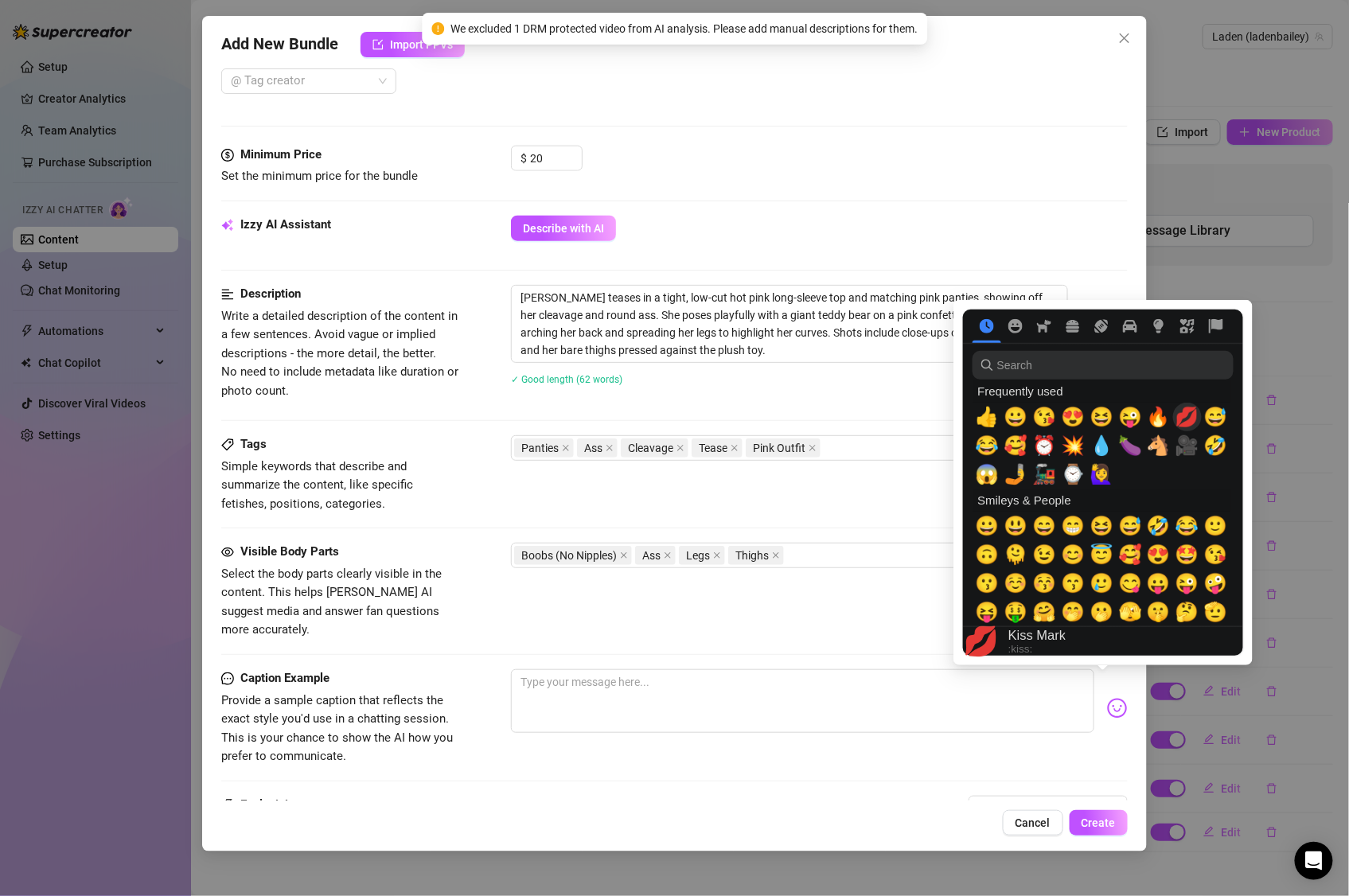
click at [1187, 418] on span "💋" at bounding box center [1188, 417] width 24 height 22
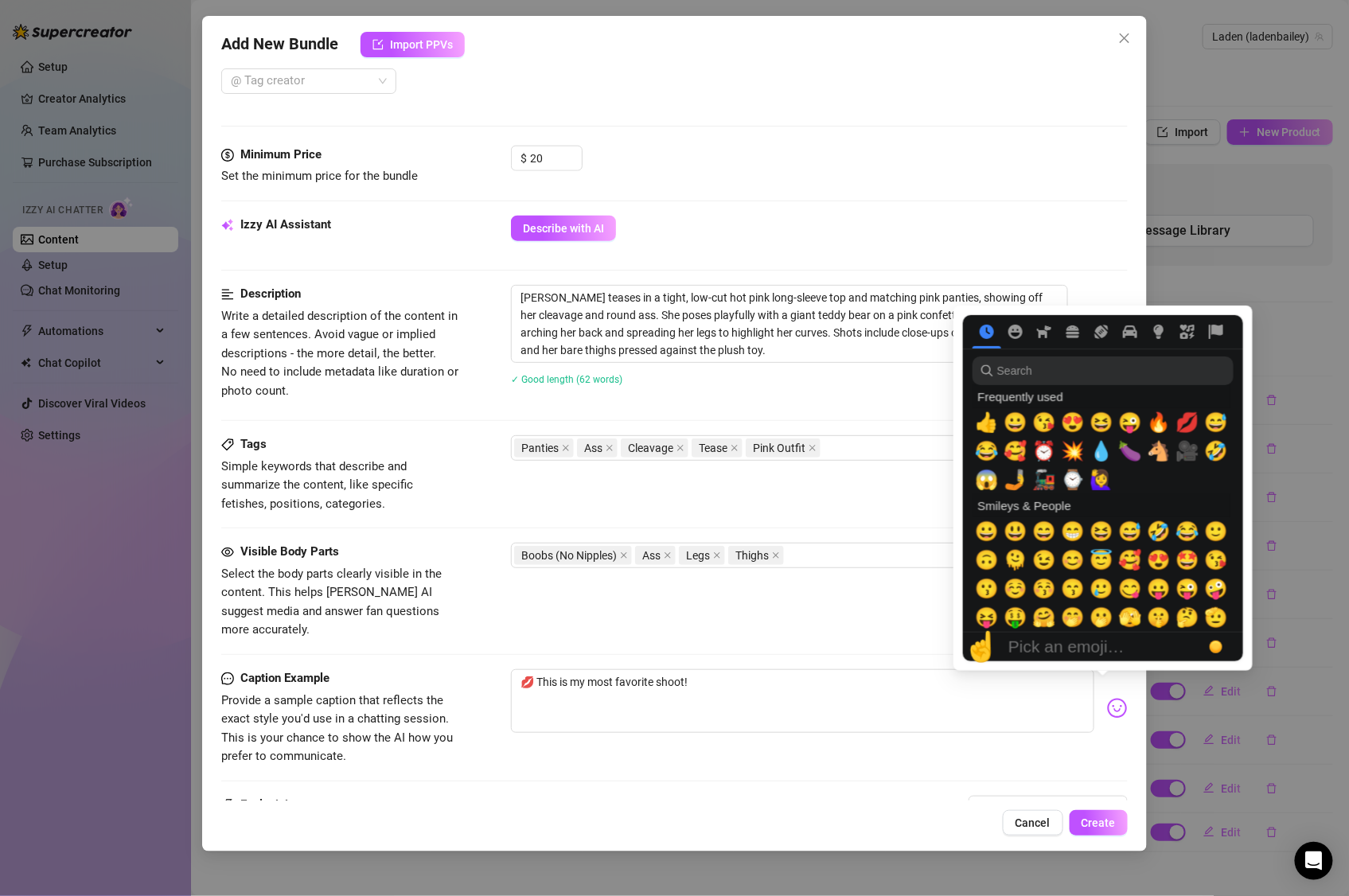
click at [1107, 698] on img at bounding box center [1117, 708] width 21 height 21
click at [1103, 363] on input "search" at bounding box center [1103, 371] width 261 height 29
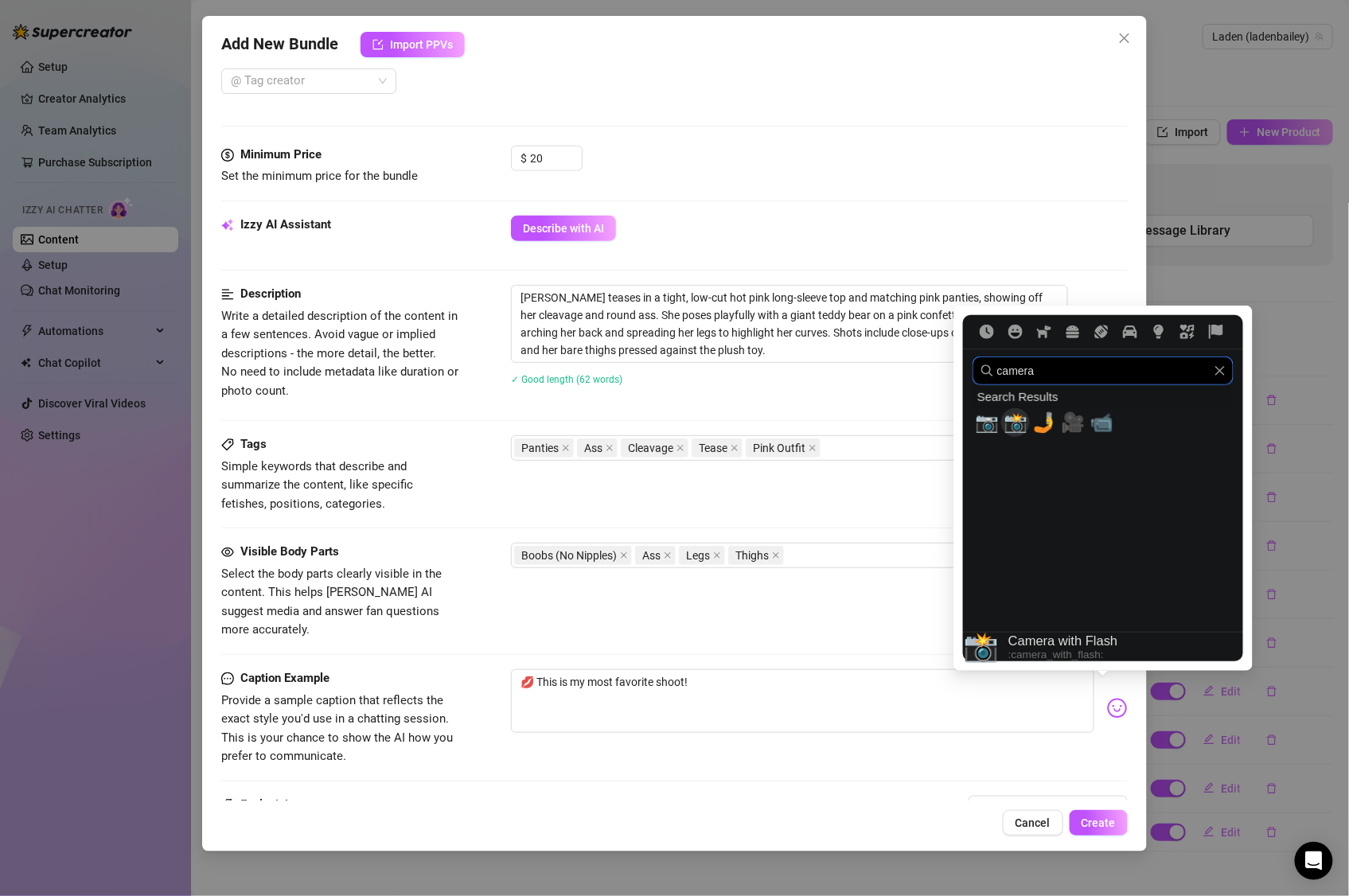
click at [1019, 423] on span "📸" at bounding box center [1016, 422] width 24 height 22
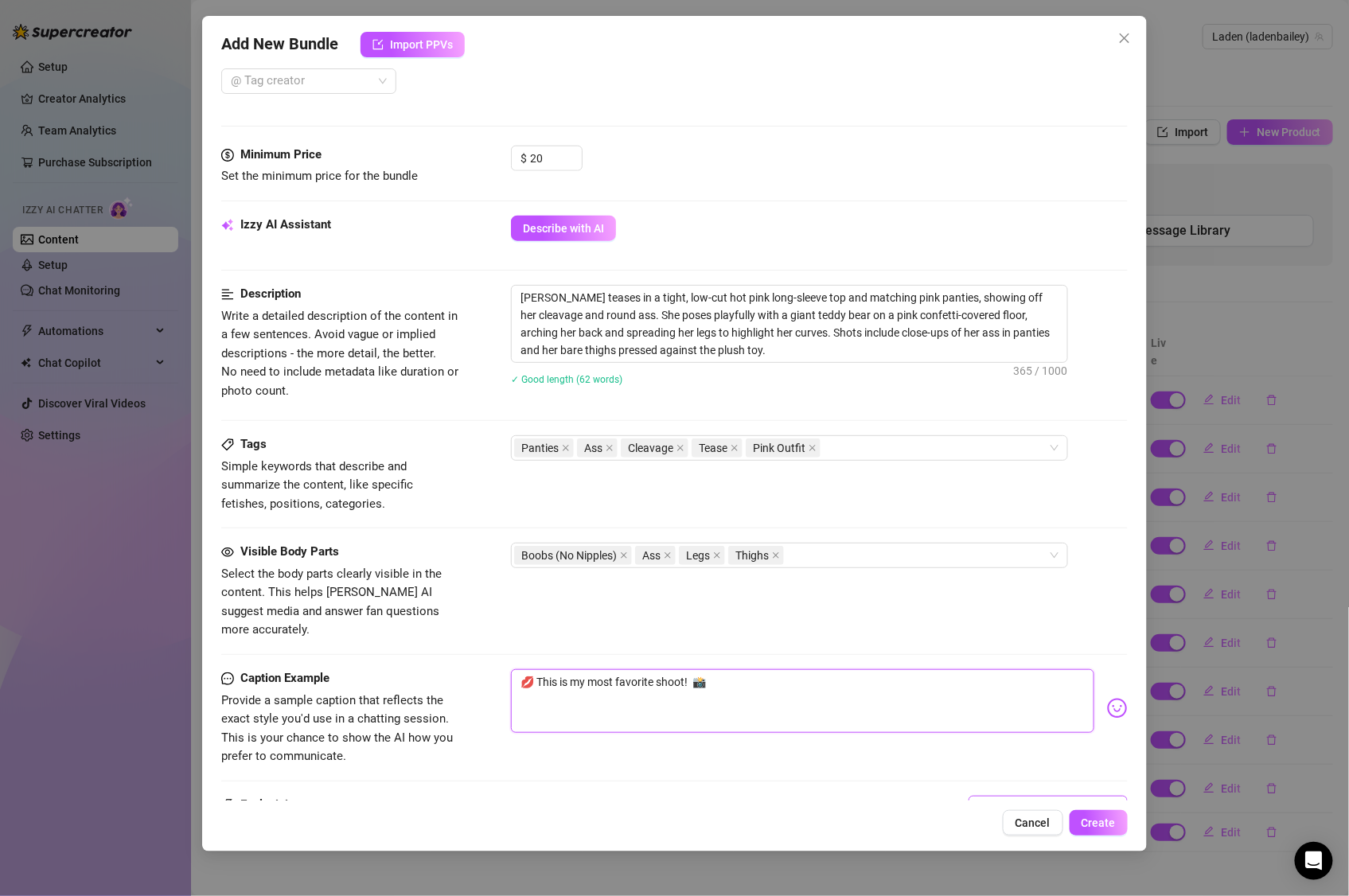
click at [1000, 797] on span "1 - Least Exclusive" at bounding box center [1049, 808] width 140 height 24
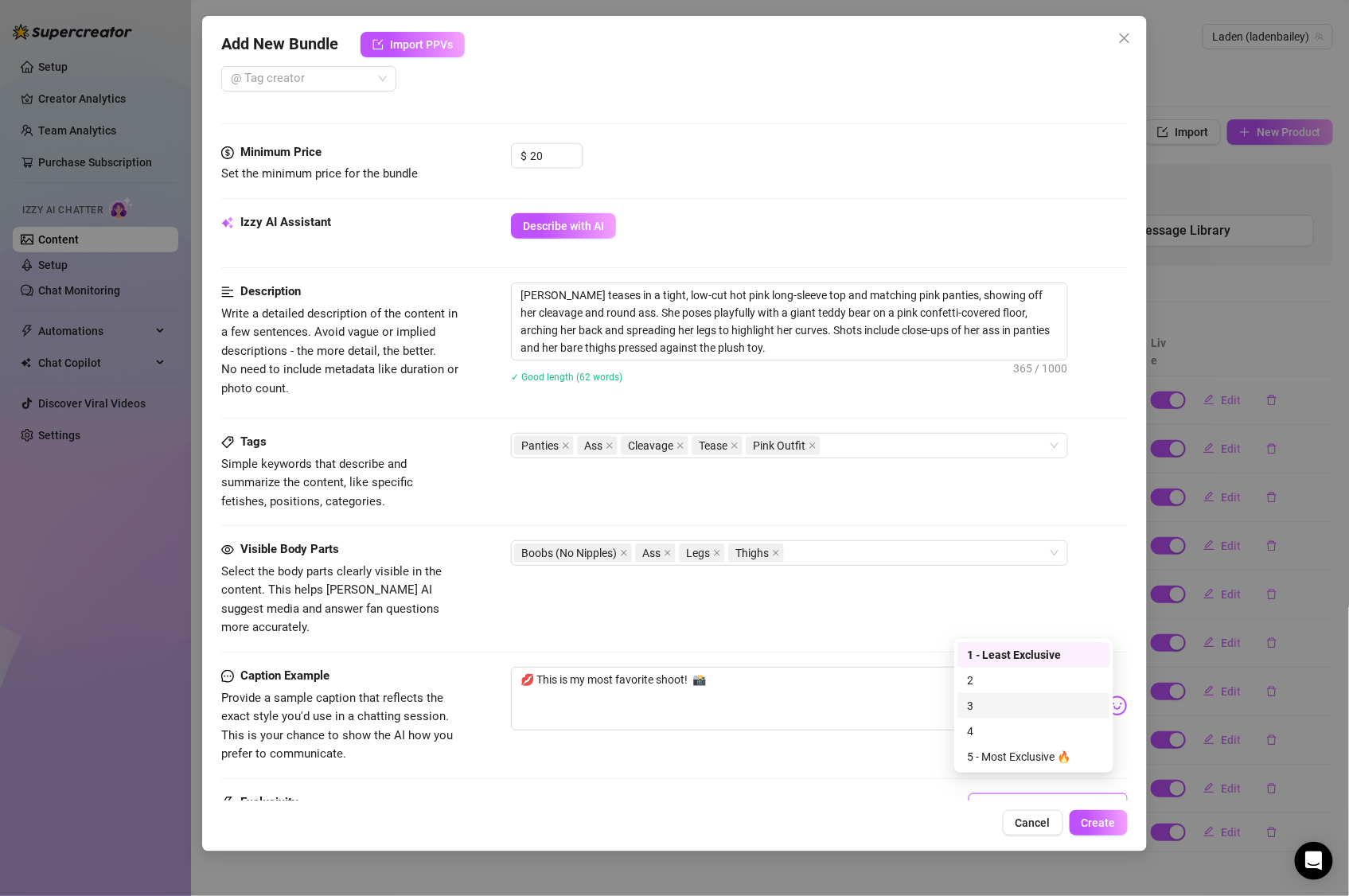
click at [994, 706] on div "3" at bounding box center [1033, 706] width 134 height 18
click at [1089, 822] on span "Create" at bounding box center [1099, 823] width 34 height 13
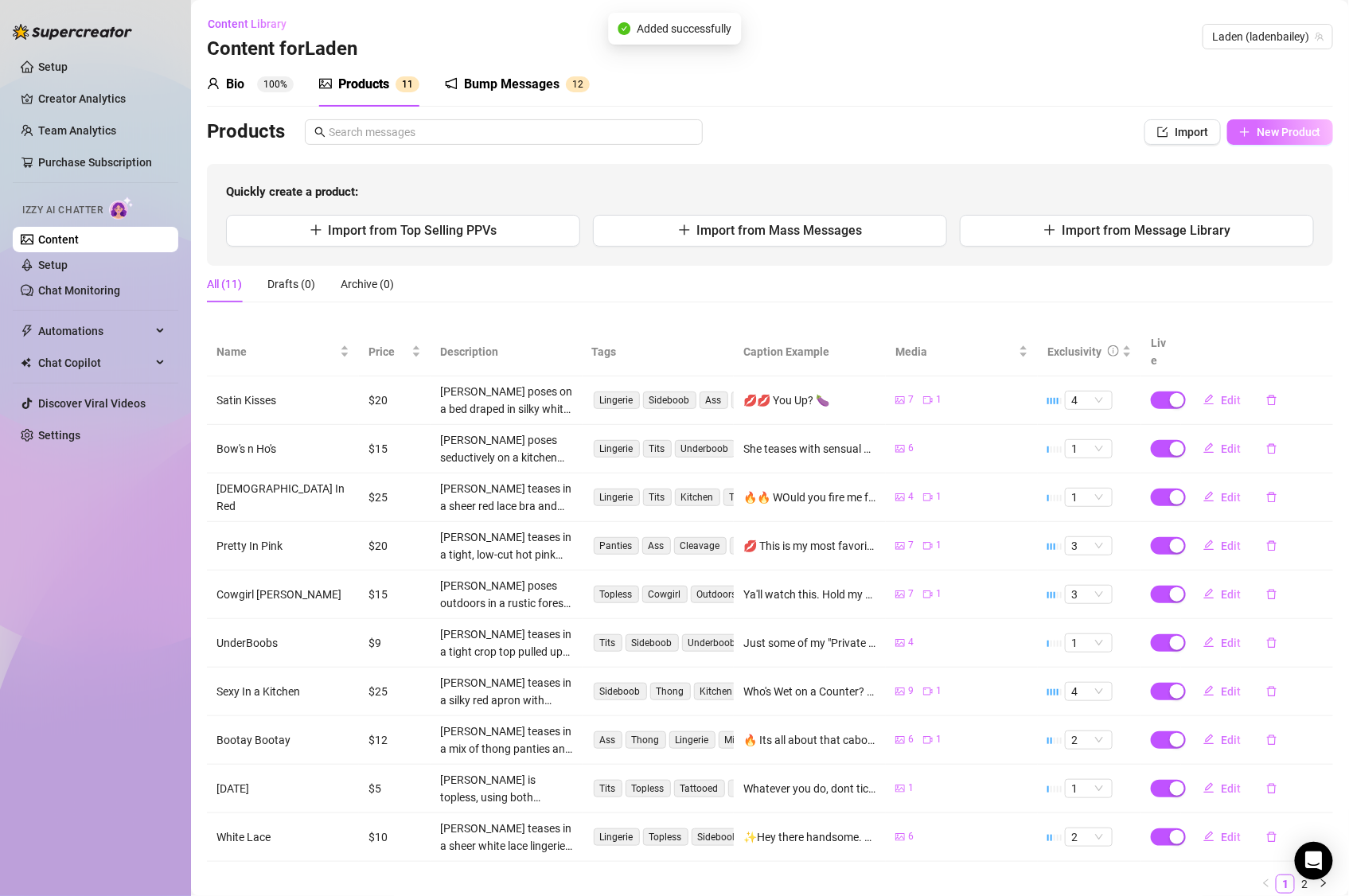
click at [1257, 127] on span "New Product" at bounding box center [1289, 132] width 65 height 13
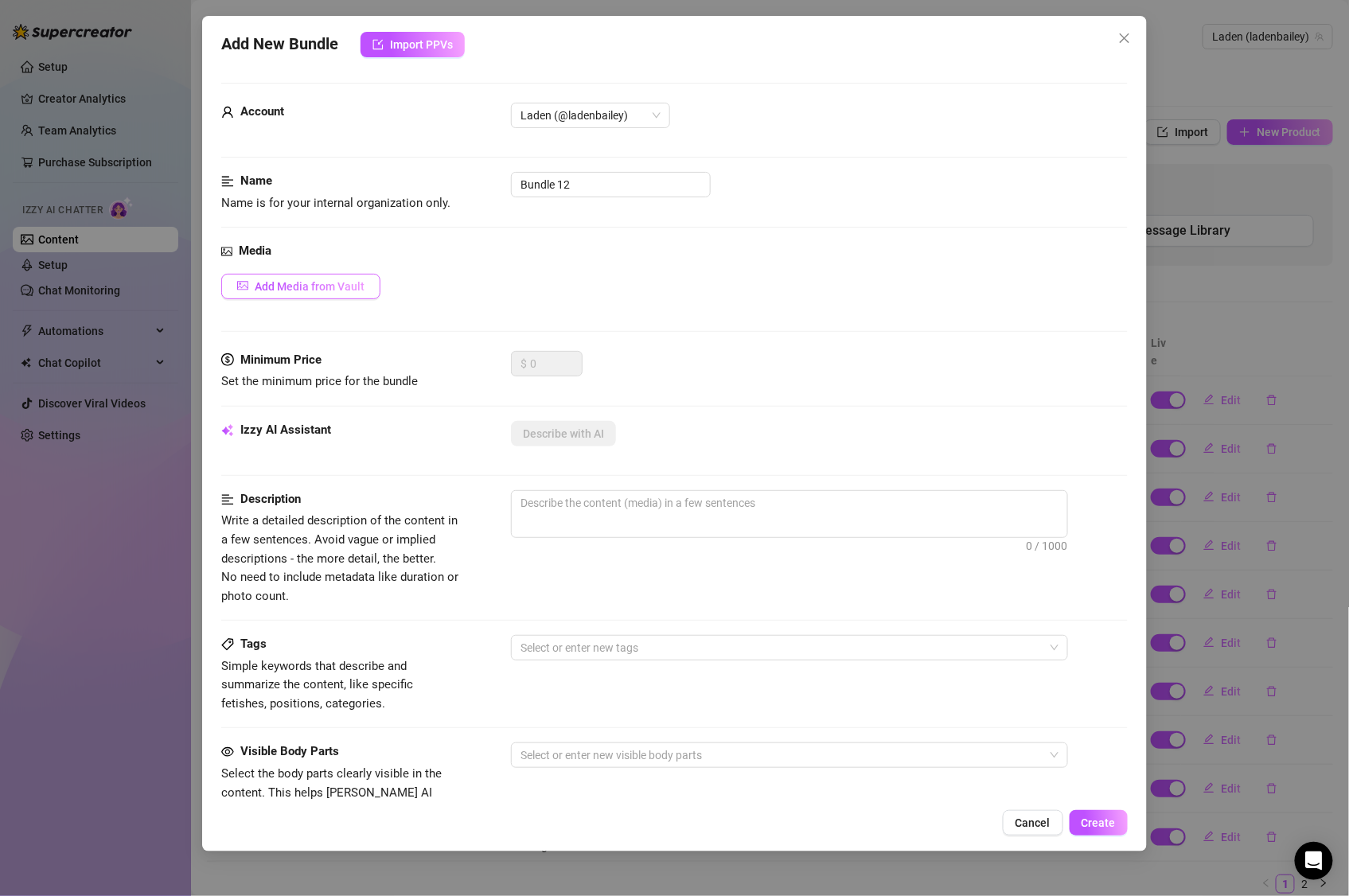
click at [324, 289] on span "Add Media from Vault" at bounding box center [309, 287] width 110 height 13
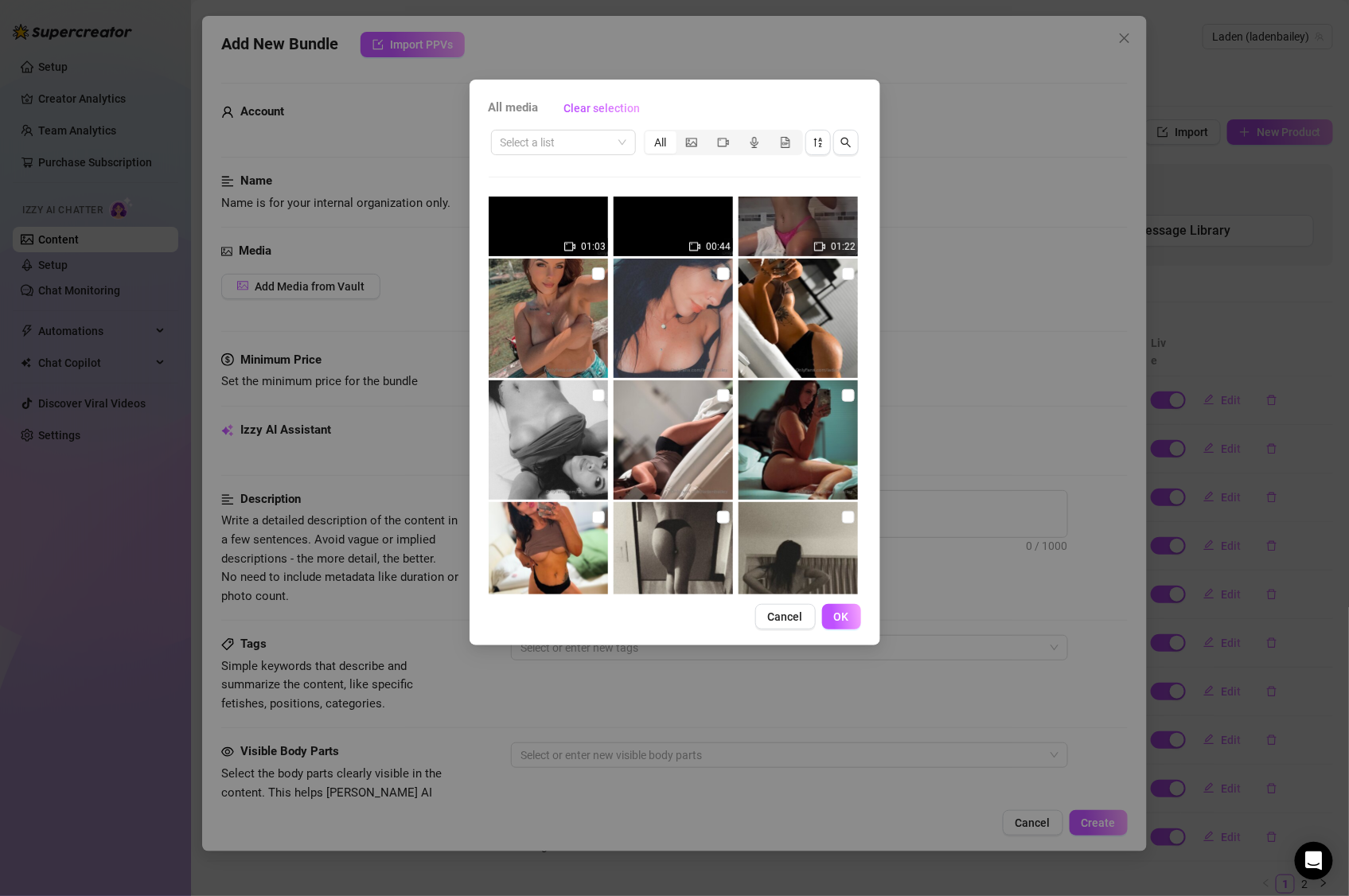
scroll to position [483, 0]
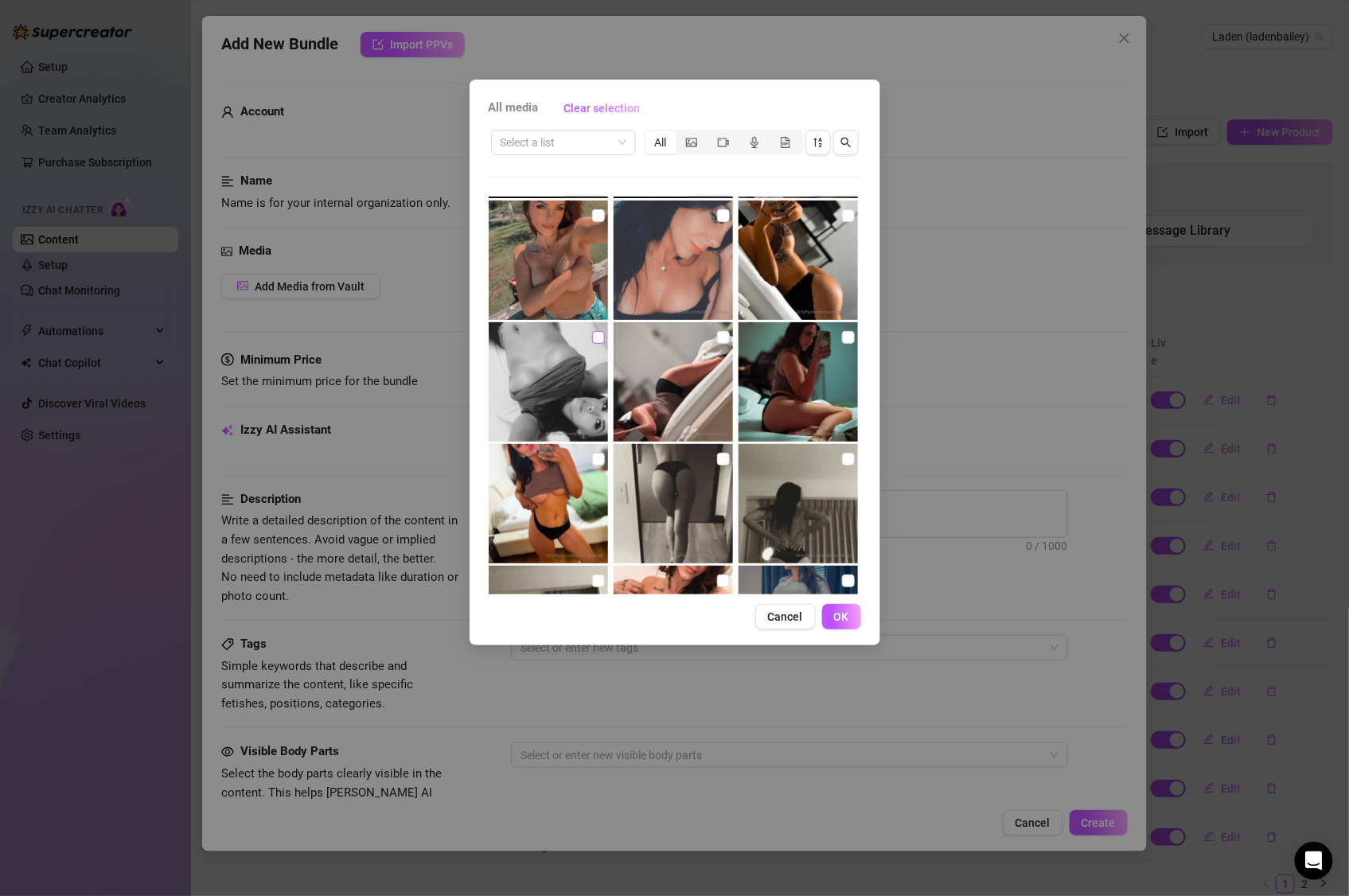
click at [594, 337] on input "checkbox" at bounding box center [599, 337] width 13 height 13
click at [592, 452] on input "checkbox" at bounding box center [599, 459] width 13 height 13
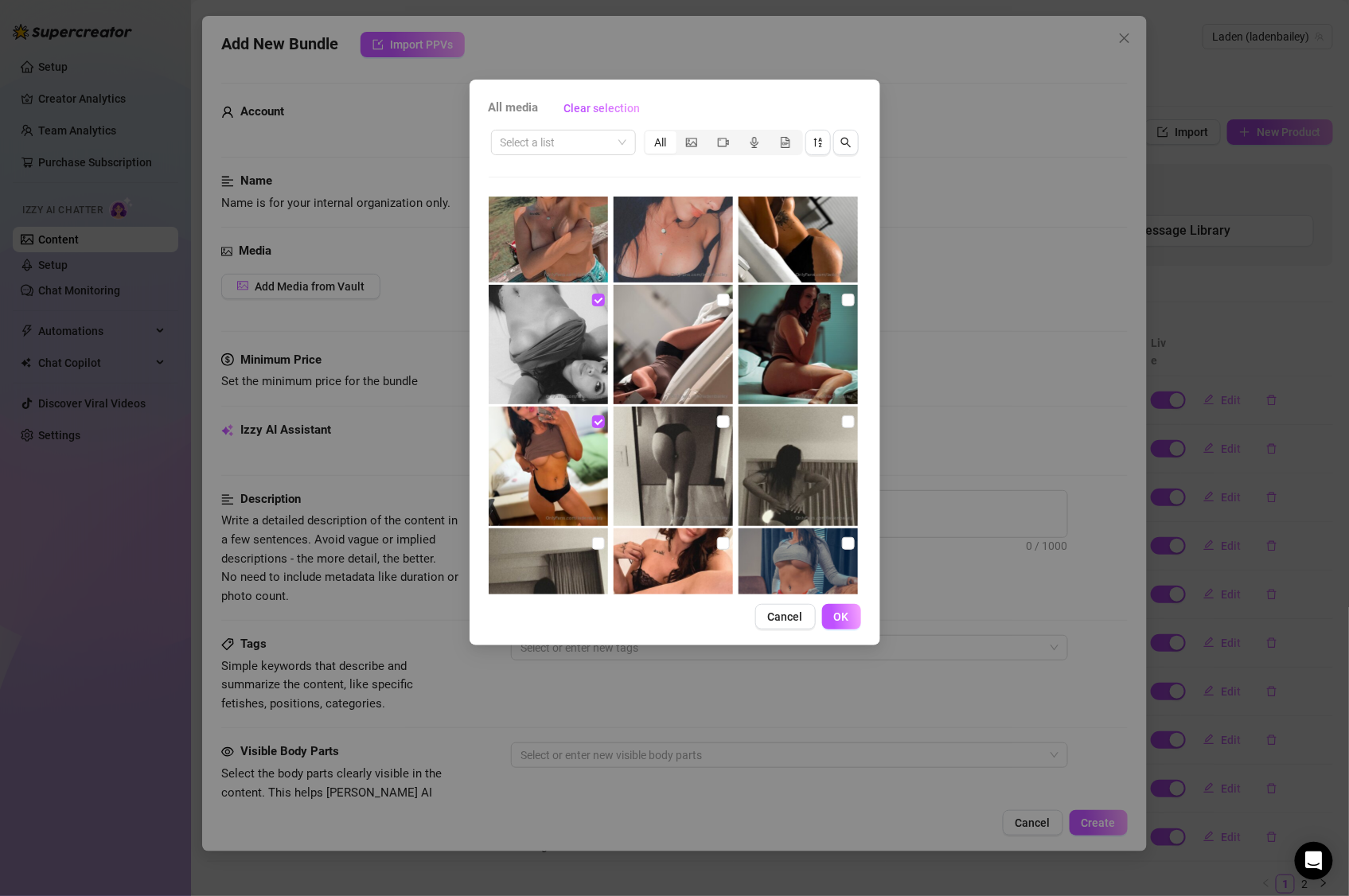
scroll to position [463, 0]
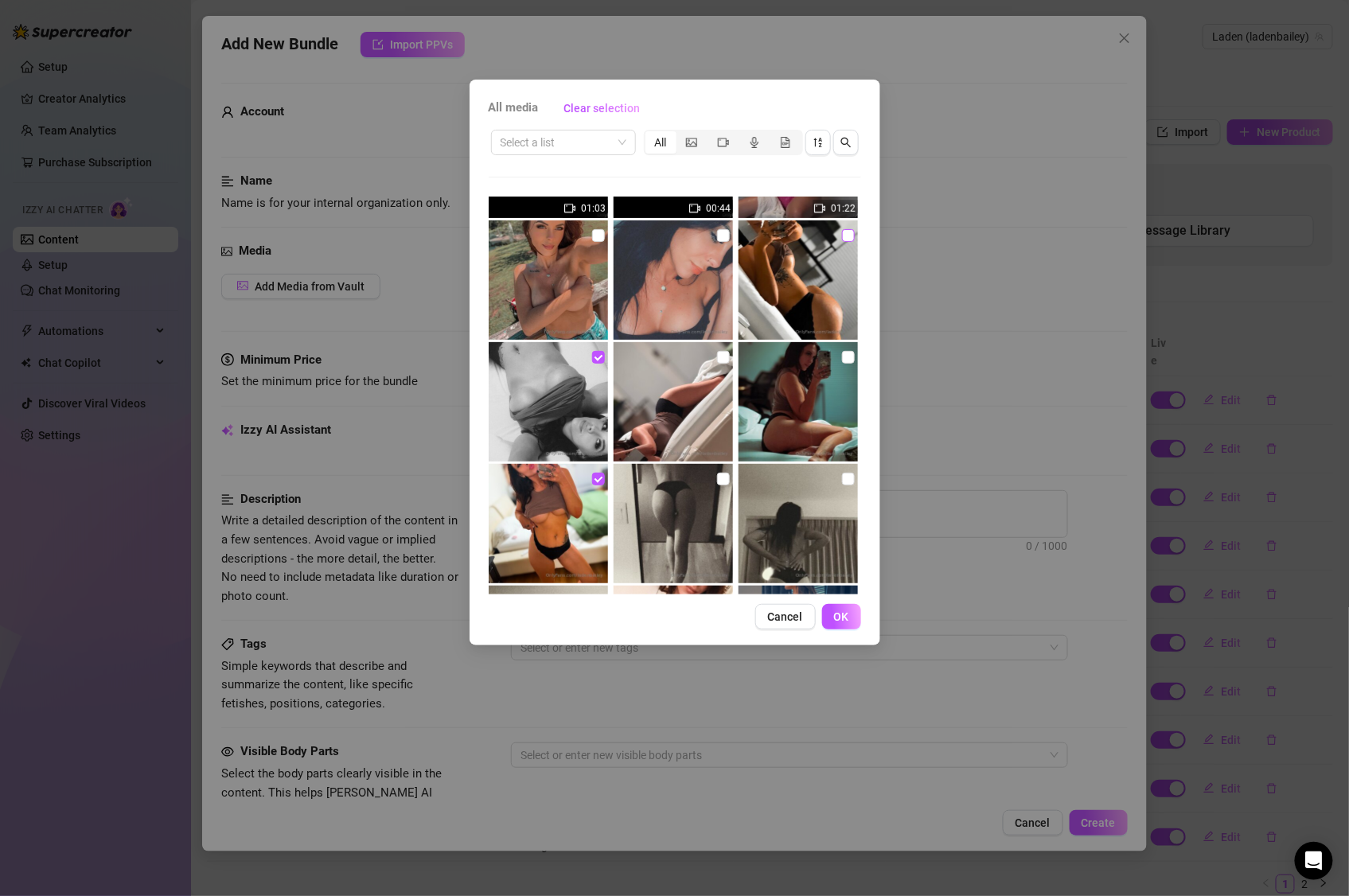
click at [843, 233] on input "checkbox" at bounding box center [849, 236] width 13 height 13
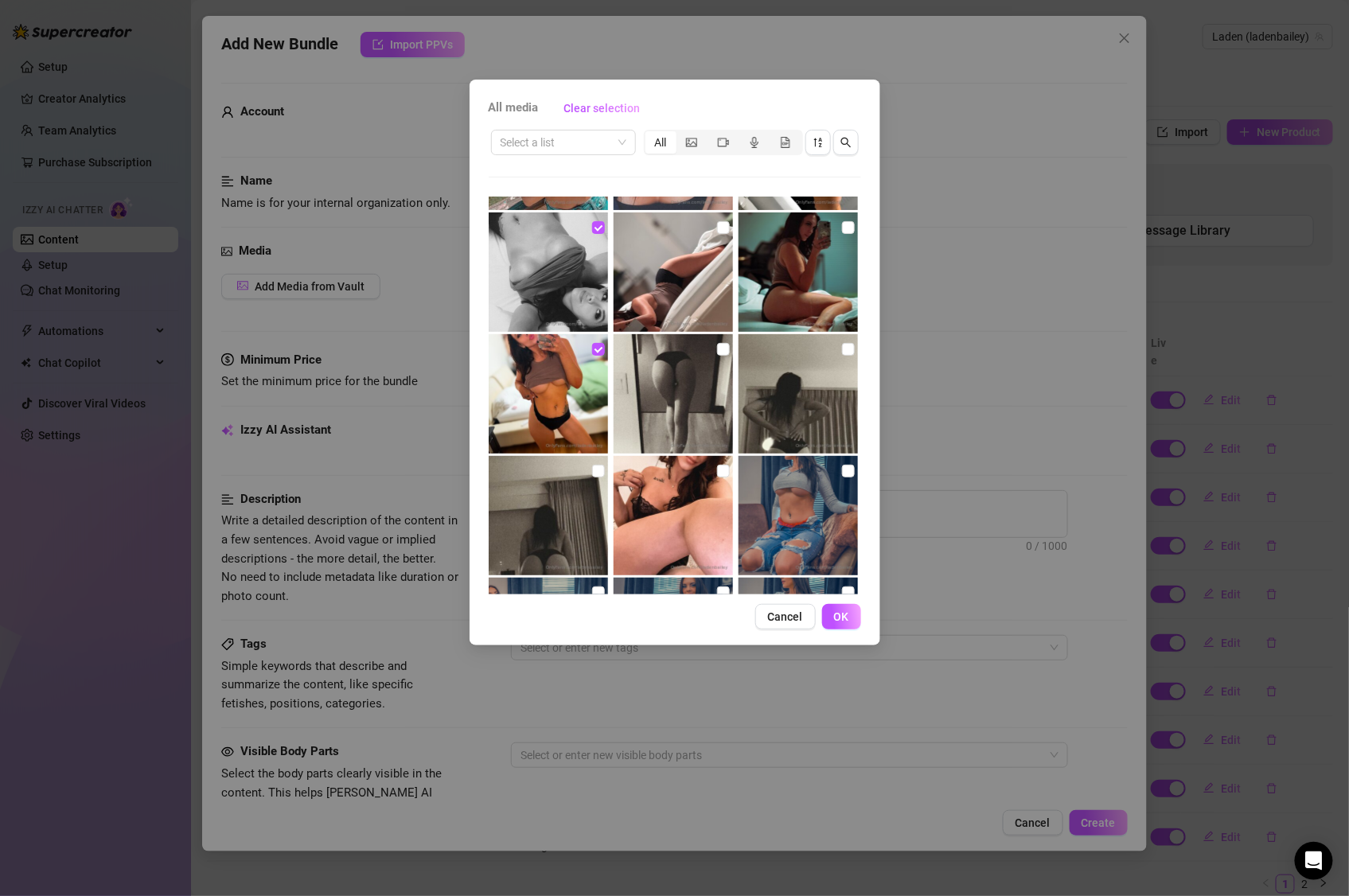
scroll to position [687, 0]
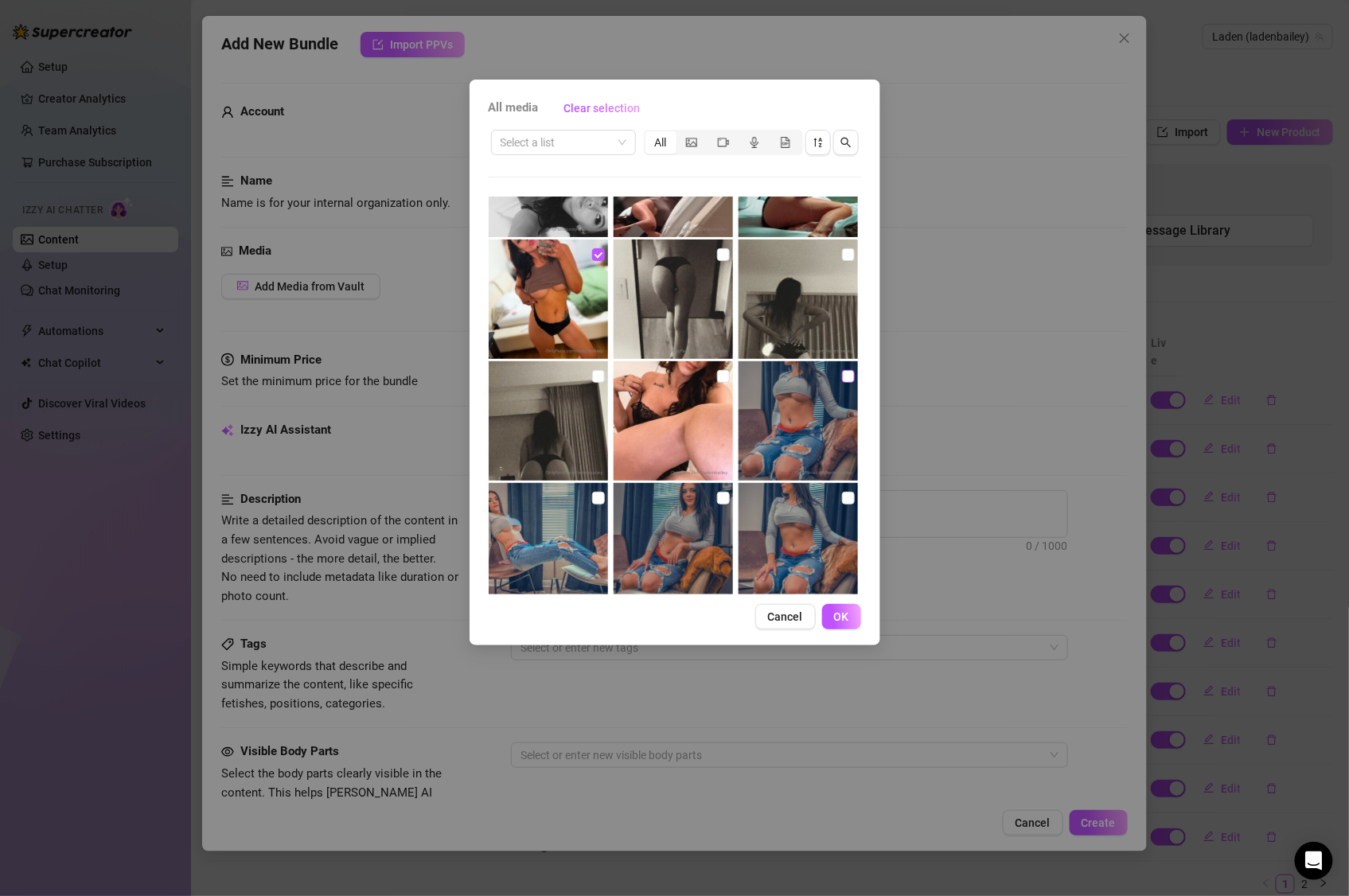
click at [843, 377] on input "checkbox" at bounding box center [849, 376] width 13 height 13
click at [843, 498] on input "checkbox" at bounding box center [849, 498] width 13 height 13
click at [707, 501] on img at bounding box center [673, 542] width 119 height 119
click at [717, 500] on input "checkbox" at bounding box center [723, 498] width 13 height 13
click at [596, 500] on input "checkbox" at bounding box center [599, 498] width 13 height 13
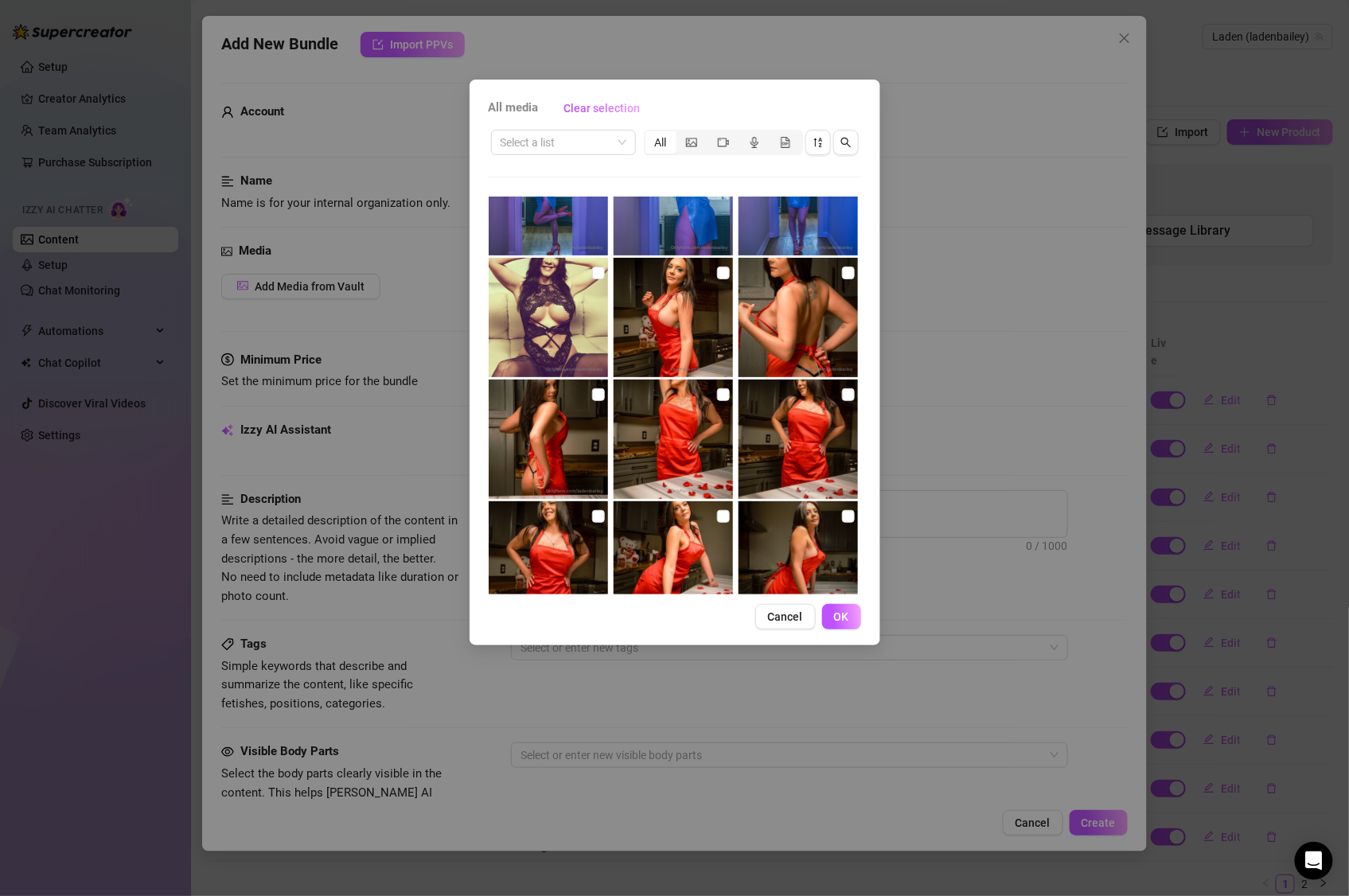
scroll to position [1788, 0]
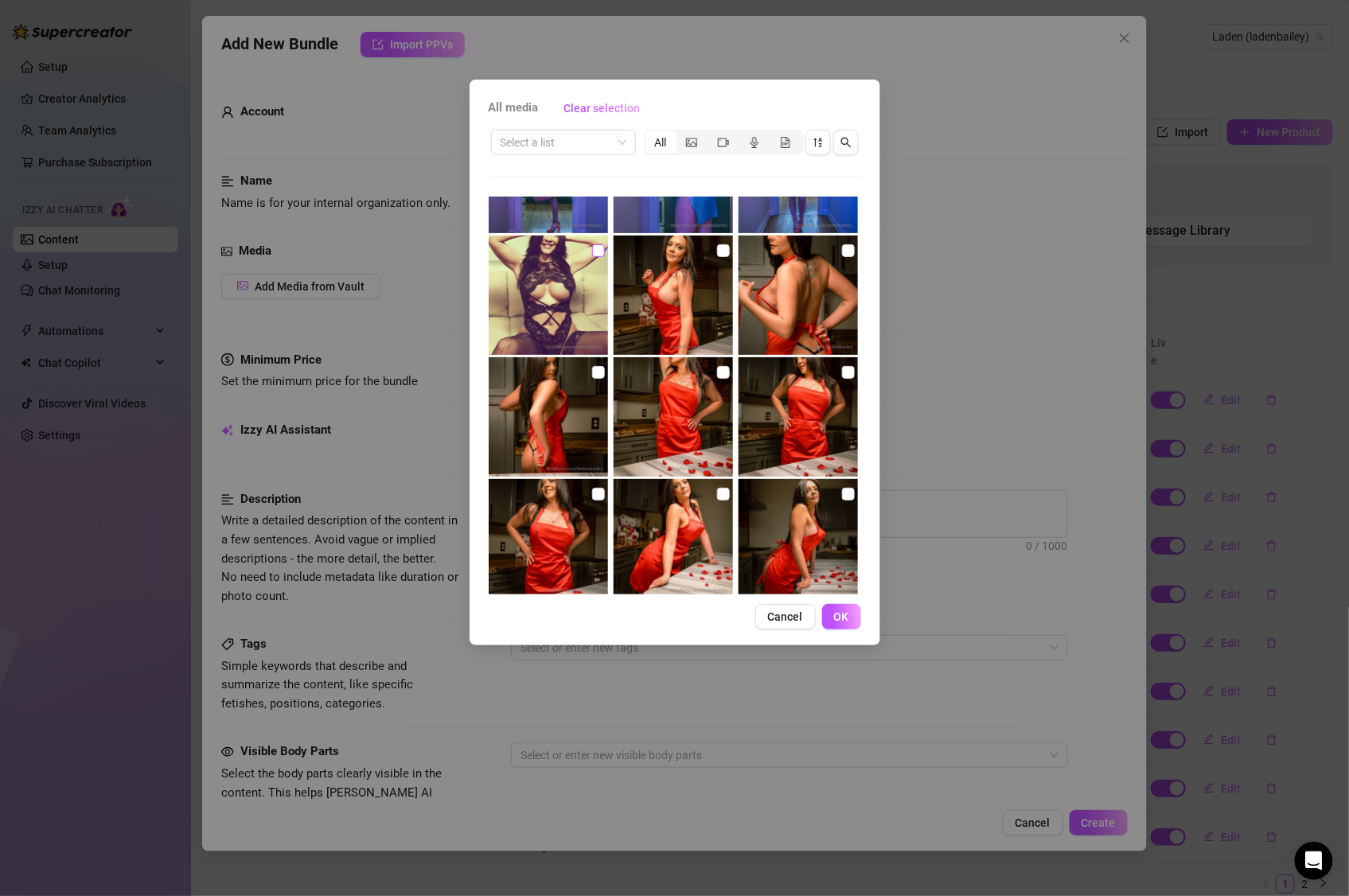
drag, startPoint x: 592, startPoint y: 247, endPoint x: 587, endPoint y: 256, distance: 10.3
click at [592, 248] on input "checkbox" at bounding box center [599, 251] width 13 height 13
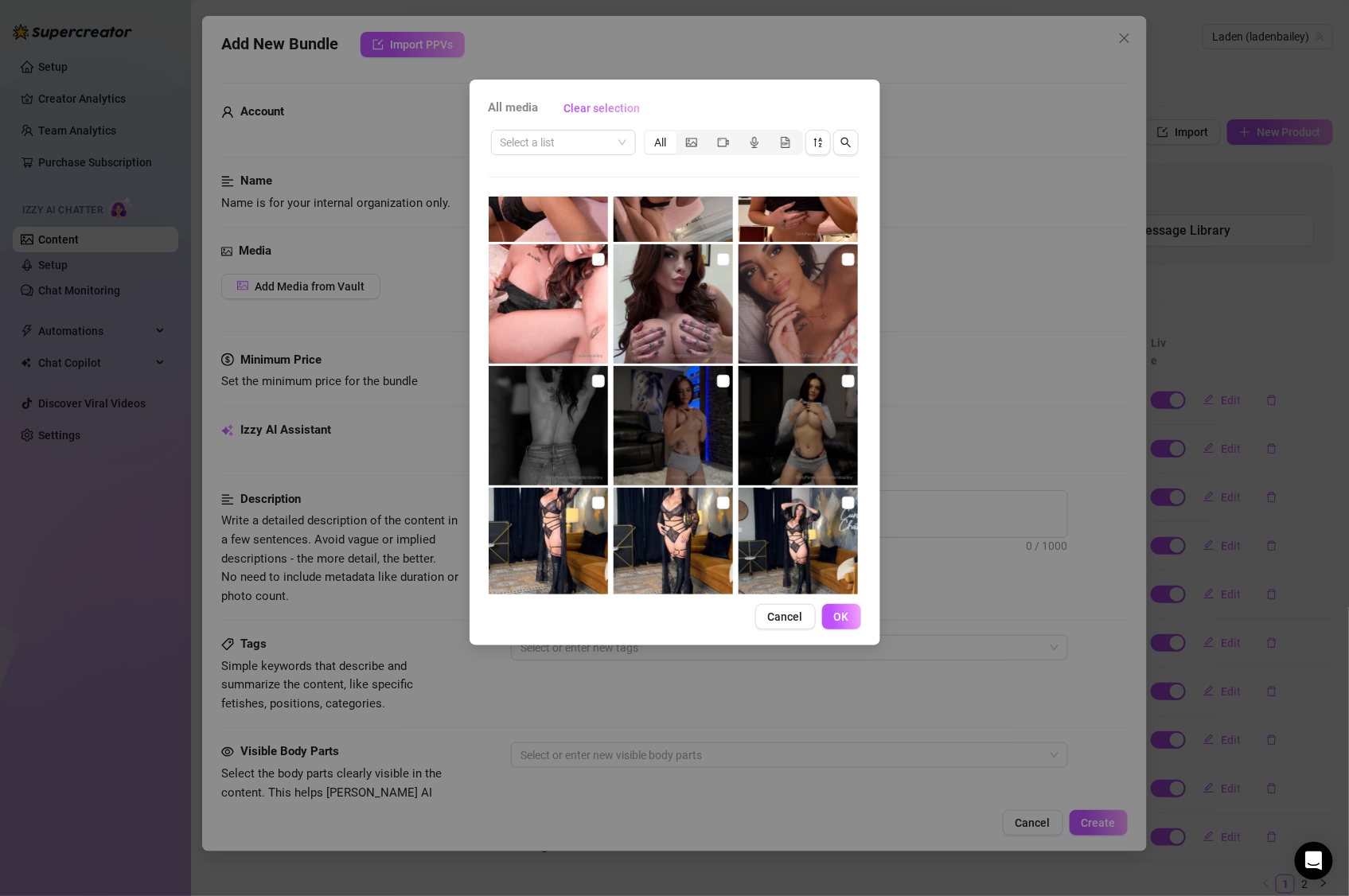
scroll to position [2522, 0]
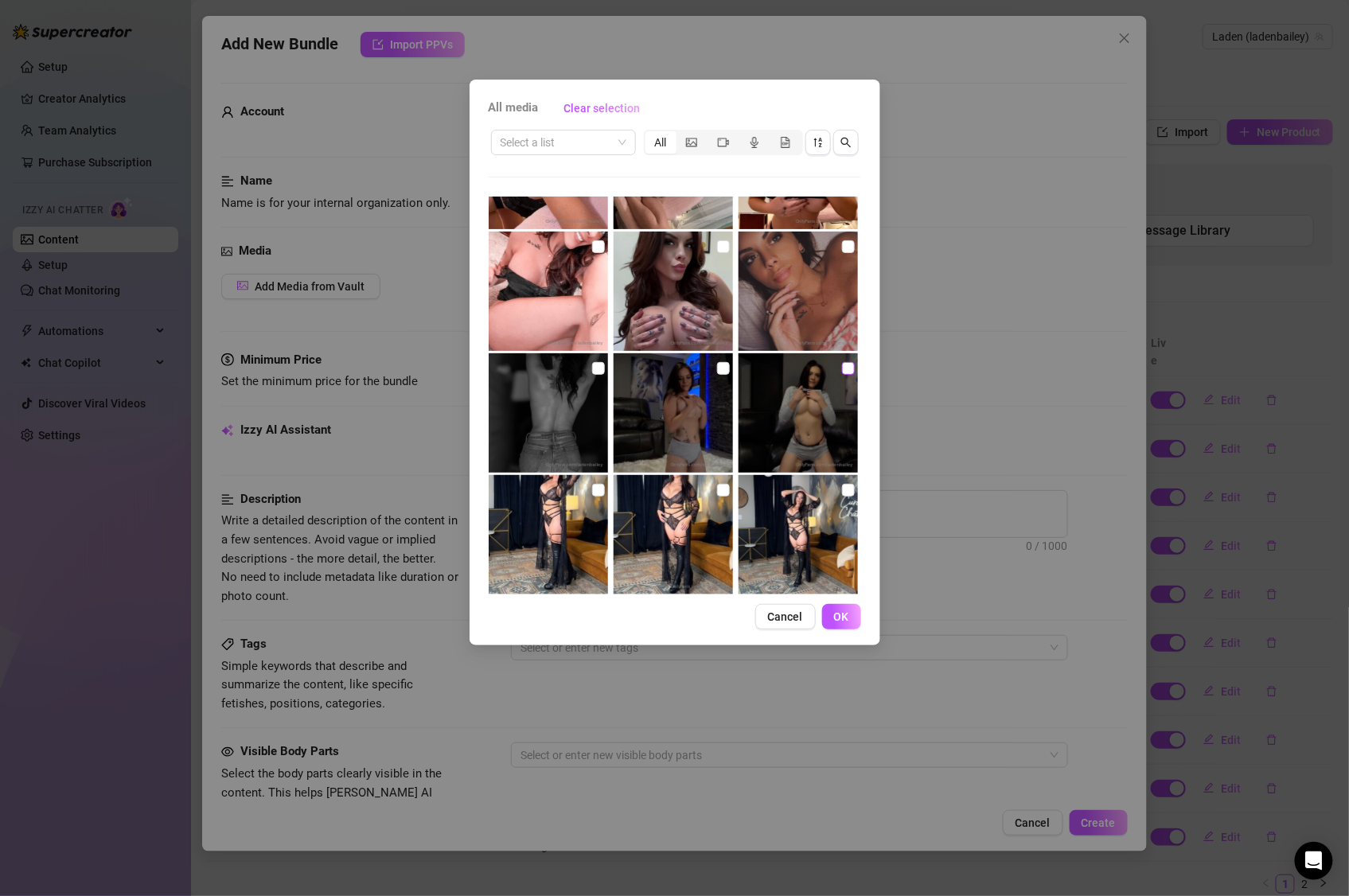
click at [843, 370] on input "checkbox" at bounding box center [849, 368] width 13 height 13
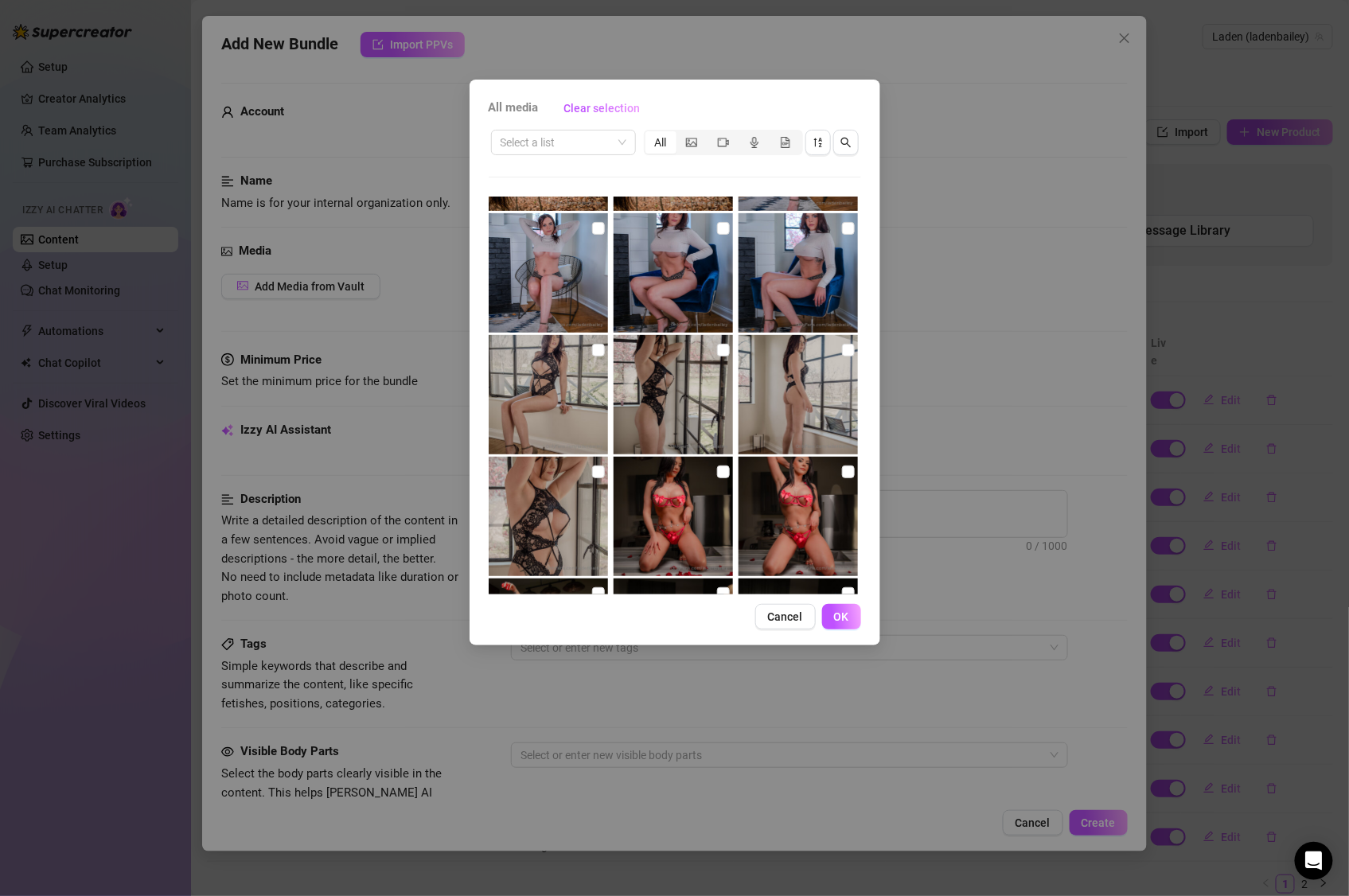
scroll to position [5573, 0]
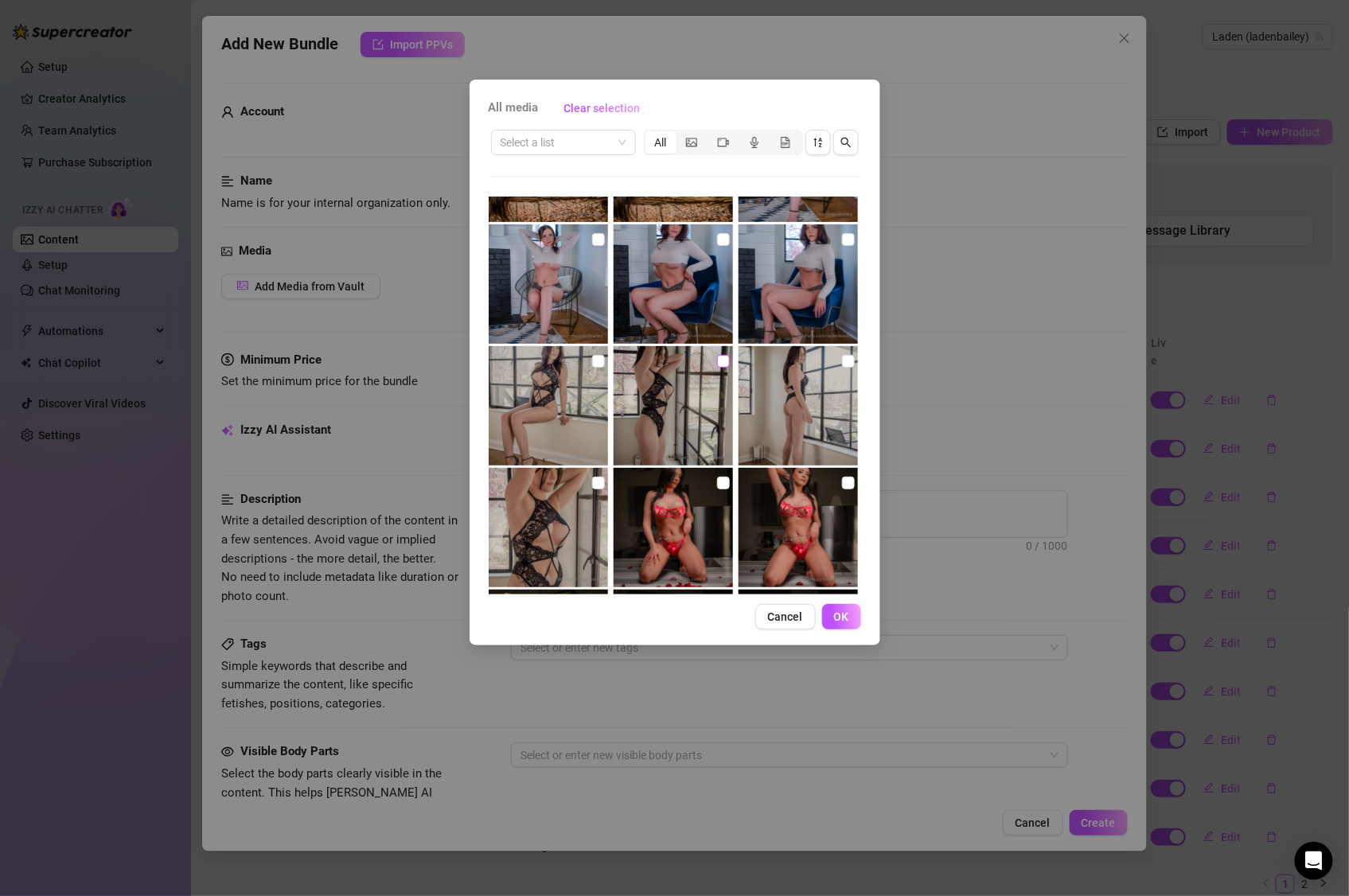
click at [717, 363] on input "checkbox" at bounding box center [723, 361] width 13 height 13
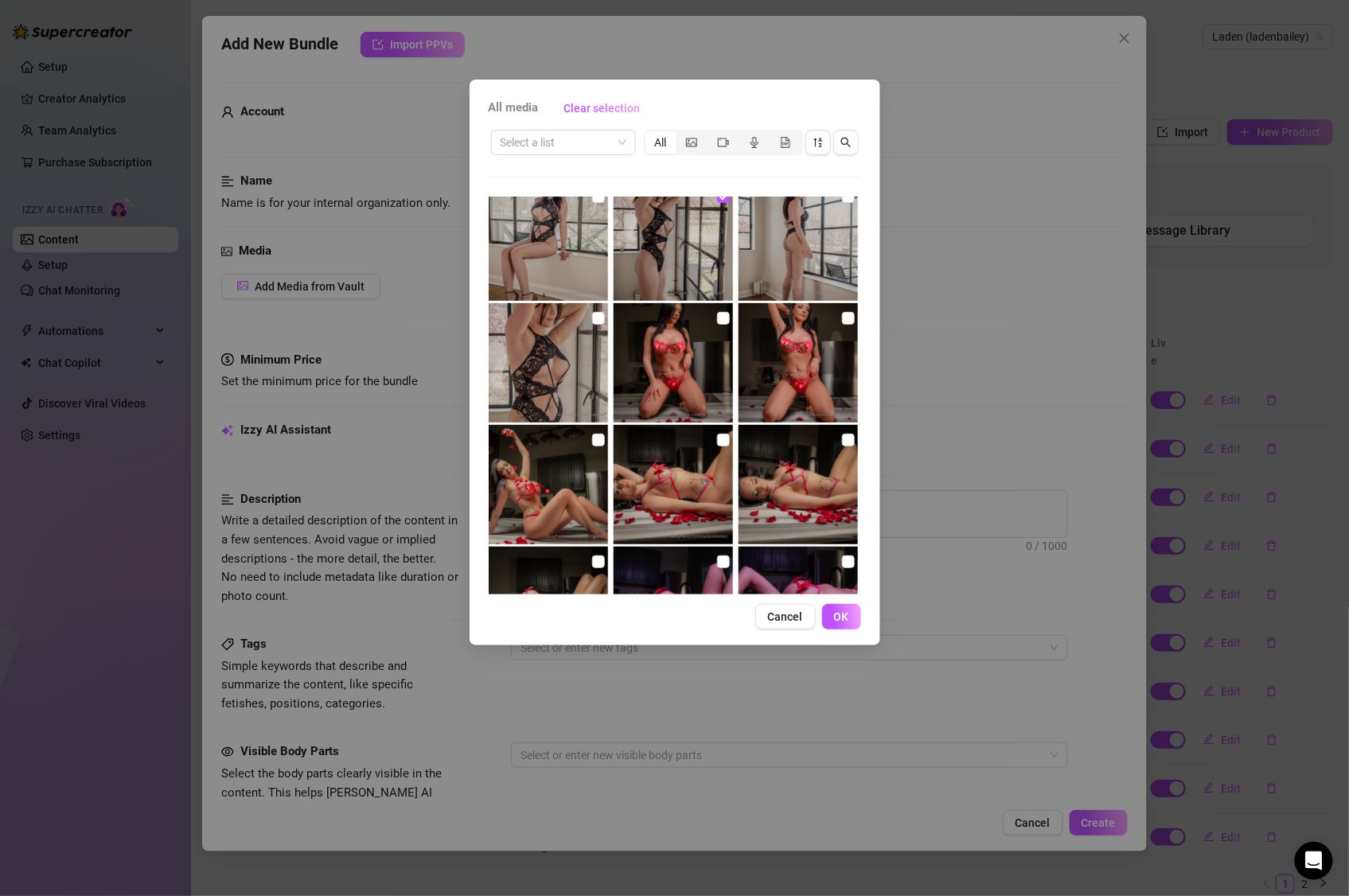
scroll to position [5527, 0]
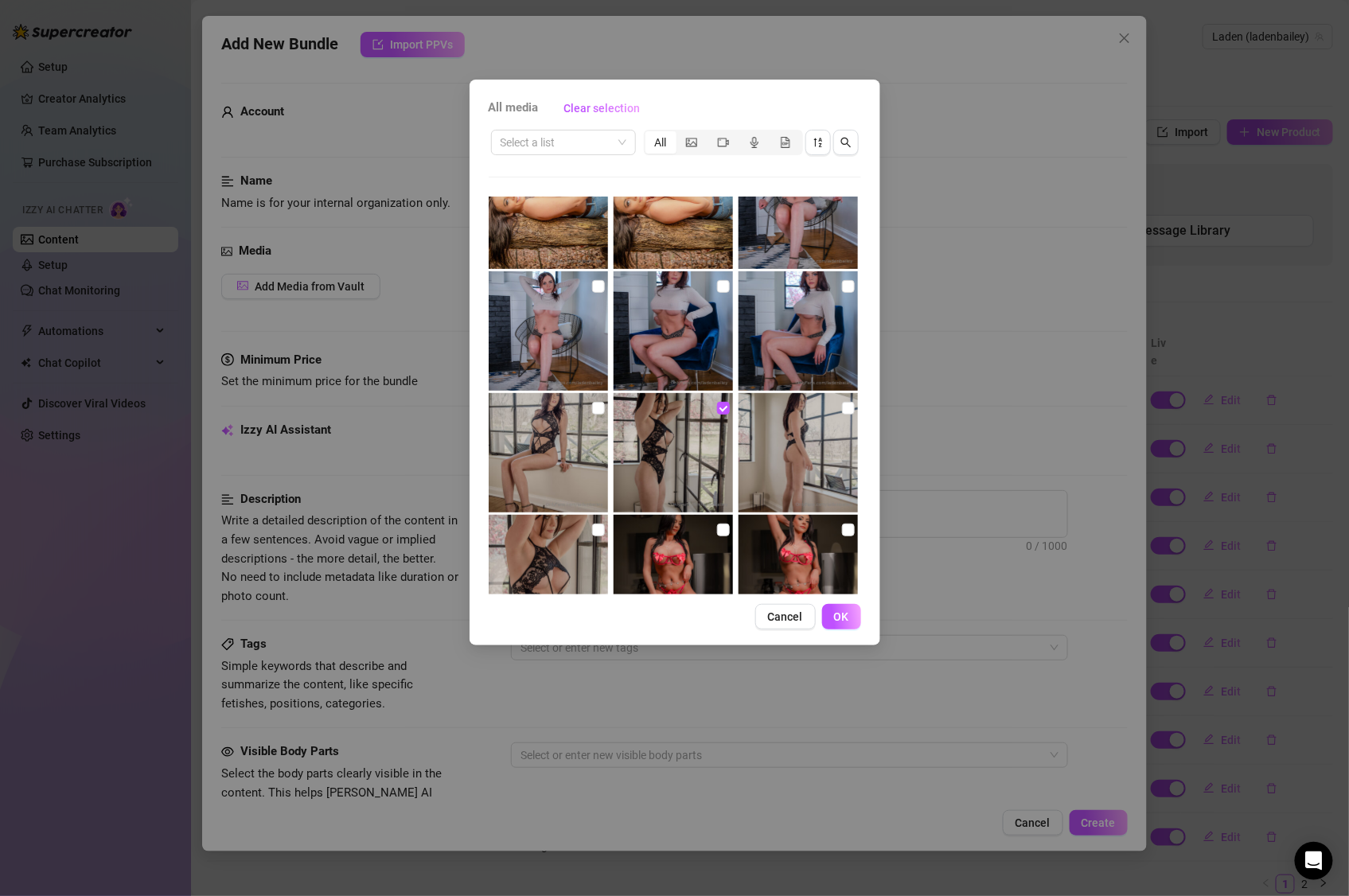
drag, startPoint x: 594, startPoint y: 289, endPoint x: 670, endPoint y: 297, distance: 76.4
click at [595, 289] on input "checkbox" at bounding box center [599, 287] width 13 height 13
click at [719, 289] on input "checkbox" at bounding box center [723, 287] width 13 height 13
click at [843, 284] on input "checkbox" at bounding box center [849, 287] width 13 height 13
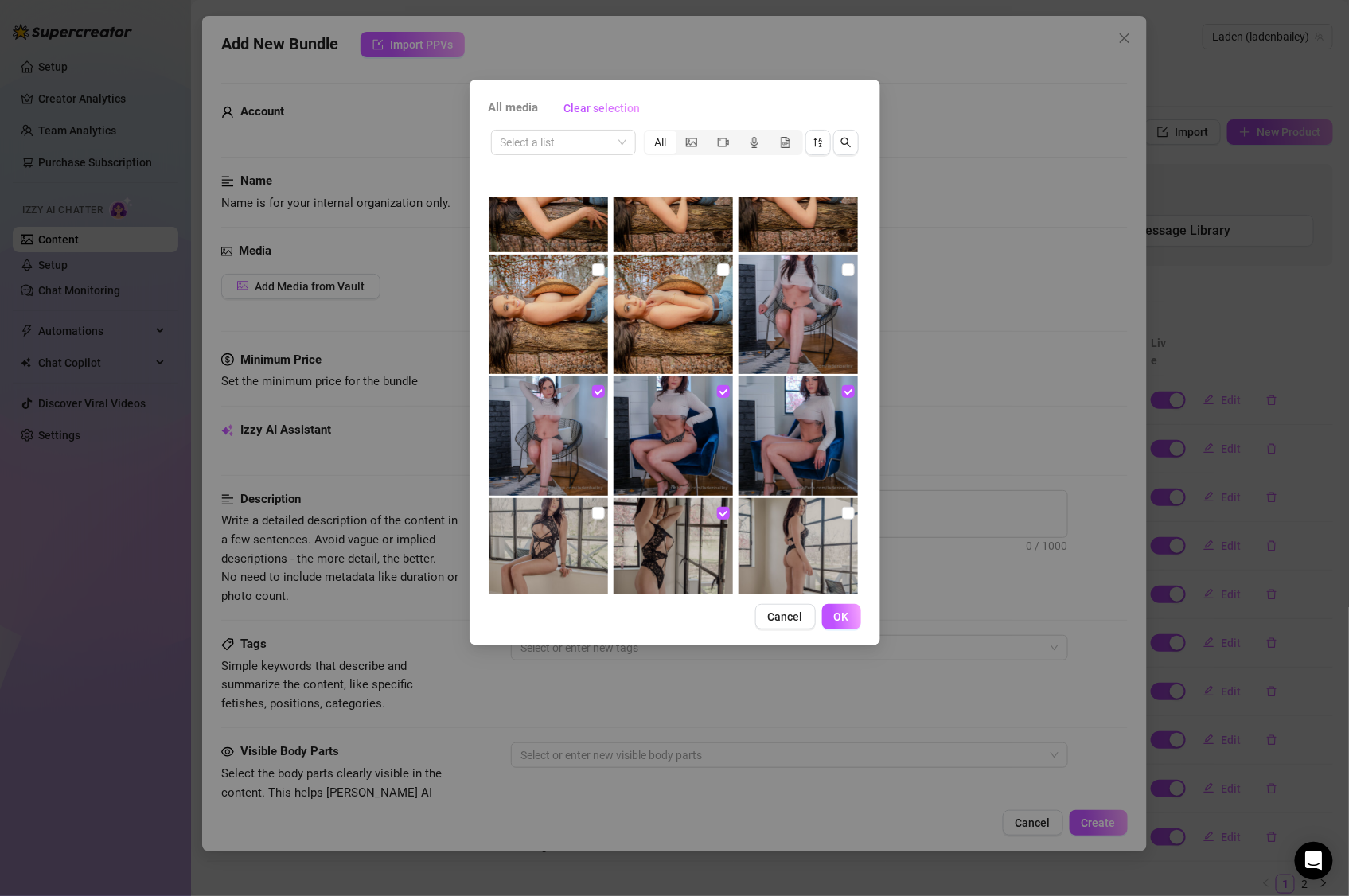
click at [846, 273] on img at bounding box center [798, 314] width 119 height 119
click at [843, 273] on input "checkbox" at bounding box center [849, 270] width 13 height 13
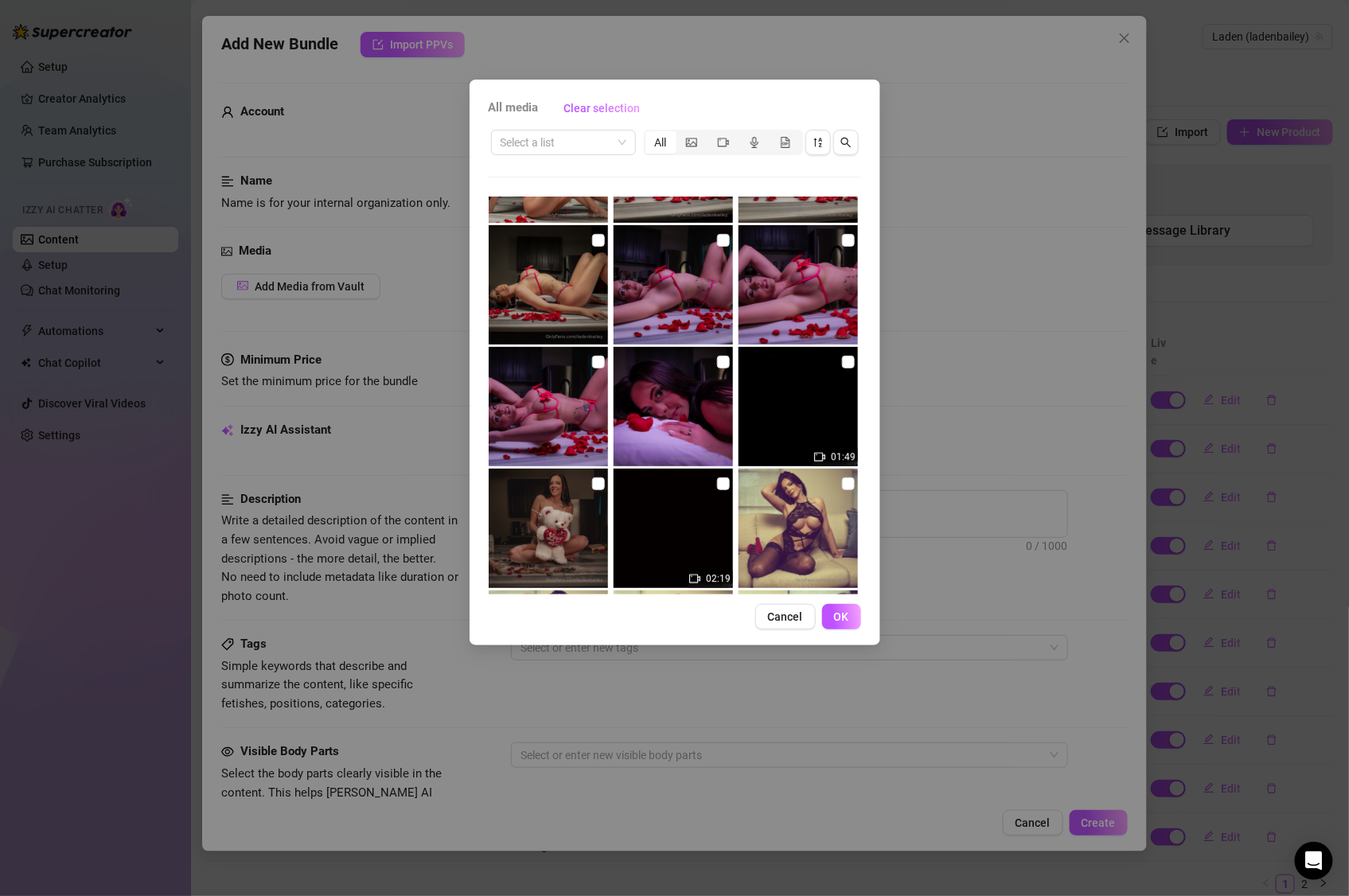
scroll to position [6434, 0]
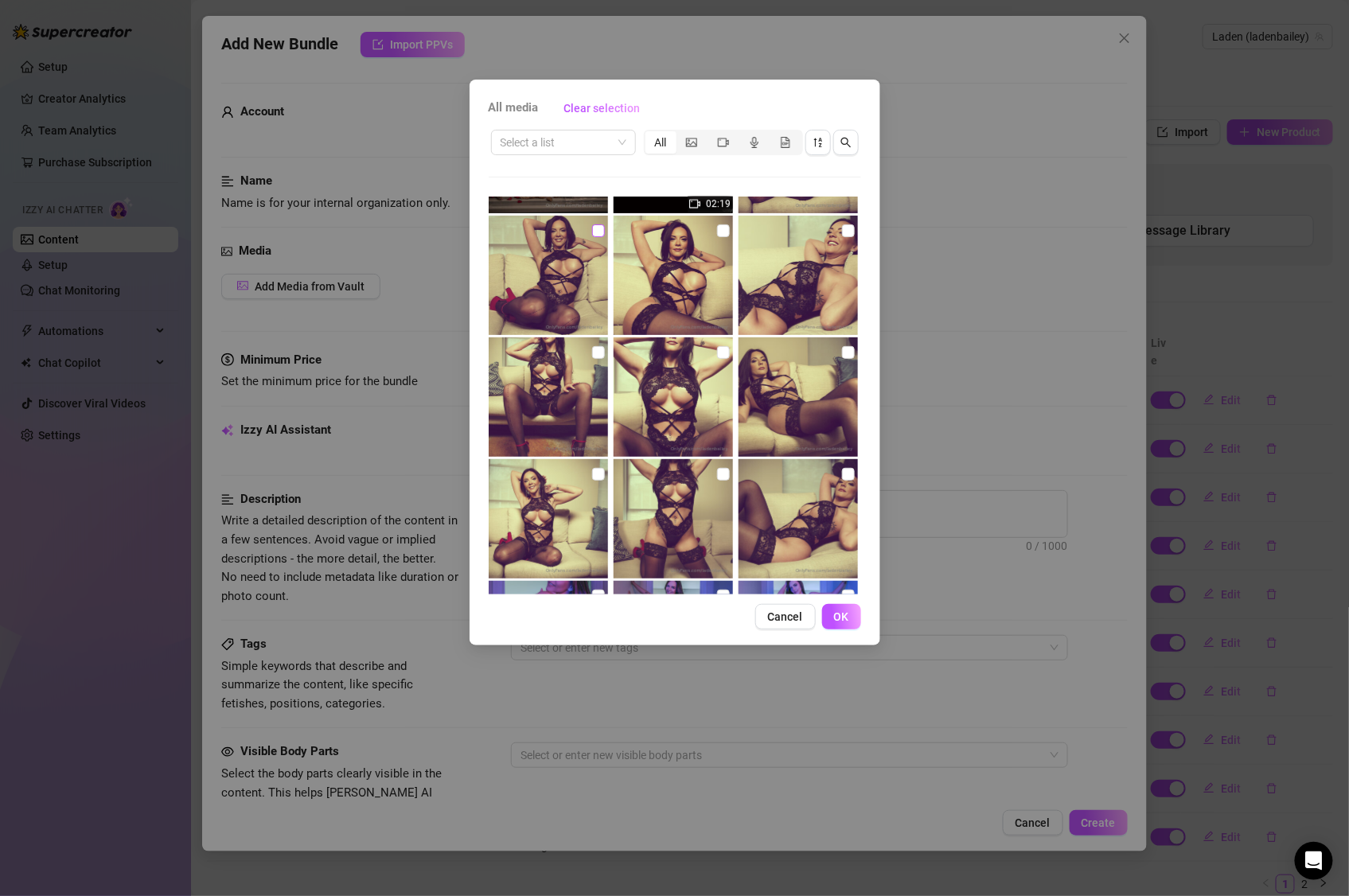
click at [597, 232] on input "checkbox" at bounding box center [599, 230] width 13 height 13
click at [717, 351] on input "checkbox" at bounding box center [723, 352] width 13 height 13
click at [717, 471] on input "checkbox" at bounding box center [723, 474] width 13 height 13
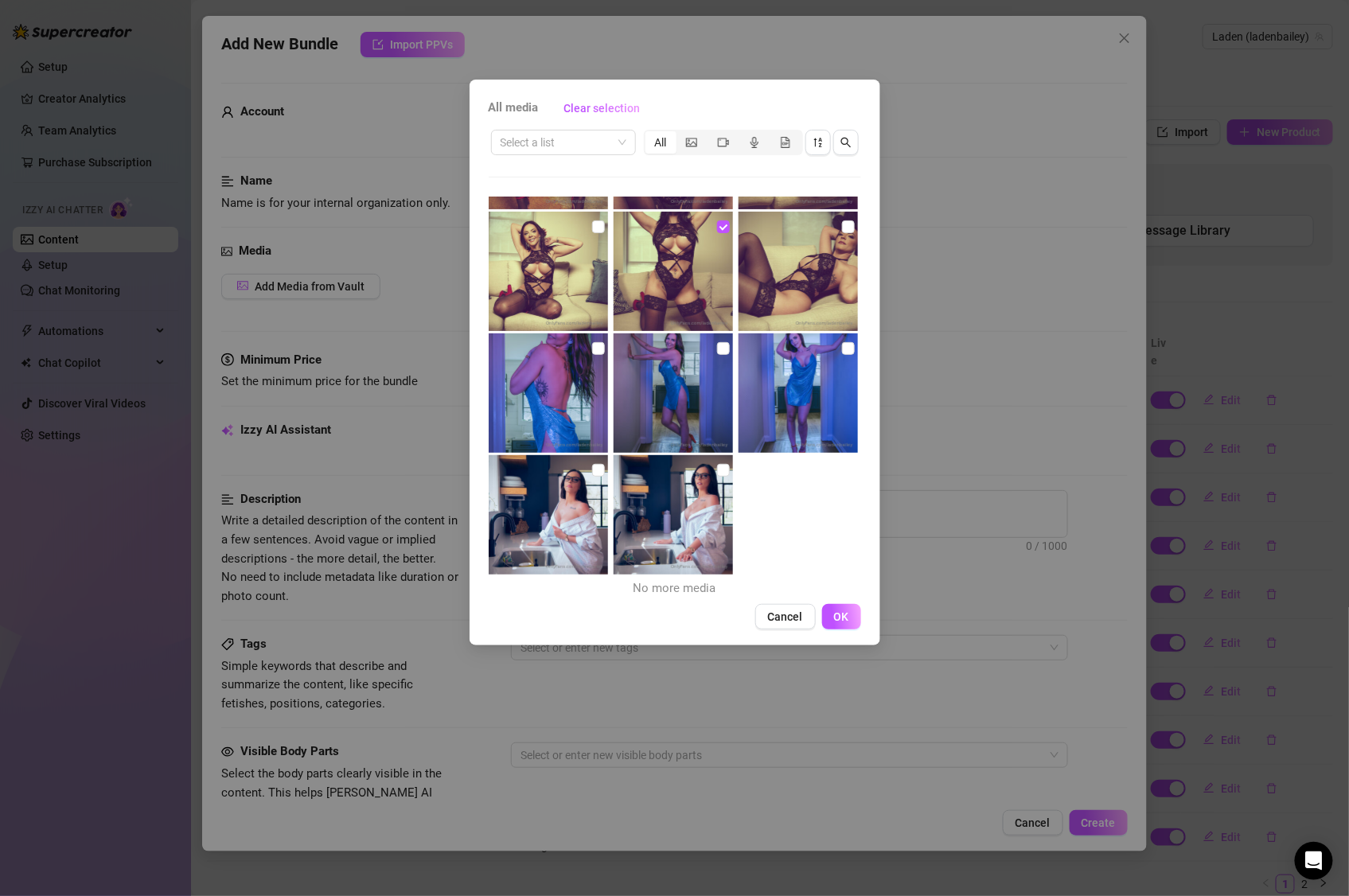
scroll to position [6688, 0]
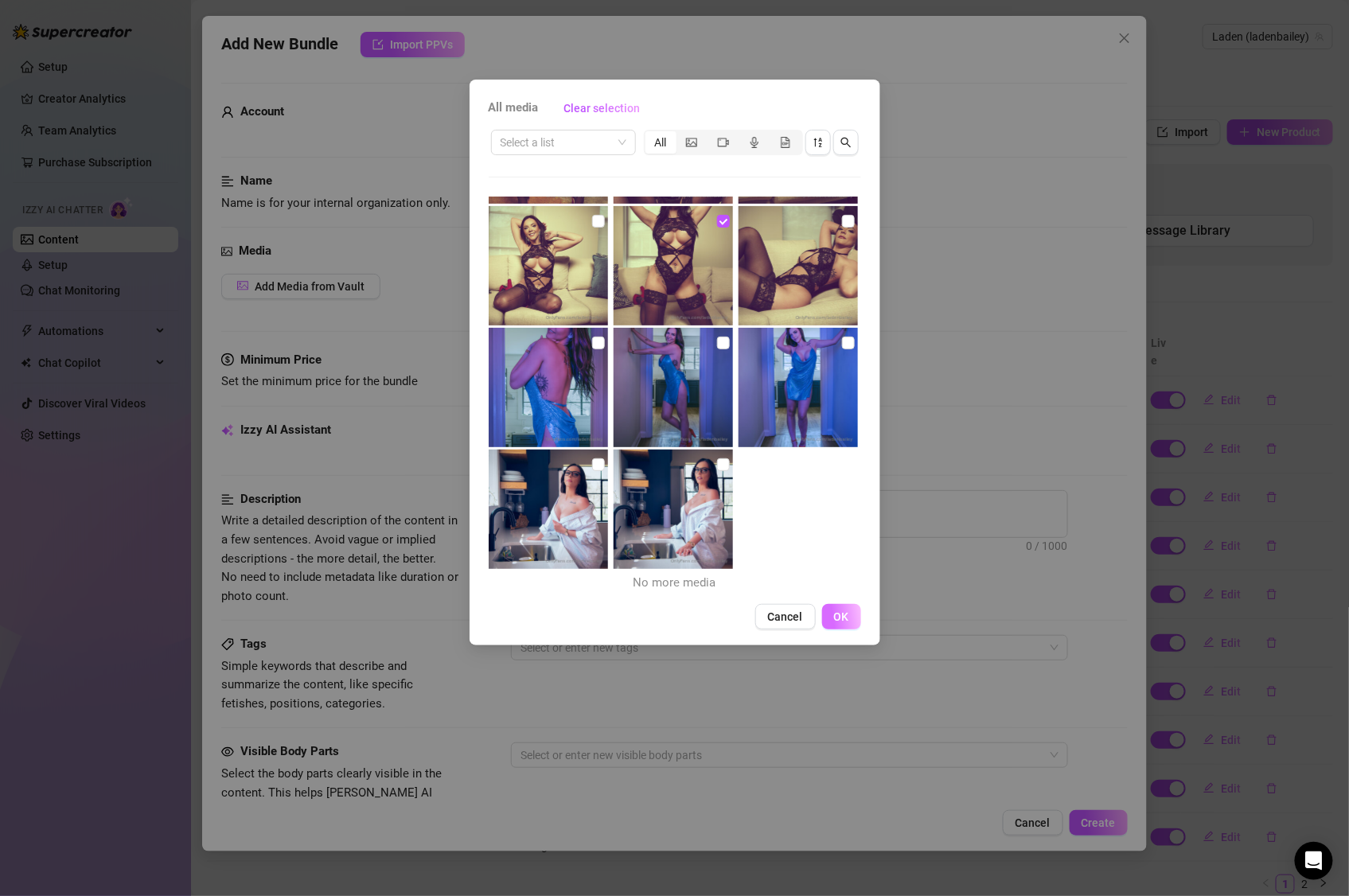
click at [846, 616] on span "OK" at bounding box center [842, 616] width 15 height 13
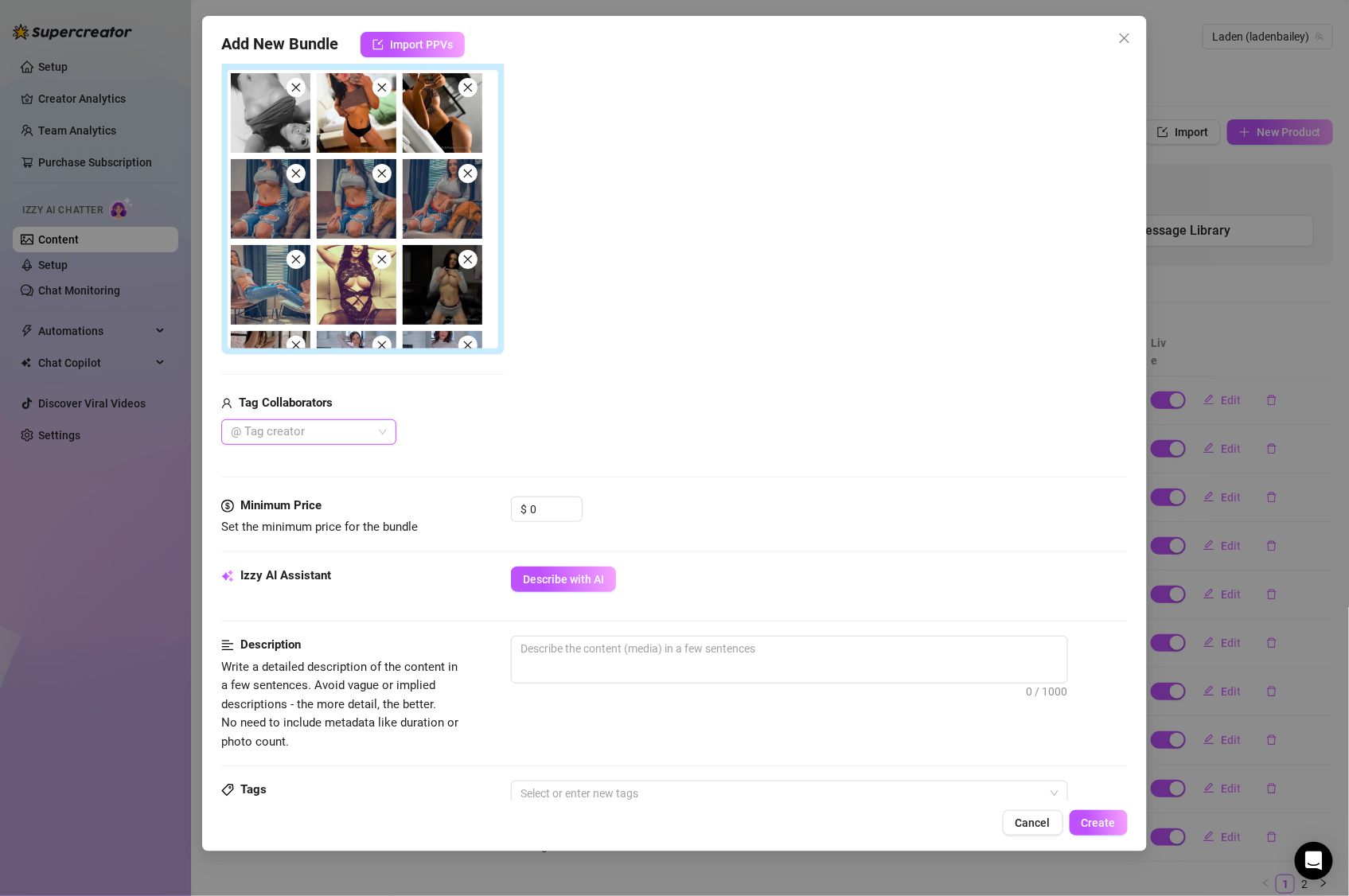
scroll to position [318, 0]
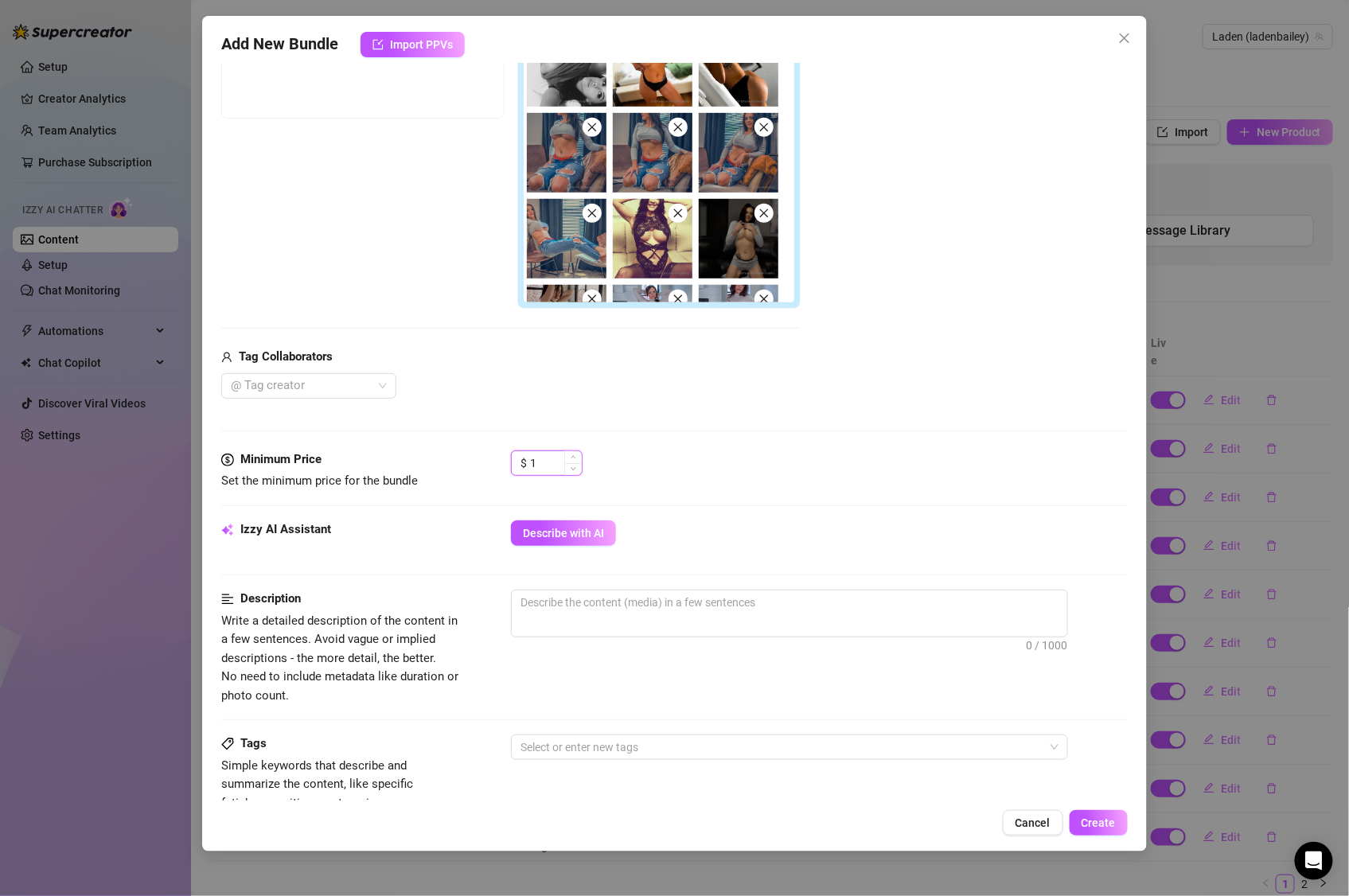
drag, startPoint x: 578, startPoint y: 457, endPoint x: 523, endPoint y: 460, distance: 55.1
click at [523, 460] on div "$ 1" at bounding box center [547, 463] width 72 height 25
drag, startPoint x: 548, startPoint y: 467, endPoint x: 512, endPoint y: 466, distance: 36.0
click at [512, 466] on div "$ 1" at bounding box center [547, 463] width 72 height 25
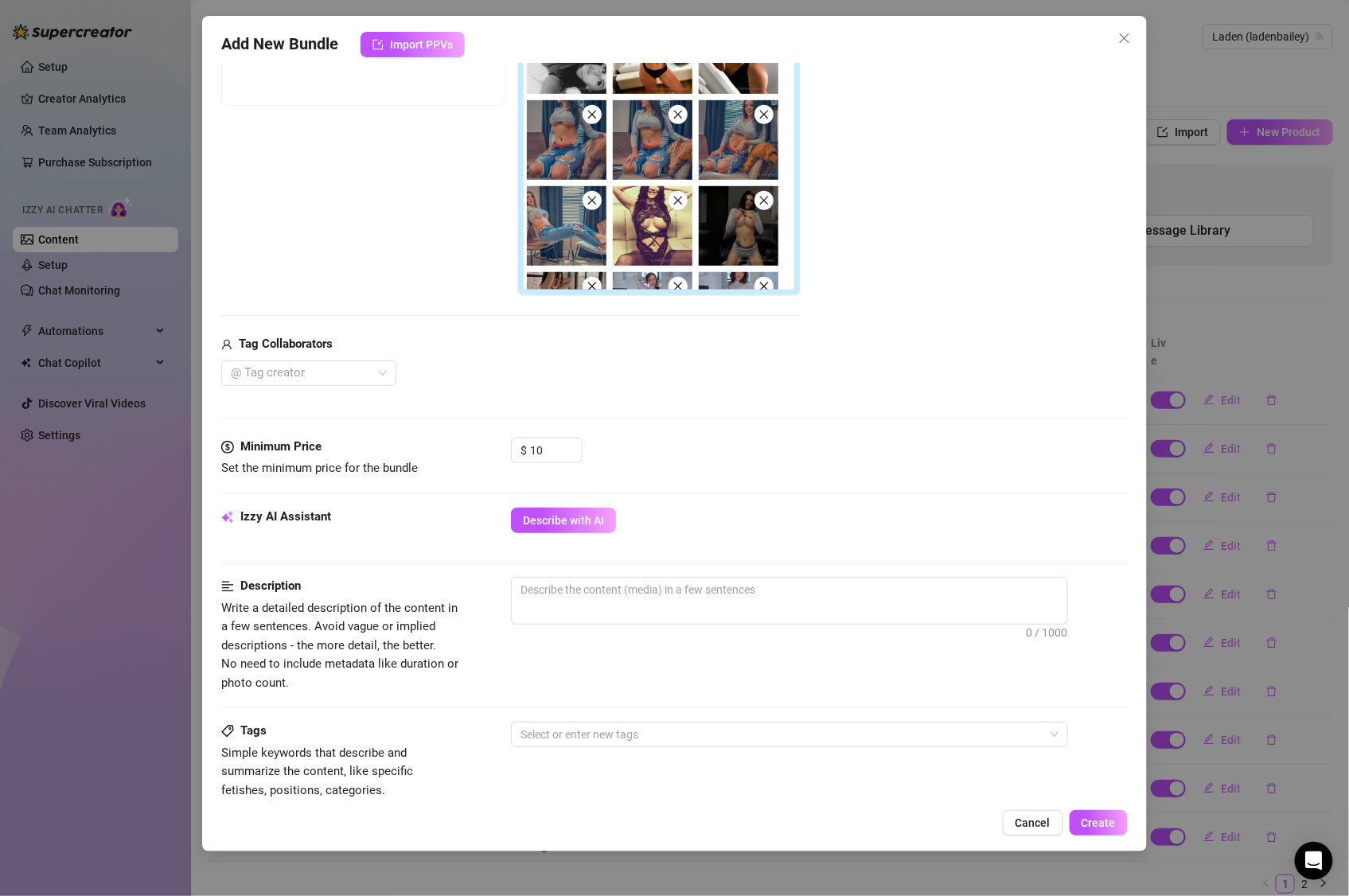
click at [814, 430] on div "Media Add Media from Vault Free preview Pay to view Tag Collaborators @ Tag cre…" at bounding box center [675, 175] width 907 height 527
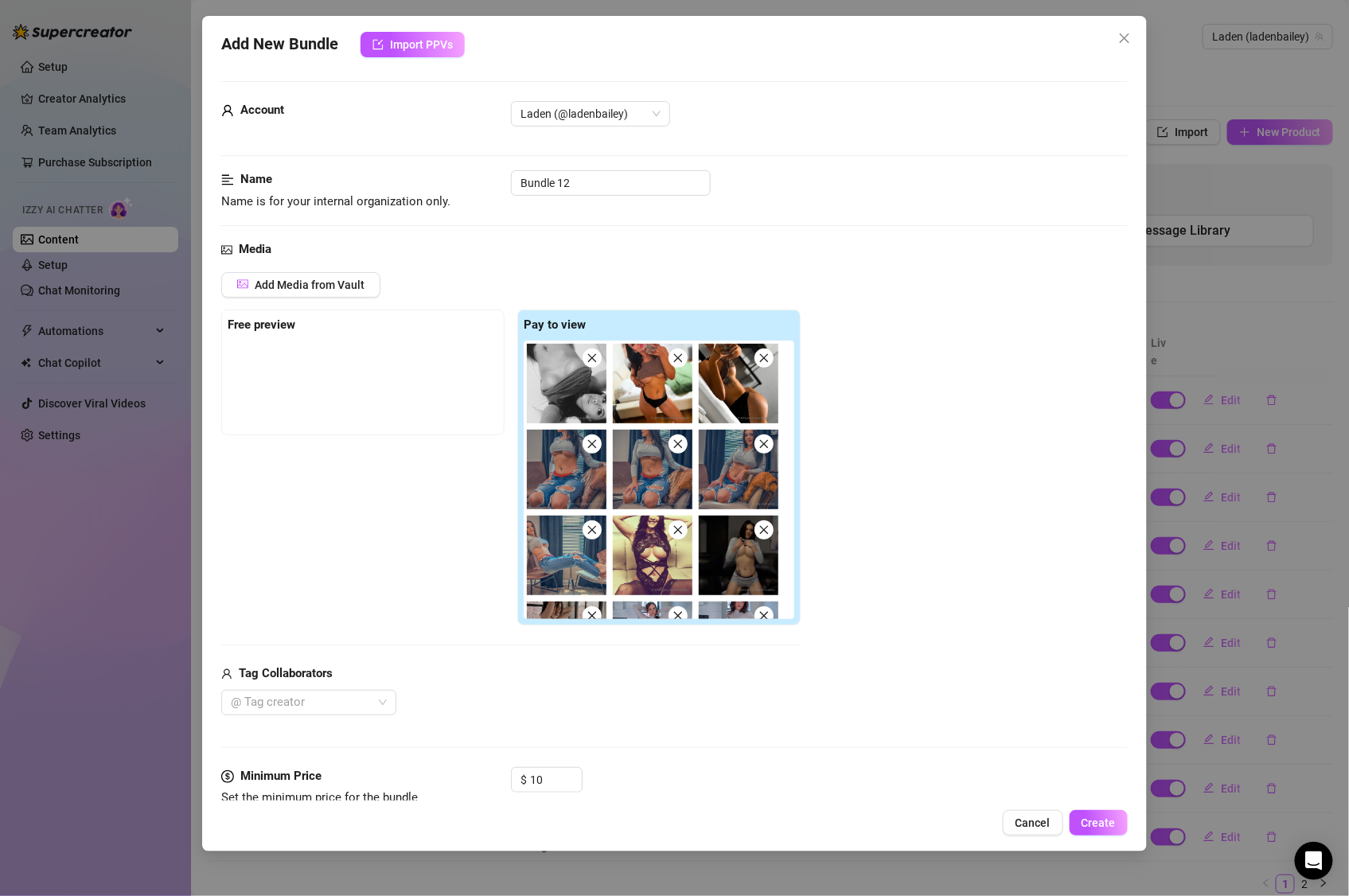
scroll to position [0, 0]
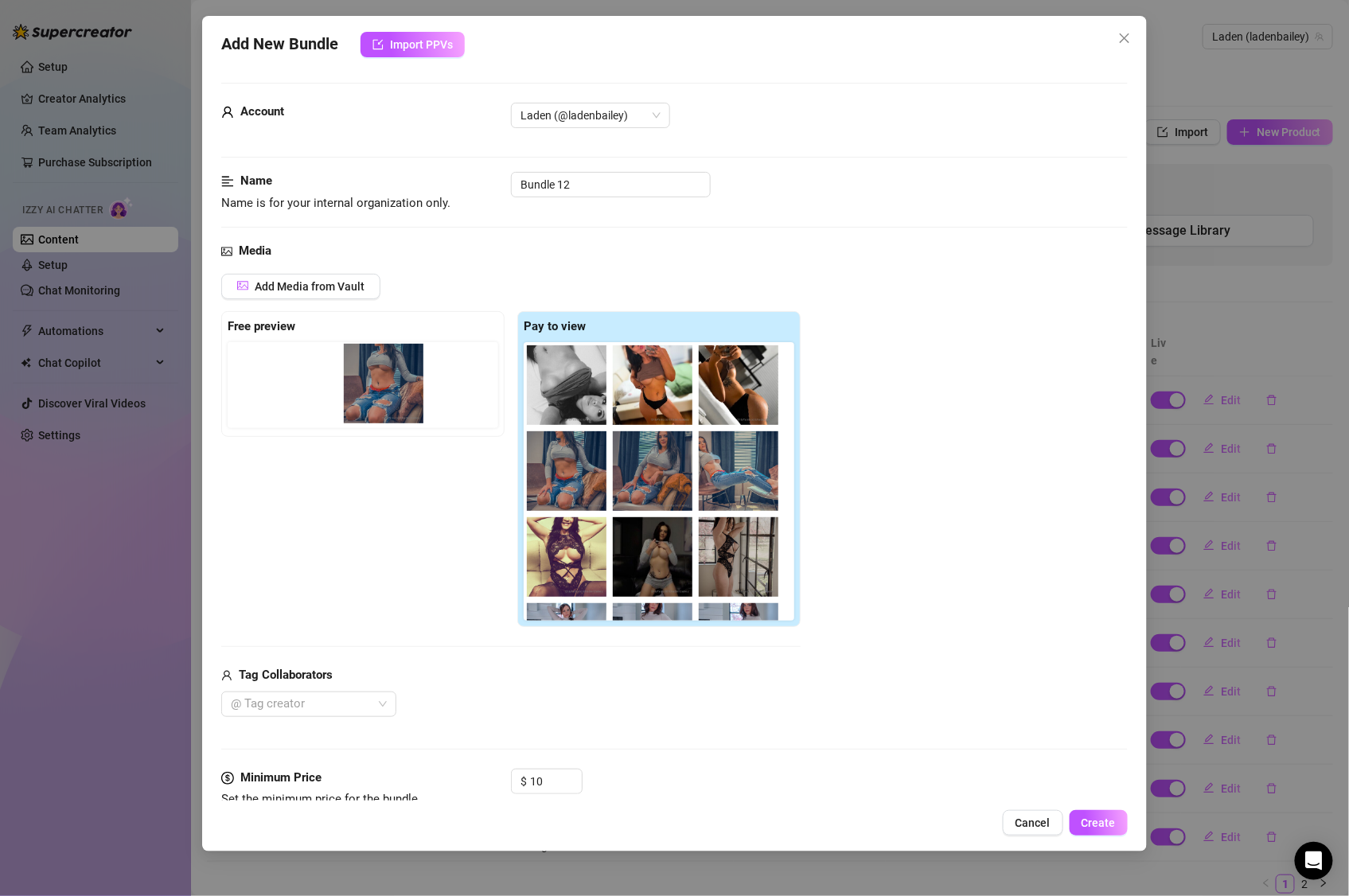
drag, startPoint x: 578, startPoint y: 485, endPoint x: 387, endPoint y: 393, distance: 212.0
click at [387, 393] on div "Free preview Pay to view" at bounding box center [511, 470] width 580 height 317
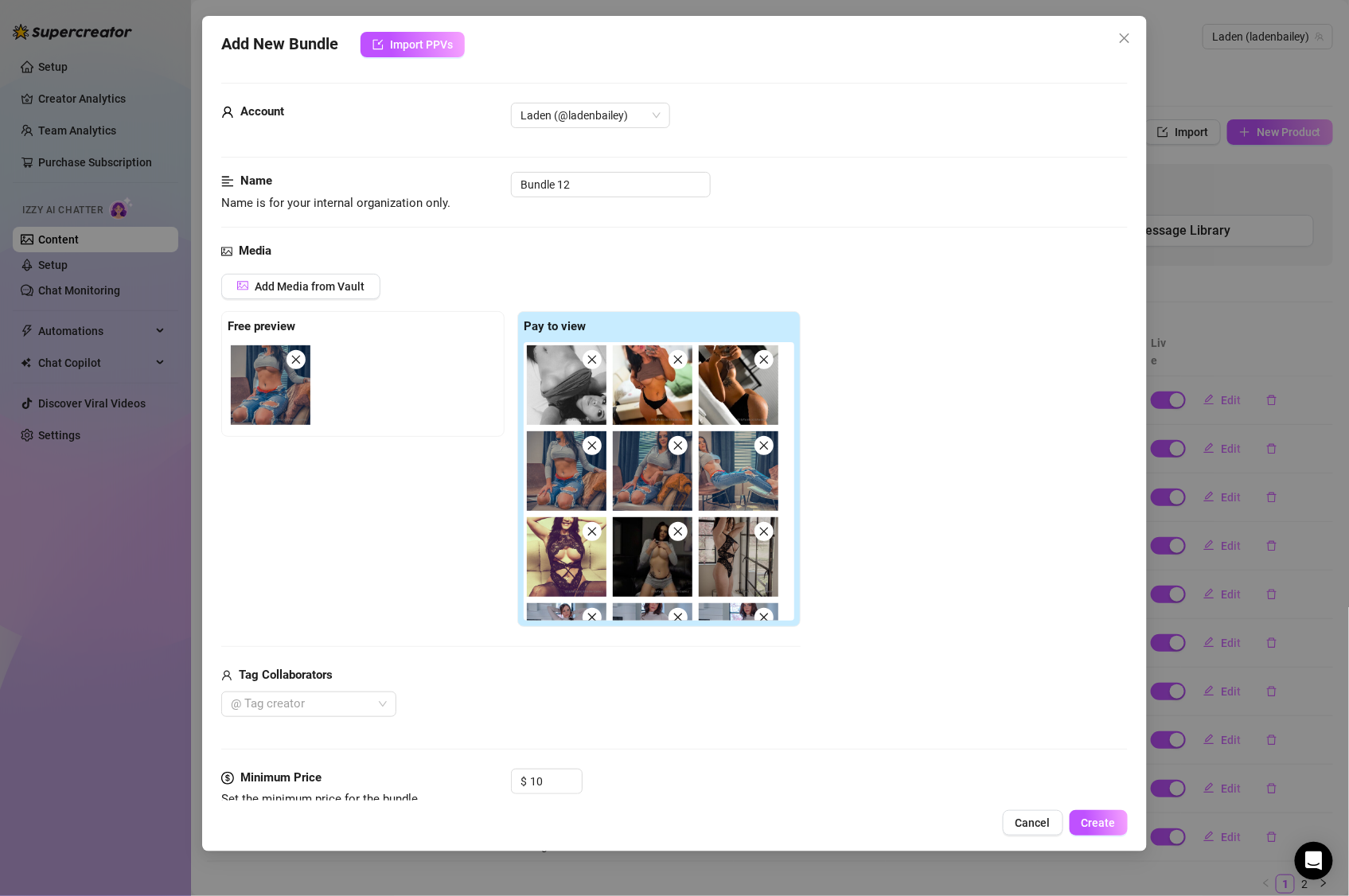
scroll to position [421, 0]
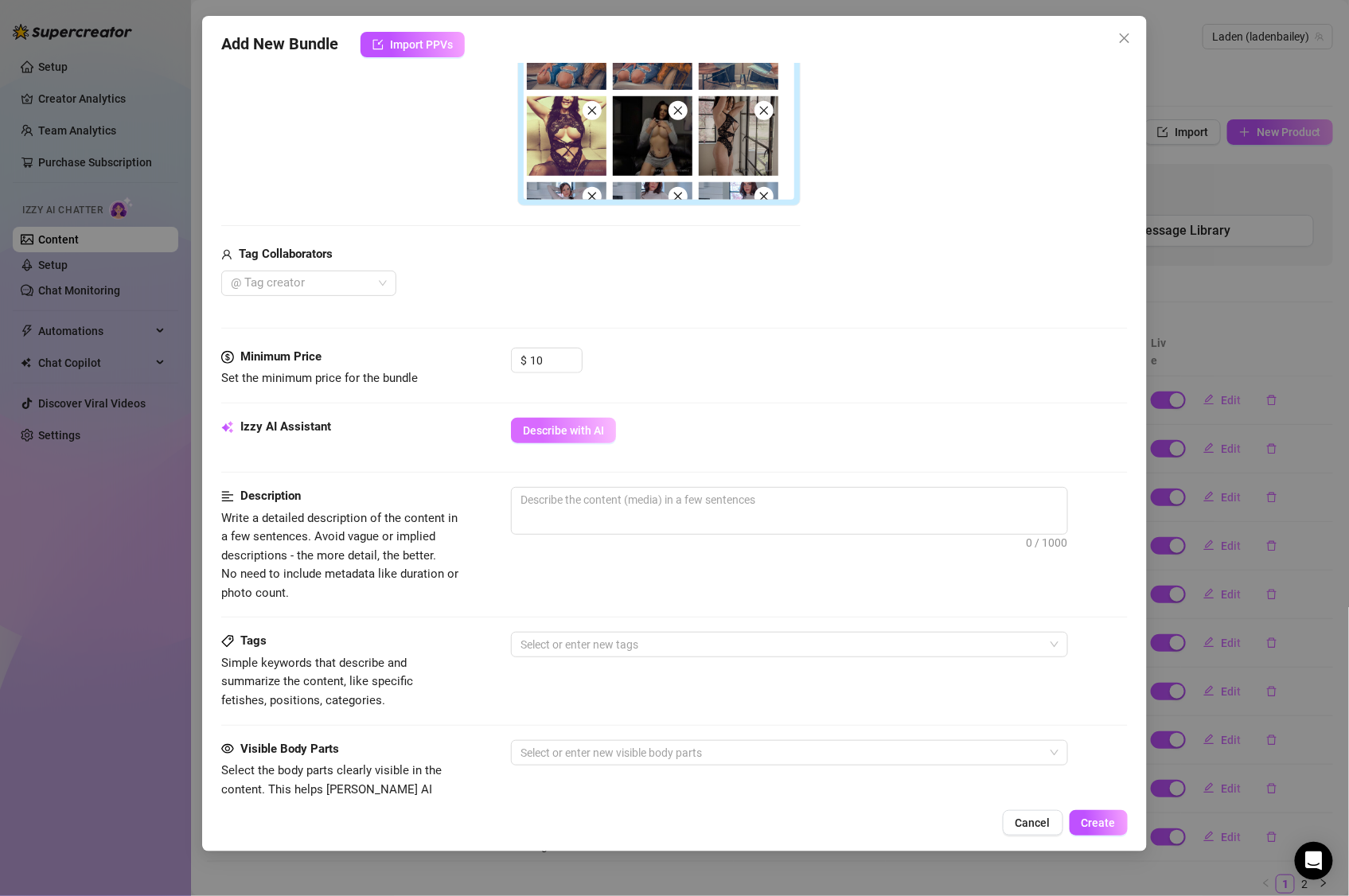
click at [560, 435] on span "Describe with AI" at bounding box center [564, 430] width 82 height 13
click at [610, 753] on div at bounding box center [782, 753] width 534 height 22
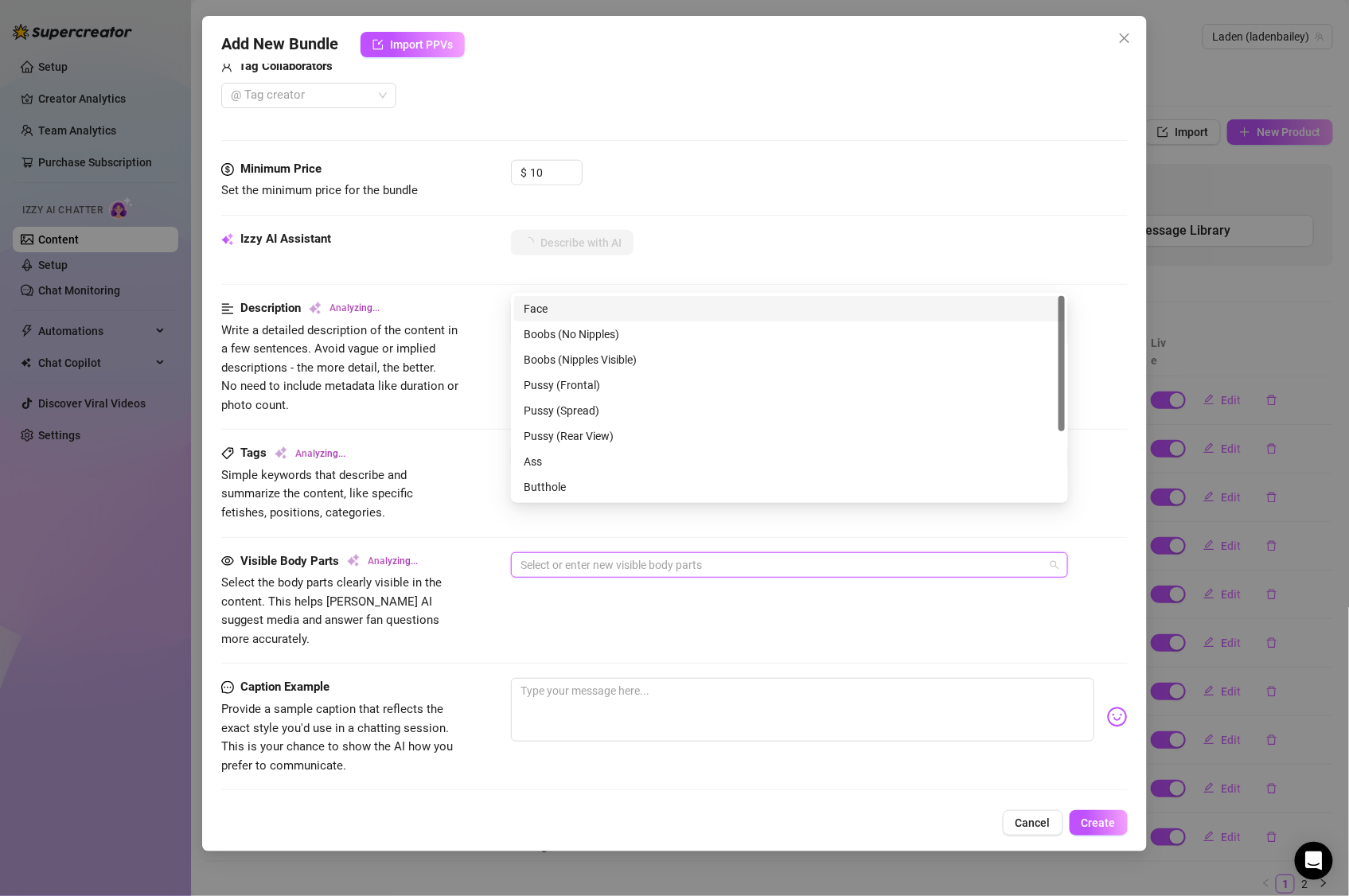
scroll to position [656, 0]
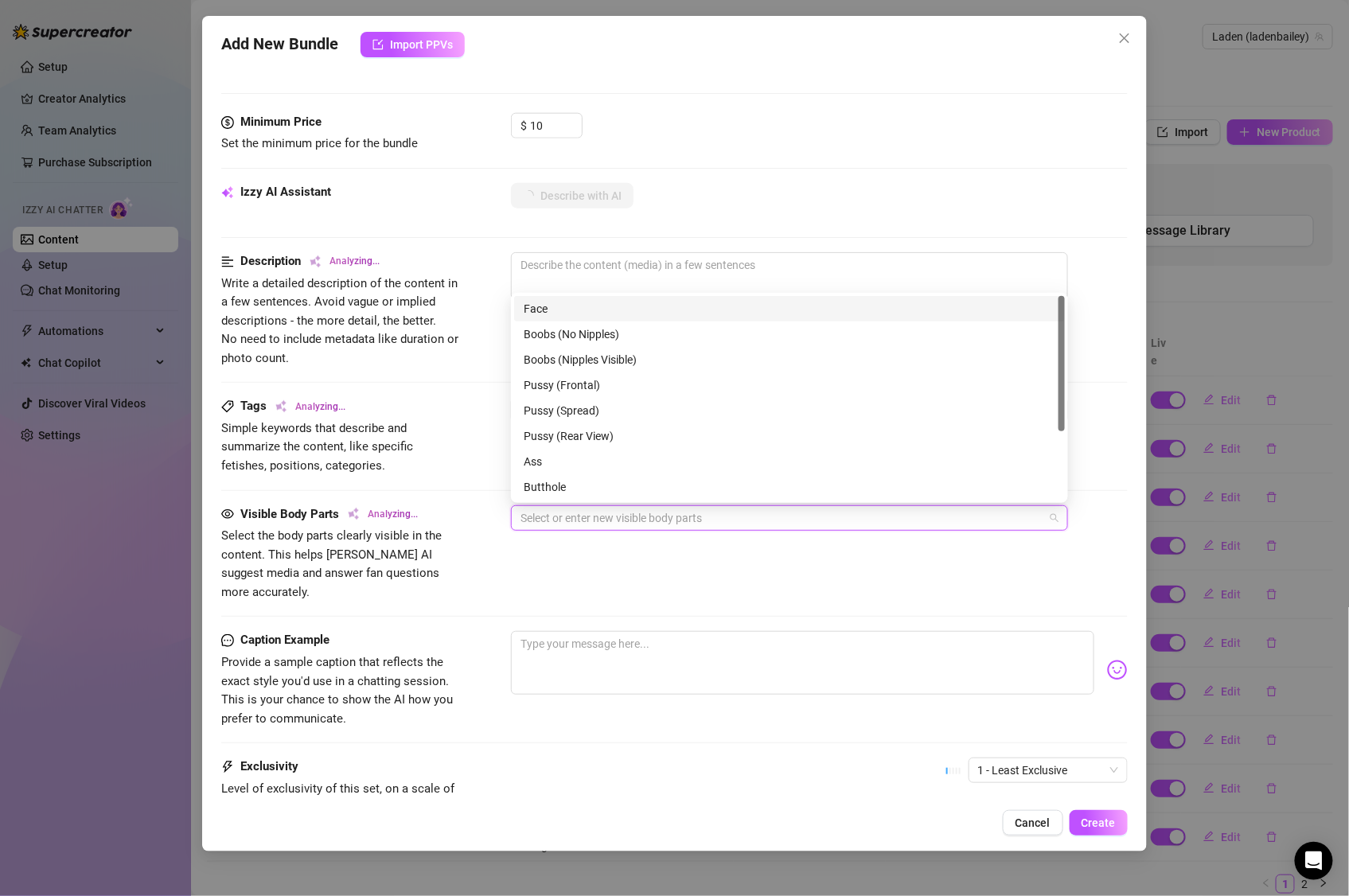
click at [546, 612] on div "Visible Body Parts Analyzing... Select the body parts clearly visible in the co…" at bounding box center [675, 568] width 907 height 126
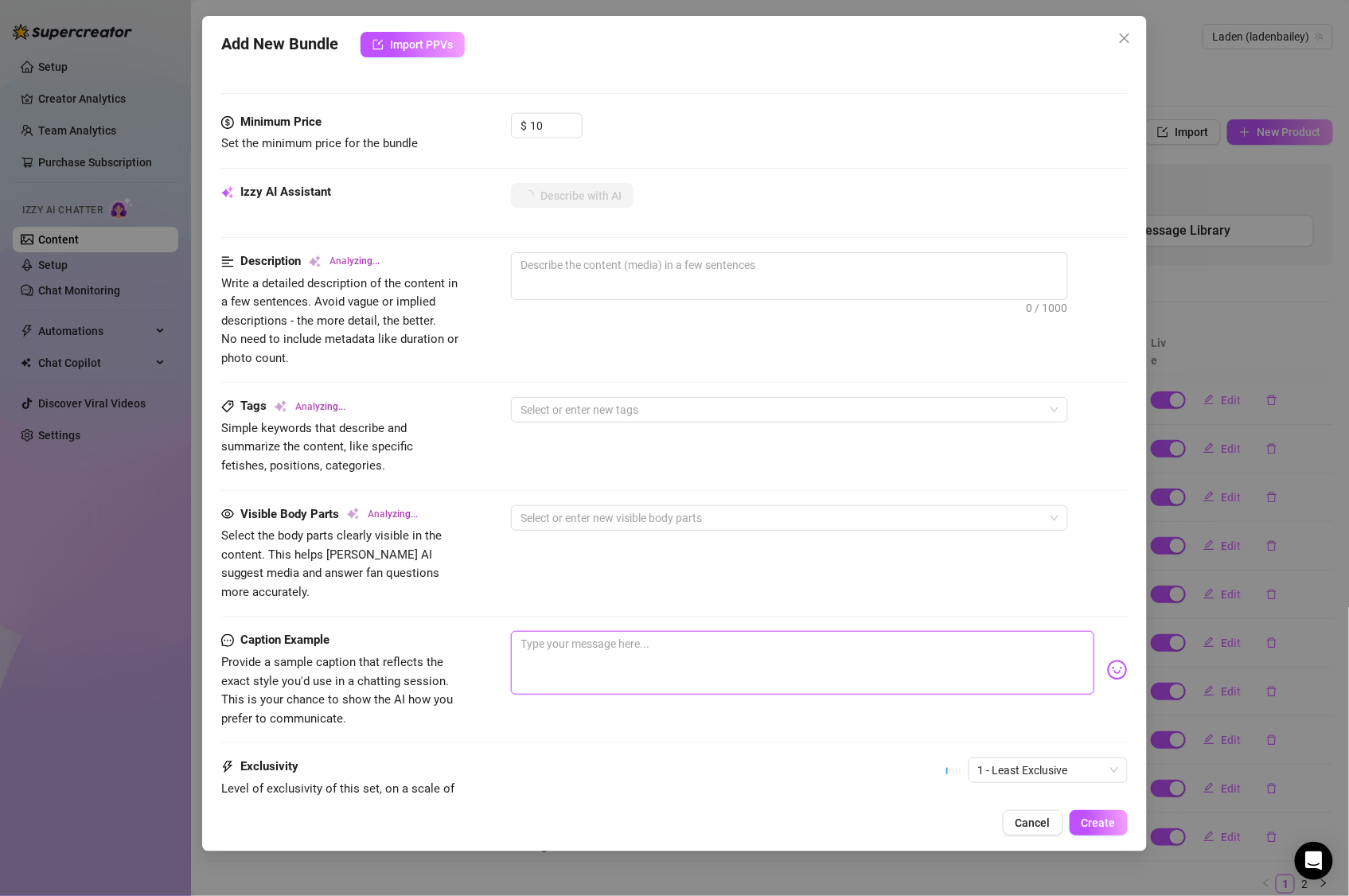
click at [556, 631] on textarea at bounding box center [802, 662] width 584 height 64
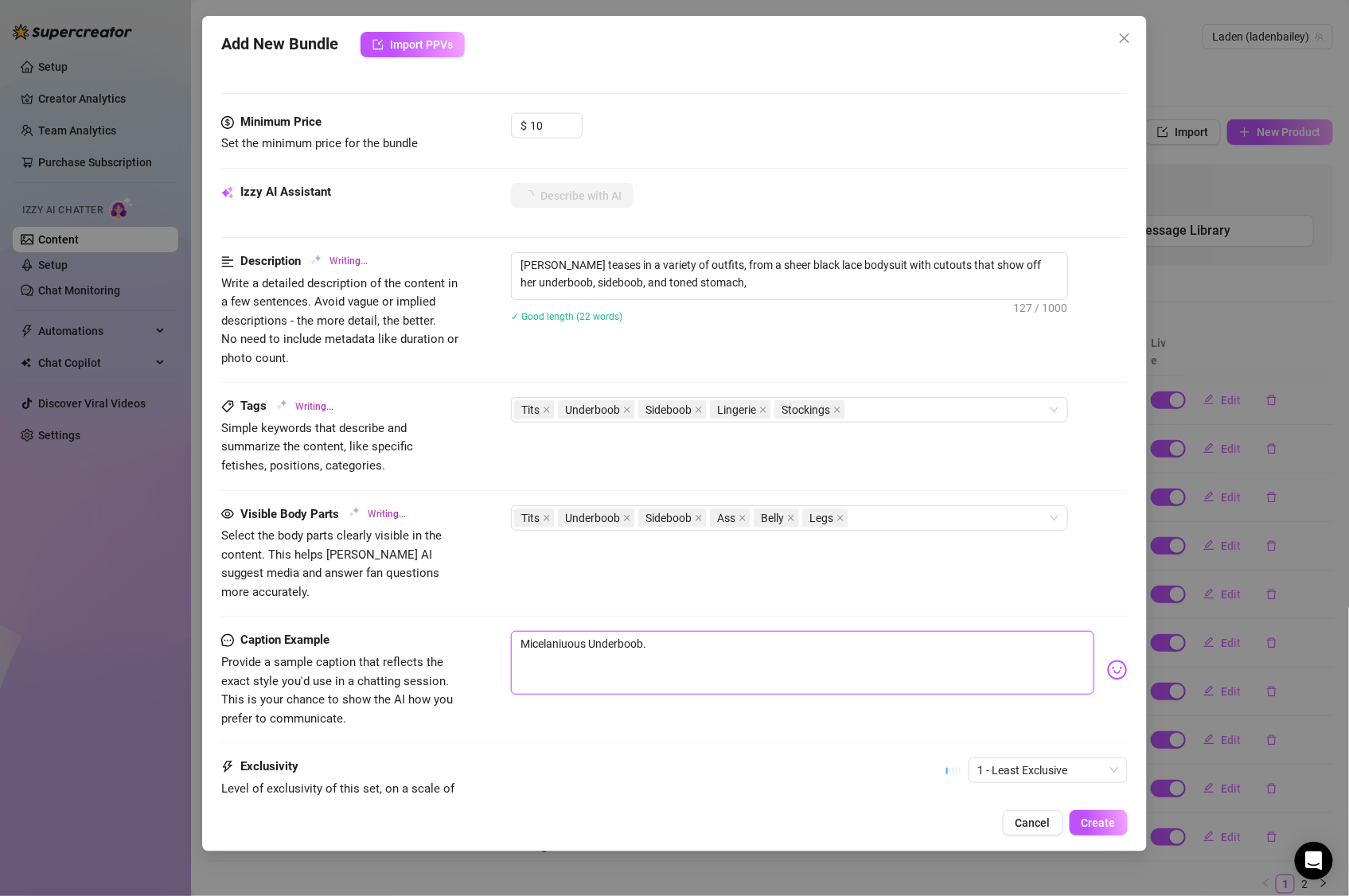
click at [558, 631] on textarea "Micelaniuous Underboob." at bounding box center [802, 662] width 584 height 64
click at [549, 631] on textarea "Micelaniuous Underboob." at bounding box center [802, 662] width 584 height 64
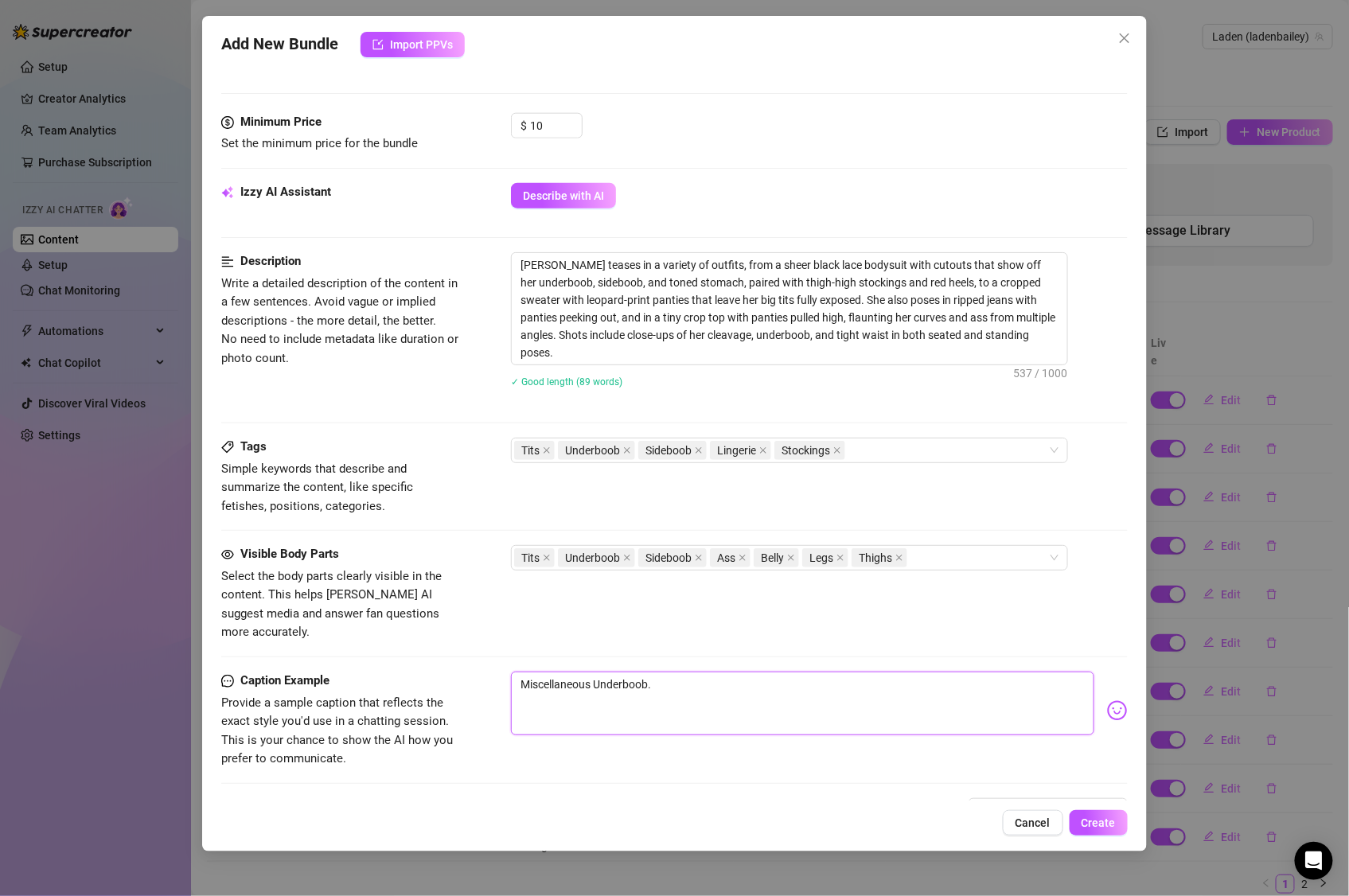
click at [611, 672] on textarea "Miscellaneous Underboob." at bounding box center [802, 703] width 584 height 64
click at [524, 672] on textarea "Miscellaneous Underboob." at bounding box center [802, 703] width 584 height 64
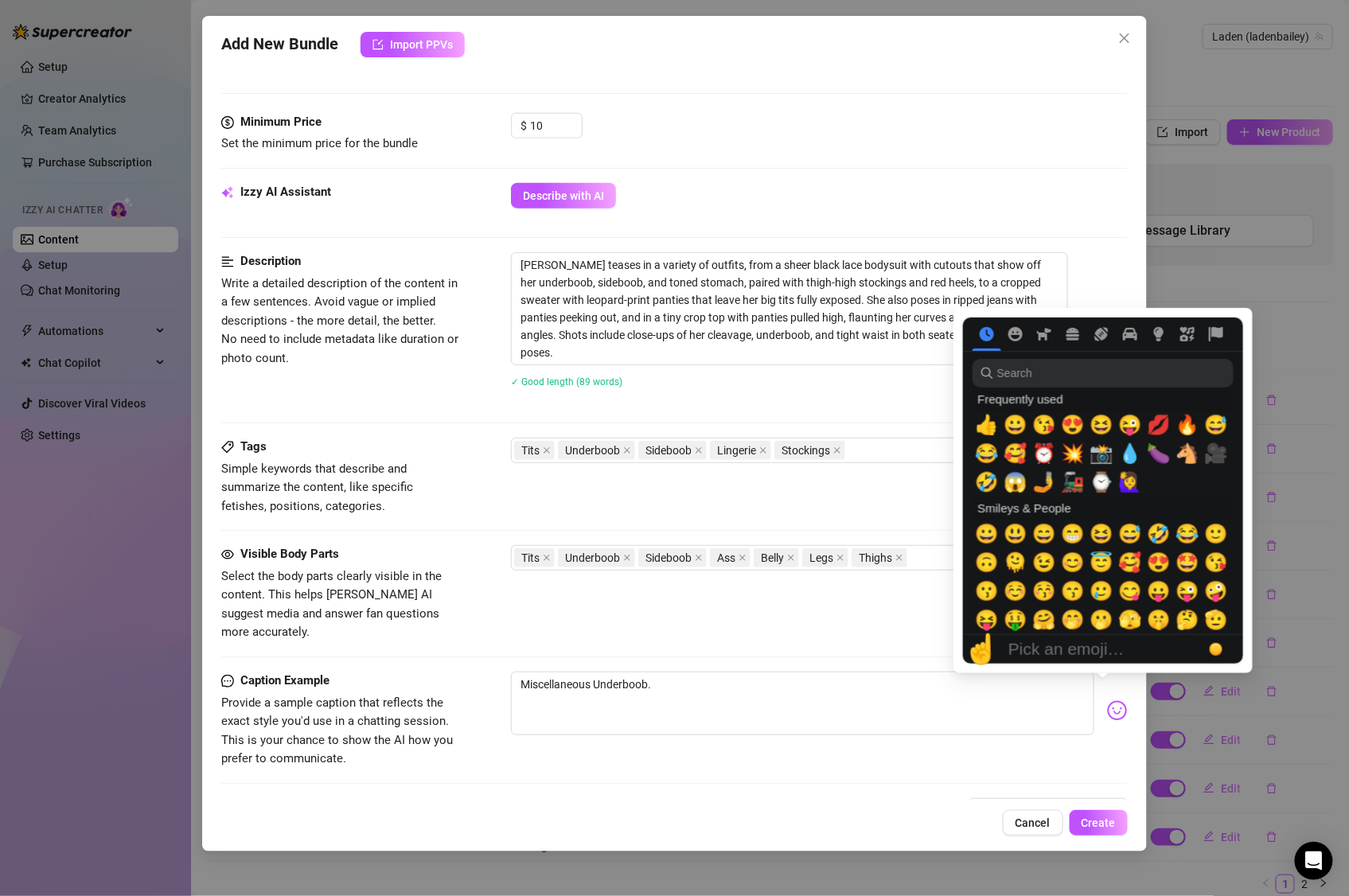
click at [1107, 701] on img at bounding box center [1117, 711] width 21 height 21
click at [1065, 454] on span "💥" at bounding box center [1073, 453] width 24 height 22
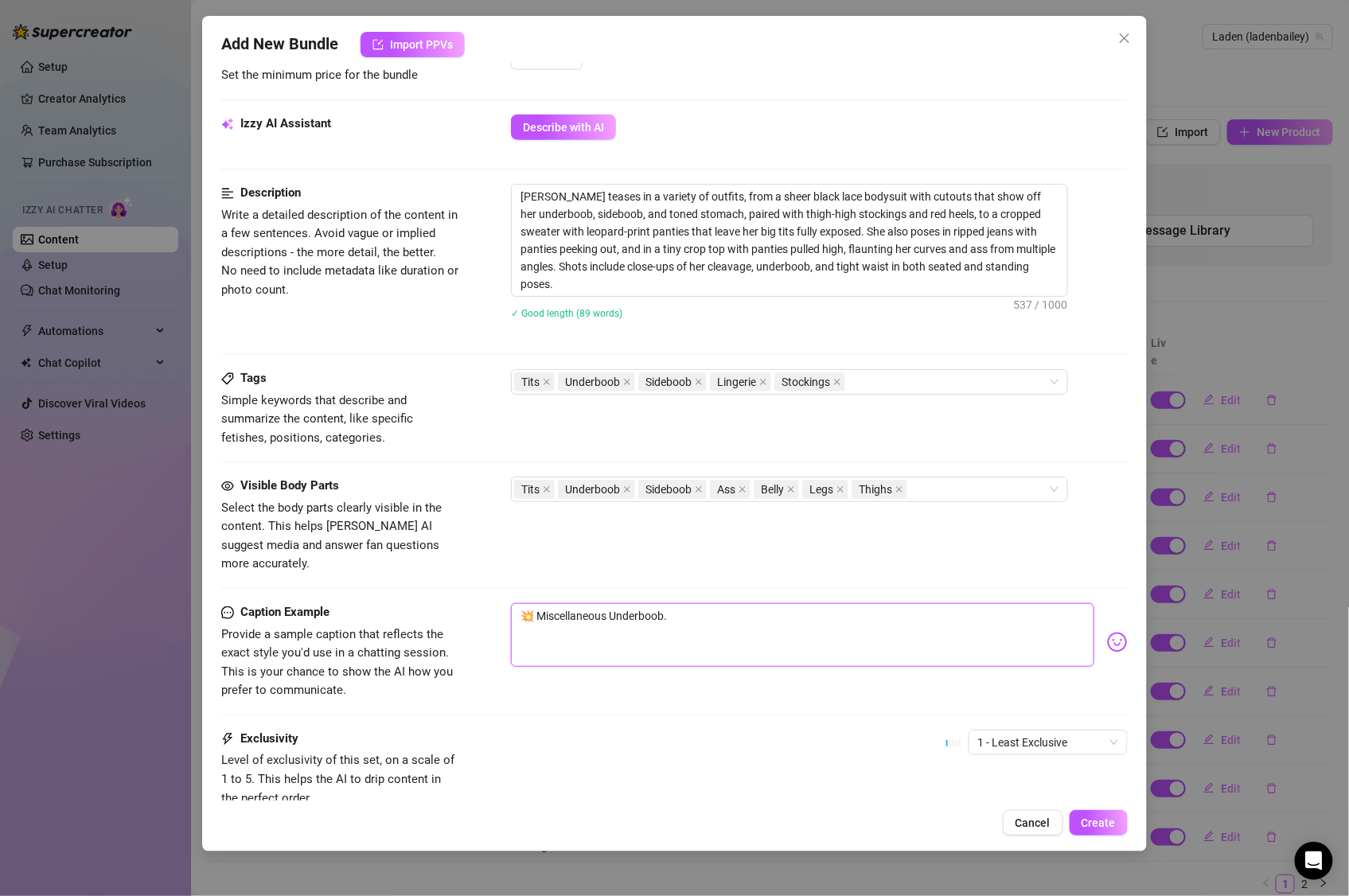
scroll to position [833, 0]
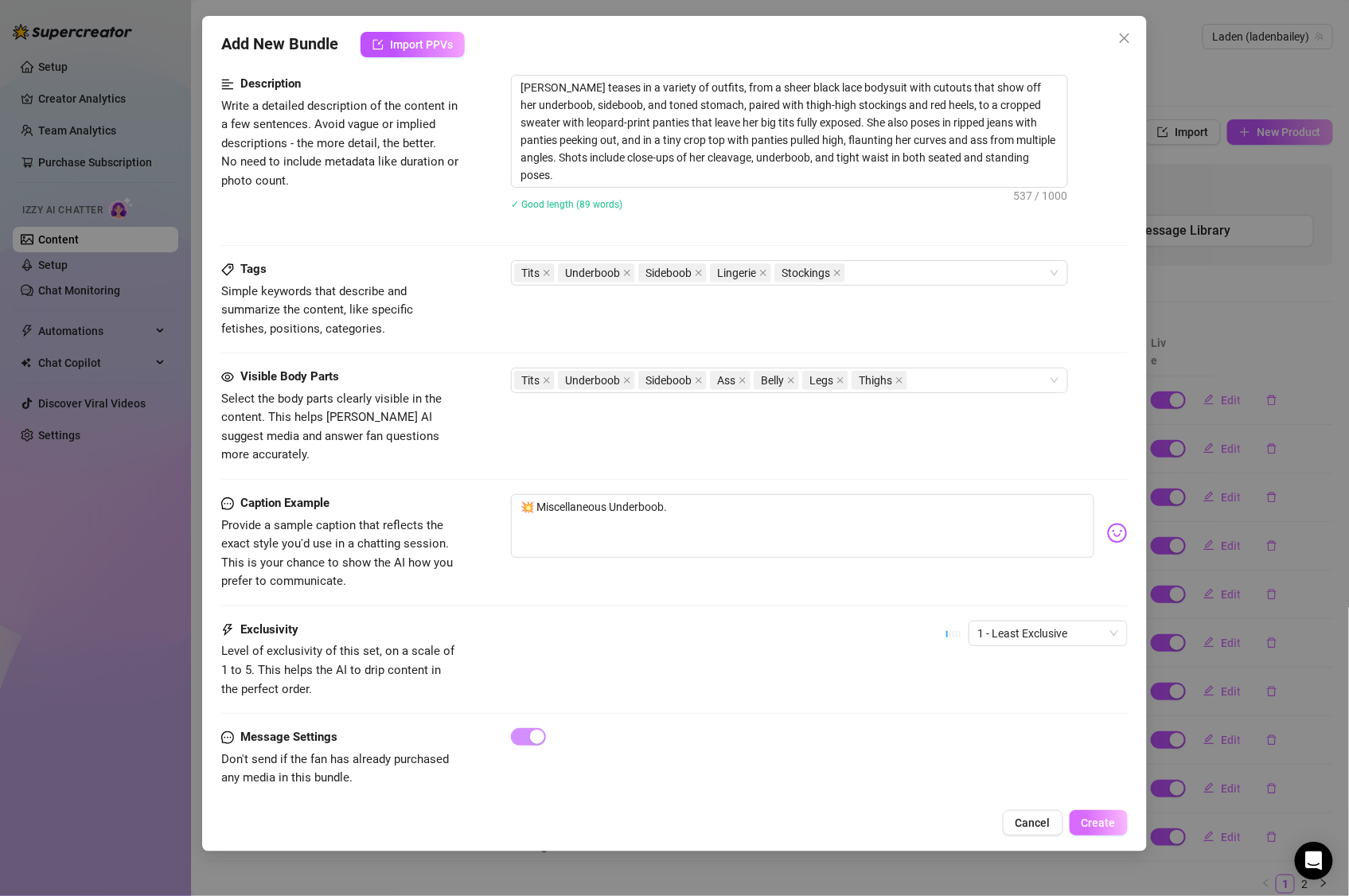
click at [1095, 825] on span "Create" at bounding box center [1099, 823] width 34 height 13
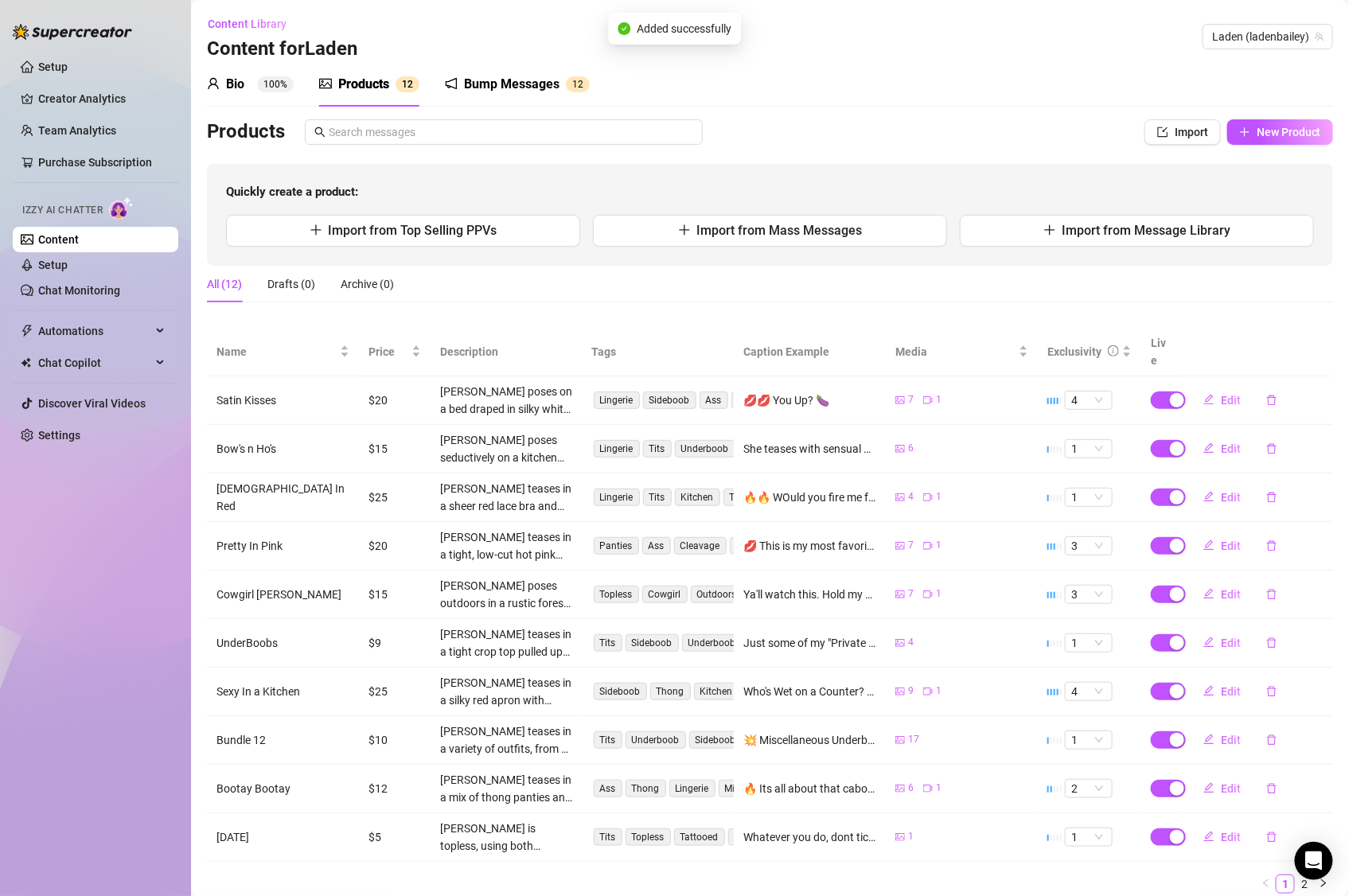
scroll to position [40, 0]
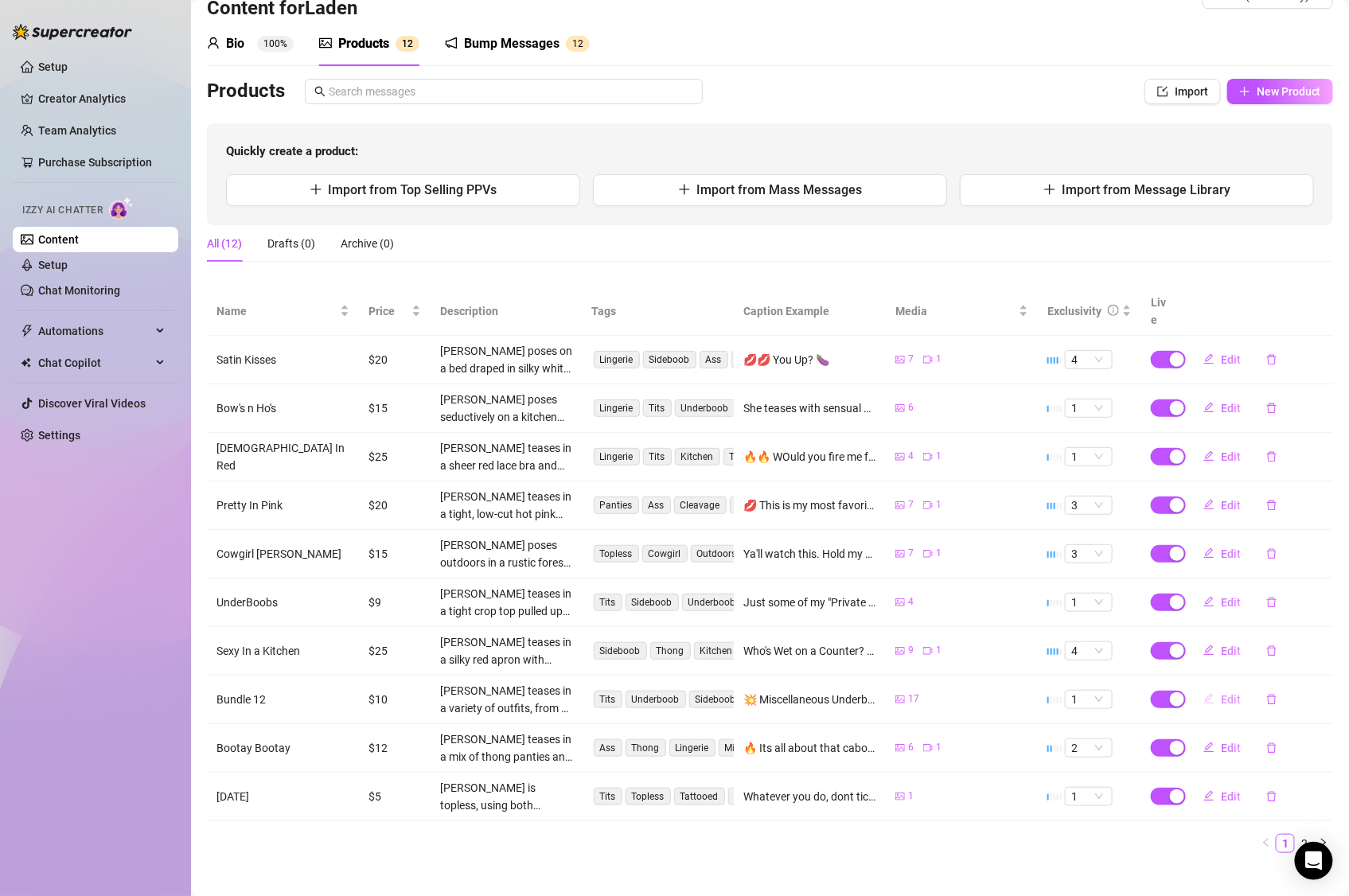
click at [1211, 689] on button "Edit" at bounding box center [1223, 700] width 63 height 25
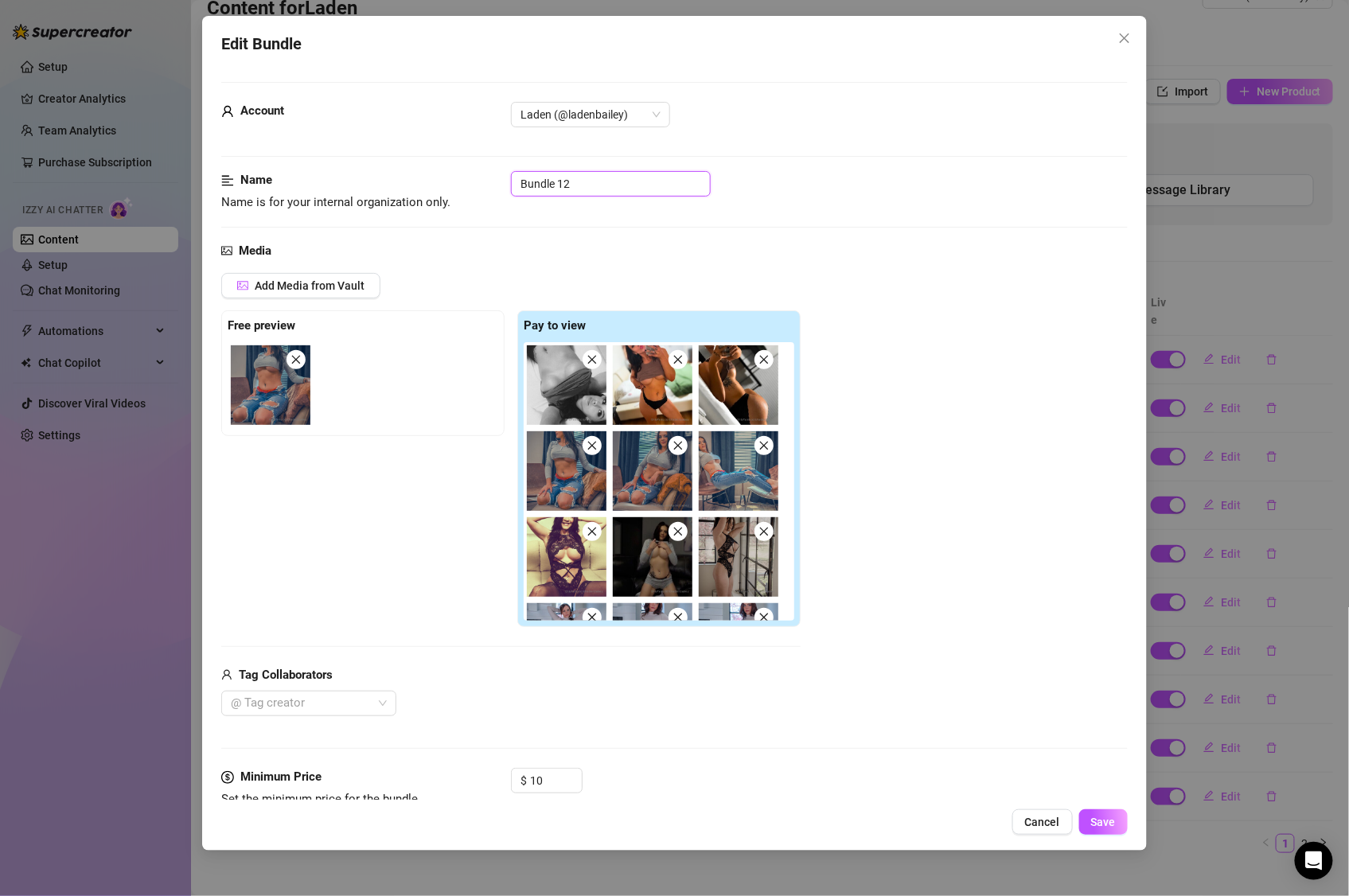
drag, startPoint x: 577, startPoint y: 185, endPoint x: 476, endPoint y: 188, distance: 101.0
click at [476, 188] on div "Name Name is for your internal organization only. Bundle 12" at bounding box center [675, 191] width 907 height 40
click at [1094, 812] on div "Edit Bundle Account Laden (@ladenbailey) Name Name is for your internal organiz…" at bounding box center [675, 434] width 945 height 835
click at [1100, 819] on span "Save" at bounding box center [1104, 822] width 25 height 13
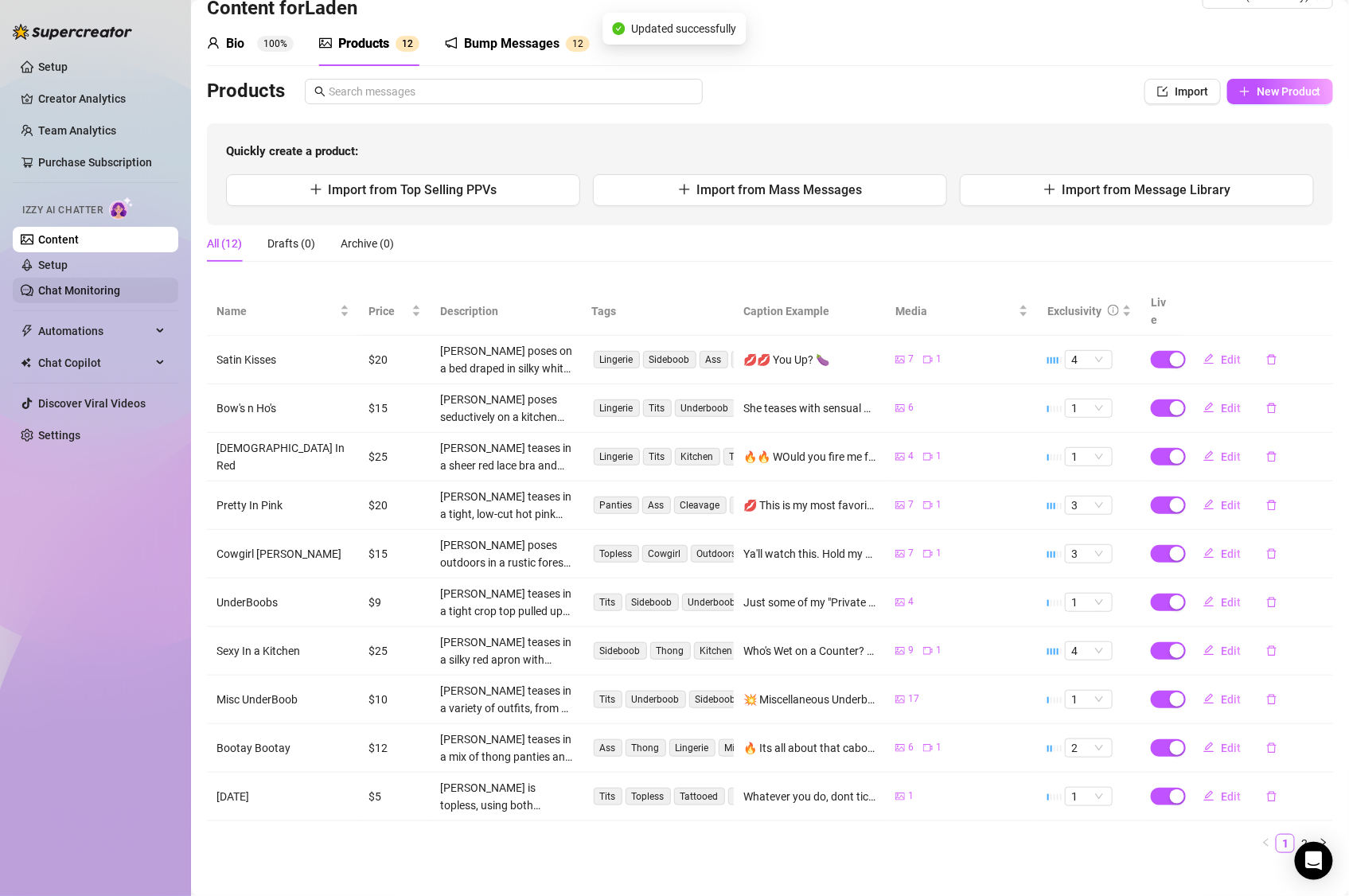
click at [67, 284] on link "Chat Monitoring" at bounding box center [79, 290] width 82 height 13
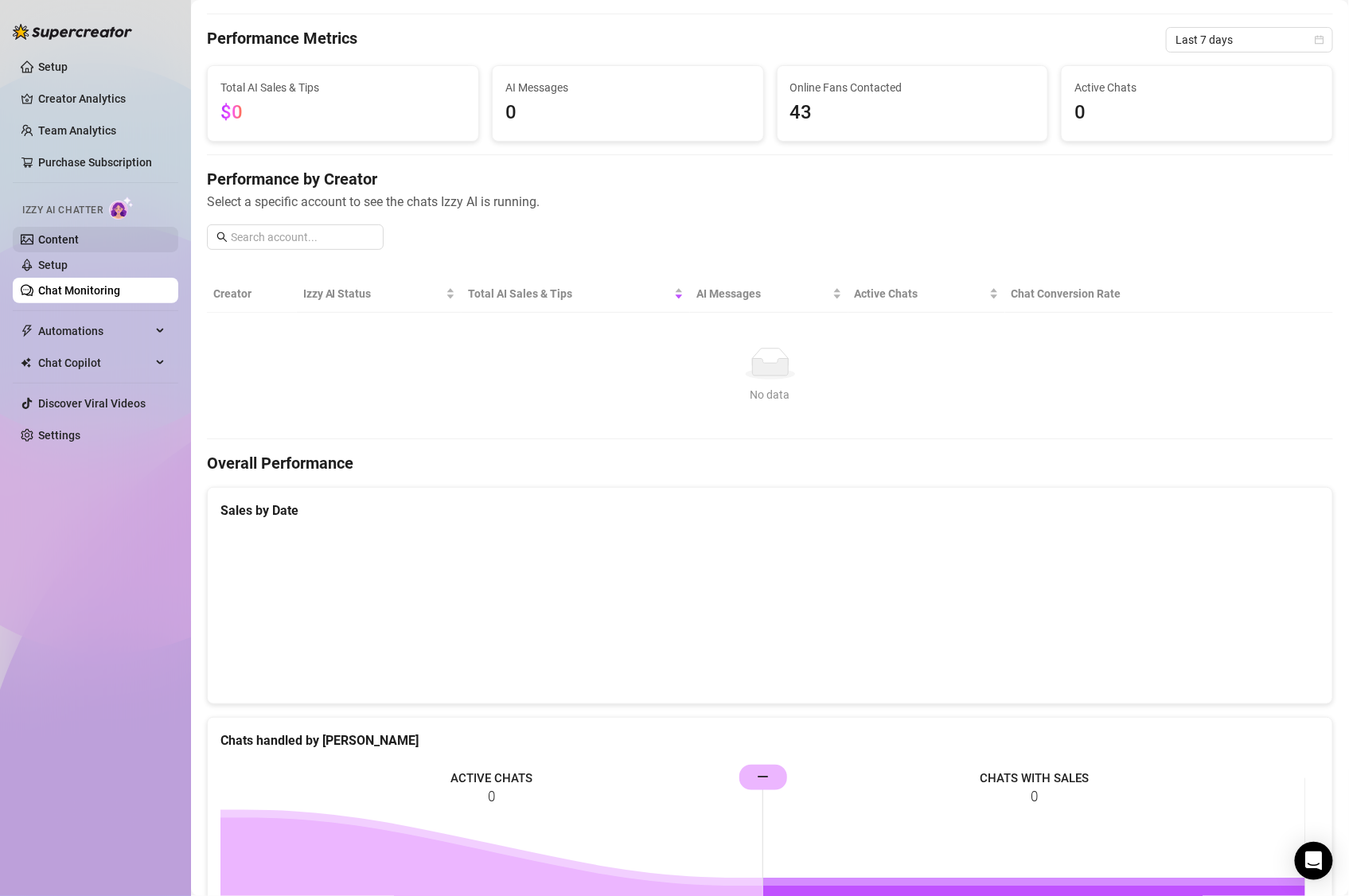
click at [54, 238] on link "Content" at bounding box center [58, 239] width 40 height 13
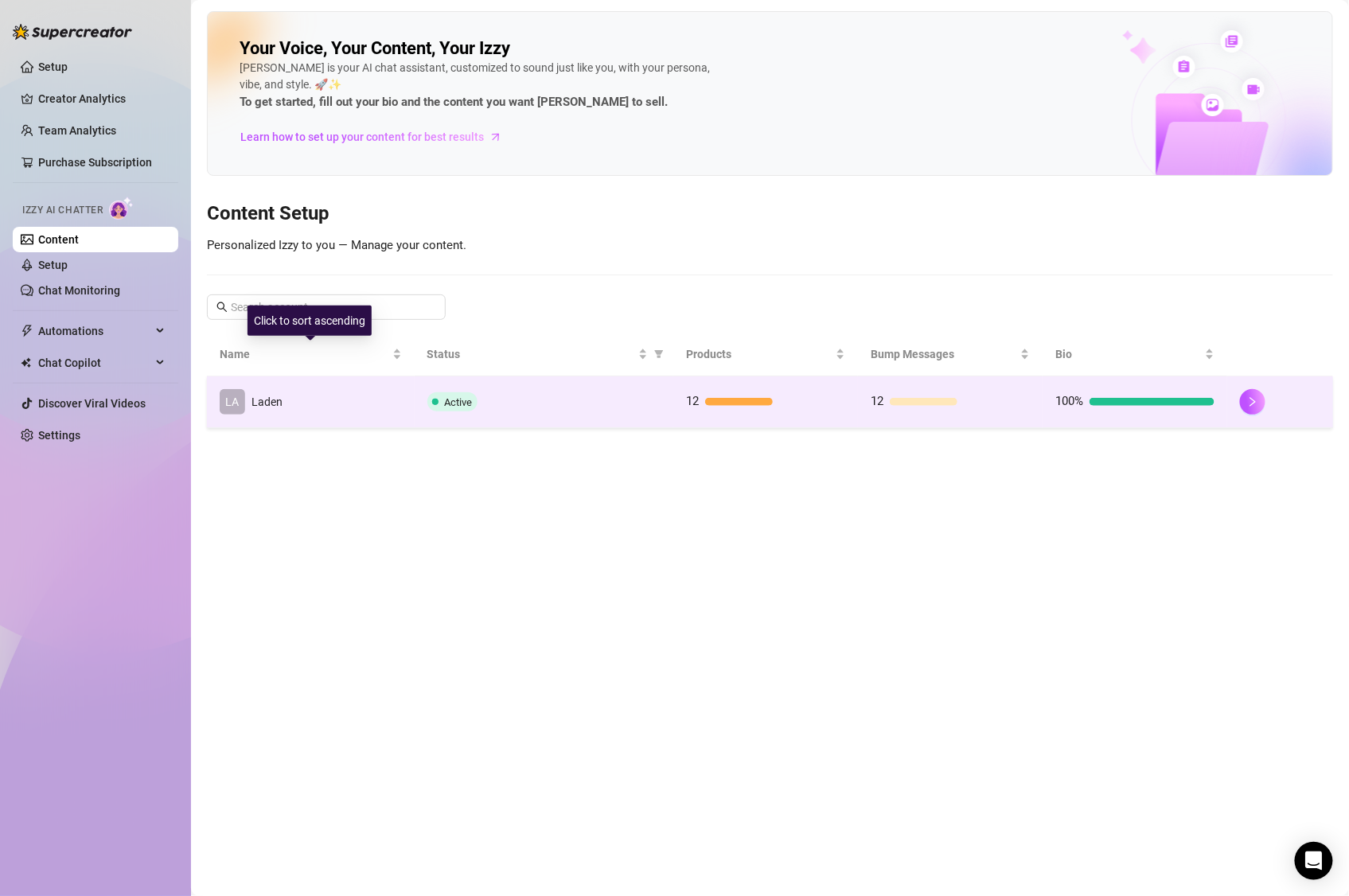
click at [318, 395] on td "LA Laden" at bounding box center [311, 402] width 208 height 52
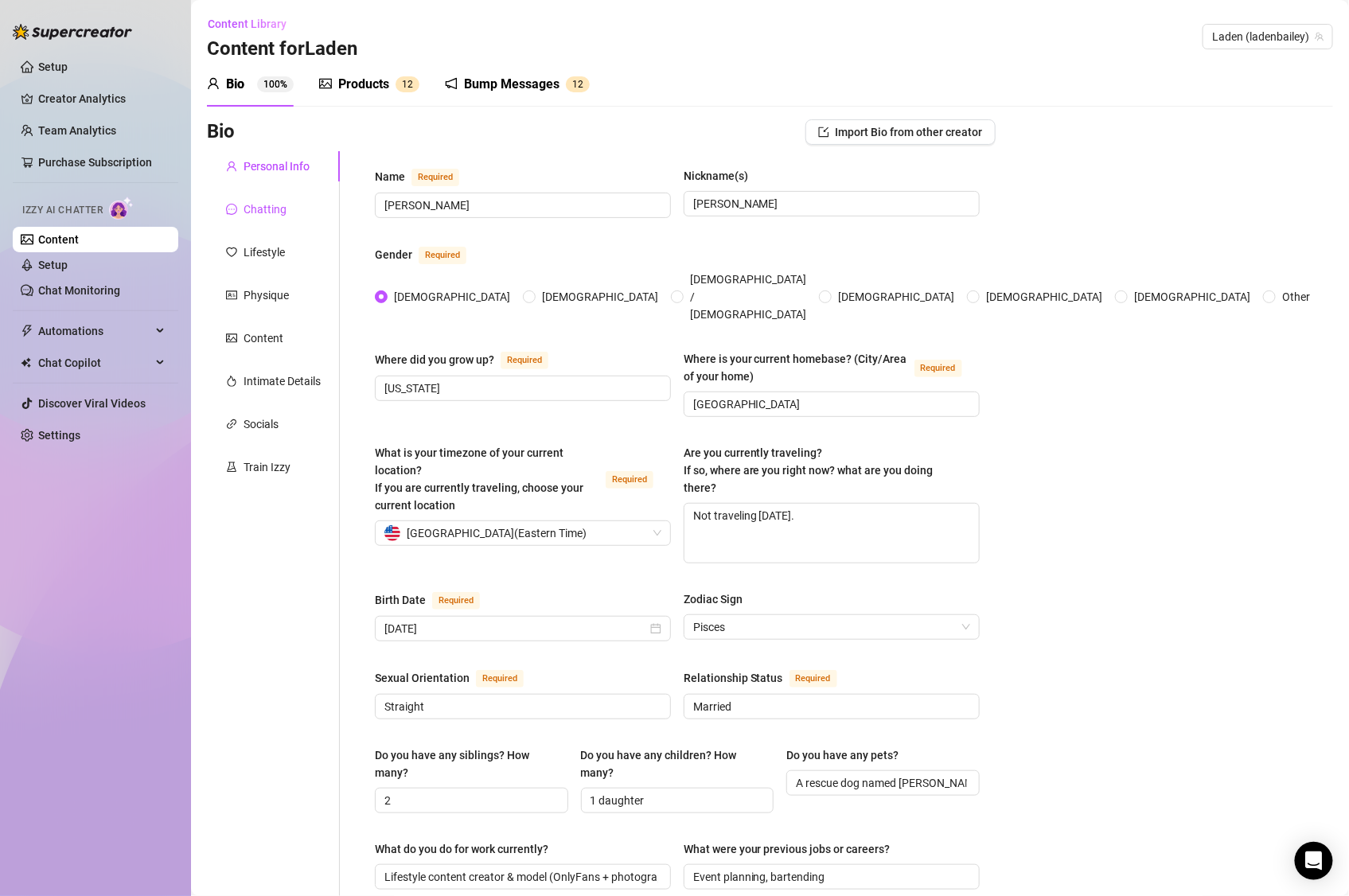
click at [254, 208] on div "Chatting" at bounding box center [265, 210] width 43 height 18
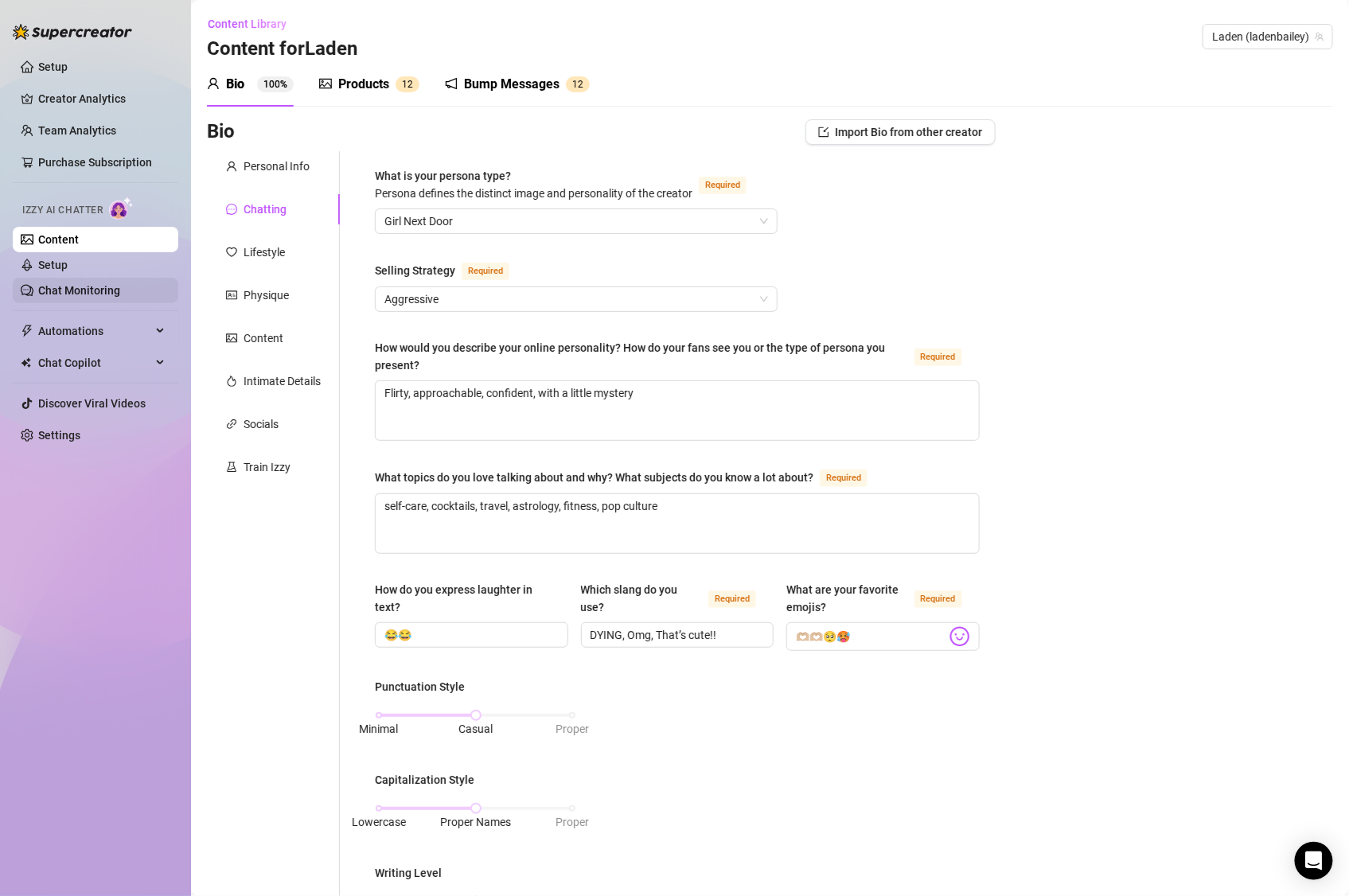
click at [120, 284] on link "Chat Monitoring" at bounding box center [79, 290] width 82 height 13
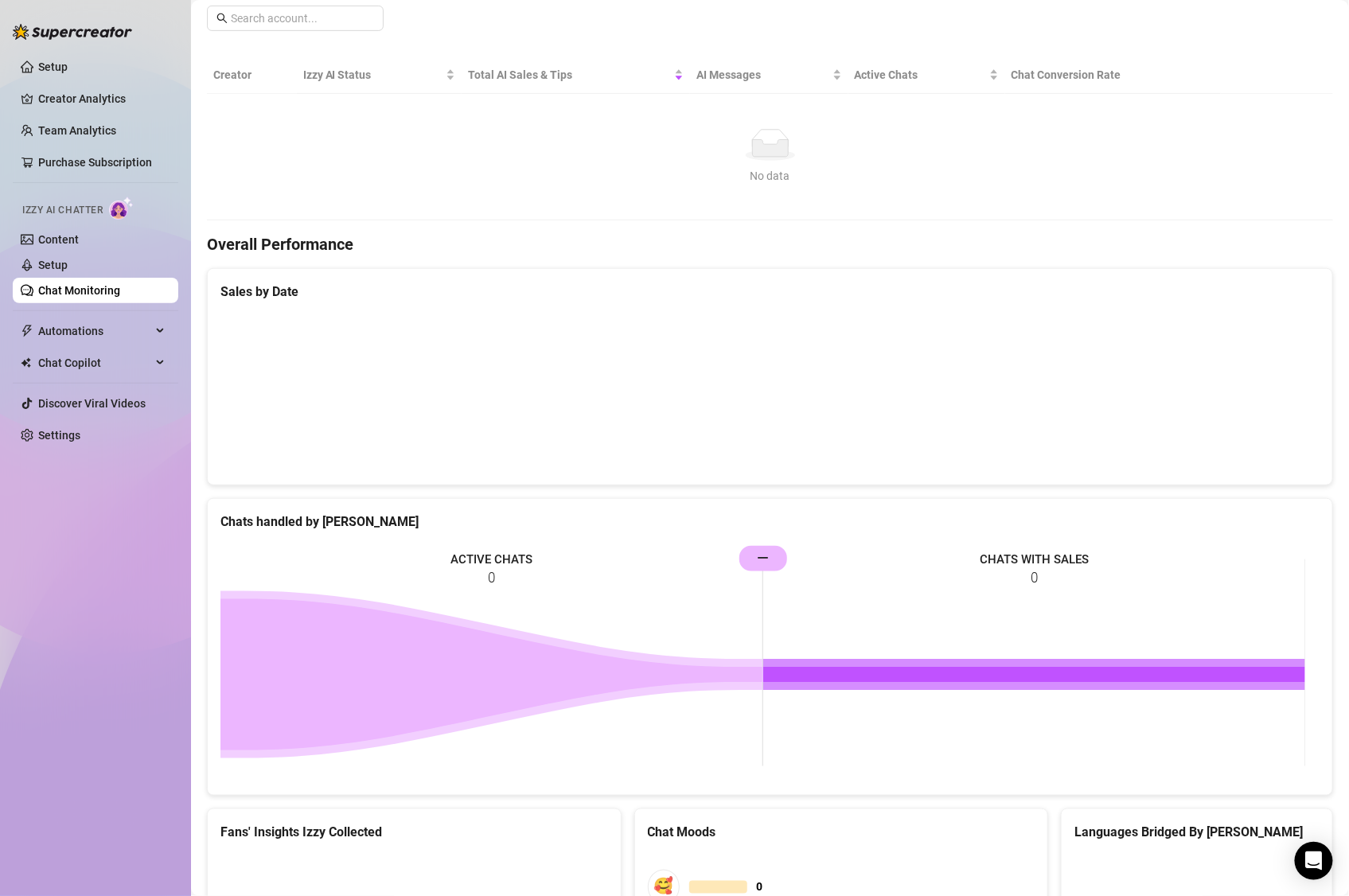
scroll to position [538, 0]
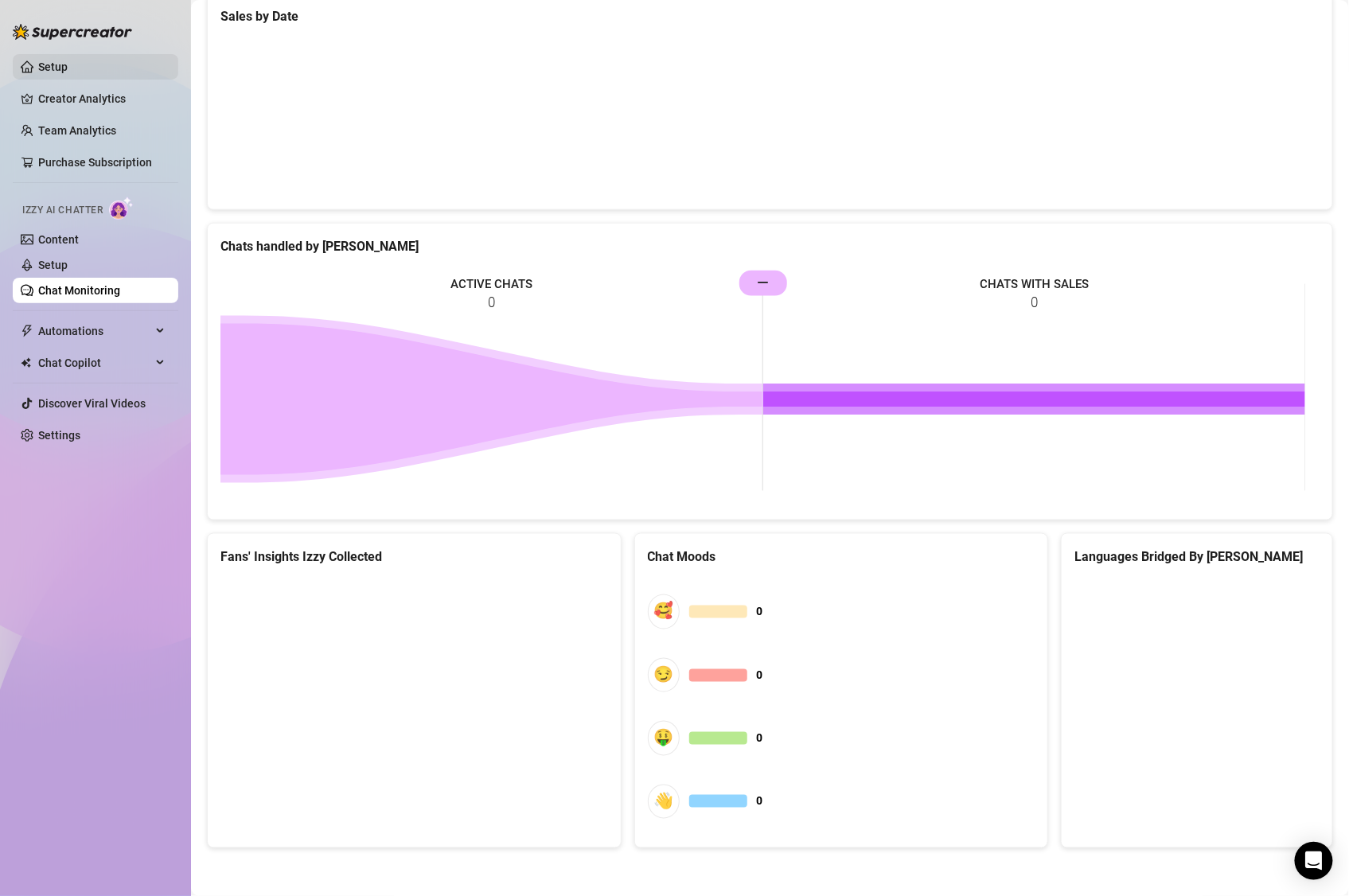
click at [66, 67] on link "Setup" at bounding box center [53, 67] width 30 height 13
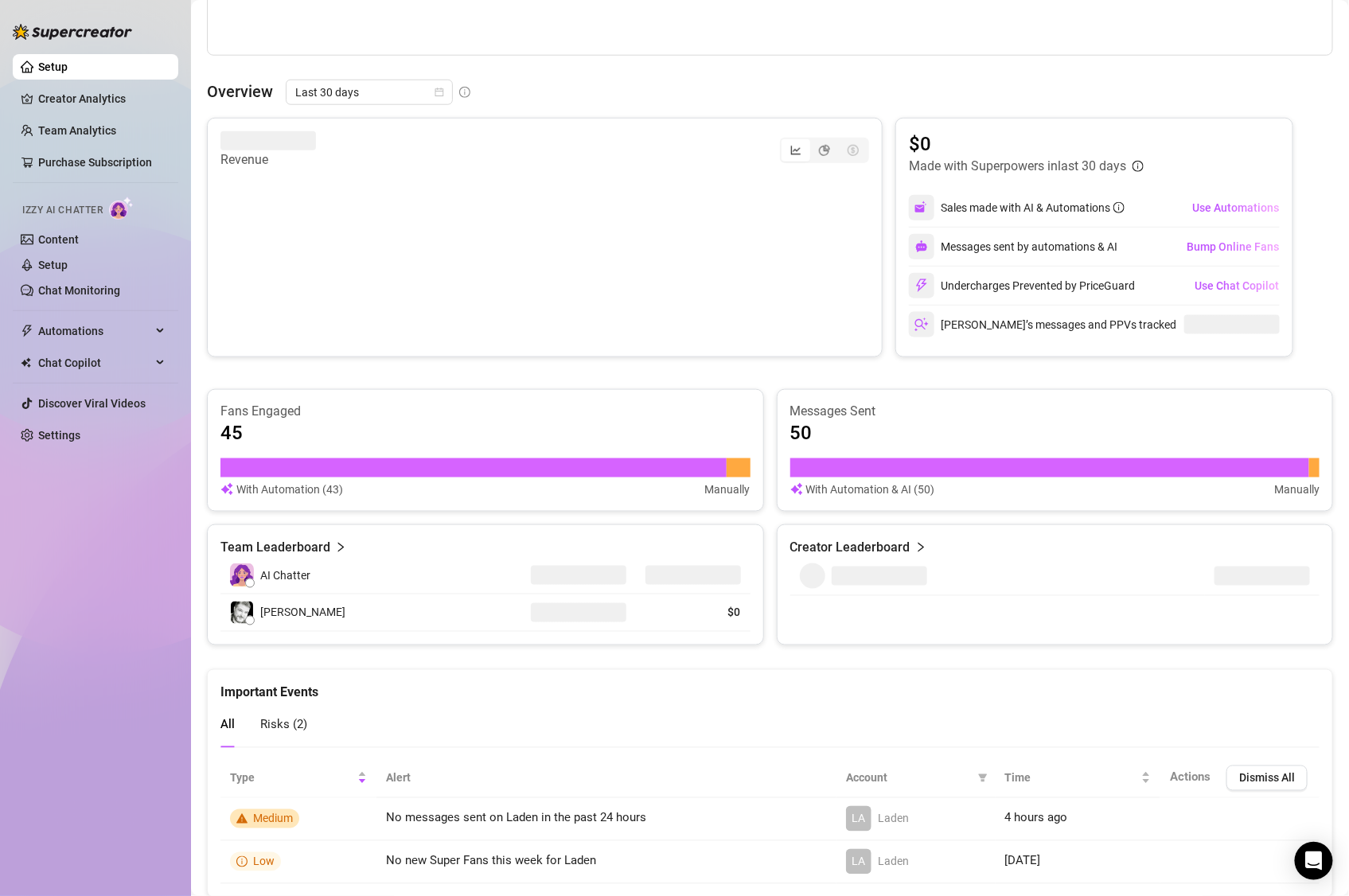
scroll to position [538, 0]
click at [111, 98] on link "Creator Analytics" at bounding box center [102, 99] width 127 height 25
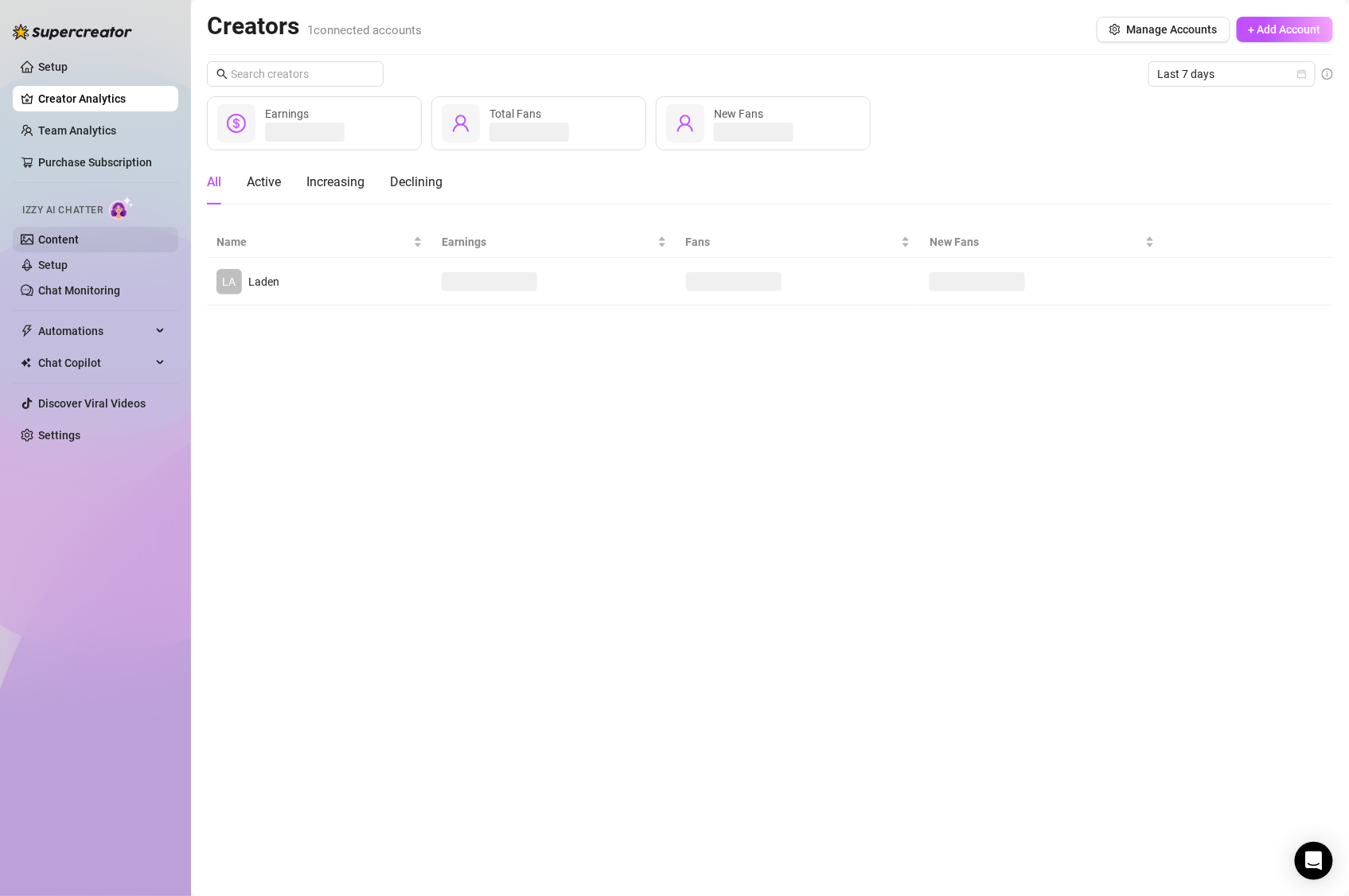
click at [79, 237] on link "Content" at bounding box center [58, 239] width 40 height 13
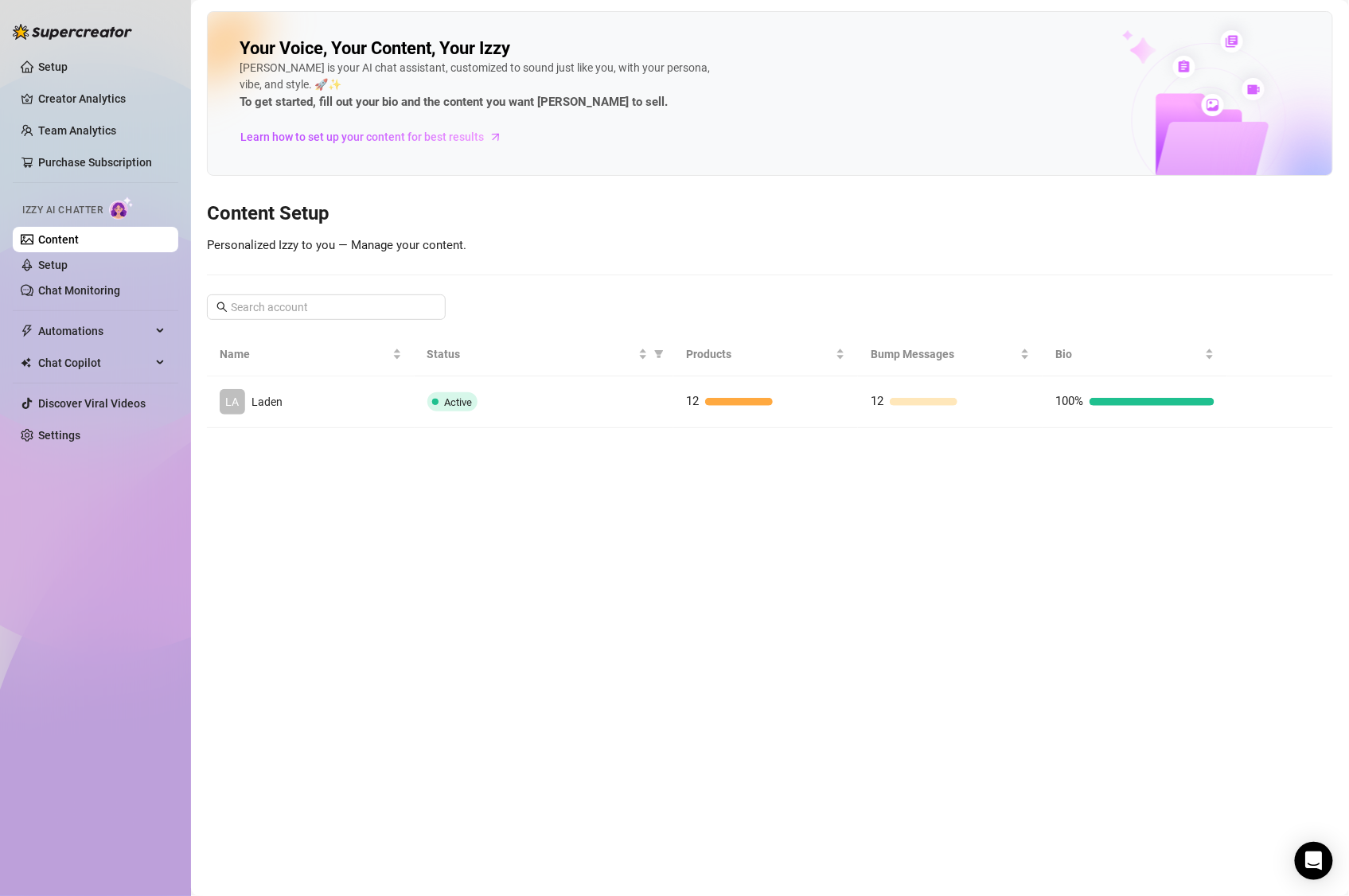
click at [121, 206] on img at bounding box center [122, 208] width 25 height 23
click at [475, 136] on span "Learn how to set up your content for best results" at bounding box center [362, 137] width 244 height 18
click at [937, 363] on div "Bump Messages" at bounding box center [951, 354] width 160 height 18
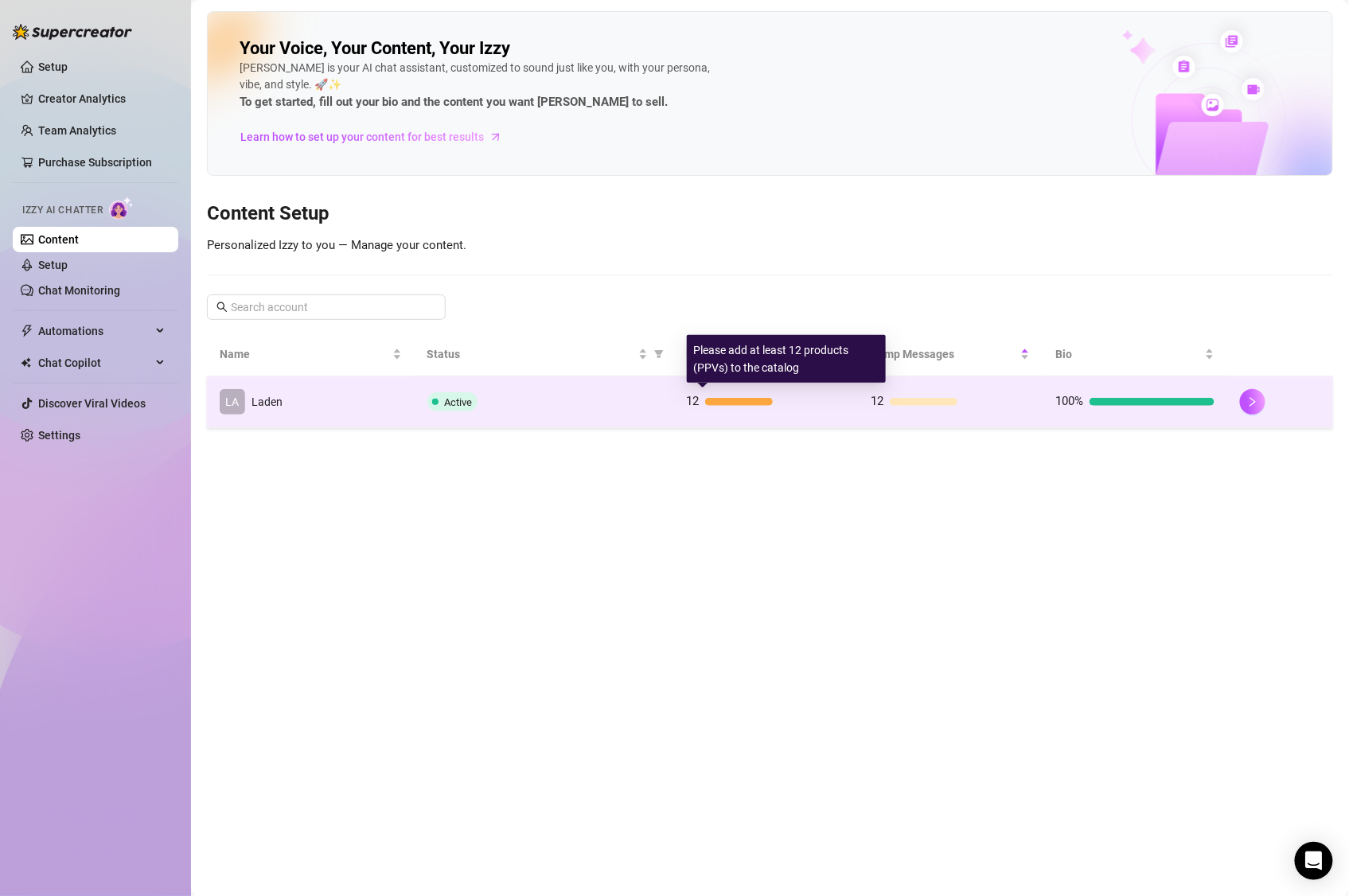
click at [735, 409] on div "12" at bounding box center [766, 401] width 160 height 19
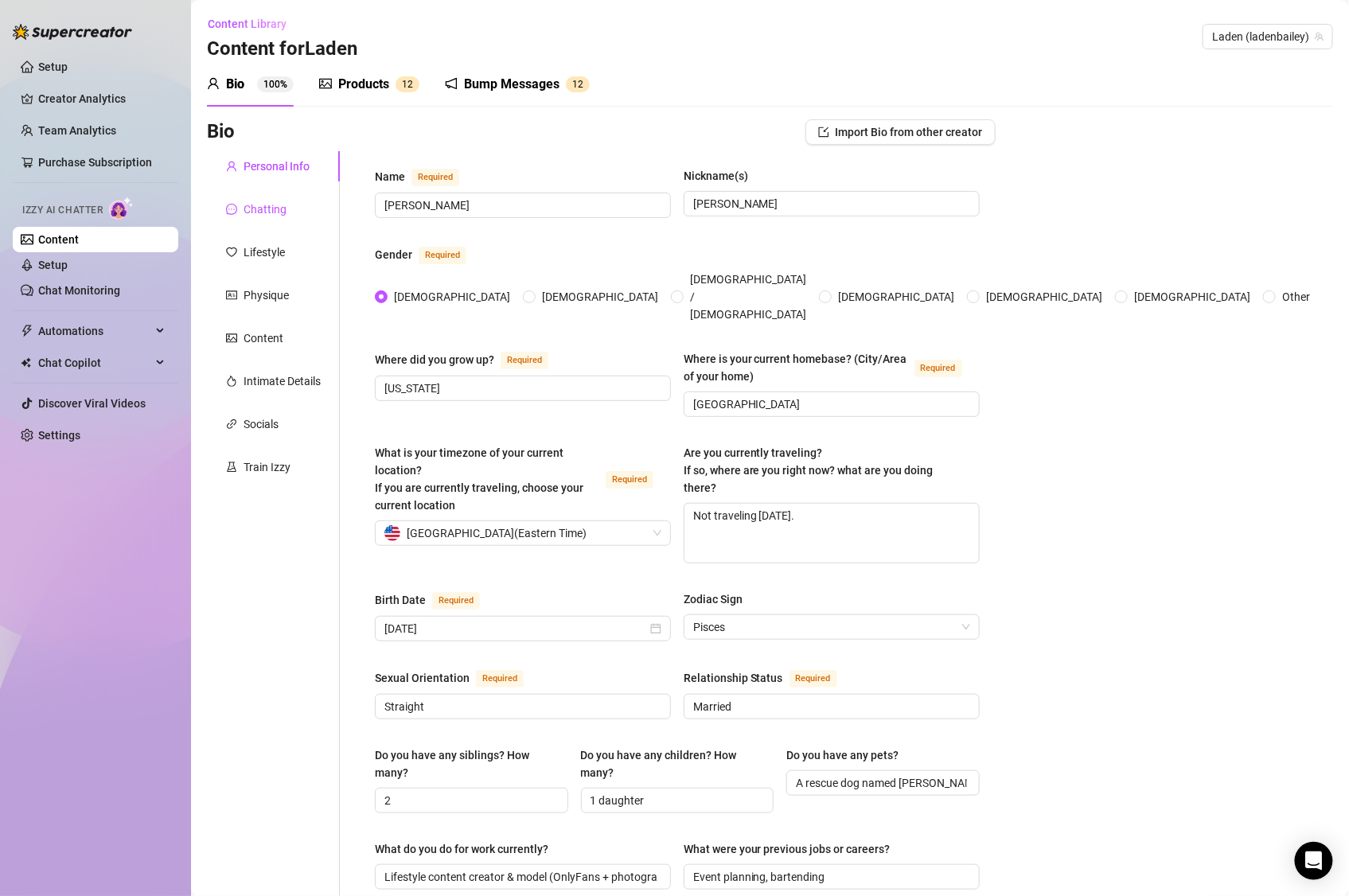
click at [281, 215] on div "Chatting" at bounding box center [265, 210] width 43 height 18
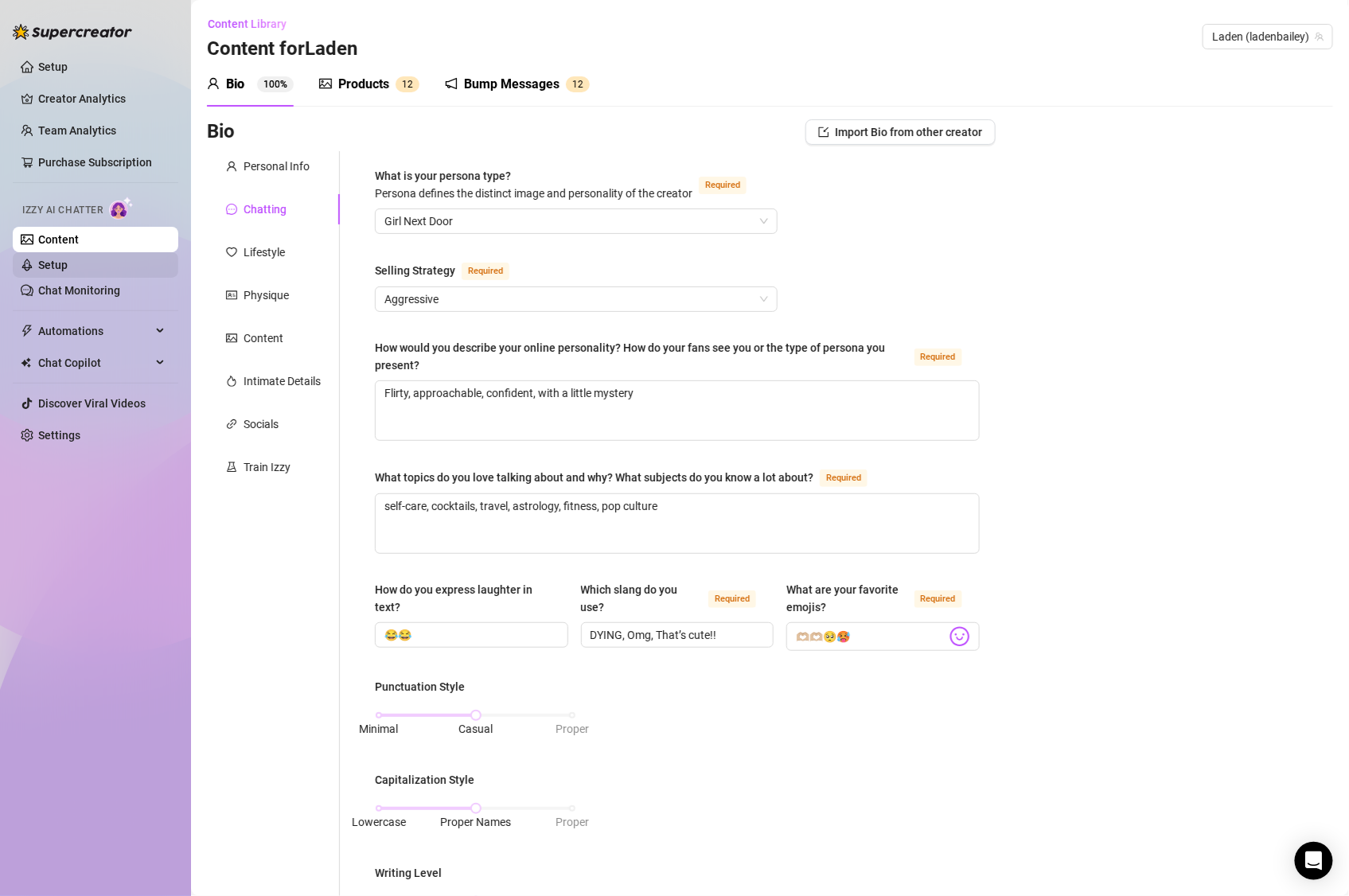
click at [53, 268] on link "Setup" at bounding box center [53, 265] width 30 height 13
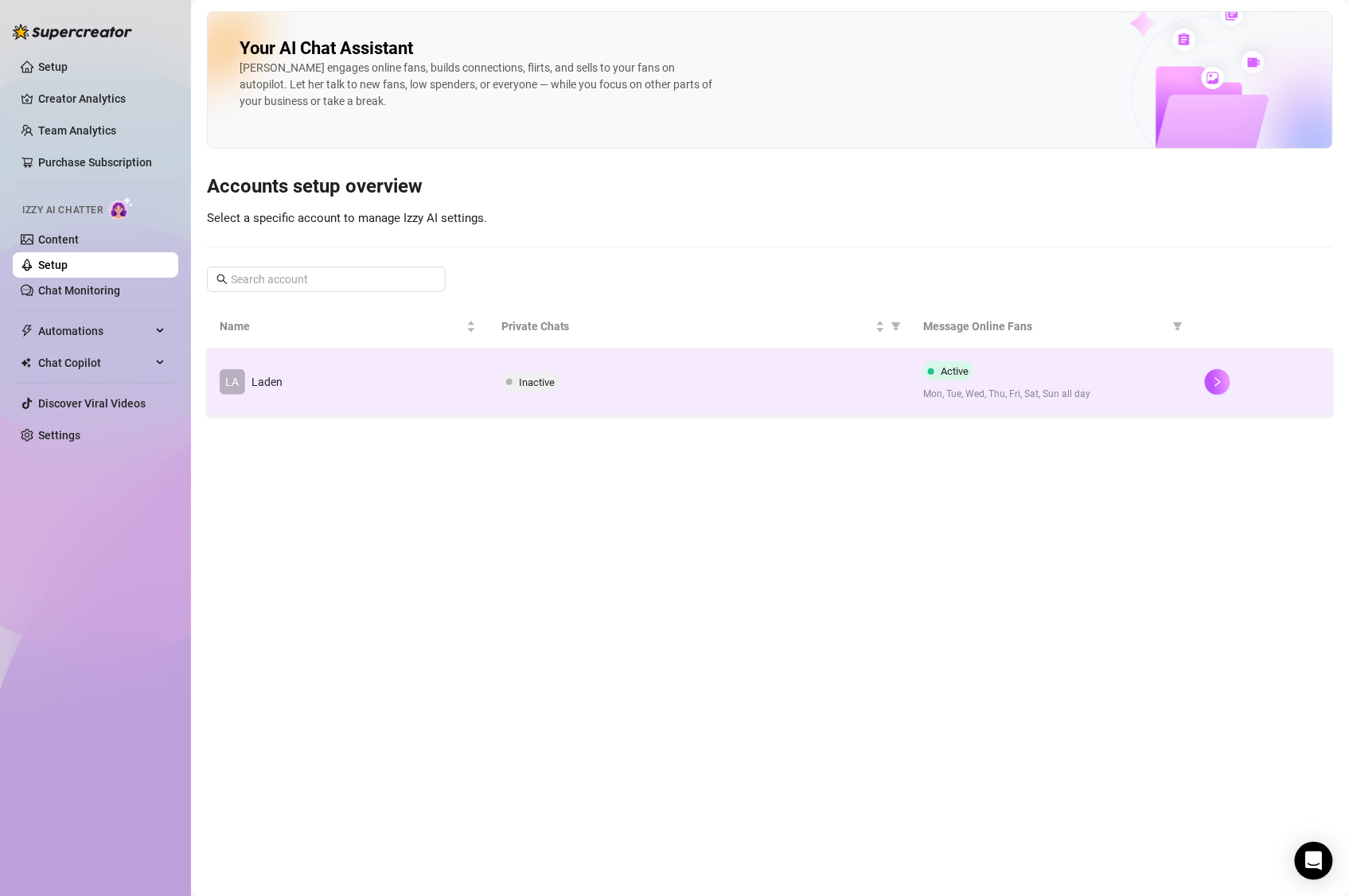
click at [395, 380] on td "LA Laden" at bounding box center [348, 382] width 281 height 67
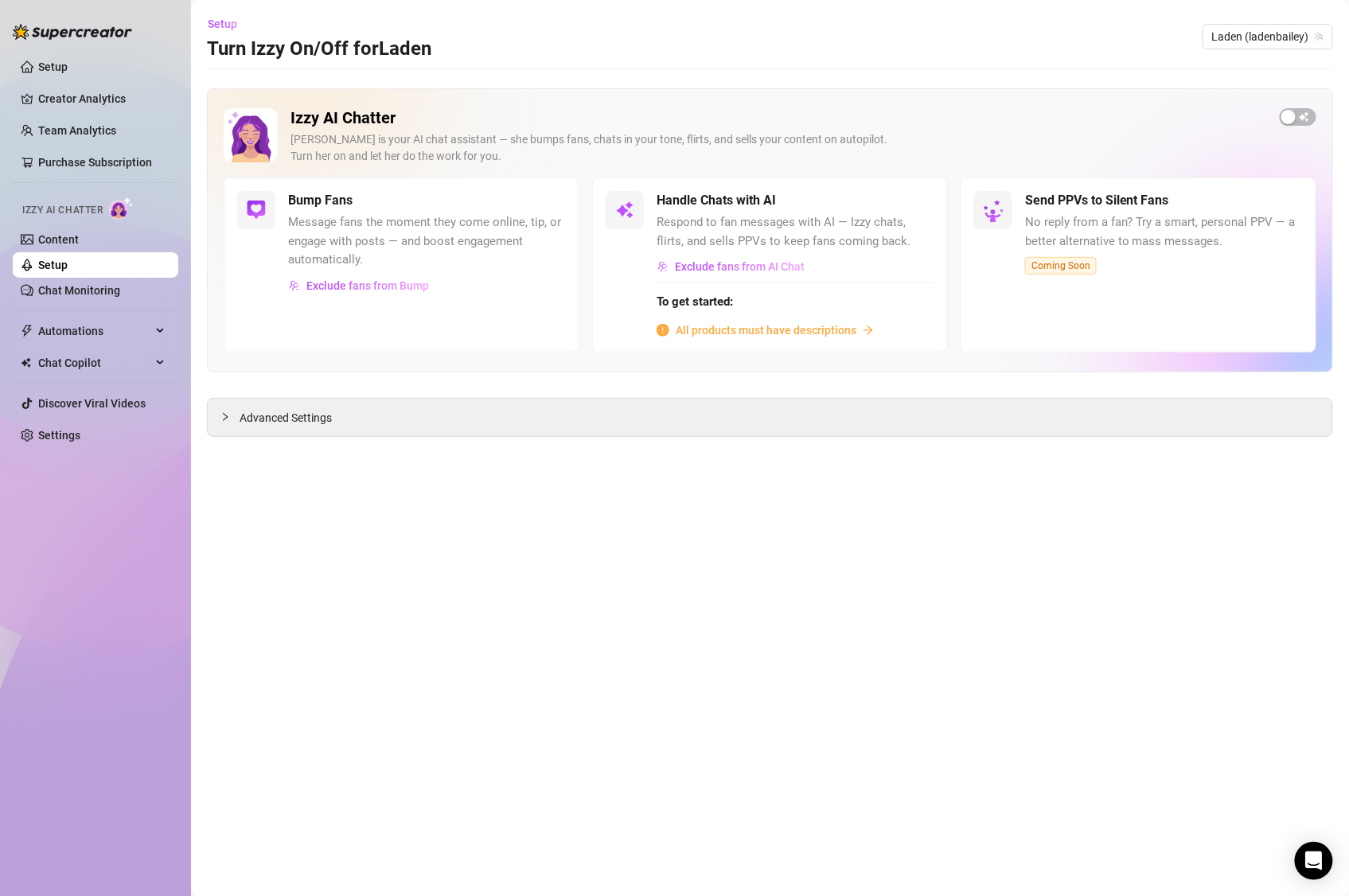
click at [756, 331] on span "All products must have descriptions" at bounding box center [766, 331] width 181 height 18
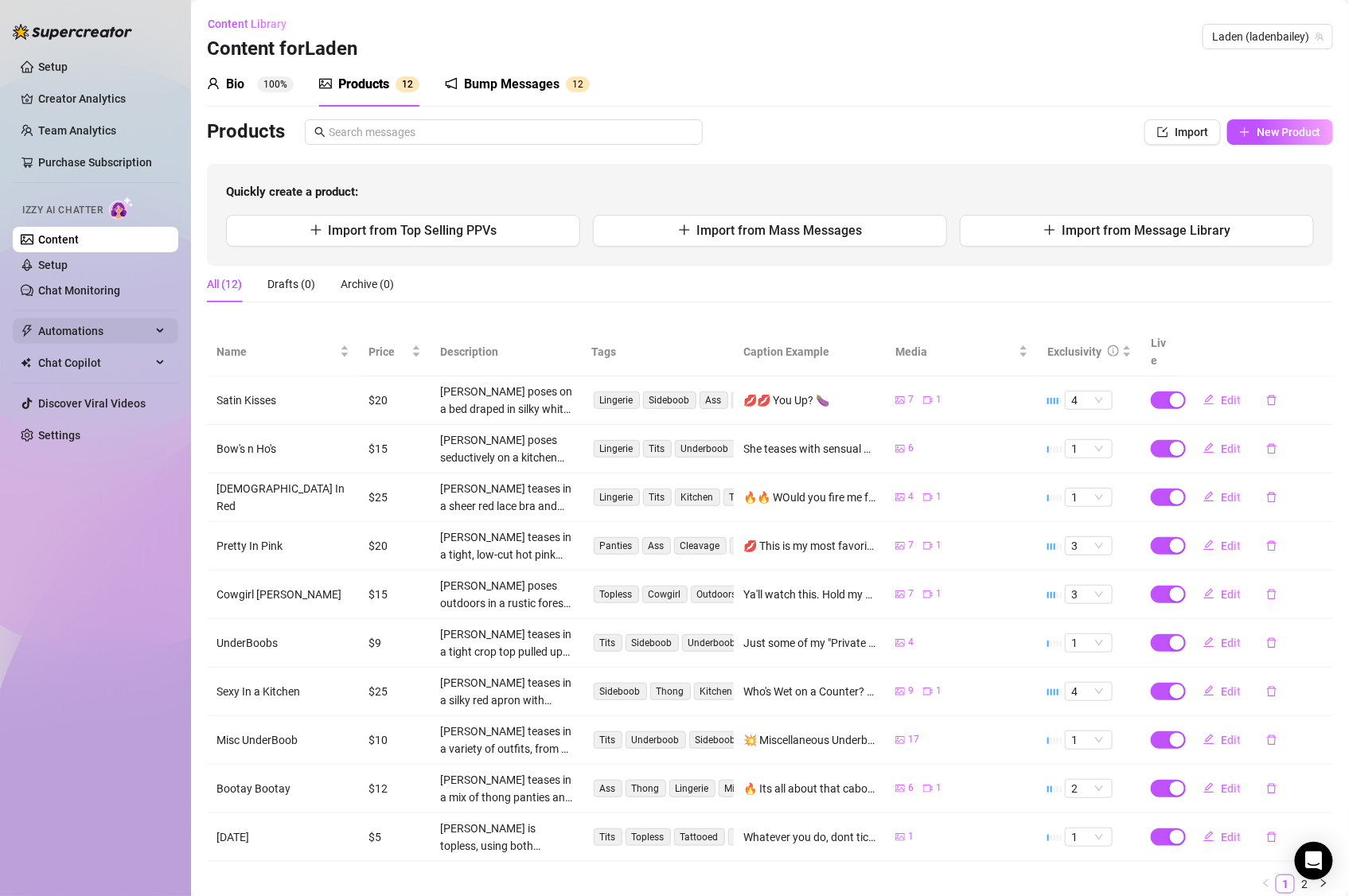
click at [98, 330] on span "Automations" at bounding box center [95, 331] width 113 height 25
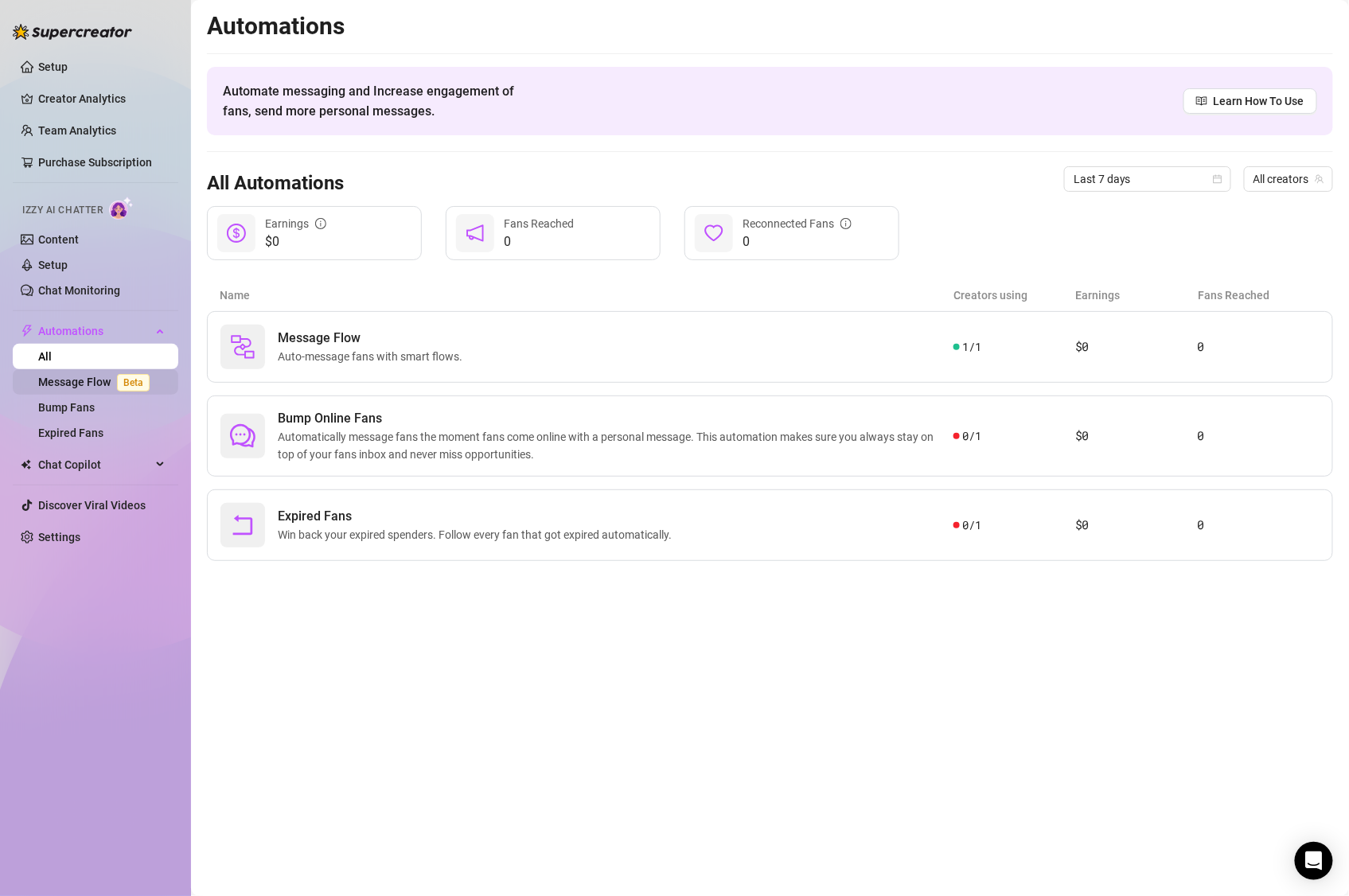
click at [96, 375] on link "Message Flow Beta" at bounding box center [97, 382] width 117 height 13
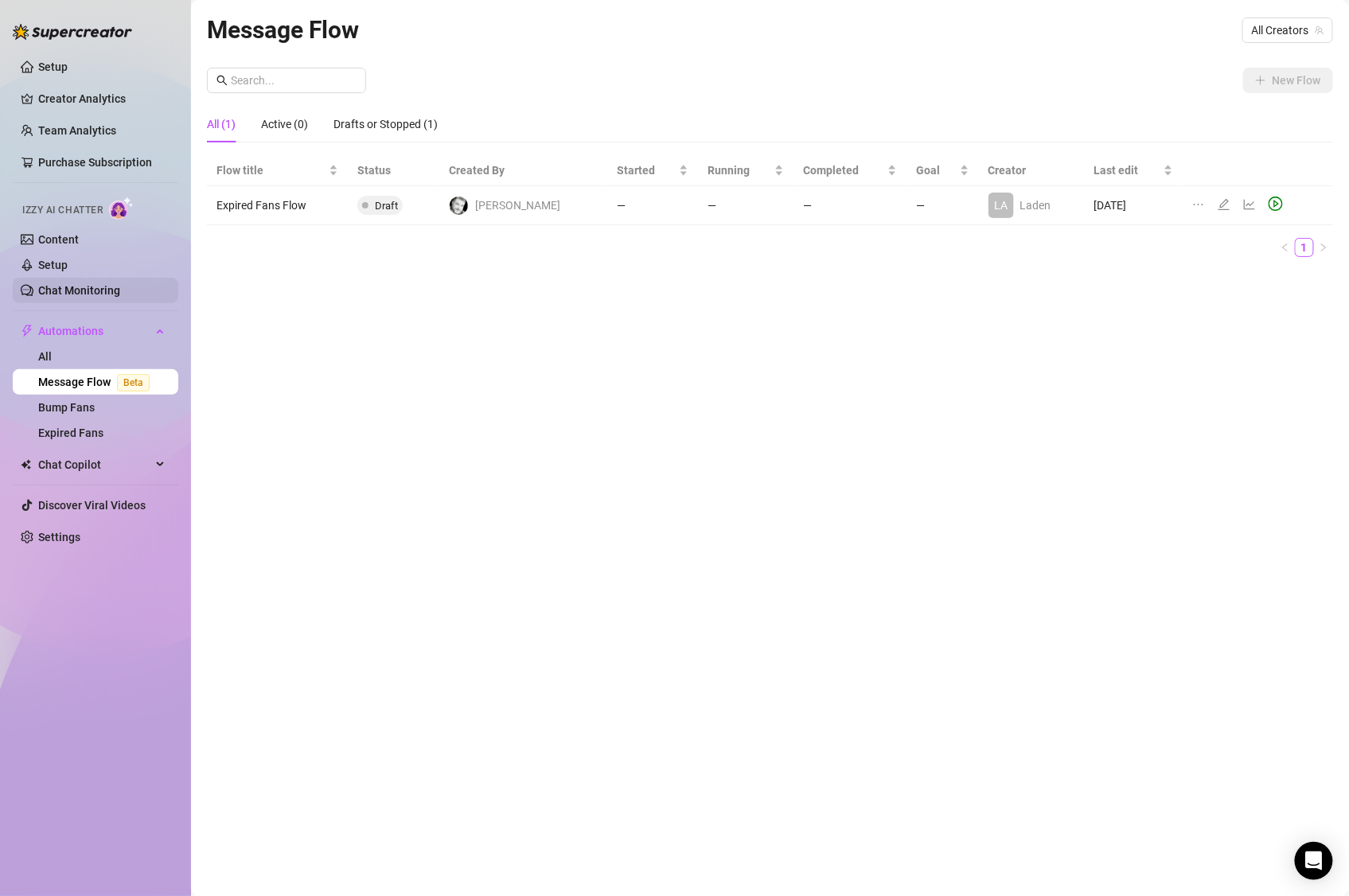
click at [102, 289] on link "Chat Monitoring" at bounding box center [79, 290] width 82 height 13
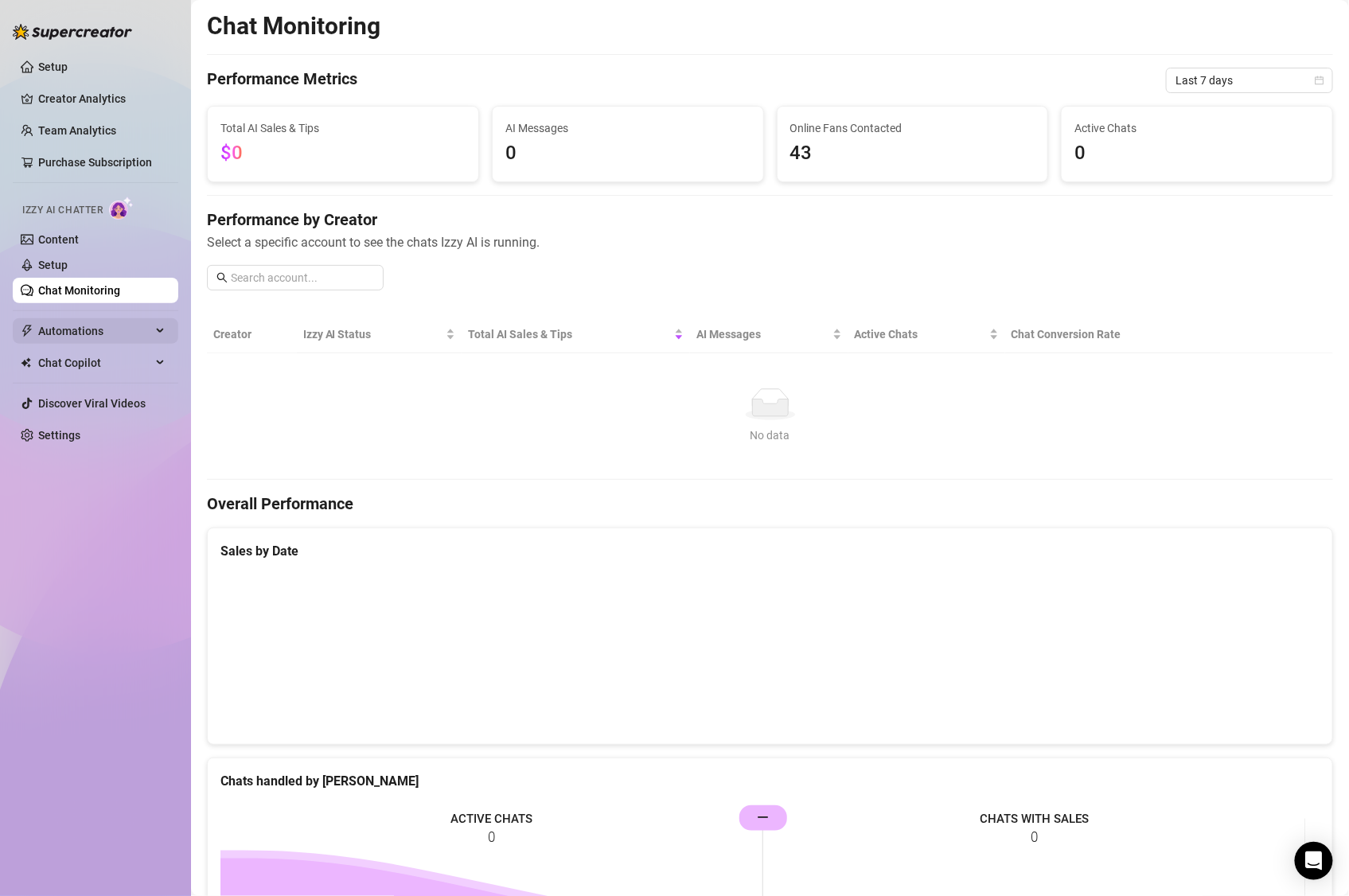
click at [90, 337] on span "Automations" at bounding box center [95, 331] width 113 height 25
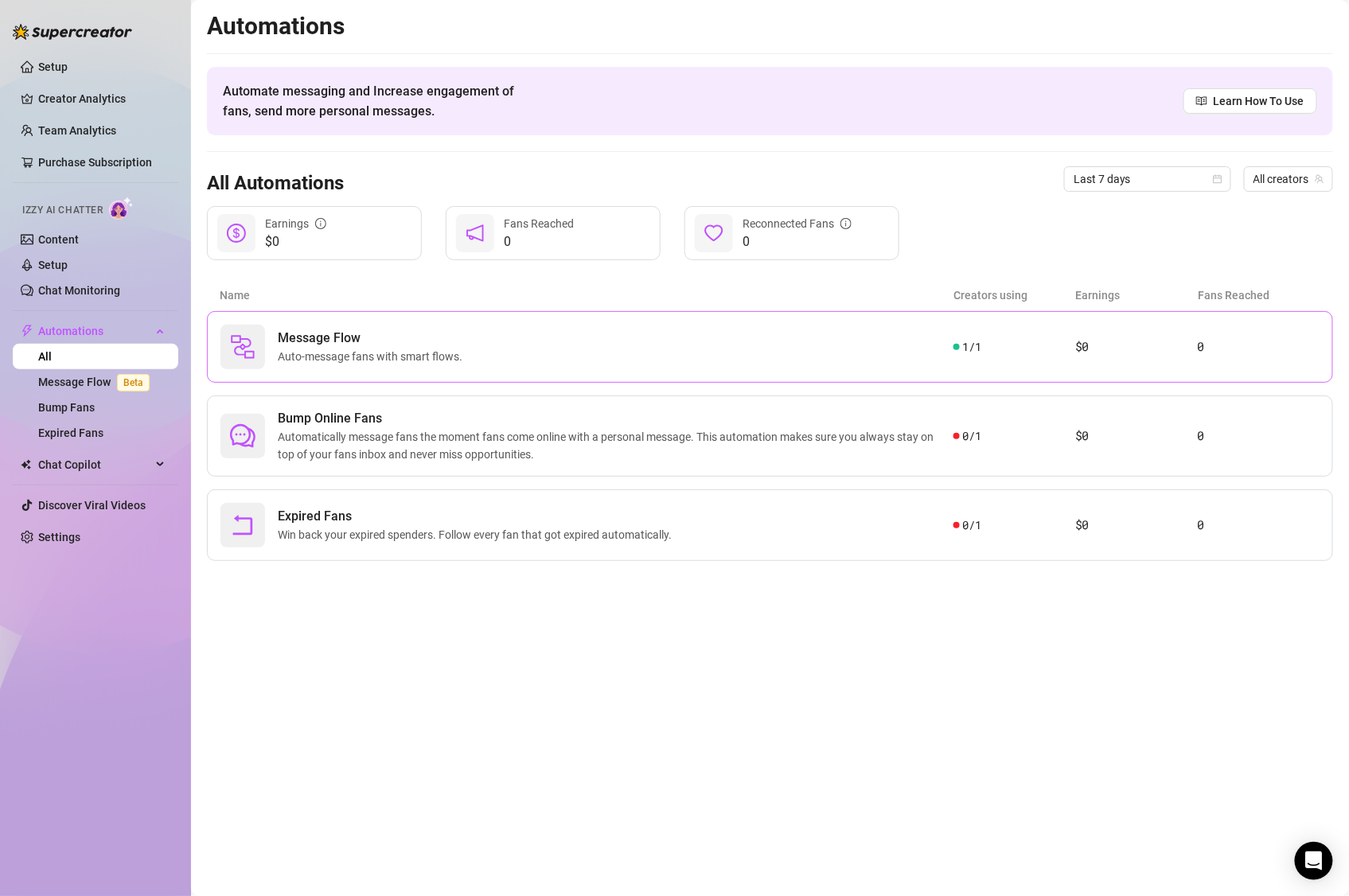
click at [395, 352] on span "Auto-message fans with smart flows." at bounding box center [373, 357] width 191 height 18
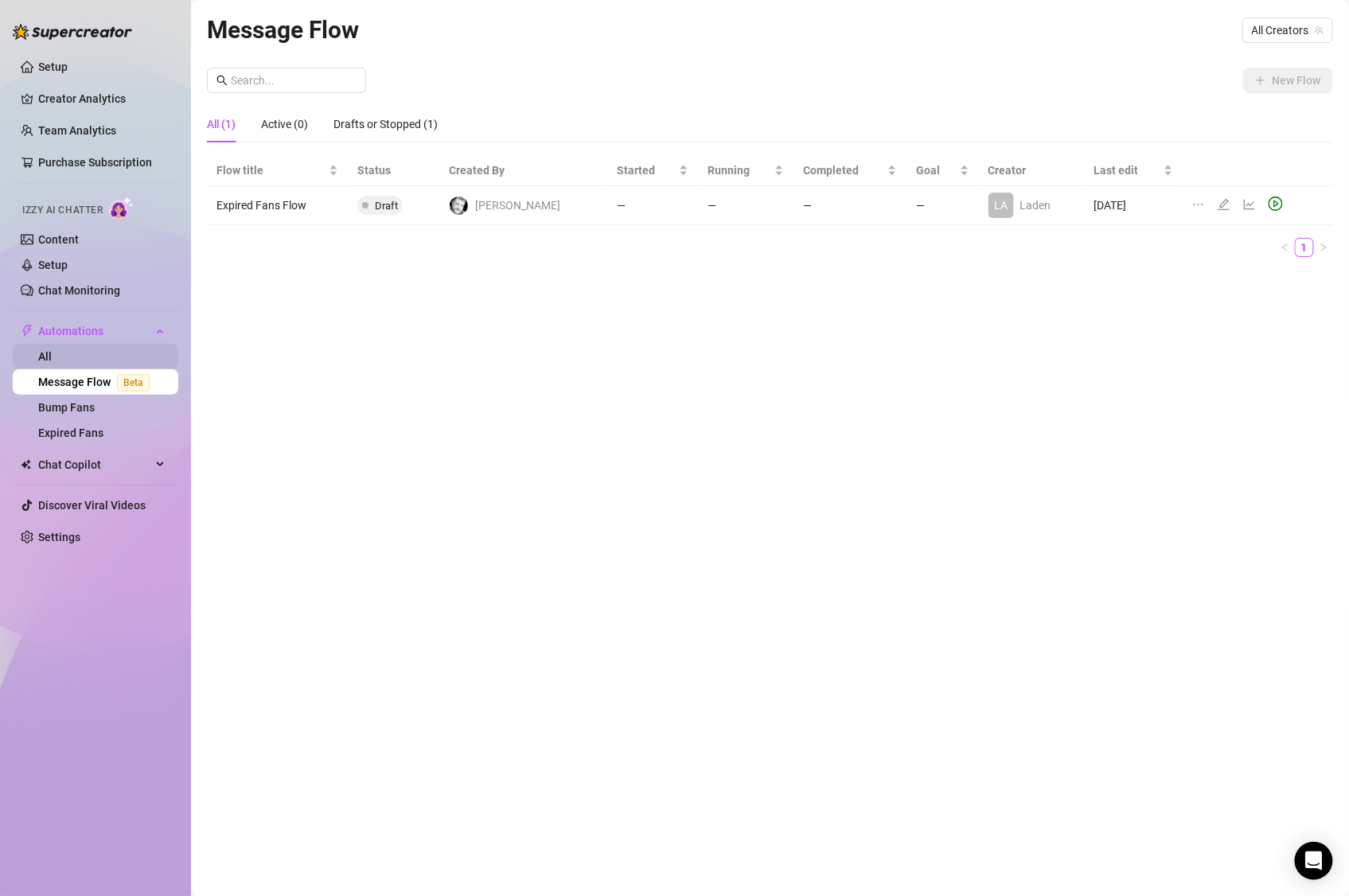
click at [50, 350] on link "All" at bounding box center [45, 357] width 13 height 13
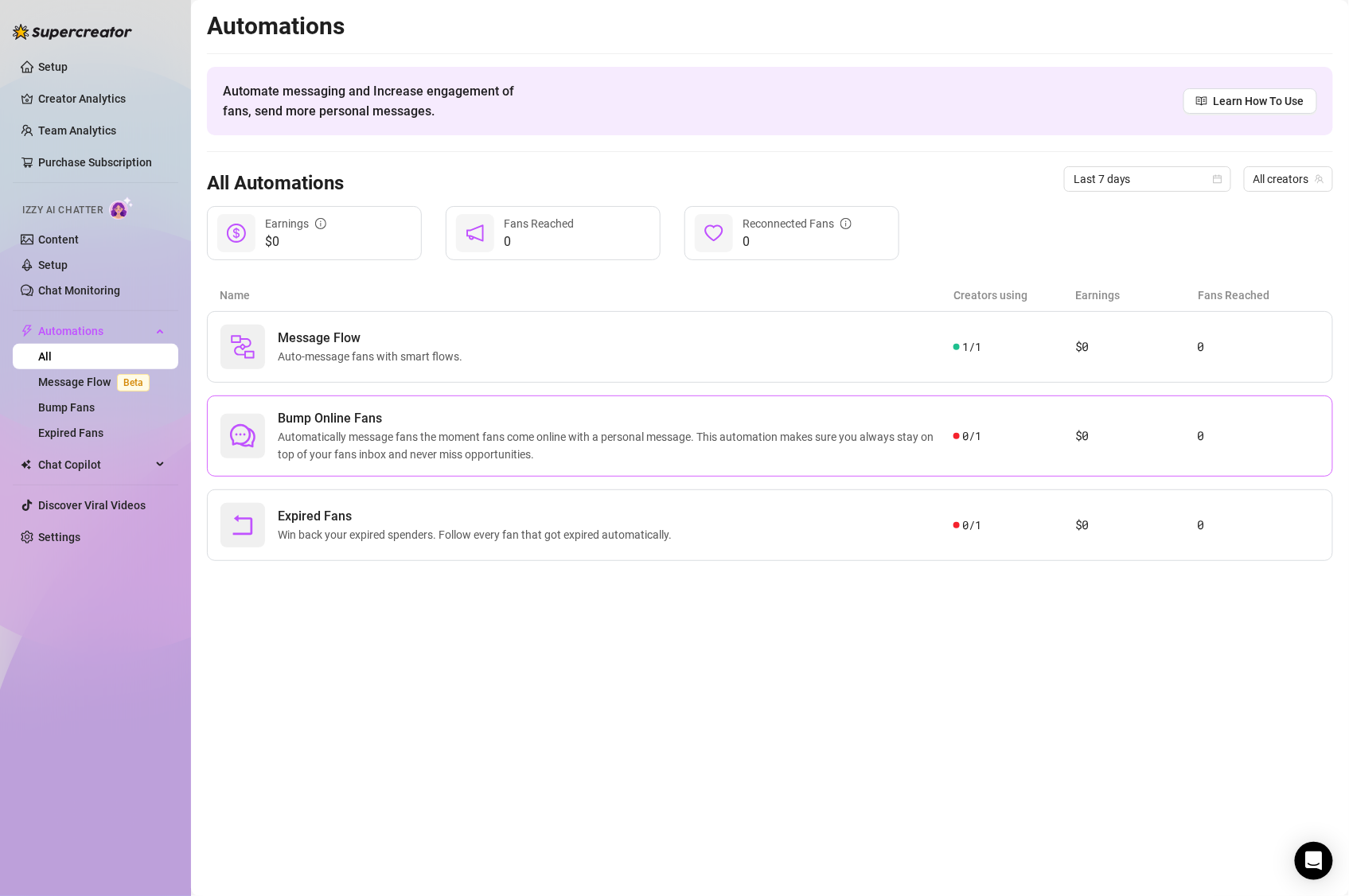
click at [307, 442] on span "Automatically message fans the moment fans come online with a personal message.…" at bounding box center [616, 445] width 676 height 35
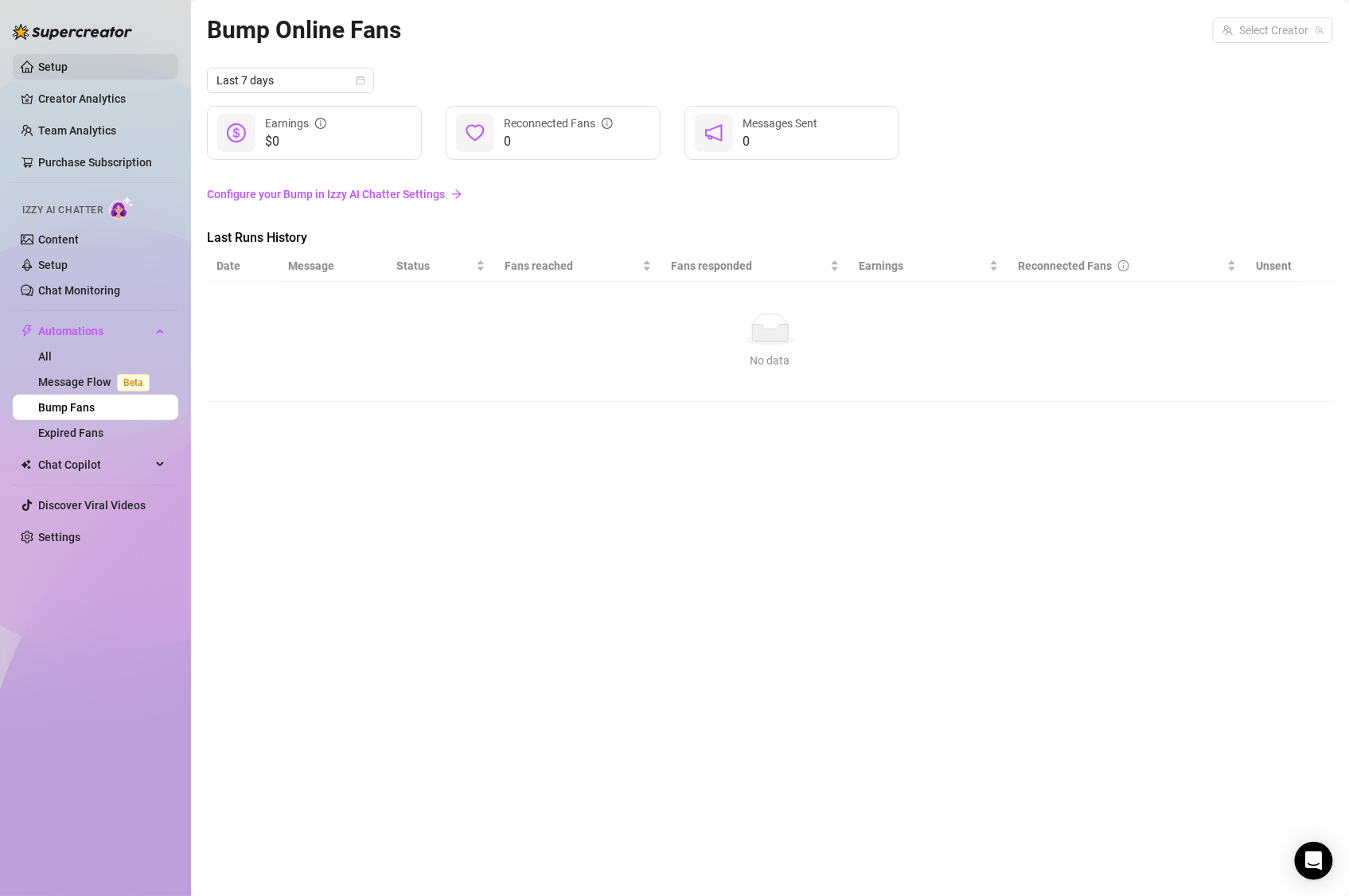
click at [53, 67] on link "Setup" at bounding box center [53, 67] width 30 height 13
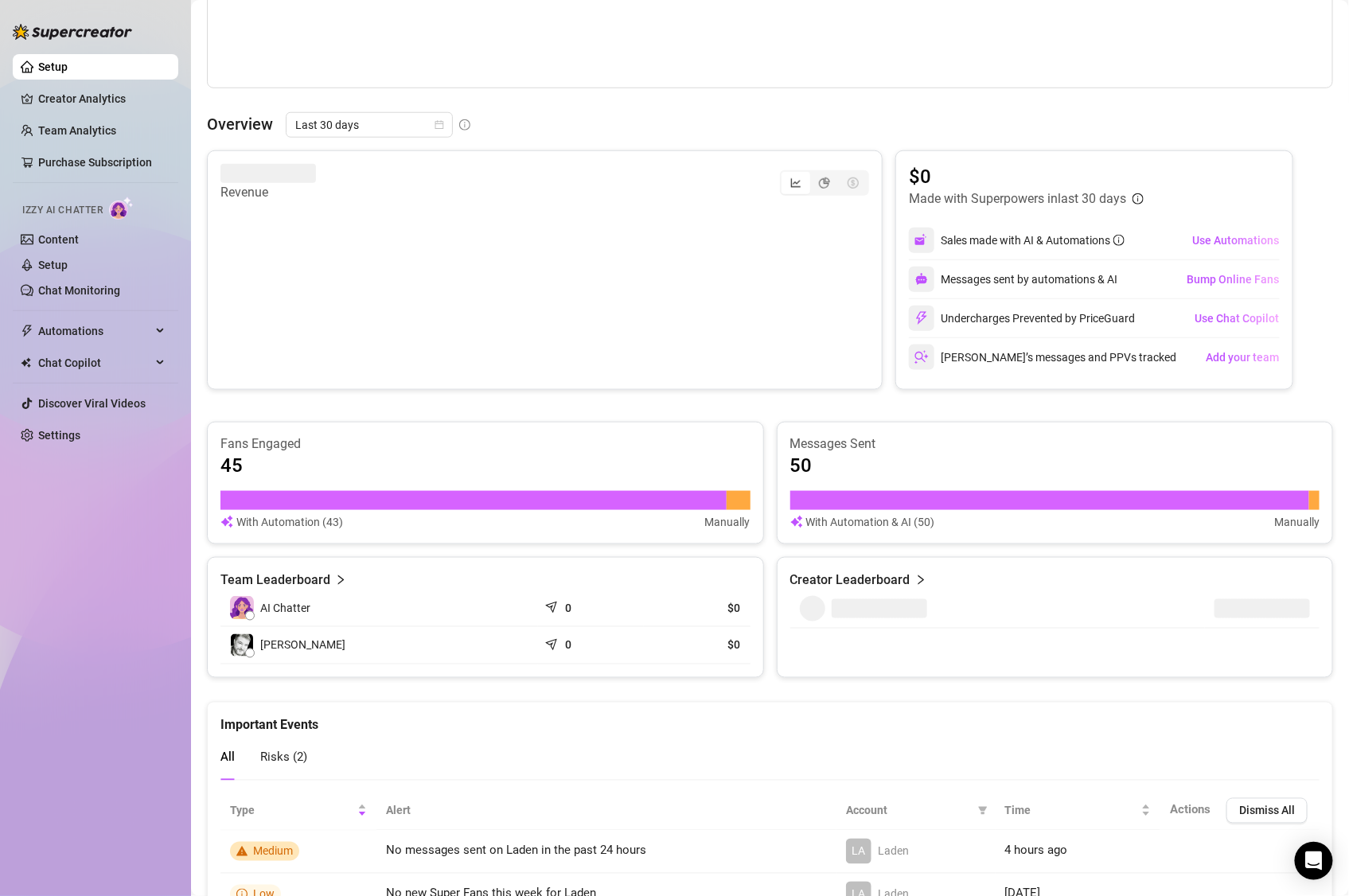
scroll to position [588, 0]
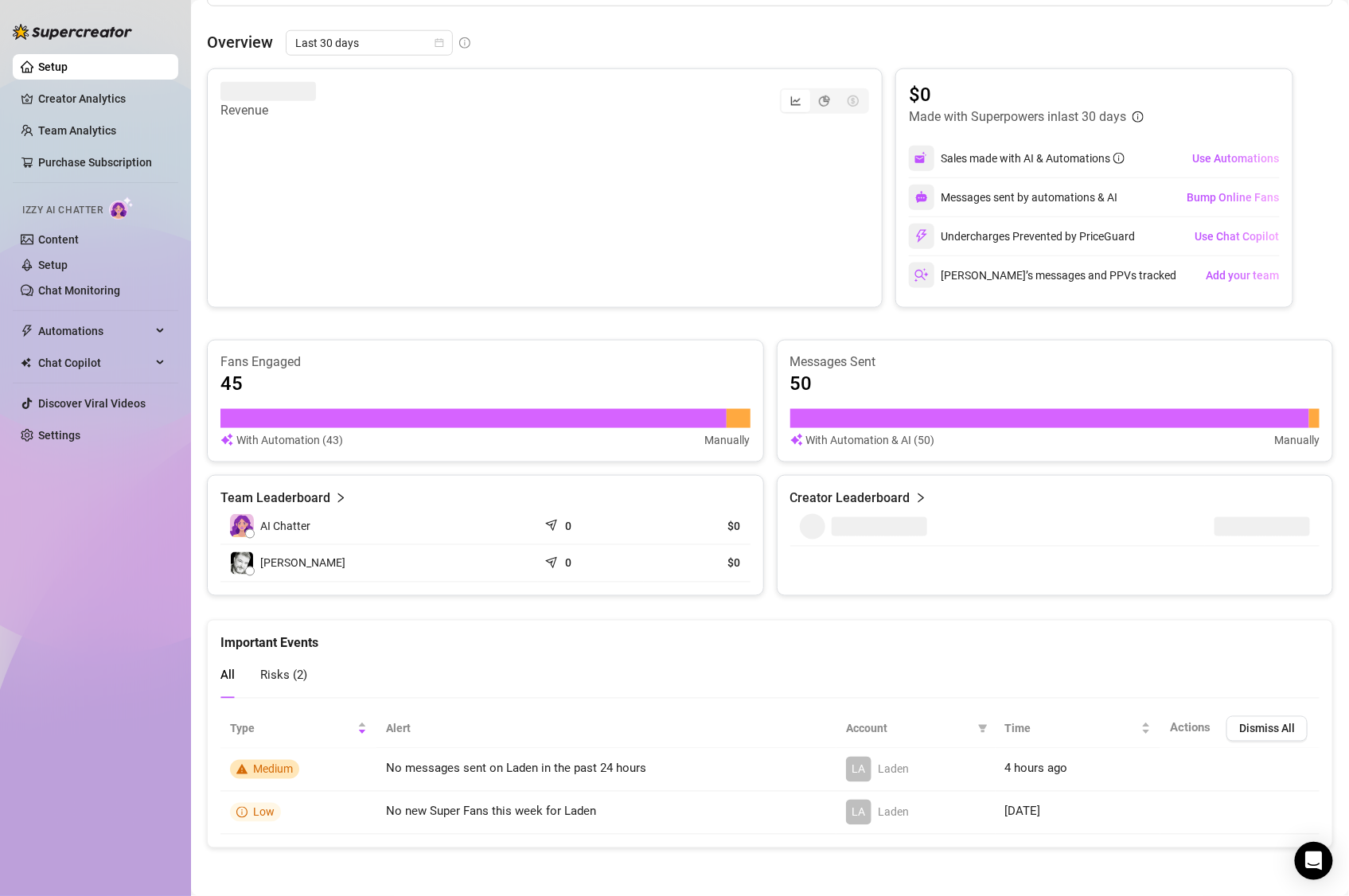
click at [427, 532] on div "AI Chatter" at bounding box center [379, 526] width 298 height 24
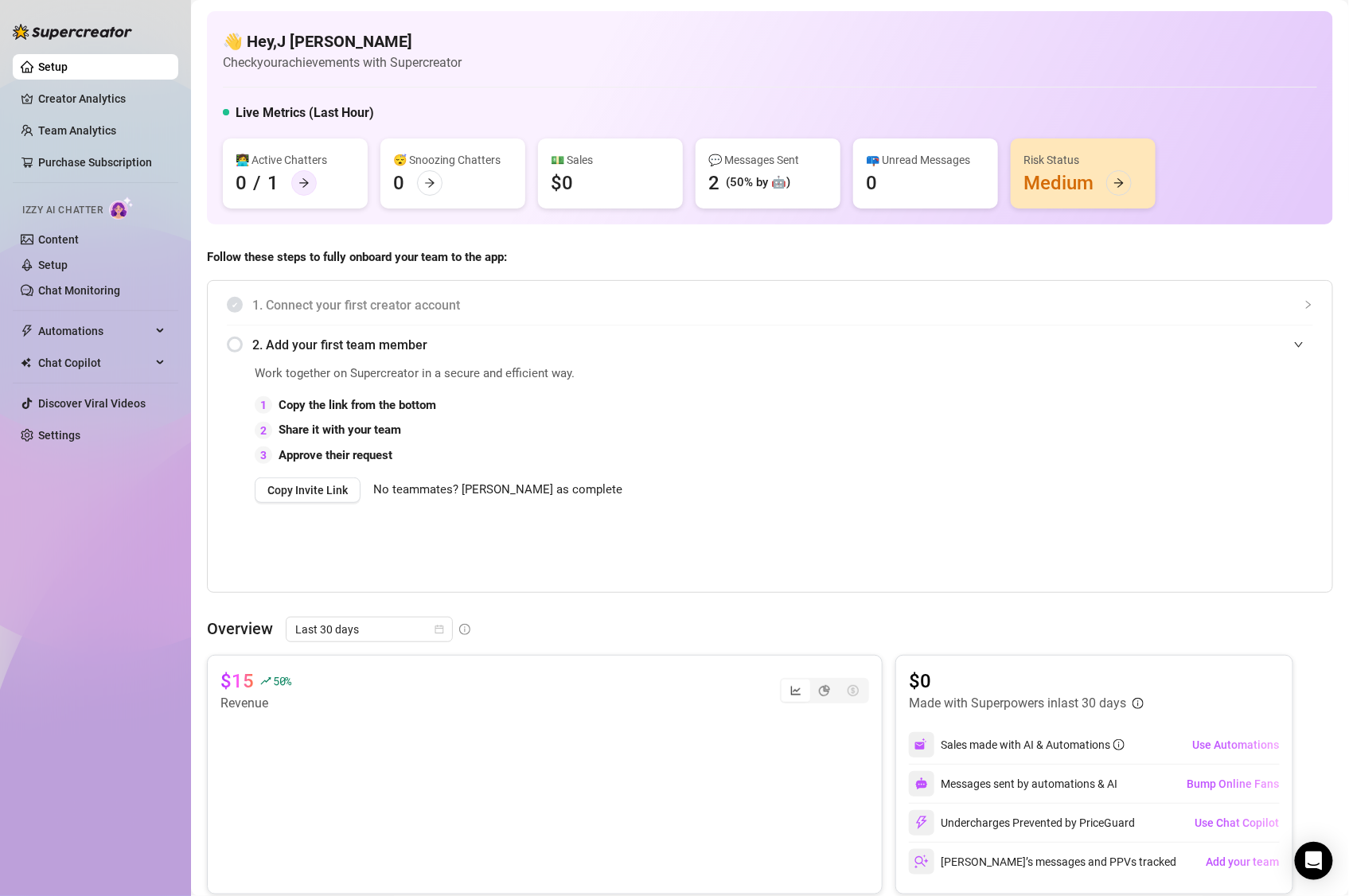
click at [301, 187] on icon "arrow-right" at bounding box center [304, 183] width 11 height 11
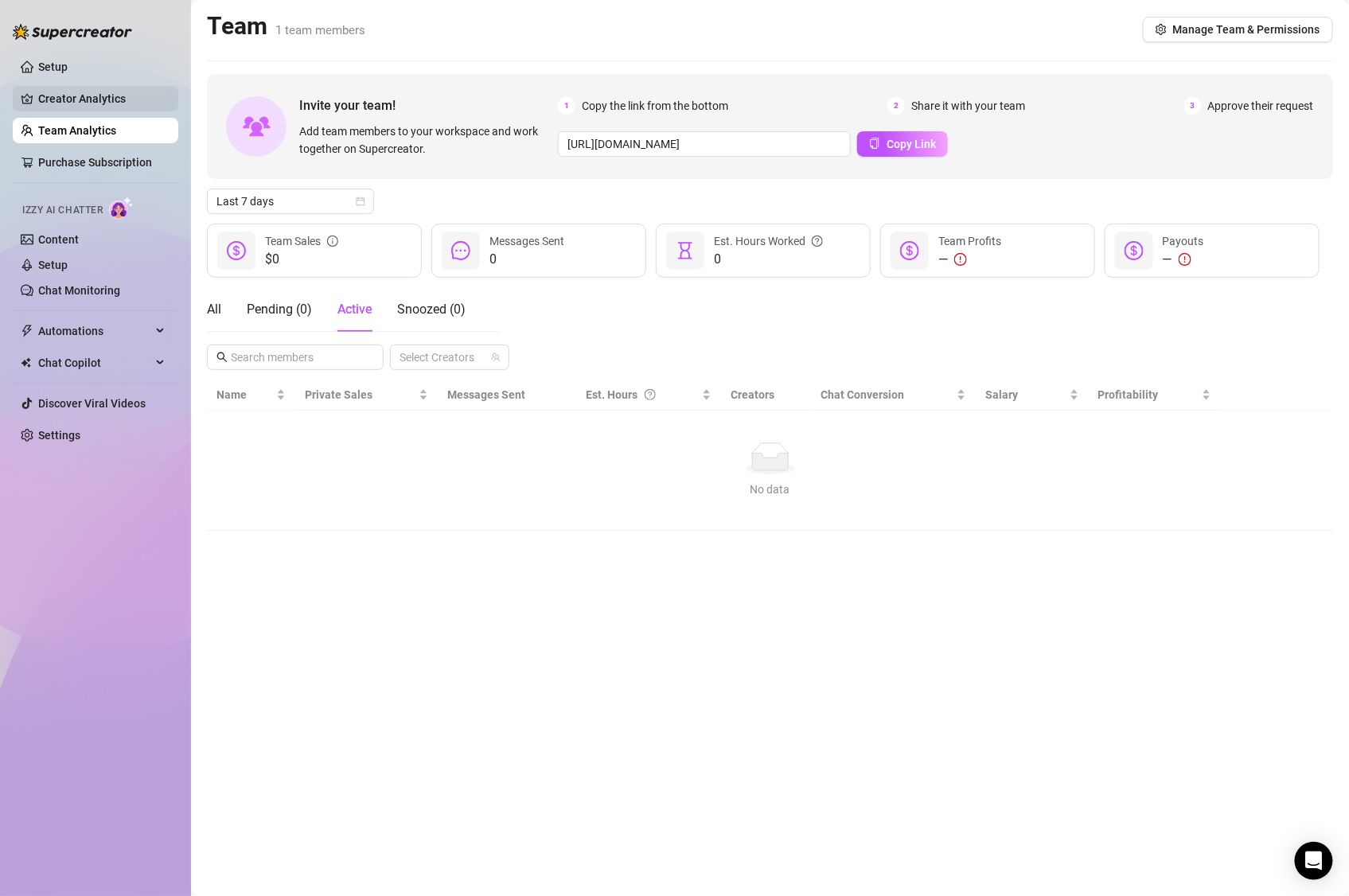
click at [84, 101] on link "Creator Analytics" at bounding box center [102, 99] width 127 height 25
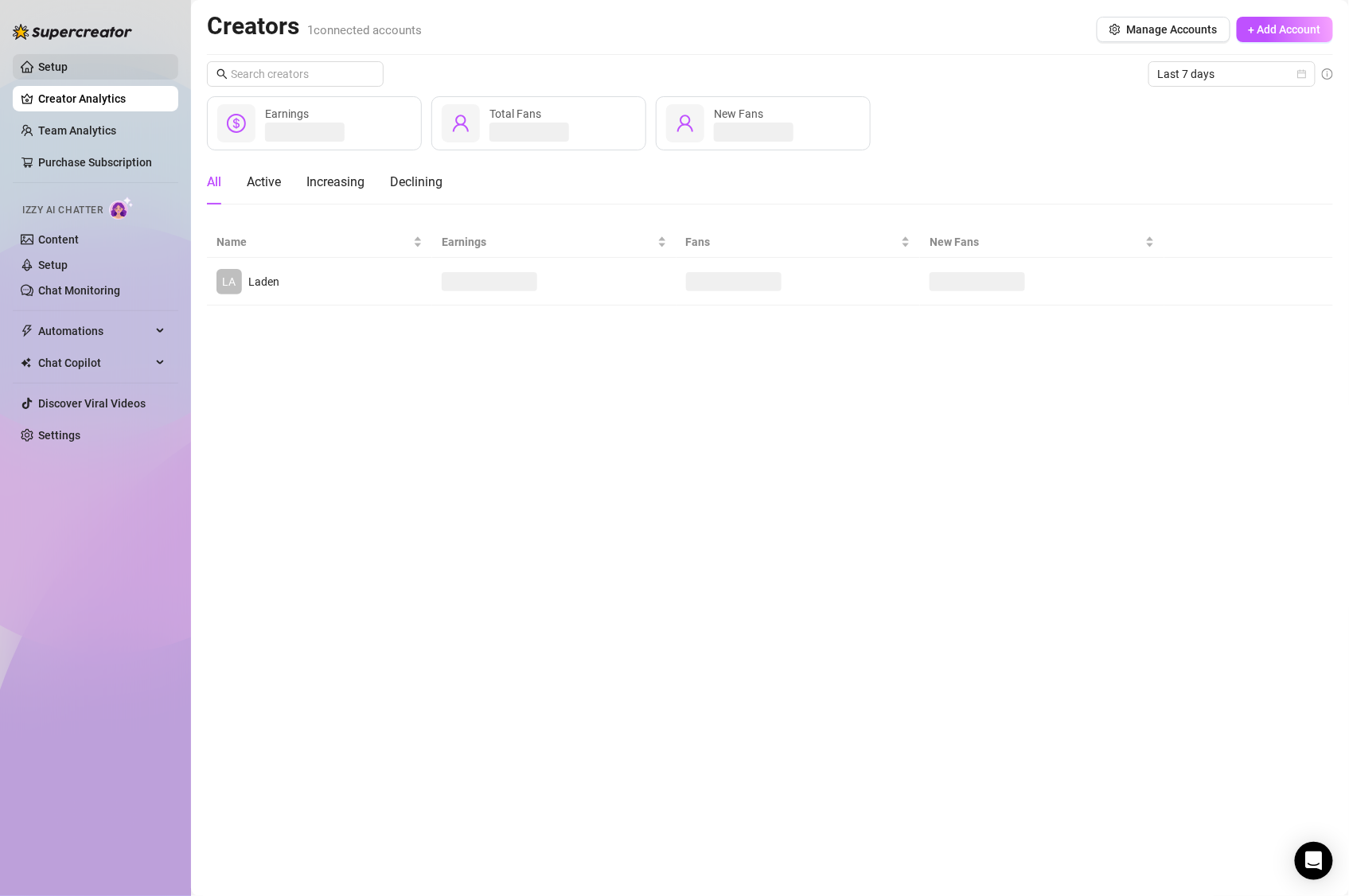
click at [54, 73] on link "Setup" at bounding box center [53, 67] width 30 height 13
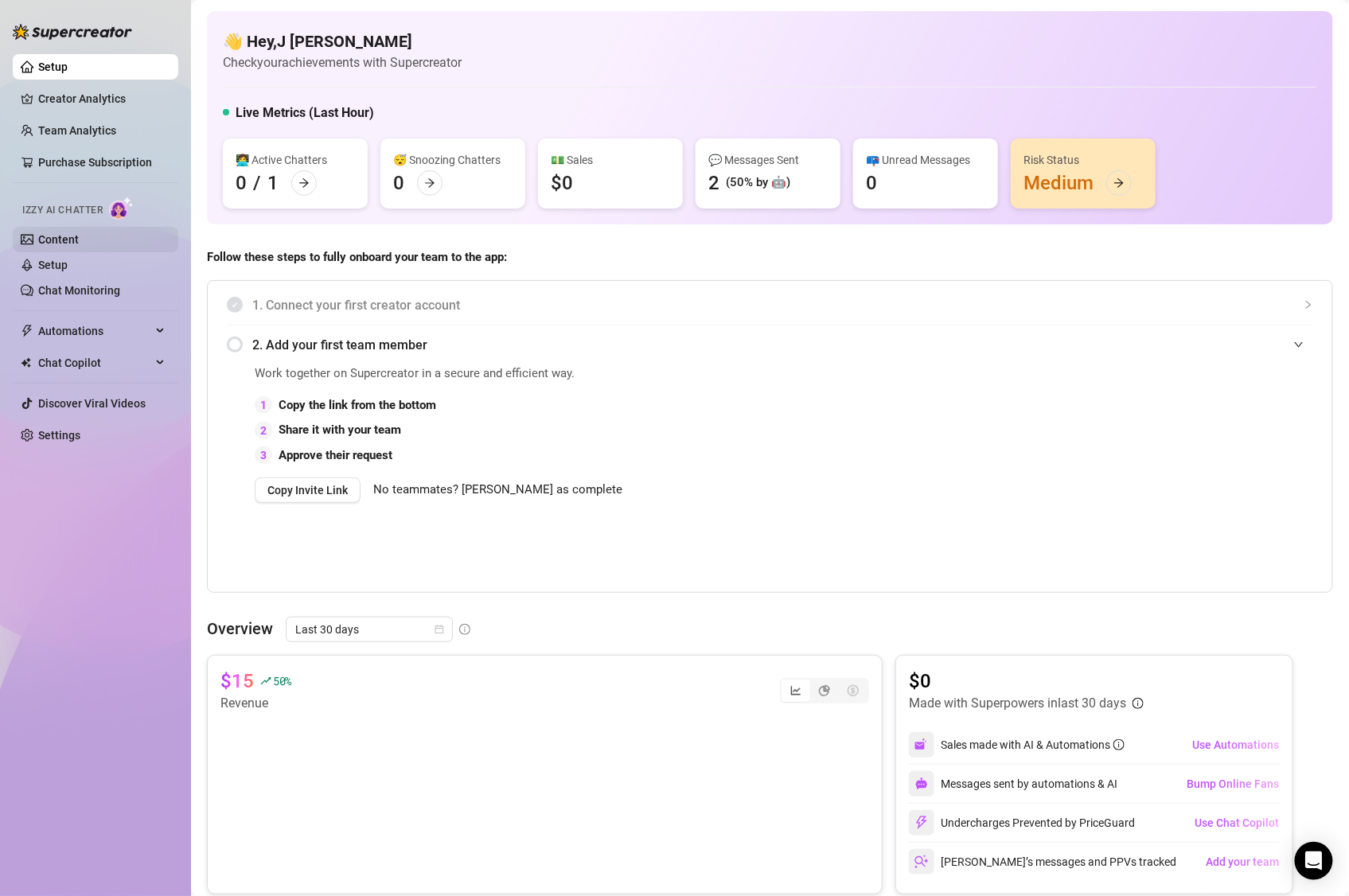
click at [72, 235] on link "Content" at bounding box center [58, 239] width 40 height 13
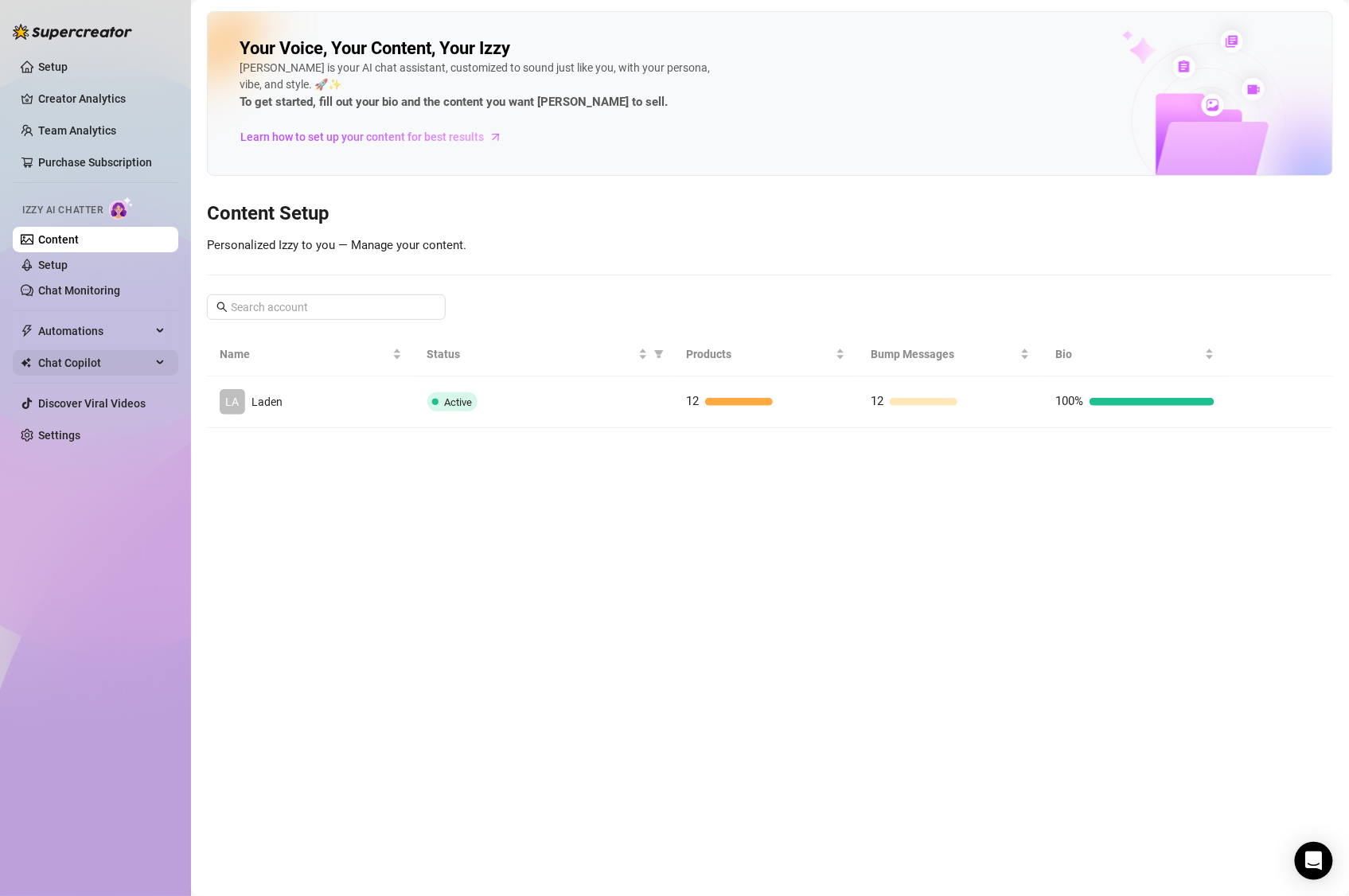
click at [82, 366] on span "Chat Copilot" at bounding box center [95, 363] width 113 height 25
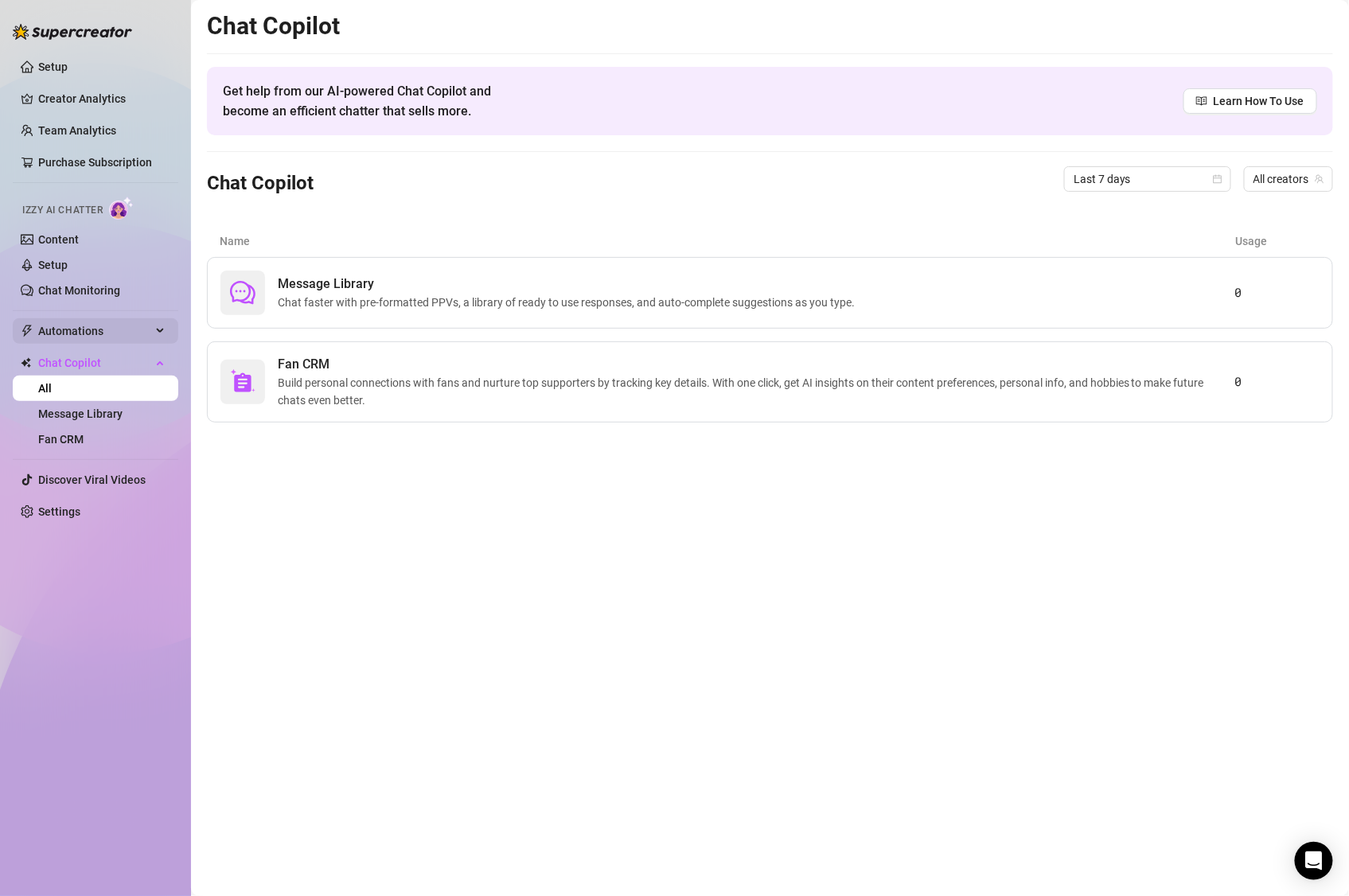
click at [89, 334] on span "Automations" at bounding box center [95, 331] width 113 height 25
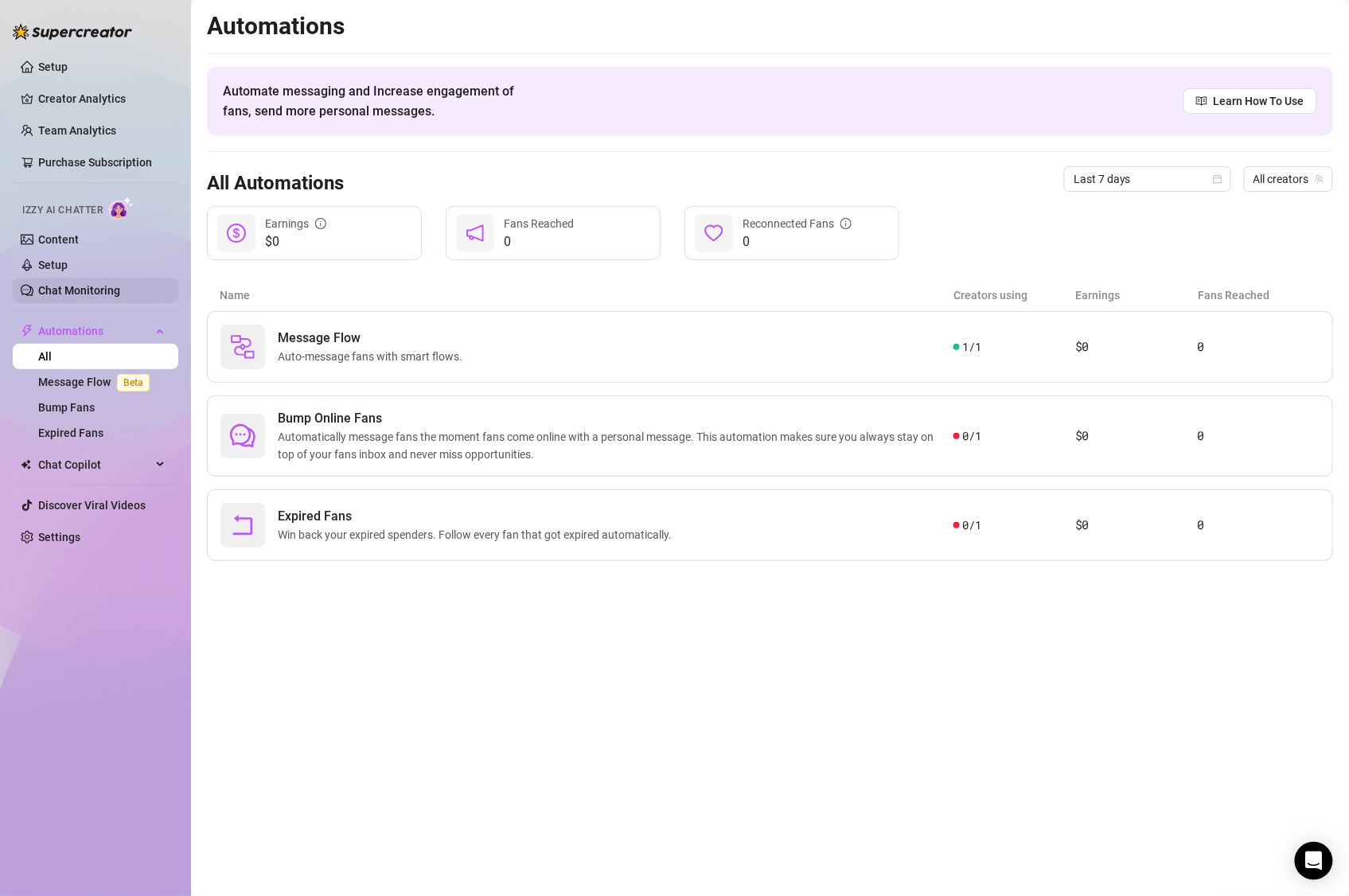
click at [82, 289] on link "Chat Monitoring" at bounding box center [79, 290] width 82 height 13
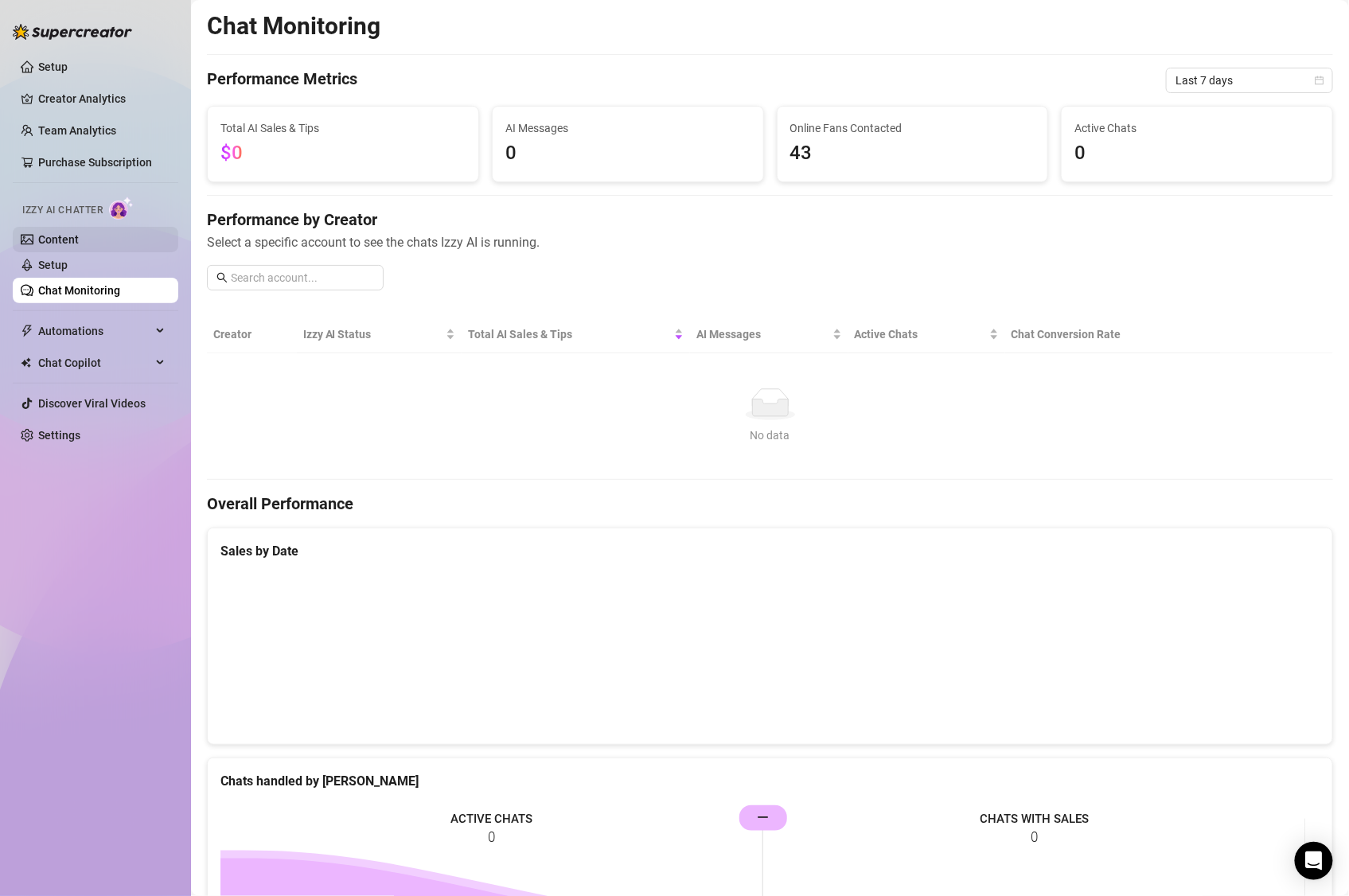
click at [79, 238] on link "Content" at bounding box center [58, 239] width 40 height 13
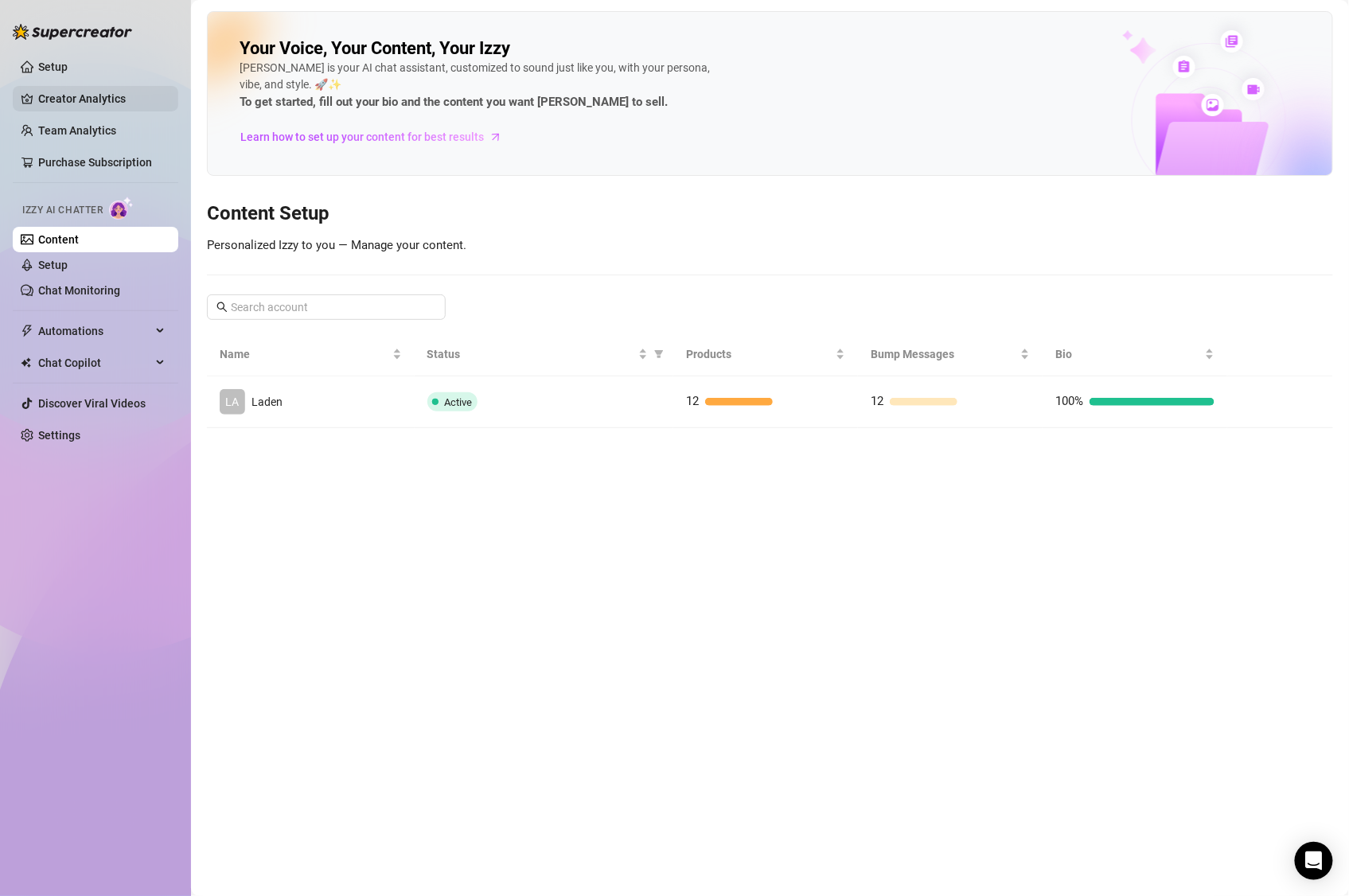
click at [107, 106] on link "Creator Analytics" at bounding box center [102, 99] width 127 height 25
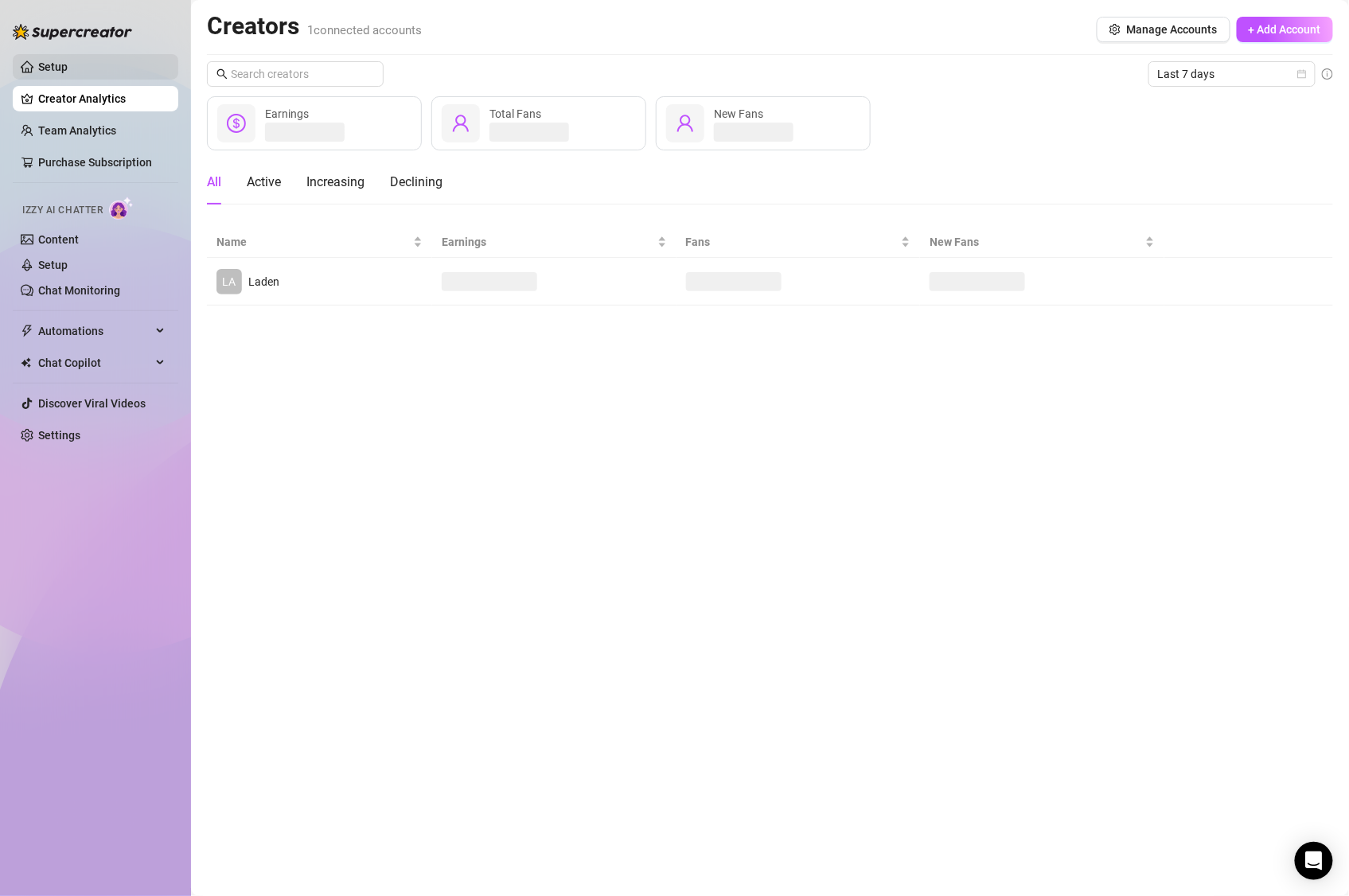
click at [67, 61] on link "Setup" at bounding box center [53, 67] width 30 height 13
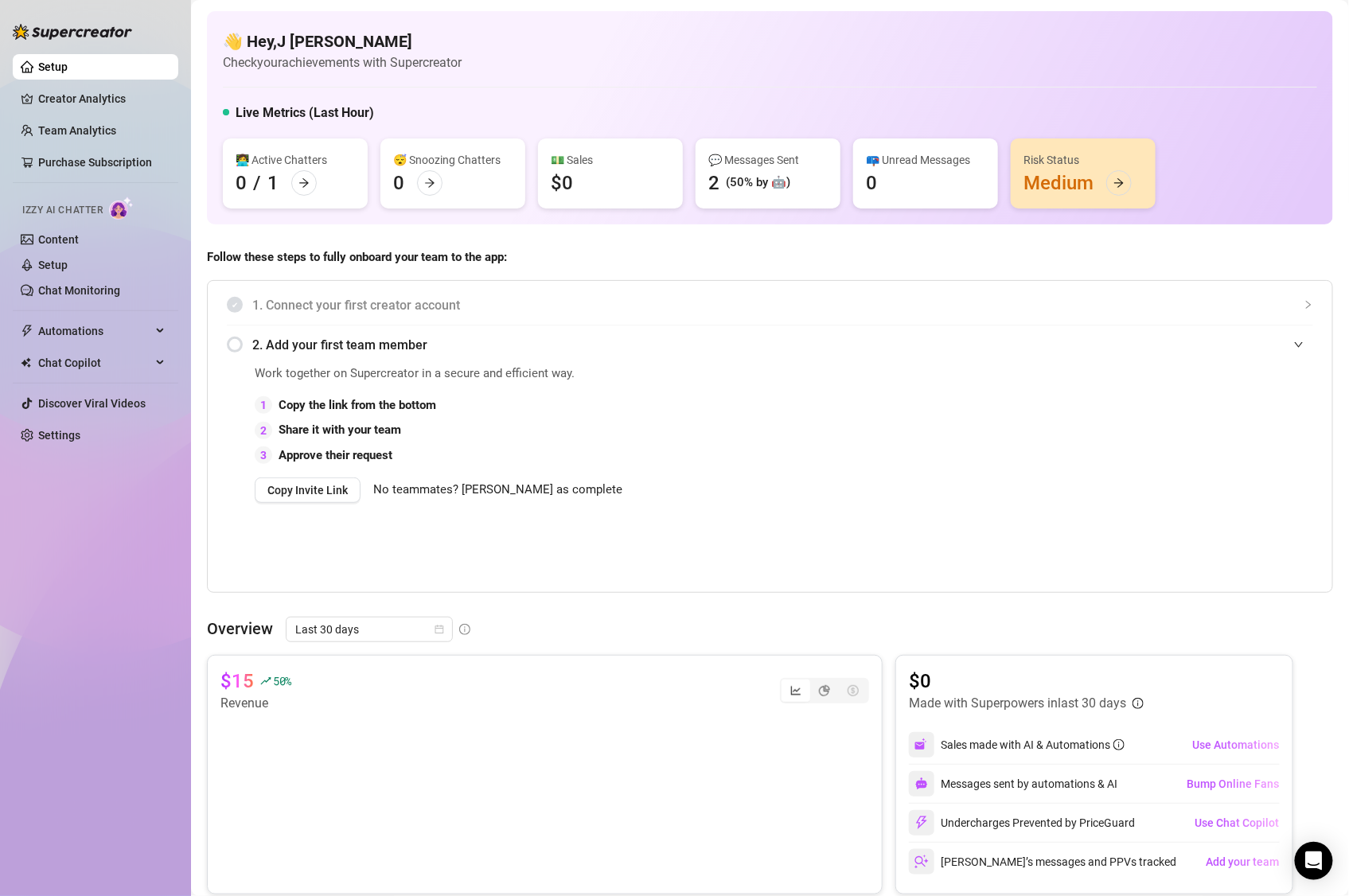
click at [39, 61] on link "Setup" at bounding box center [53, 67] width 30 height 13
click at [687, 497] on div "Copy Invite Link No teammates? Mark as complete" at bounding box center [605, 490] width 701 height 25
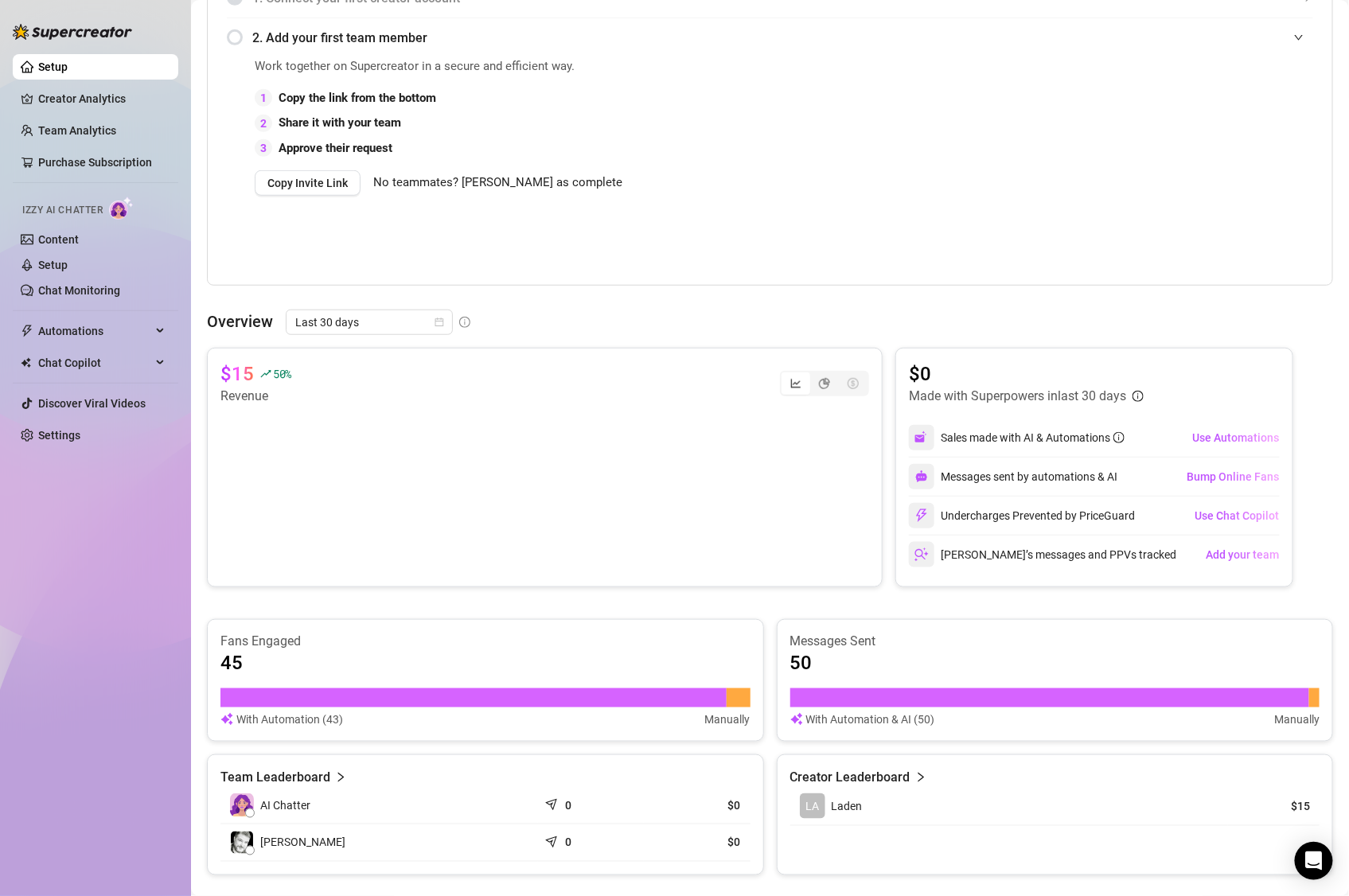
scroll to position [260, 0]
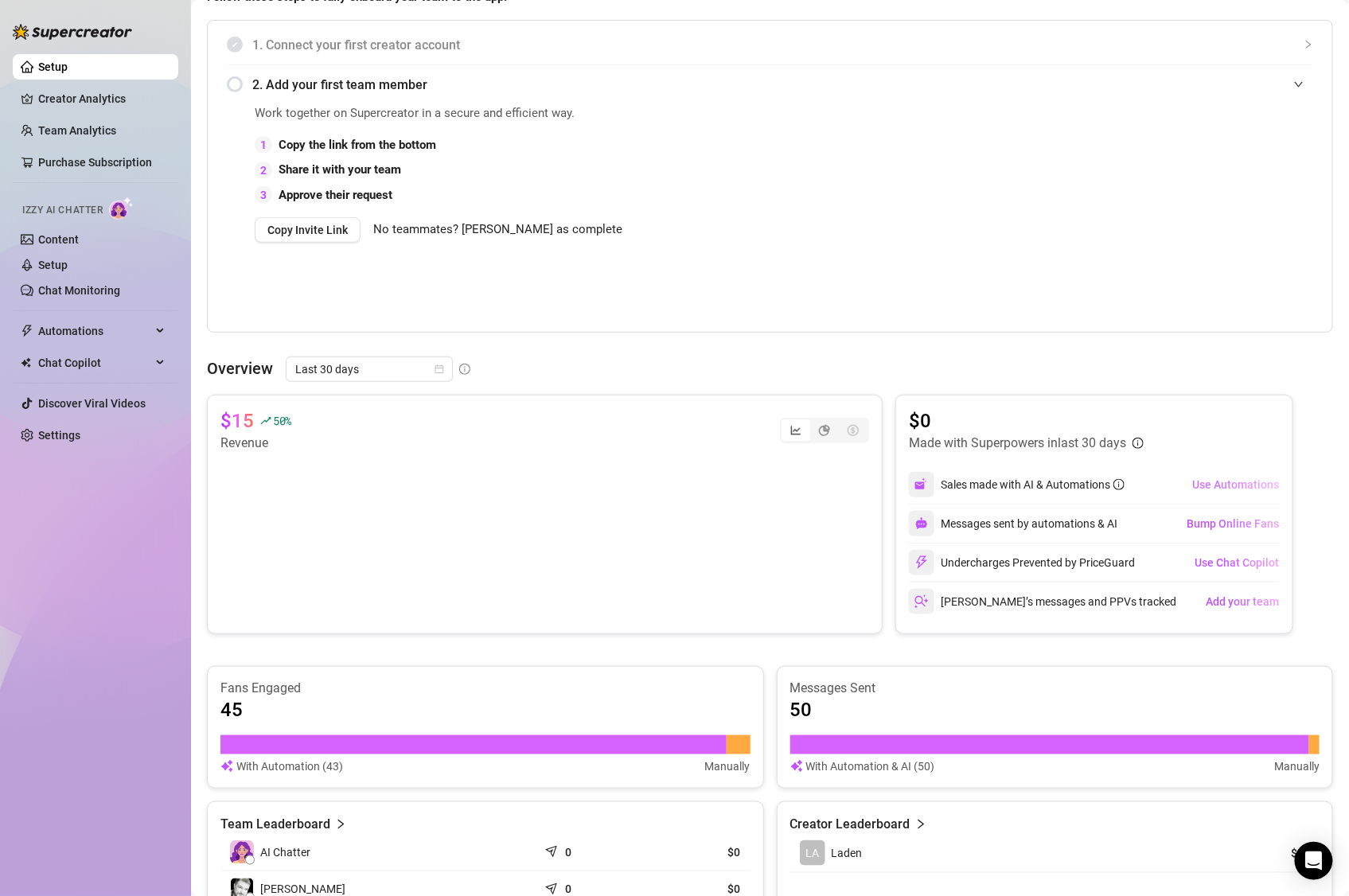
click at [1222, 487] on span "Use Automations" at bounding box center [1236, 485] width 87 height 13
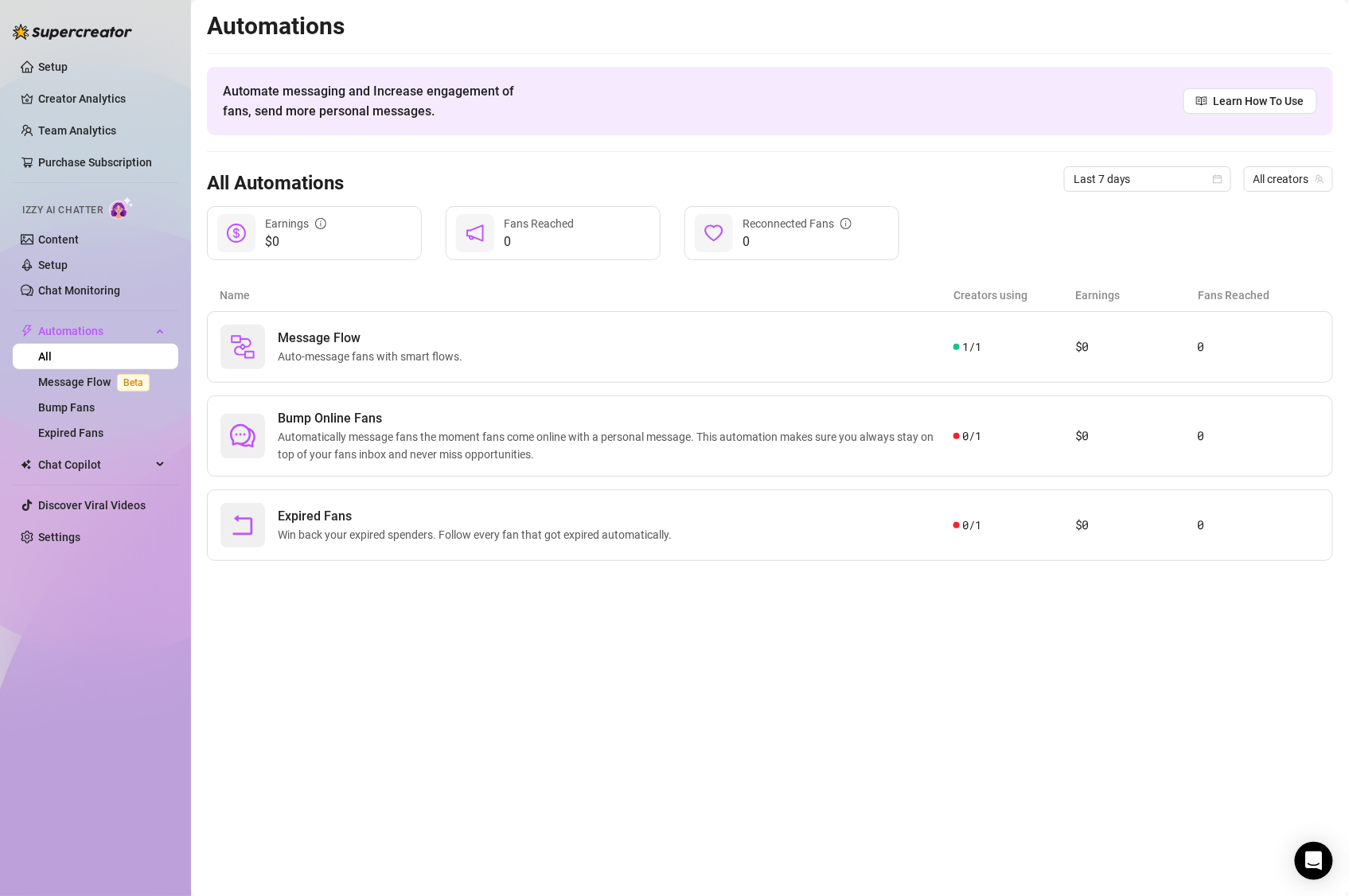
click at [86, 184] on ul "Setup Creator Analytics Team Analytics Purchase Subscription Izzy AI Chatter Co…" at bounding box center [95, 302] width 166 height 509
drag, startPoint x: 112, startPoint y: 202, endPoint x: 121, endPoint y: 211, distance: 12.7
click at [112, 203] on img at bounding box center [122, 208] width 25 height 23
click at [125, 215] on img at bounding box center [122, 208] width 25 height 23
click at [64, 259] on link "Setup" at bounding box center [53, 265] width 30 height 13
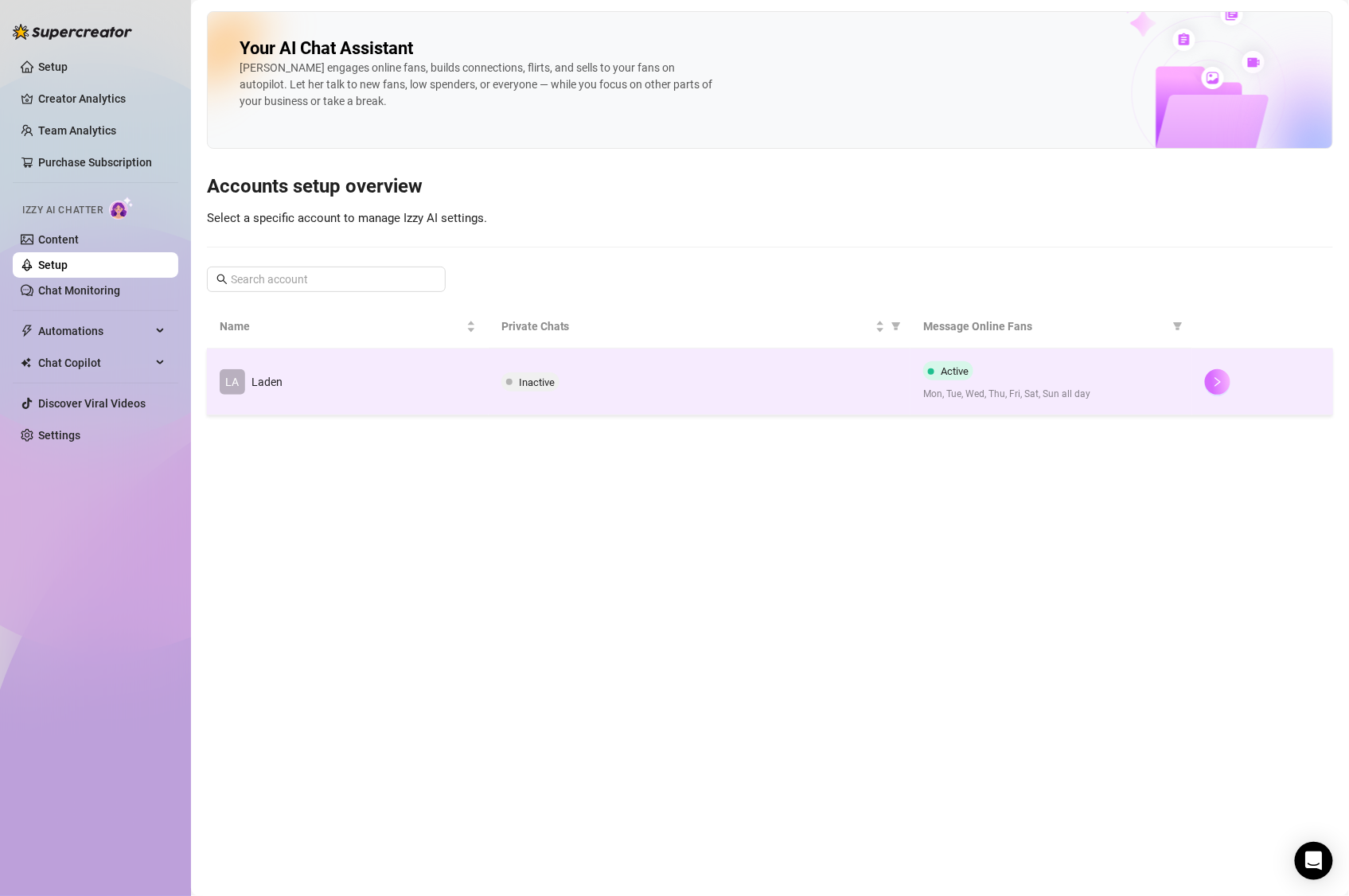
click at [1223, 383] on icon "right" at bounding box center [1218, 382] width 11 height 11
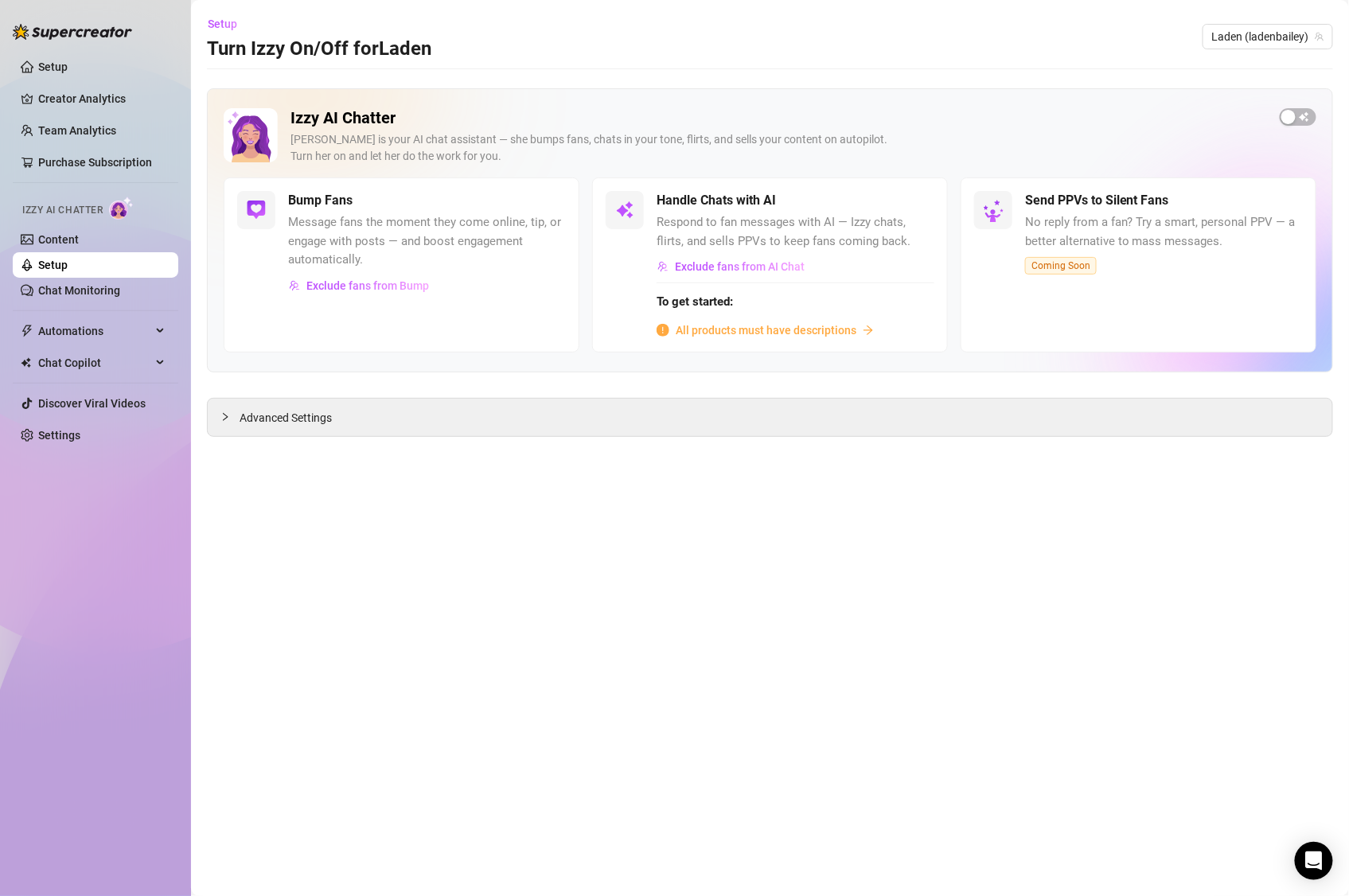
click at [431, 215] on span "Message fans the moment they come online, tip, or engage with posts — and boost…" at bounding box center [428, 241] width 278 height 56
click at [749, 260] on button "Exclude fans from AI Chat" at bounding box center [731, 266] width 149 height 25
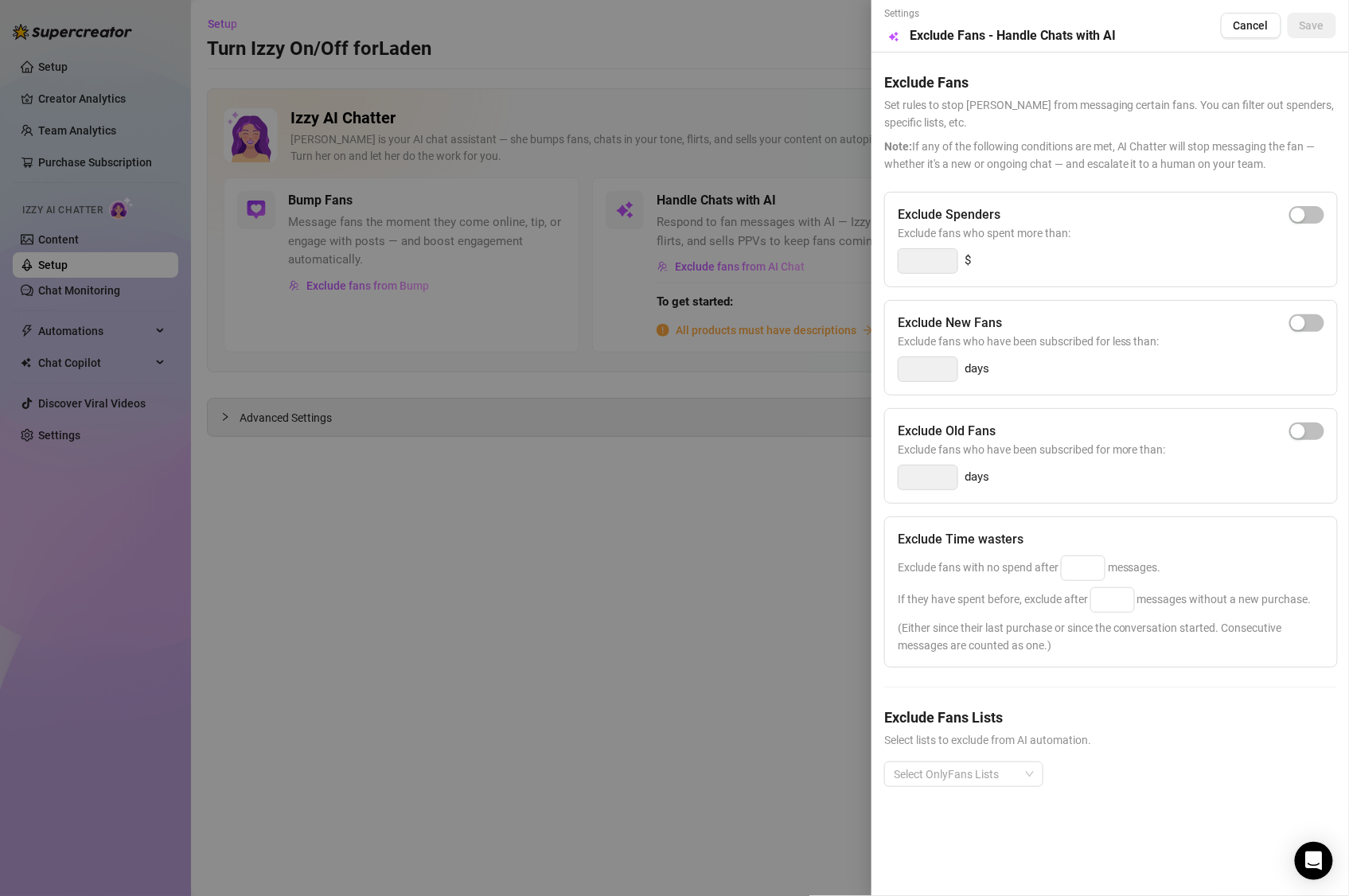
click at [759, 235] on div at bounding box center [674, 448] width 1349 height 896
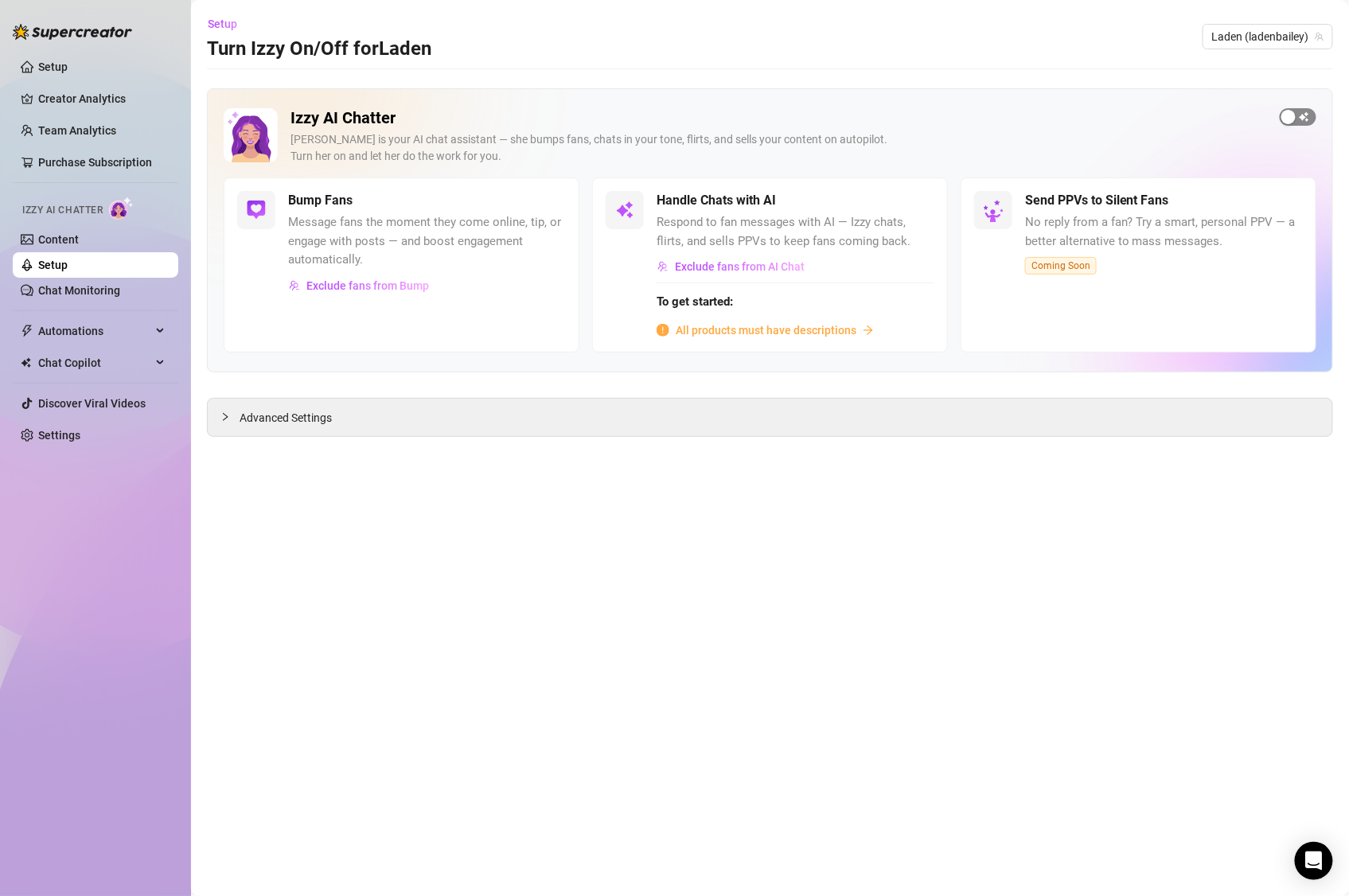
click at [1287, 110] on div "button" at bounding box center [1289, 117] width 14 height 14
click at [917, 202] on span "button" at bounding box center [917, 201] width 35 height 18
click at [63, 243] on link "Content" at bounding box center [58, 239] width 40 height 13
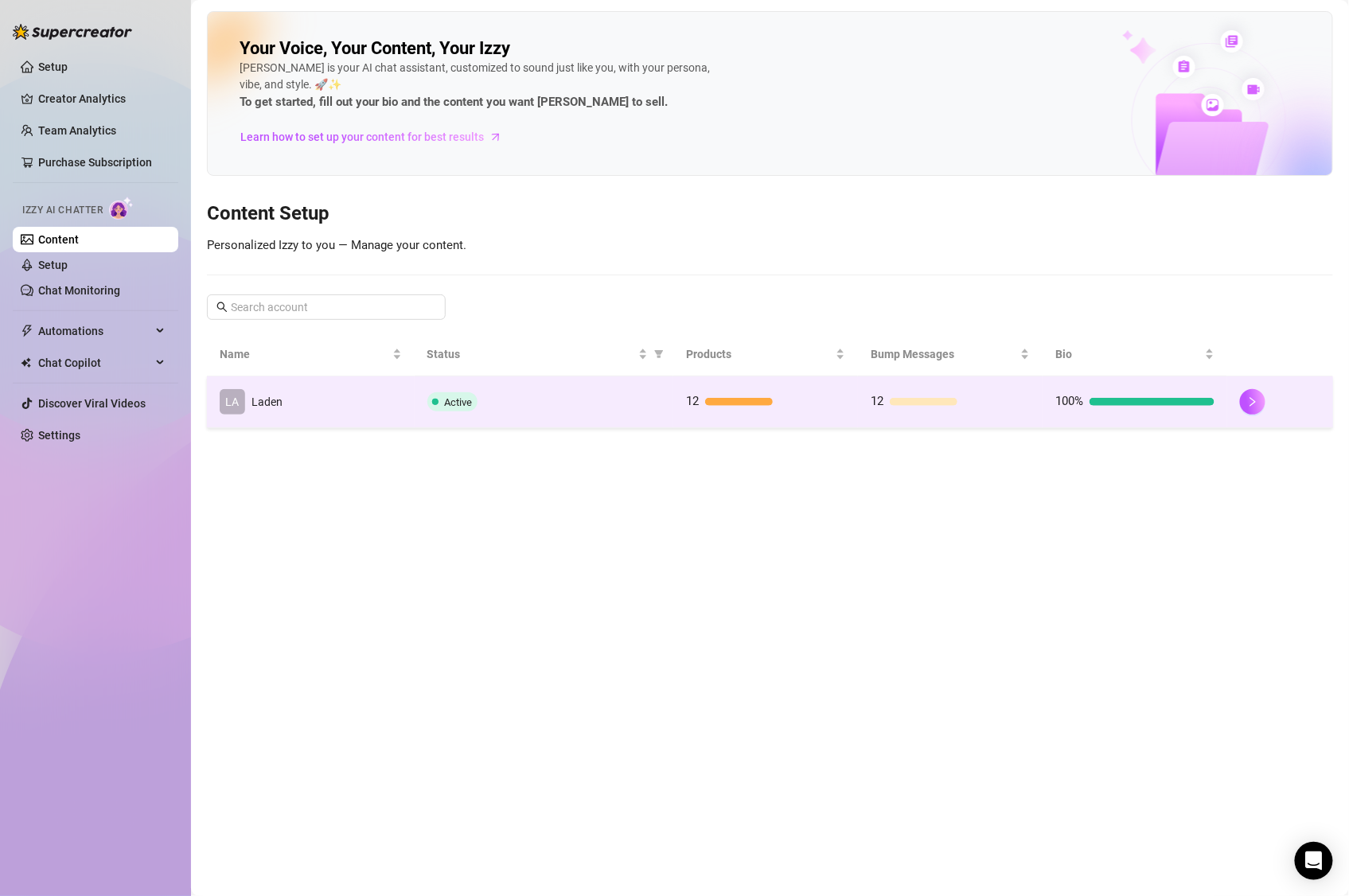
click at [489, 418] on td "Active" at bounding box center [545, 402] width 260 height 52
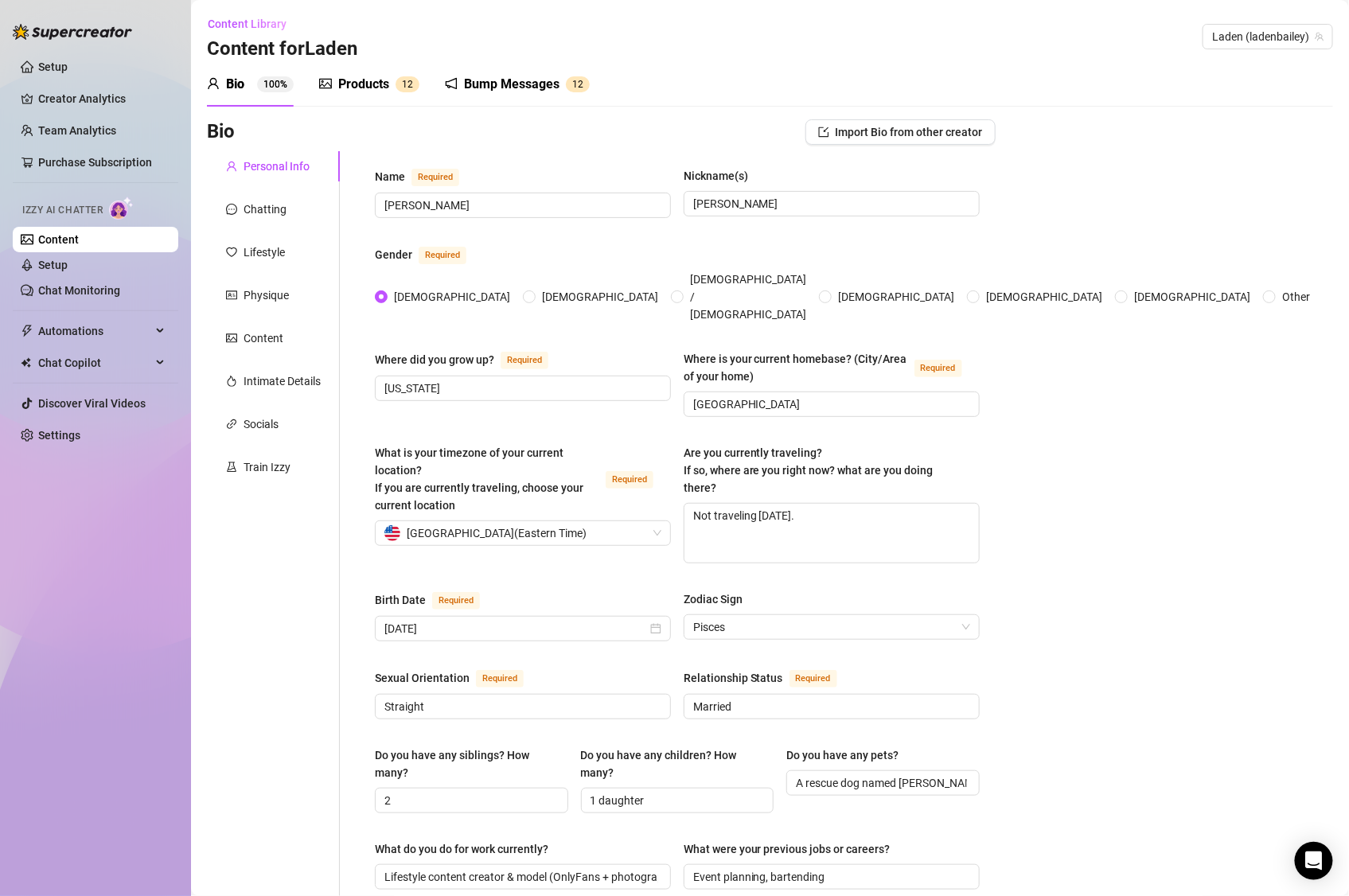
click at [359, 82] on div "Products" at bounding box center [363, 83] width 51 height 19
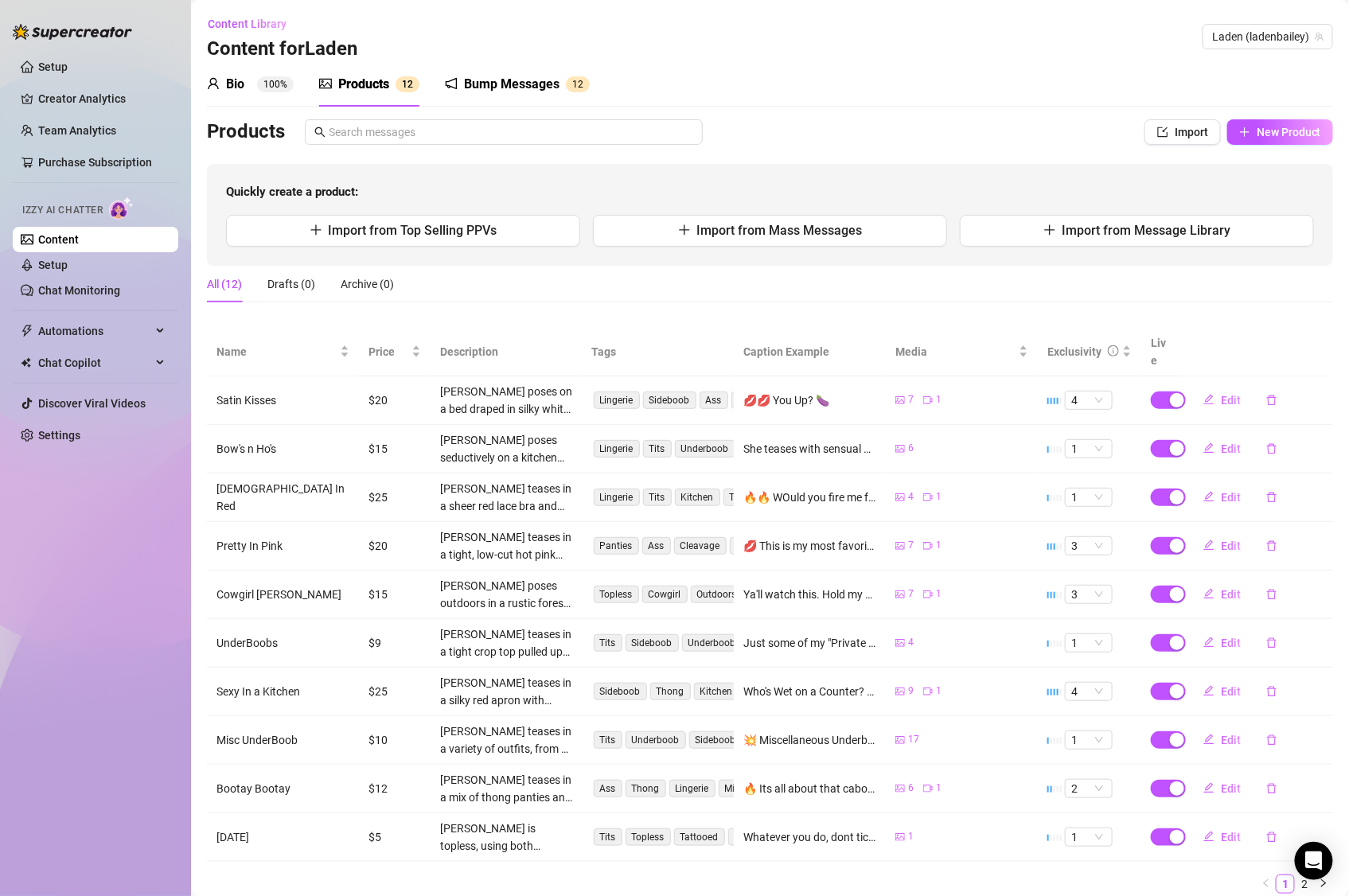
scroll to position [40, 0]
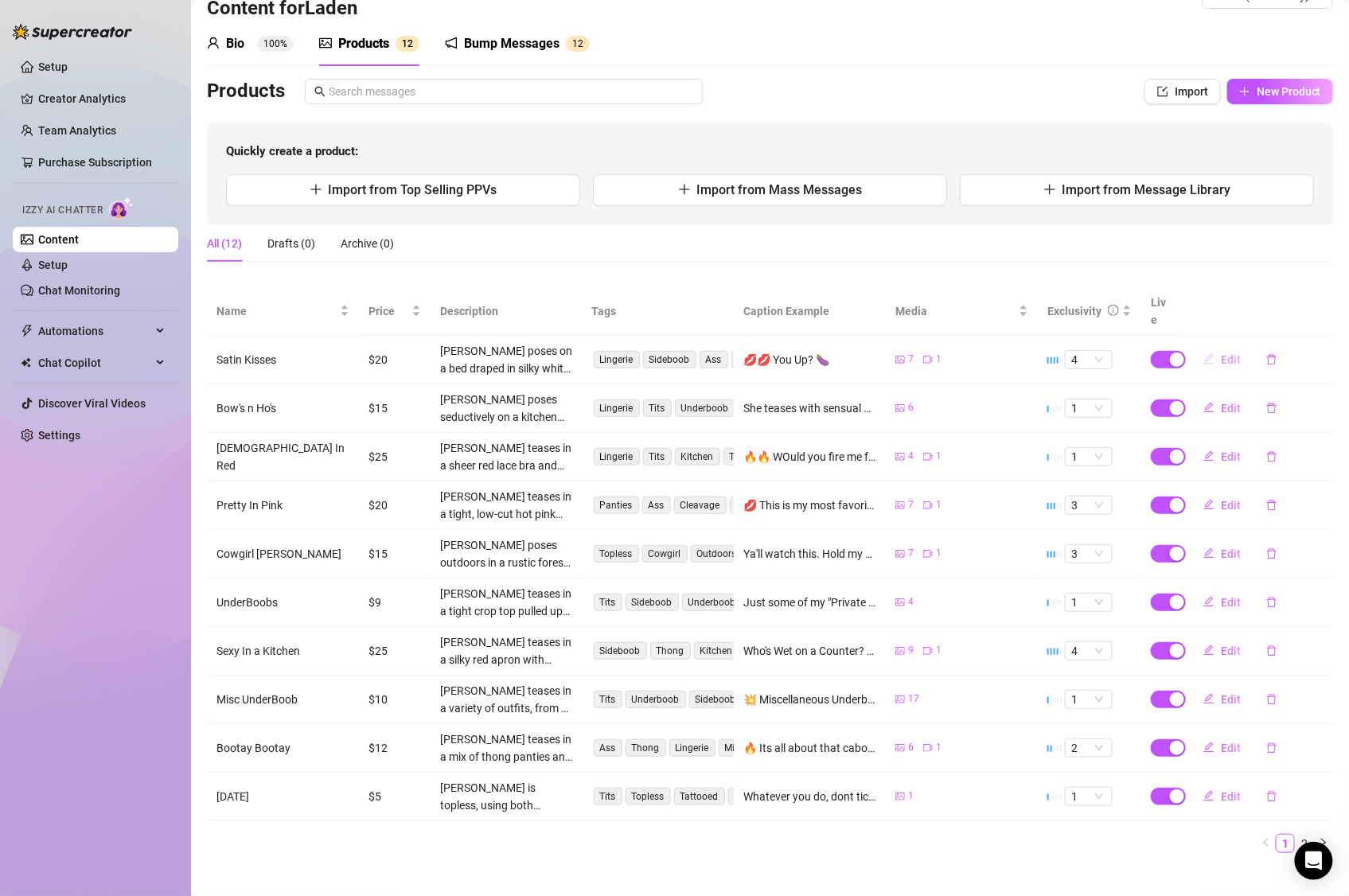
click at [1221, 353] on span "Edit" at bounding box center [1231, 359] width 20 height 13
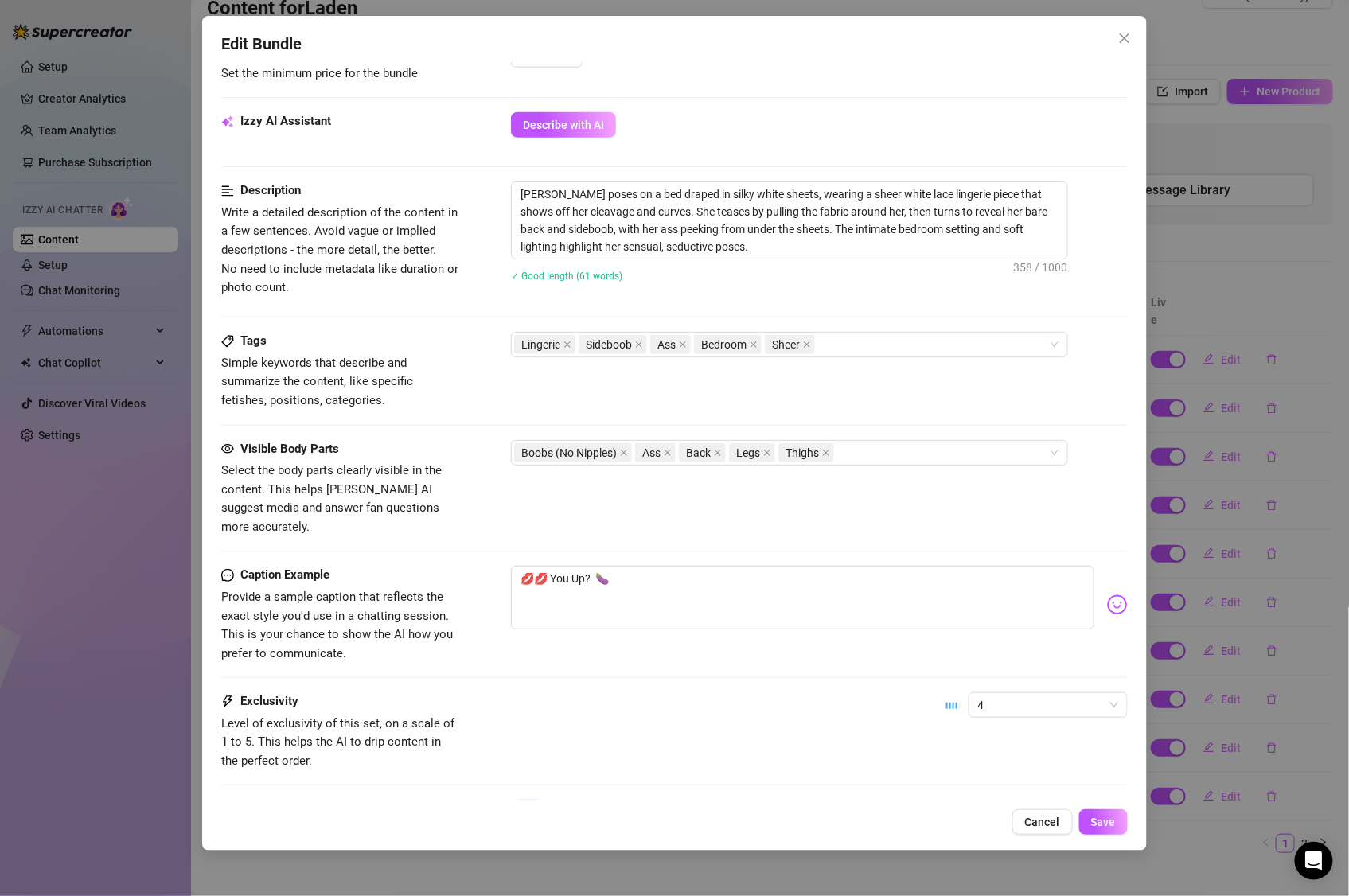
scroll to position [0, 0]
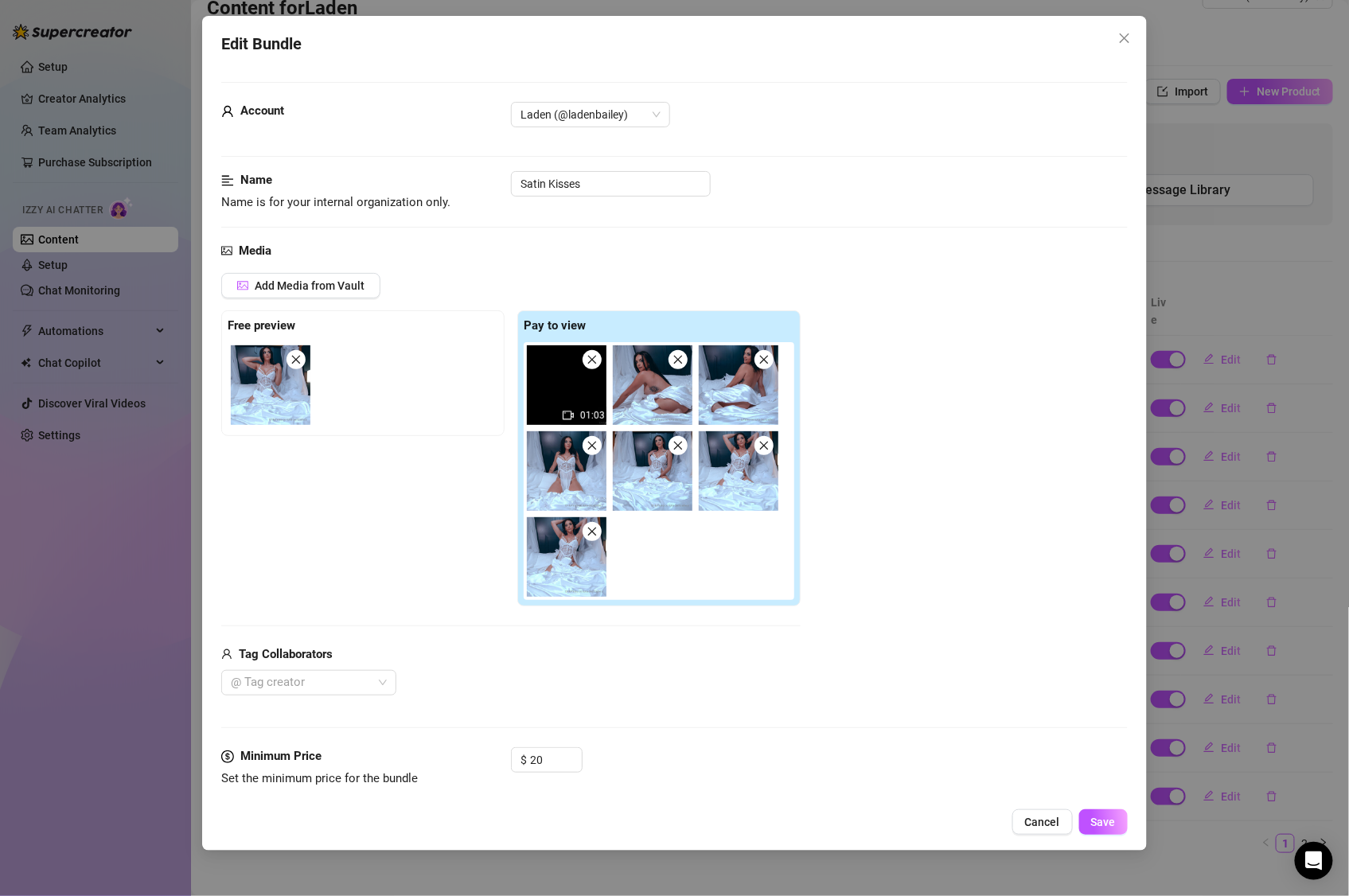
click at [1121, 51] on div "Edit Bundle" at bounding box center [675, 45] width 907 height 25
click at [1126, 35] on icon "close" at bounding box center [1125, 39] width 13 height 13
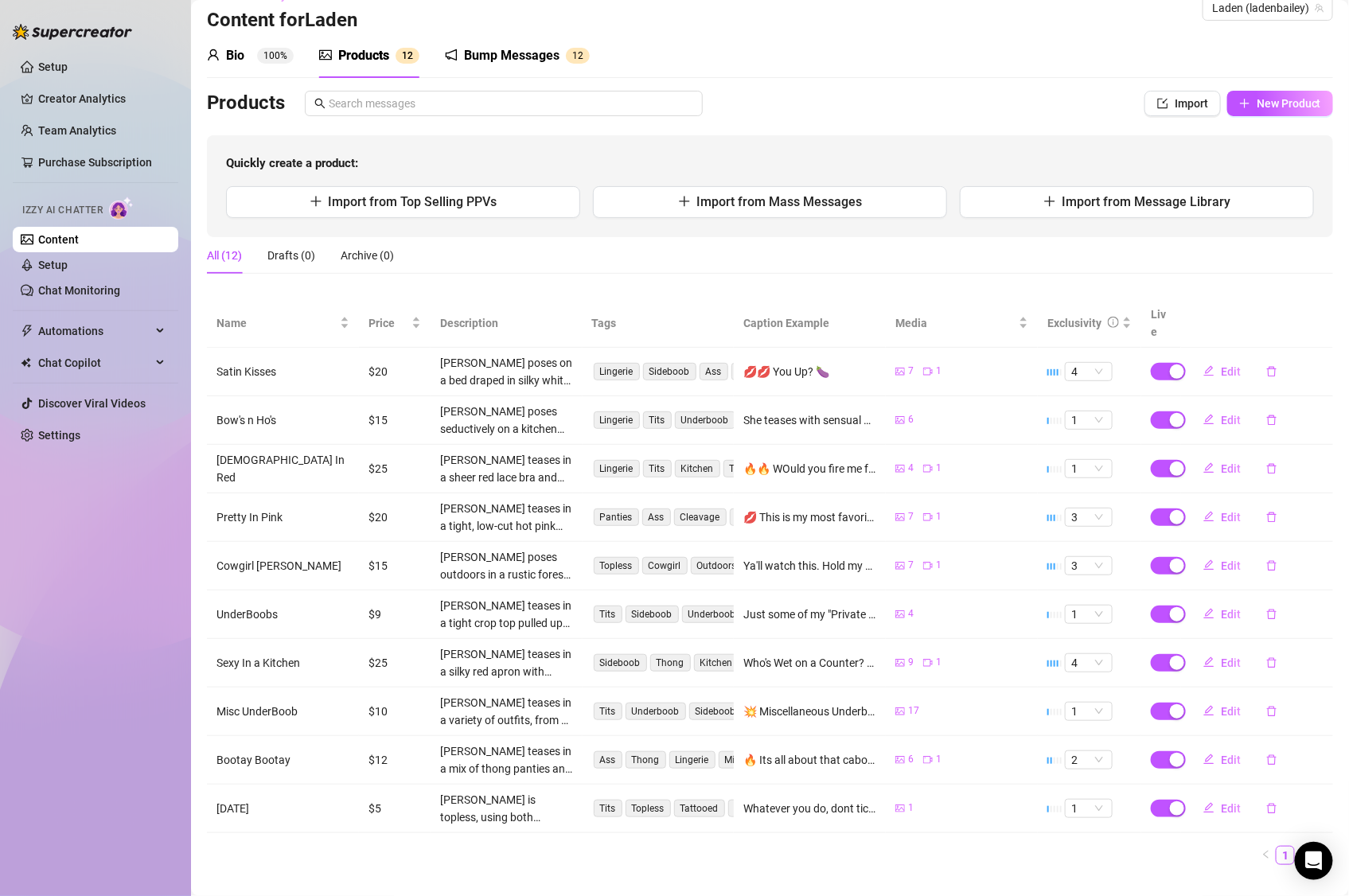
scroll to position [40, 0]
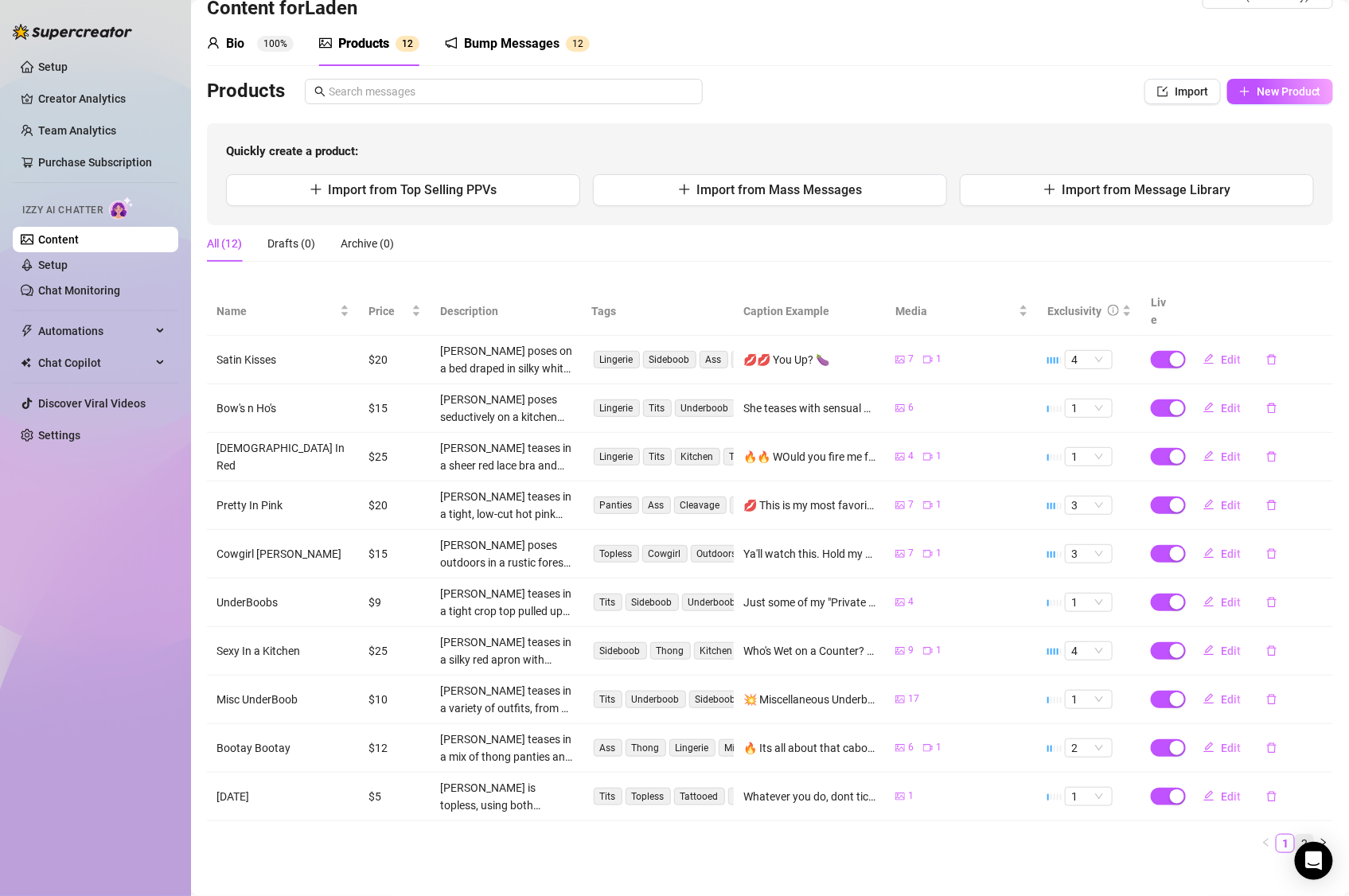
click at [1296, 835] on link "2" at bounding box center [1305, 844] width 18 height 18
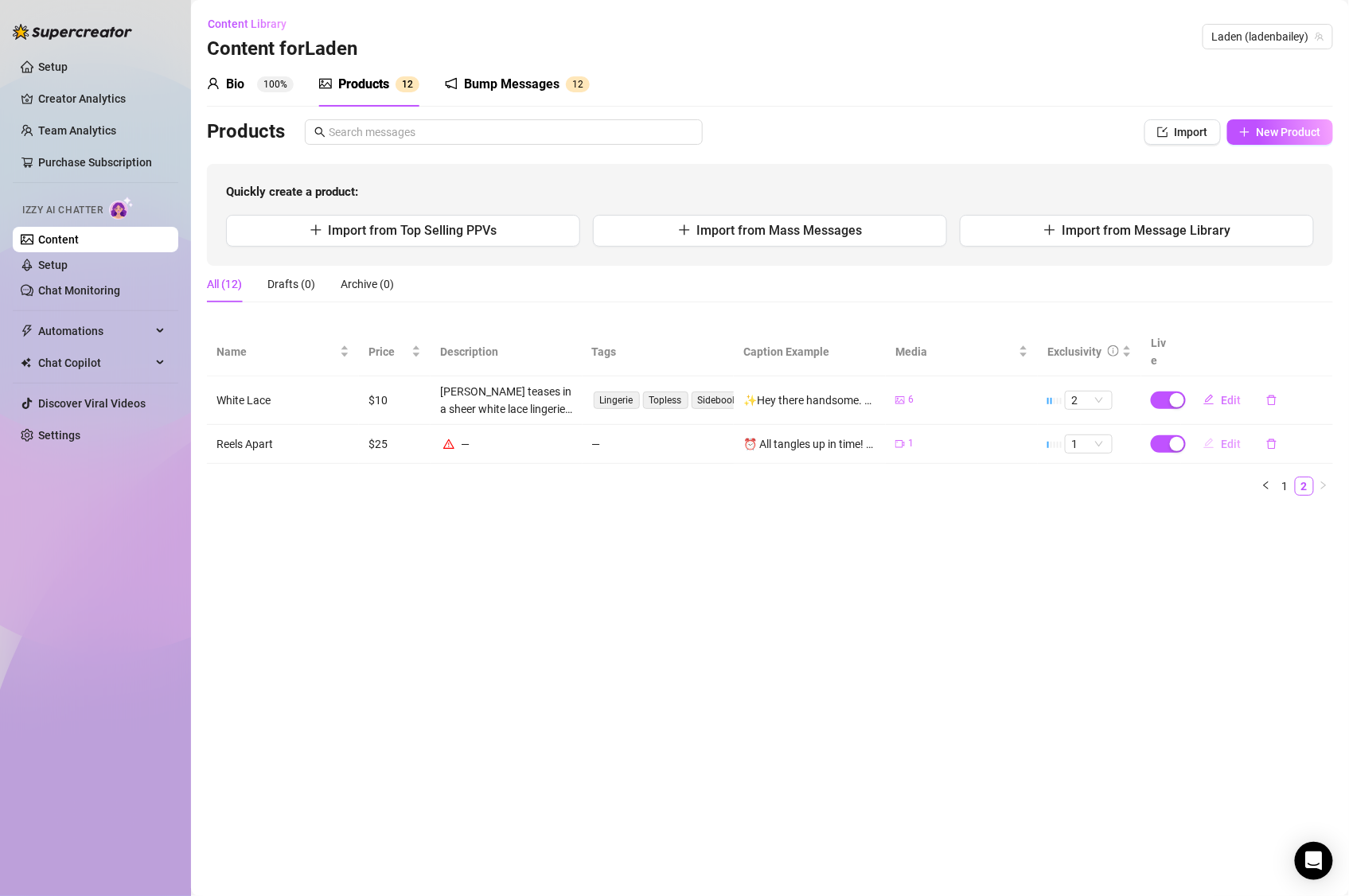
click at [1216, 431] on button "Edit" at bounding box center [1223, 444] width 63 height 25
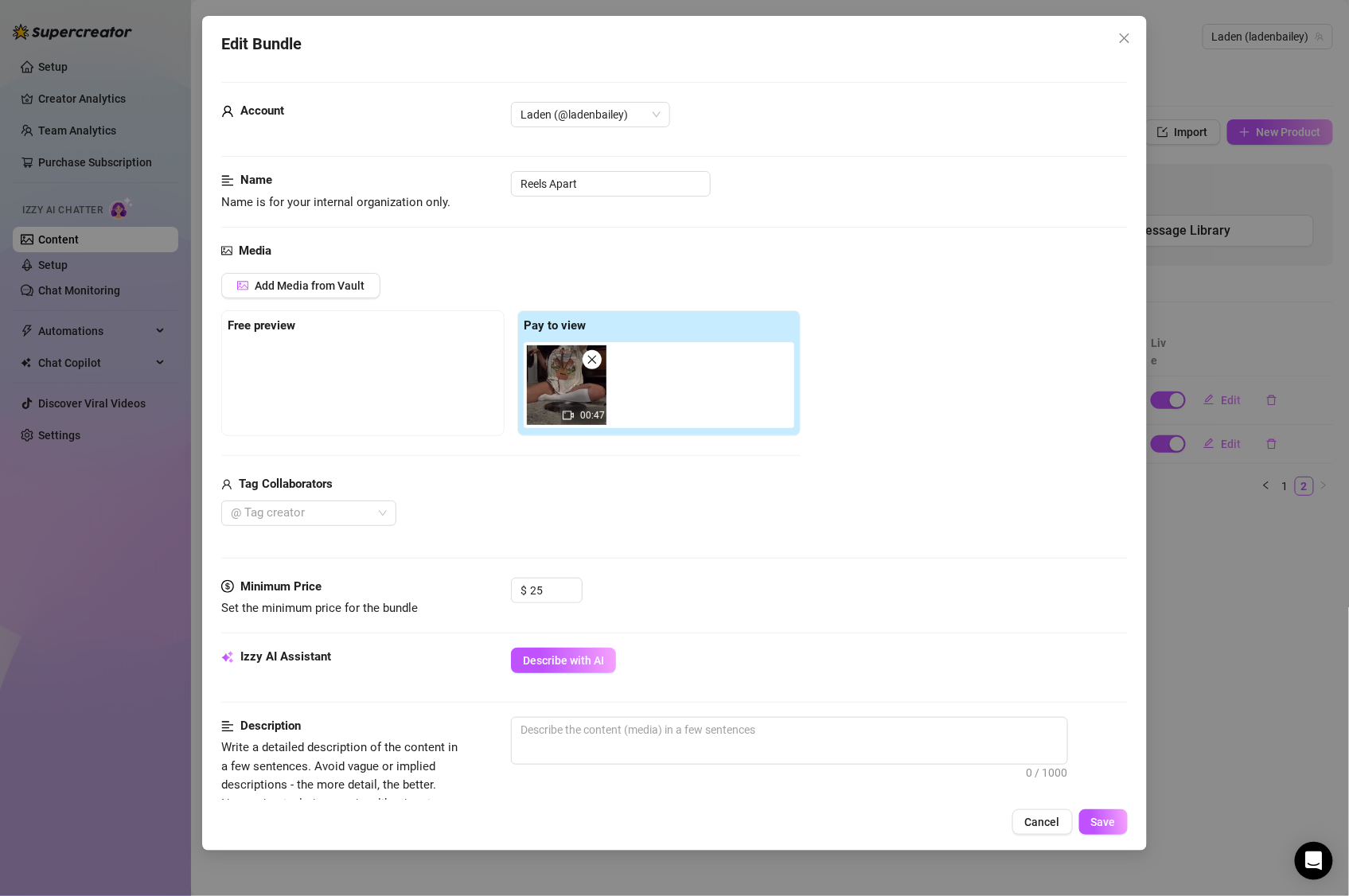
scroll to position [211, 0]
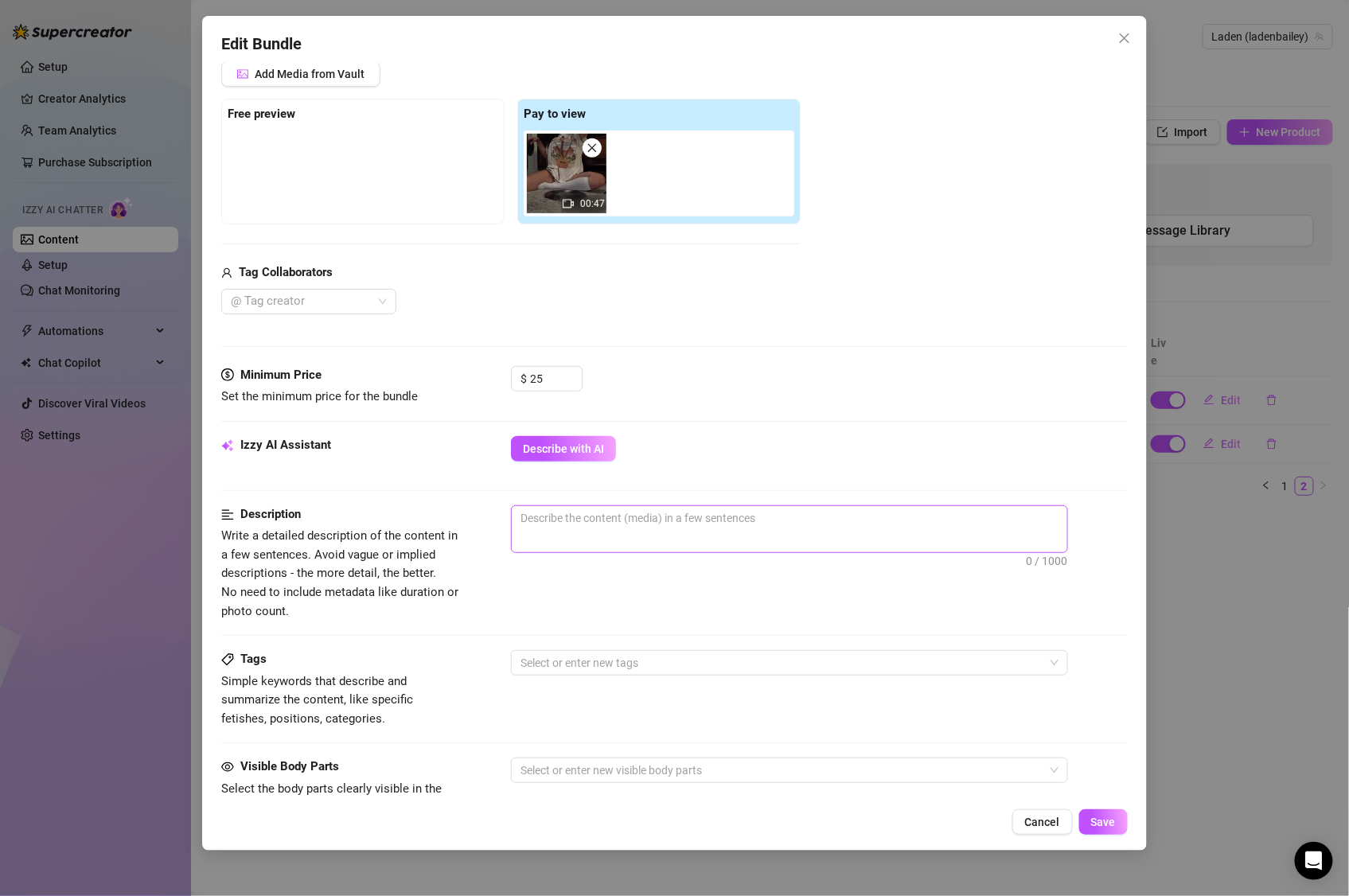
click at [713, 531] on span "0 / 1000" at bounding box center [790, 529] width 558 height 47
click at [725, 516] on textarea at bounding box center [790, 518] width 556 height 24
click at [643, 660] on div at bounding box center [782, 662] width 534 height 22
click at [713, 621] on div "Description Write a detailed description of the content in a few sentences. Avo…" at bounding box center [675, 563] width 907 height 116
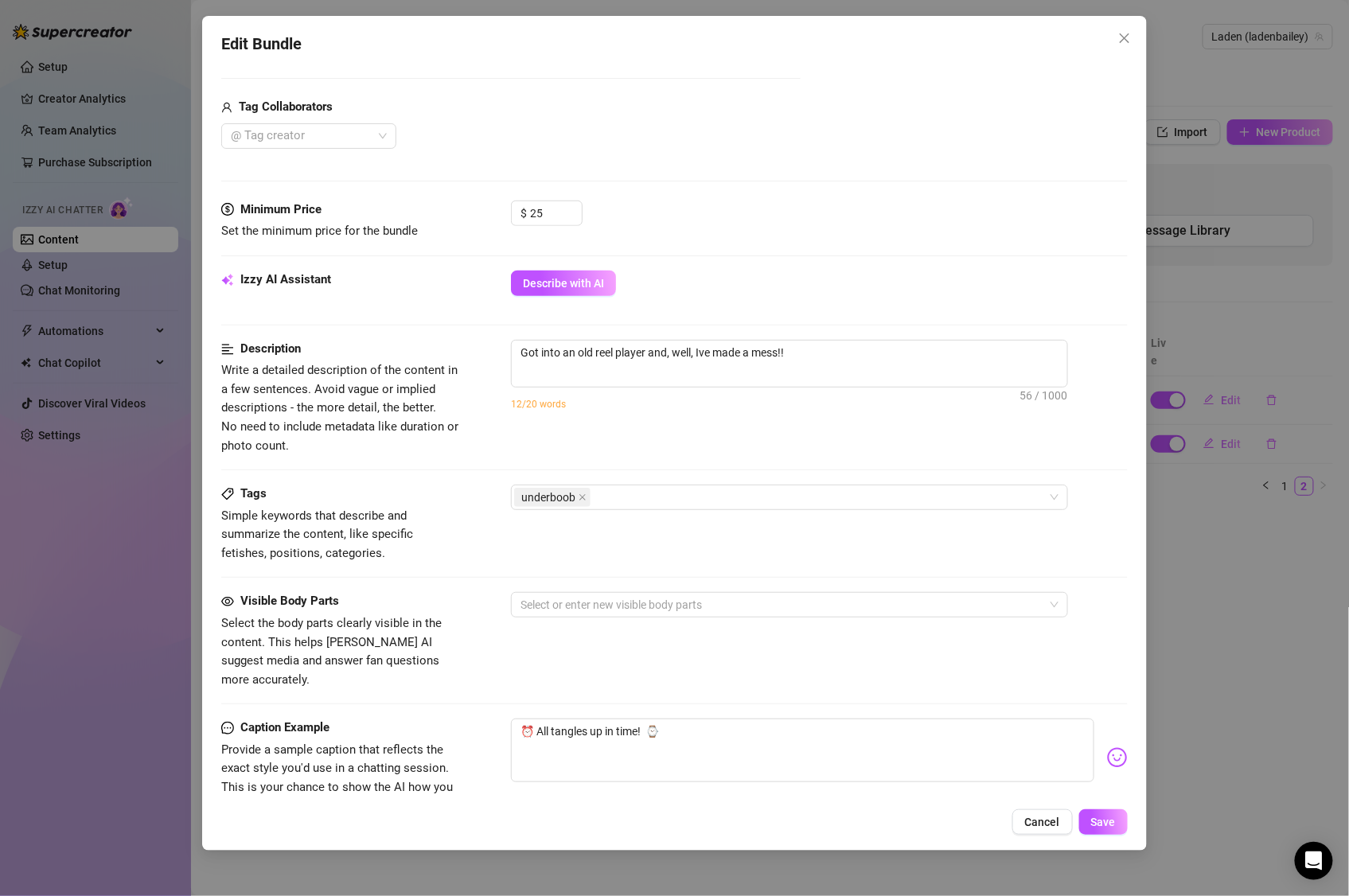
scroll to position [543, 0]
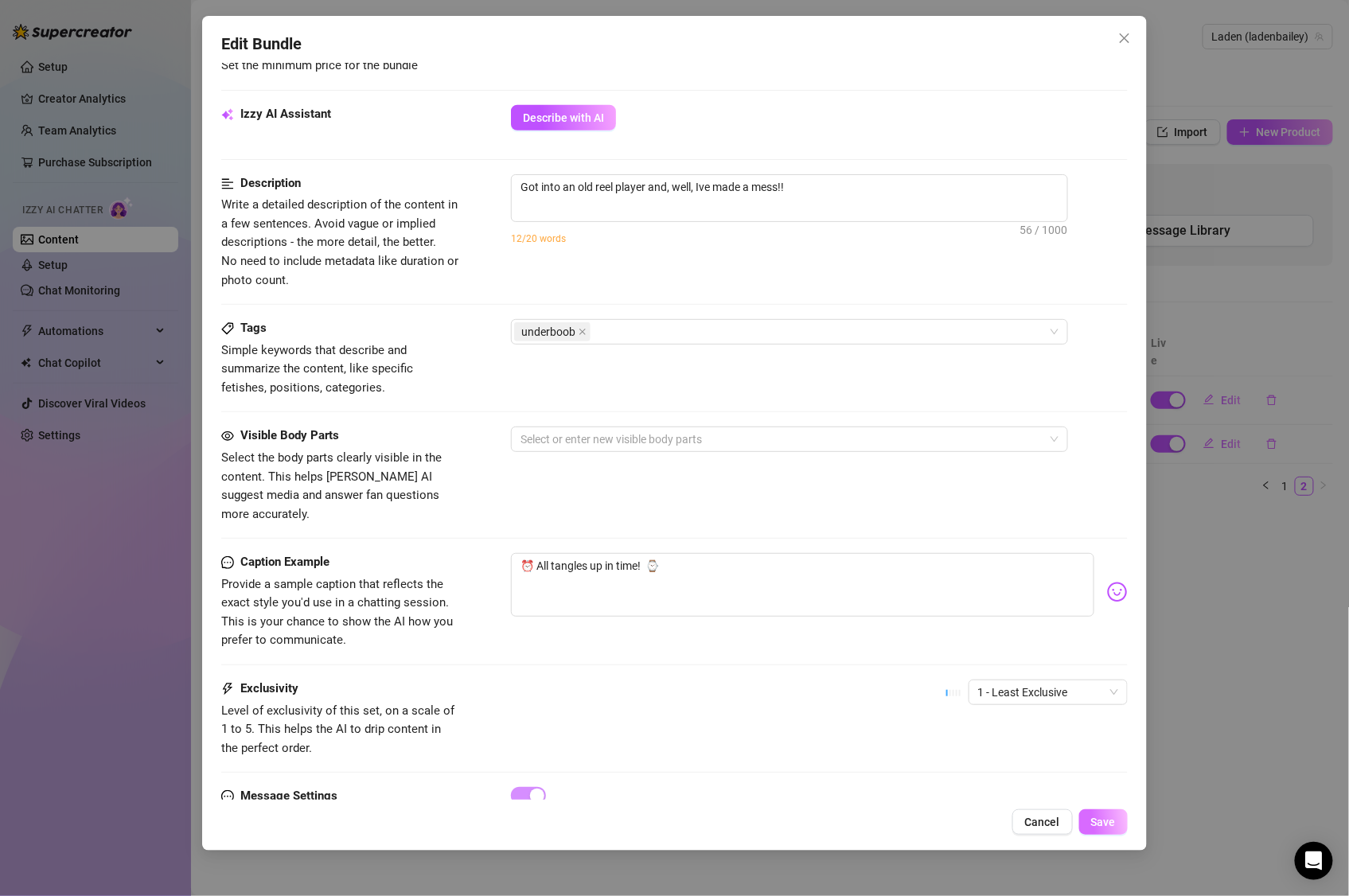
click at [1087, 823] on button "Save" at bounding box center [1103, 822] width 48 height 25
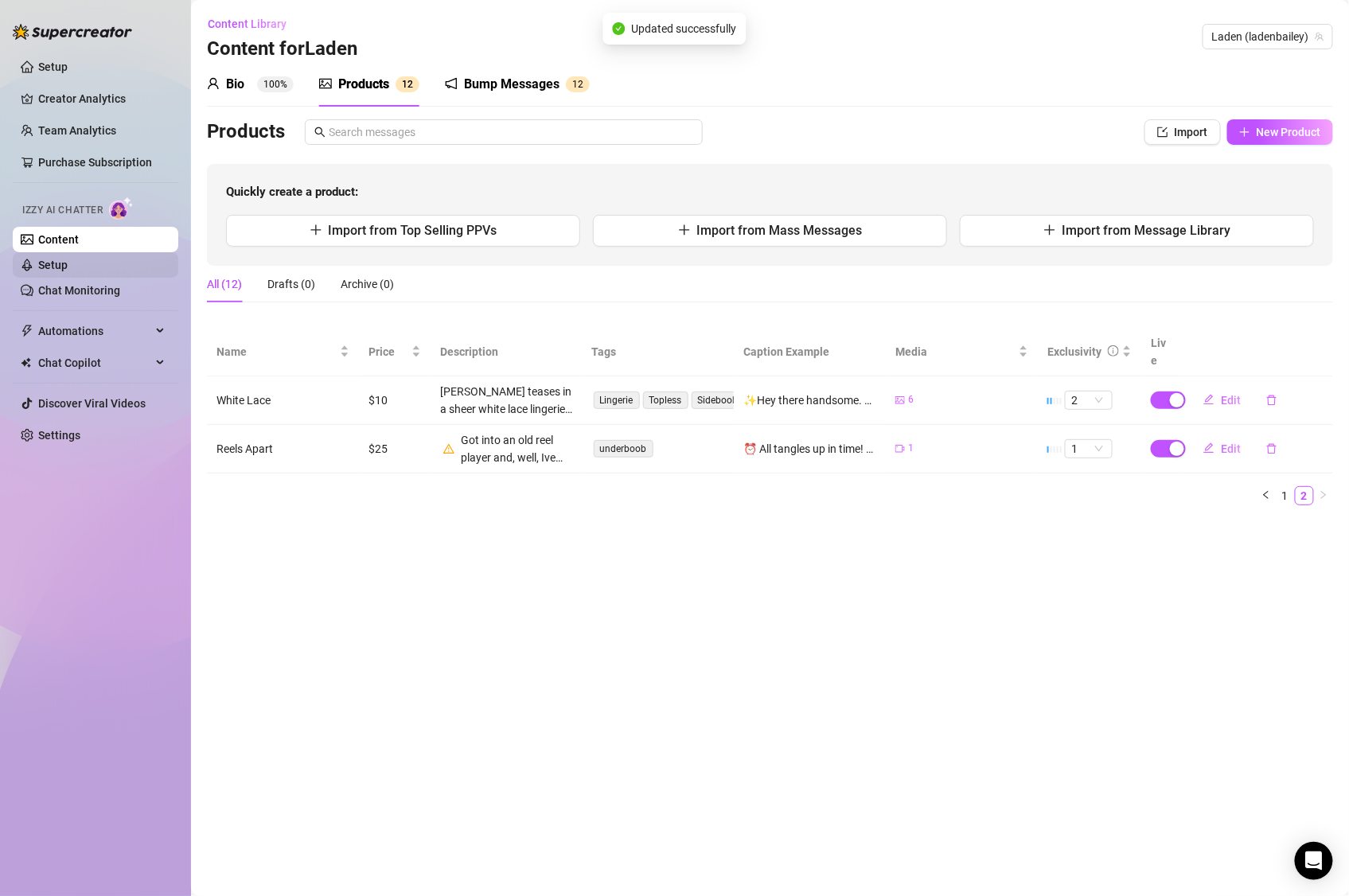
click at [54, 269] on link "Setup" at bounding box center [53, 265] width 30 height 13
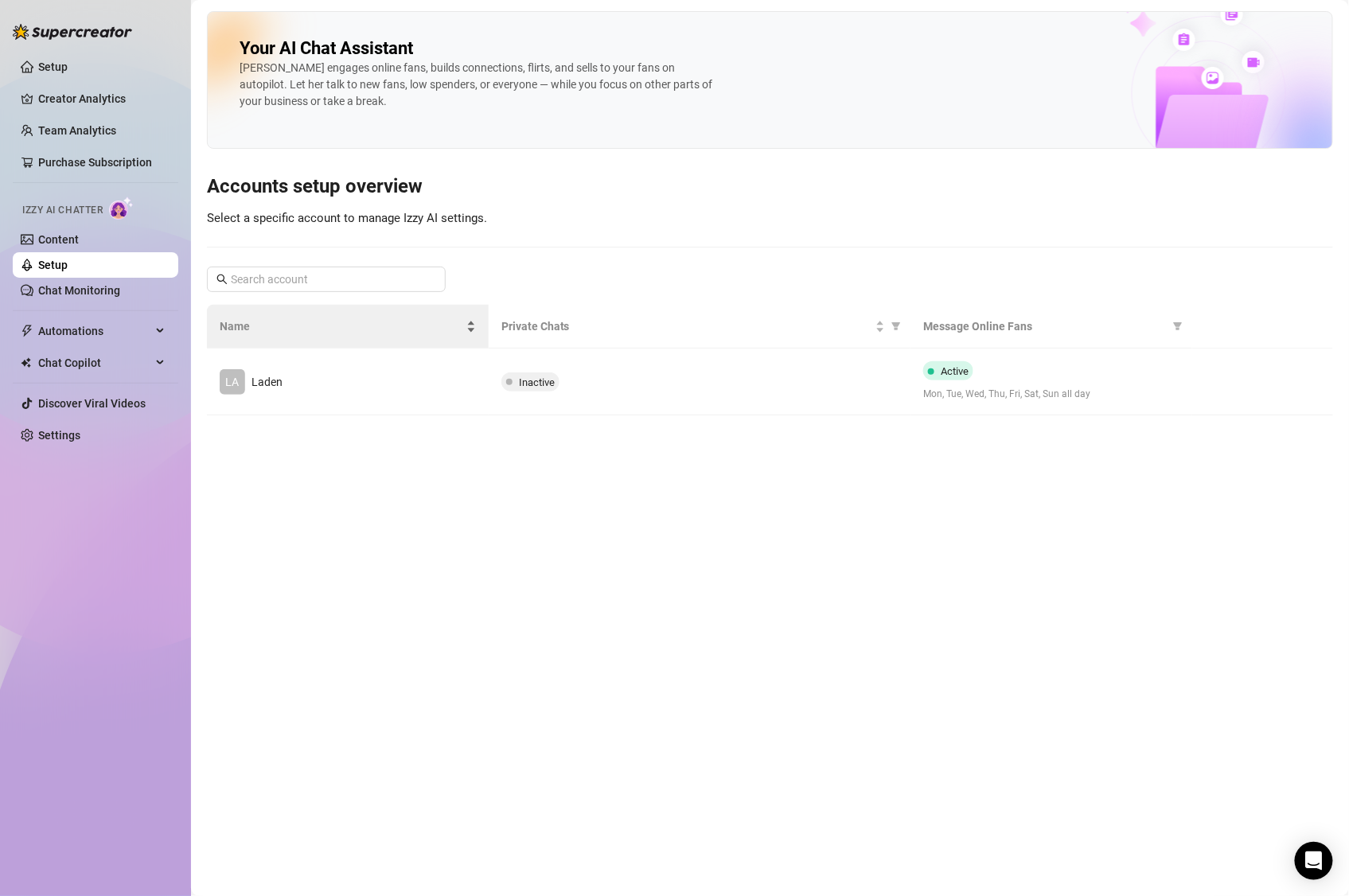
click at [334, 335] on div "Name" at bounding box center [348, 326] width 256 height 18
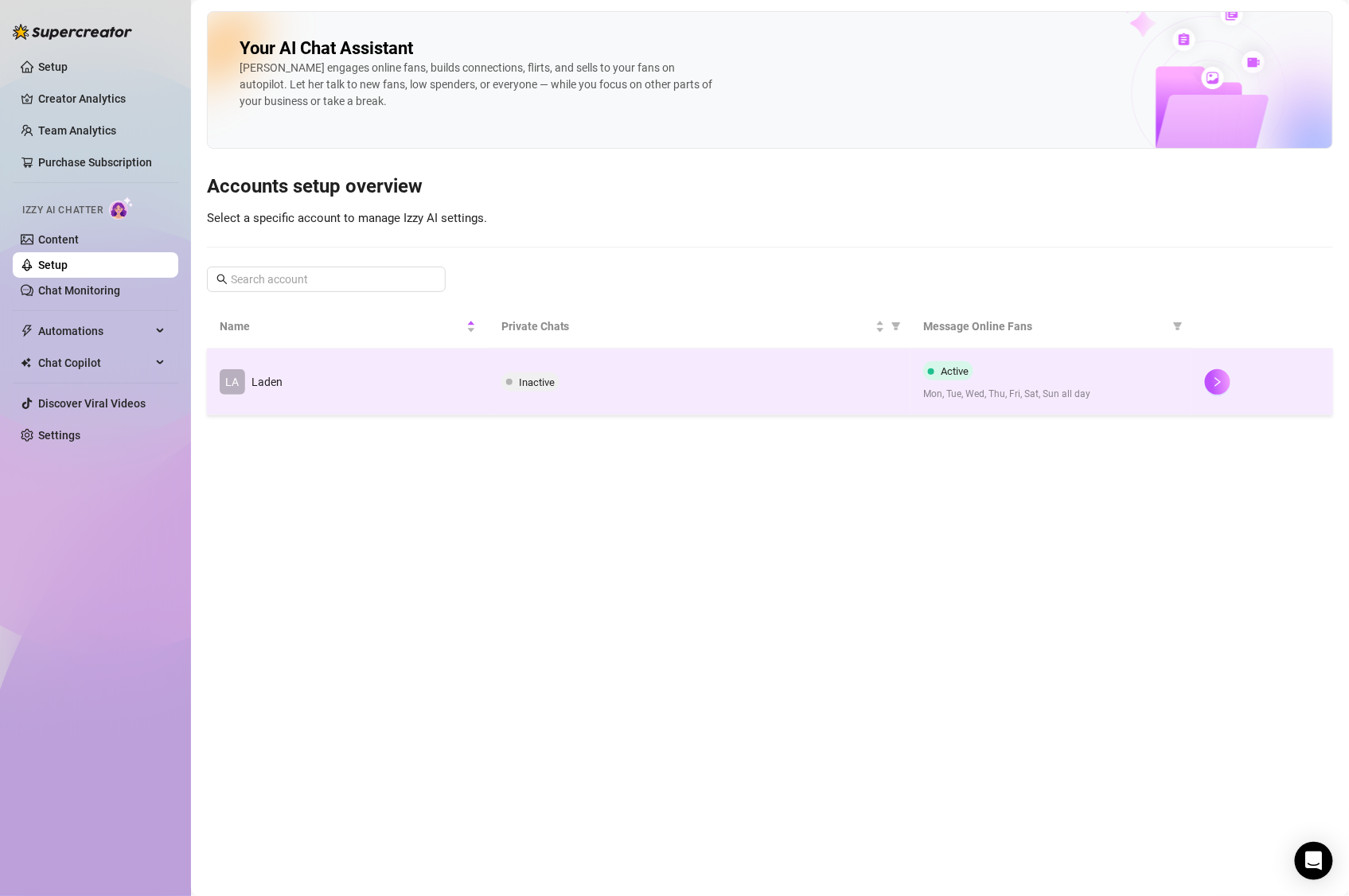
click at [359, 375] on td "LA Laden" at bounding box center [348, 382] width 281 height 67
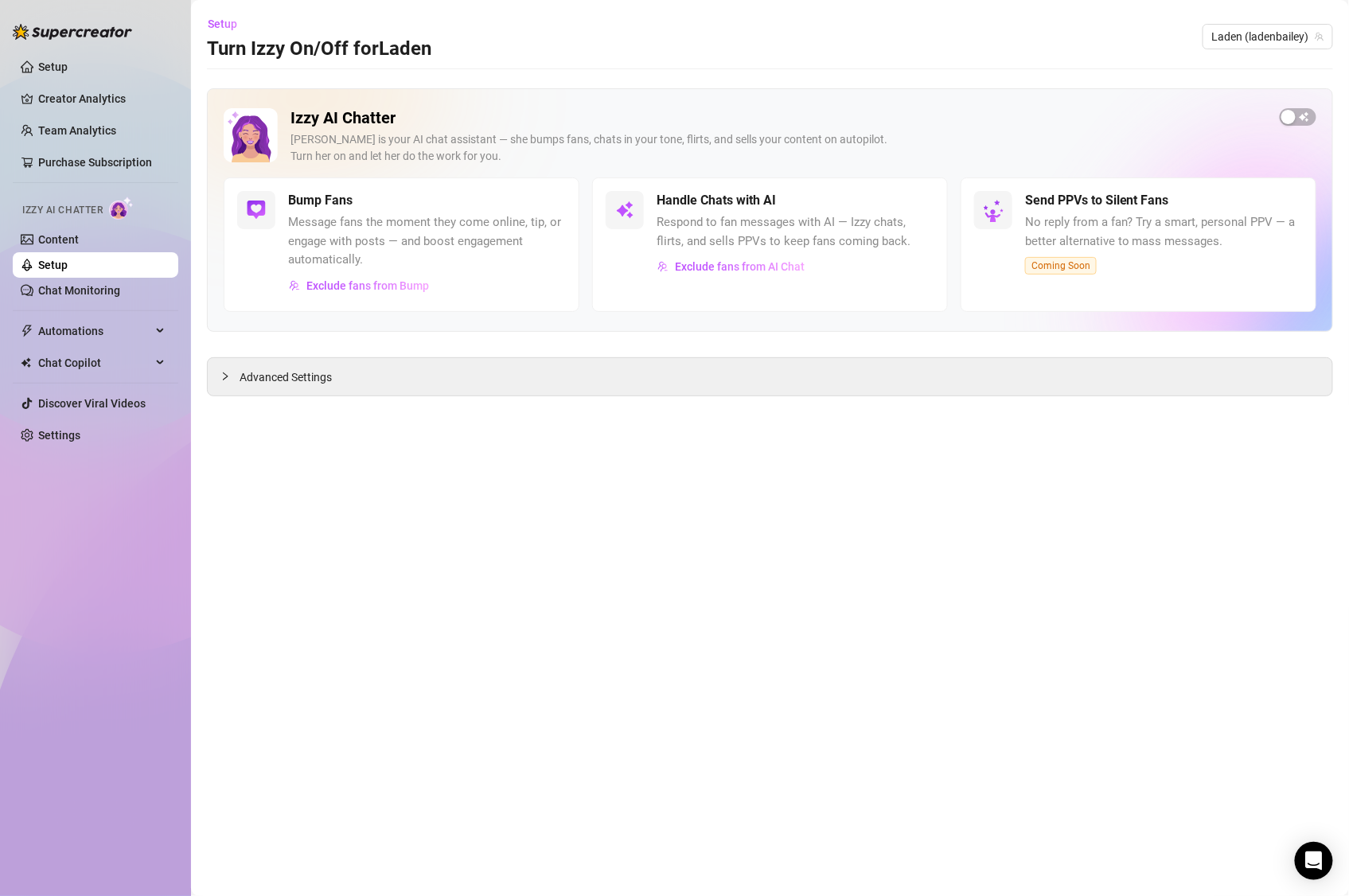
click at [741, 211] on div "Handle Chats with AI Respond to fan messages with AI — Izzy chats, flirts, and …" at bounding box center [796, 235] width 278 height 89
click at [1305, 114] on span "button" at bounding box center [1298, 117] width 37 height 18
click at [917, 202] on span "button" at bounding box center [917, 201] width 35 height 18
click at [811, 257] on div "Exclude fans from AI Chat" at bounding box center [796, 266] width 278 height 25
click at [797, 268] on span "Exclude fans from AI Chat" at bounding box center [739, 266] width 130 height 13
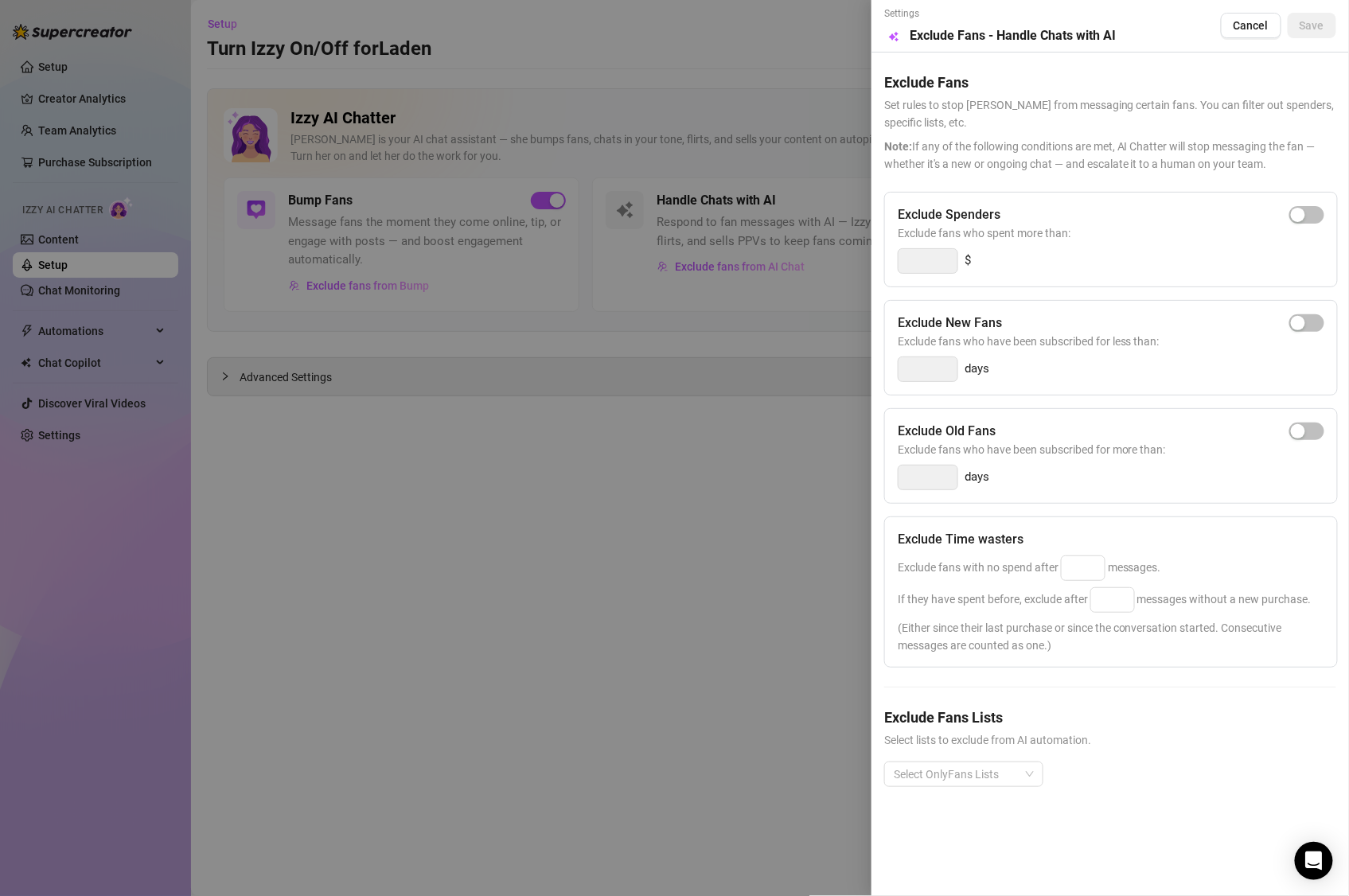
click at [795, 202] on div at bounding box center [674, 448] width 1349 height 896
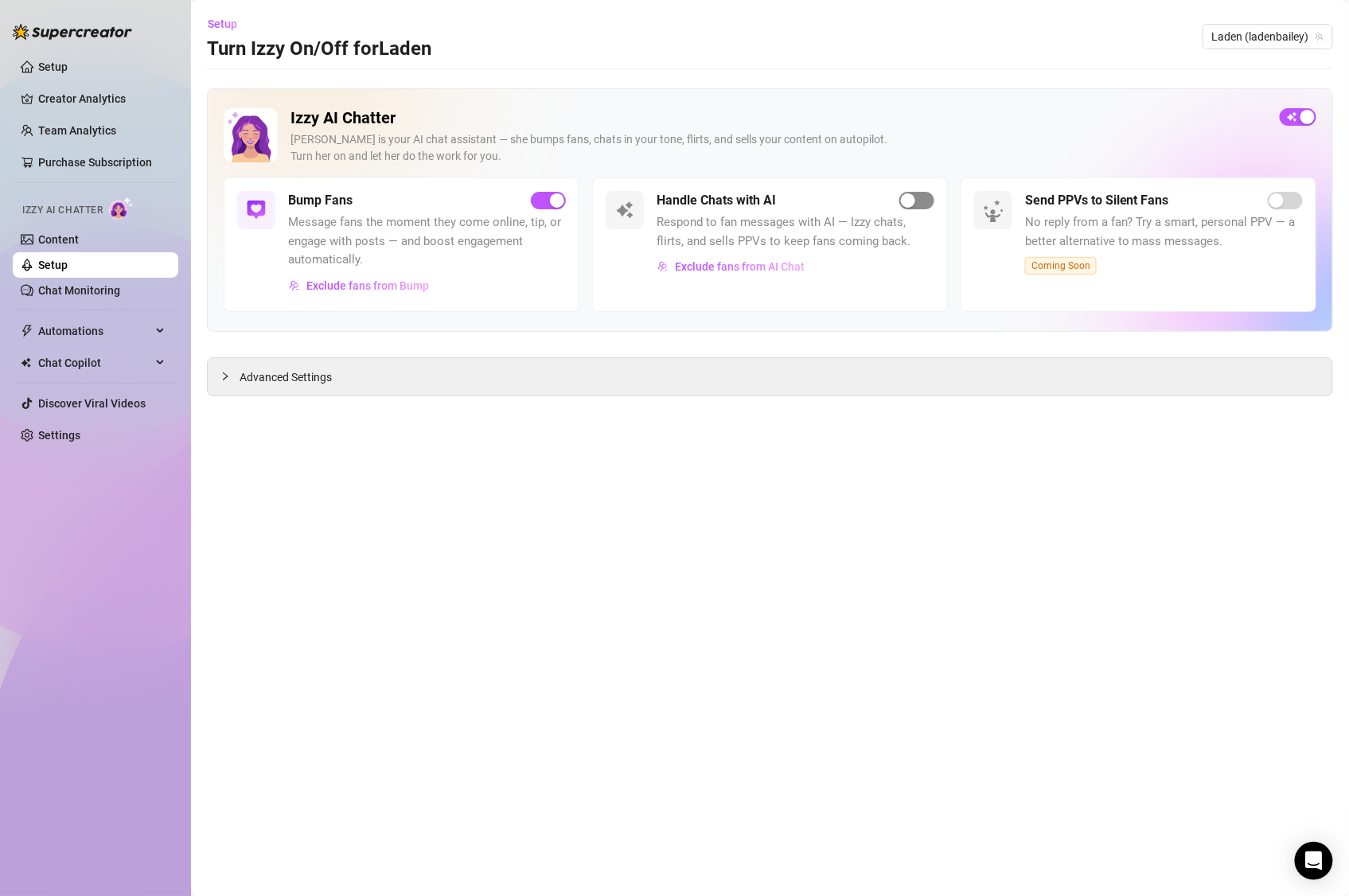
click at [912, 204] on div "button" at bounding box center [908, 201] width 14 height 14
click at [708, 197] on h5 "Handle Chats with AI" at bounding box center [716, 200] width 119 height 19
click at [317, 375] on span "Advanced Settings" at bounding box center [285, 377] width 92 height 18
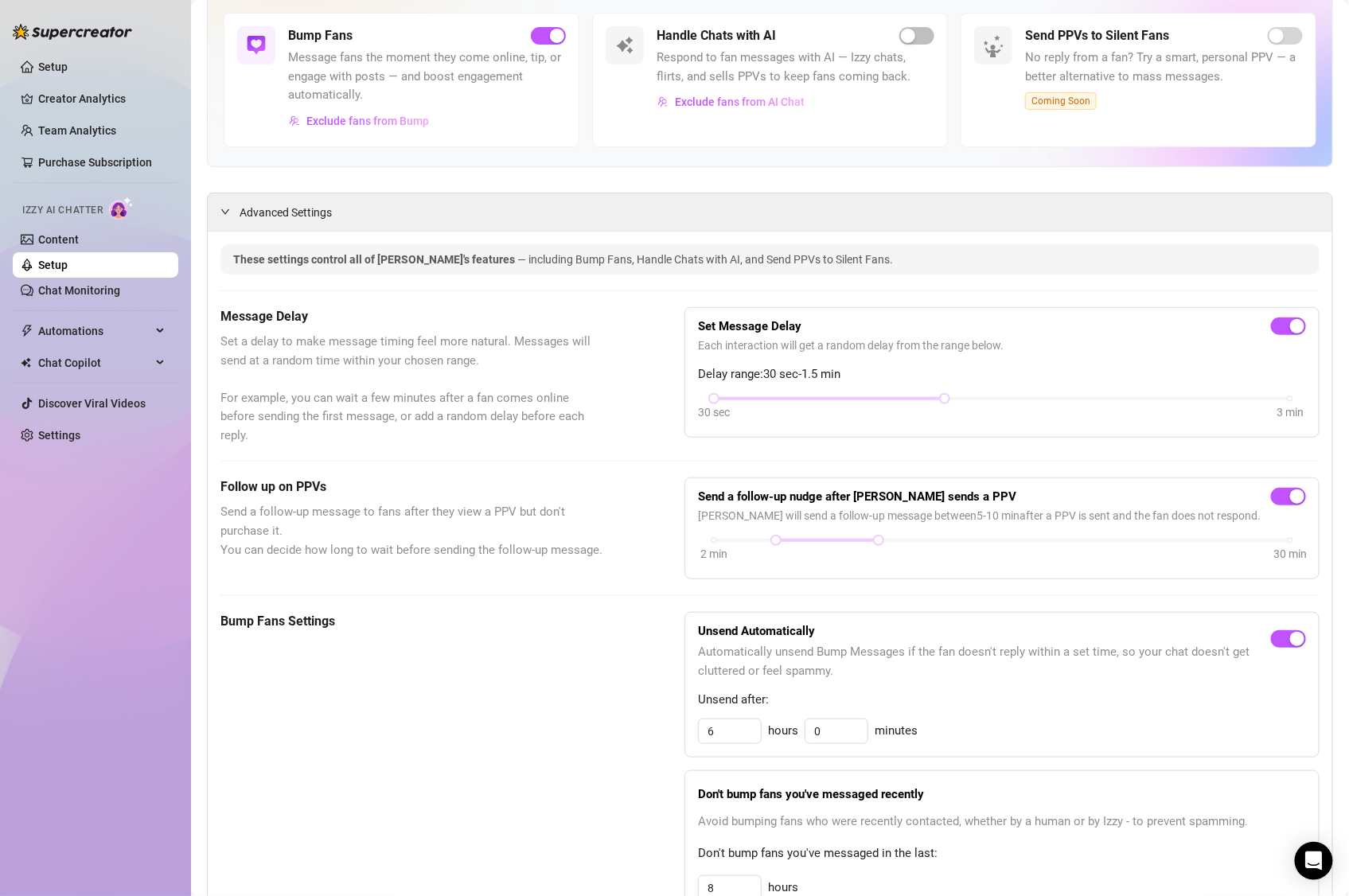
scroll to position [202, 0]
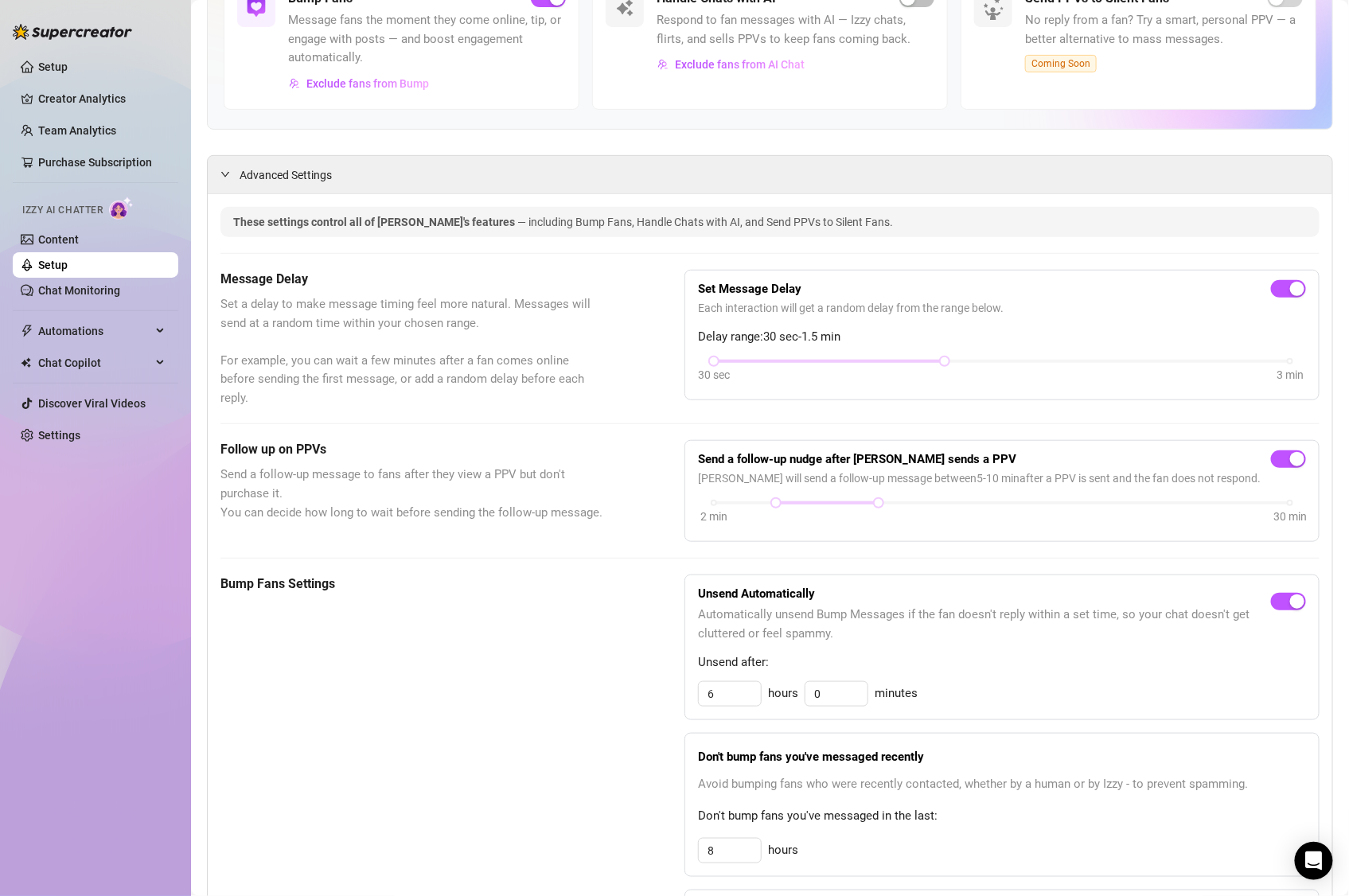
click at [359, 461] on div "Follow up on PPVs Send a follow-up message to fans after they view a PPV but do…" at bounding box center [412, 491] width 385 height 102
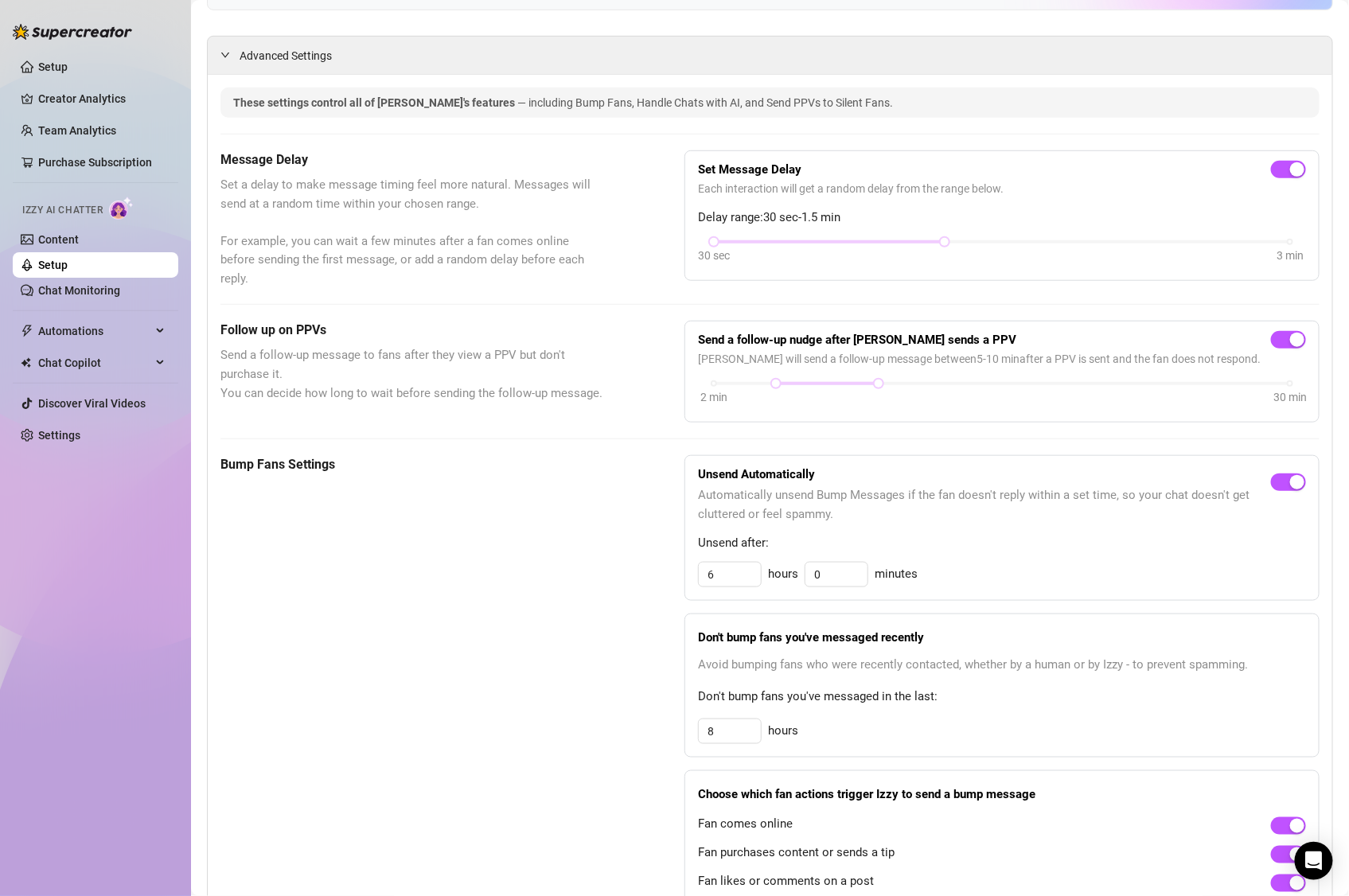
click at [298, 473] on h5 "Bump Fans Settings" at bounding box center [412, 464] width 385 height 19
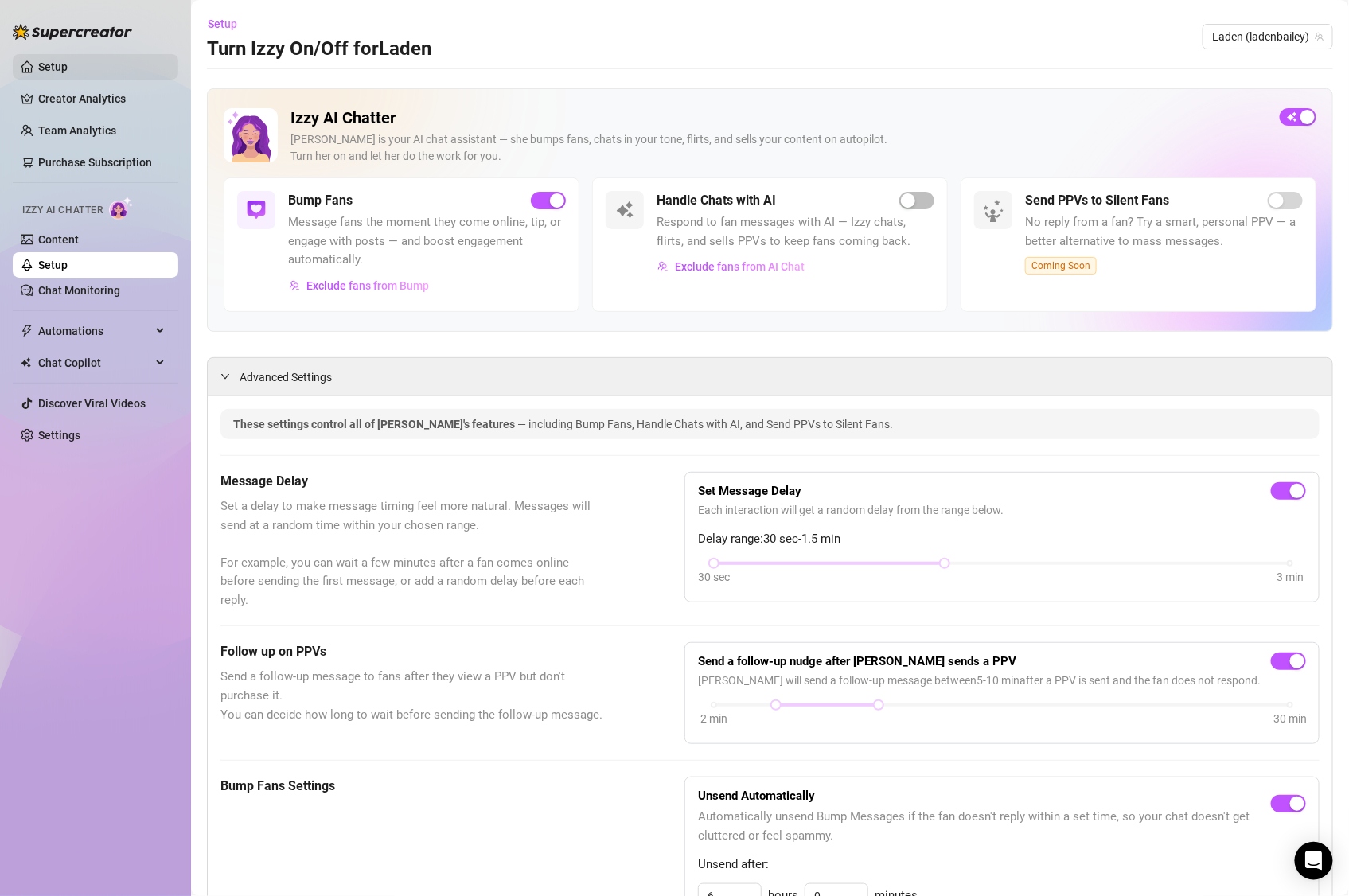
click at [44, 62] on link "Setup" at bounding box center [53, 67] width 30 height 13
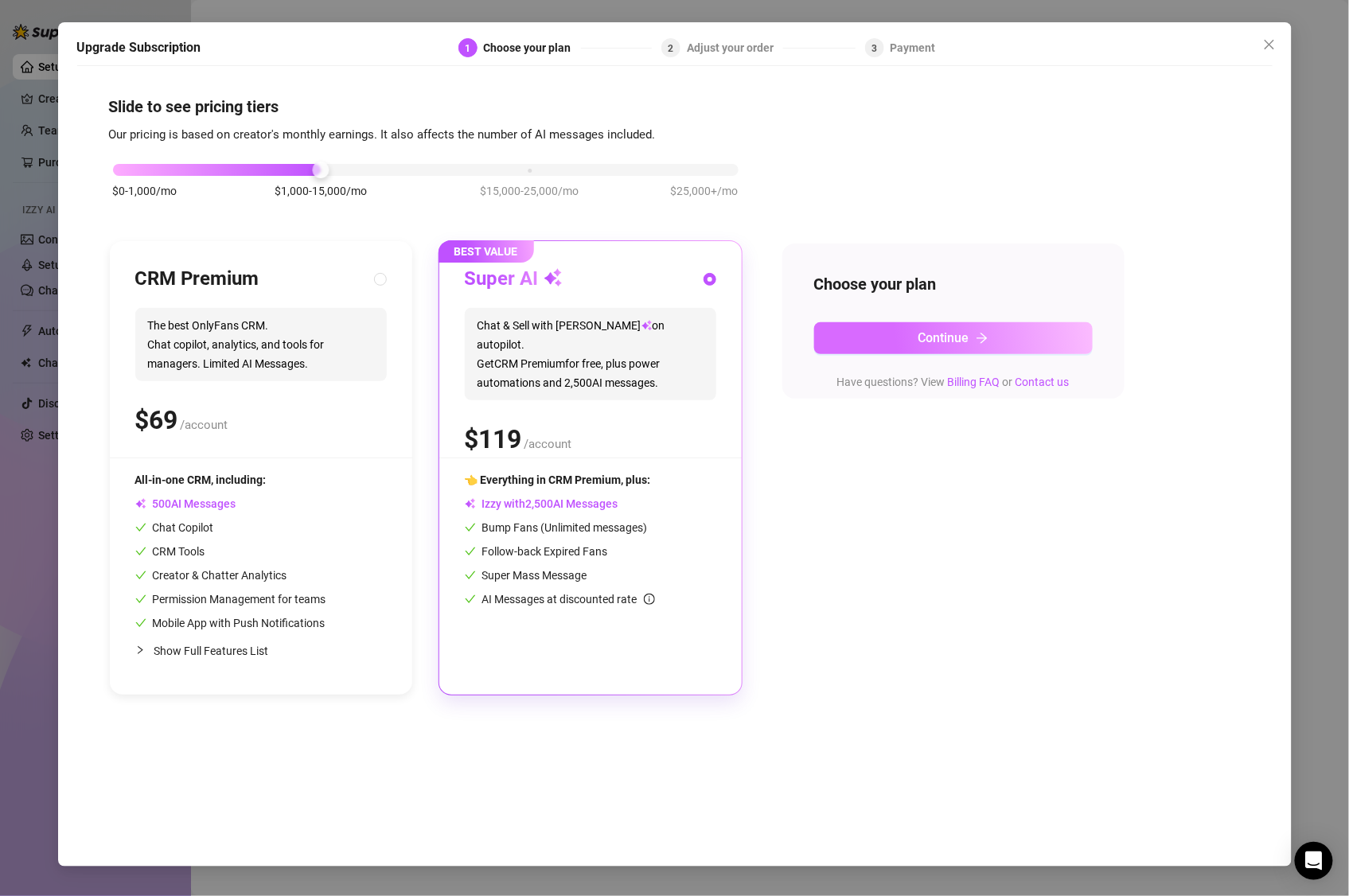
click at [986, 340] on icon "arrow-right" at bounding box center [982, 338] width 13 height 13
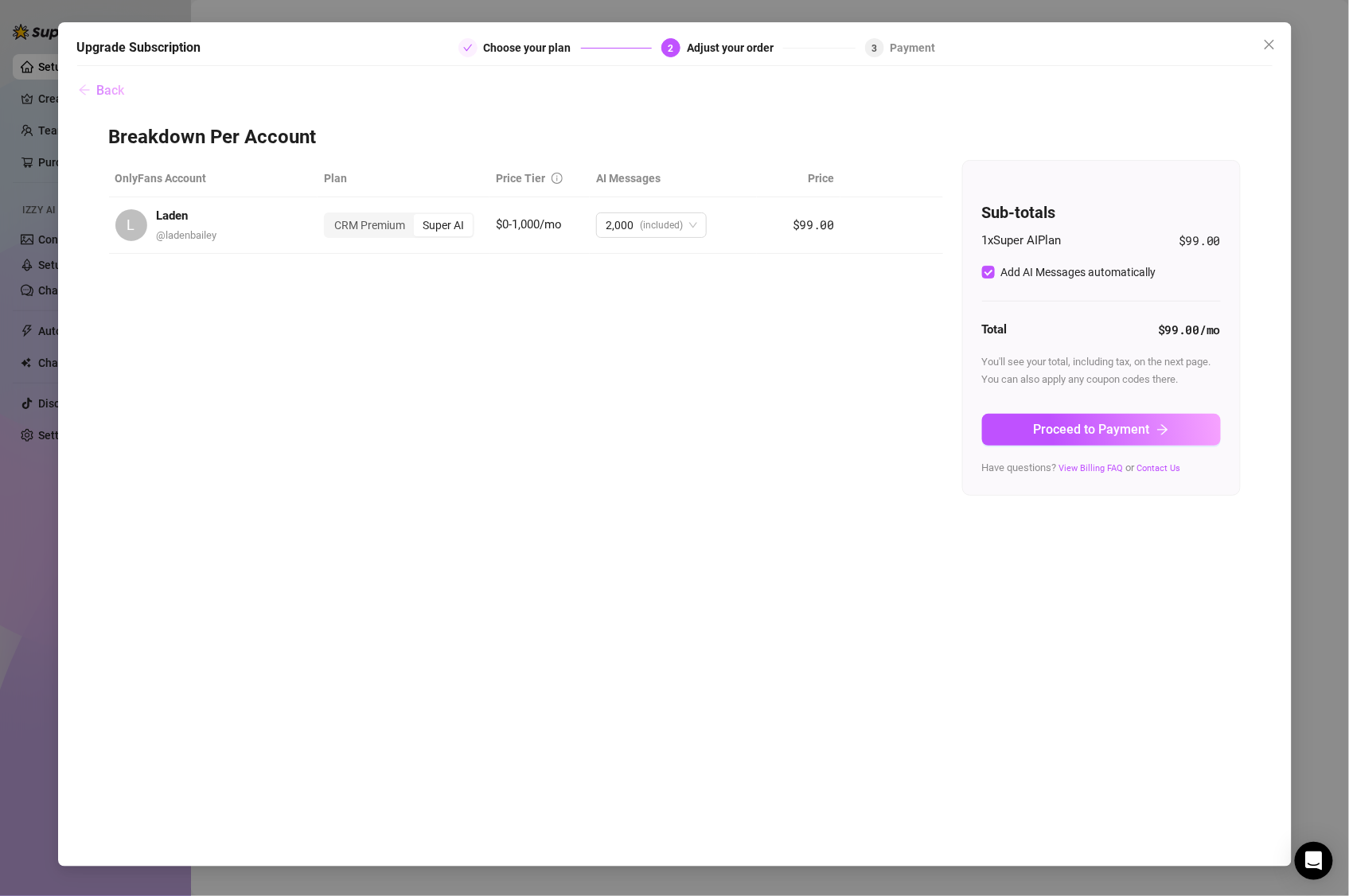
click at [116, 79] on button "Back" at bounding box center [101, 90] width 48 height 32
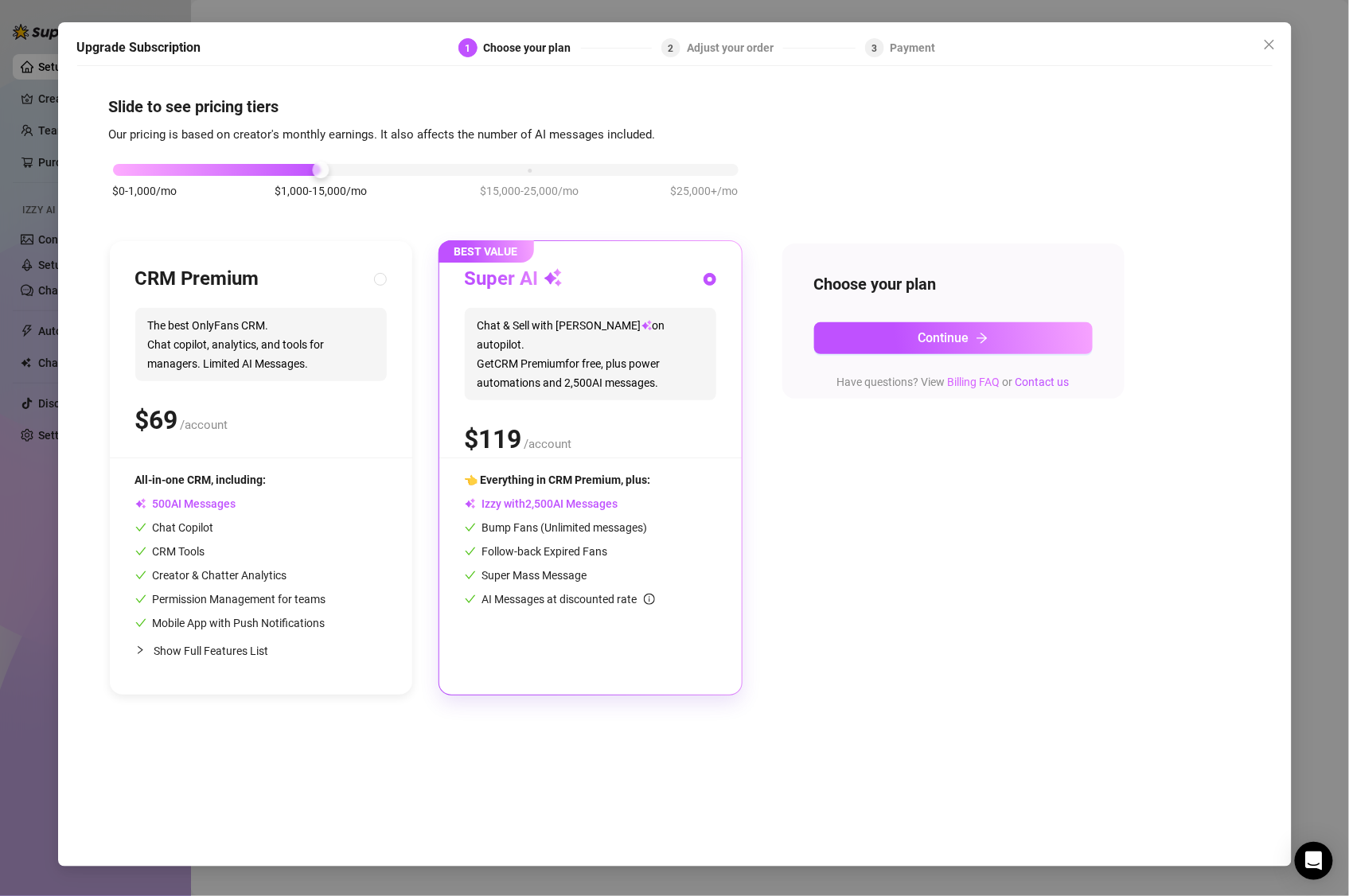
click at [976, 381] on link "Billing FAQ" at bounding box center [974, 382] width 53 height 13
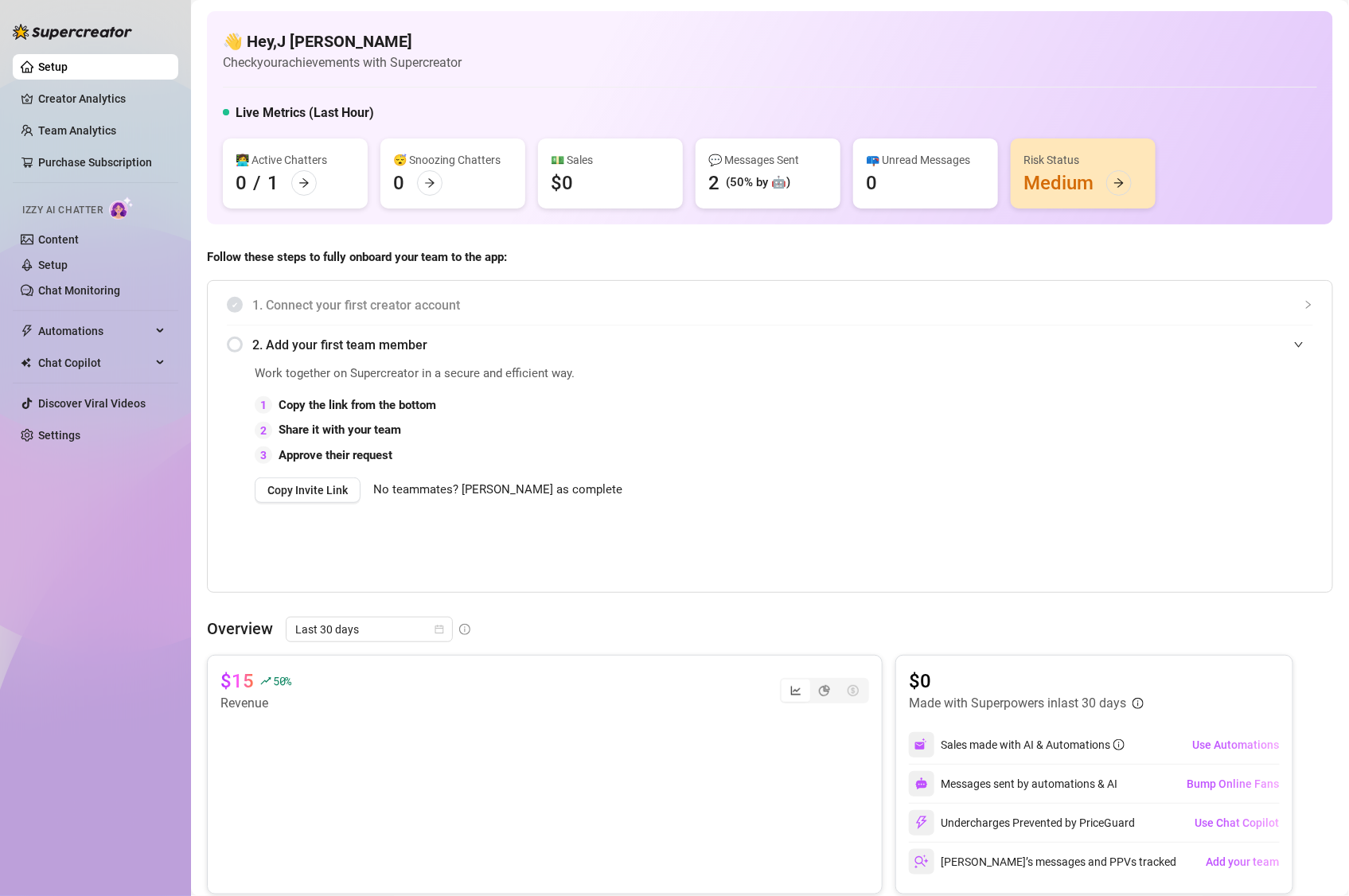
click at [754, 396] on div "1 Copy the link from the bottom 2 Share it with your team 3 Approve their reque…" at bounding box center [605, 430] width 701 height 69
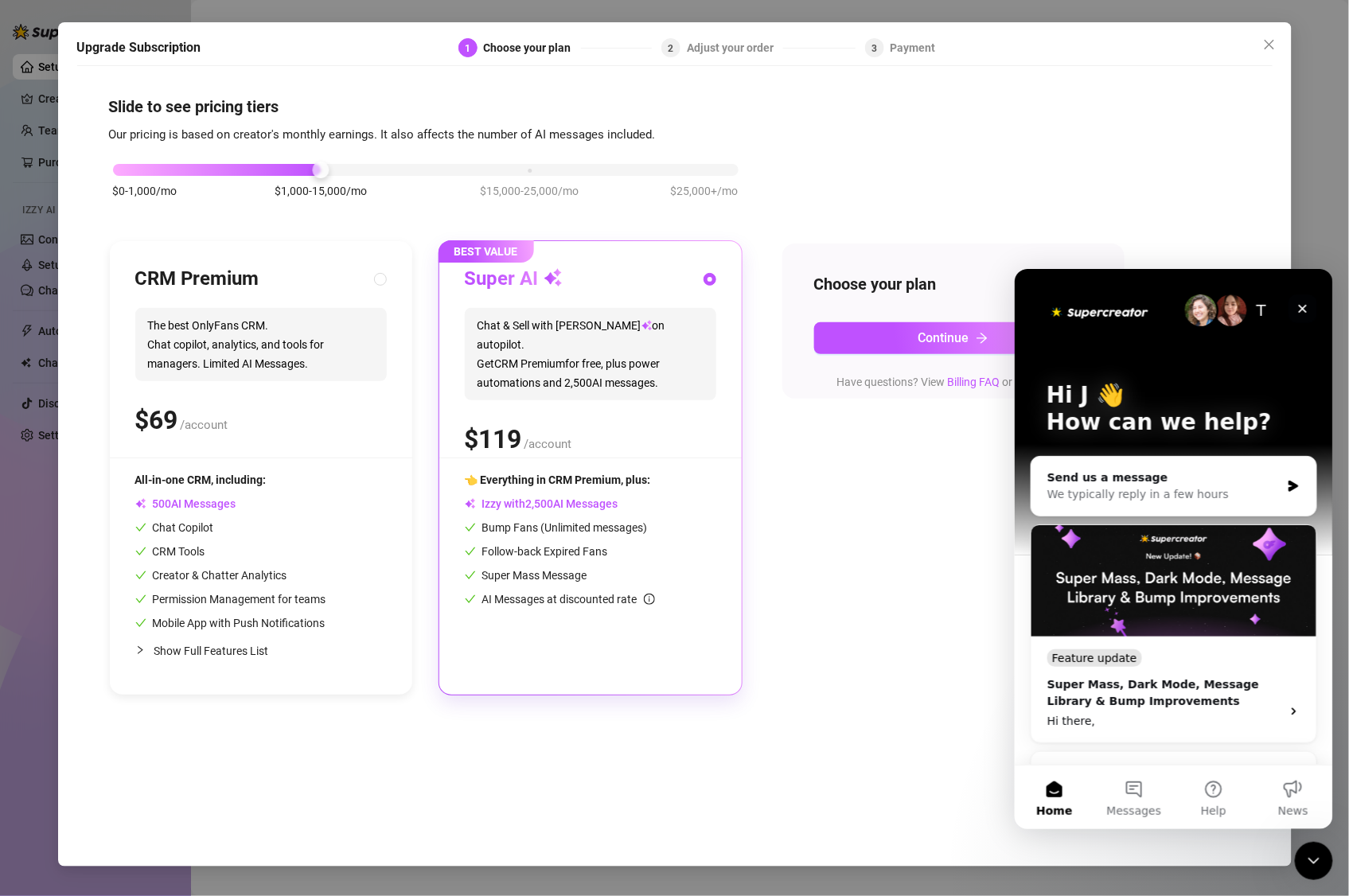
click at [1298, 309] on icon "Close" at bounding box center [1302, 308] width 13 height 13
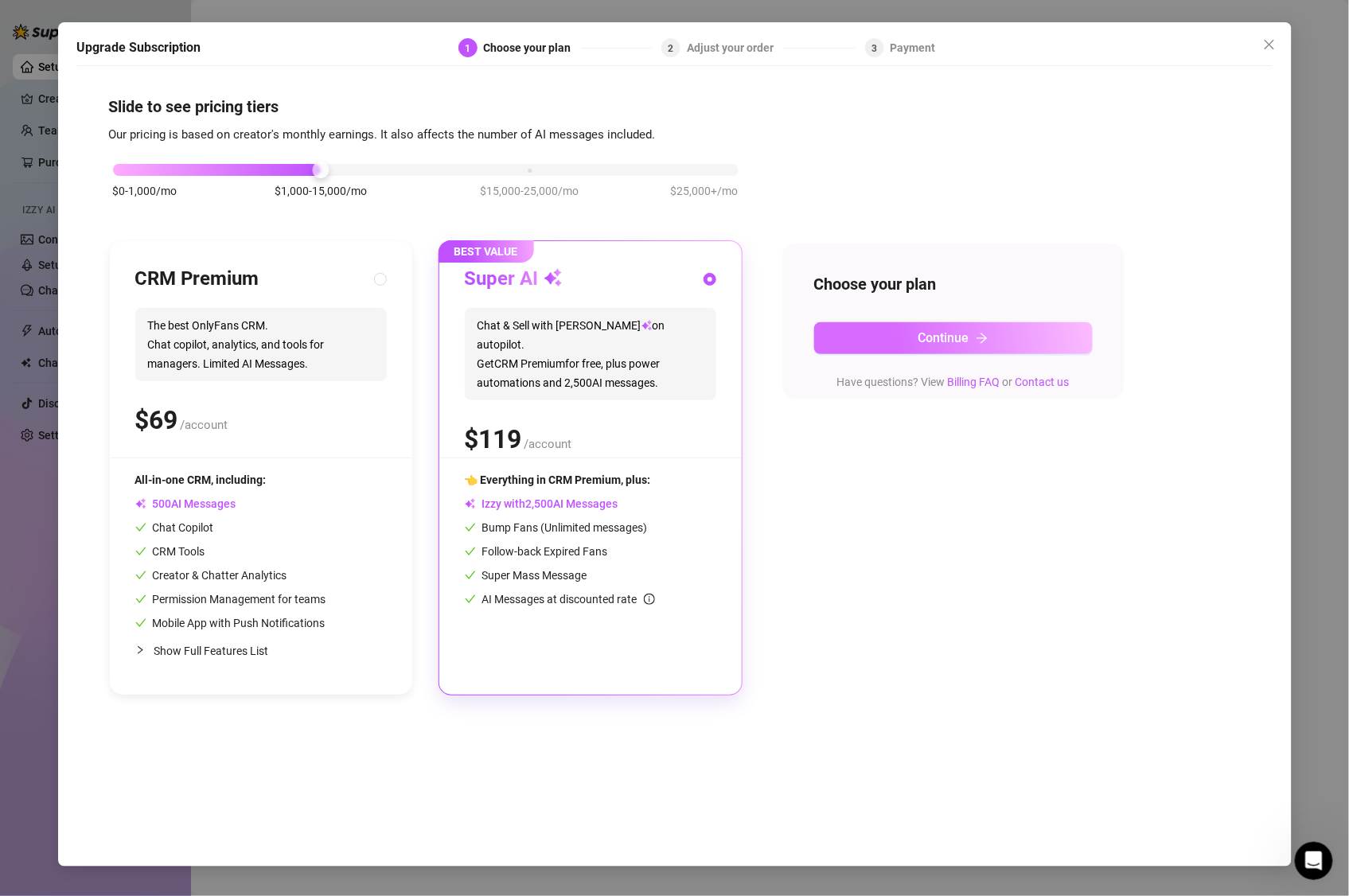
click at [878, 340] on button "Continue" at bounding box center [954, 339] width 279 height 32
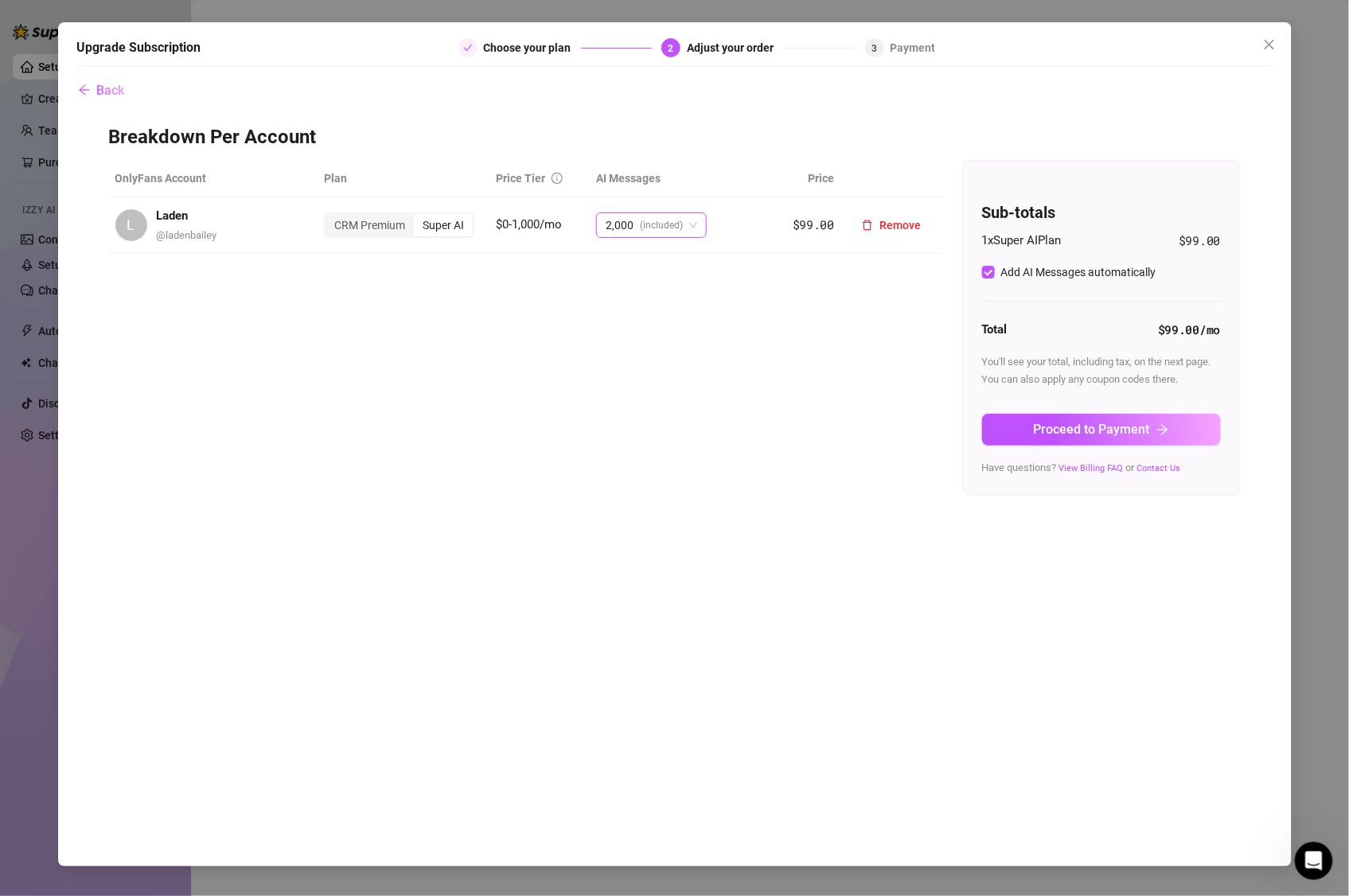
click at [702, 226] on div "2,000 (included)" at bounding box center [651, 225] width 110 height 25
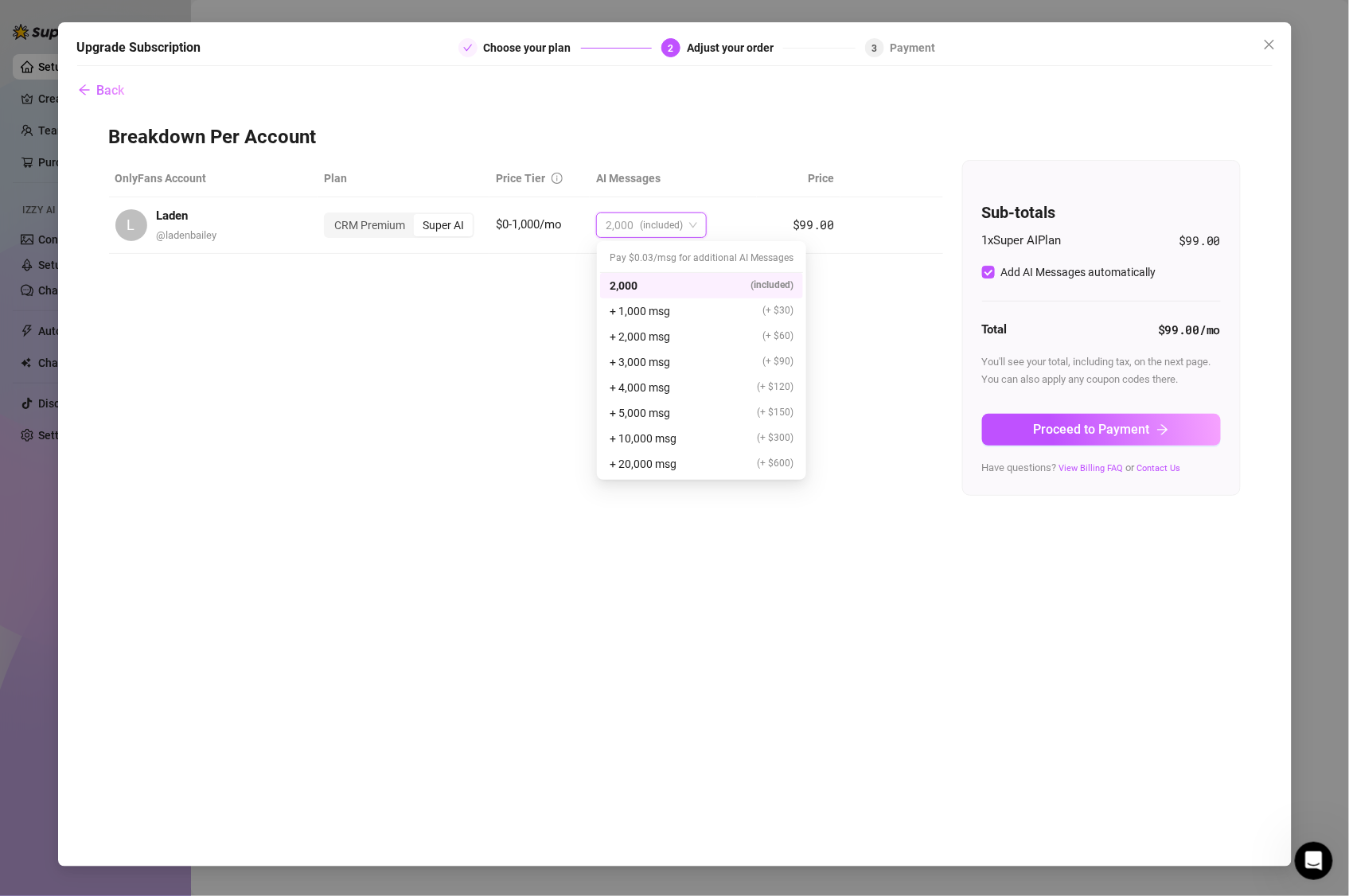
click at [495, 319] on div "OnlyFans Account Plan Price Tier AI Messages Price L Laden @ ladenbailey CRM Pr…" at bounding box center [675, 328] width 1132 height 336
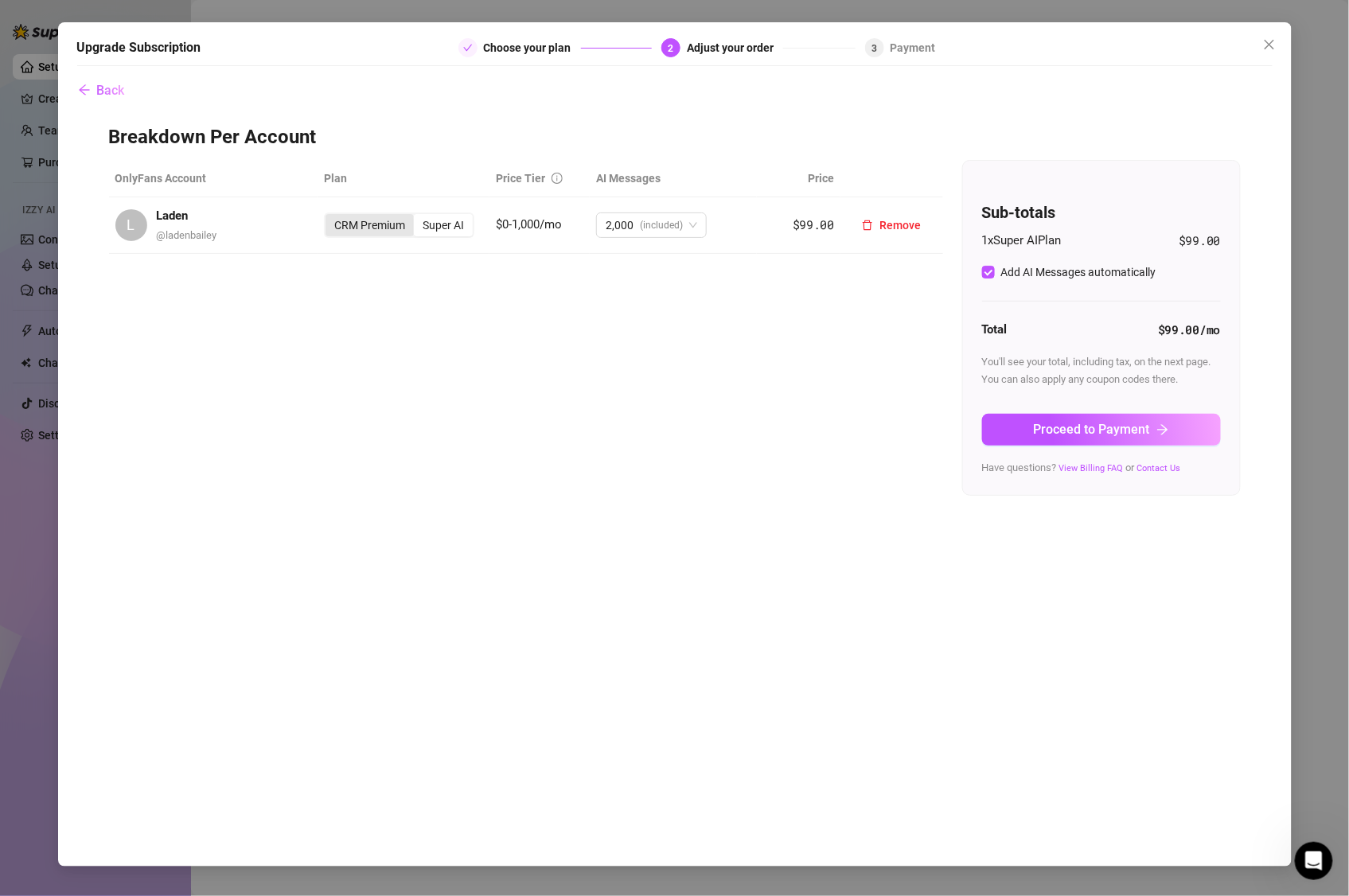
click at [366, 229] on div "CRM Premium" at bounding box center [369, 225] width 89 height 22
click at [330, 217] on input "CRM Premium" at bounding box center [330, 217] width 0 height 0
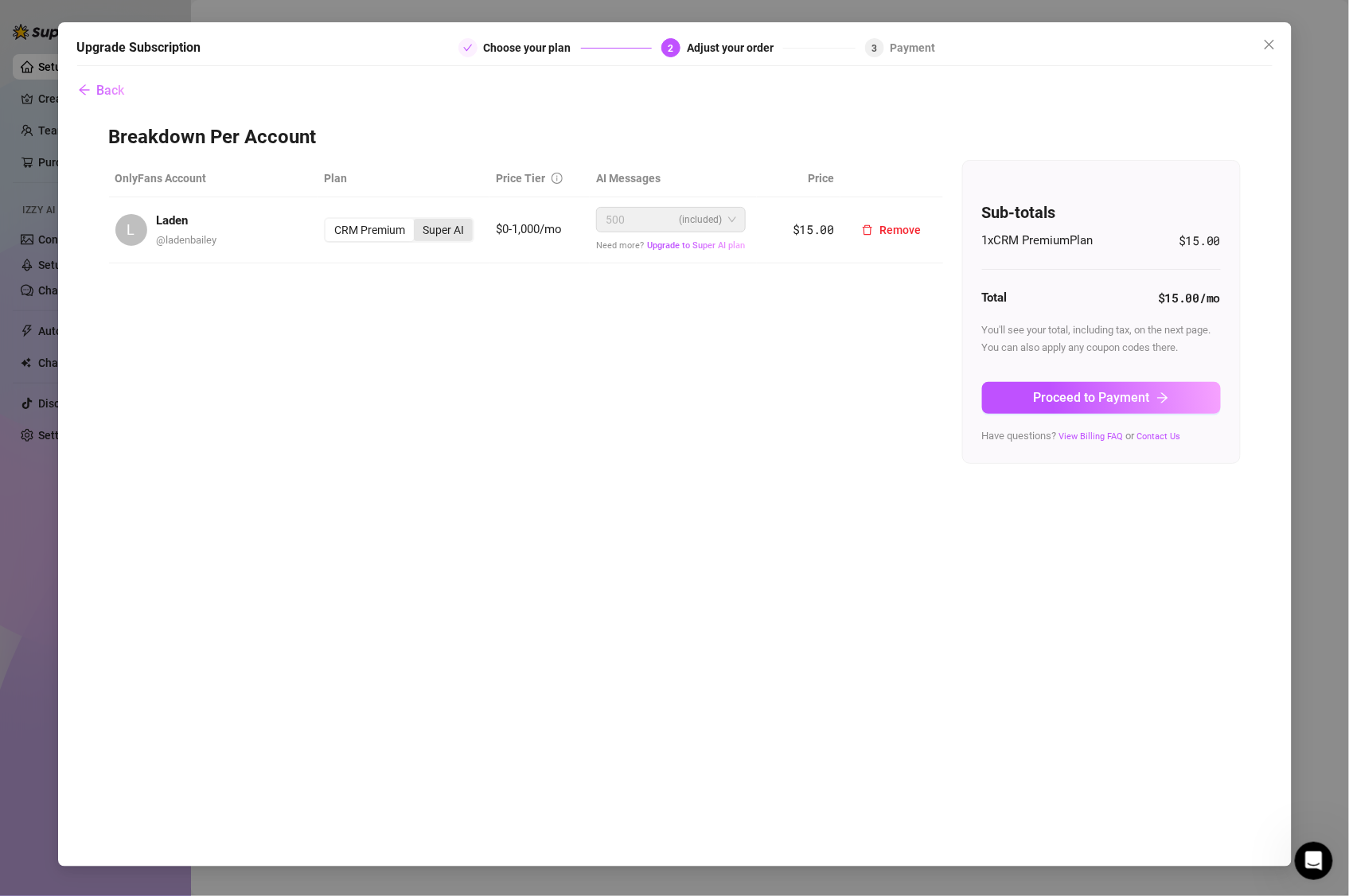
click at [451, 228] on div "Super AI" at bounding box center [444, 229] width 59 height 22
click at [418, 221] on input "Super AI" at bounding box center [418, 221] width 0 height 0
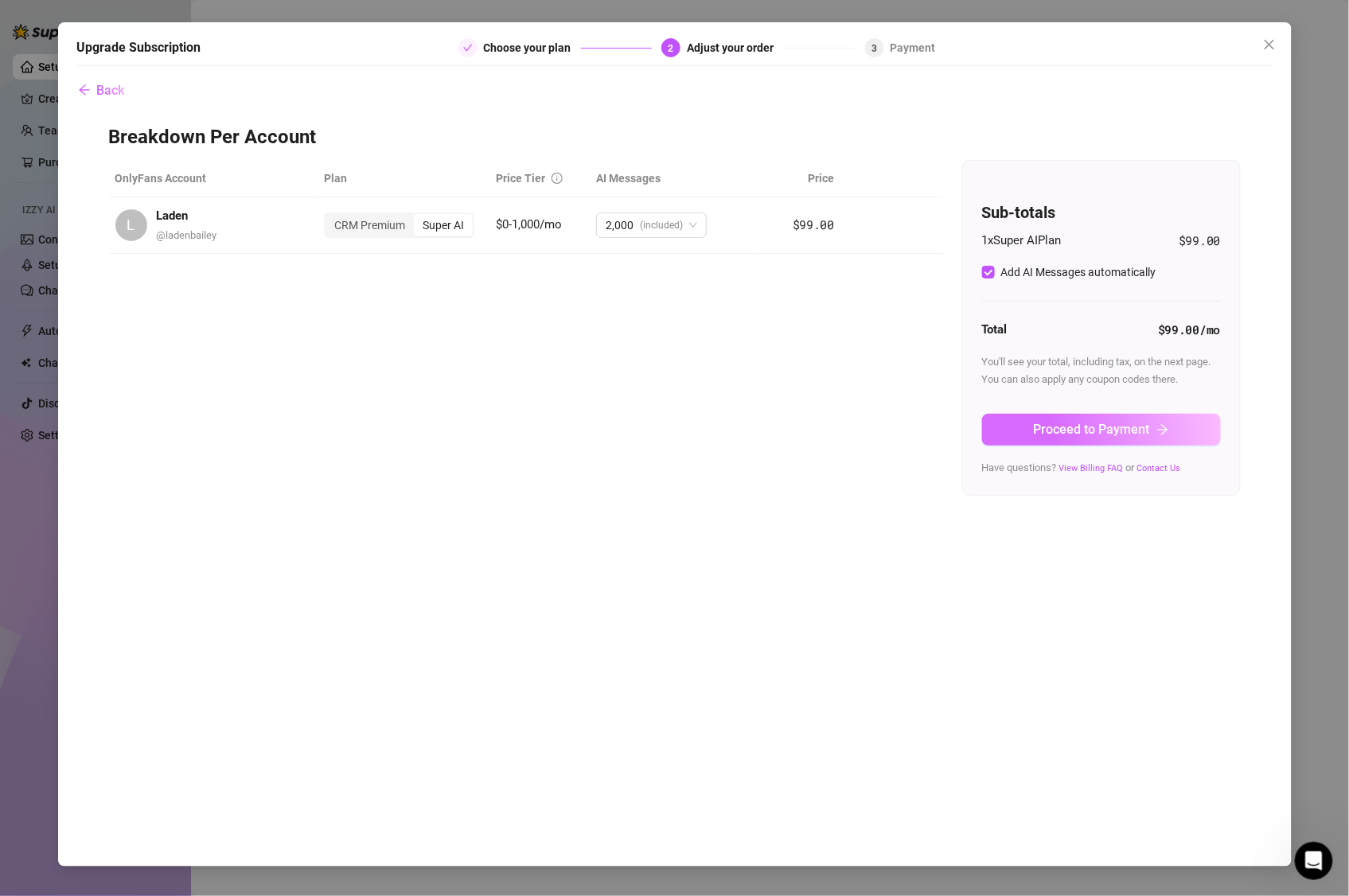
click at [1148, 427] on span "Proceed to Payment" at bounding box center [1093, 429] width 117 height 15
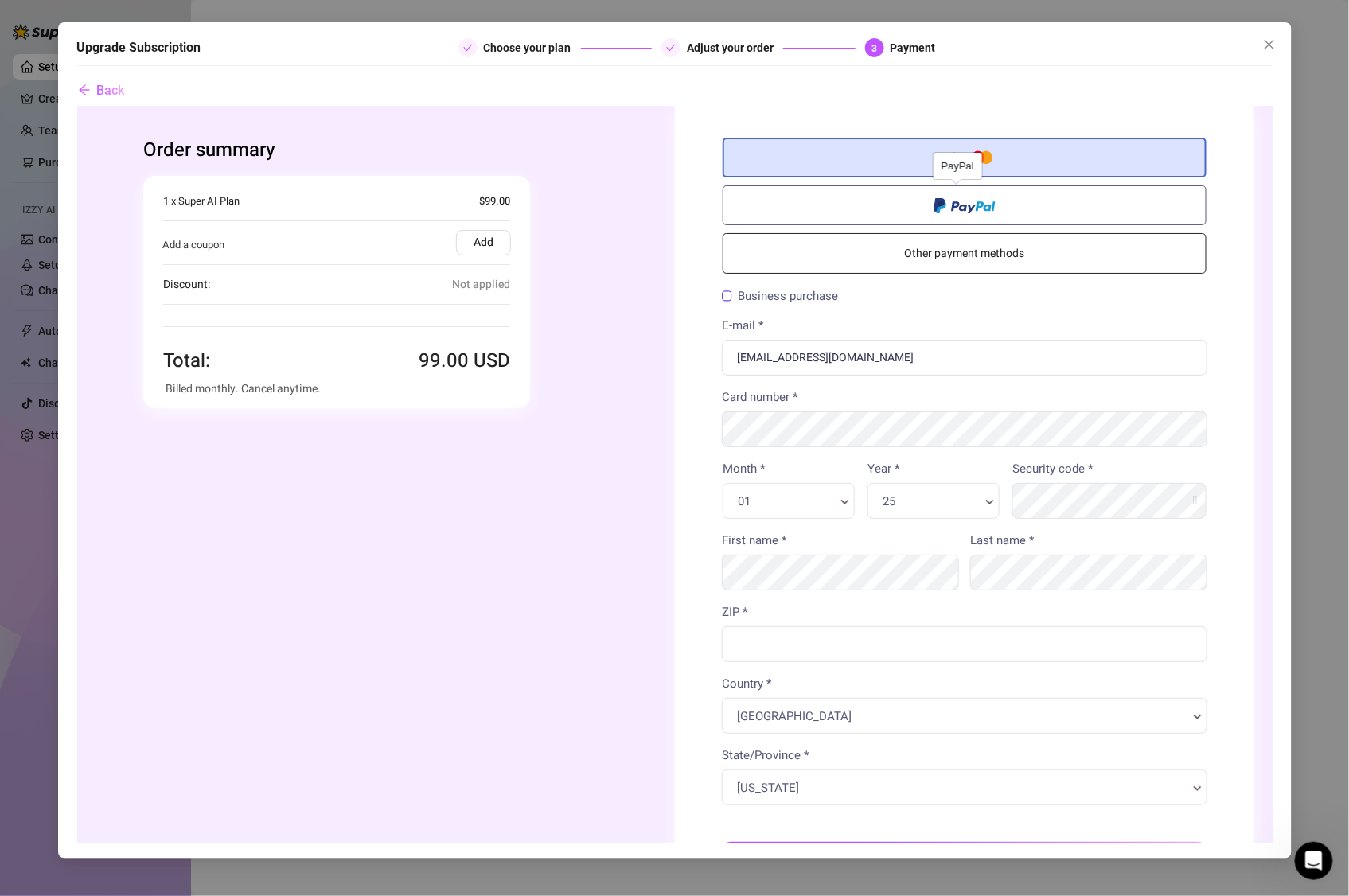
click at [962, 208] on span at bounding box center [964, 204] width 62 height 18
click at [76, 106] on input "radio" at bounding box center [76, 106] width 0 height 0
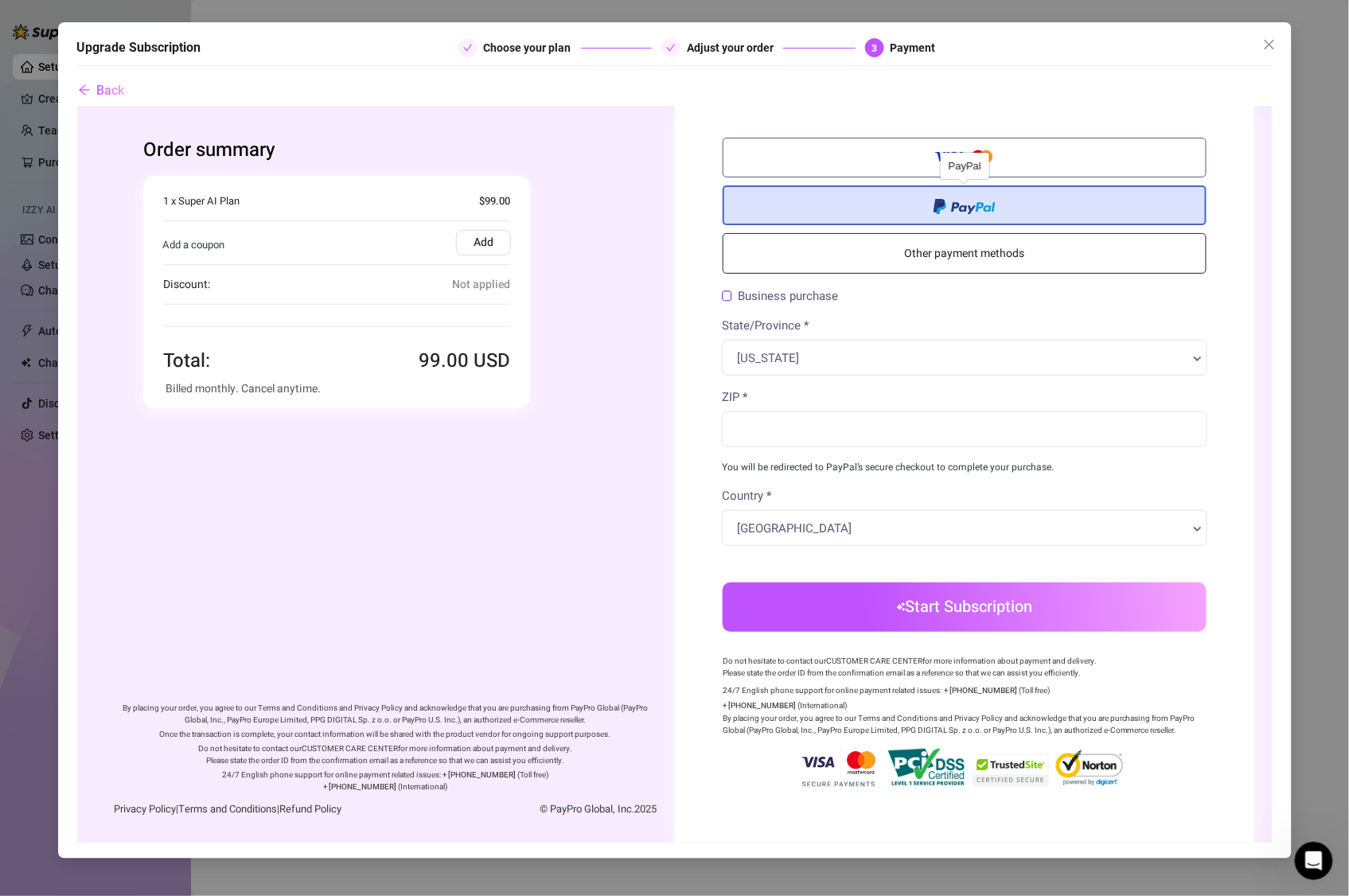
click at [1011, 203] on label at bounding box center [964, 205] width 484 height 39
click at [76, 106] on input "radio" at bounding box center [76, 106] width 0 height 0
click at [974, 432] on input "ZIP *" at bounding box center [964, 429] width 486 height 36
click at [731, 297] on label "Business purchase" at bounding box center [780, 296] width 117 height 12
click at [76, 106] on input "Business purchase" at bounding box center [76, 106] width 0 height 0
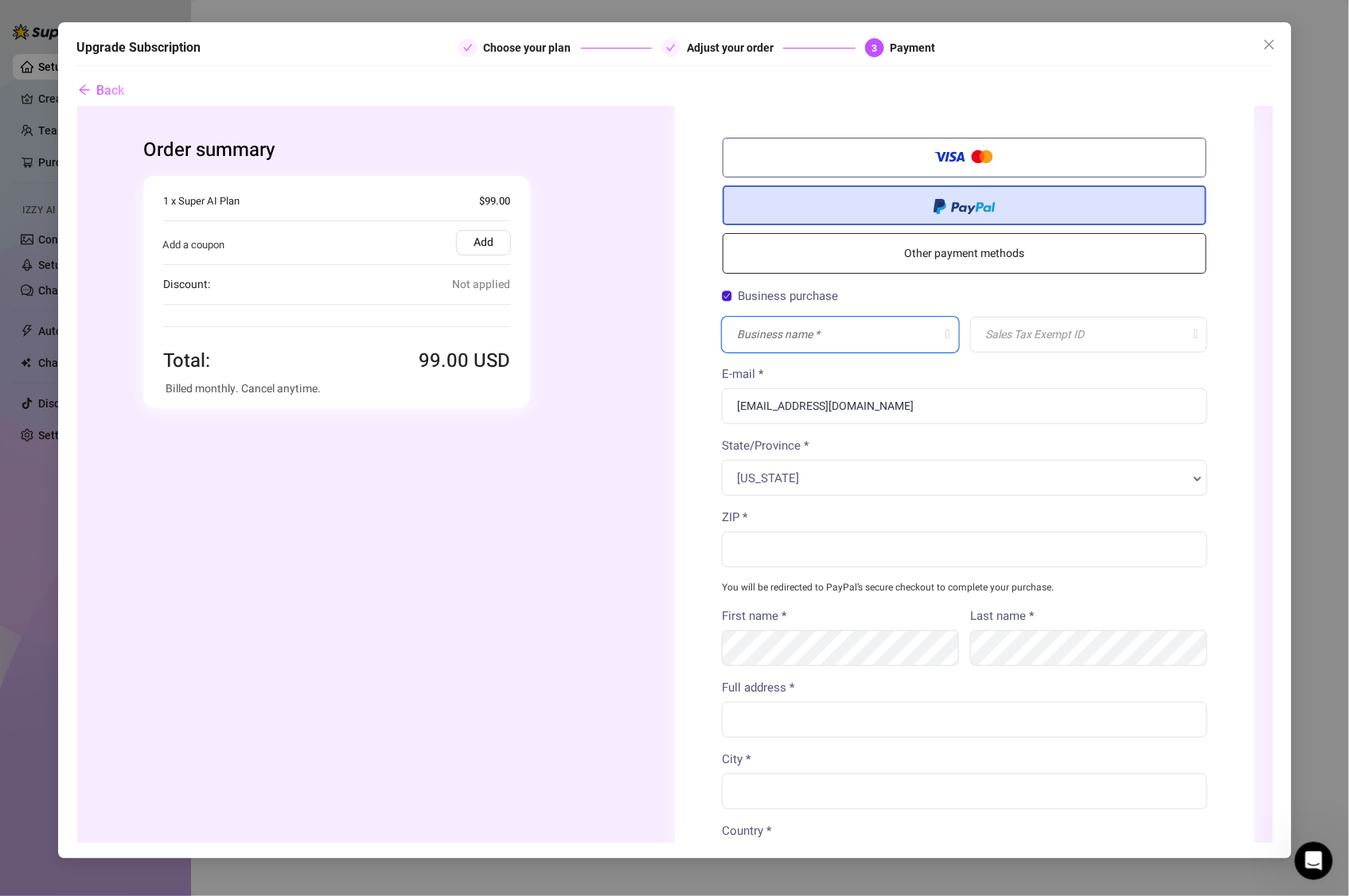
click at [884, 337] on input "text" at bounding box center [840, 335] width 238 height 36
click at [1058, 351] on input "text" at bounding box center [1088, 335] width 238 height 36
click at [799, 545] on input "ZIP *" at bounding box center [964, 549] width 486 height 36
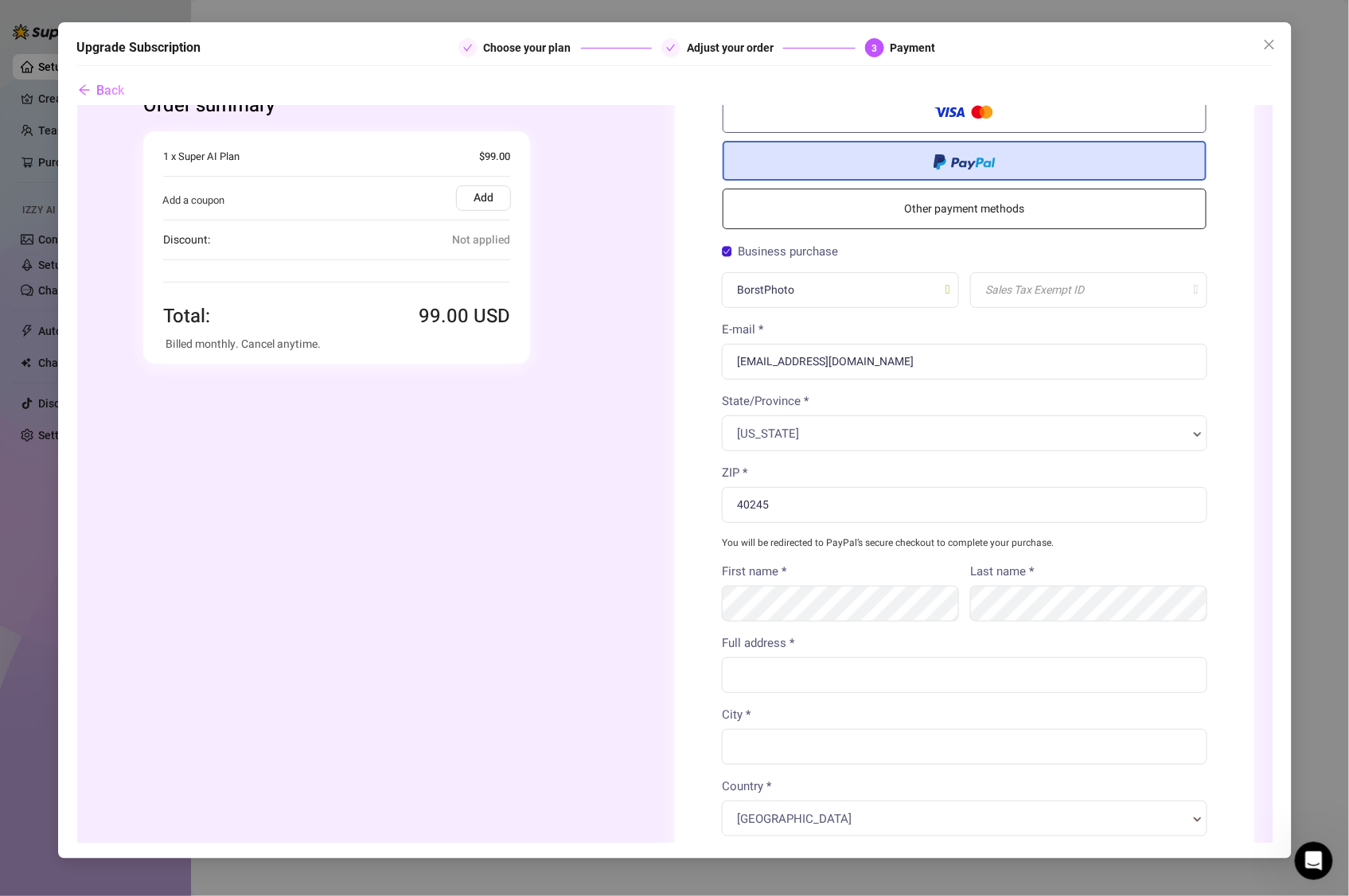
click at [903, 581] on body "Order summary You're buying" at bounding box center [674, 593] width 1196 height 1064
click at [901, 599] on div at bounding box center [674, 474] width 1196 height 737
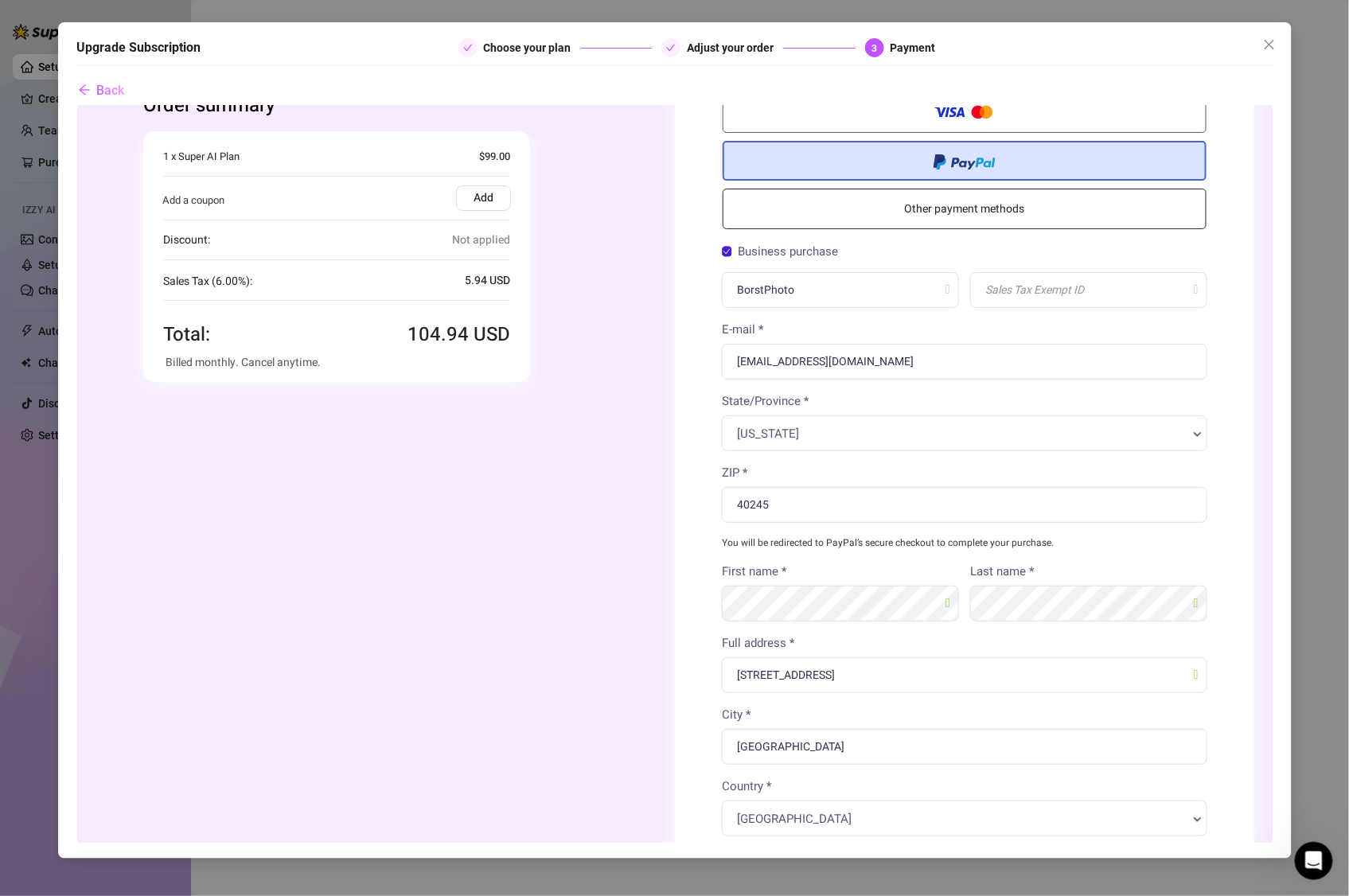
scroll to position [326, 0]
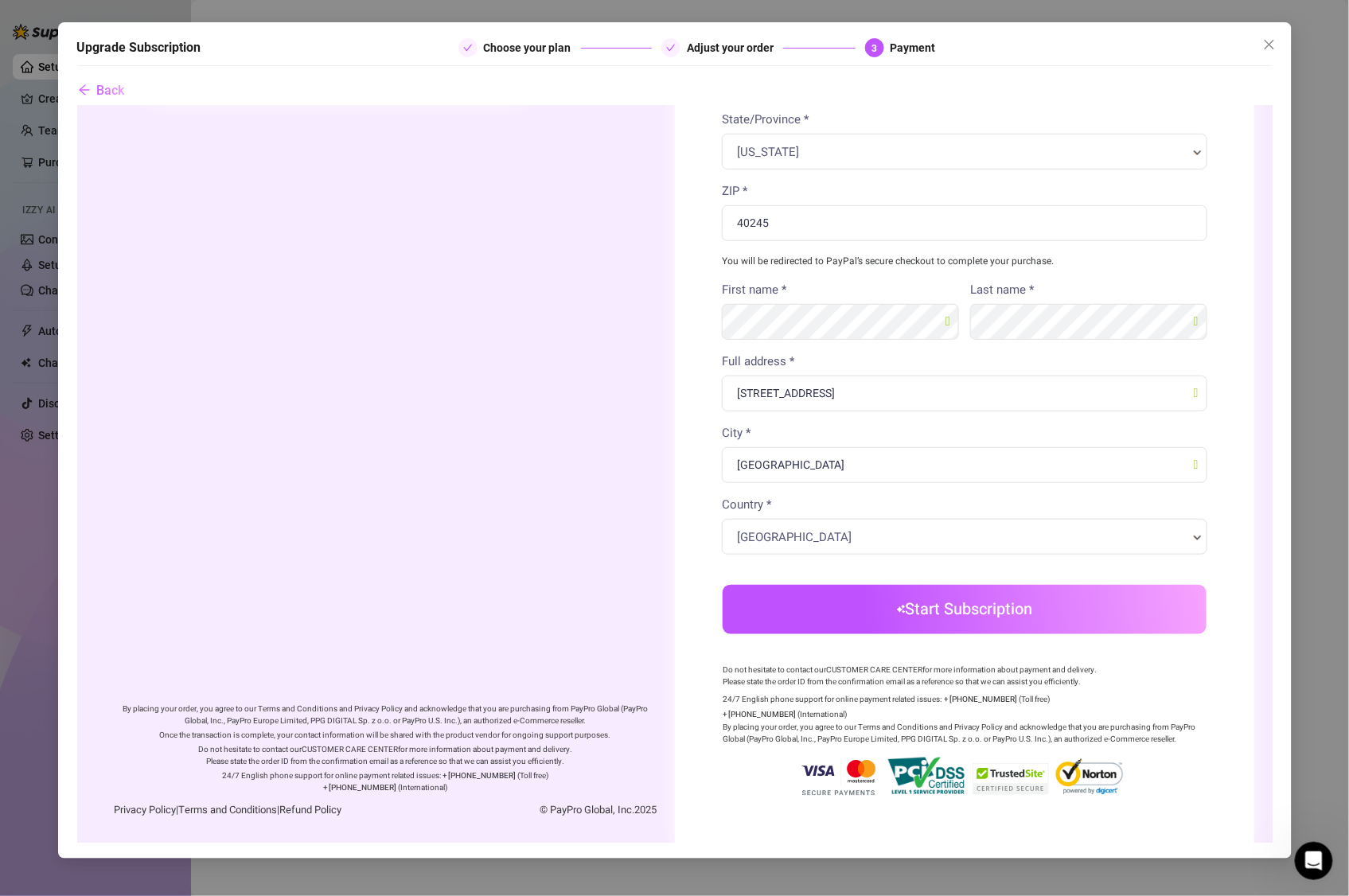
click at [1007, 613] on button "Start Subscription" at bounding box center [964, 609] width 484 height 49
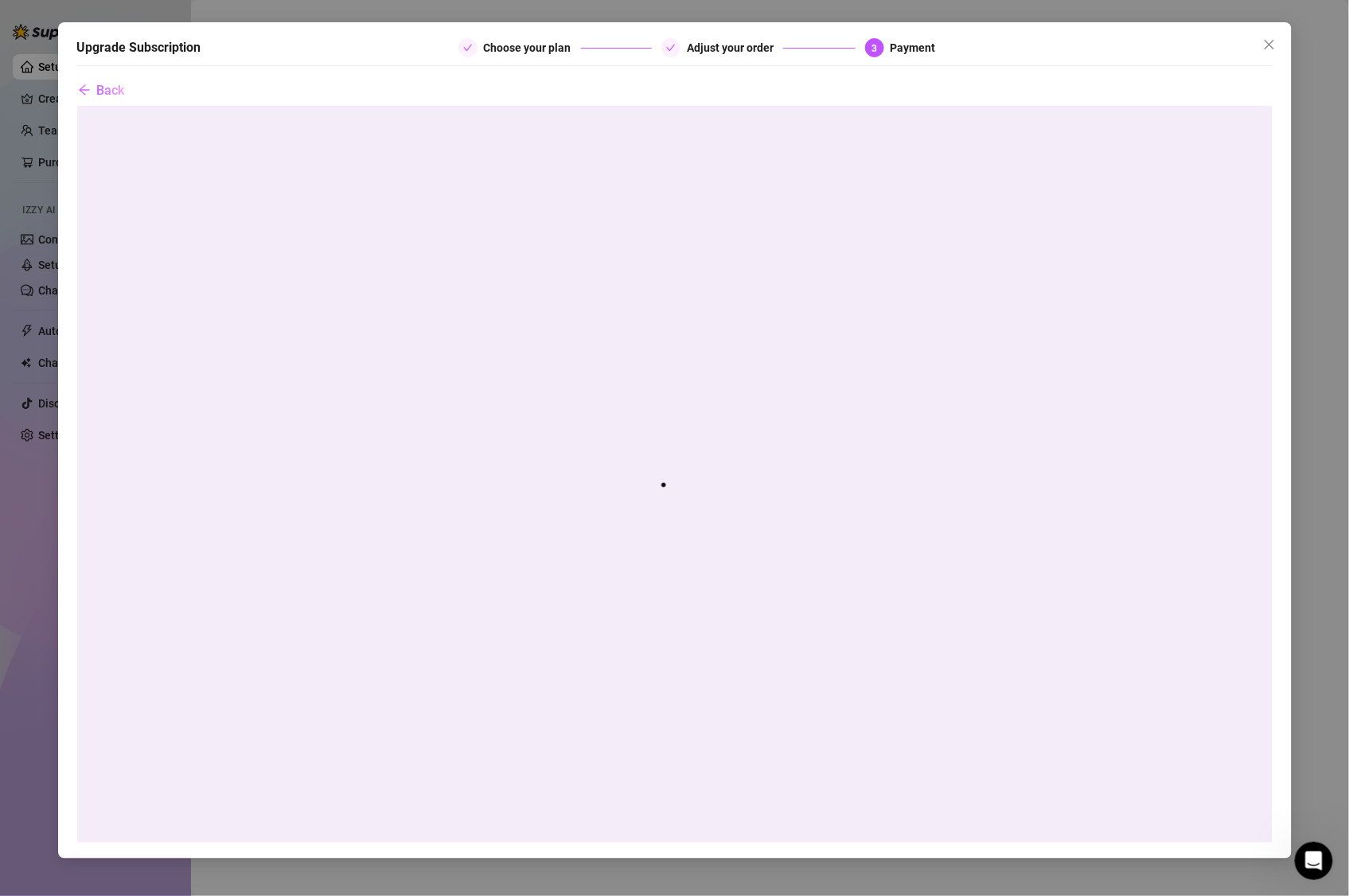
scroll to position [0, 0]
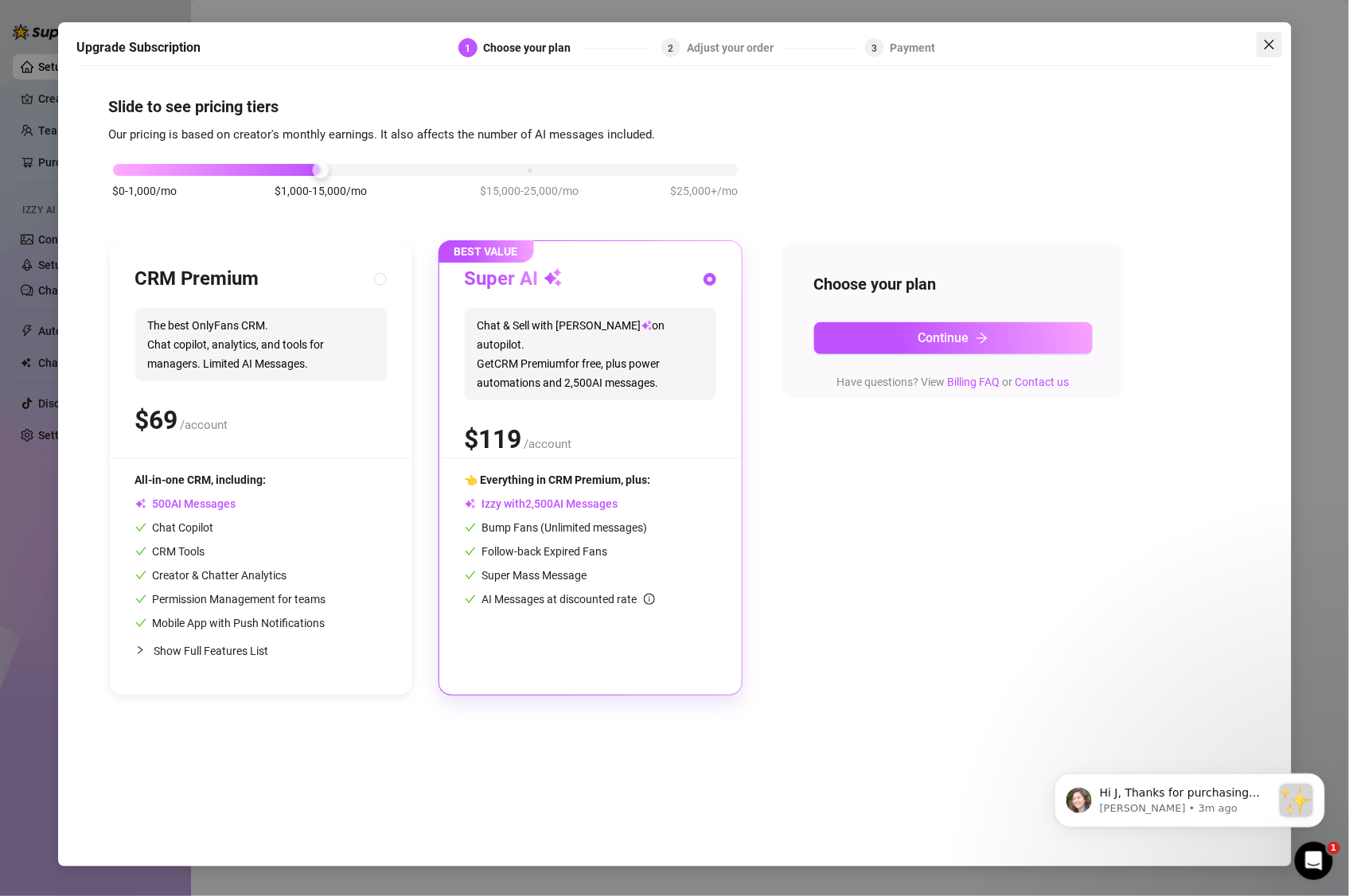
click at [1279, 46] on span "Close" at bounding box center [1269, 45] width 25 height 13
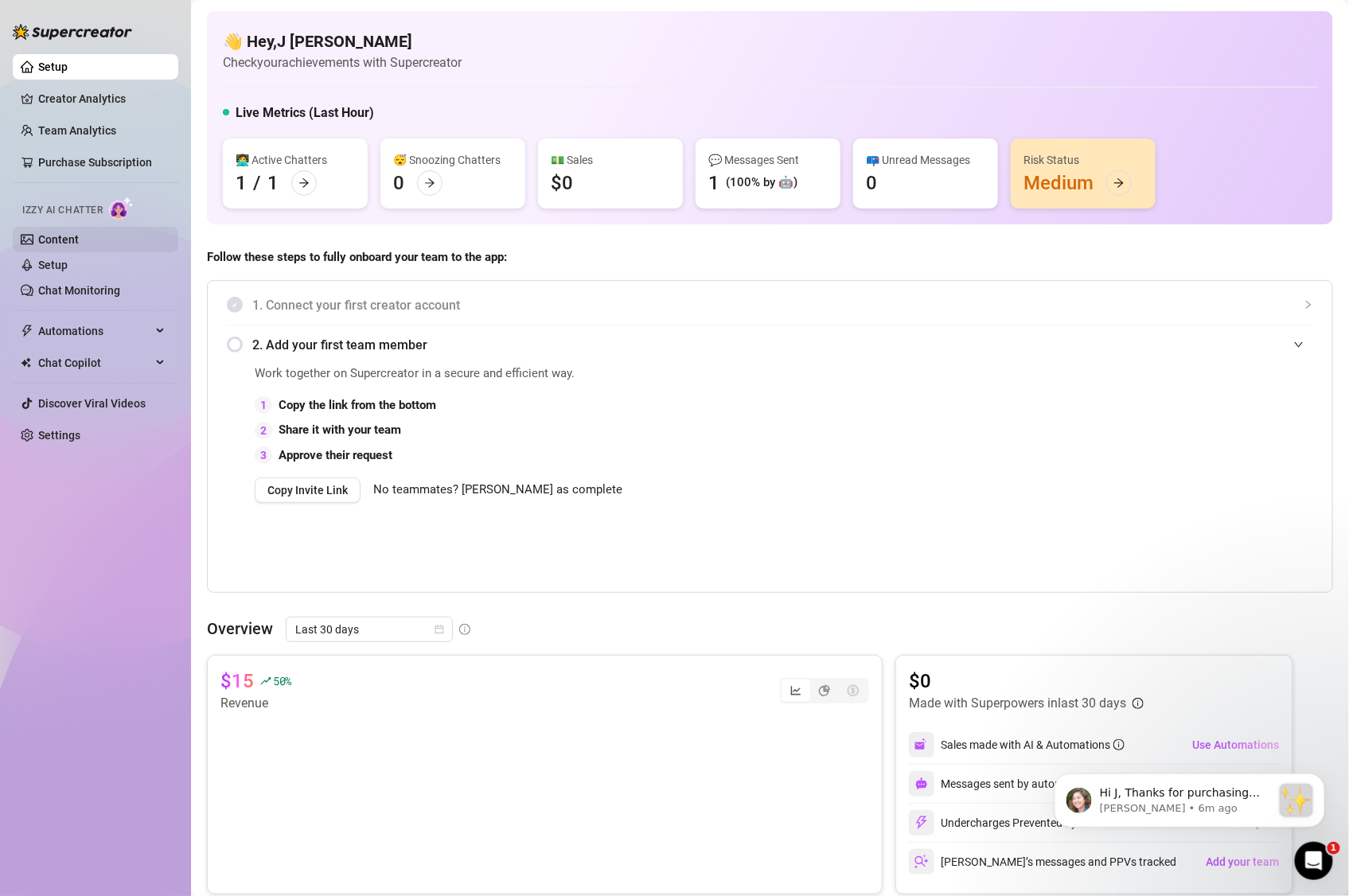
click at [79, 245] on link "Content" at bounding box center [58, 239] width 40 height 13
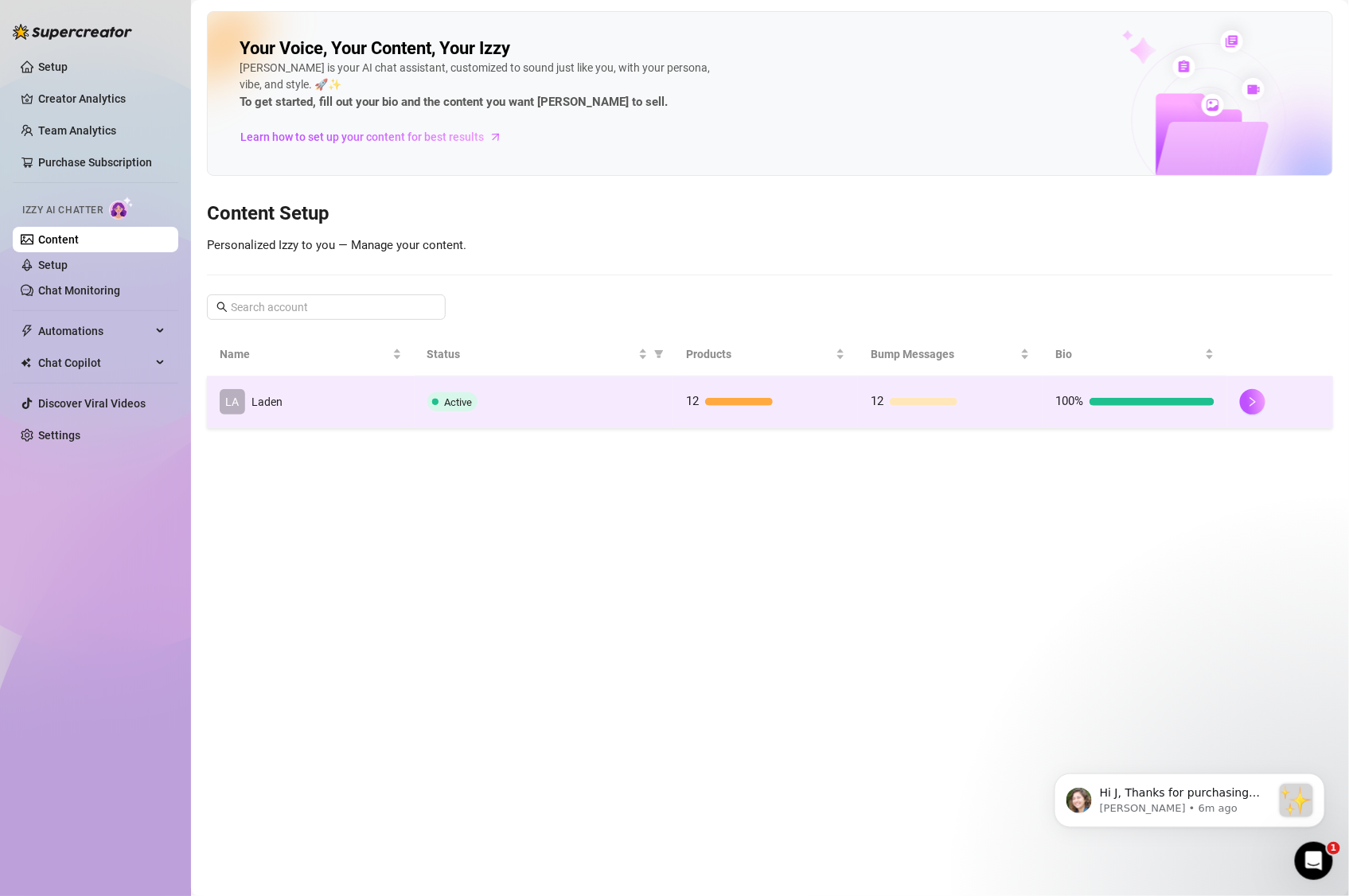
click at [324, 409] on td "LA Laden" at bounding box center [311, 402] width 208 height 52
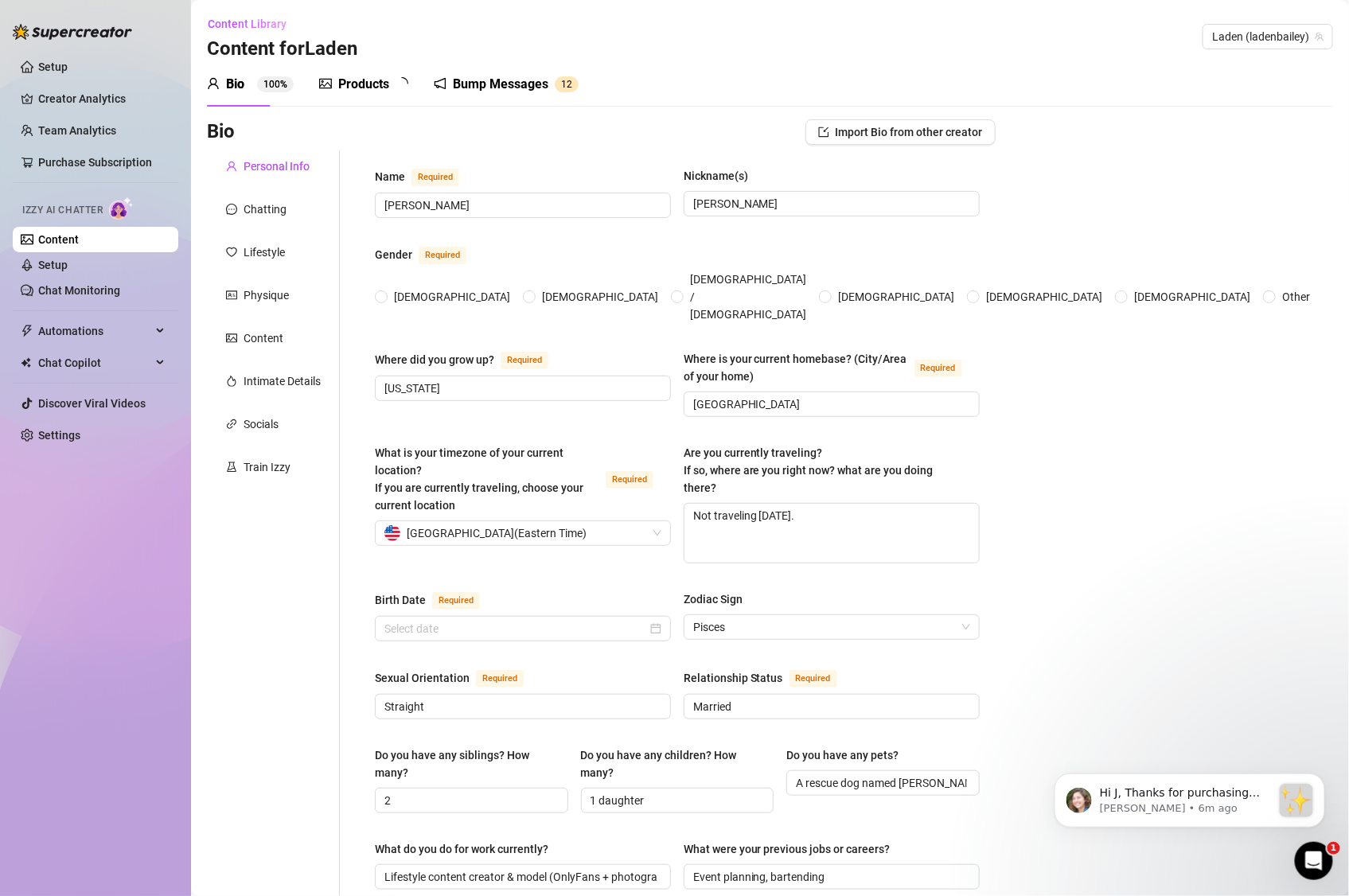
radio input "true"
type input "[DATE]"
click at [67, 267] on link "Setup" at bounding box center [53, 265] width 30 height 13
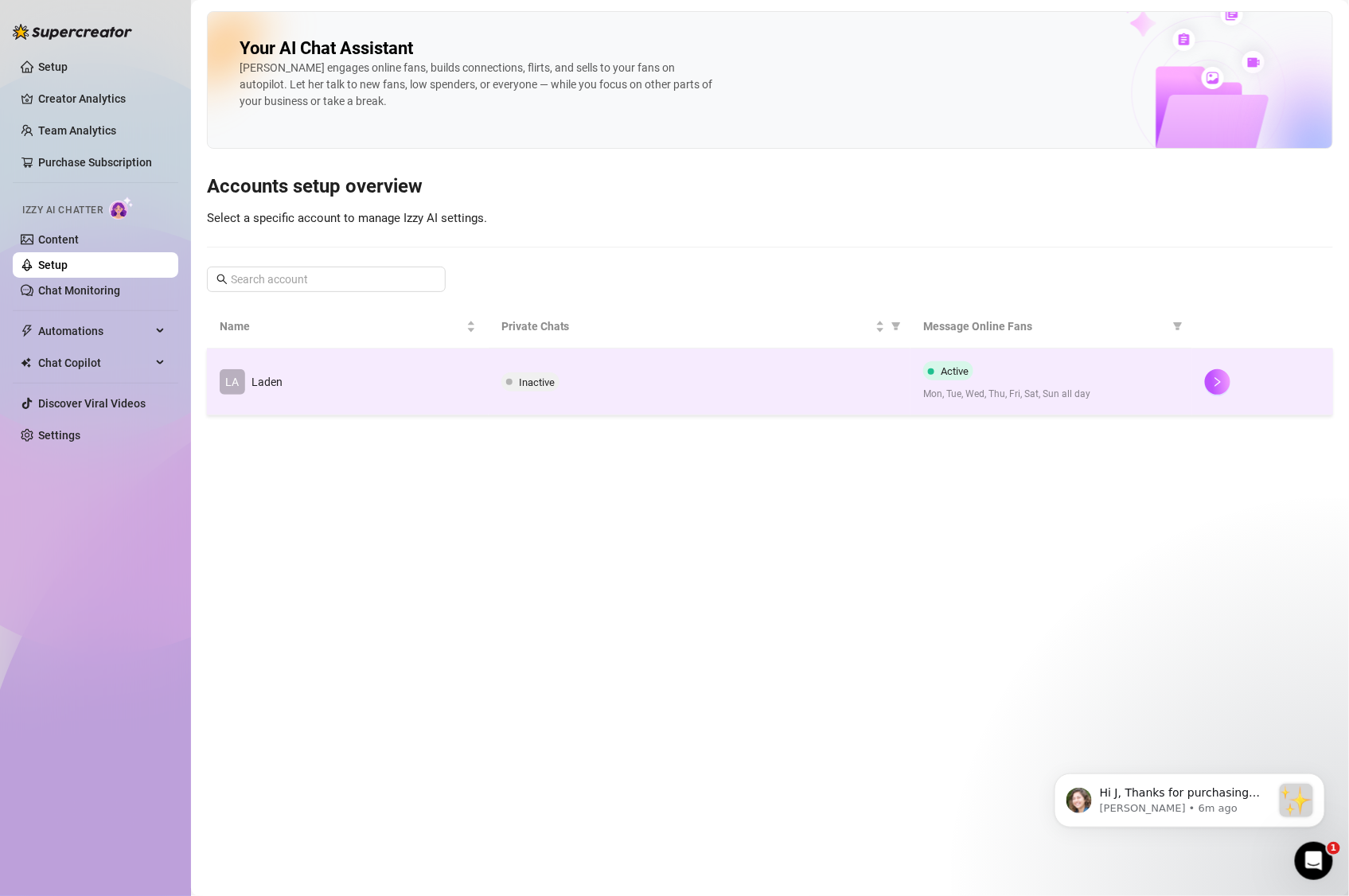
click at [639, 391] on div "Inactive" at bounding box center [700, 382] width 397 height 19
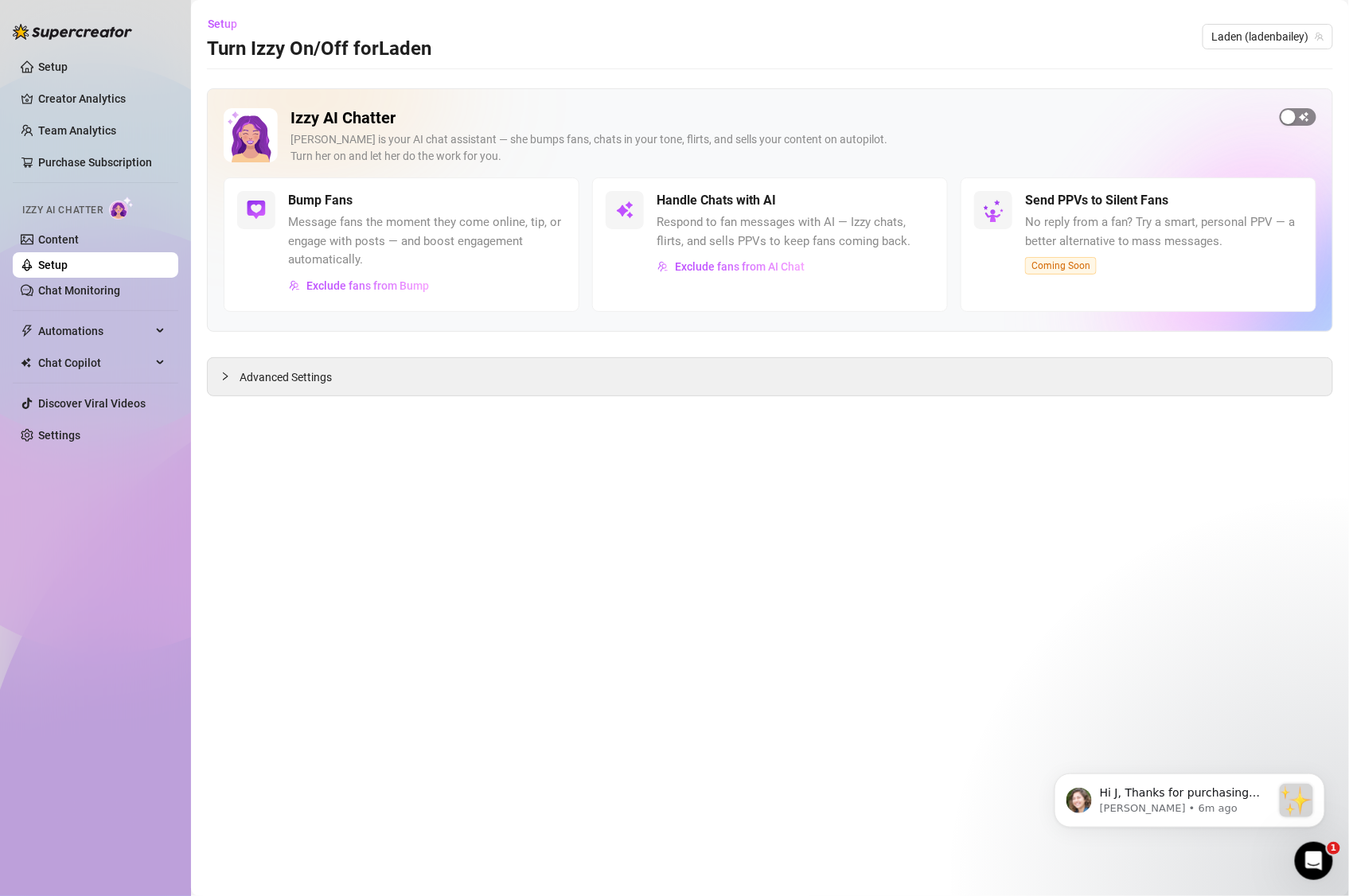
click at [1298, 119] on span "button" at bounding box center [1298, 117] width 37 height 18
click at [922, 203] on span "button" at bounding box center [917, 201] width 35 height 18
click at [737, 270] on span "Exclude fans from AI Chat" at bounding box center [739, 266] width 130 height 13
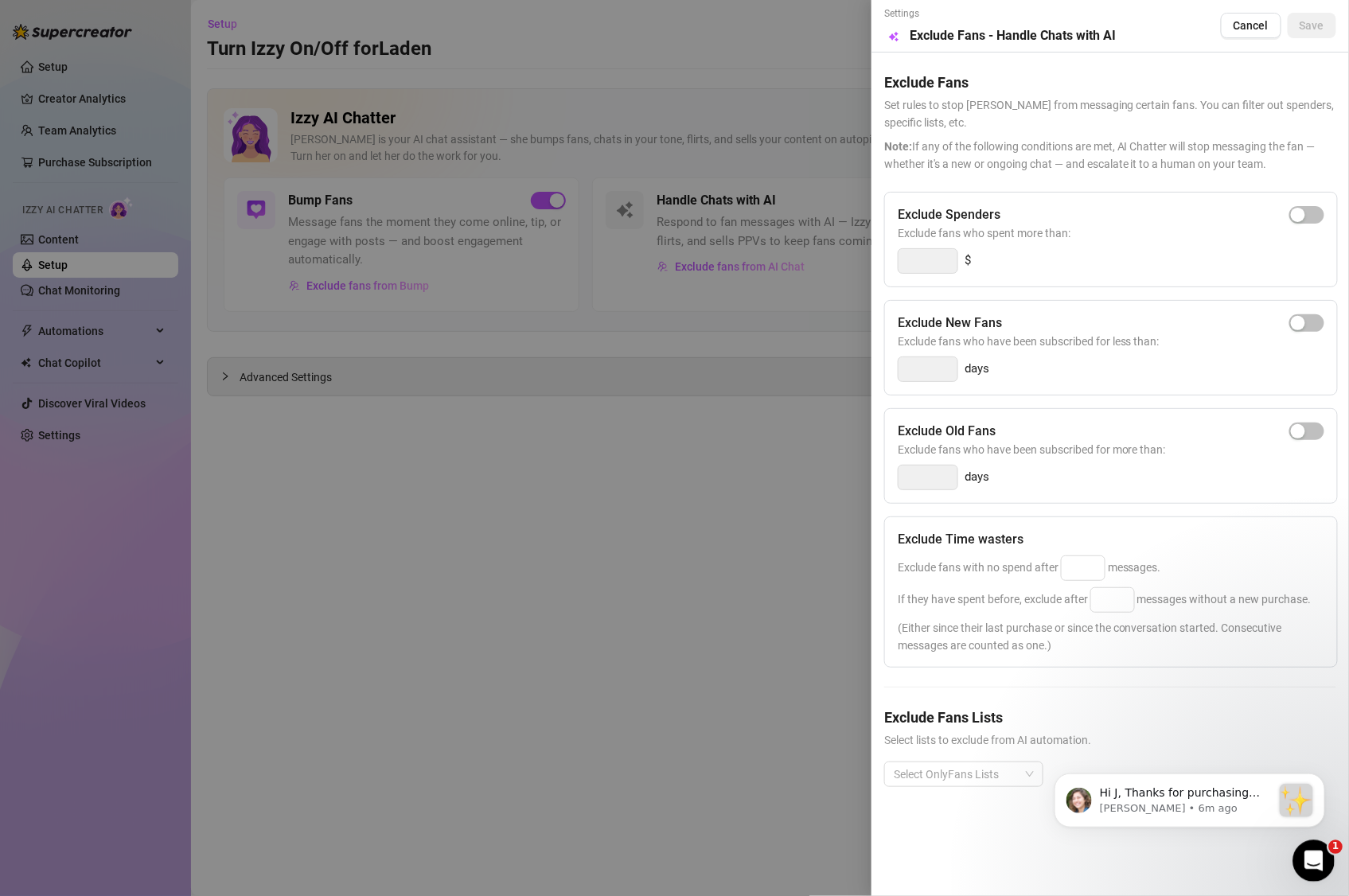
click at [1326, 860] on div "Open Intercom Messenger" at bounding box center [1311, 858] width 53 height 53
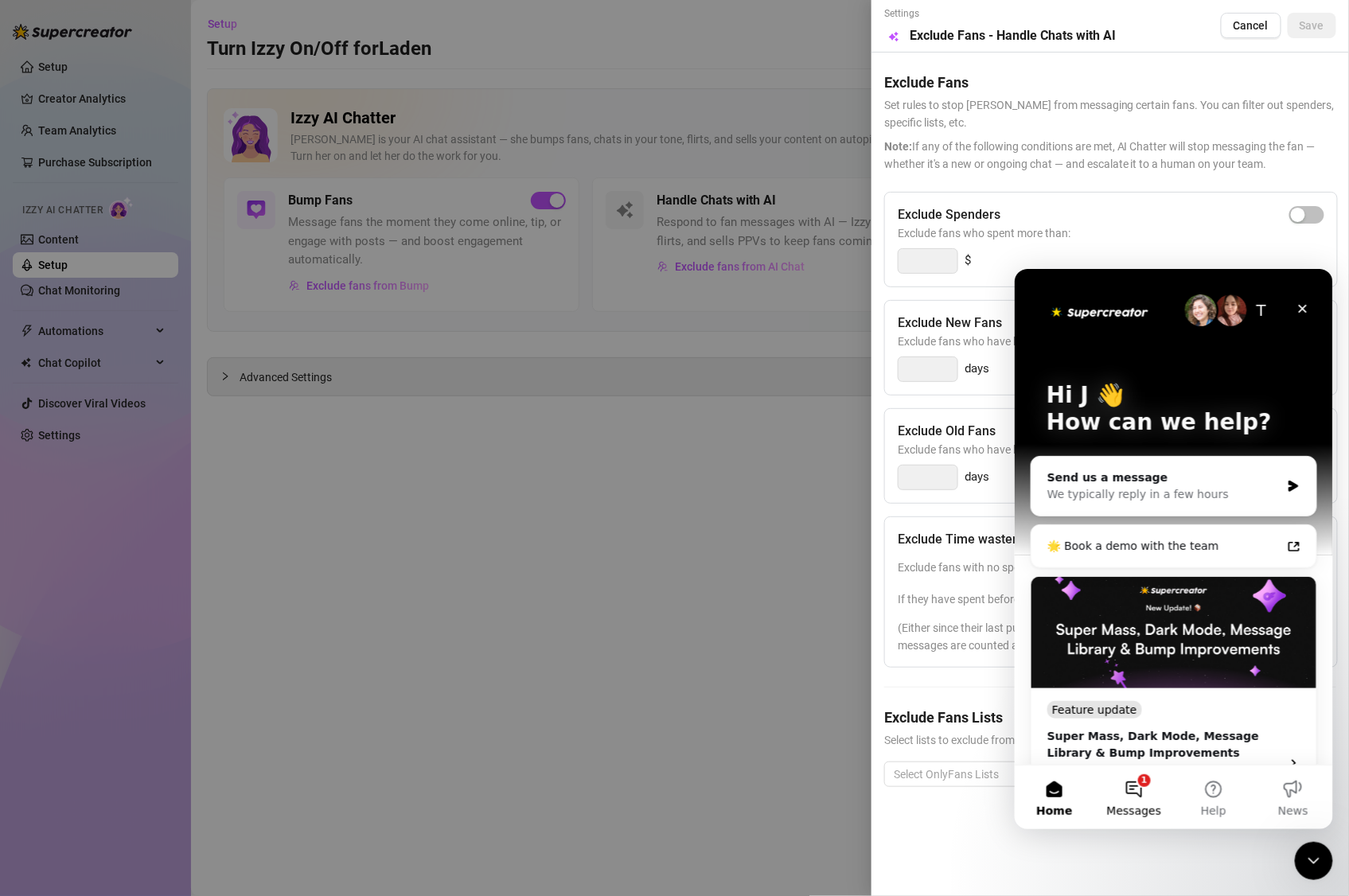
click at [1154, 786] on button "1 Messages" at bounding box center [1133, 797] width 80 height 64
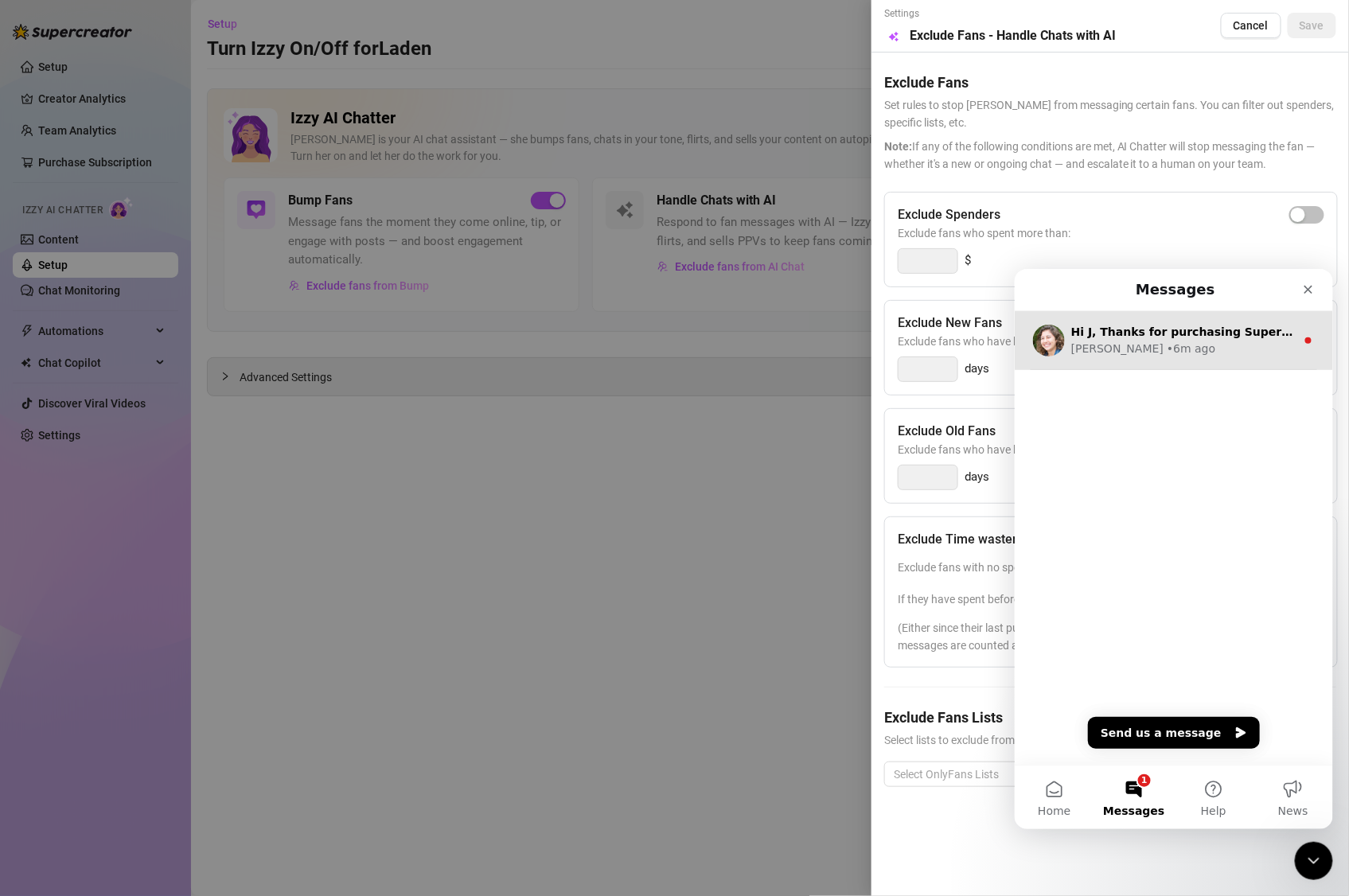
click at [1215, 343] on div "[PERSON_NAME] • 6m ago" at bounding box center [1183, 348] width 224 height 17
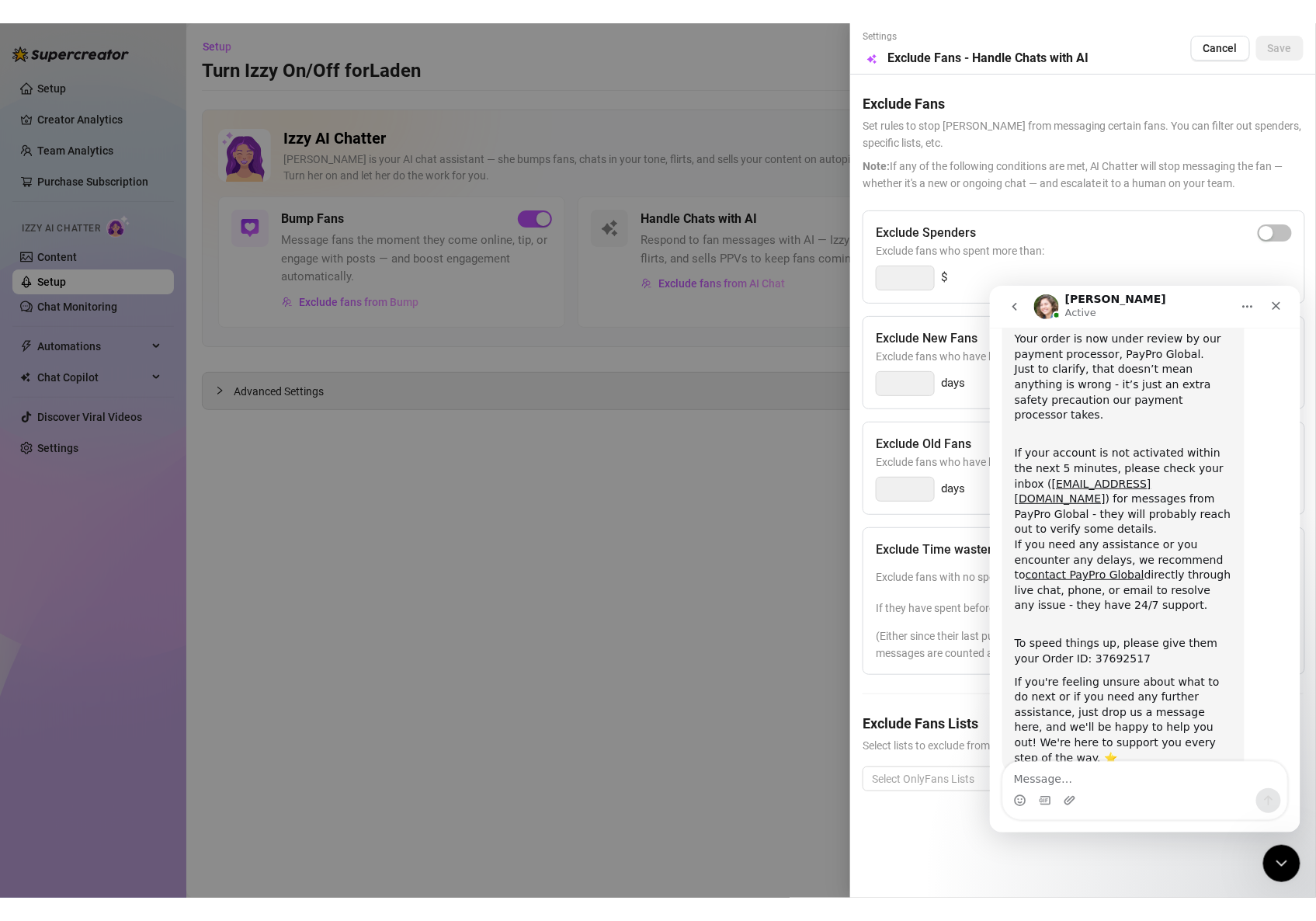
scroll to position [129, 0]
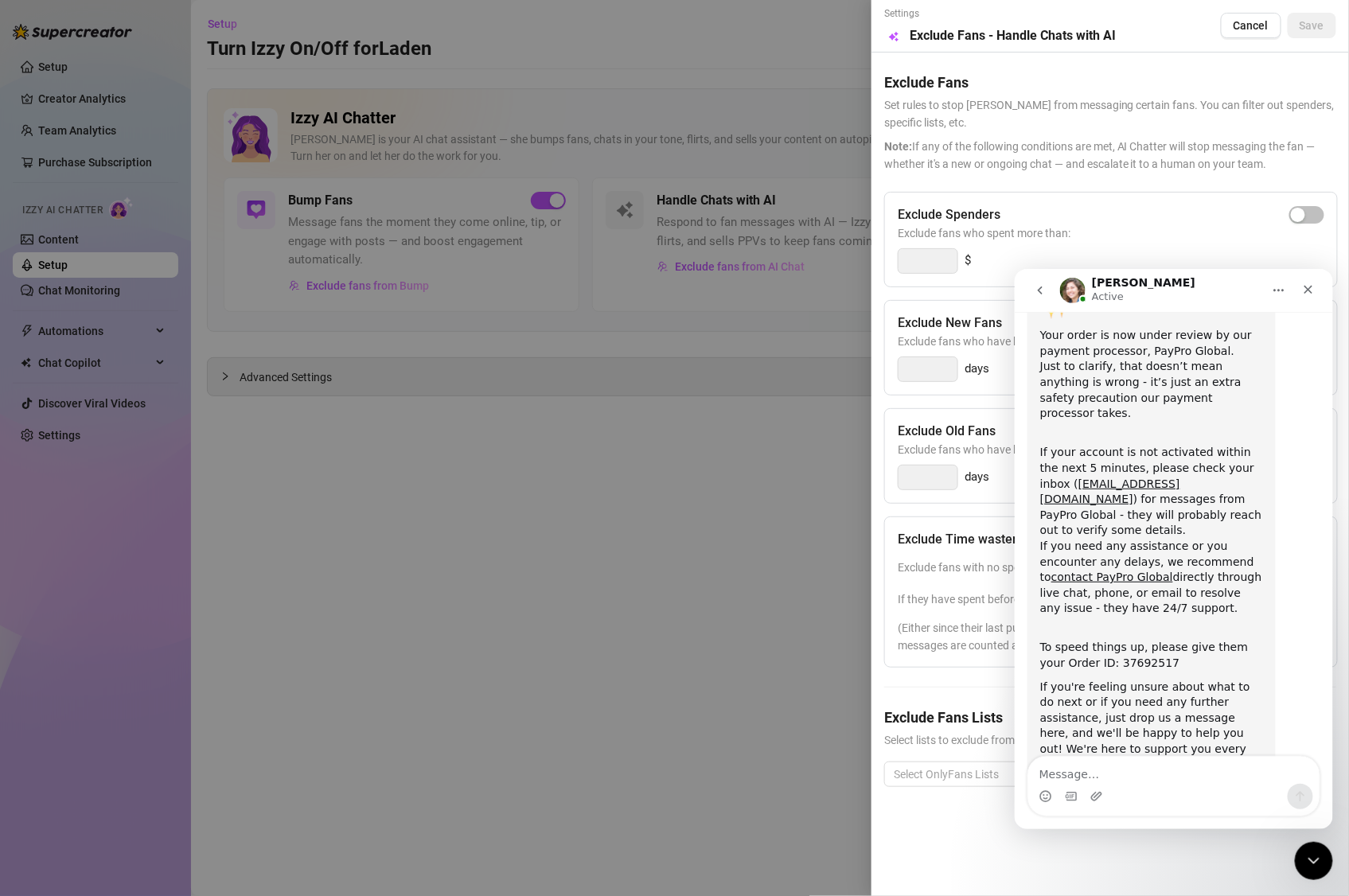
click at [580, 502] on div at bounding box center [674, 448] width 1349 height 896
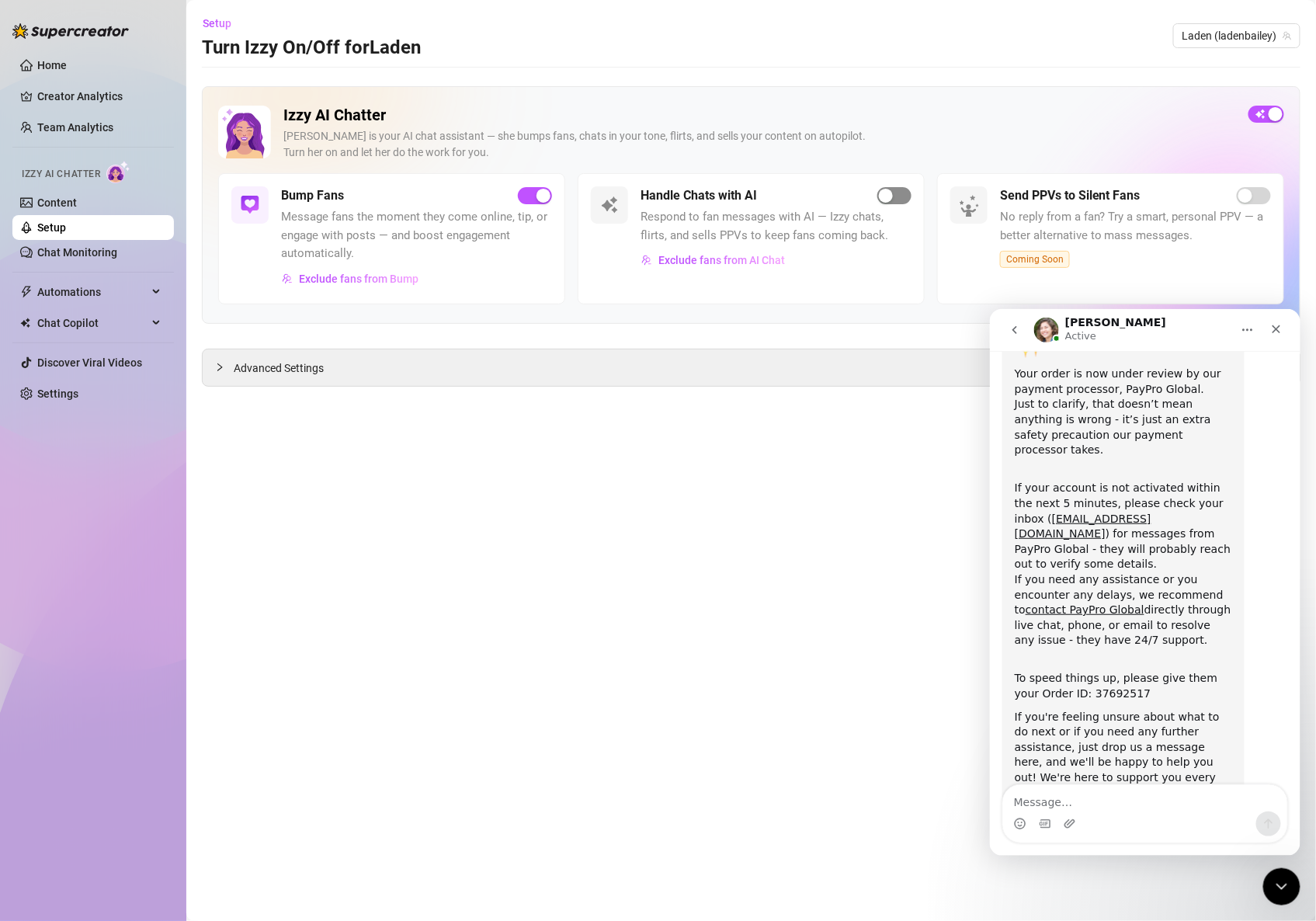
click at [900, 196] on span "button" at bounding box center [895, 196] width 34 height 17
click at [56, 68] on link "Home" at bounding box center [52, 66] width 30 height 12
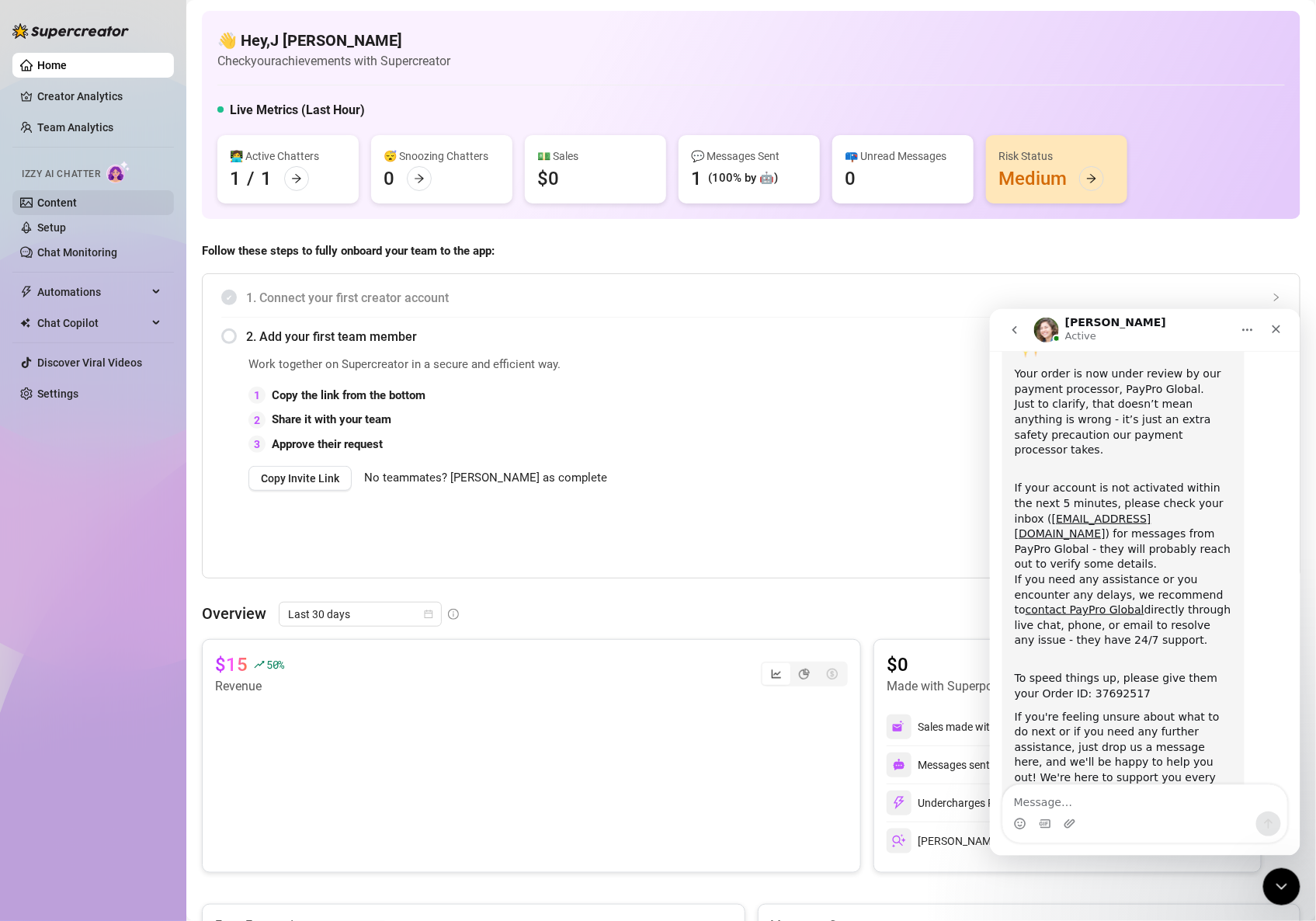
click at [60, 205] on link "Content" at bounding box center [57, 203] width 39 height 12
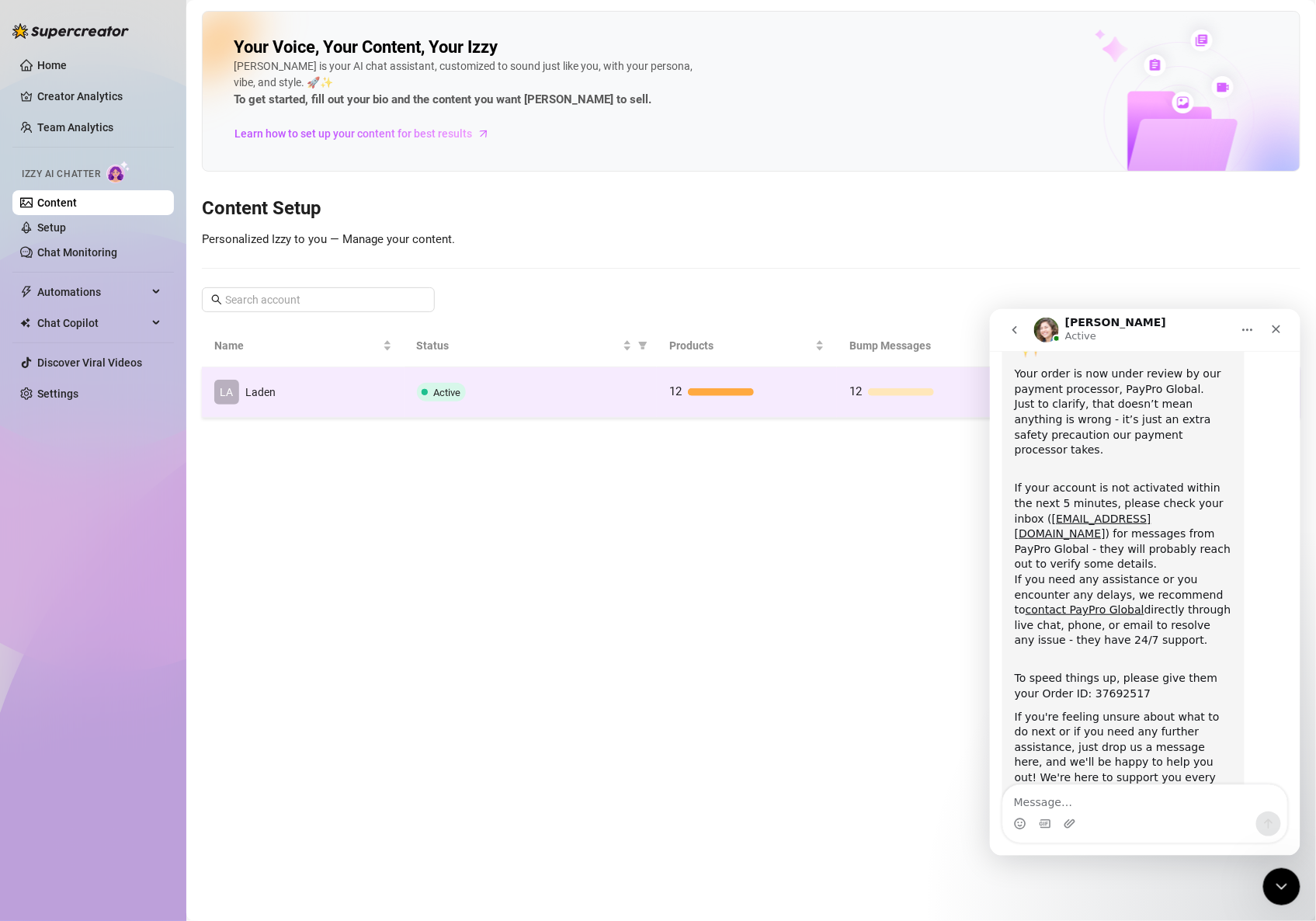
click at [296, 382] on td "LA Laden" at bounding box center [303, 393] width 203 height 51
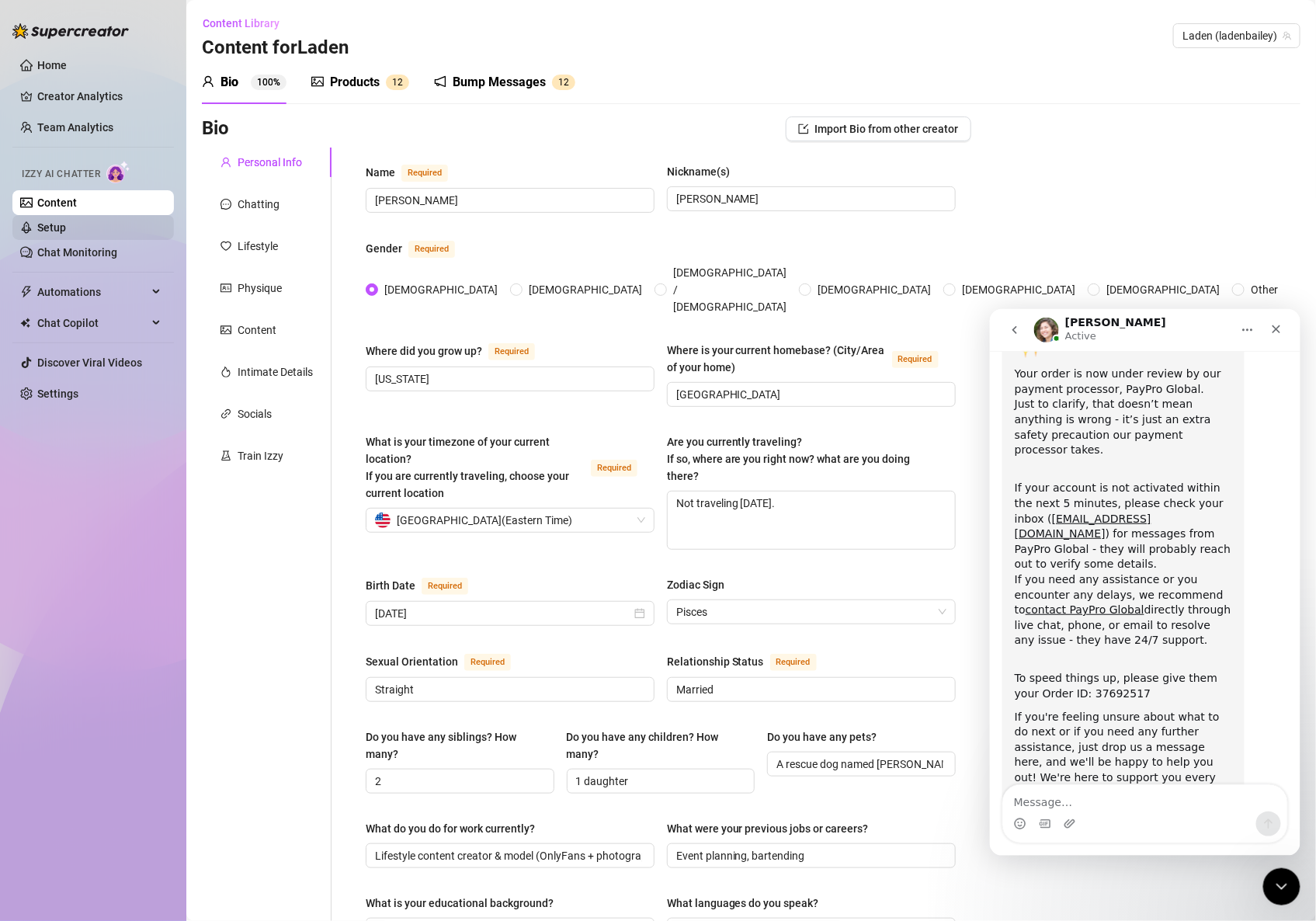
click at [62, 232] on link "Setup" at bounding box center [52, 227] width 29 height 12
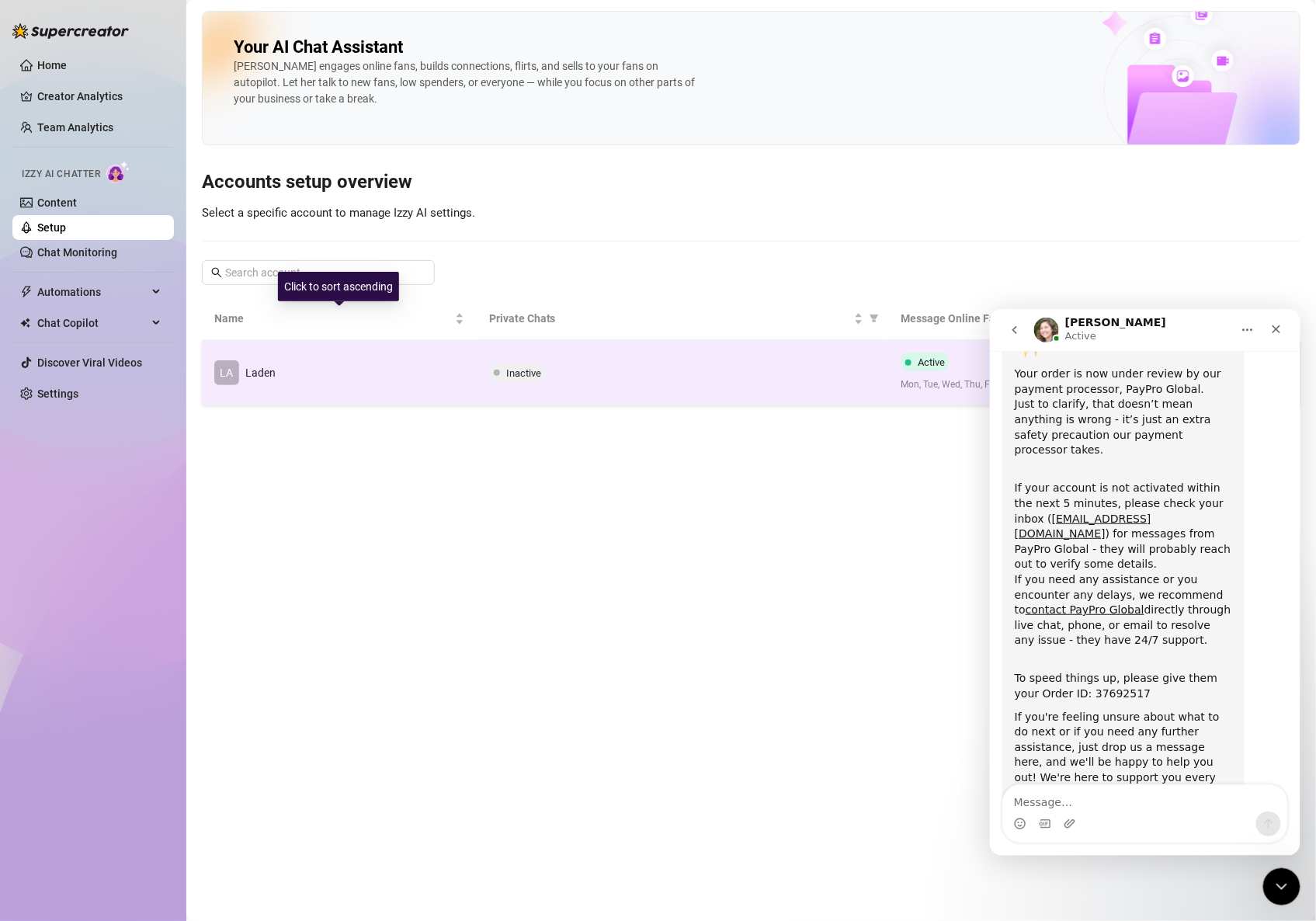
click at [435, 346] on td "LA Laden" at bounding box center [339, 373] width 275 height 66
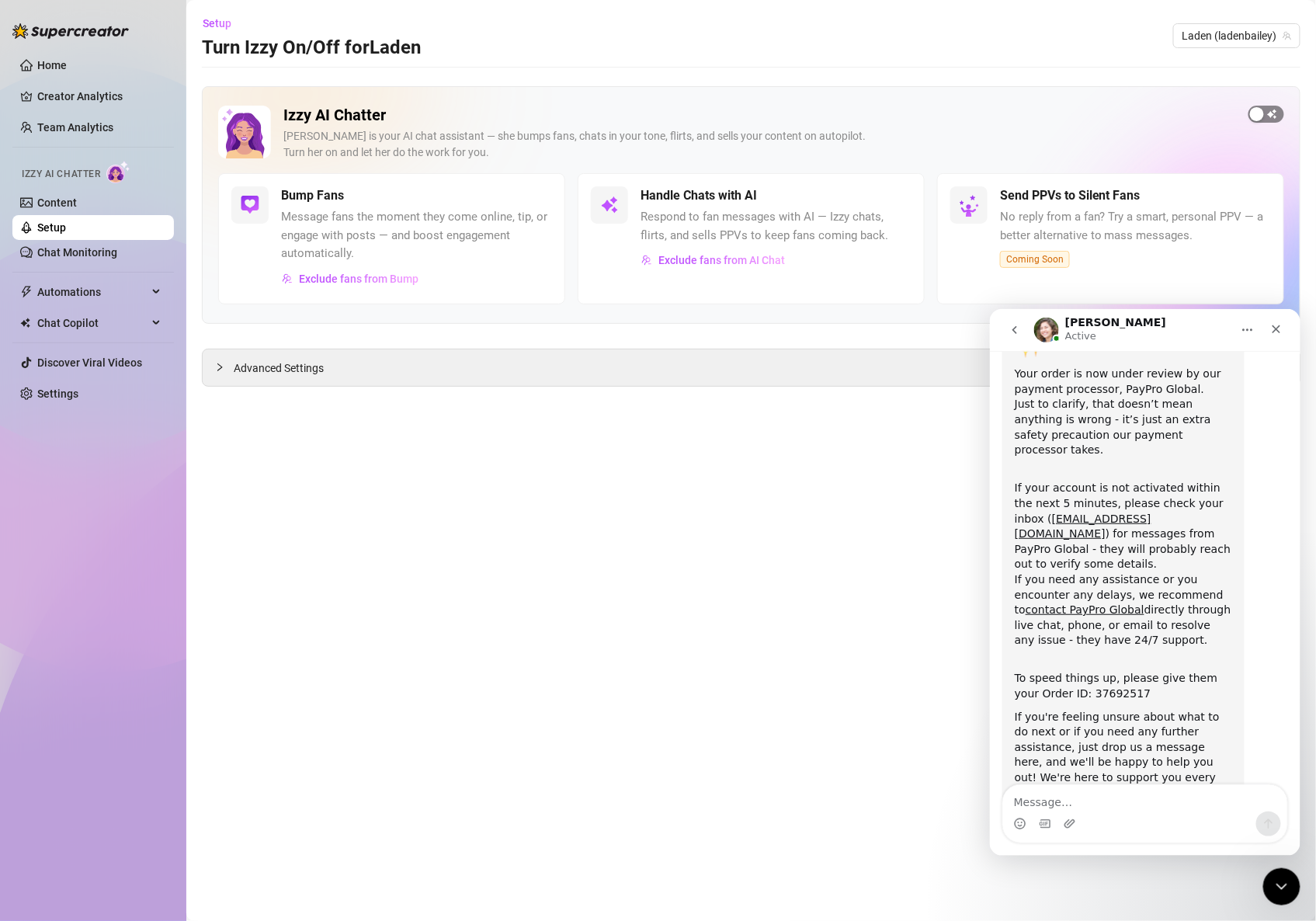
click at [1277, 115] on span "button" at bounding box center [1266, 115] width 36 height 17
click at [903, 198] on span "button" at bounding box center [895, 196] width 34 height 17
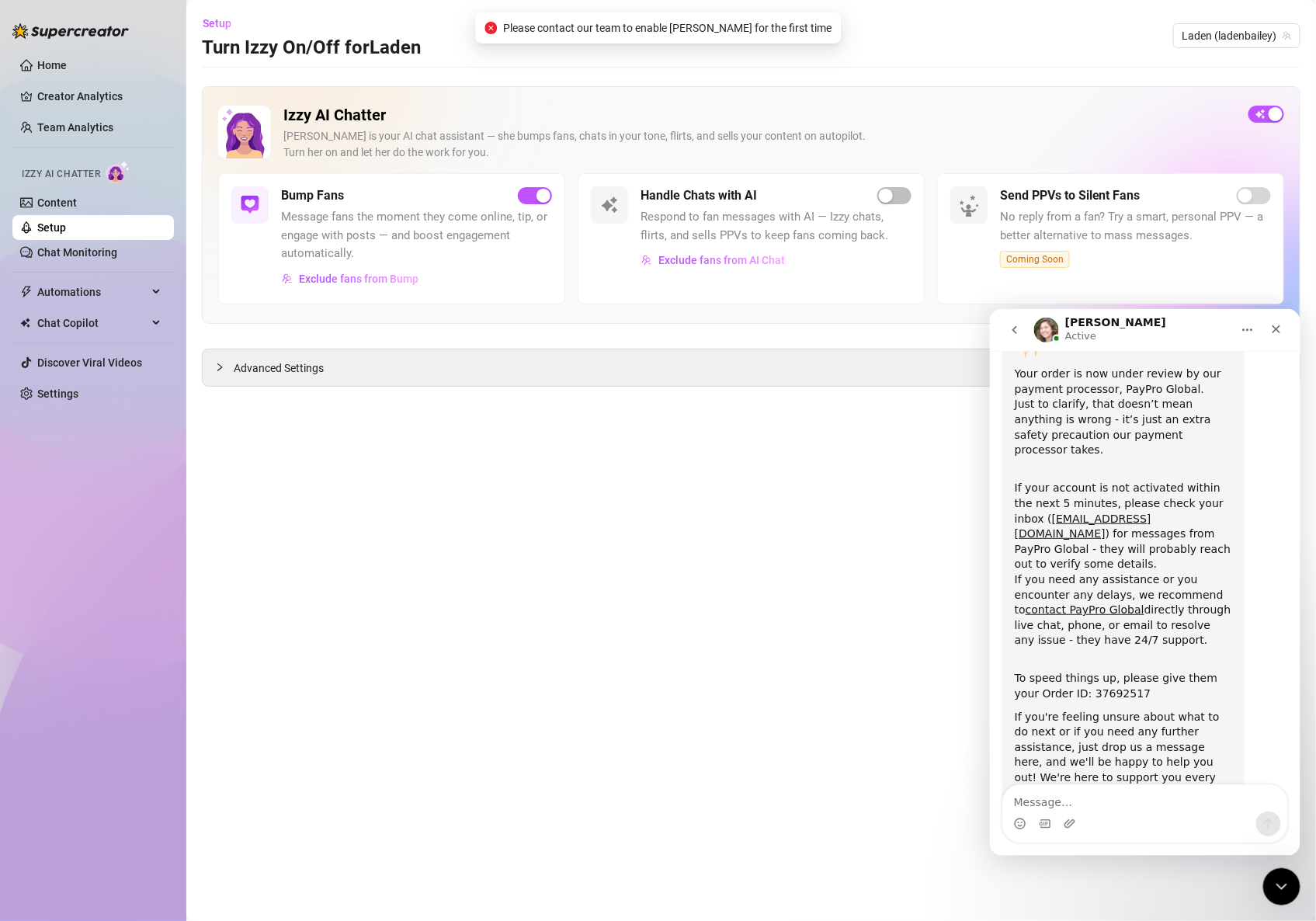
click at [1121, 816] on div "Intercom messenger" at bounding box center [1145, 823] width 284 height 24
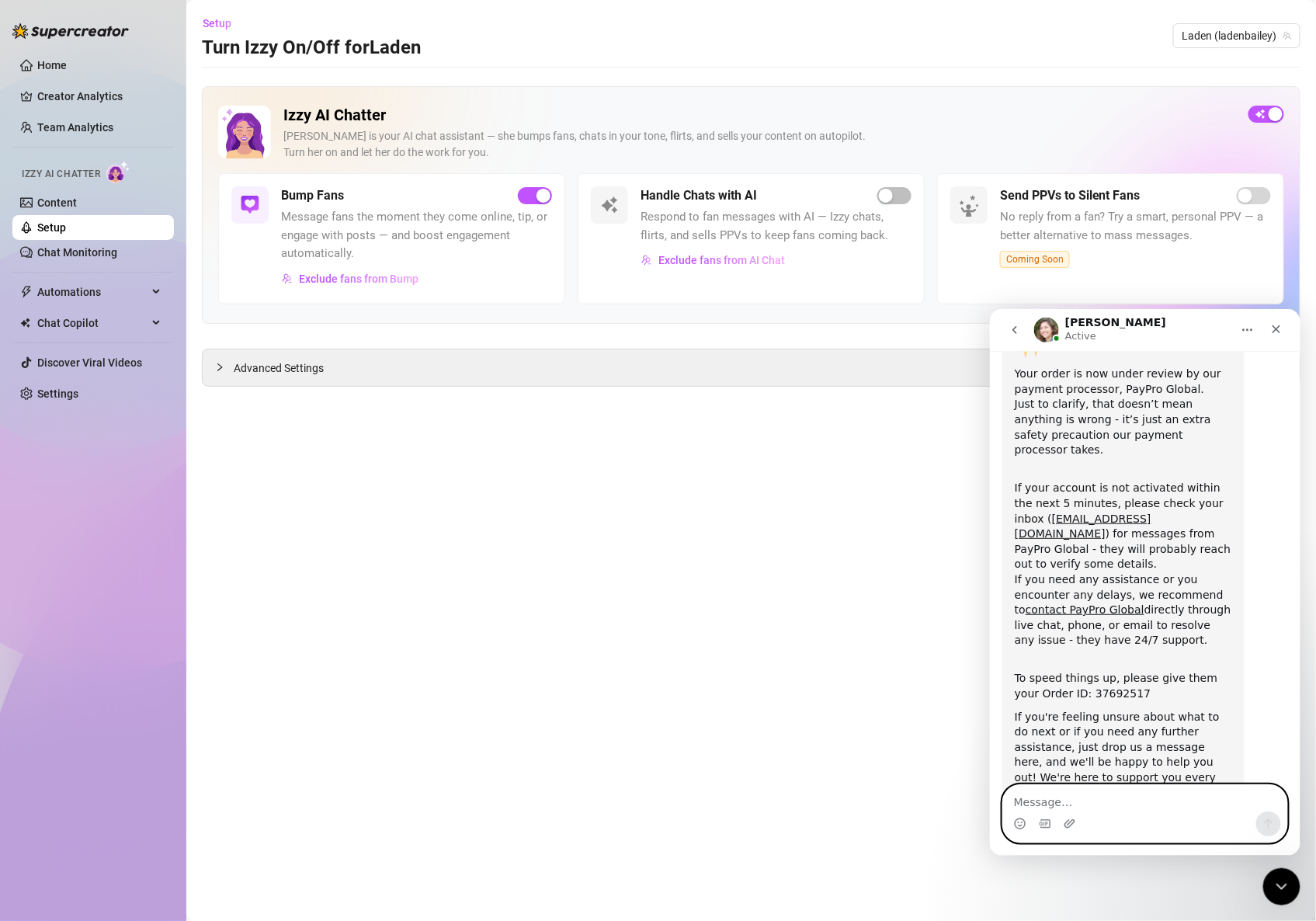
click at [1122, 809] on textarea "Message…" at bounding box center [1145, 798] width 284 height 26
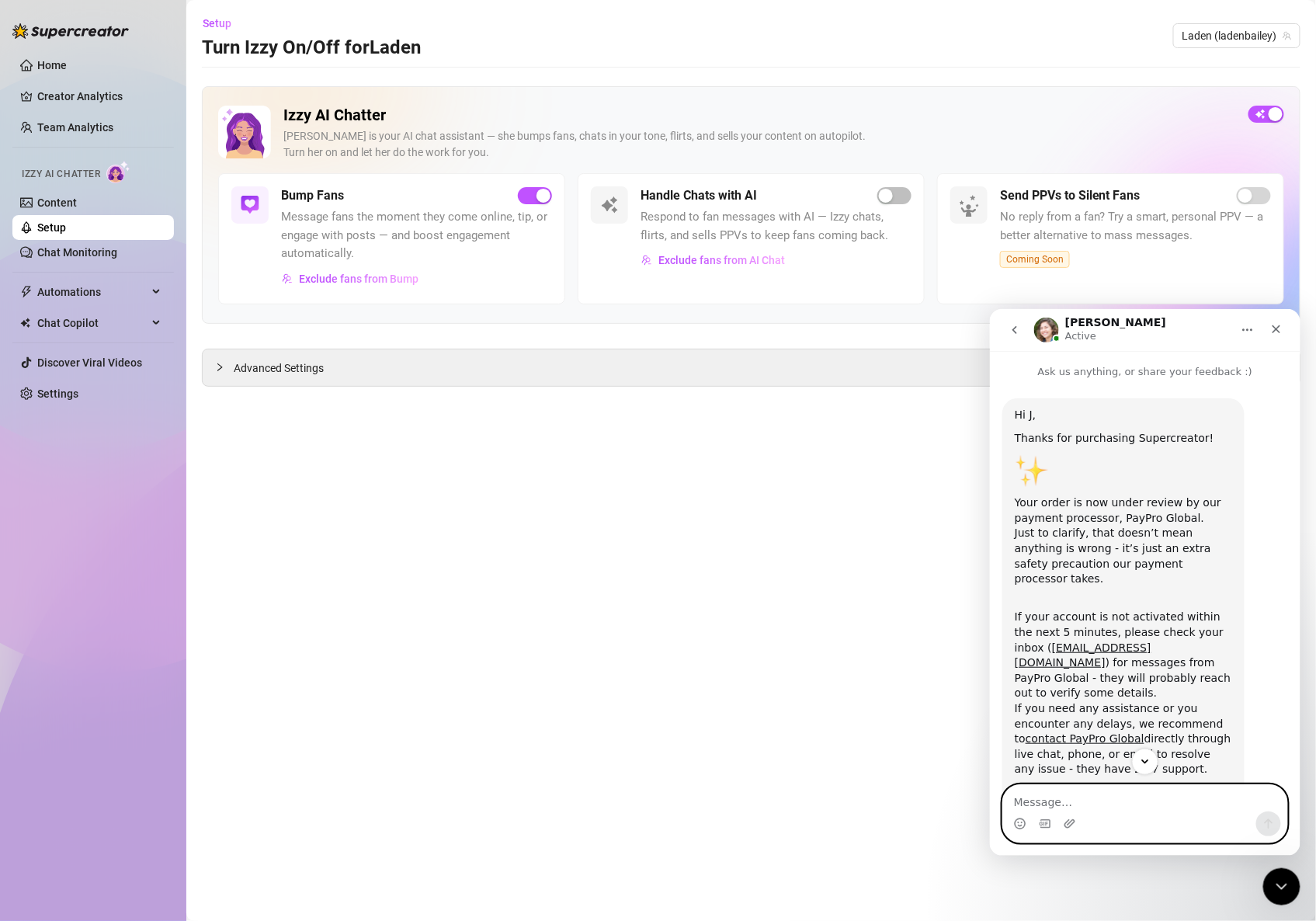
scroll to position [90, 0]
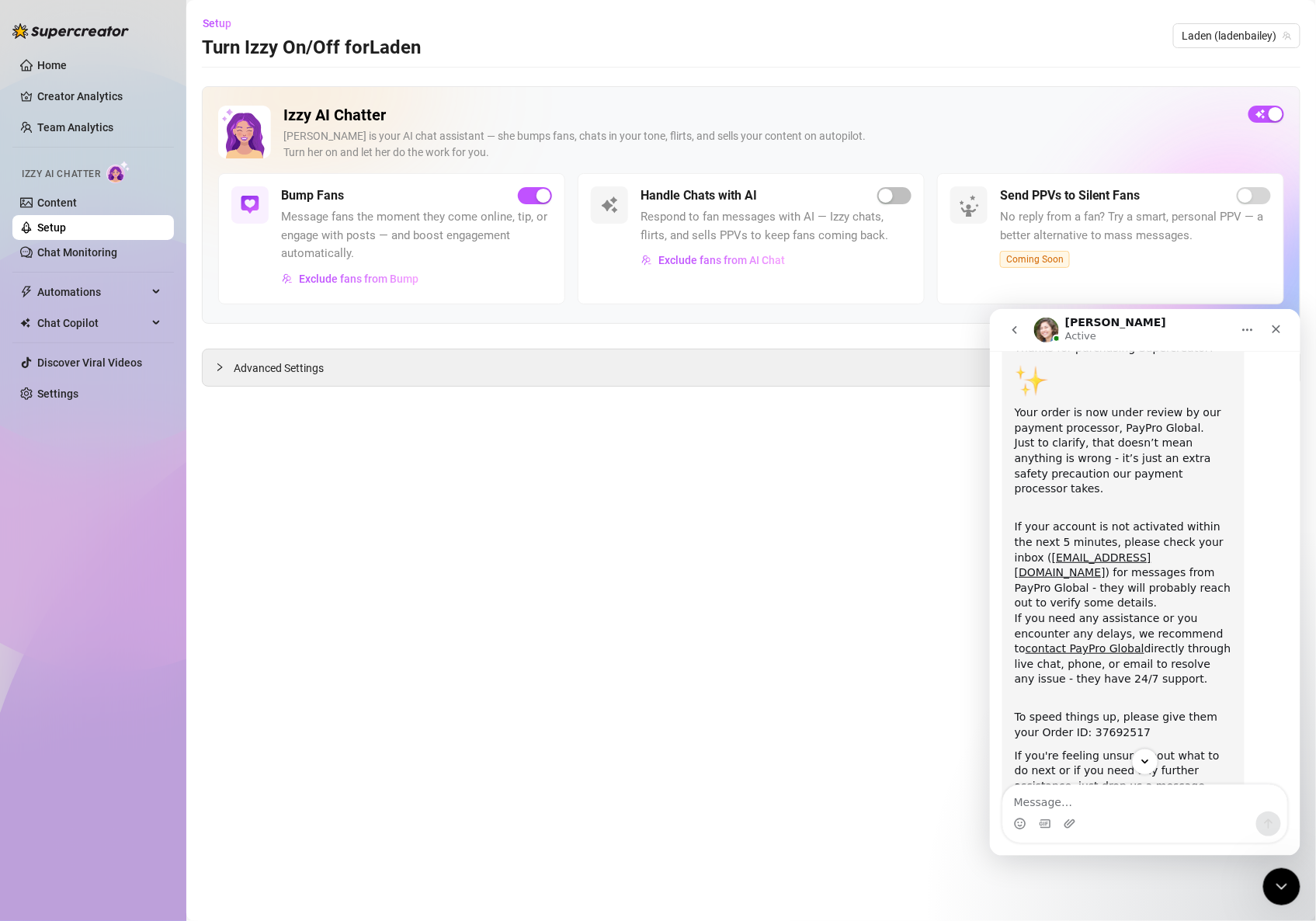
click at [1009, 319] on button "go back" at bounding box center [1014, 330] width 30 height 30
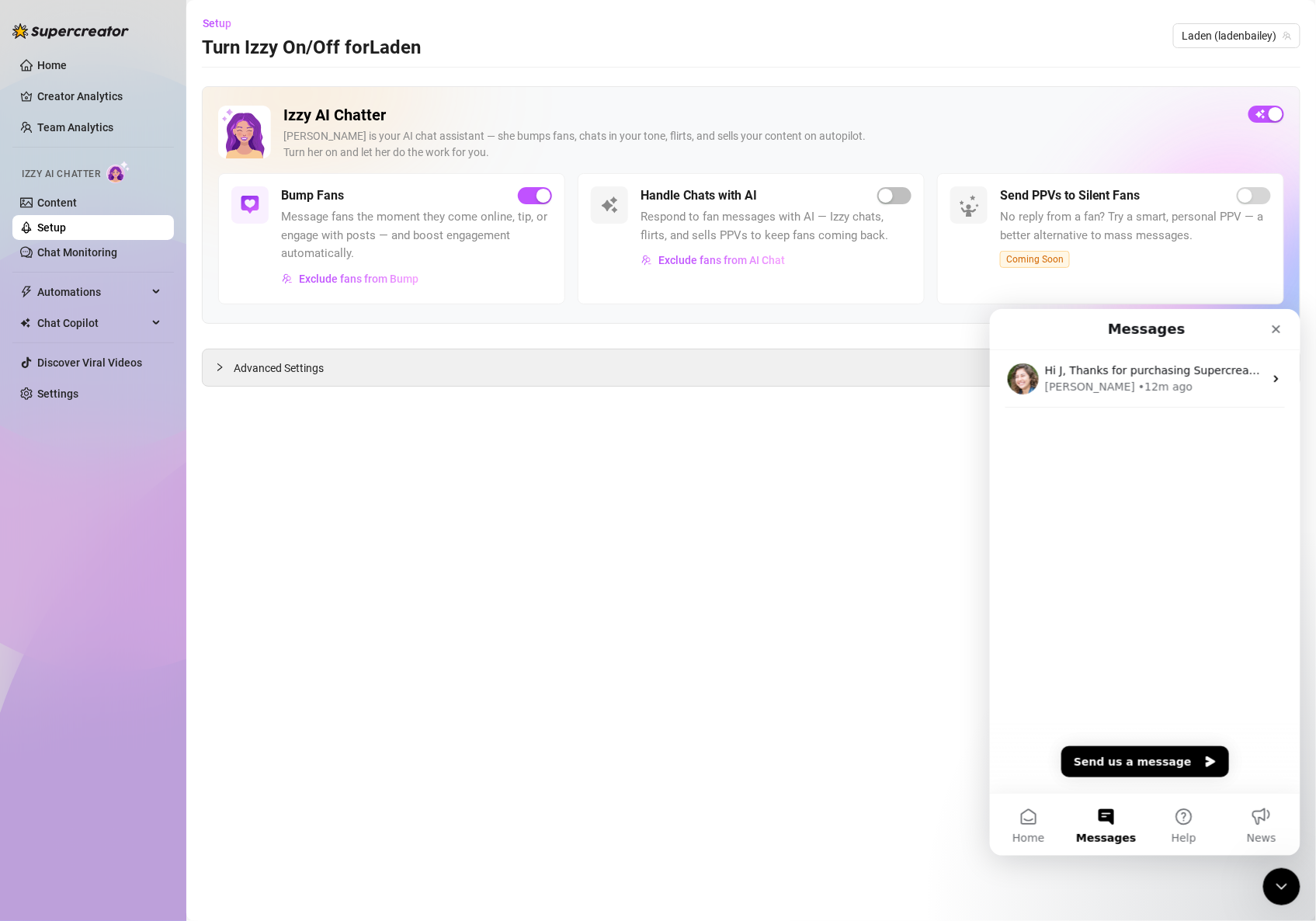
scroll to position [0, 0]
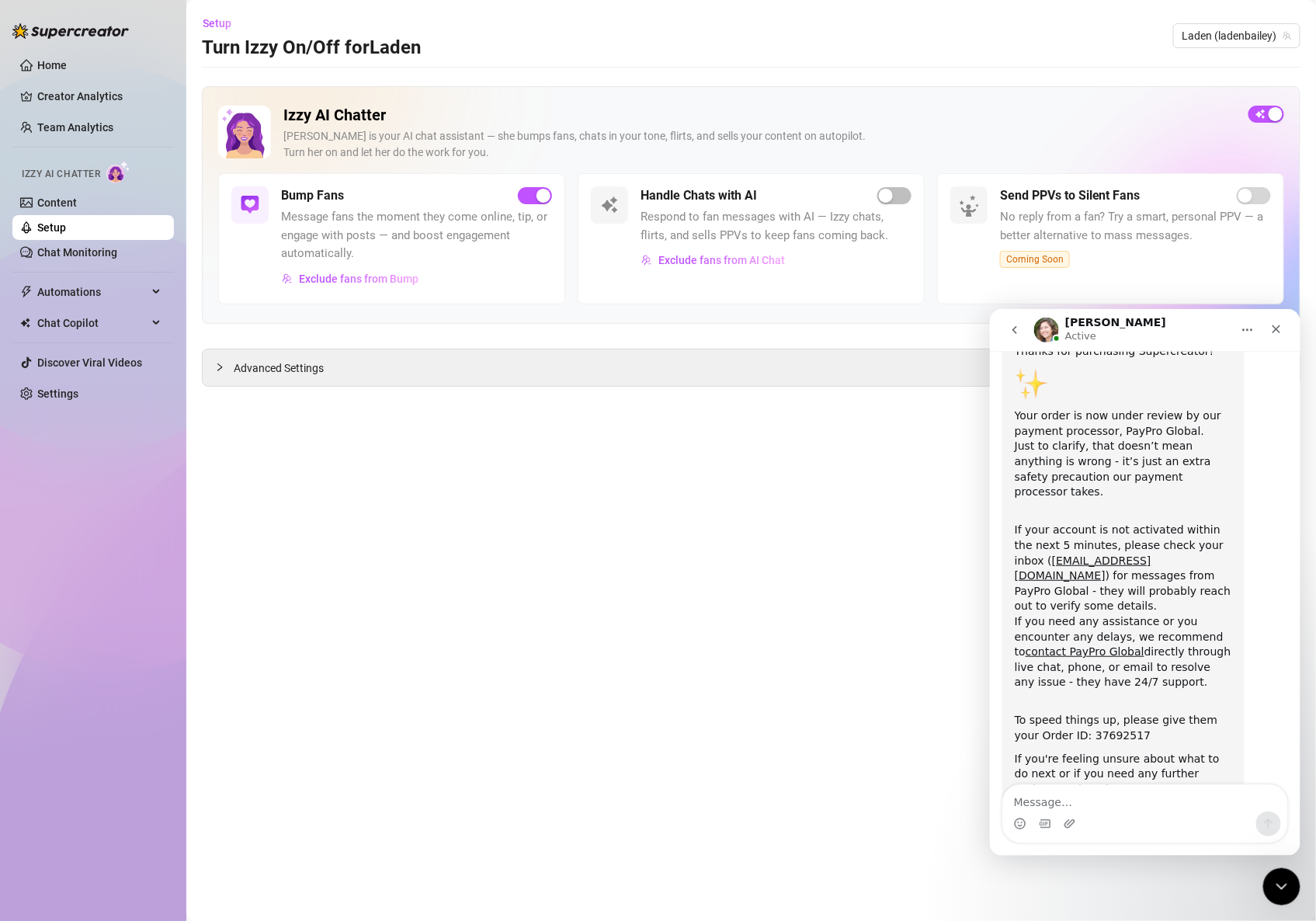
scroll to position [141, 0]
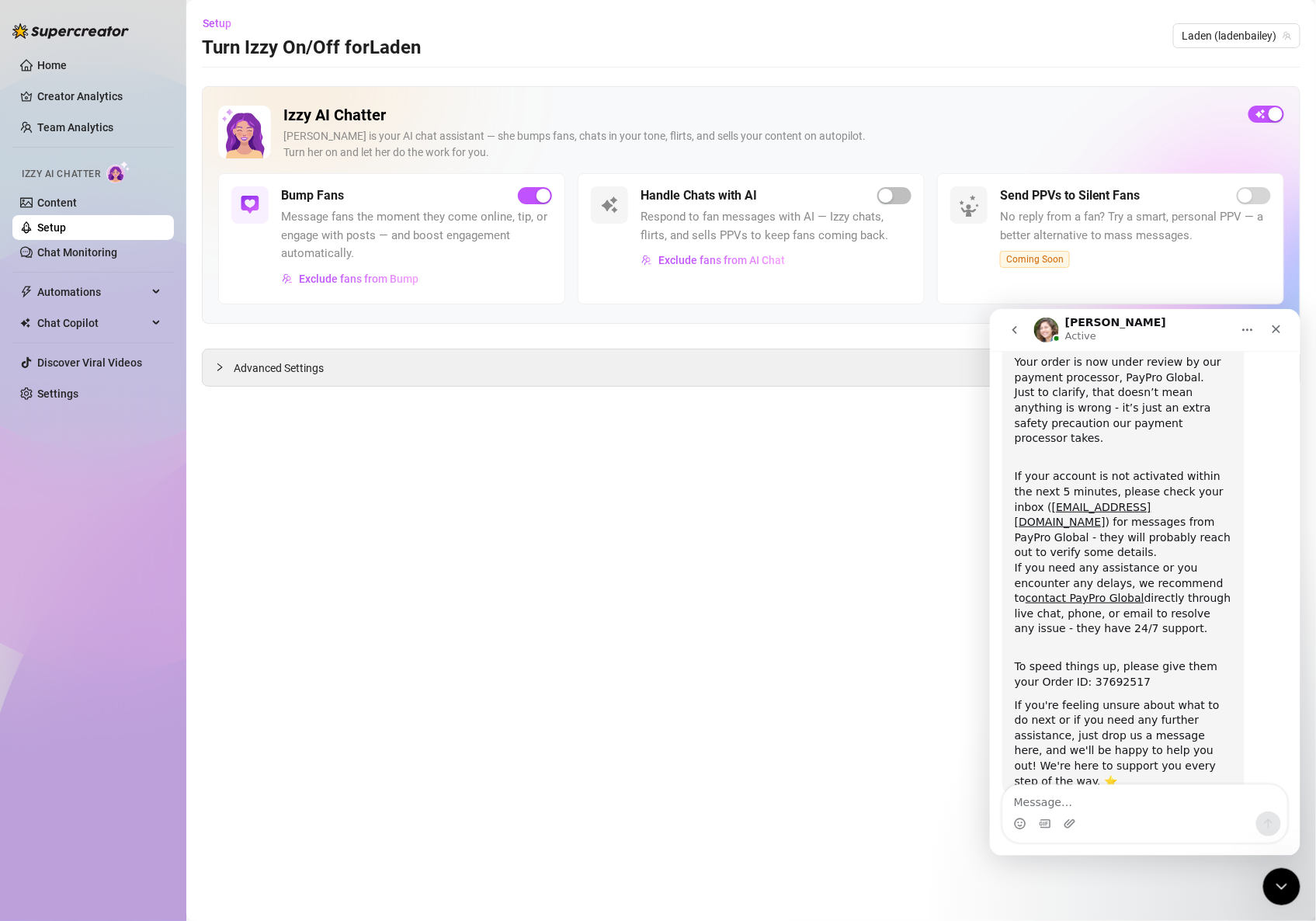
click at [1093, 801] on textarea "Message…" at bounding box center [1145, 798] width 284 height 26
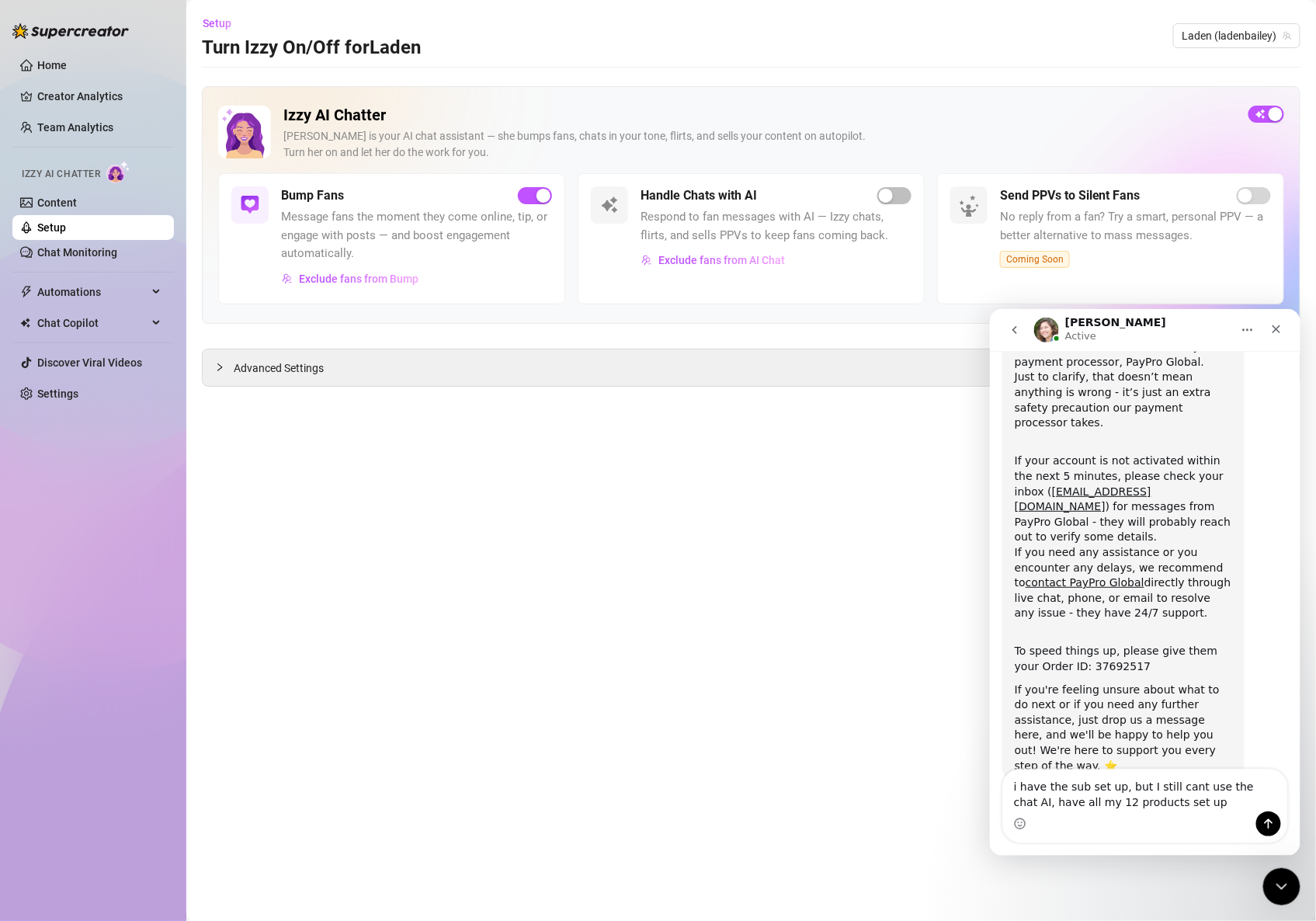
type textarea "i have the sub set up, but I still cant use the chat AI, have all my 12 product…"
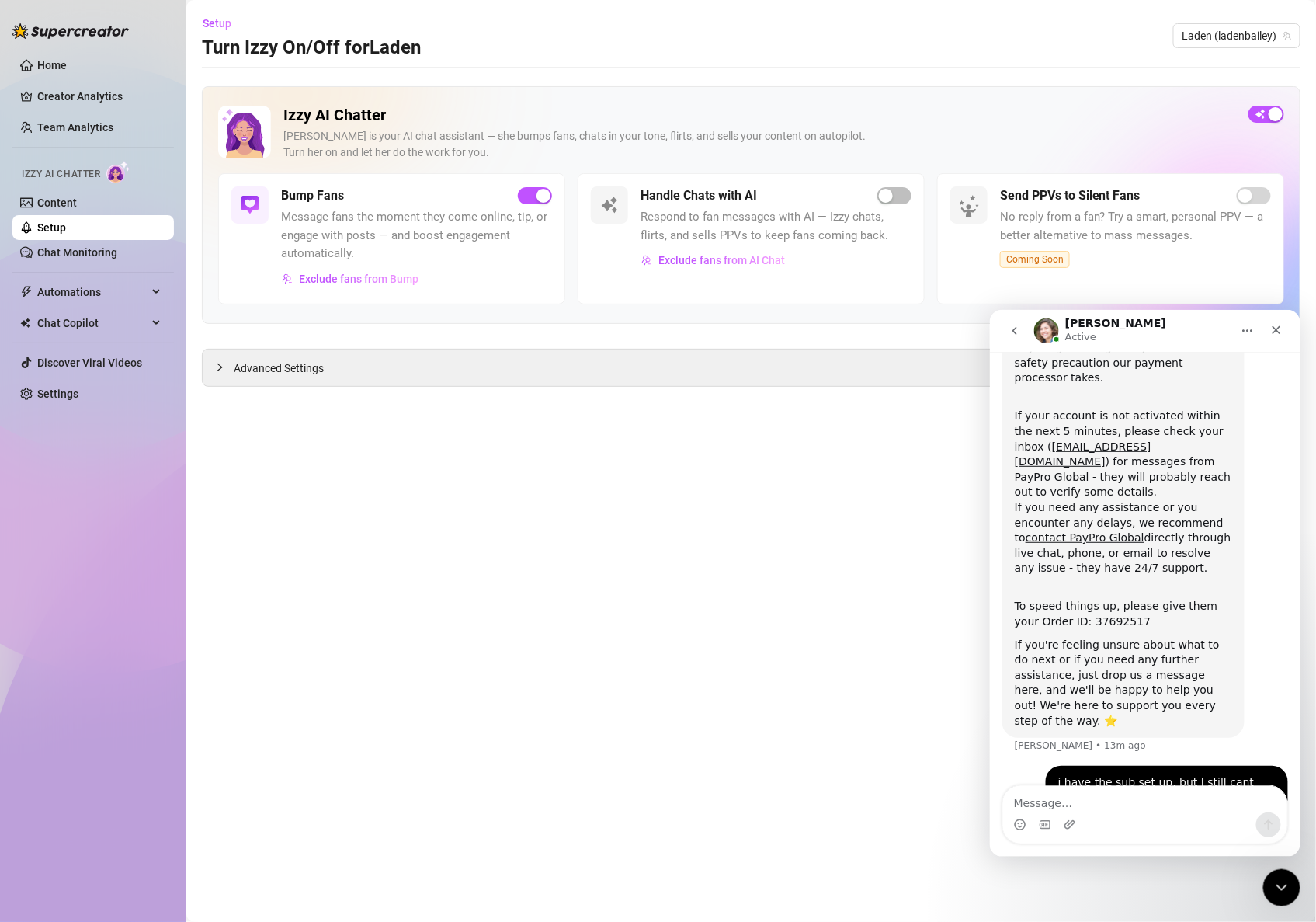
scroll to position [201, 0]
click at [916, 192] on div "Handle Chats with AI Respond to fan messages with AI — Izzy chats, flirts, and …" at bounding box center [751, 239] width 347 height 131
click at [902, 189] on span "button" at bounding box center [895, 196] width 34 height 17
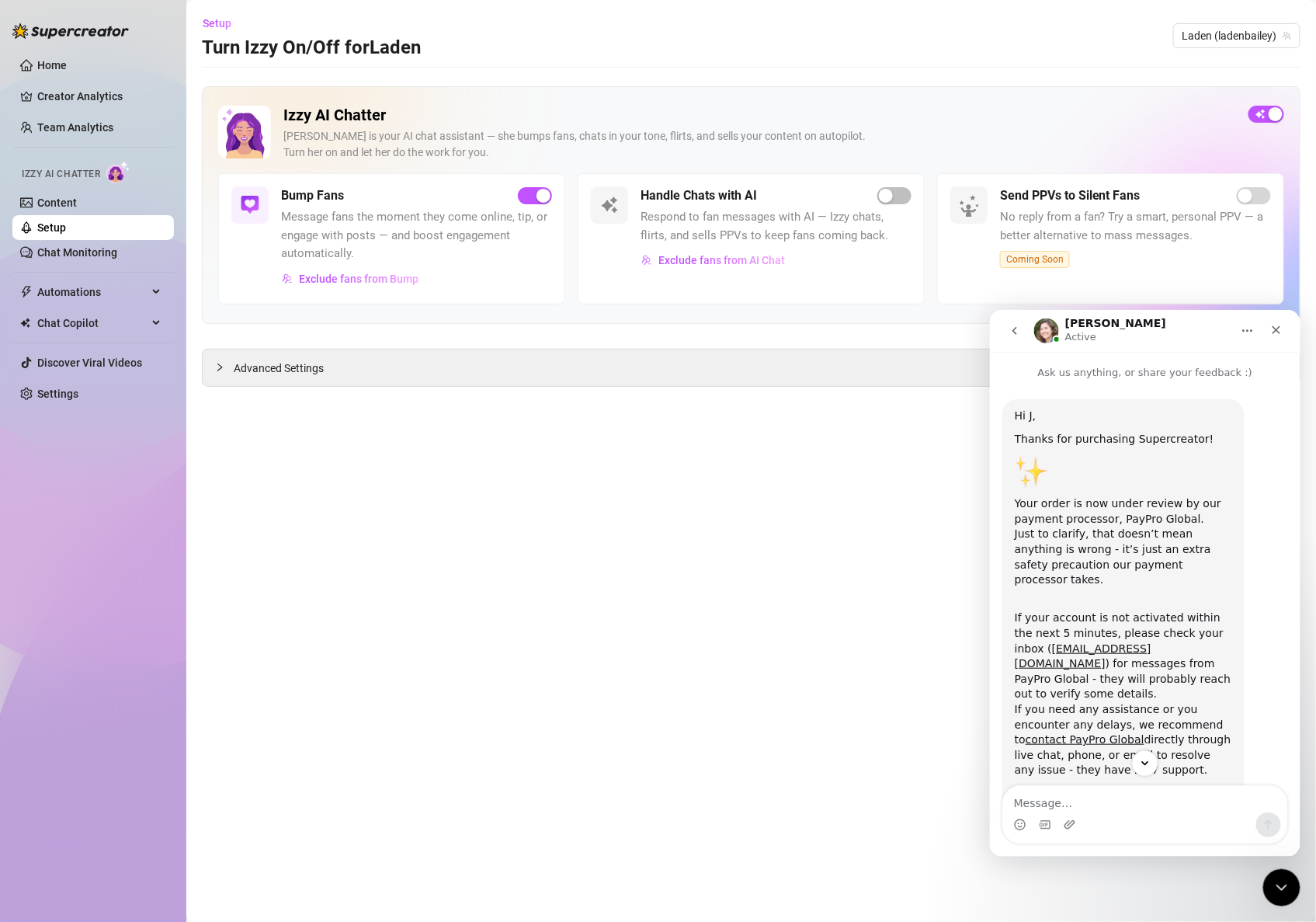
scroll to position [202, 0]
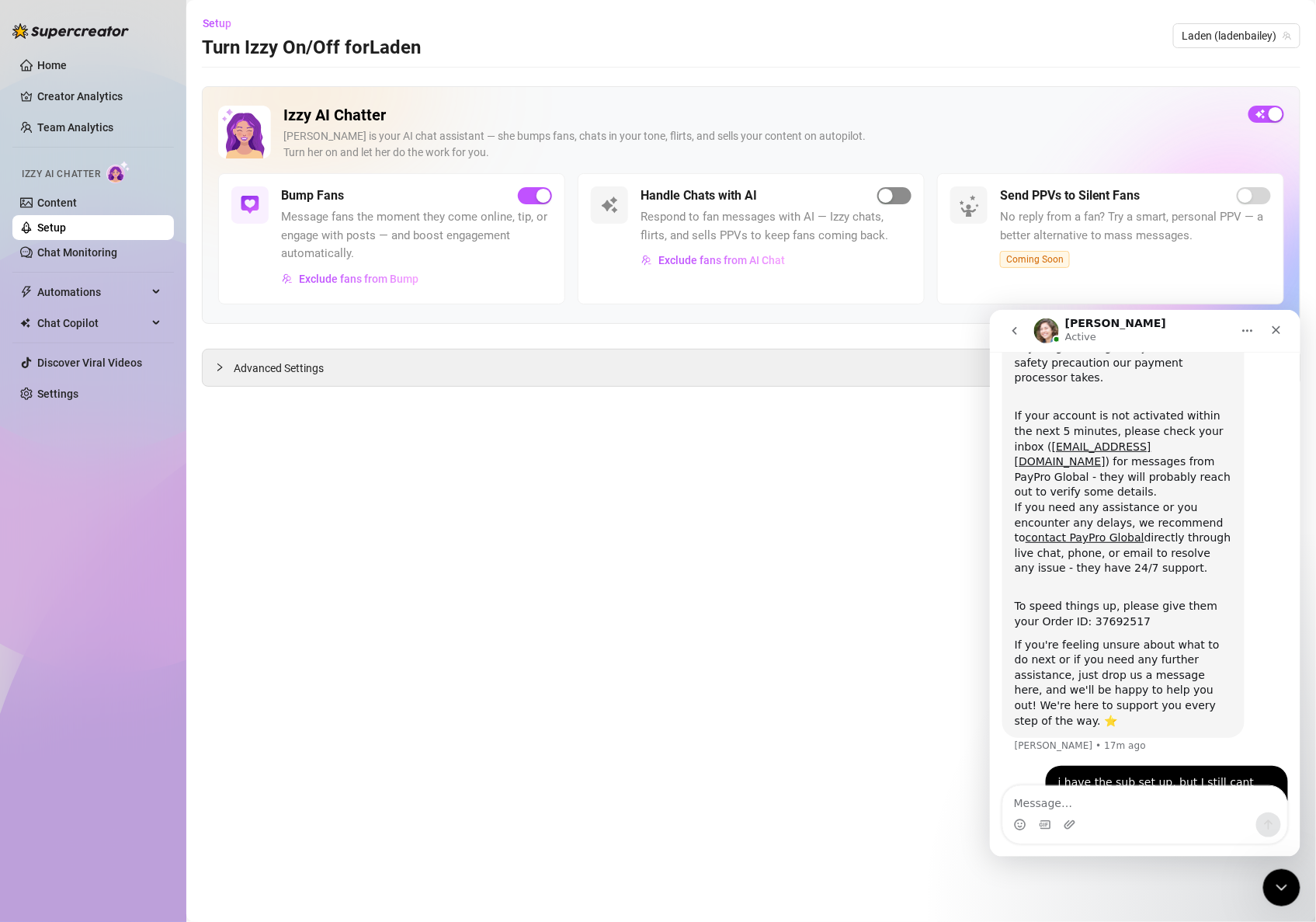
click at [897, 199] on span "button" at bounding box center [895, 196] width 34 height 17
click at [707, 31] on span "Please contact our team to enable [PERSON_NAME] for the first time" at bounding box center [668, 28] width 329 height 17
click at [1013, 325] on icon "go back" at bounding box center [1014, 330] width 12 height 12
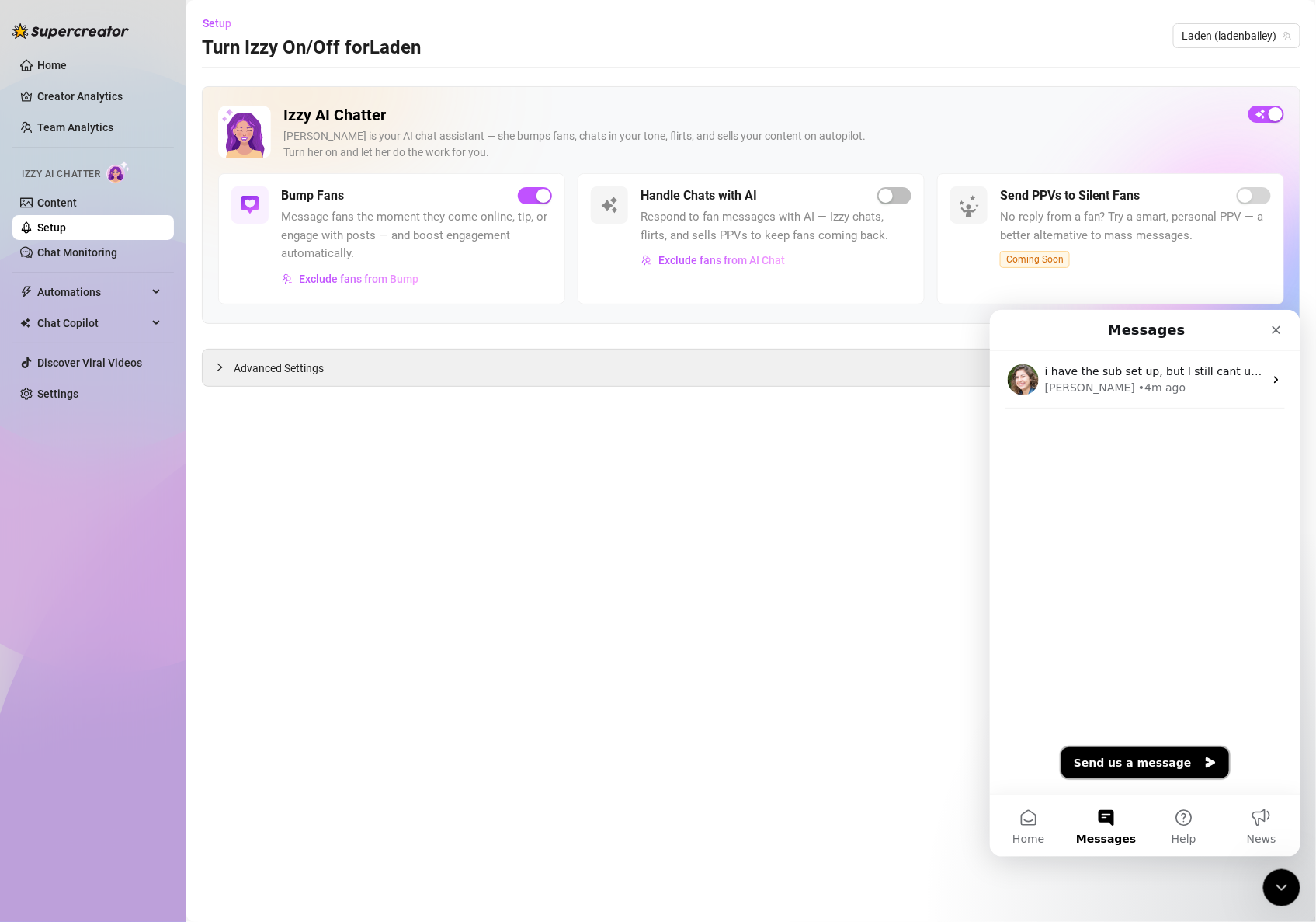
click at [1170, 760] on button "Send us a message" at bounding box center [1145, 763] width 168 height 31
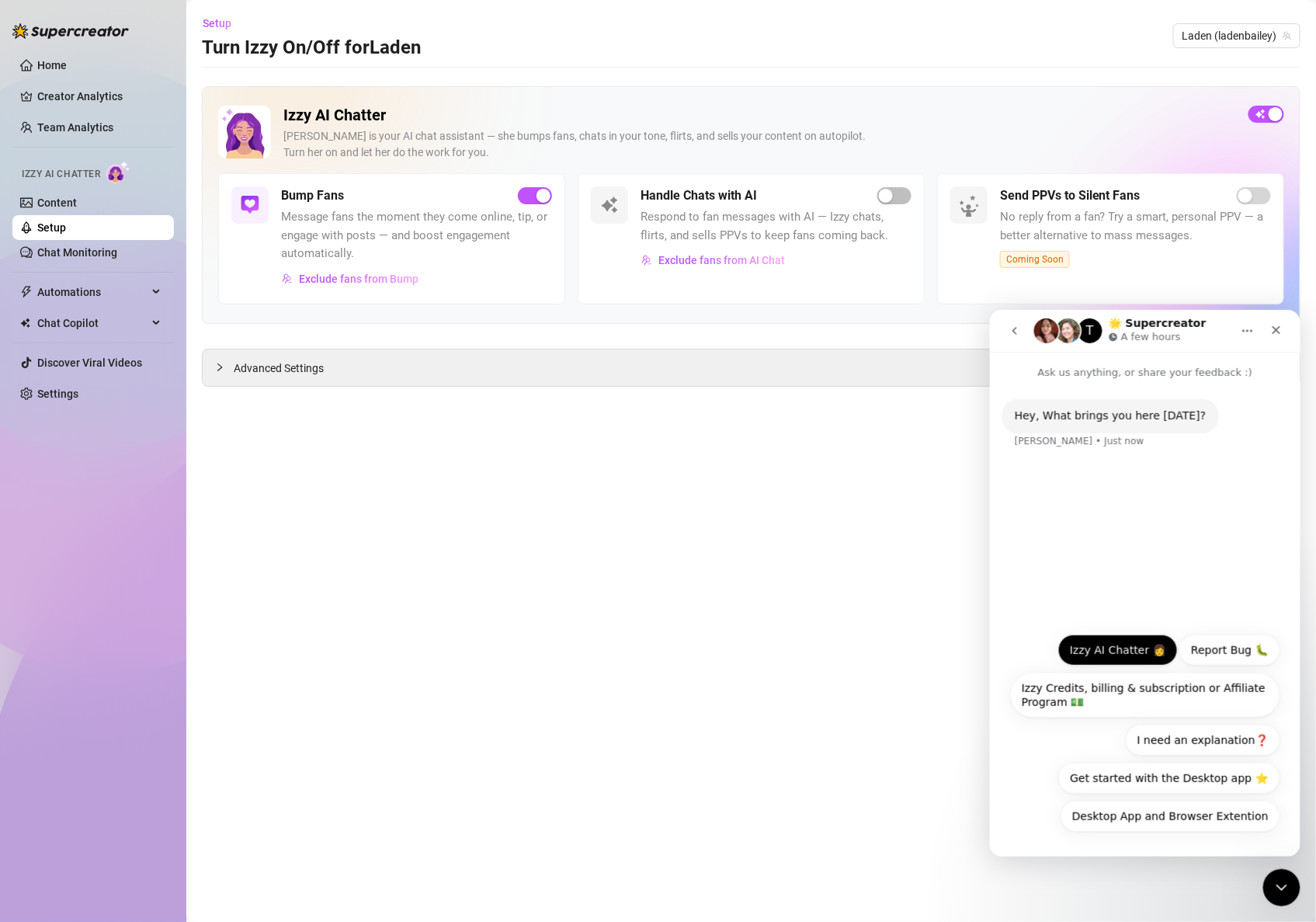
click at [1139, 653] on button "Izzy AI Chatter 👩" at bounding box center [1118, 650] width 120 height 31
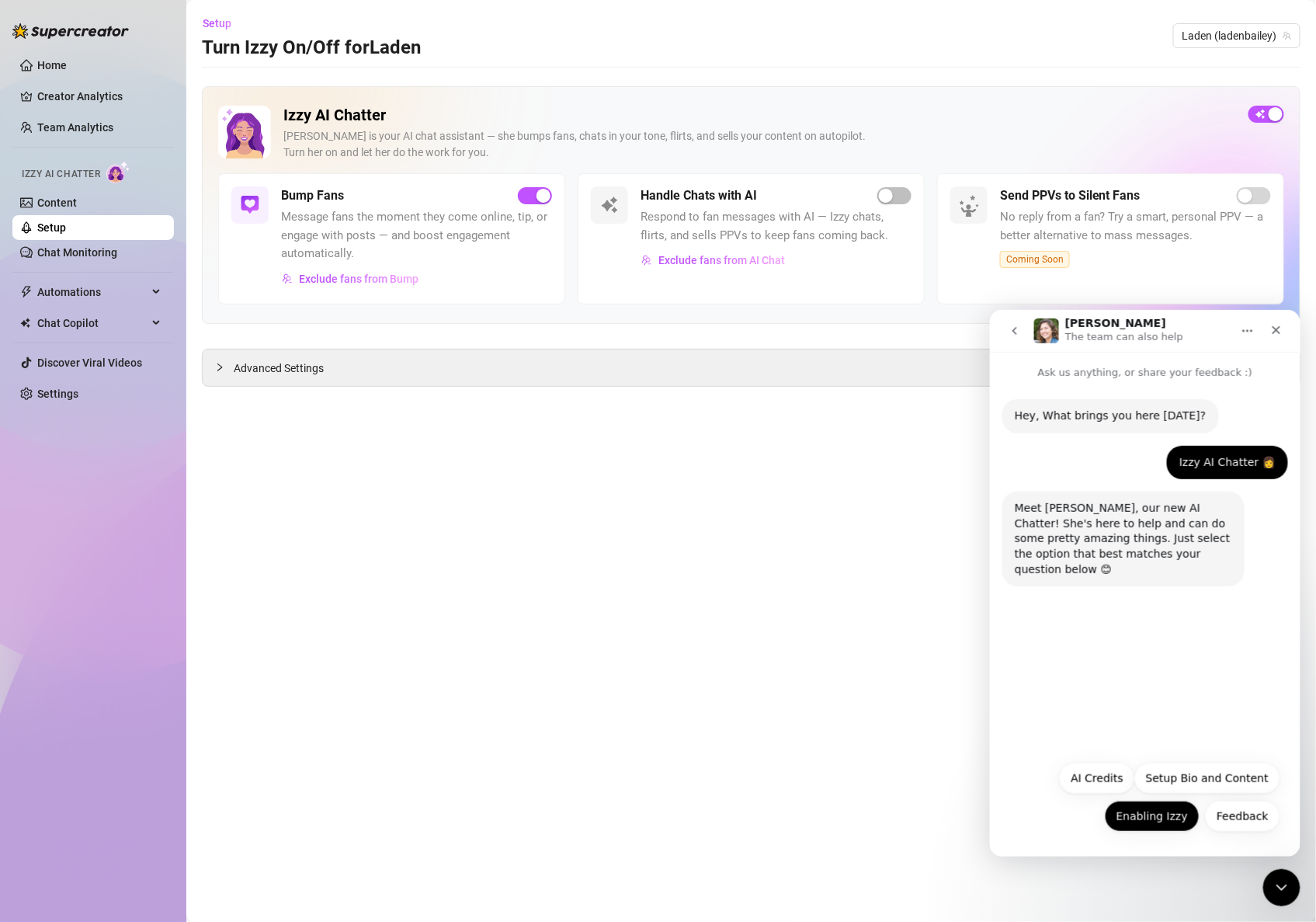
click at [1135, 819] on button "Enabling Izzy" at bounding box center [1152, 816] width 94 height 31
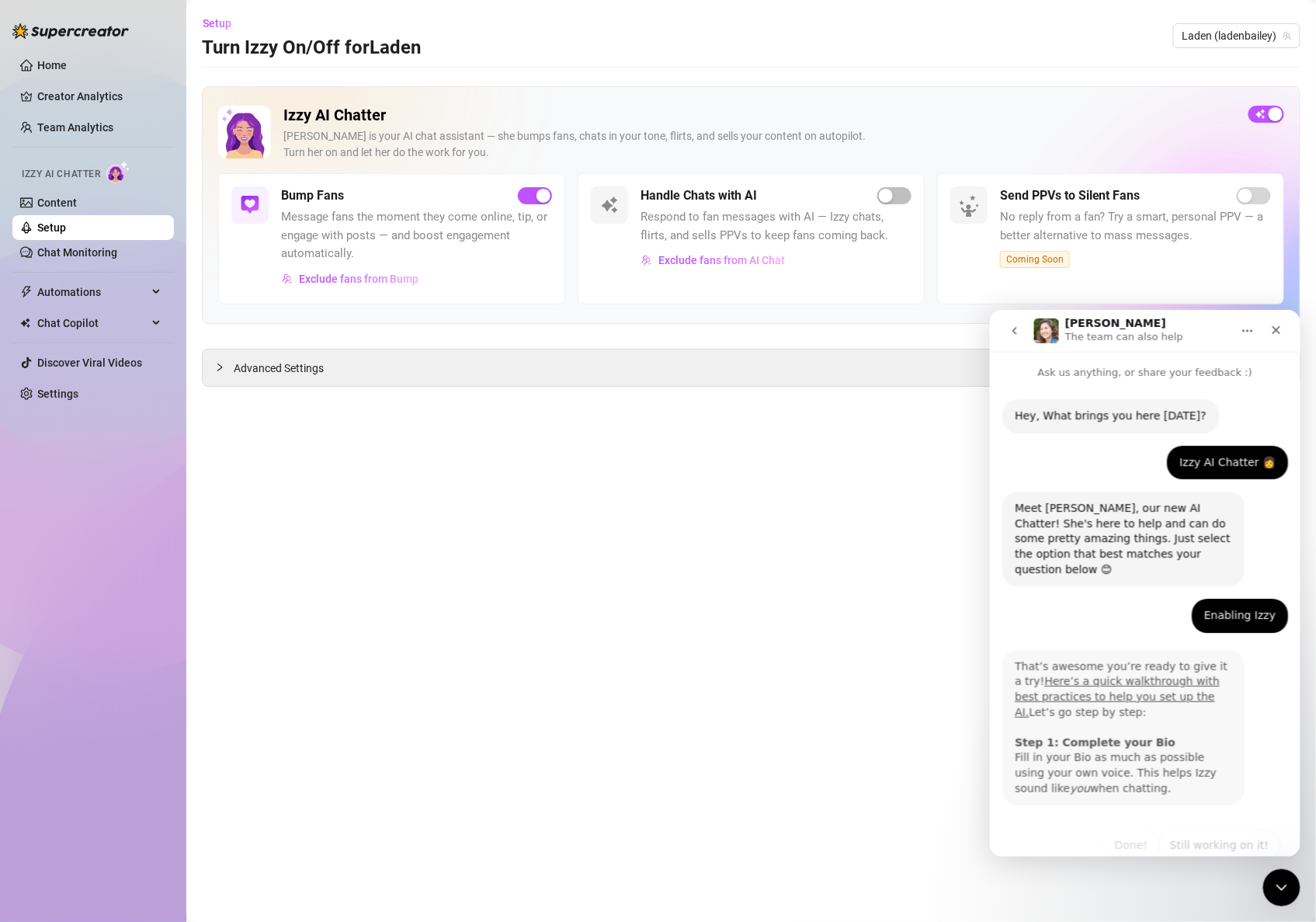
scroll to position [16, 0]
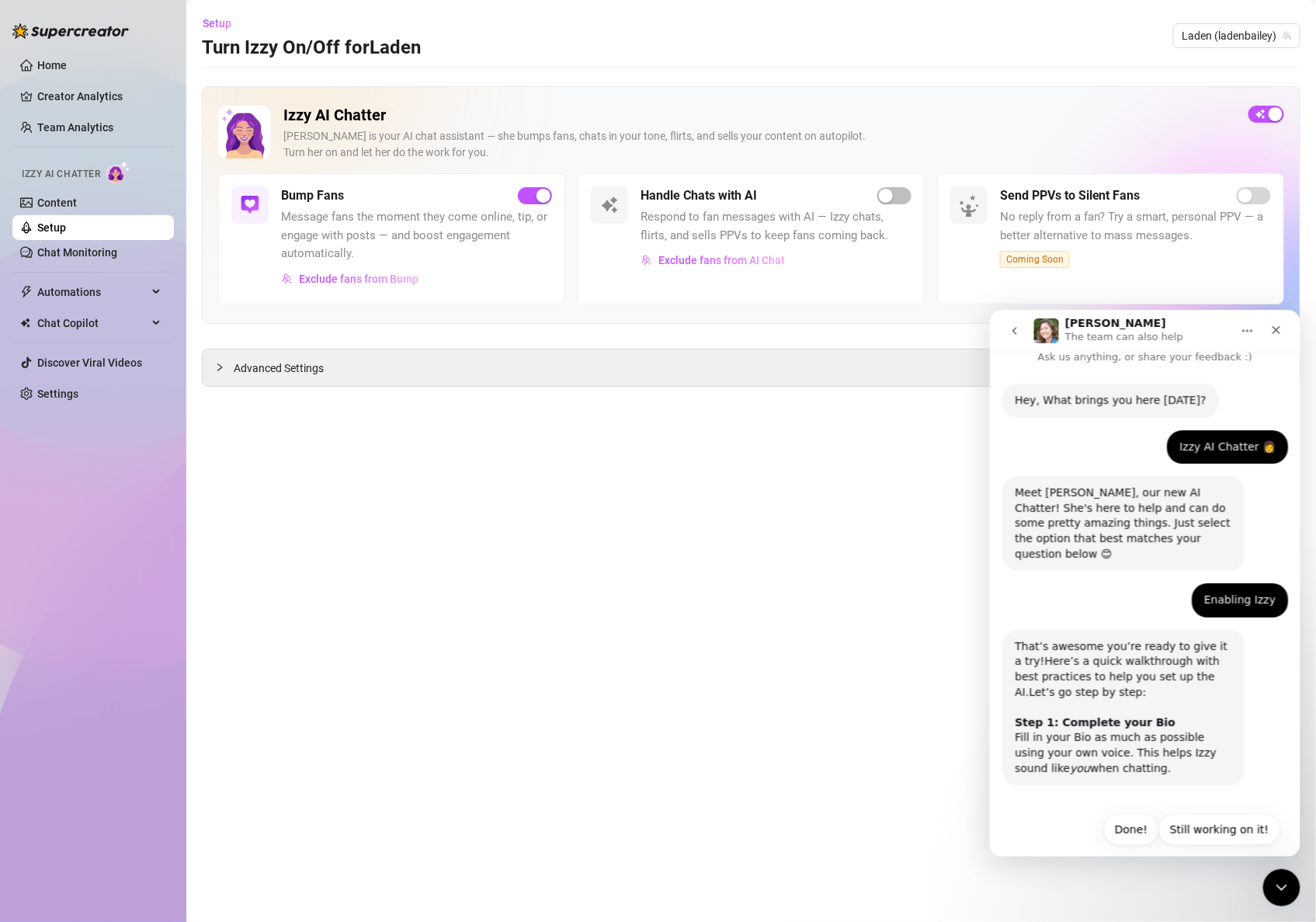
click at [1065, 654] on link "Here’s a quick walkthrough with best practices to help you set up the AI." at bounding box center [1117, 675] width 205 height 43
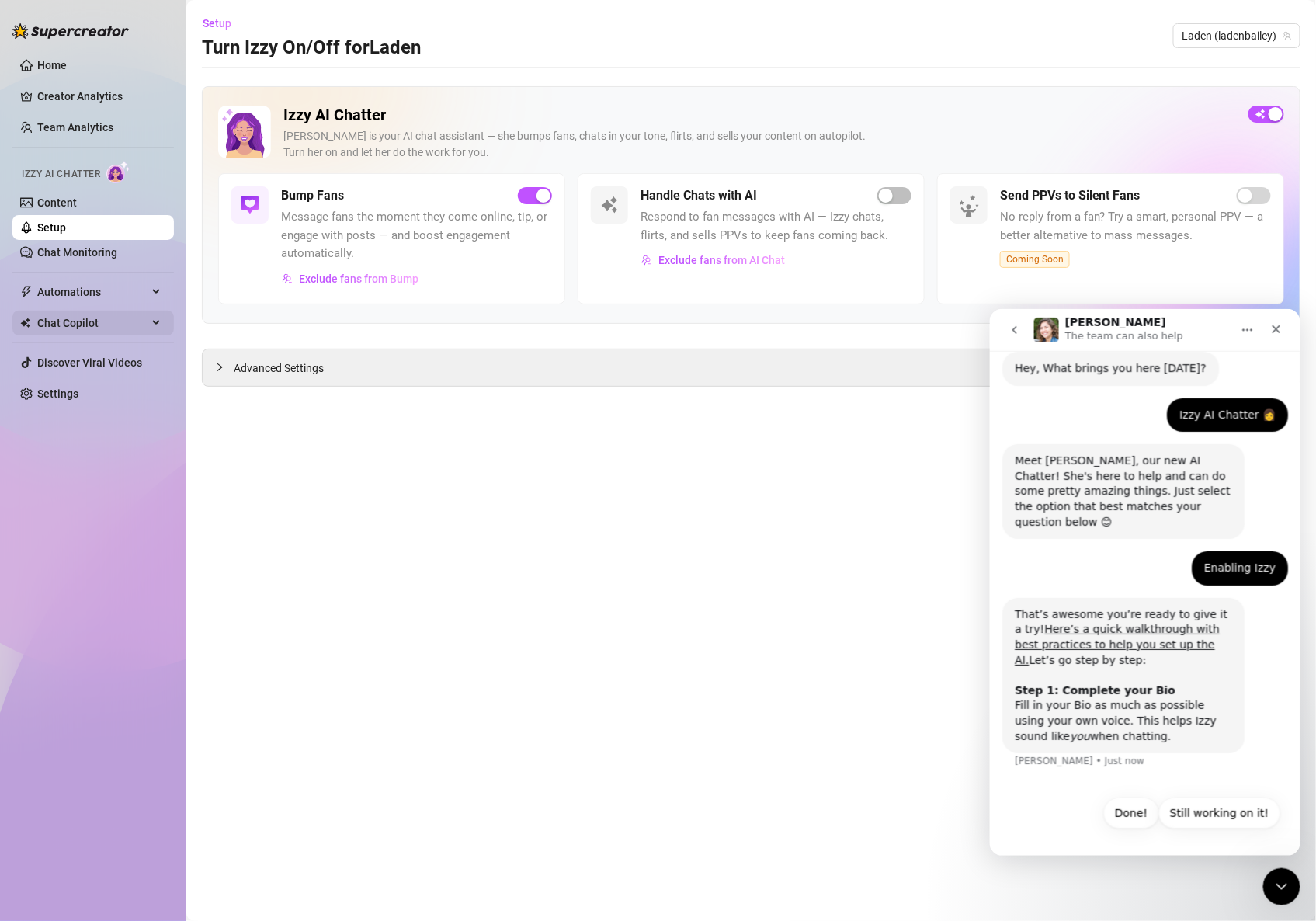
scroll to position [31, 0]
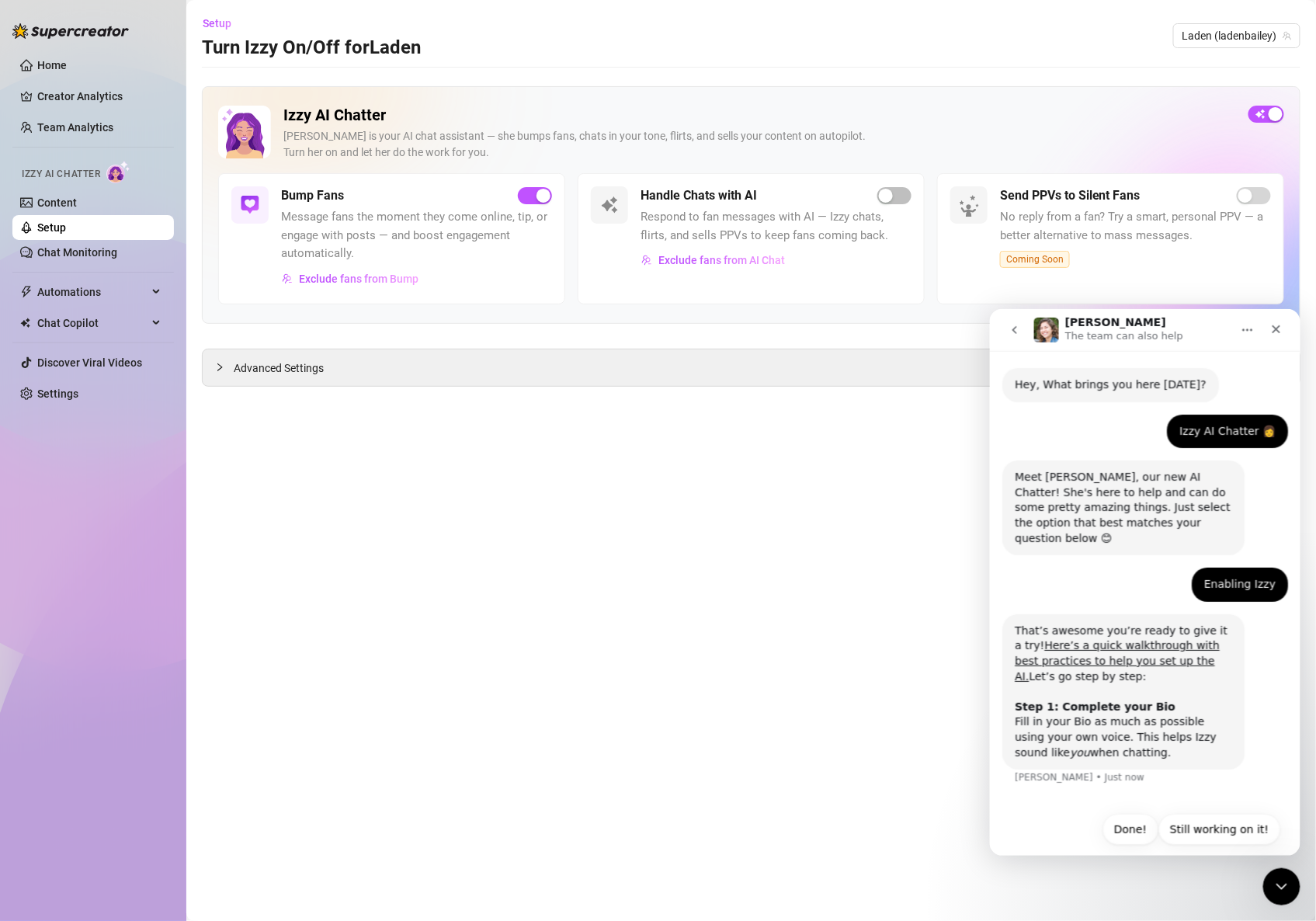
click at [693, 682] on main "Setup Turn Izzy On/Off for Laden Laden (ladenbailey) Izzy AI Chatter [PERSON_NA…" at bounding box center [751, 460] width 1130 height 921
click at [1279, 329] on icon "Close" at bounding box center [1276, 329] width 12 height 12
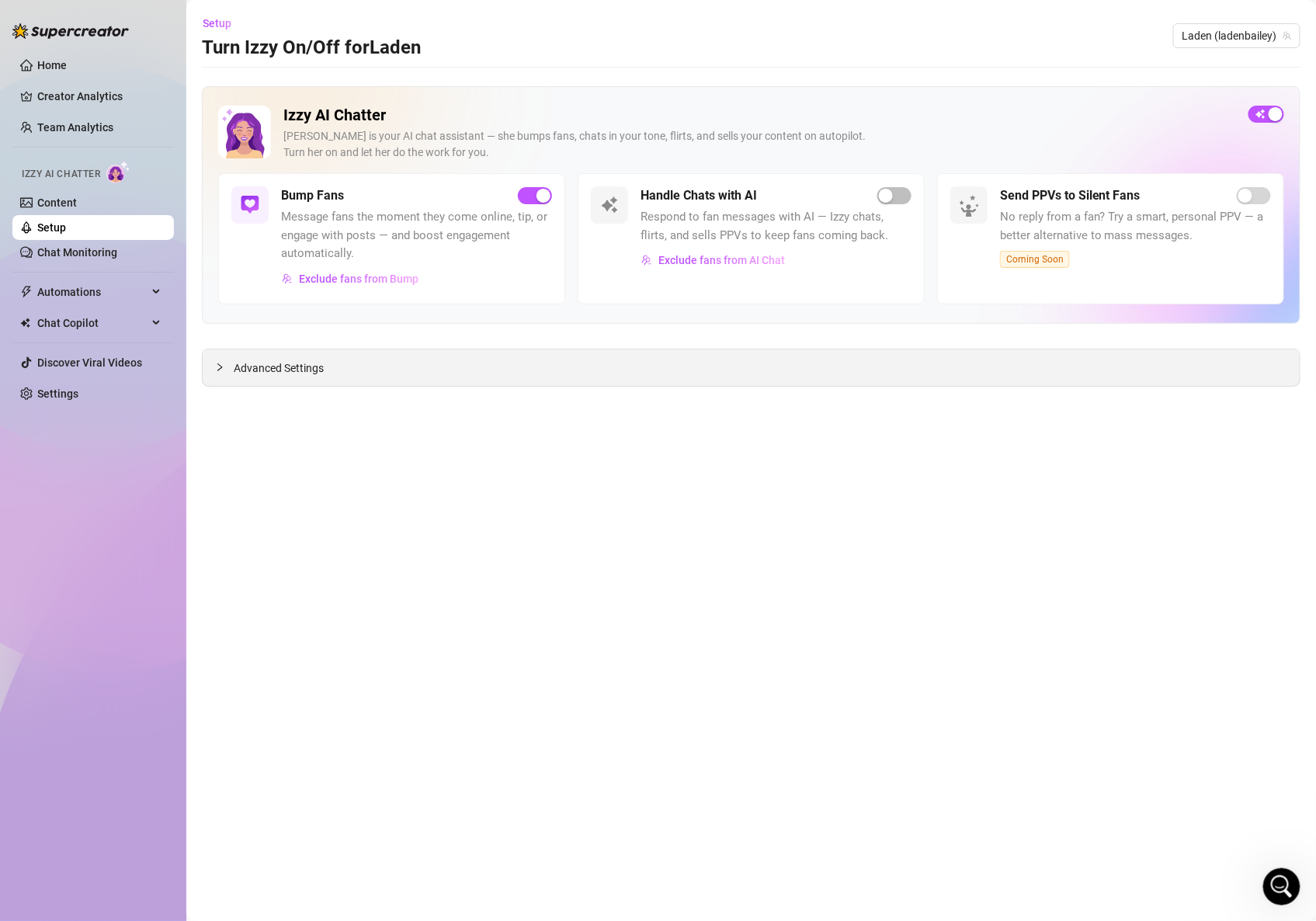
scroll to position [16, 0]
click at [301, 377] on span "Advanced Settings" at bounding box center [278, 368] width 90 height 17
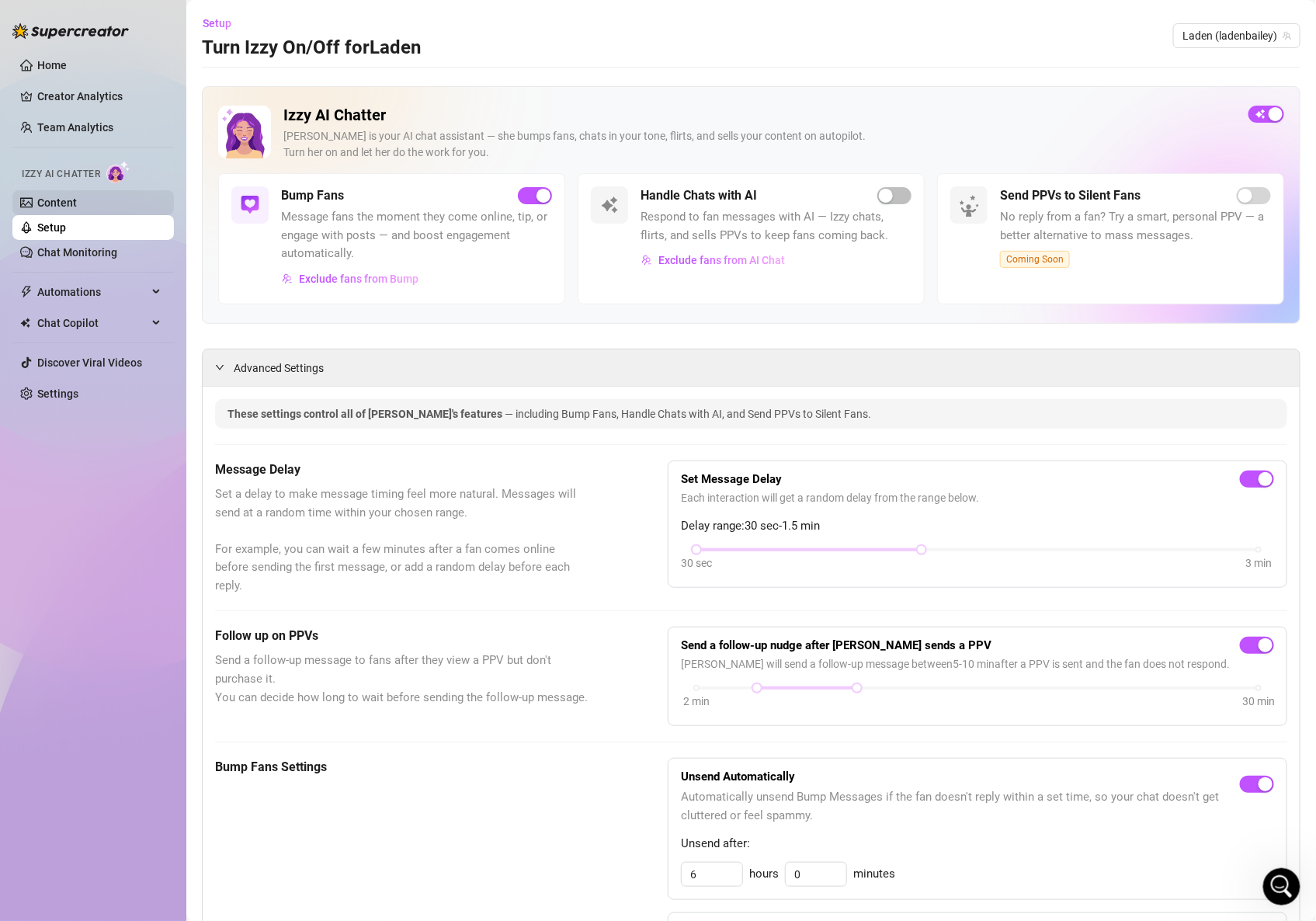
click at [55, 201] on link "Content" at bounding box center [57, 203] width 39 height 12
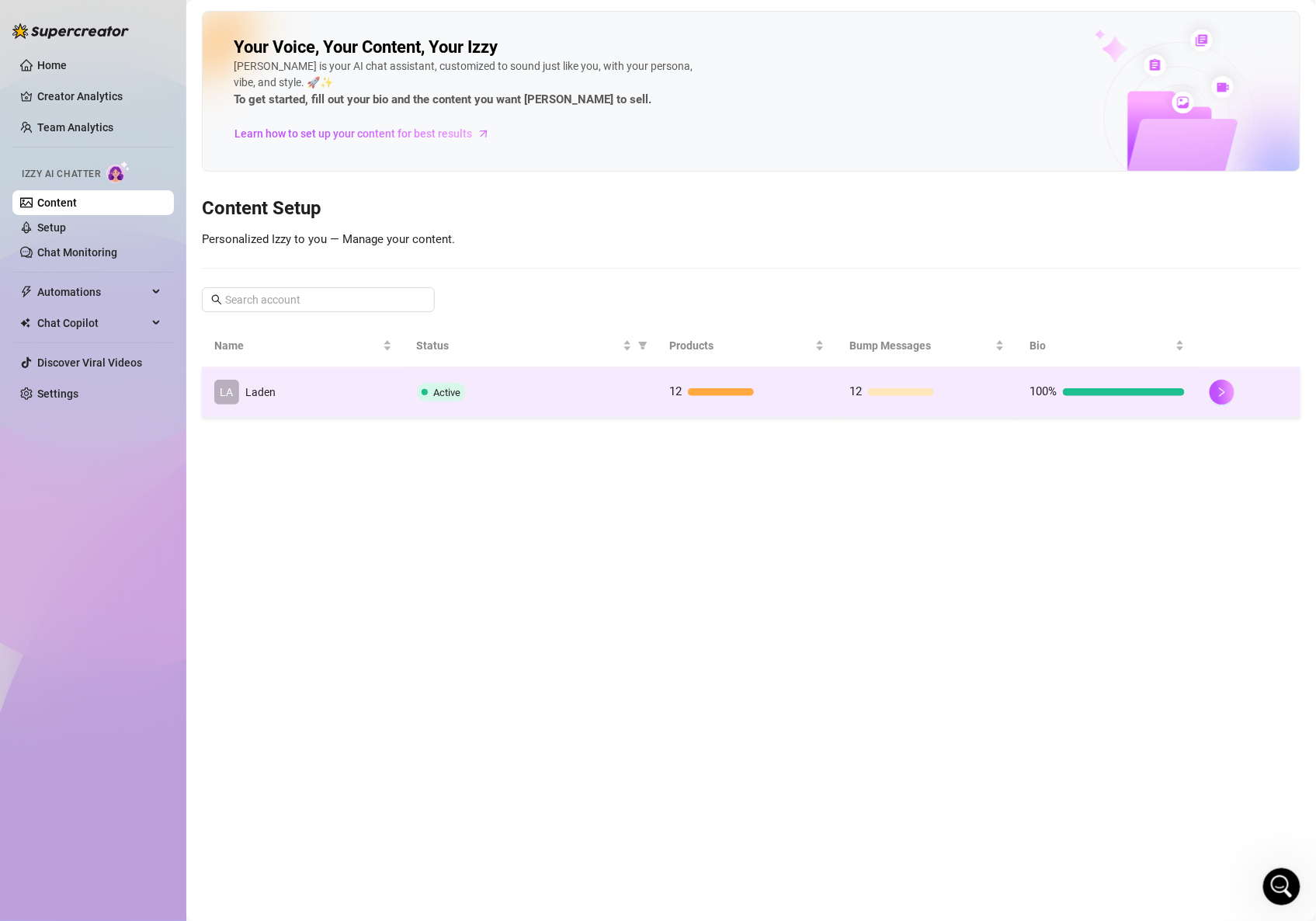
click at [337, 405] on td "LA Laden" at bounding box center [303, 393] width 203 height 51
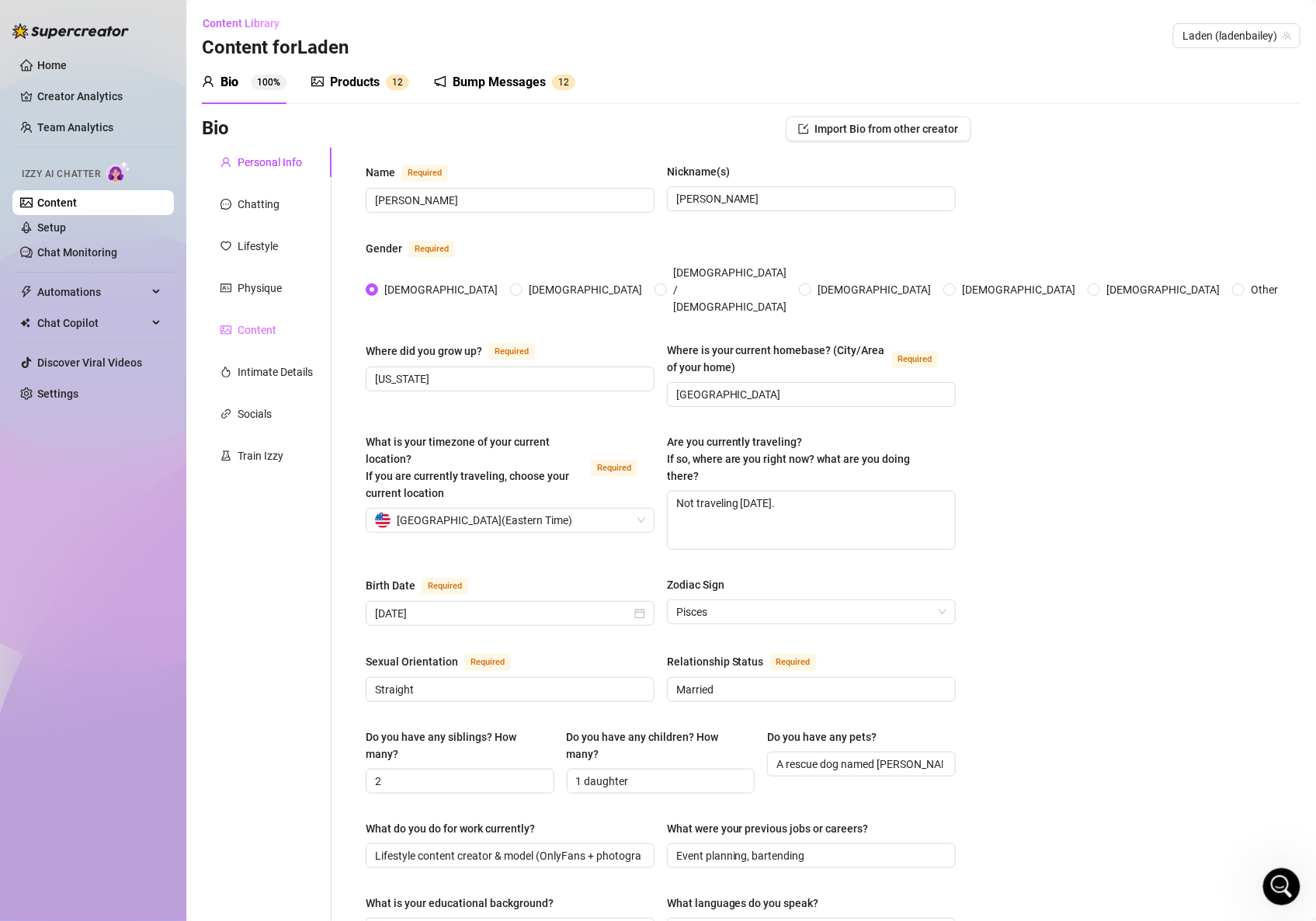
click at [254, 338] on div "Content" at bounding box center [267, 331] width 129 height 30
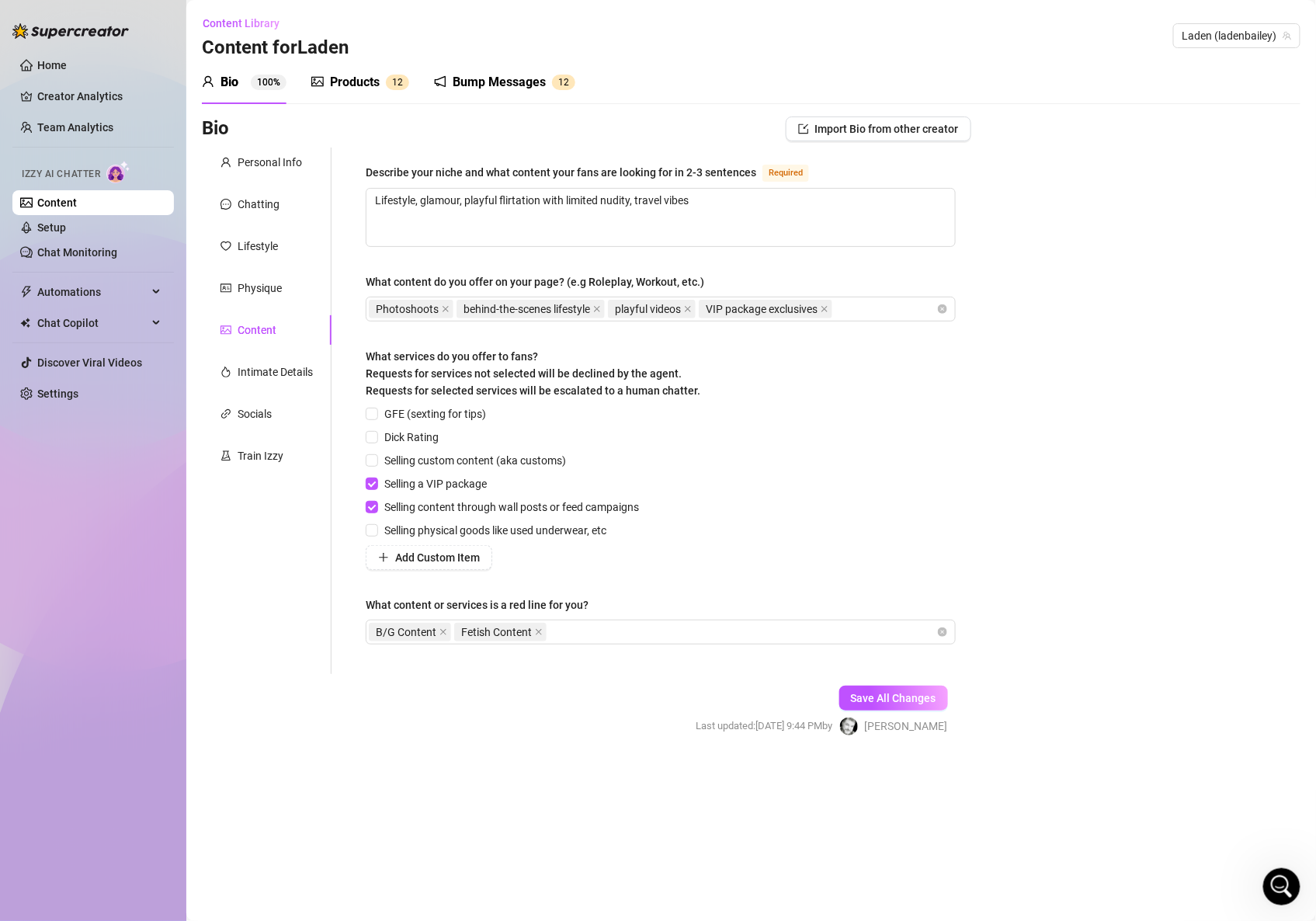
click at [1088, 448] on div "Bio Import Bio from other creator Personal Info Chatting Lifestyle Physique Con…" at bounding box center [751, 440] width 1099 height 647
click at [58, 233] on link "Setup" at bounding box center [52, 227] width 29 height 12
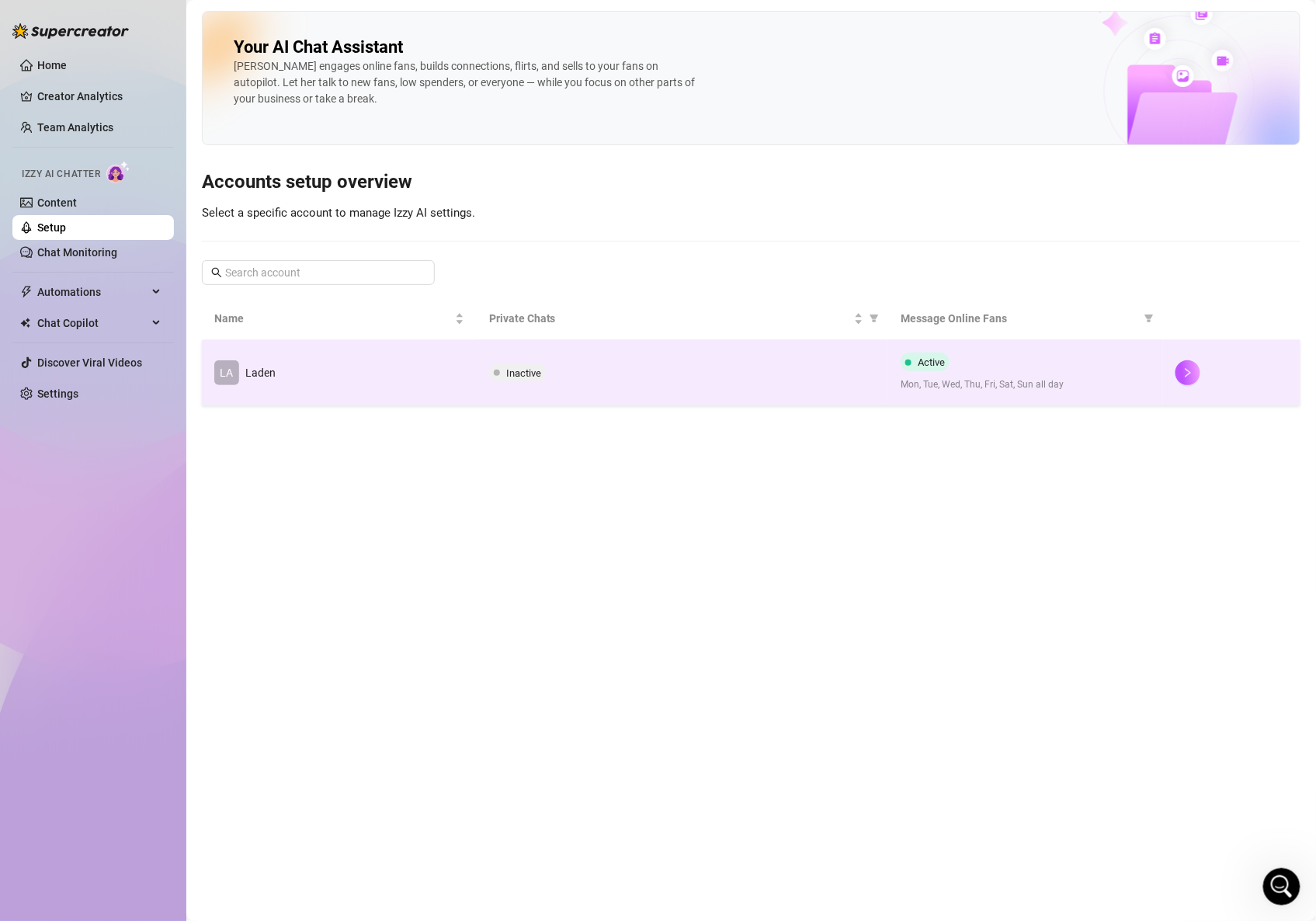
click at [529, 371] on span "Inactive" at bounding box center [524, 373] width 35 height 11
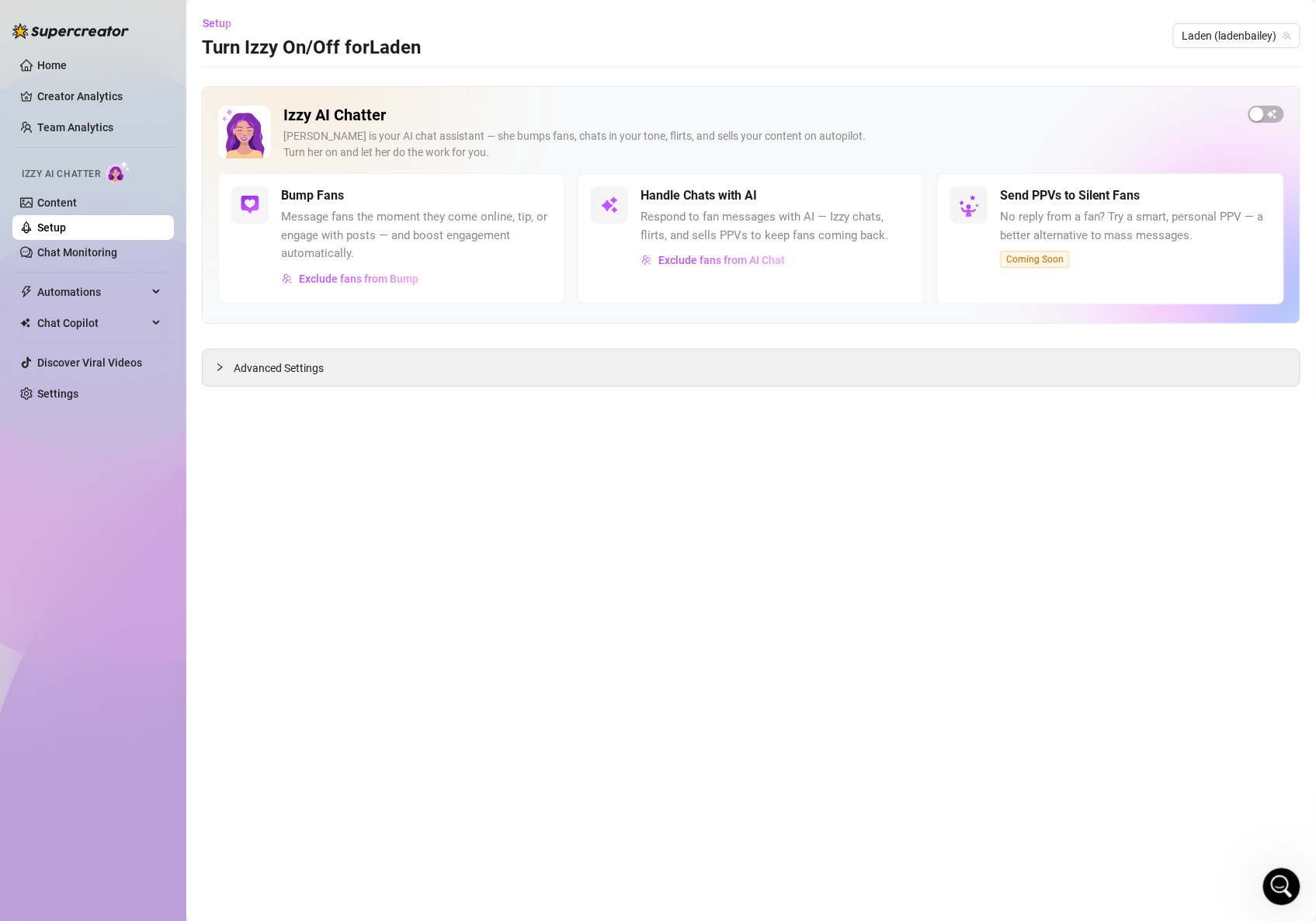
click at [1286, 111] on div "Izzy AI Chatter [PERSON_NAME] is your AI chat assistant — she bumps fans, chats…" at bounding box center [751, 206] width 1099 height 238
click at [1275, 114] on span "button" at bounding box center [1266, 115] width 36 height 17
click at [999, 96] on div "Izzy AI Chatter [PERSON_NAME] is your AI chat assistant — she bumps fans, chats…" at bounding box center [751, 206] width 1099 height 238
click at [242, 377] on span "Advanced Settings" at bounding box center [278, 368] width 90 height 17
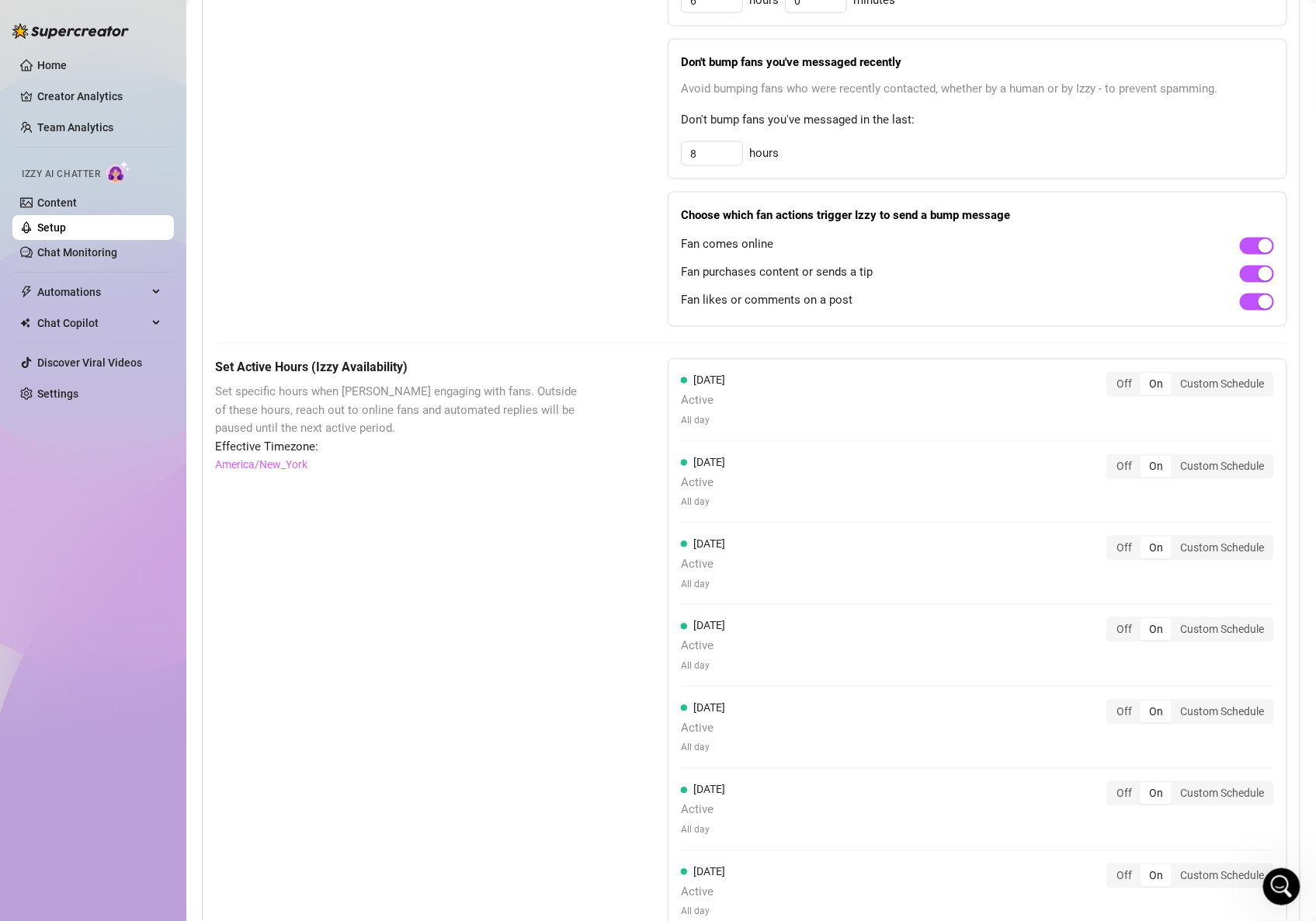
scroll to position [1073, 0]
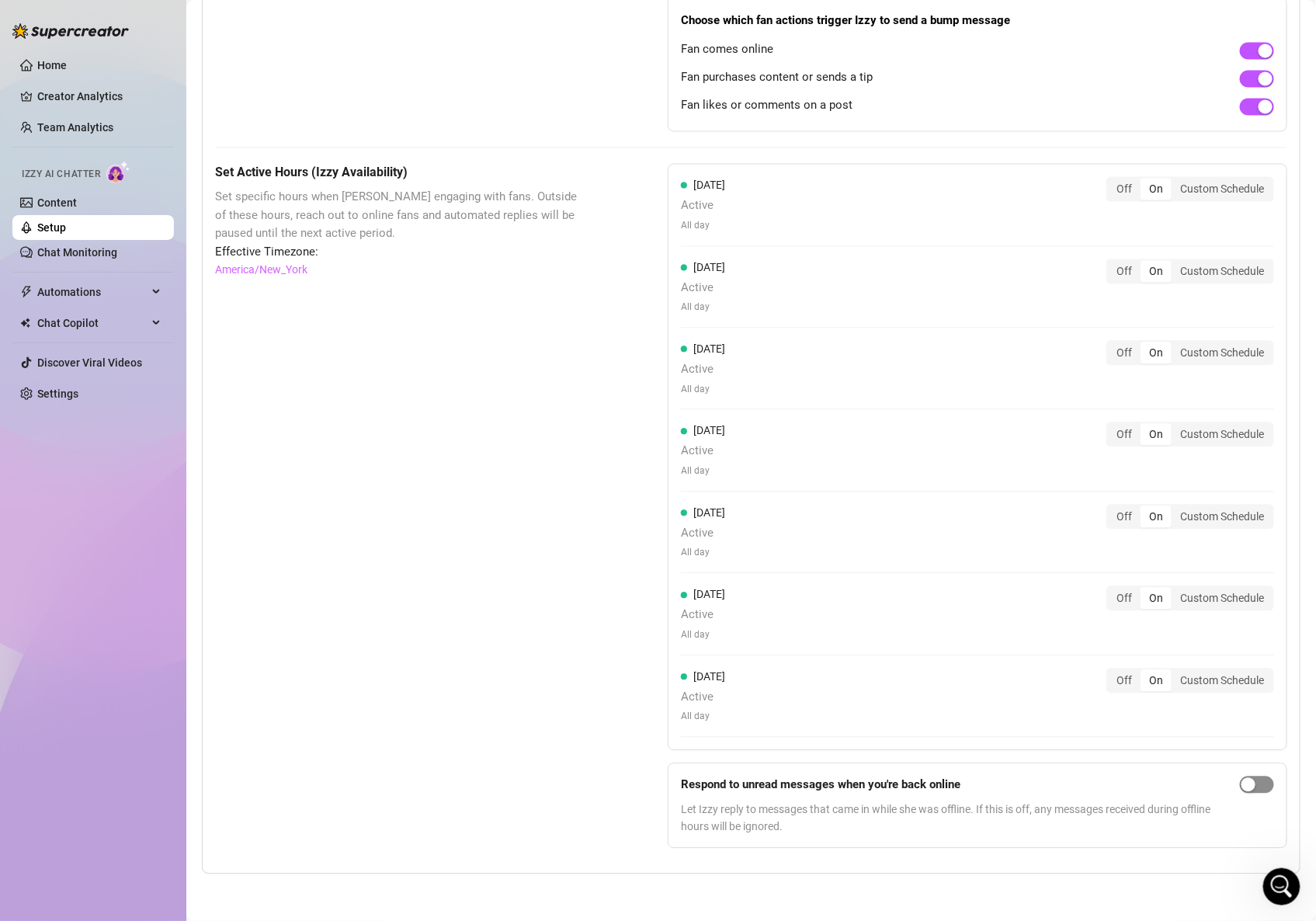
drag, startPoint x: 1248, startPoint y: 787, endPoint x: 1233, endPoint y: 790, distance: 15.3
click at [1248, 787] on span "button" at bounding box center [1257, 785] width 34 height 17
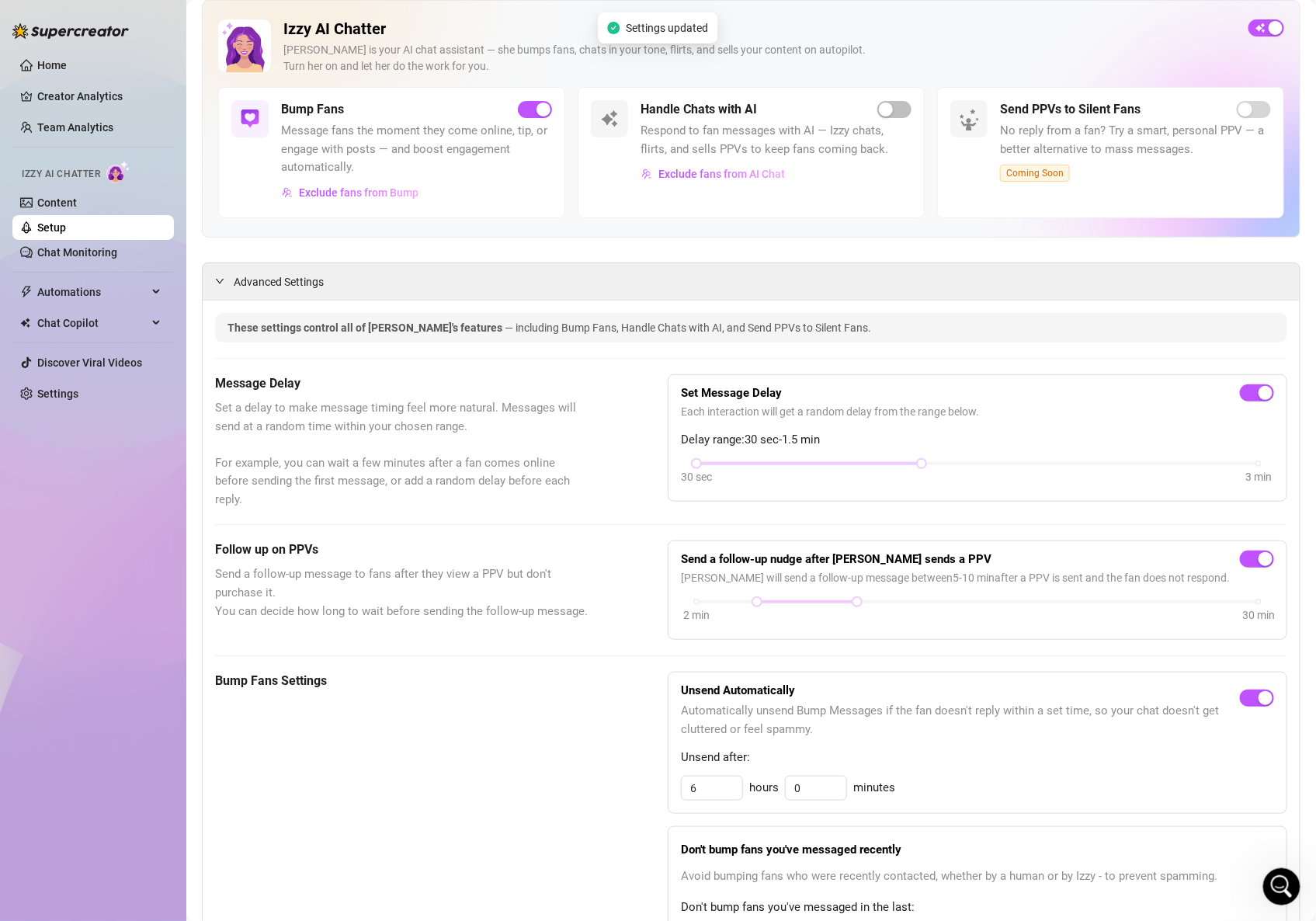
scroll to position [0, 0]
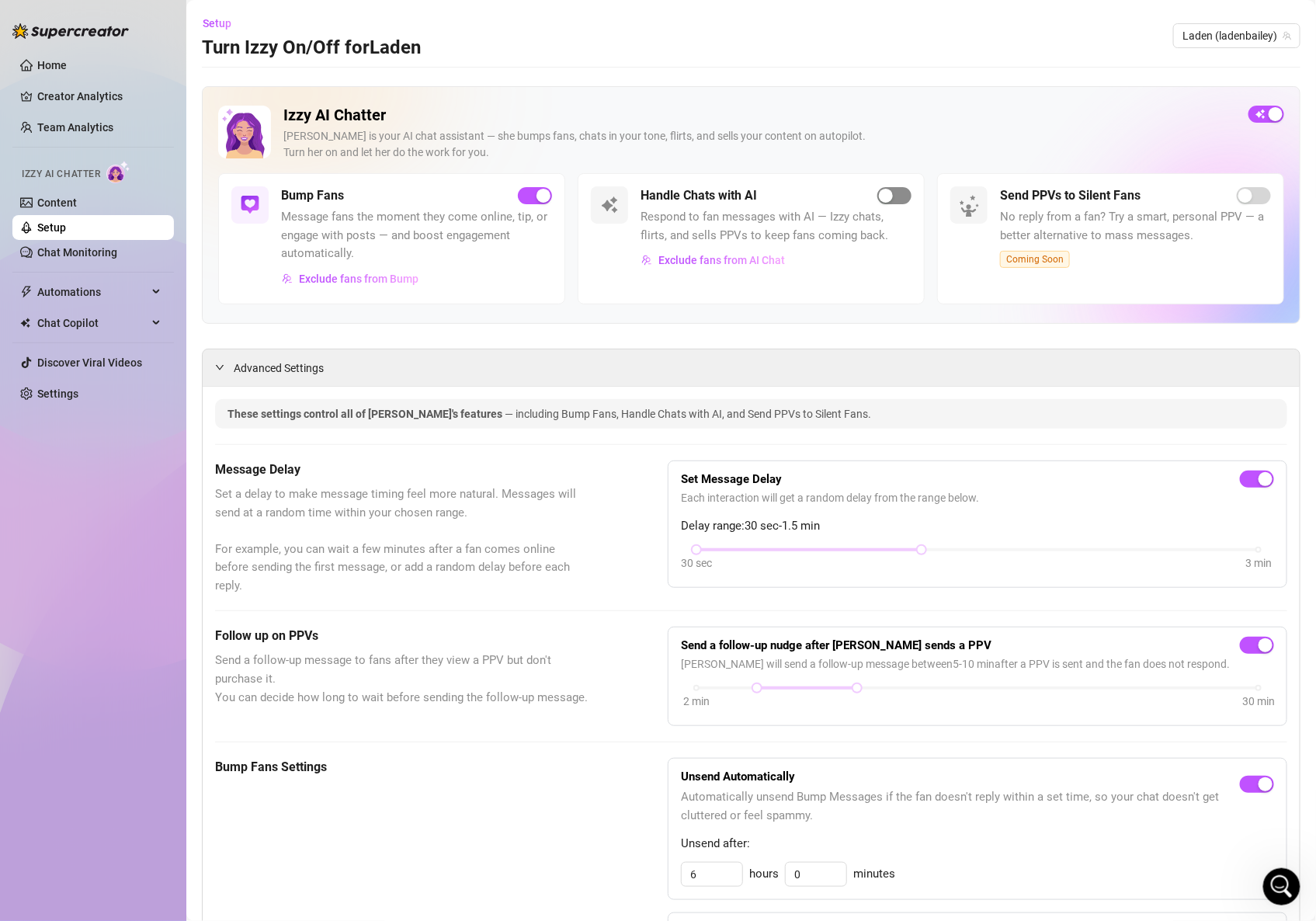
click at [878, 187] on span "button" at bounding box center [895, 196] width 34 height 17
click at [1022, 90] on div "Izzy AI Chatter [PERSON_NAME] is your AI chat assistant — she bumps fans, chats…" at bounding box center [751, 206] width 1099 height 238
click at [66, 255] on link "Chat Monitoring" at bounding box center [77, 253] width 80 height 12
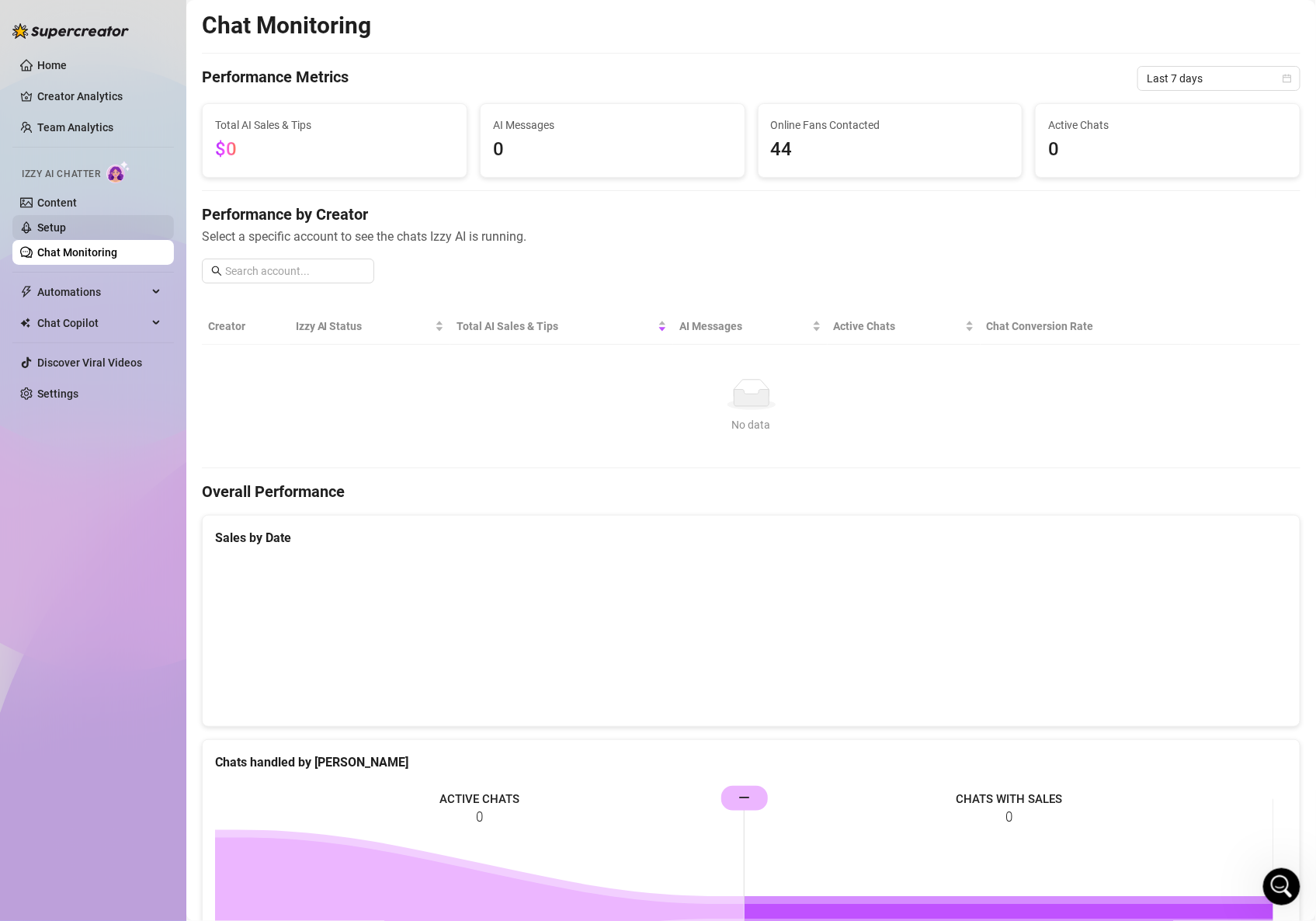
click at [45, 225] on link "Setup" at bounding box center [52, 227] width 29 height 12
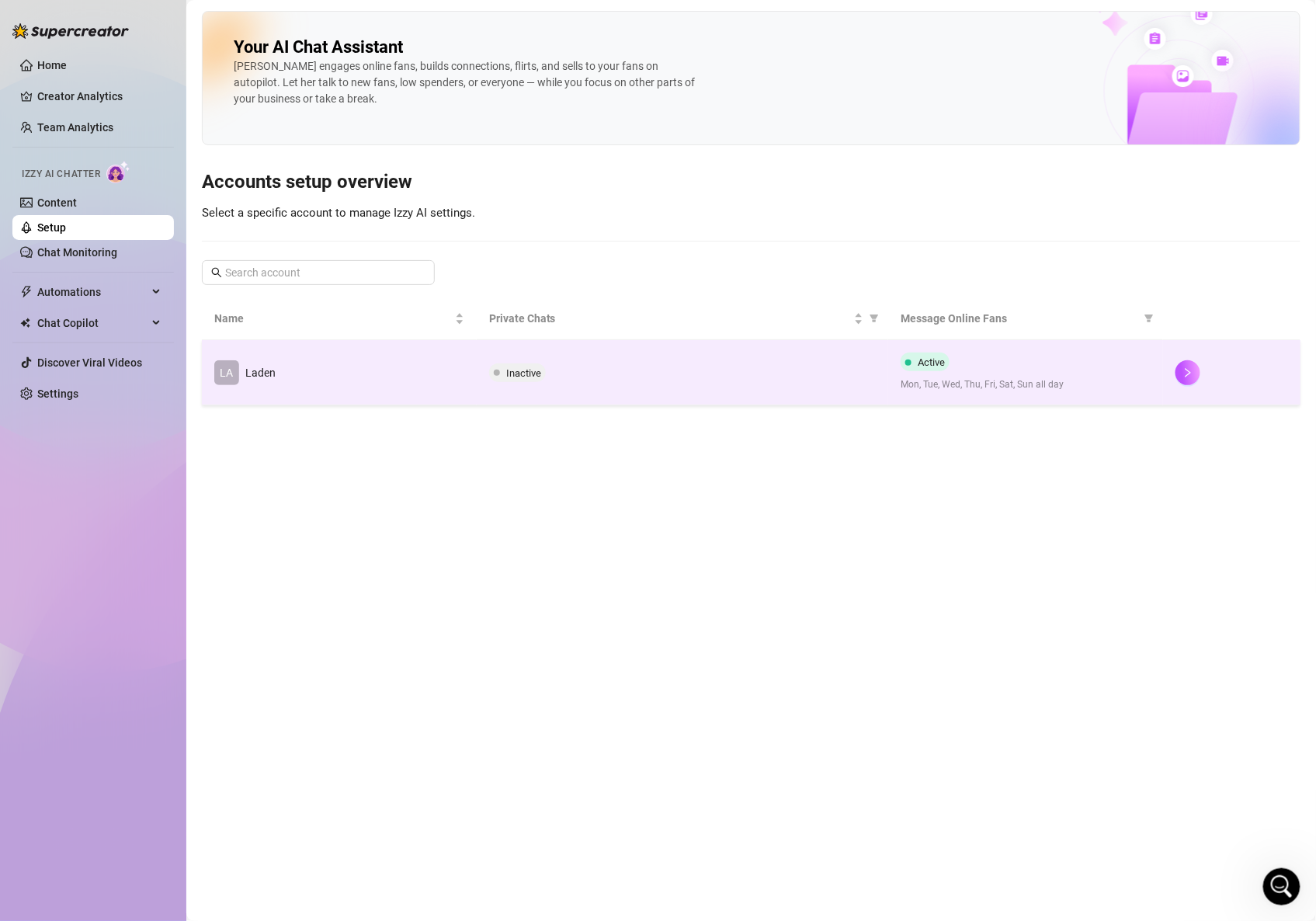
click at [397, 372] on td "LA Laden" at bounding box center [339, 373] width 275 height 66
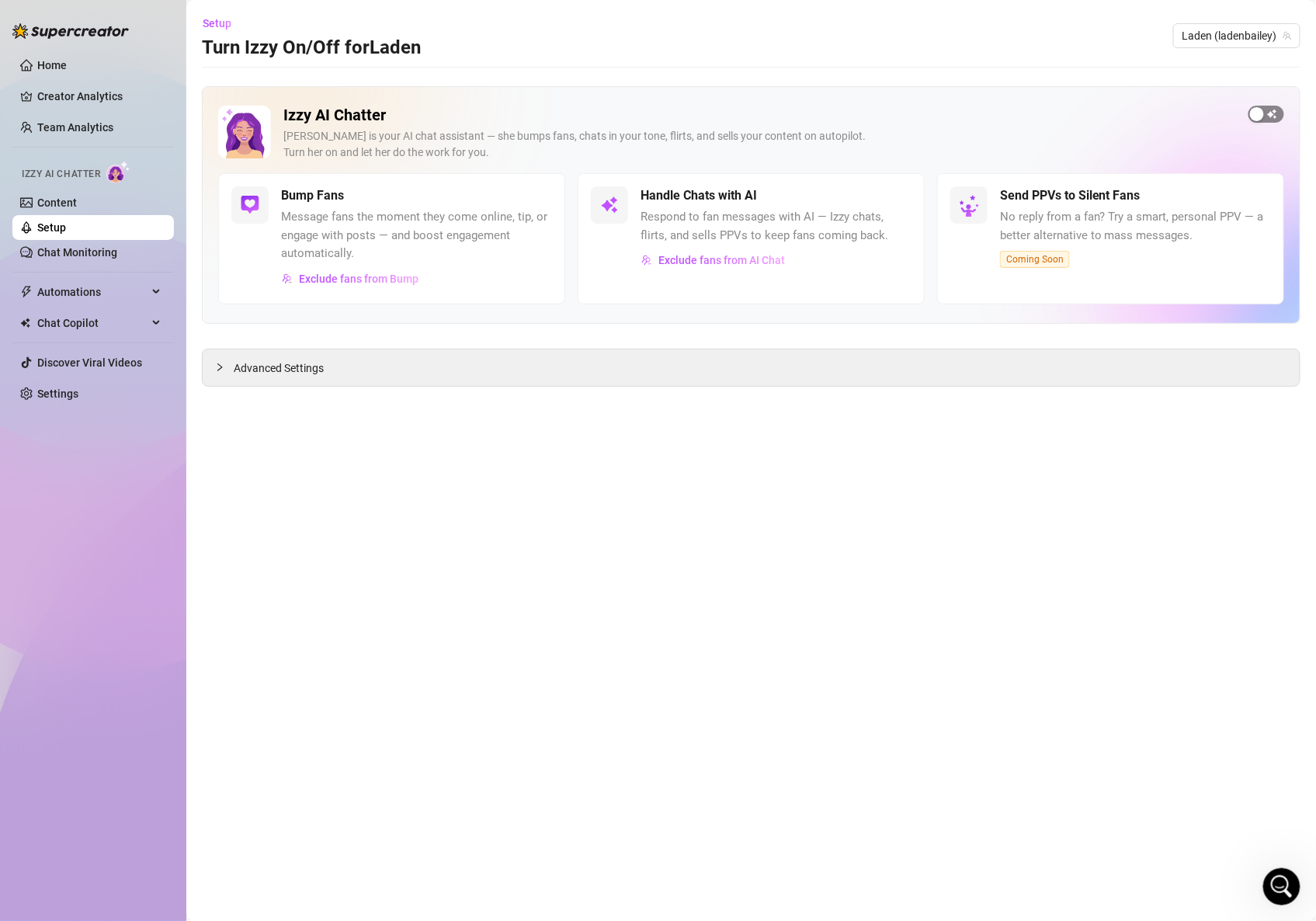
click at [1277, 111] on span "button" at bounding box center [1266, 115] width 36 height 17
click at [287, 366] on span "Advanced Settings" at bounding box center [278, 368] width 90 height 17
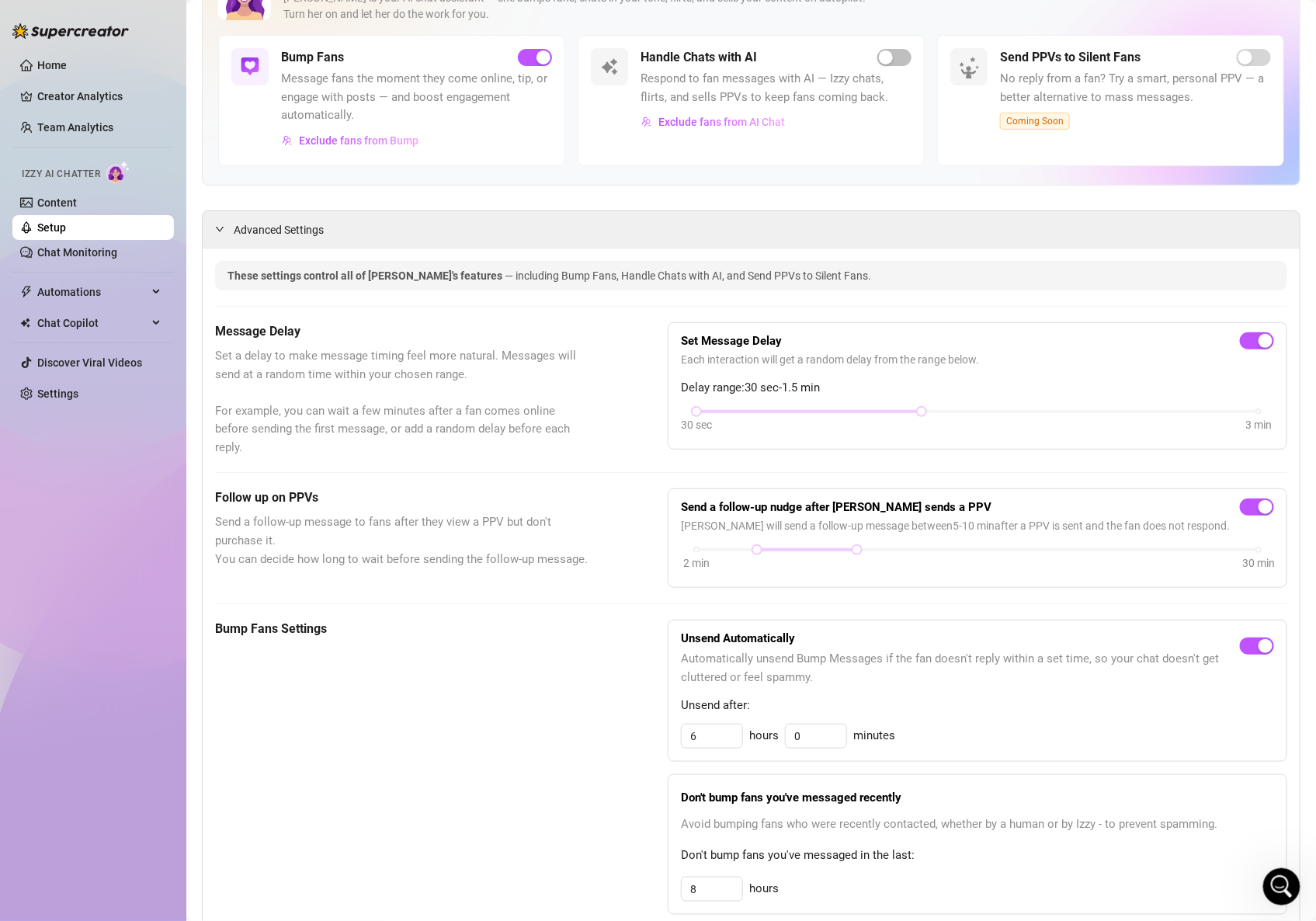
scroll to position [185, 0]
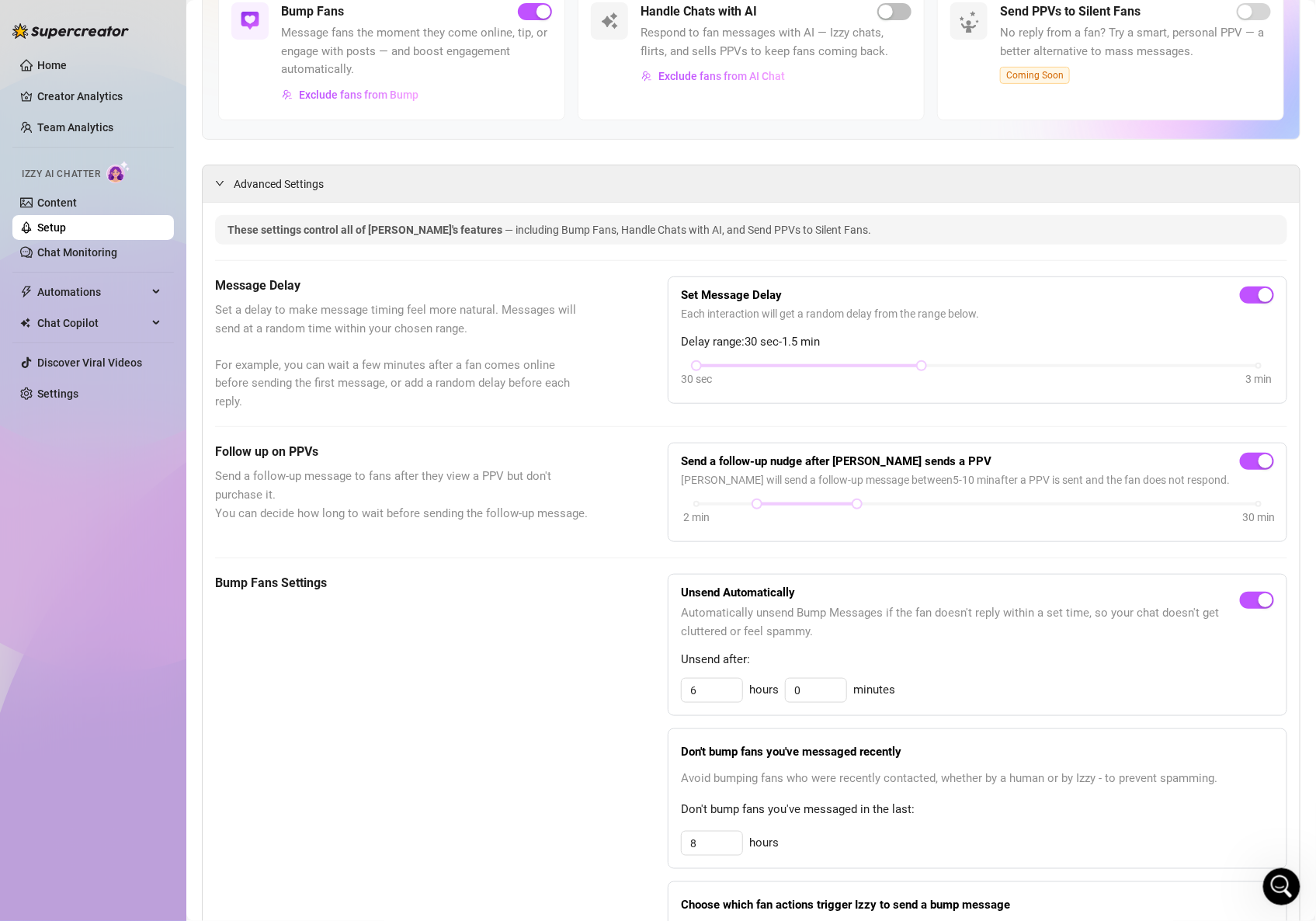
click at [311, 586] on h5 "Bump Fans Settings" at bounding box center [402, 583] width 375 height 18
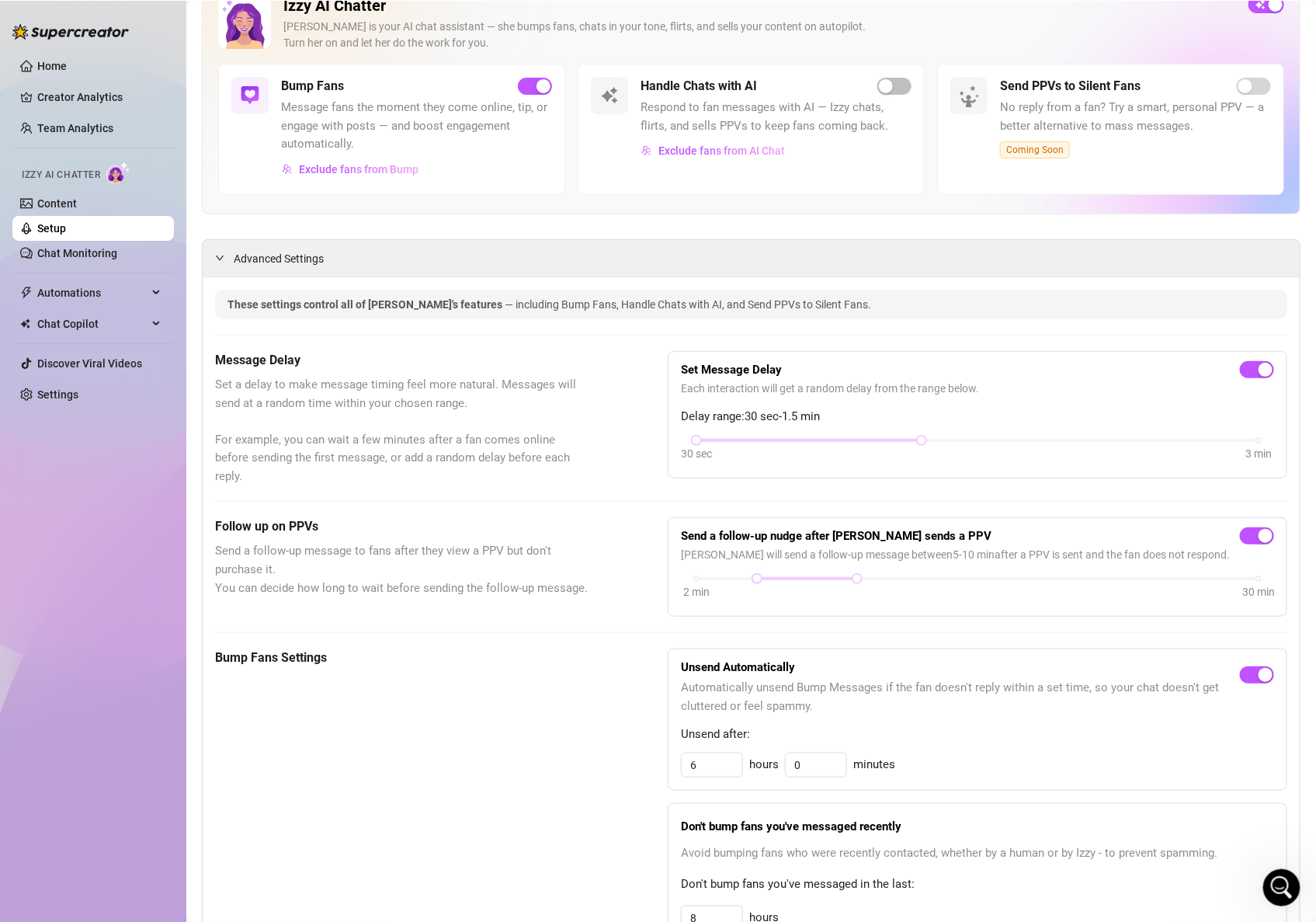
scroll to position [0, 0]
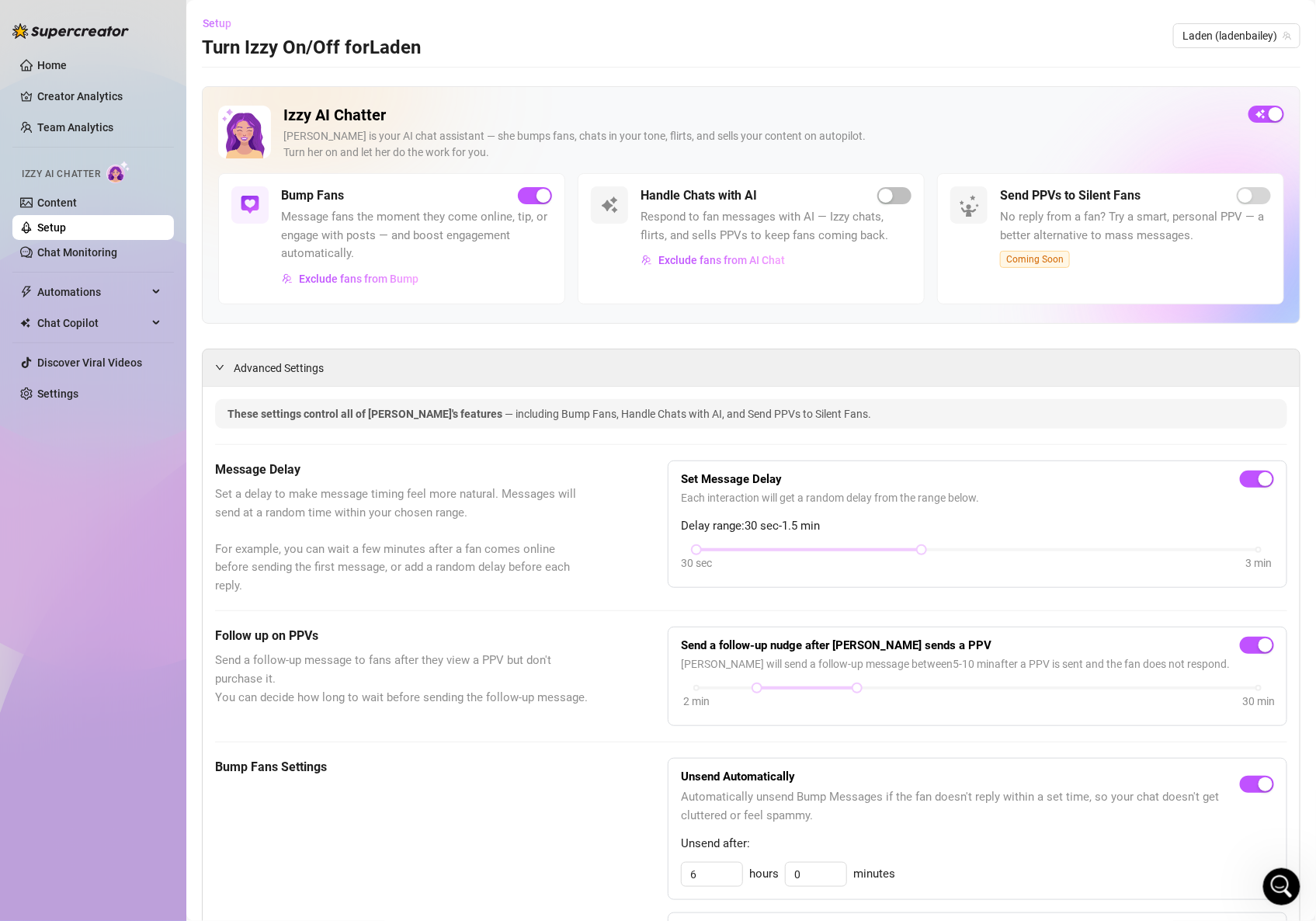
click at [215, 18] on span "Setup" at bounding box center [217, 24] width 29 height 12
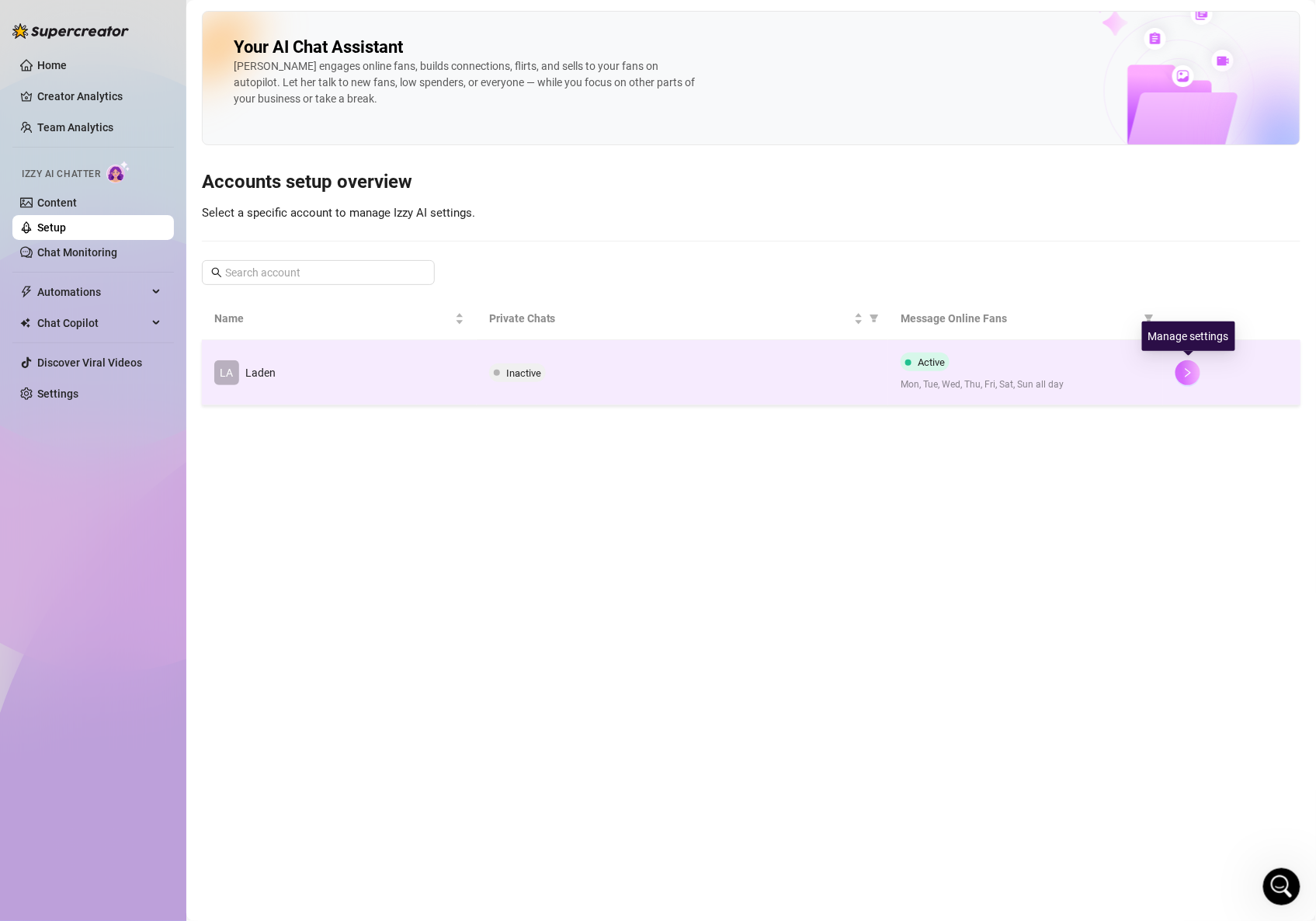
click at [1183, 375] on icon "right" at bounding box center [1188, 373] width 10 height 10
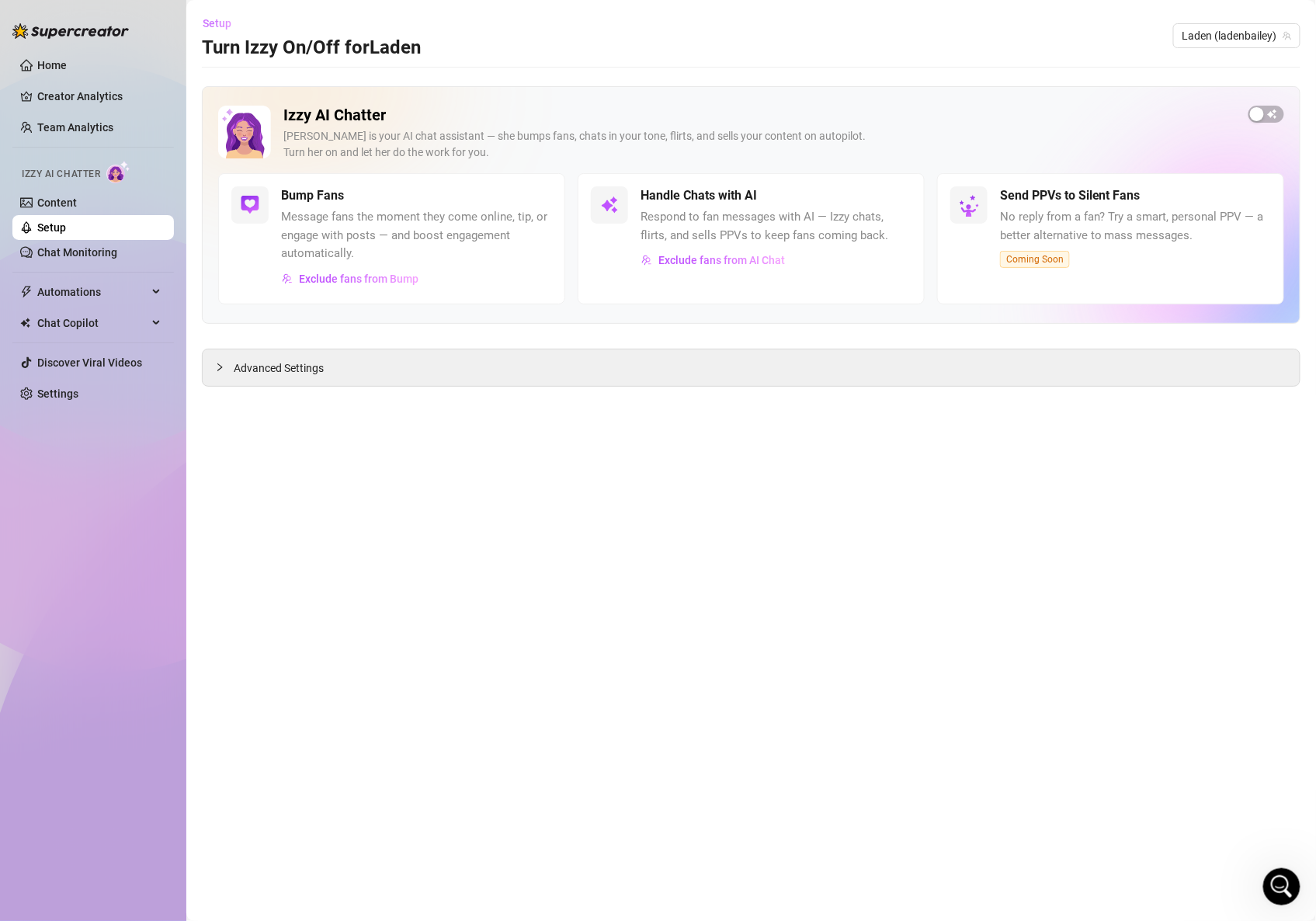
click at [216, 23] on span "Setup" at bounding box center [217, 24] width 29 height 12
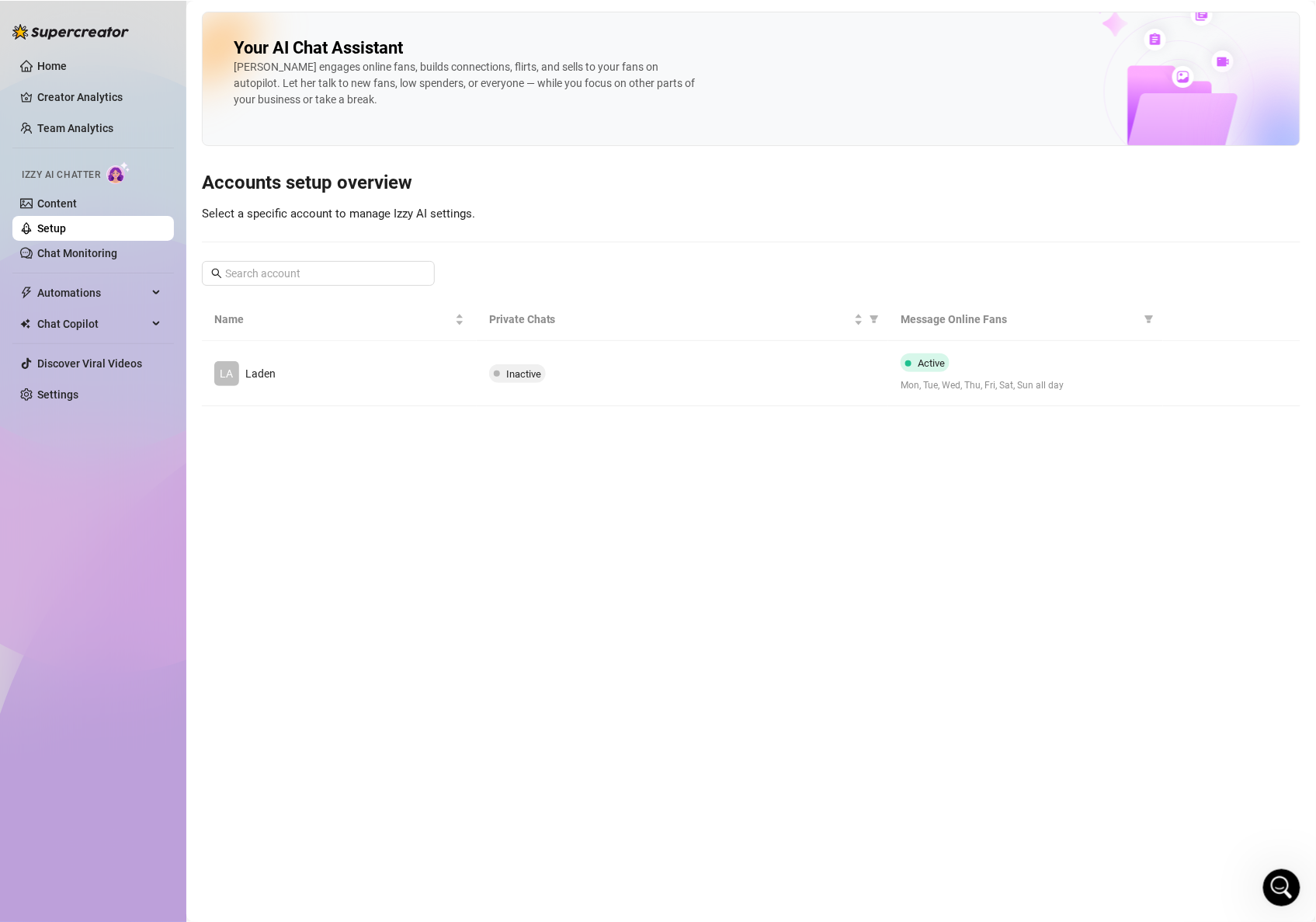
scroll to position [16, 0]
click at [231, 404] on main "Your AI Chat Assistant [PERSON_NAME] engages online fans, builds connections, f…" at bounding box center [751, 461] width 1130 height 922
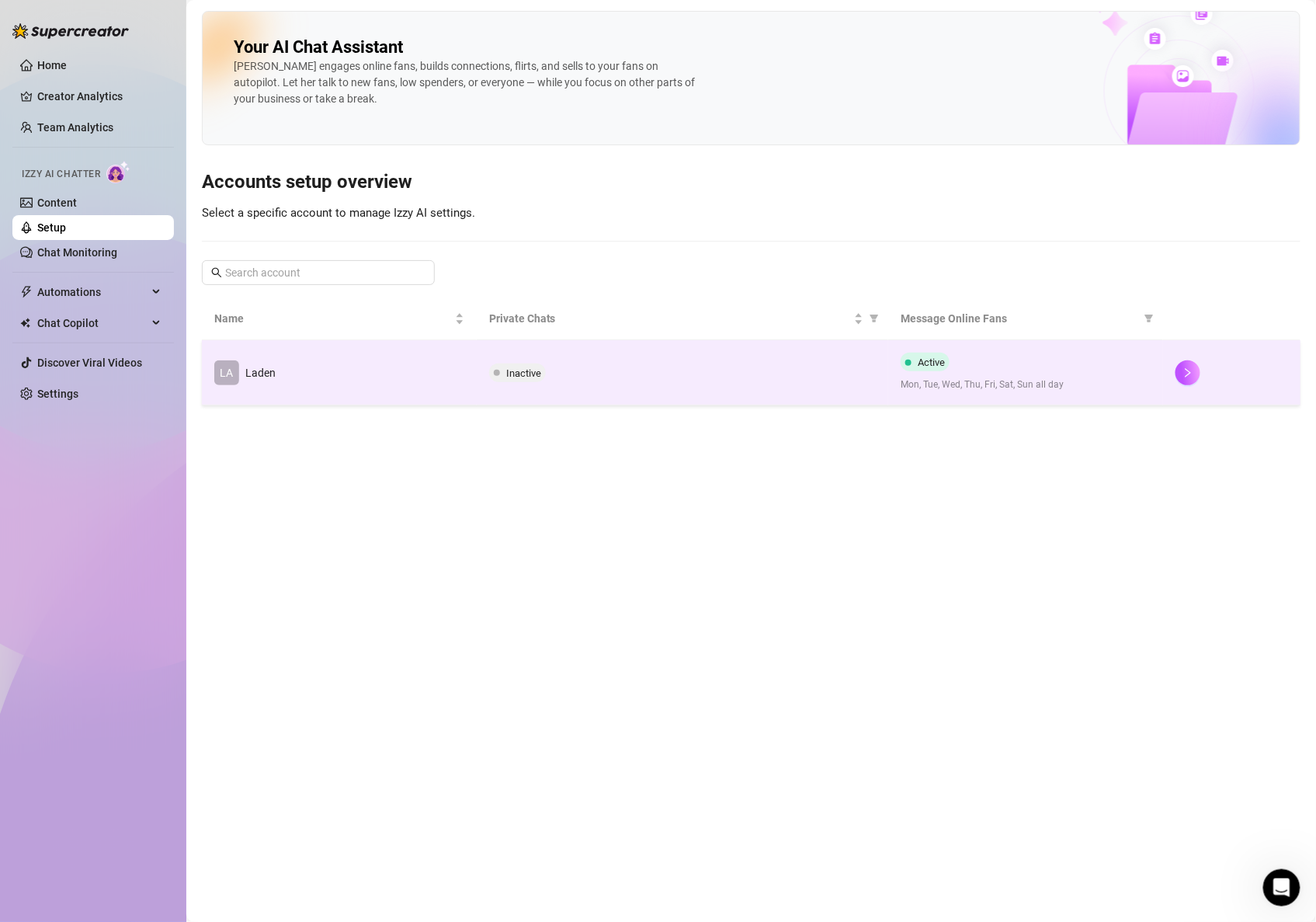
click at [311, 360] on td "LA Laden" at bounding box center [339, 373] width 275 height 66
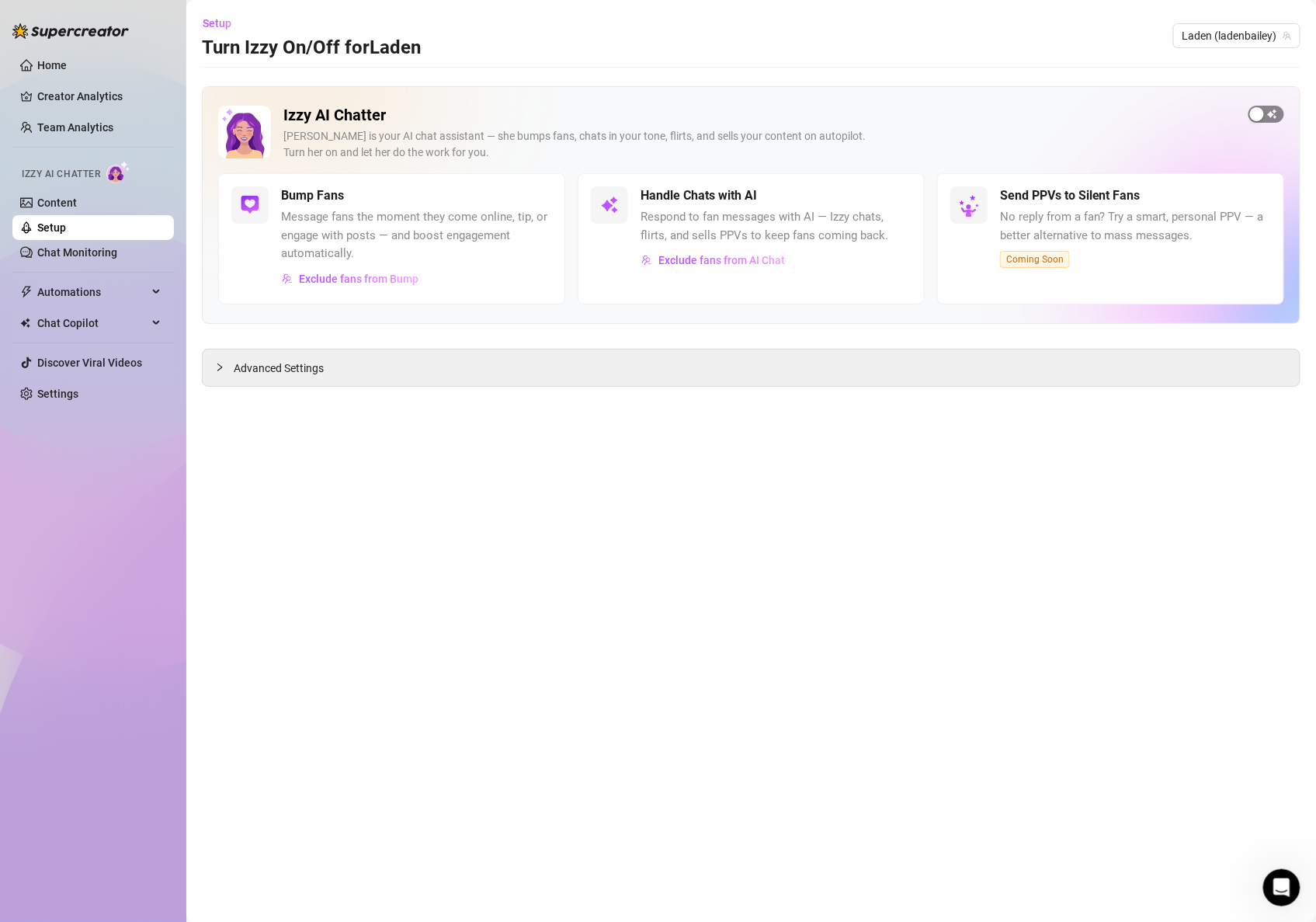
click at [1264, 112] on div "button" at bounding box center [1257, 115] width 14 height 14
click at [900, 197] on span "button" at bounding box center [895, 196] width 34 height 17
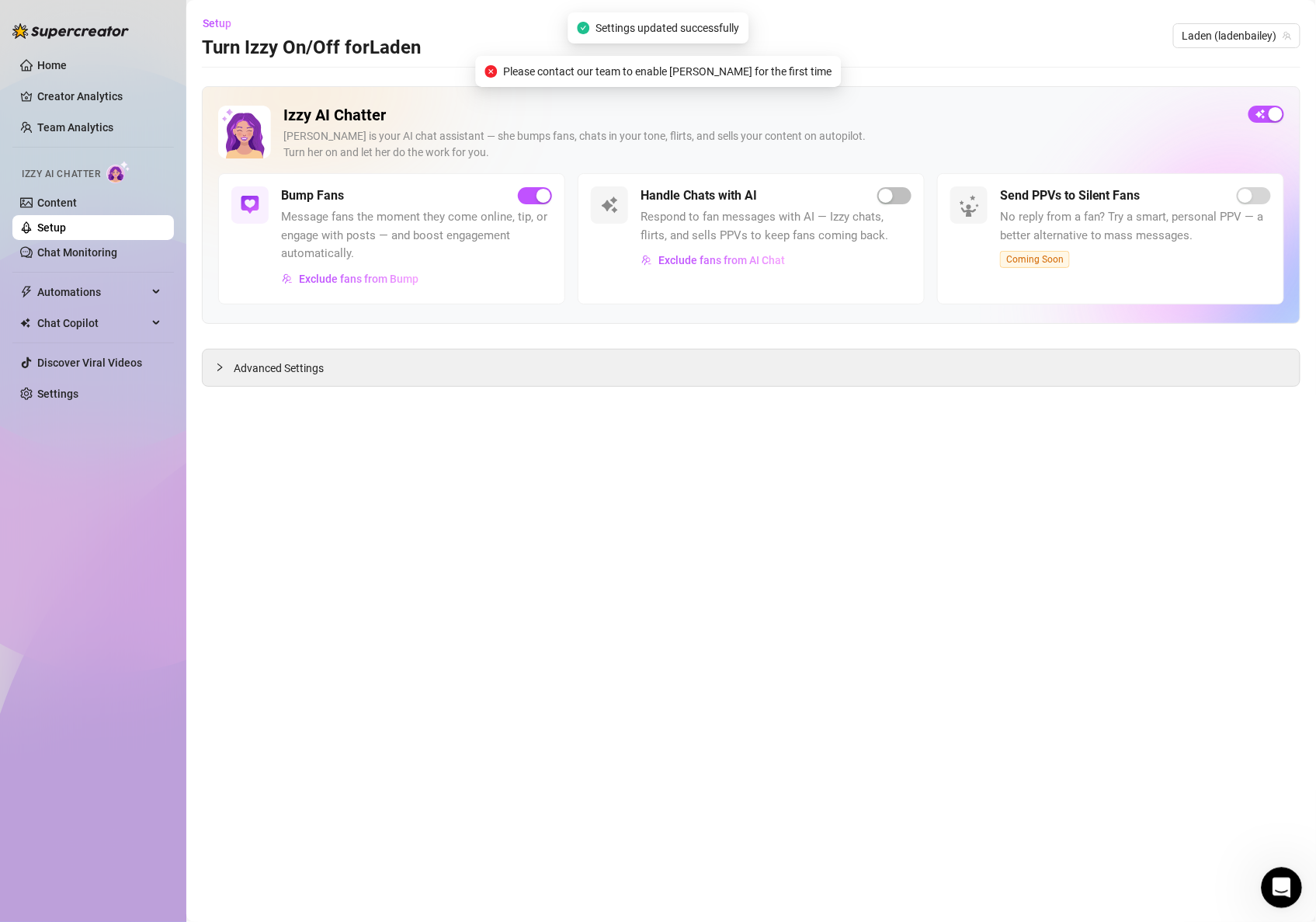
click at [1282, 874] on icon "Open Intercom Messenger" at bounding box center [1280, 885] width 10 height 12
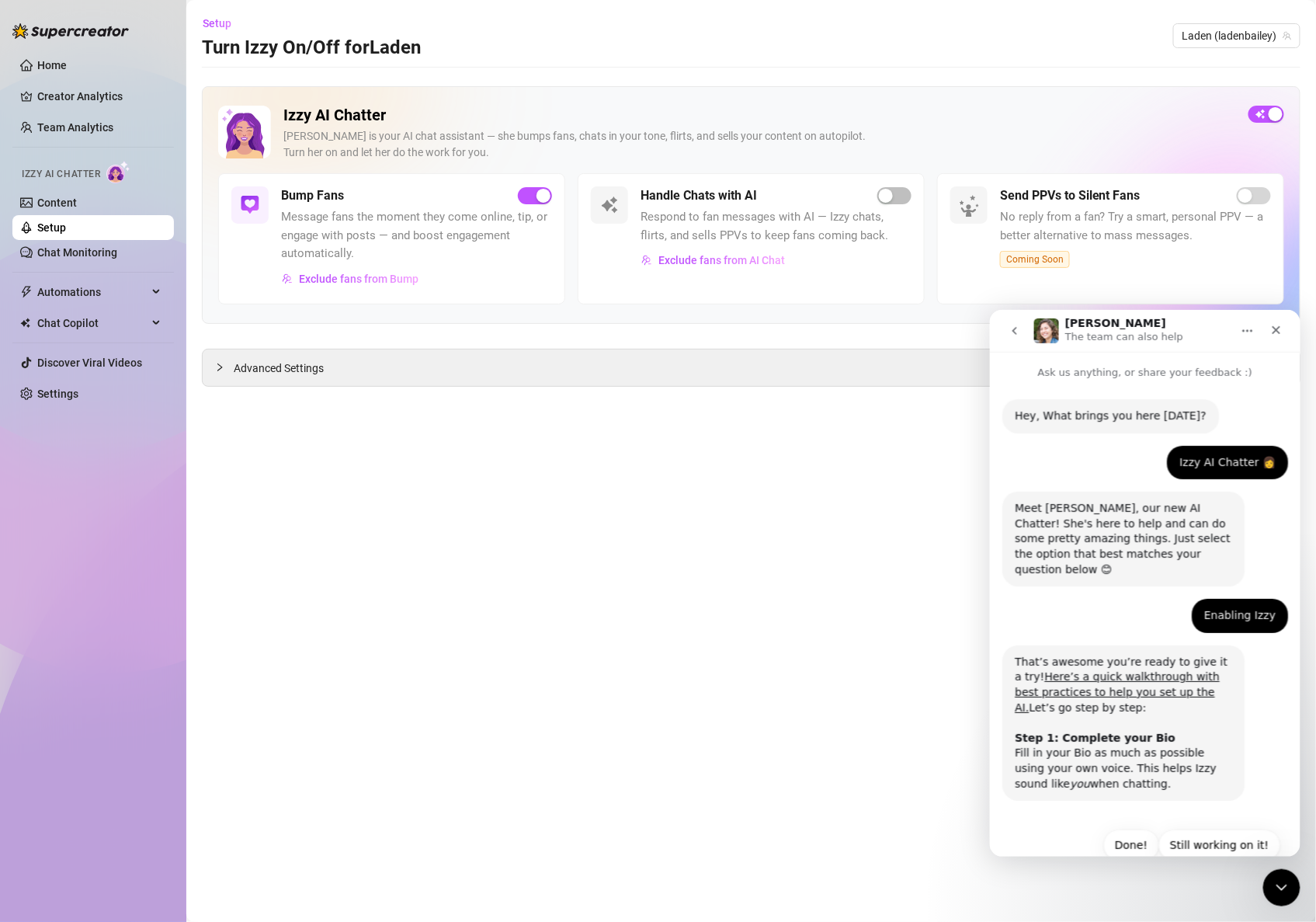
scroll to position [16, 0]
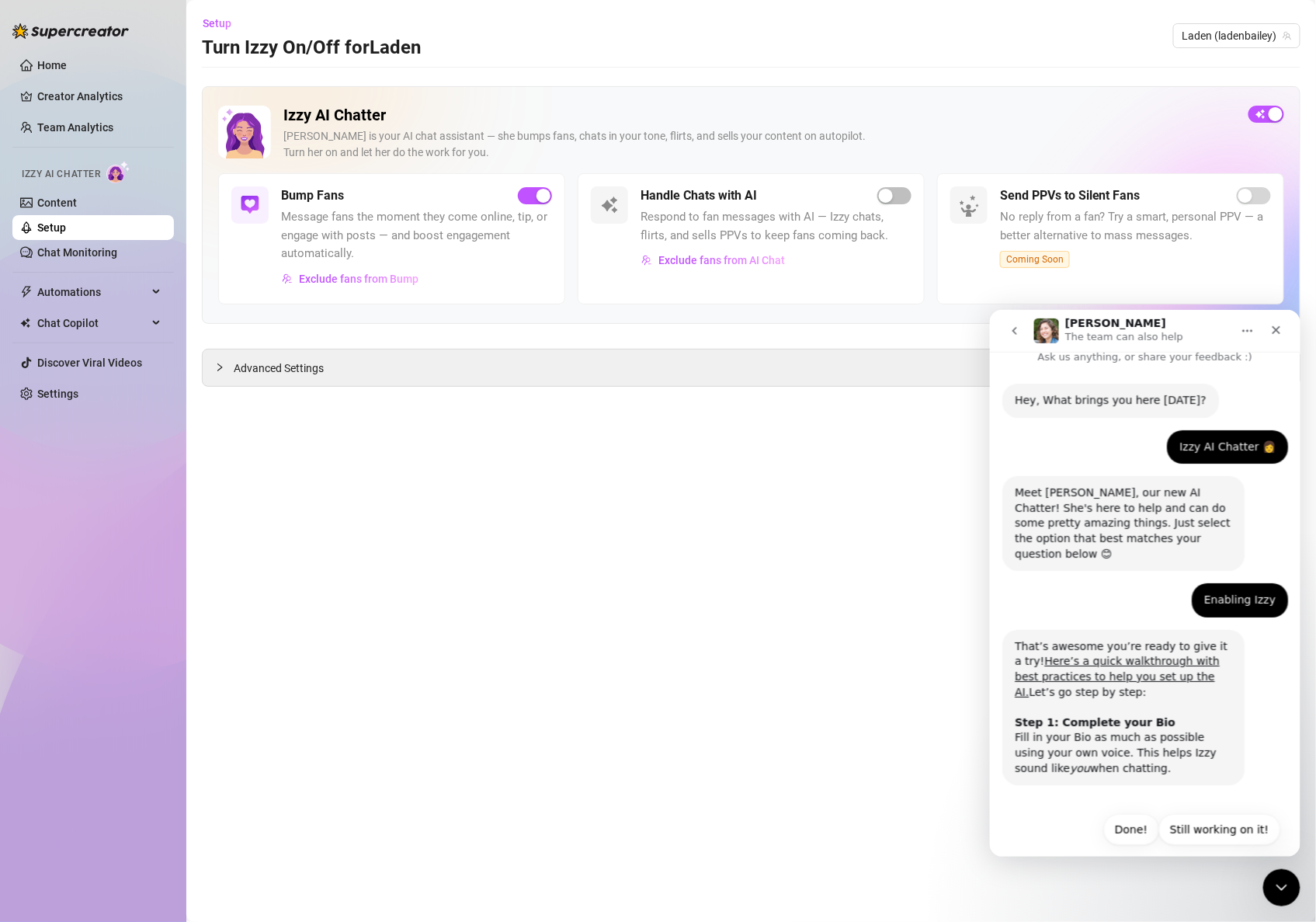
click at [1117, 814] on button "Done!" at bounding box center [1131, 829] width 56 height 31
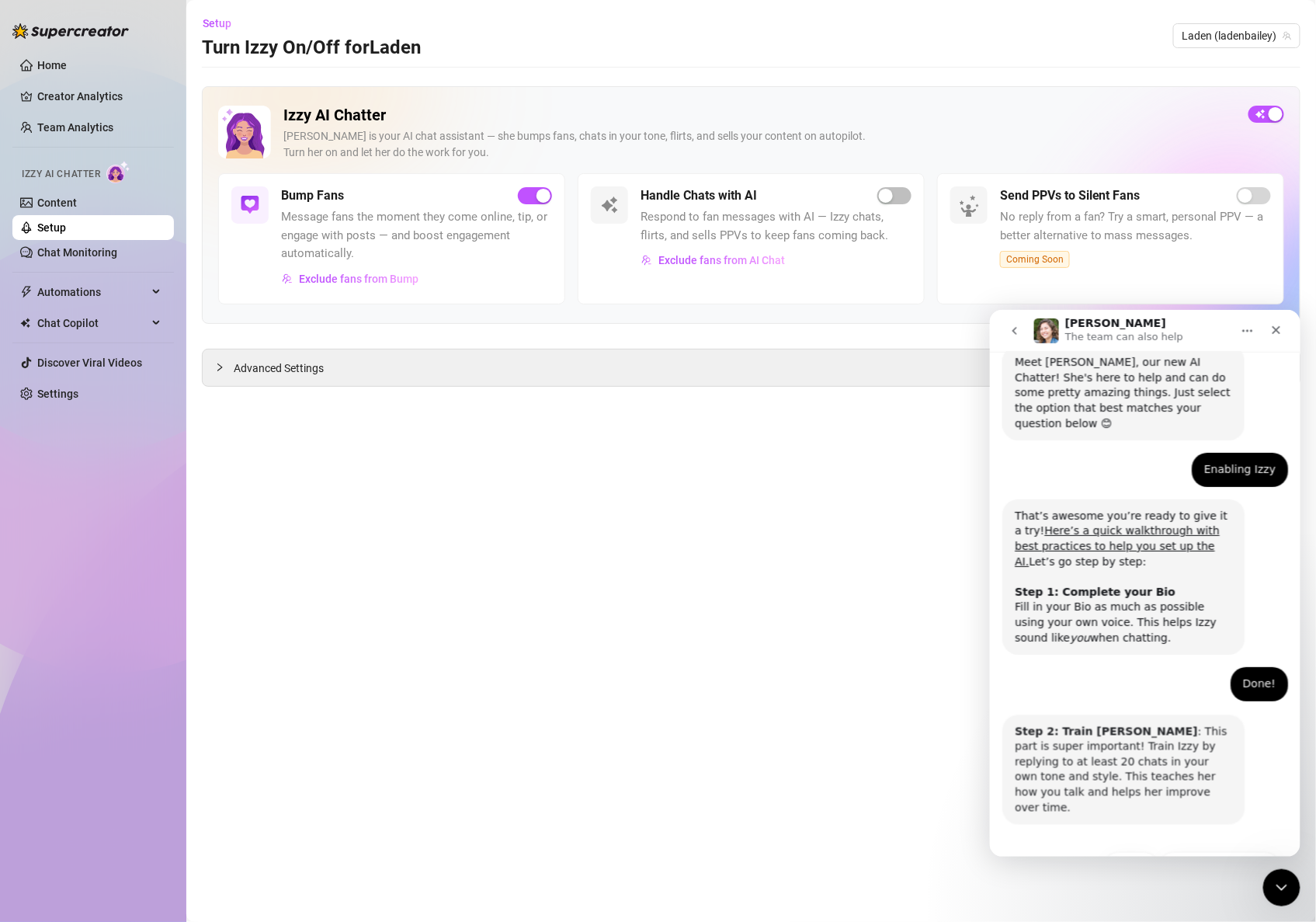
scroll to position [170, 0]
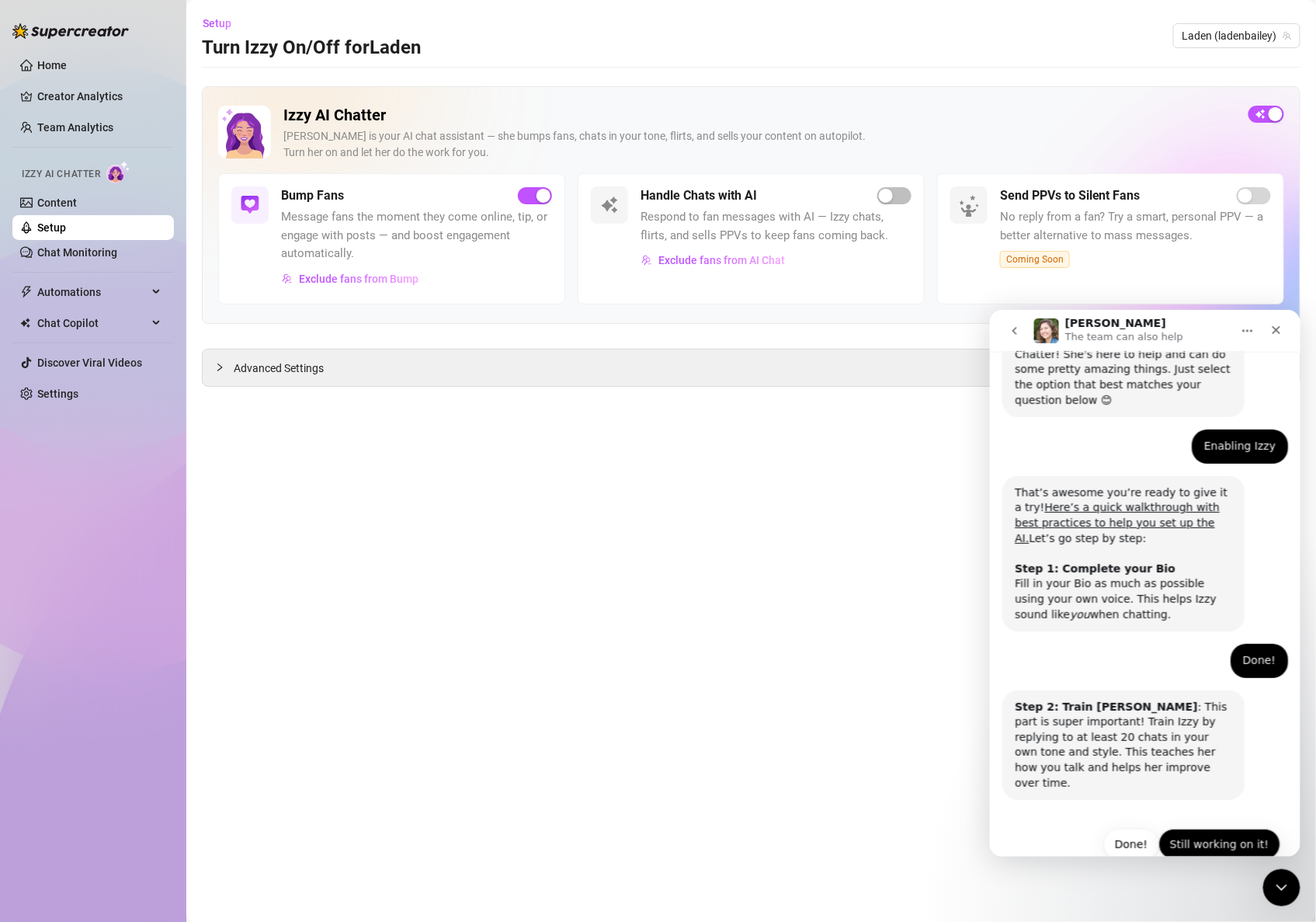
click at [1195, 828] on button "Still working on it!" at bounding box center [1218, 844] width 122 height 31
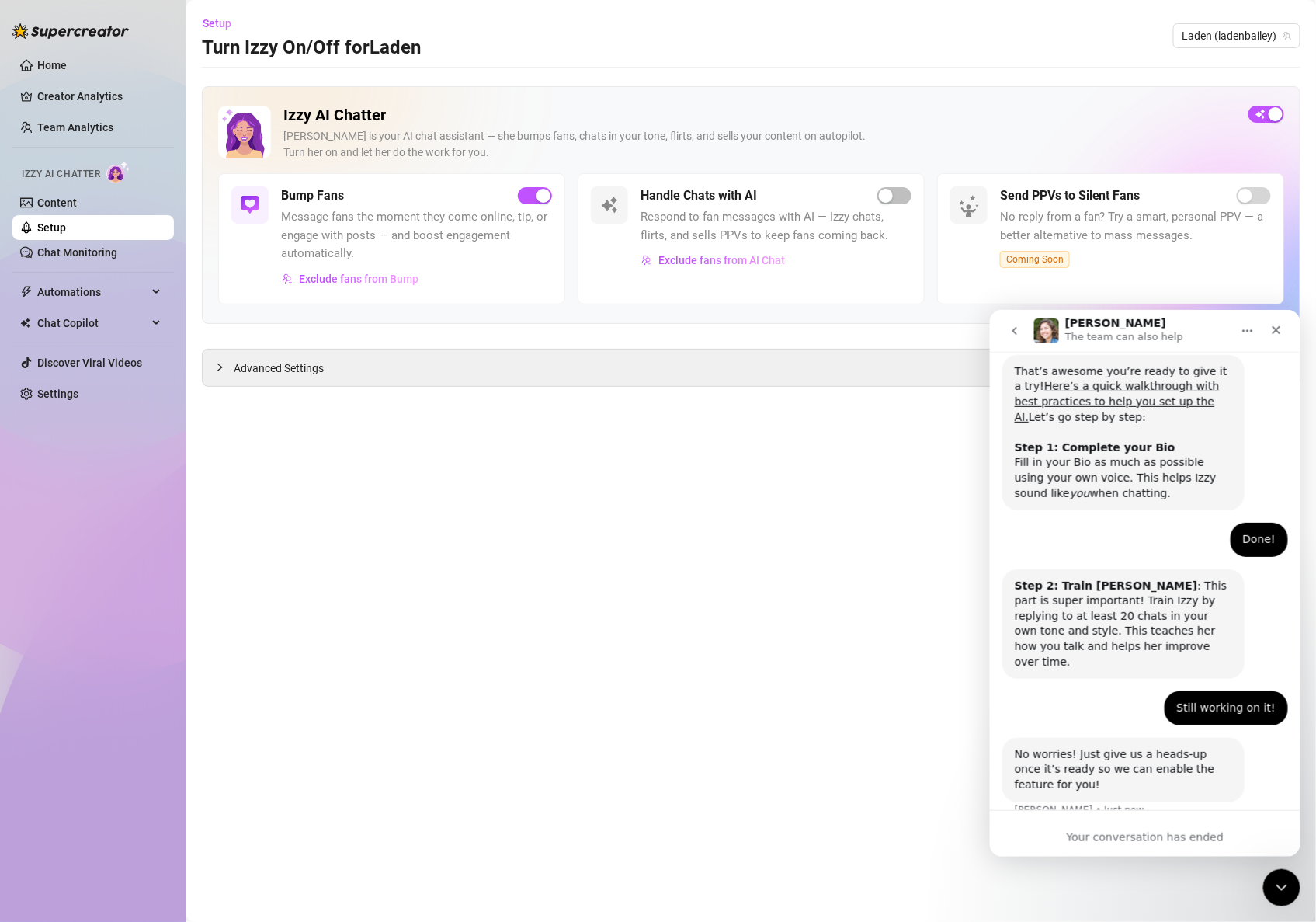
scroll to position [299, 0]
